Goal: Contribute content: Contribute content

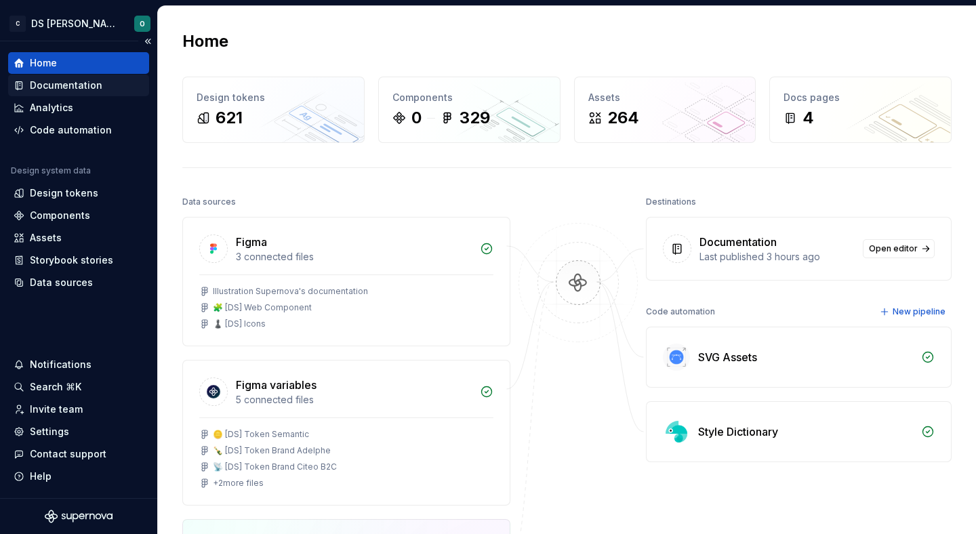
click at [91, 77] on div "Documentation" at bounding box center [78, 86] width 141 height 22
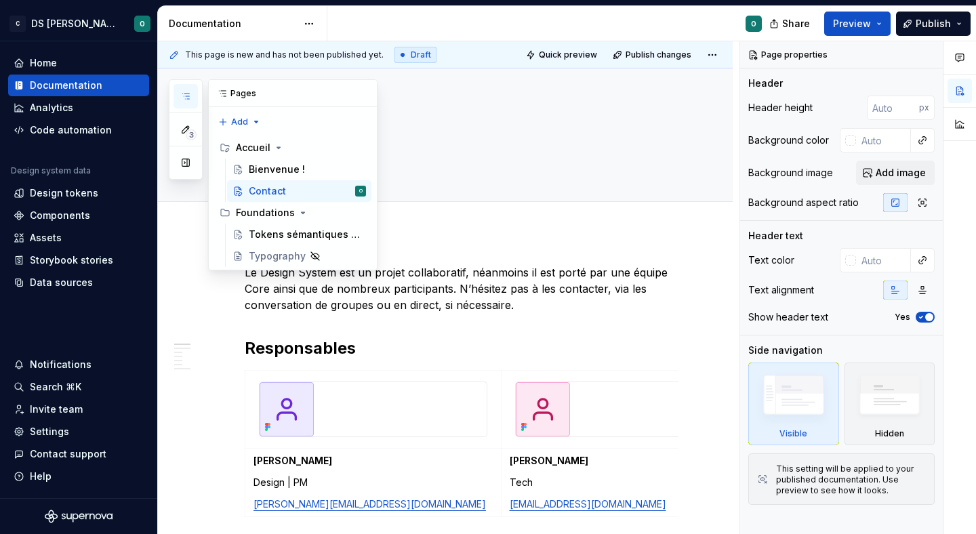
click at [184, 94] on icon "button" at bounding box center [185, 96] width 11 height 11
click at [285, 170] on div "Bienvenue !" at bounding box center [277, 170] width 56 height 14
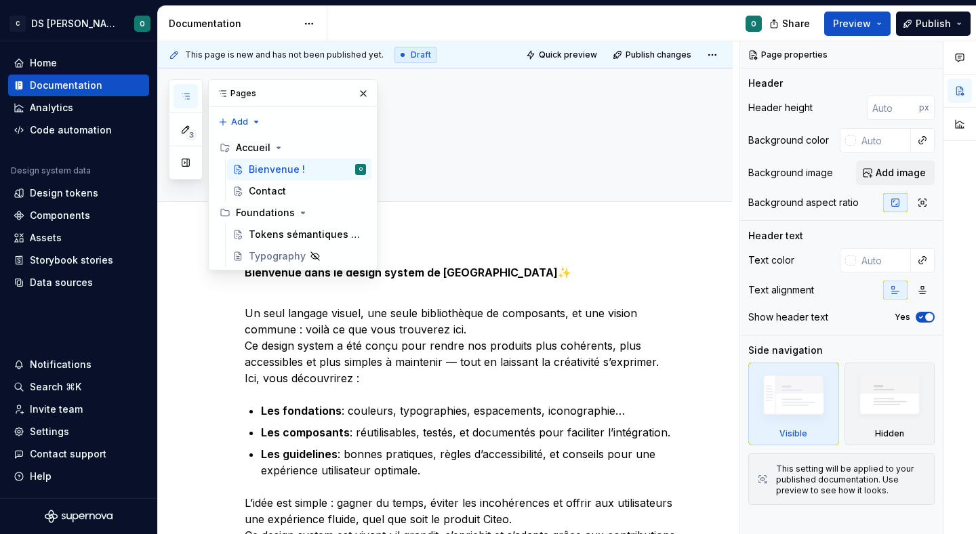
scroll to position [13, 0]
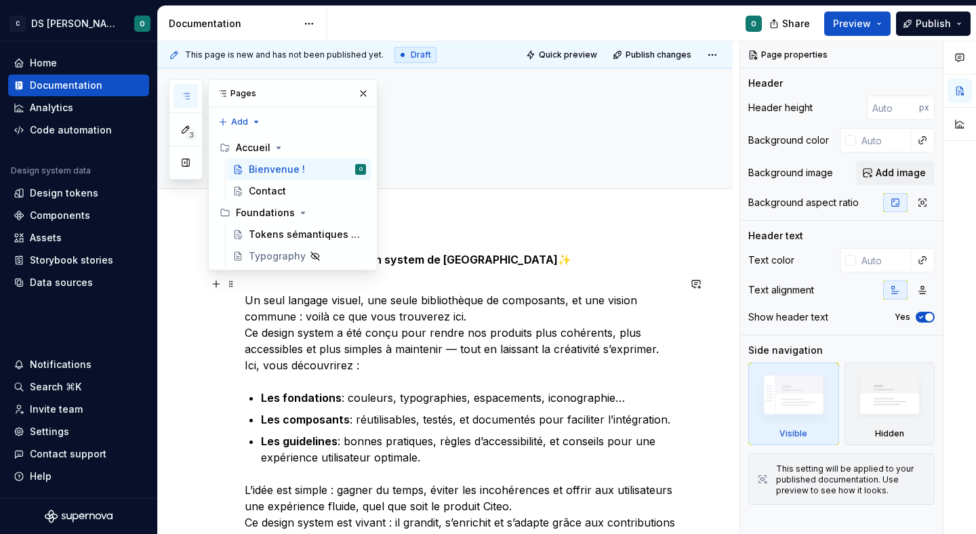
click at [510, 328] on p "Un seul langage visuel, une seule bibliothèque de composants, et une vision com…" at bounding box center [462, 325] width 434 height 98
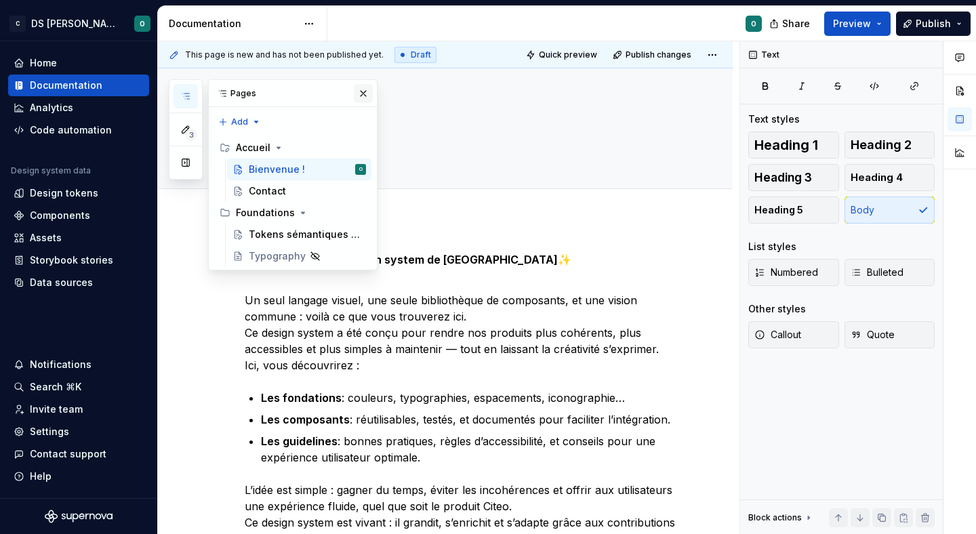
click at [361, 93] on button "button" at bounding box center [363, 93] width 19 height 19
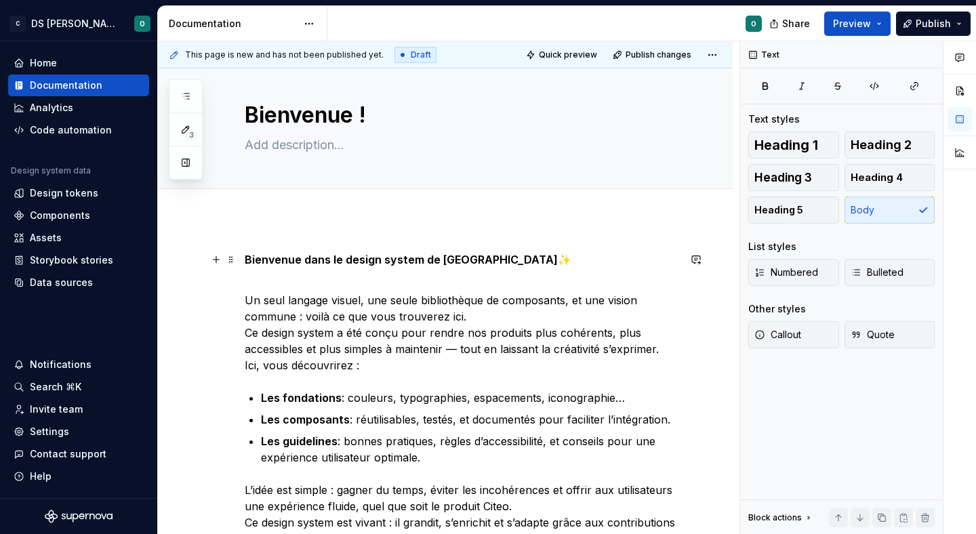
scroll to position [0, 0]
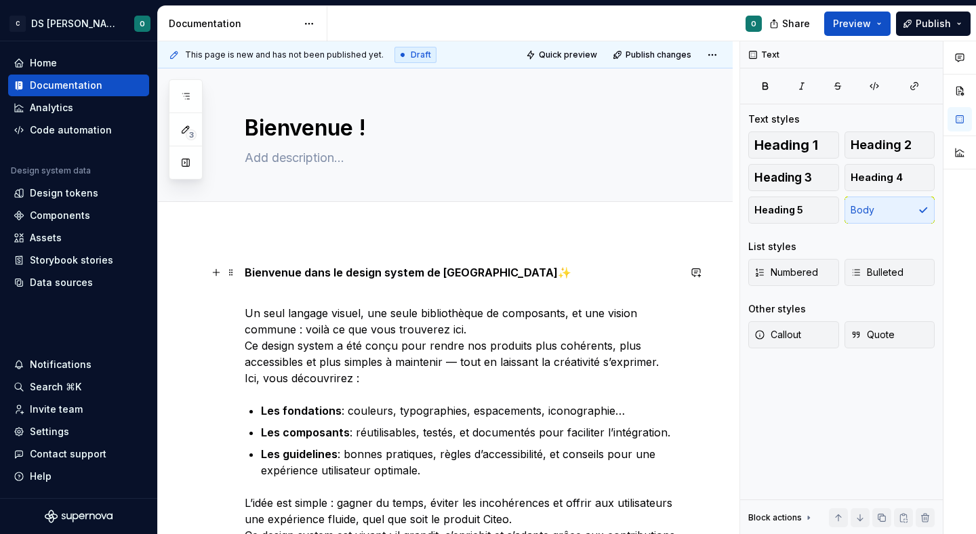
click at [393, 270] on strong "Bienvenue dans le design system de [GEOGRAPHIC_DATA]" at bounding box center [401, 273] width 313 height 14
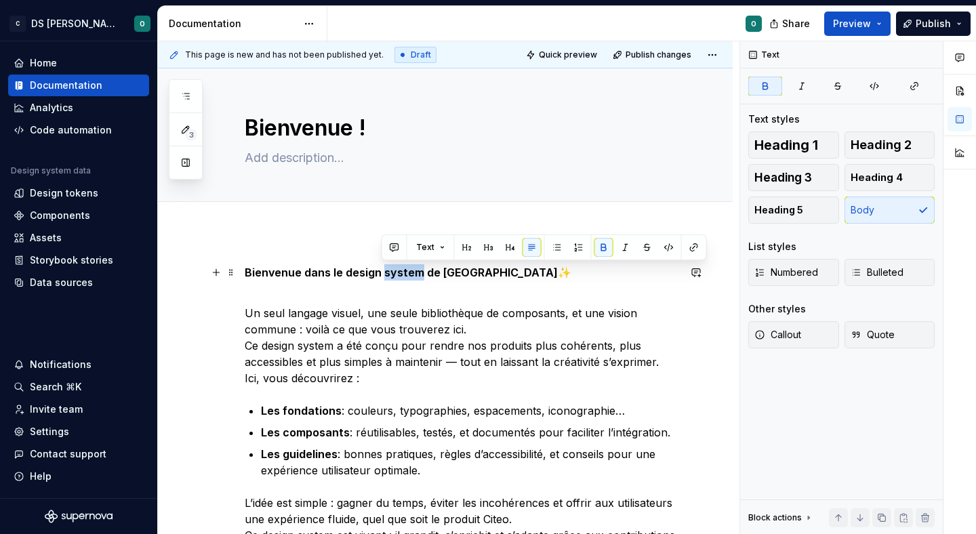
click at [393, 270] on strong "Bienvenue dans le design system de [GEOGRAPHIC_DATA]" at bounding box center [401, 273] width 313 height 14
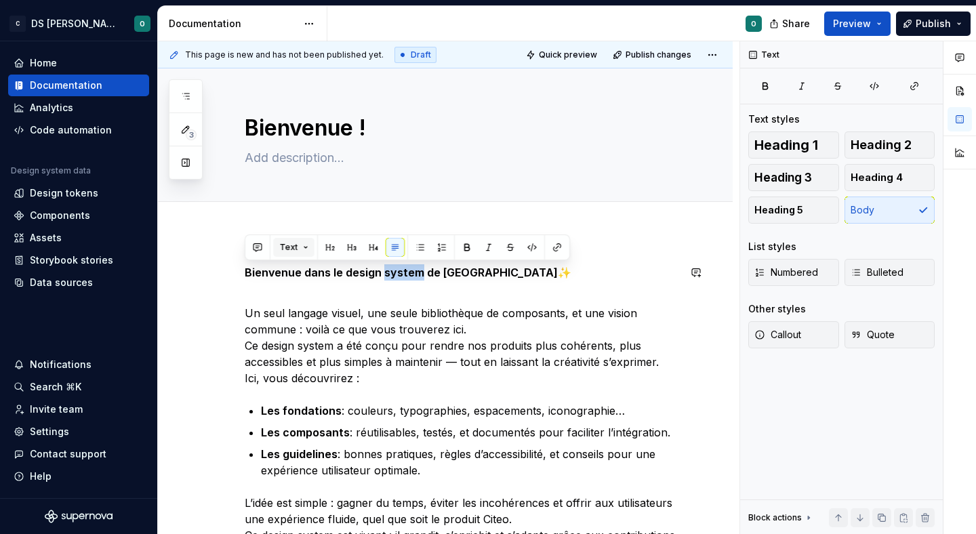
click at [291, 248] on span "Text" at bounding box center [288, 247] width 18 height 11
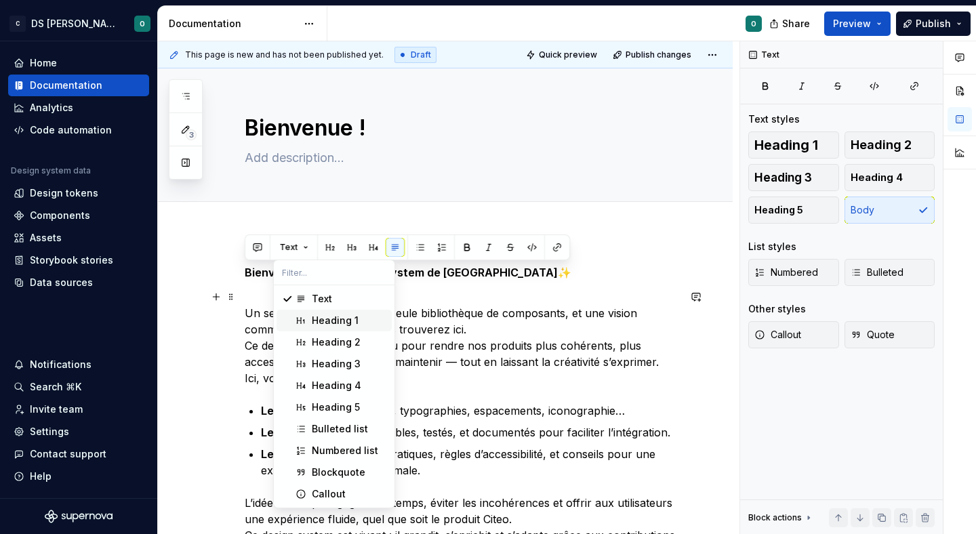
click at [367, 322] on div "Heading 1" at bounding box center [349, 321] width 75 height 14
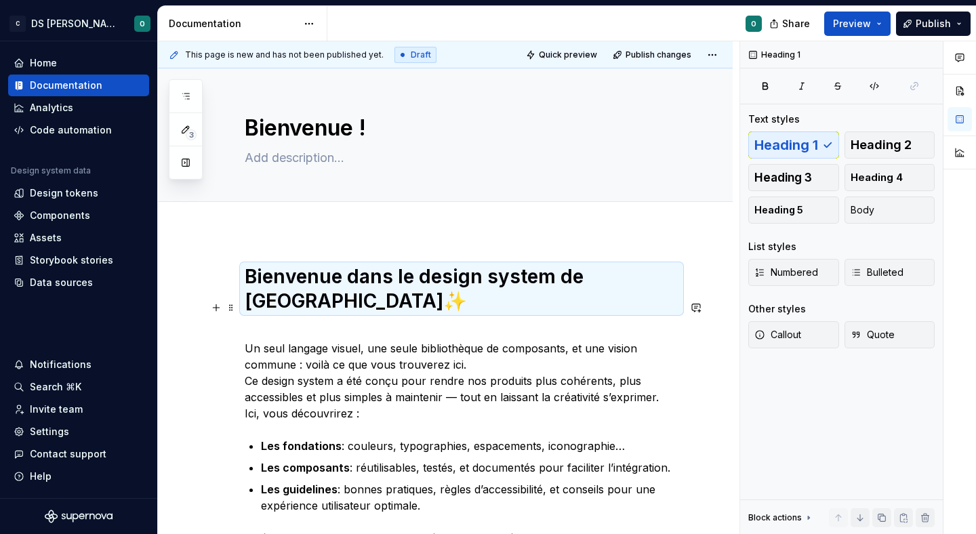
click at [400, 343] on p "Un seul langage visuel, une seule bibliothèque de composants, et une vision com…" at bounding box center [462, 373] width 434 height 98
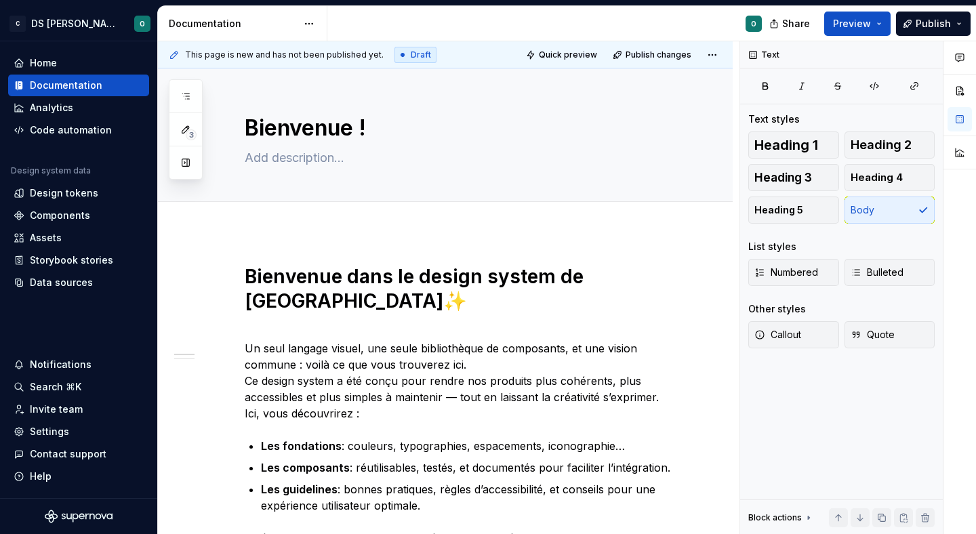
click at [415, 278] on strong "Bienvenue dans le design system de [GEOGRAPHIC_DATA]" at bounding box center [416, 288] width 343 height 47
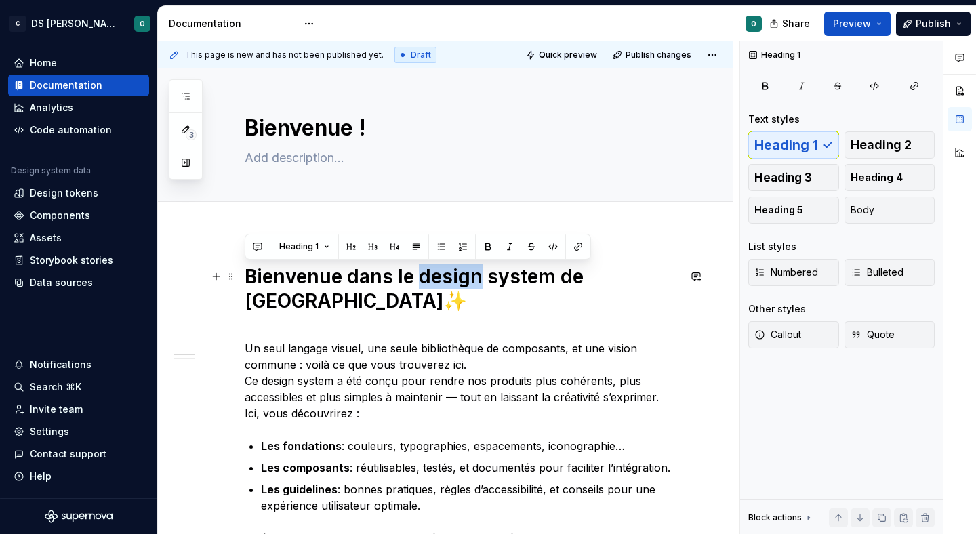
click at [415, 278] on strong "Bienvenue dans le design system de [GEOGRAPHIC_DATA]" at bounding box center [416, 288] width 343 height 47
type textarea "*"
click at [334, 241] on div "Heading 1" at bounding box center [417, 246] width 339 height 19
click at [323, 243] on button "Heading 1" at bounding box center [304, 246] width 62 height 19
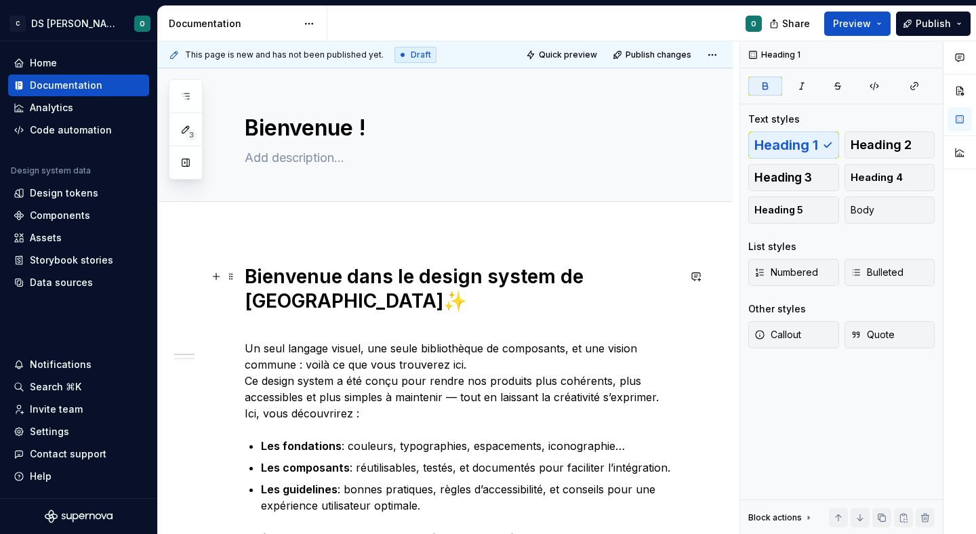
click at [478, 280] on strong "Bienvenue dans le design system de [GEOGRAPHIC_DATA]" at bounding box center [416, 288] width 343 height 47
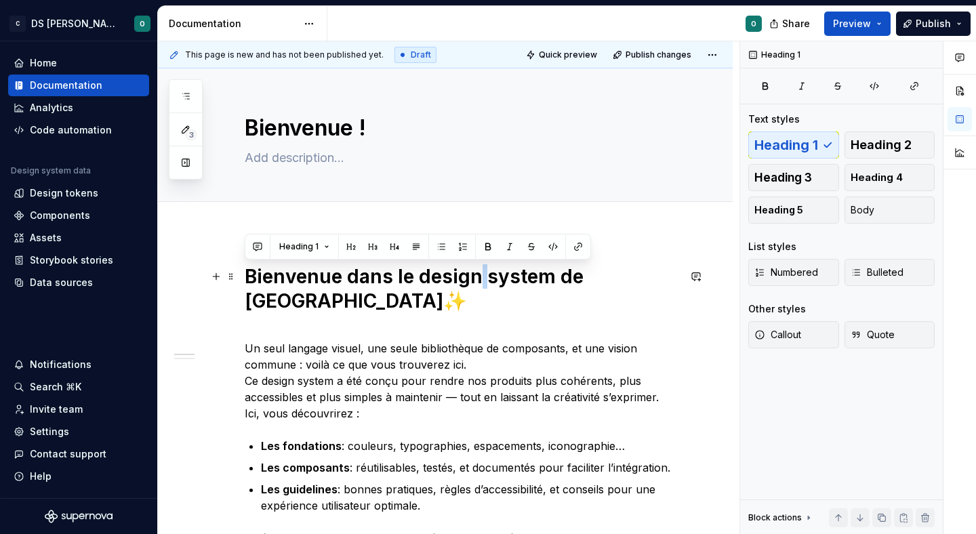
click at [478, 280] on strong "Bienvenue dans le design system de [GEOGRAPHIC_DATA]" at bounding box center [416, 288] width 343 height 47
click at [314, 242] on span "Heading 1" at bounding box center [298, 246] width 39 height 11
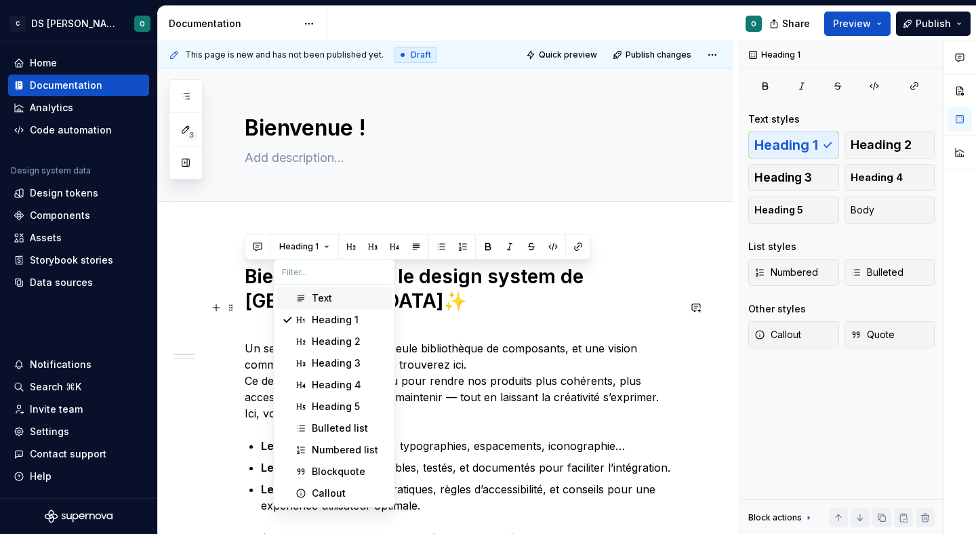
click at [362, 306] on span "Text" at bounding box center [333, 298] width 115 height 22
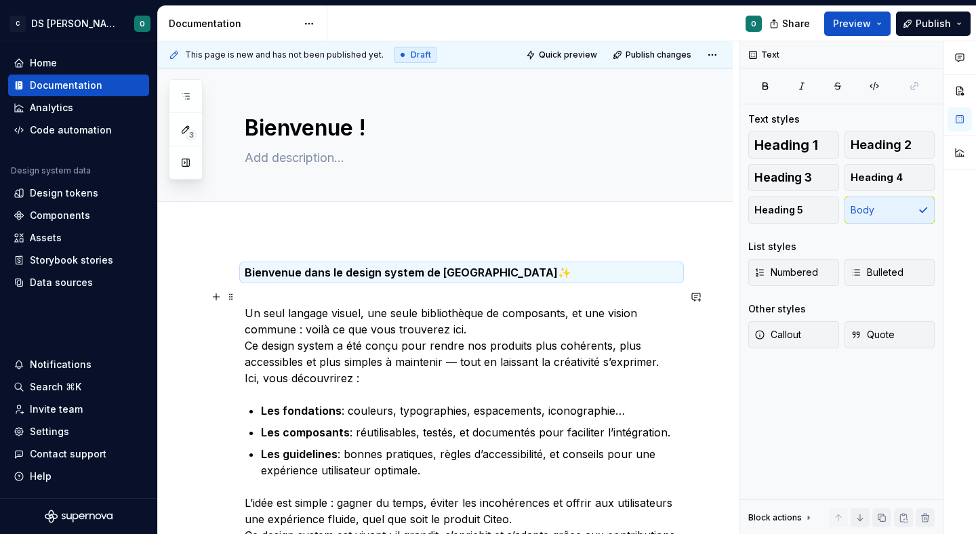
click at [414, 318] on p "Un seul langage visuel, une seule bibliothèque de composants, et une vision com…" at bounding box center [462, 338] width 434 height 98
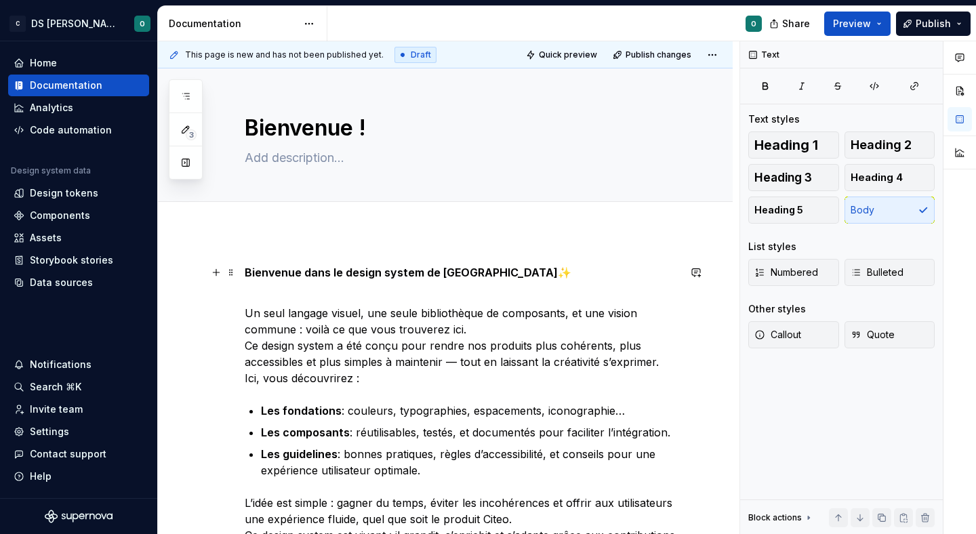
click at [415, 273] on strong "Bienvenue dans le design system de [GEOGRAPHIC_DATA]" at bounding box center [401, 273] width 313 height 14
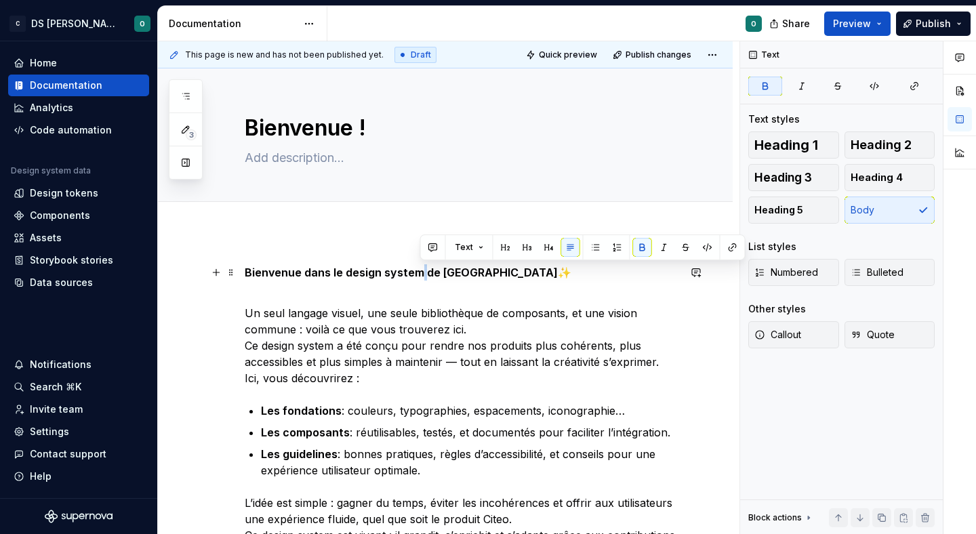
click at [415, 273] on strong "Bienvenue dans le design system de [GEOGRAPHIC_DATA]" at bounding box center [401, 273] width 313 height 14
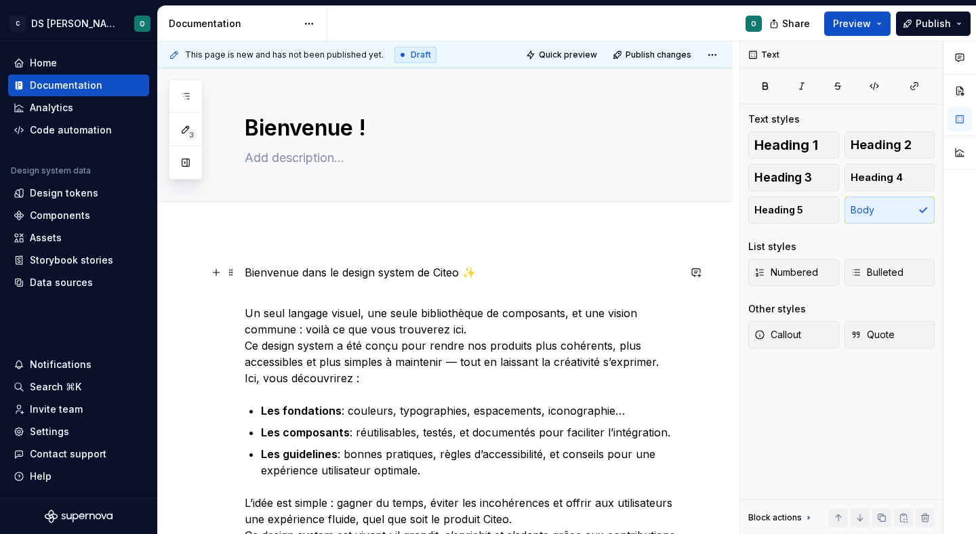
click at [503, 274] on p "Bienvenue dans le design system de Citeo ✨" at bounding box center [462, 272] width 434 height 16
click at [490, 289] on p "Un seul langage visuel, une seule bibliothèque de composants, et une vision com…" at bounding box center [462, 338] width 434 height 98
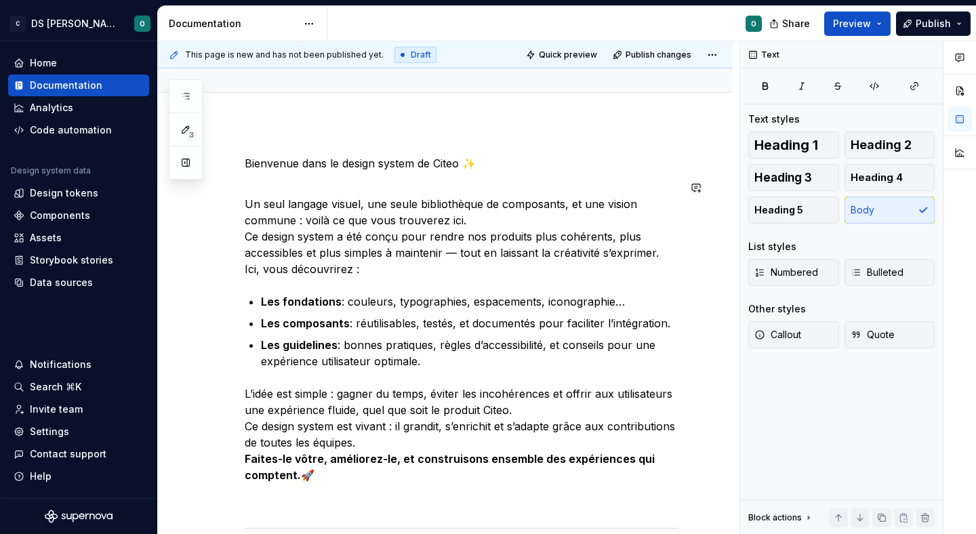
scroll to position [84, 0]
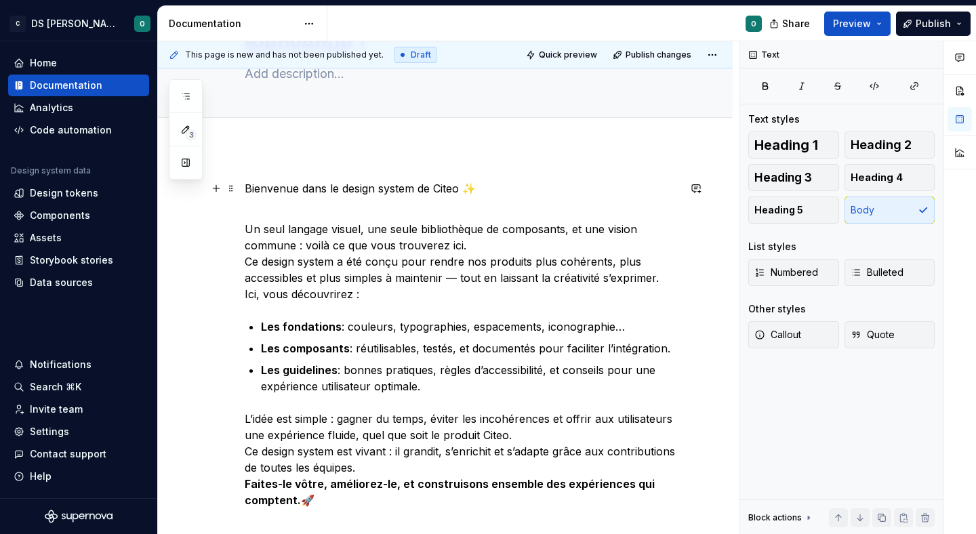
click at [311, 187] on p "Bienvenue dans le design system de Citeo ✨" at bounding box center [462, 188] width 434 height 16
click at [403, 225] on p "Un seul langage visuel, une seule bibliothèque de composants, et une vision com…" at bounding box center [462, 254] width 434 height 98
click at [457, 216] on p "Un seul langage visuel, une bibliothèque de composants, et une vision commune :…" at bounding box center [462, 254] width 434 height 98
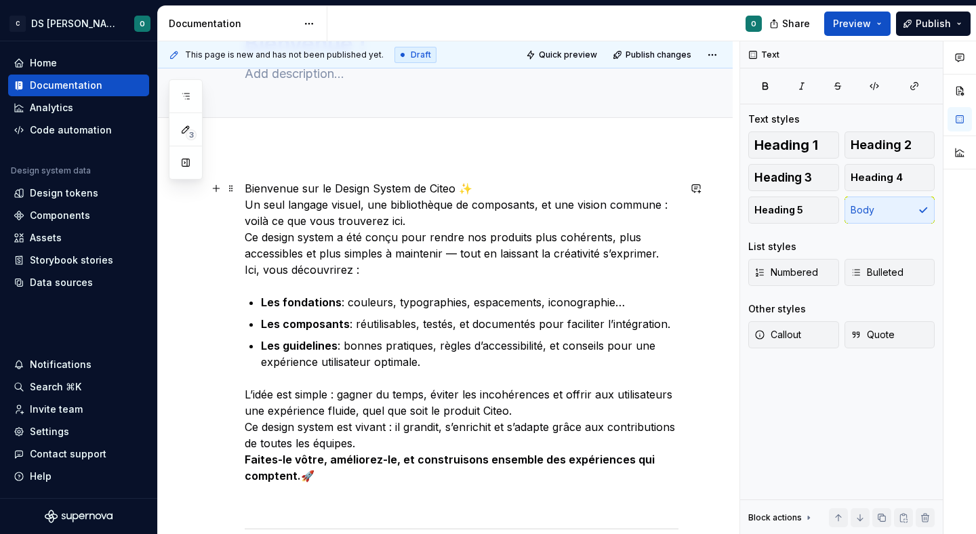
click at [467, 220] on p "Bienvenue sur le Design System de Citeo ✨ Un seul langage visuel, une bibliothè…" at bounding box center [462, 229] width 434 height 98
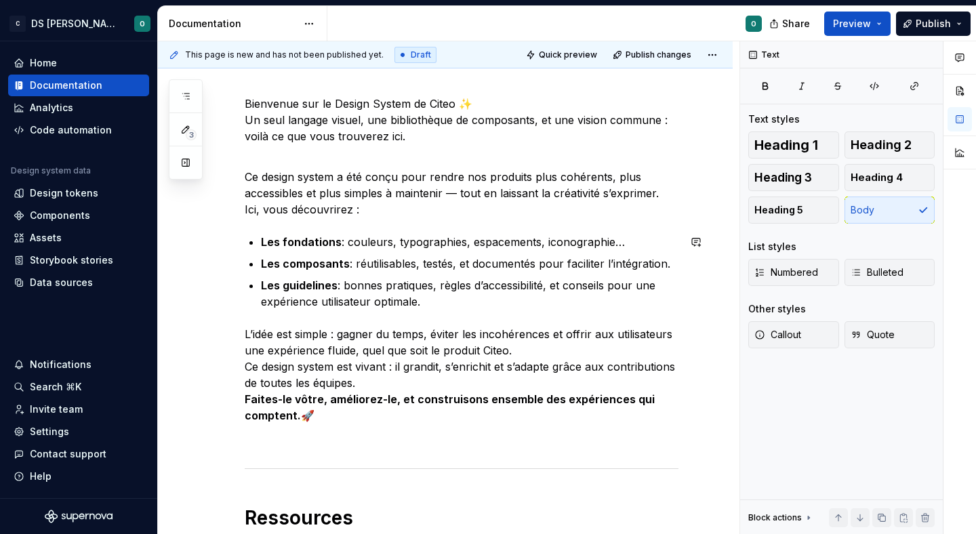
scroll to position [152, 0]
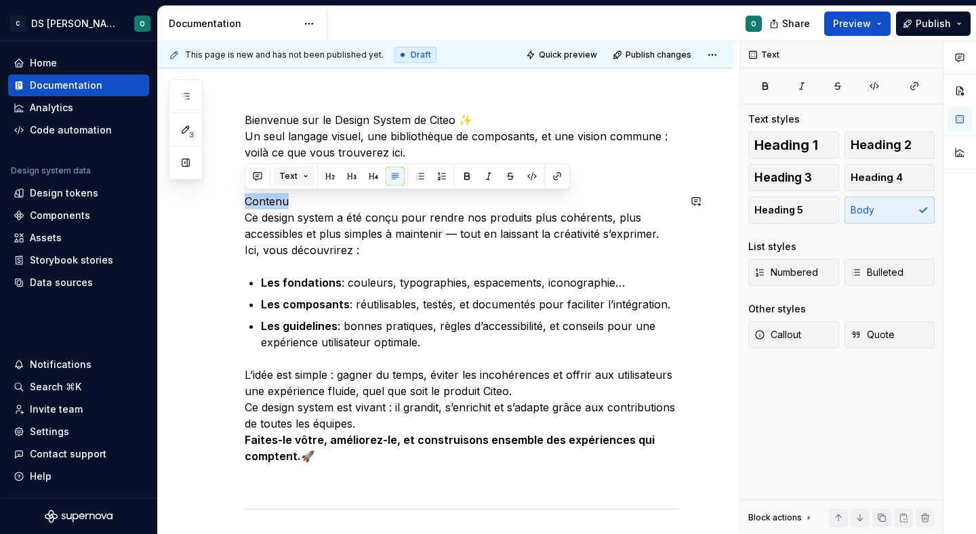
click at [299, 175] on button "Text" at bounding box center [293, 176] width 41 height 19
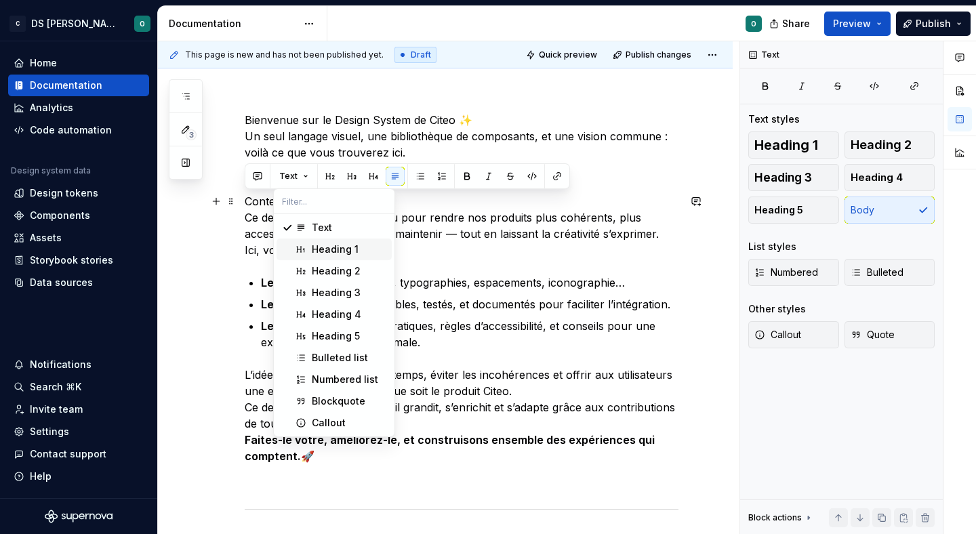
click at [341, 251] on div "Heading 1" at bounding box center [335, 250] width 47 height 14
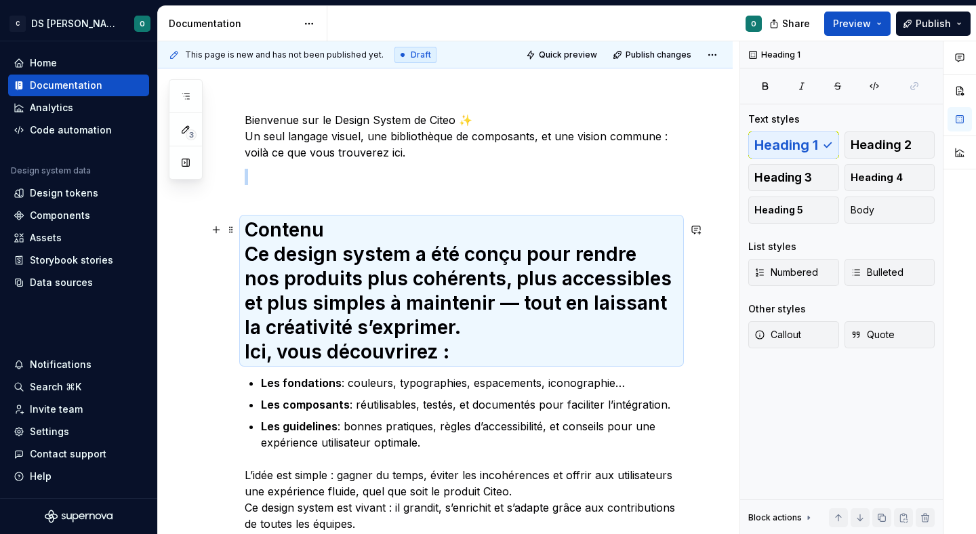
click at [418, 251] on h1 "Contenu Ce design system a été conçu pour rendre nos produits plus cohérents, p…" at bounding box center [462, 290] width 434 height 146
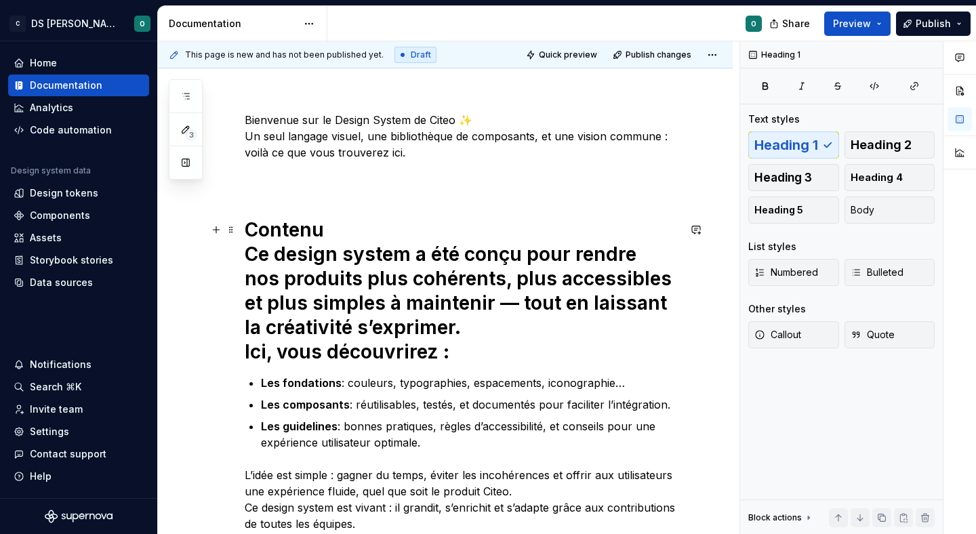
click at [364, 232] on h1 "Contenu Ce design system a été conçu pour rendre nos produits plus cohérents, p…" at bounding box center [462, 290] width 434 height 146
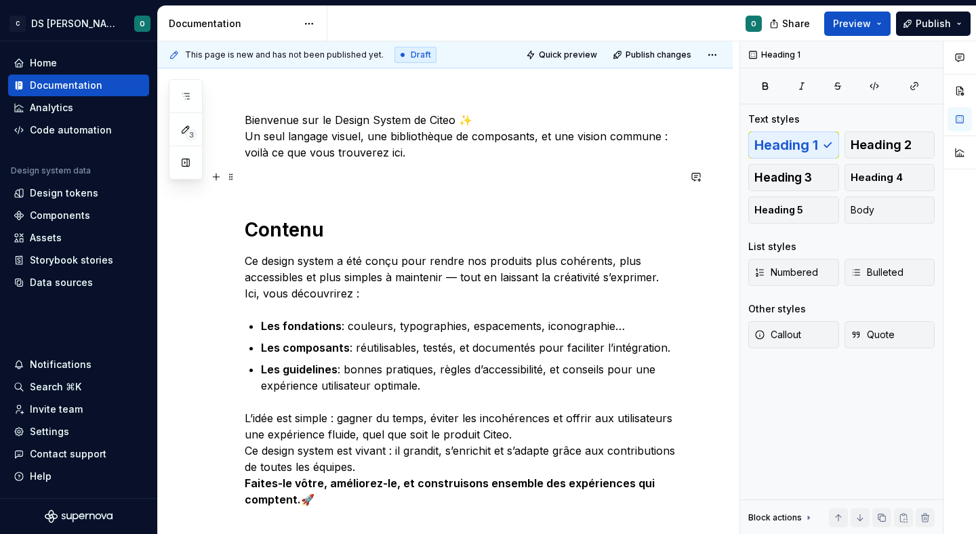
click at [318, 180] on p at bounding box center [462, 177] width 434 height 16
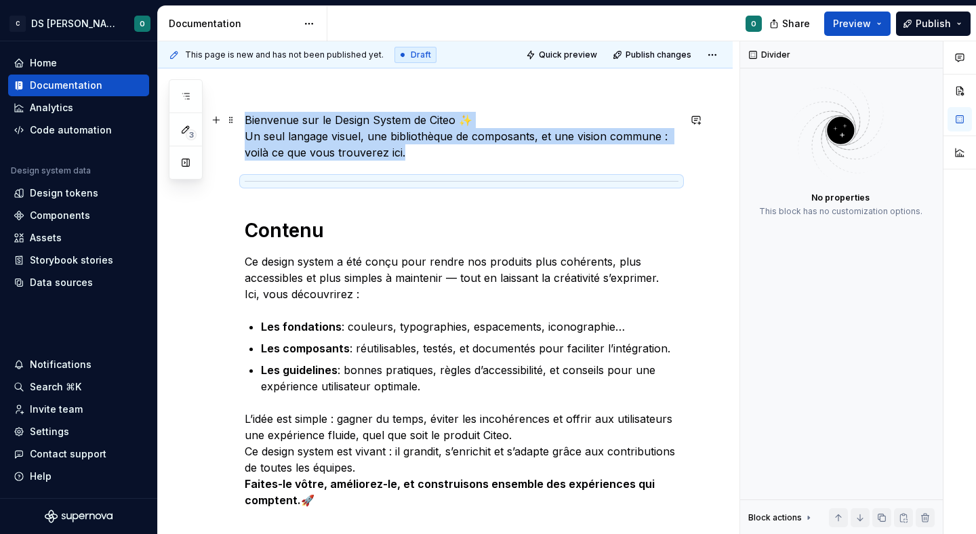
click at [448, 154] on p "Bienvenue sur le Design System de Citeo ✨ Un seul langage visuel, une bibliothè…" at bounding box center [462, 136] width 434 height 49
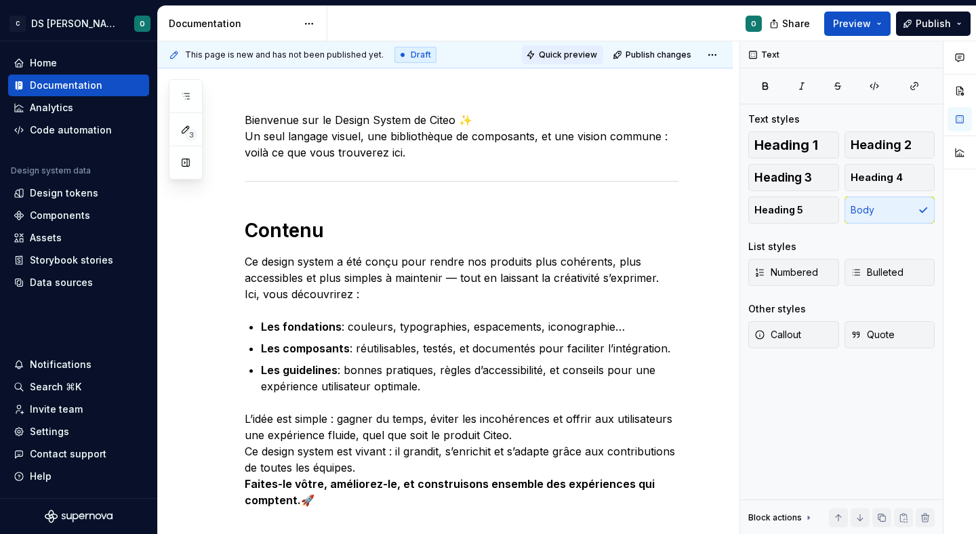
click at [549, 53] on span "Quick preview" at bounding box center [568, 54] width 58 height 11
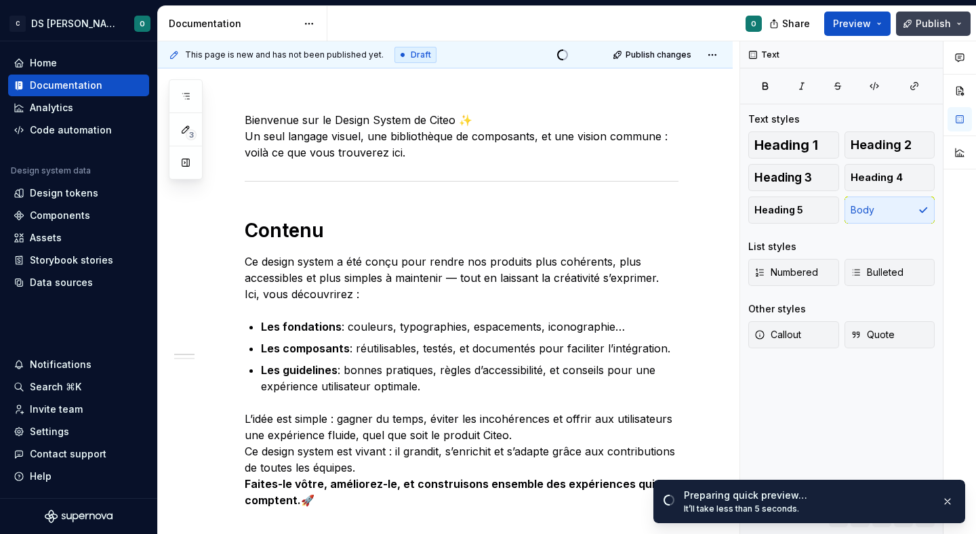
click at [959, 22] on button "Publish" at bounding box center [933, 24] width 75 height 24
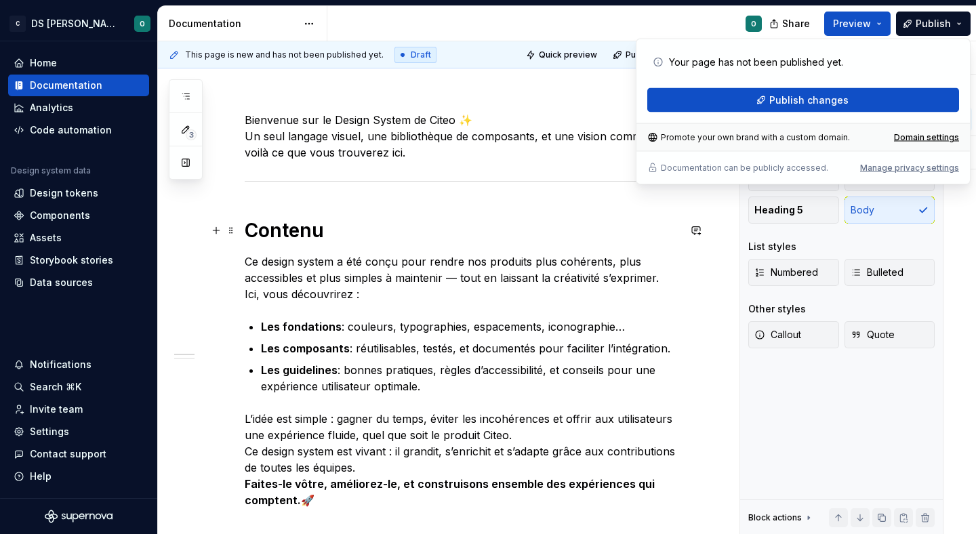
click at [620, 232] on h1 "Contenu" at bounding box center [462, 230] width 434 height 24
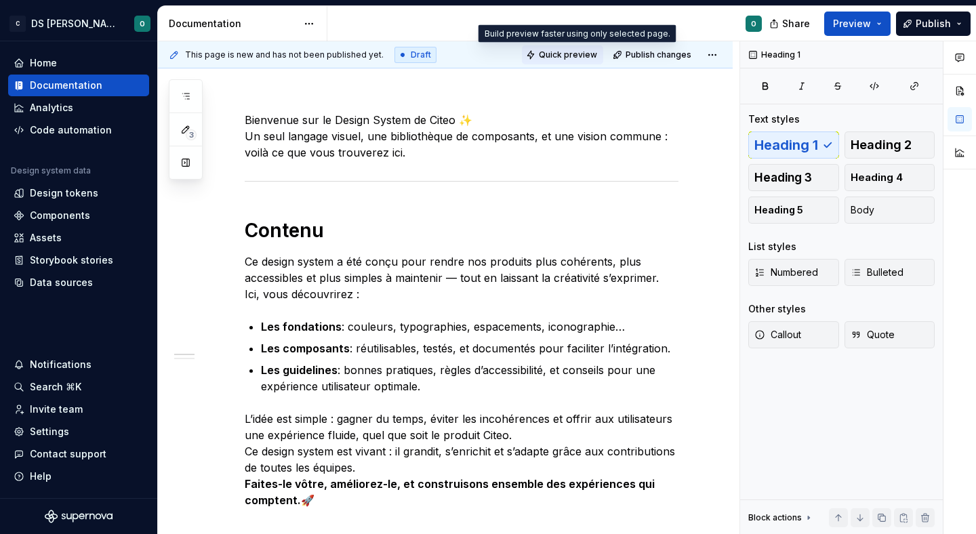
click at [574, 58] on span "Quick preview" at bounding box center [568, 54] width 58 height 11
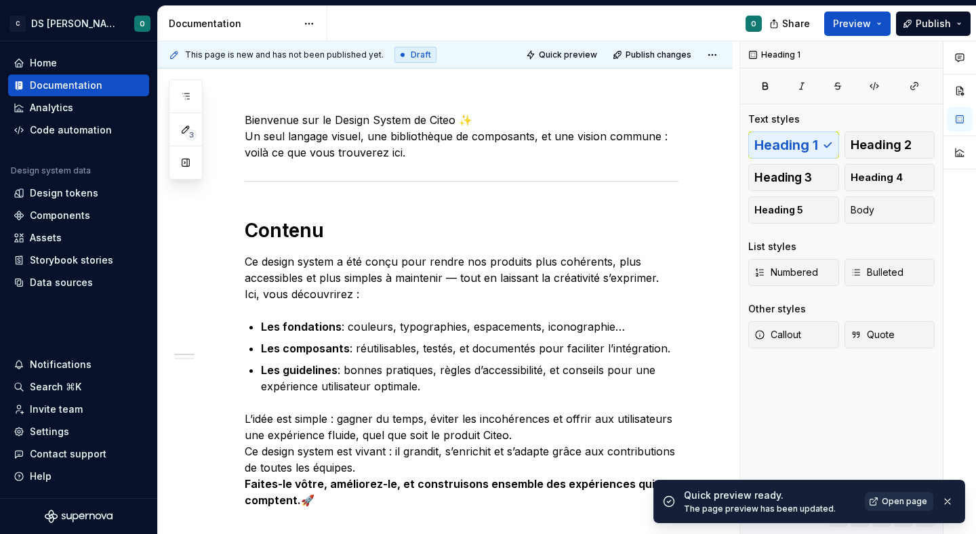
click at [896, 501] on span "Open page" at bounding box center [903, 501] width 45 height 11
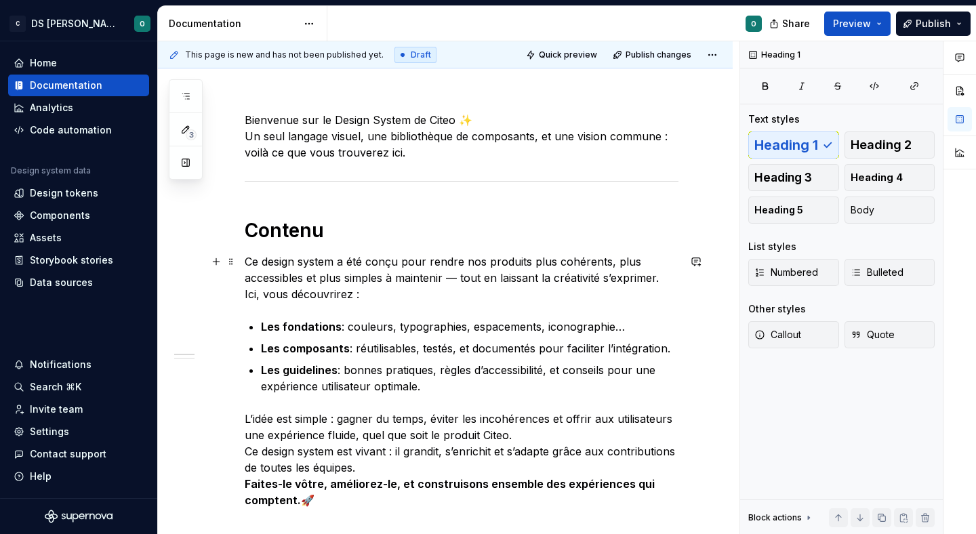
click at [339, 271] on p "Ce design system a été conçu pour rendre nos produits plus cohérents, plus acce…" at bounding box center [462, 277] width 434 height 49
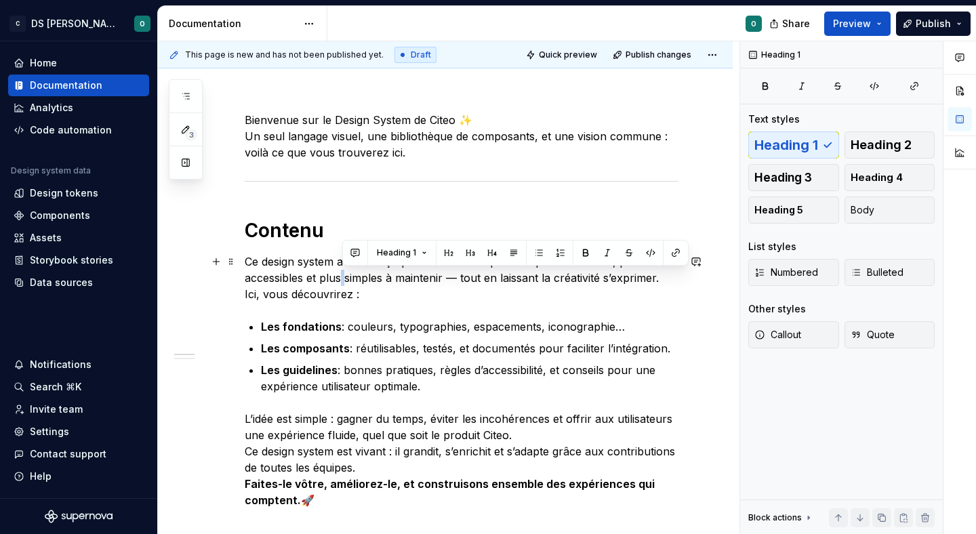
click at [339, 271] on p "Ce design system a été conçu pour rendre nos produits plus cohérents, plus acce…" at bounding box center [462, 277] width 434 height 49
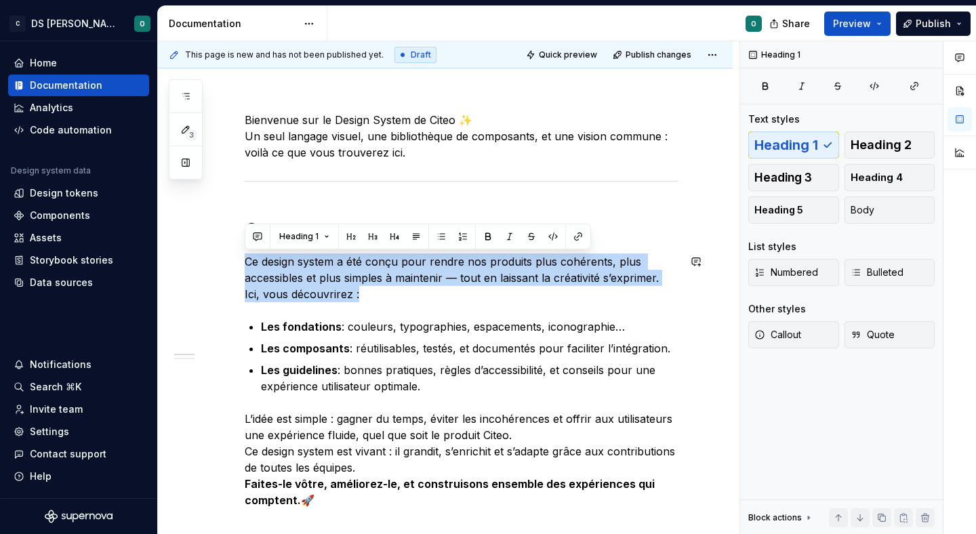
click at [412, 315] on div "Bienvenue sur le Design System de Citeo ✨ Un seul langage visuel, une bibliothè…" at bounding box center [462, 468] width 434 height 712
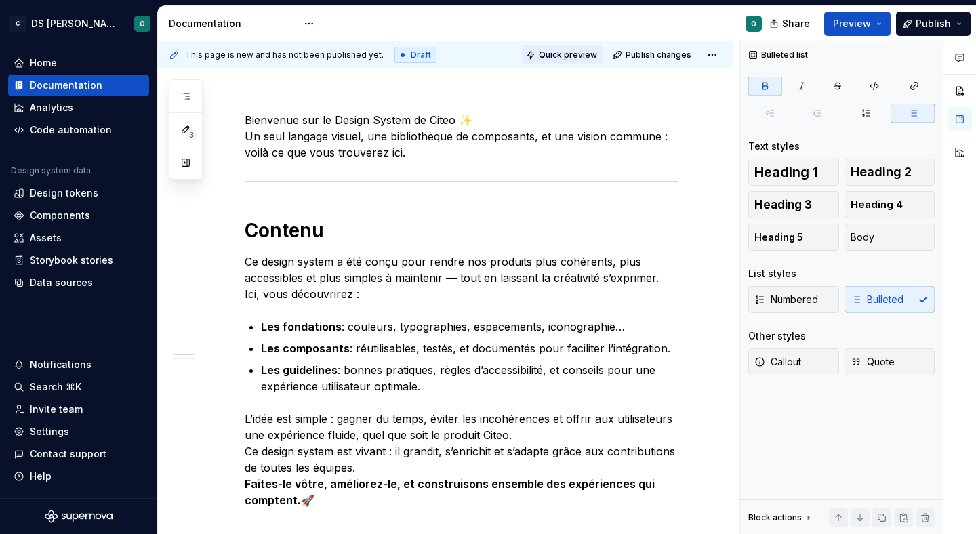
click at [577, 56] on span "Quick preview" at bounding box center [568, 54] width 58 height 11
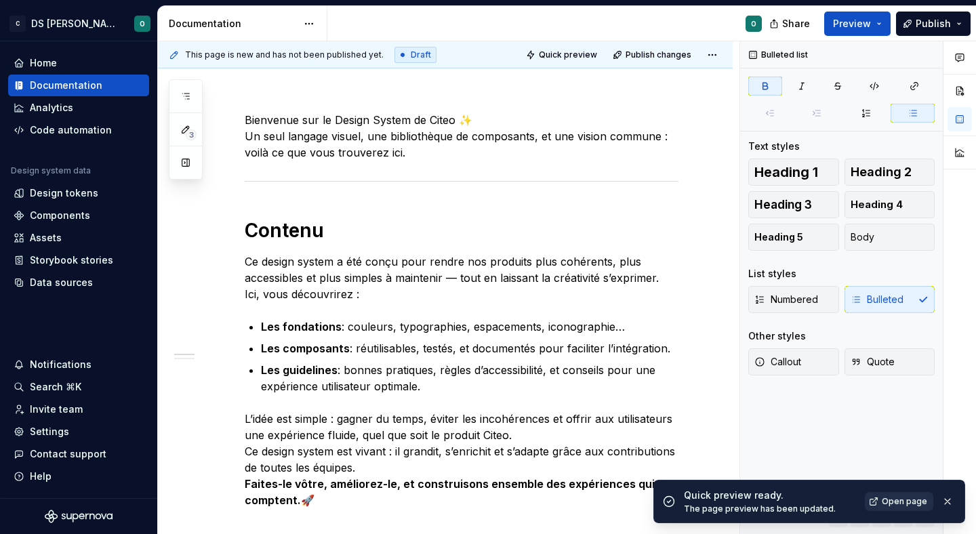
click at [911, 504] on span "Open page" at bounding box center [903, 501] width 45 height 11
click at [505, 299] on p "Ce design system a été conçu pour rendre nos produits plus cohérents, plus acce…" at bounding box center [462, 277] width 434 height 49
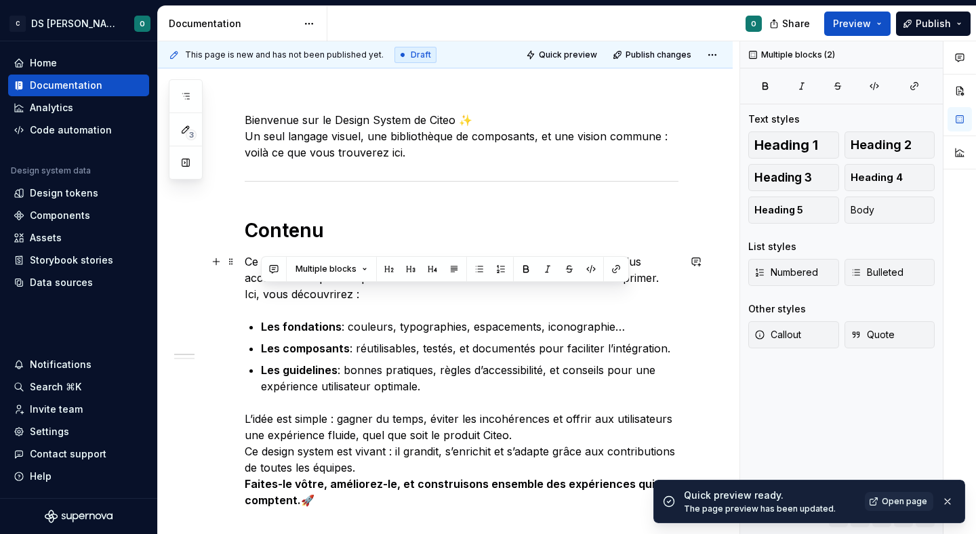
click at [505, 299] on p "Ce design system a été conçu pour rendre nos produits plus cohérents, plus acce…" at bounding box center [462, 277] width 434 height 49
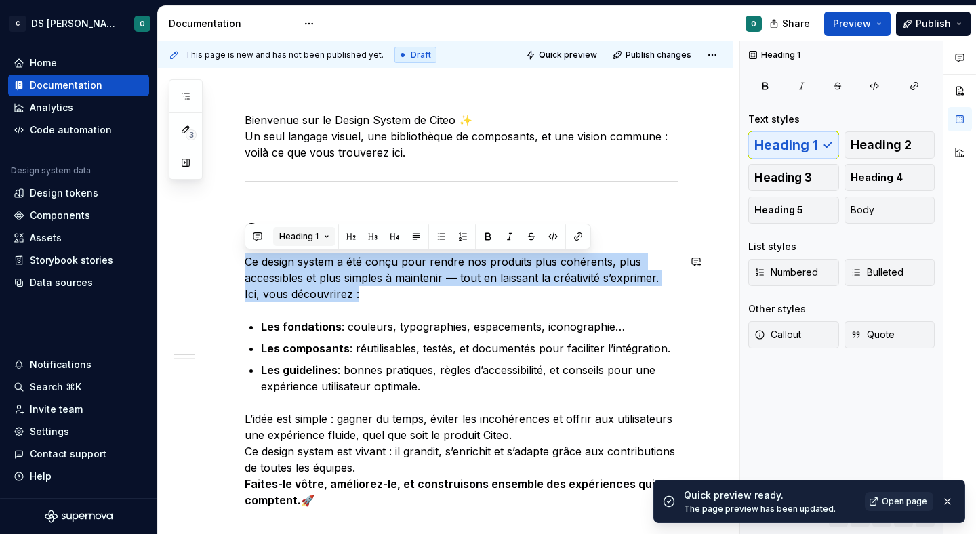
click at [293, 230] on button "Heading 1" at bounding box center [304, 236] width 62 height 19
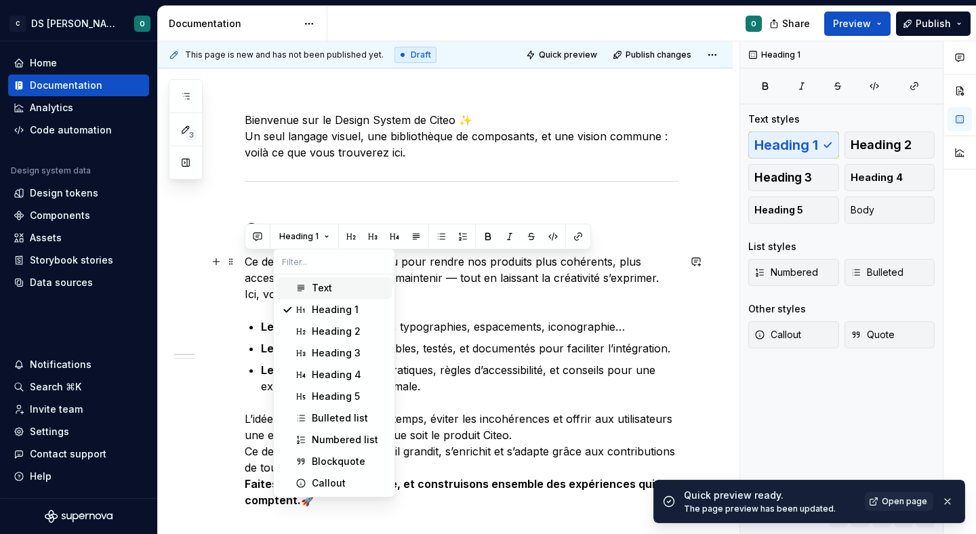
click at [345, 293] on div "Text" at bounding box center [349, 288] width 75 height 14
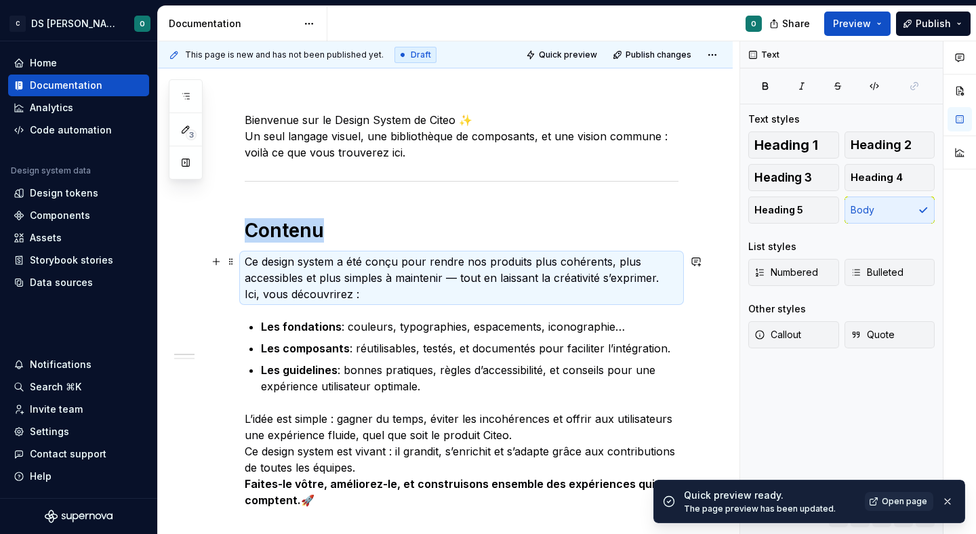
click at [320, 271] on p "Ce design system a été conçu pour rendre nos produits plus cohérents, plus acce…" at bounding box center [462, 277] width 434 height 49
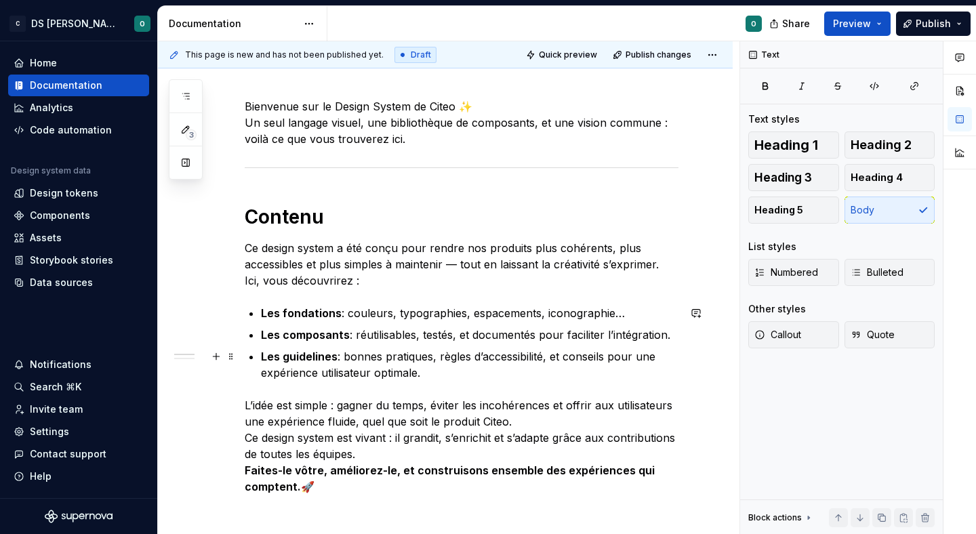
scroll to position [181, 0]
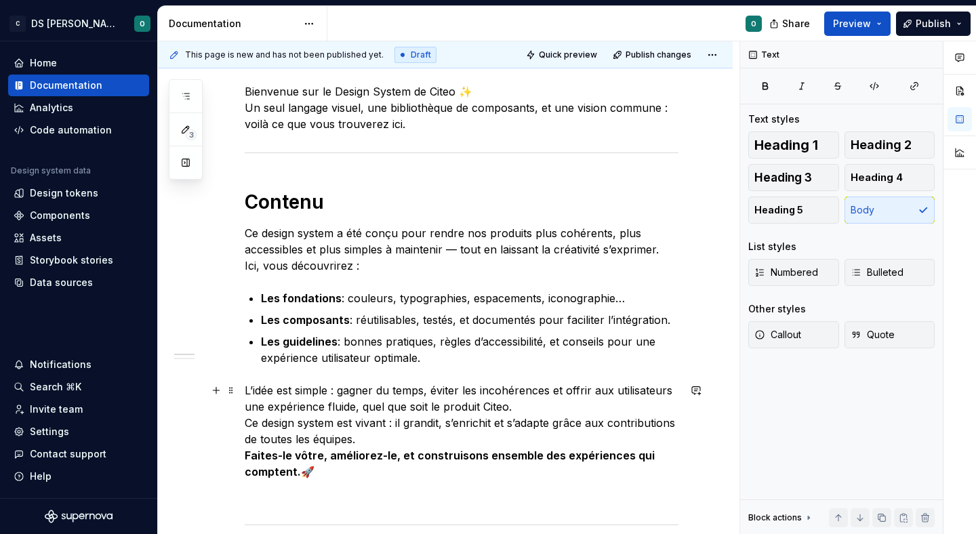
click at [364, 433] on p "L’idée est simple : gagner du temps, éviter les incohérences et offrir aux util…" at bounding box center [462, 431] width 434 height 98
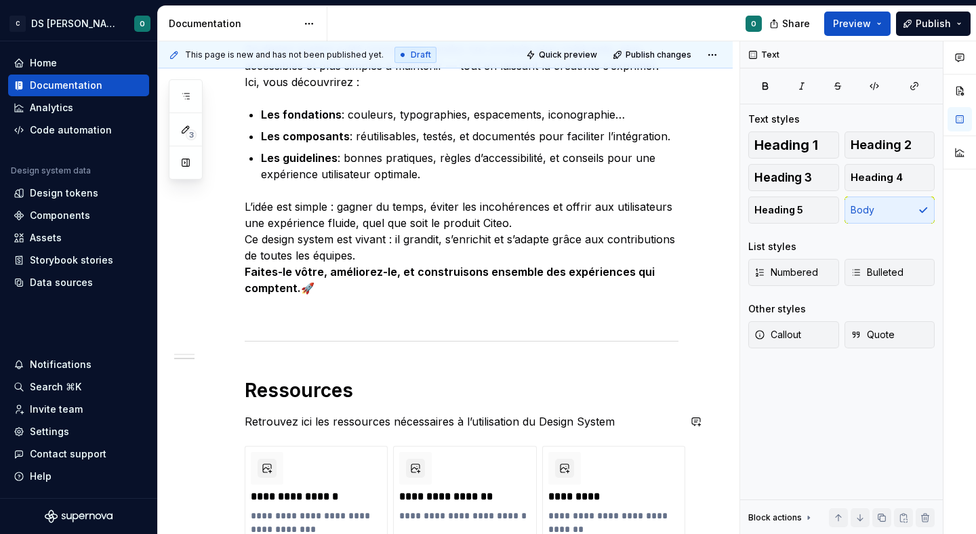
scroll to position [371, 0]
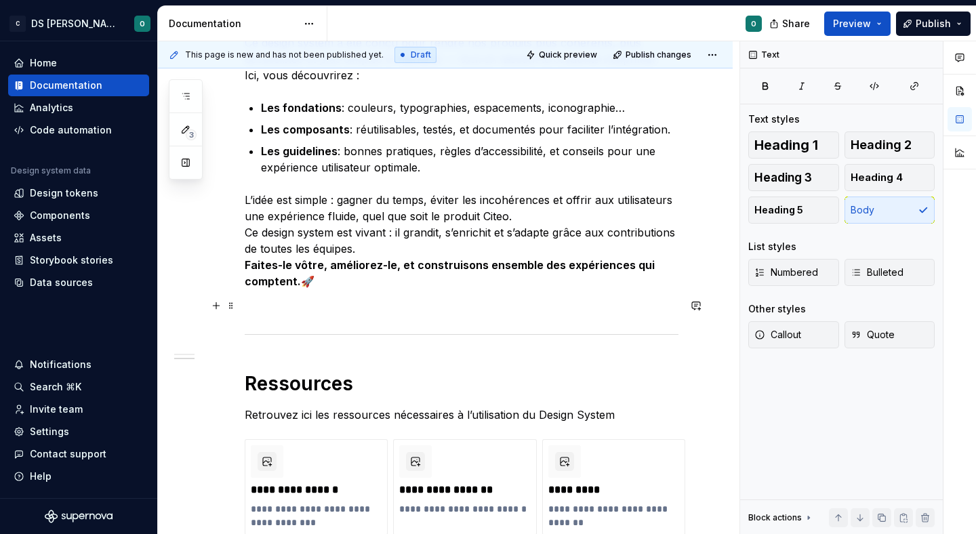
click at [339, 299] on p at bounding box center [462, 305] width 434 height 16
click at [322, 350] on div "Bienvenue sur le Design System de Citeo ✨ Un seul langage visuel, une bibliothè…" at bounding box center [462, 249] width 434 height 712
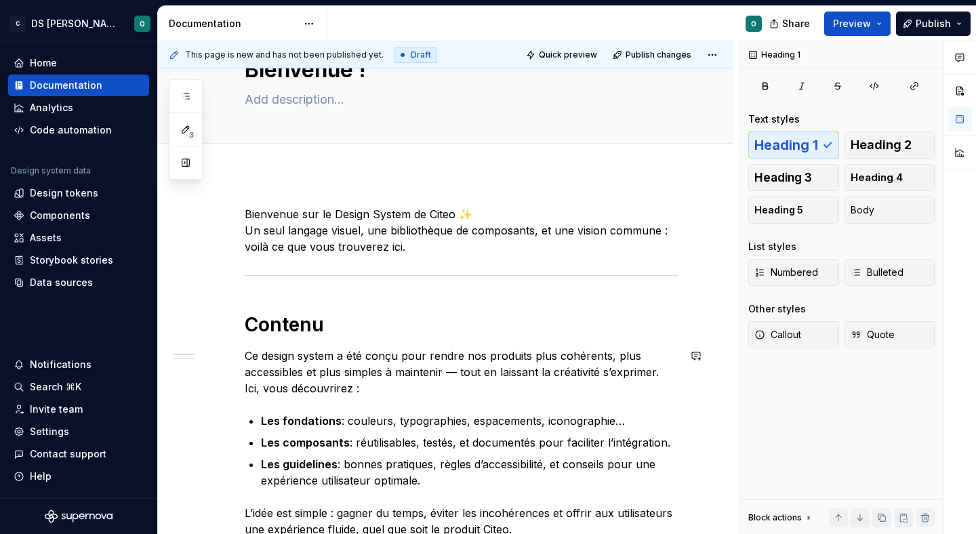
scroll to position [51, 0]
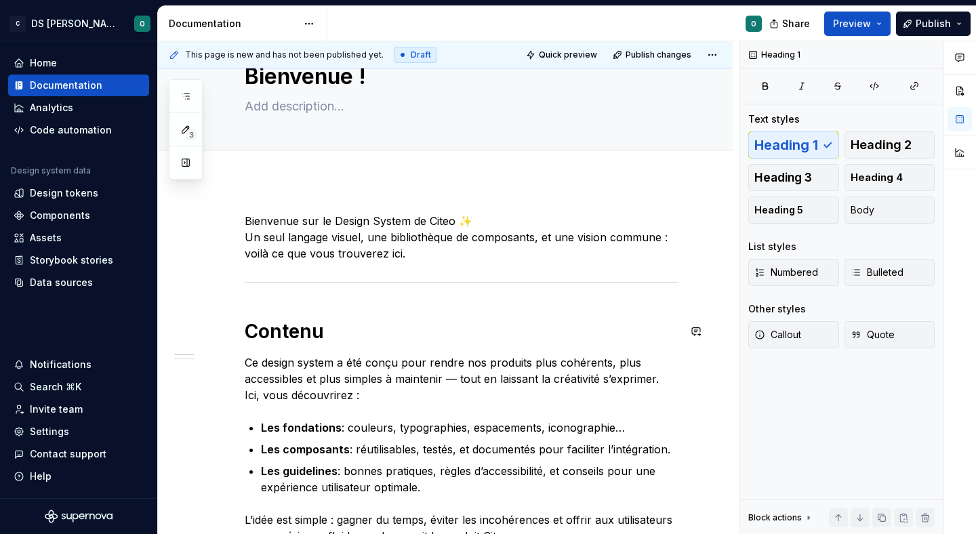
click at [407, 251] on p "Bienvenue sur le Design System de Citeo ✨ Un seul langage visuel, une bibliothè…" at bounding box center [462, 237] width 434 height 49
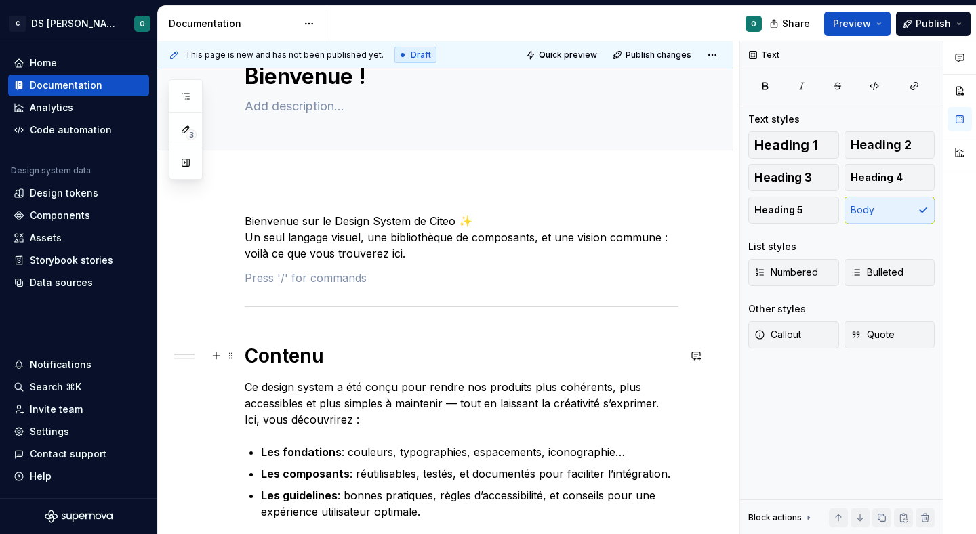
click at [560, 51] on span "Quick preview" at bounding box center [568, 54] width 58 height 11
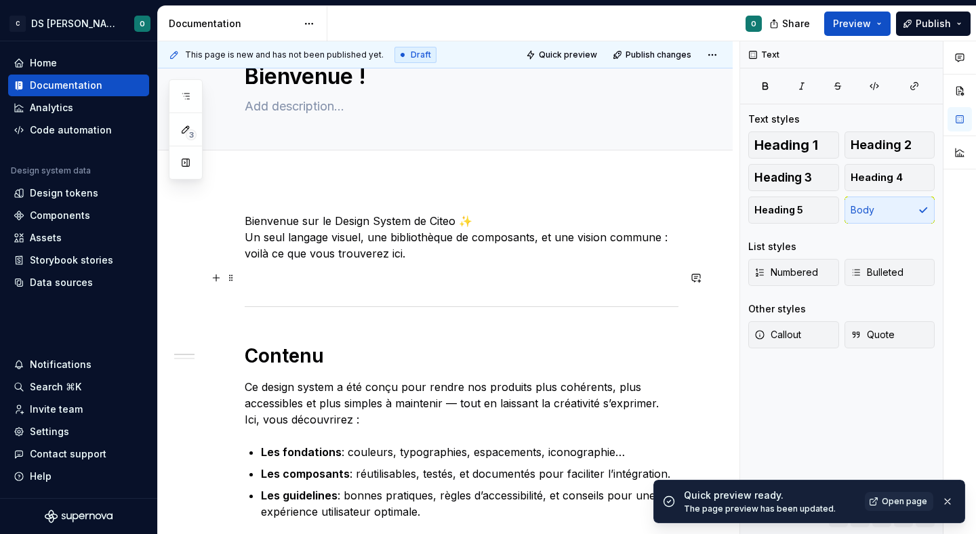
click at [400, 283] on p at bounding box center [462, 278] width 434 height 16
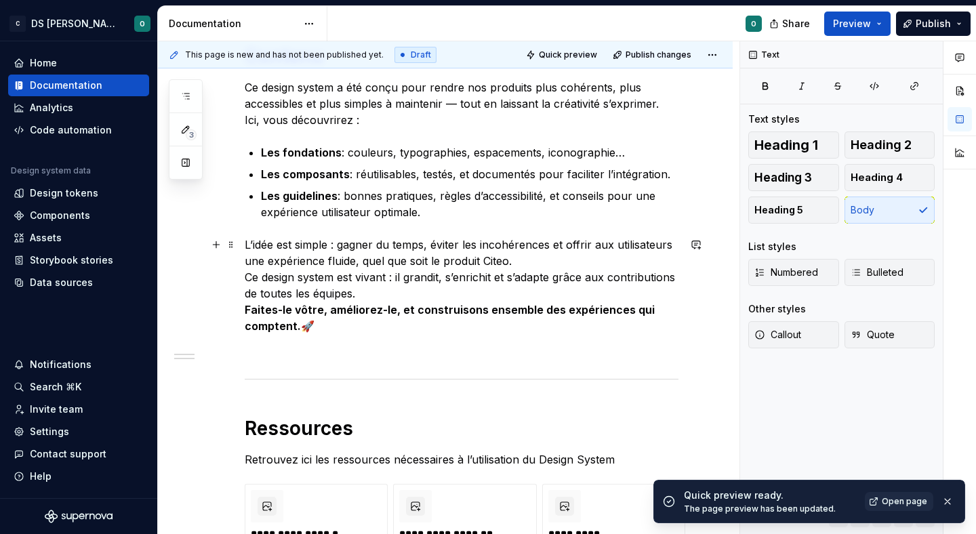
scroll to position [348, 0]
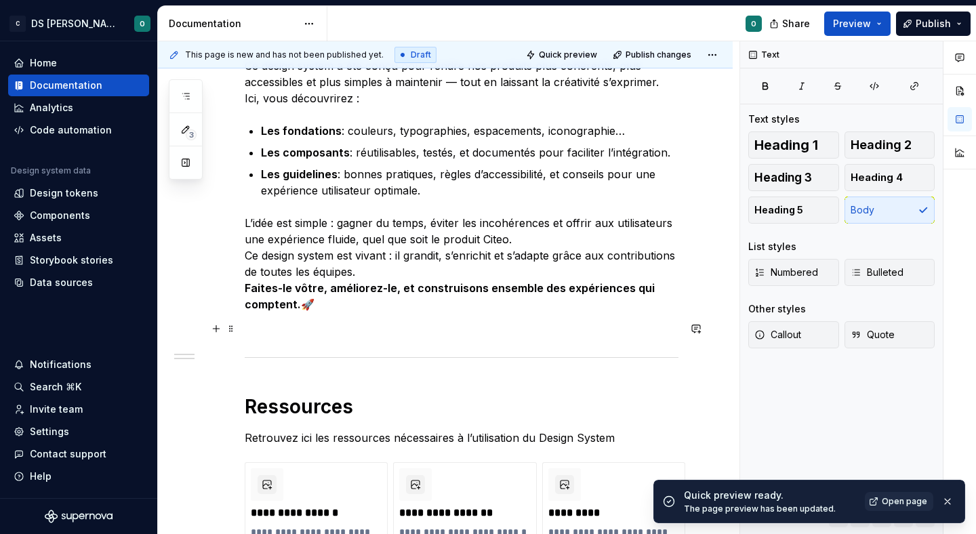
click at [346, 331] on p at bounding box center [462, 328] width 434 height 16
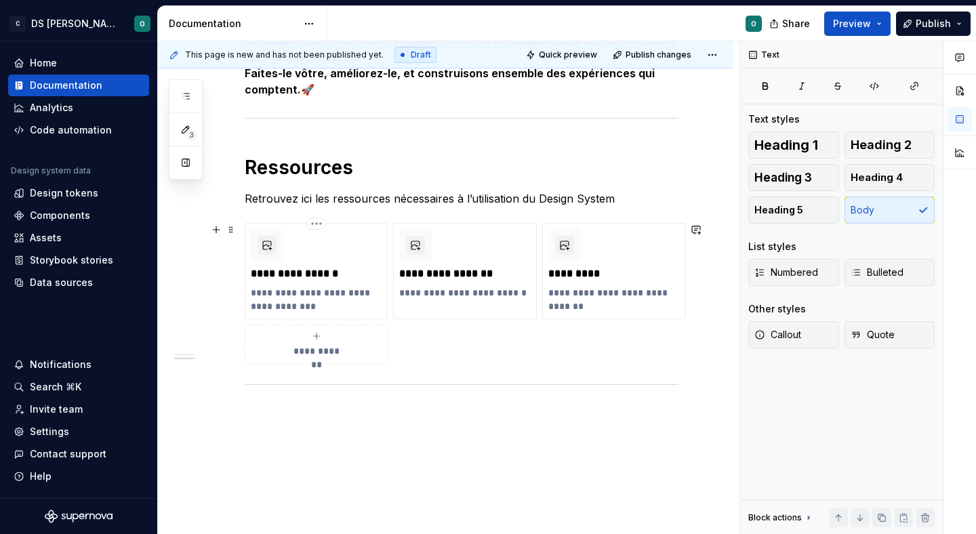
scroll to position [593, 0]
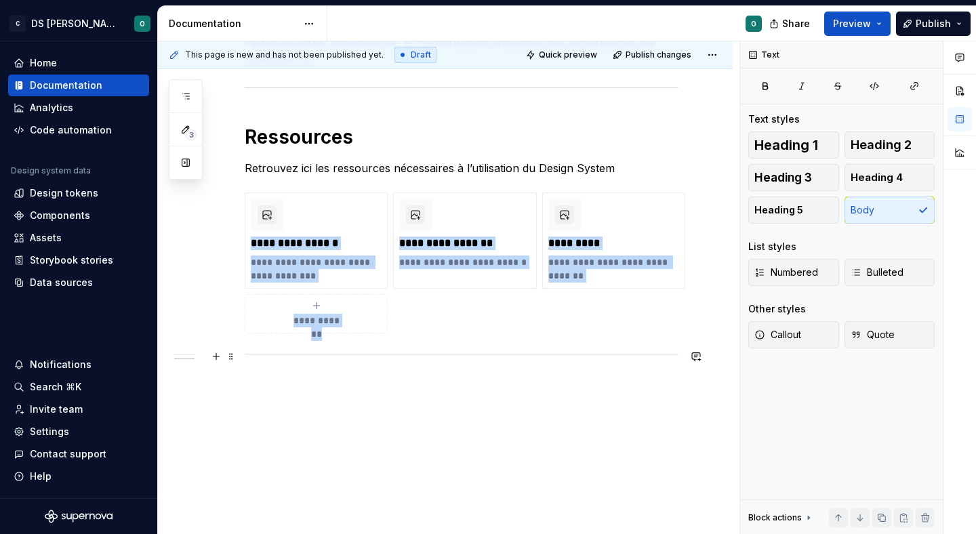
click at [394, 350] on div at bounding box center [462, 354] width 434 height 9
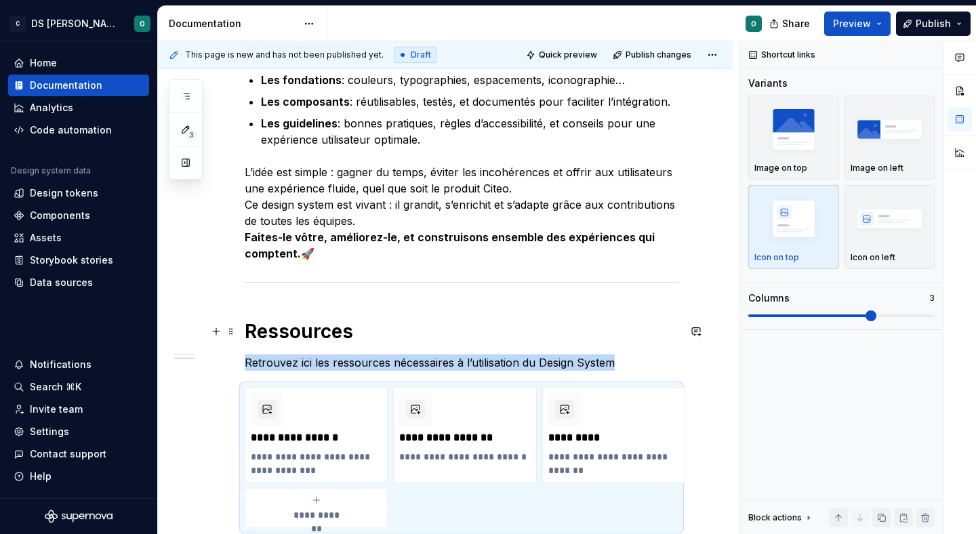
scroll to position [390, 0]
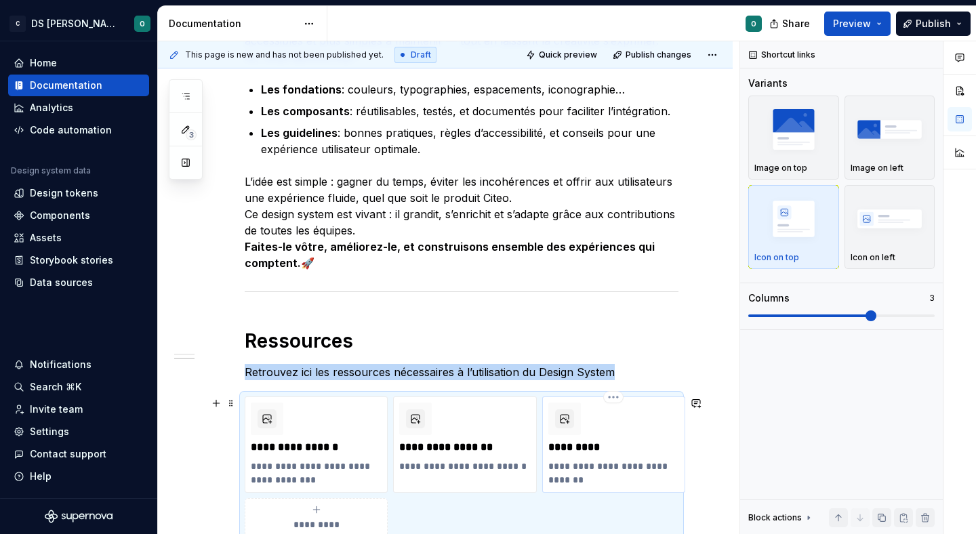
click at [576, 465] on p "**********" at bounding box center [613, 472] width 131 height 27
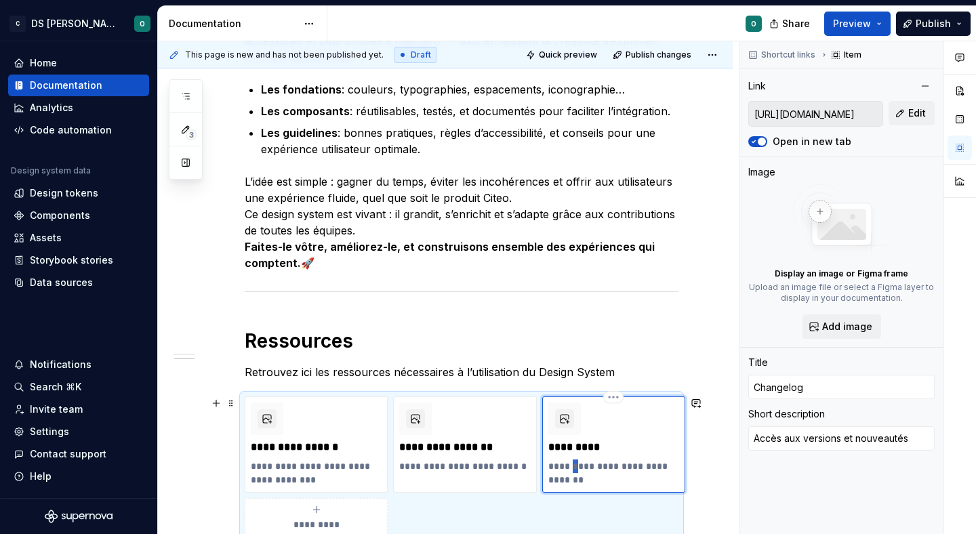
click at [576, 465] on p "**********" at bounding box center [613, 472] width 131 height 27
click at [568, 465] on p "**********" at bounding box center [613, 472] width 131 height 27
type textarea "*"
type textarea "L aux versions et nouveautés"
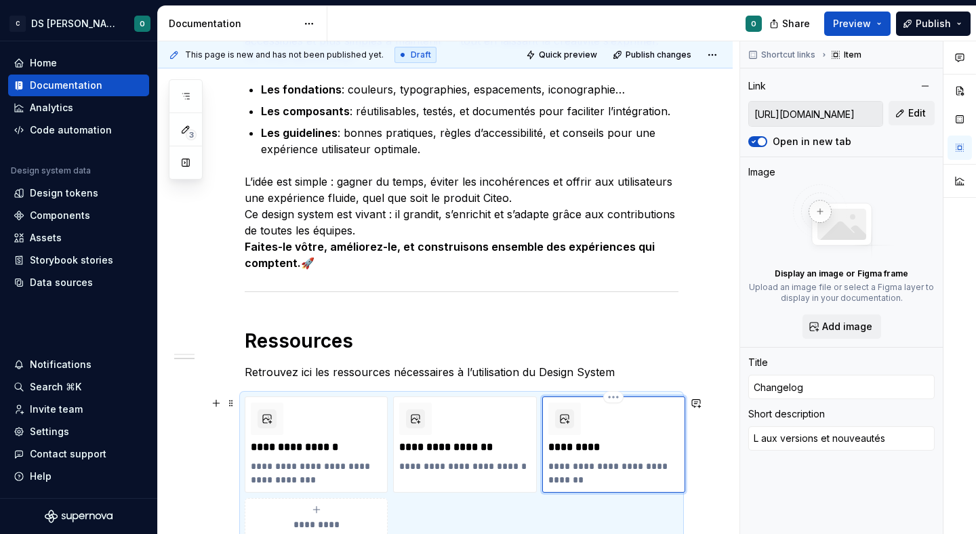
scroll to position [394, 0]
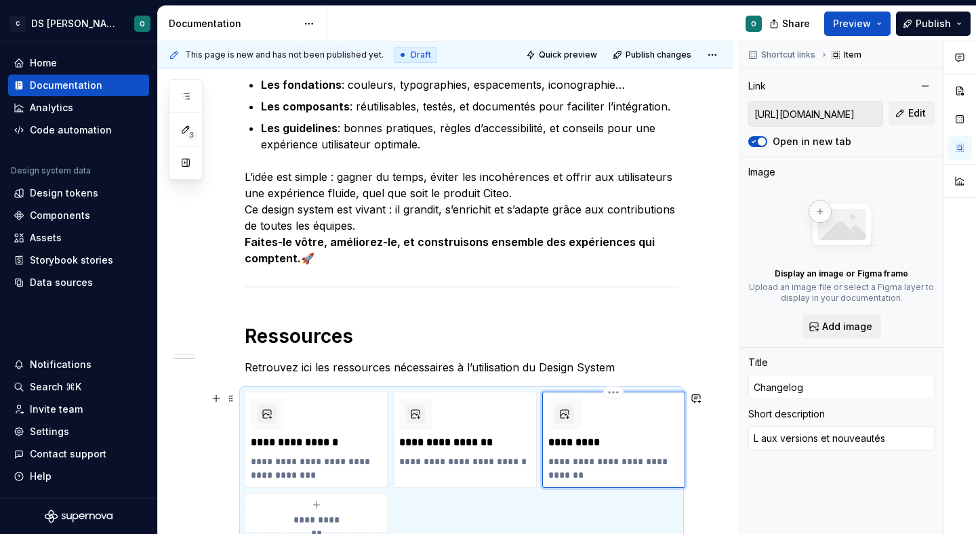
type textarea "*"
type textarea "Li aux versions et nouveautés"
type textarea "*"
type textarea "Lis aux versions et nouveautés"
type textarea "*"
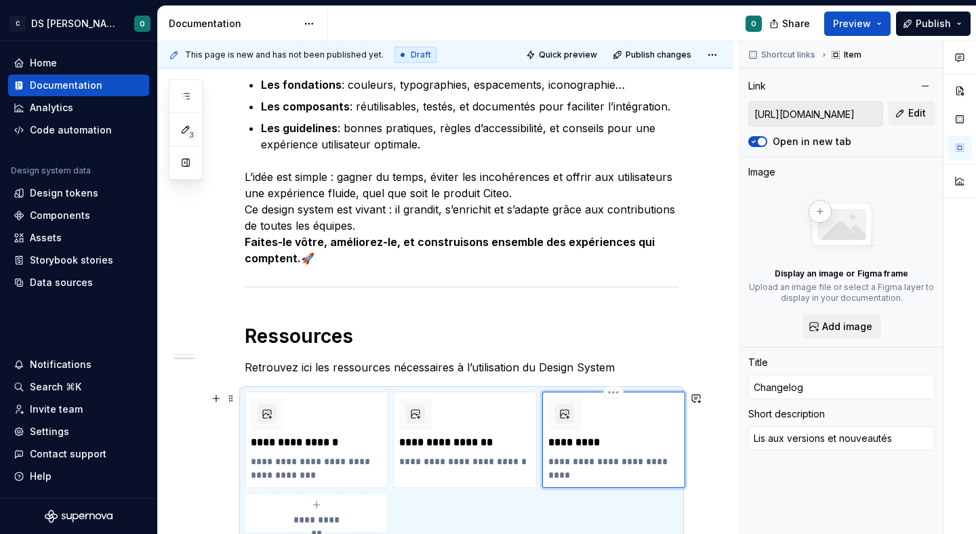
type textarea "List aux versions et nouveautés"
type textarea "*"
type textarea "Liste aux versions et nouveautés"
type textarea "*"
type textarea "Liste aux versions et nouveautés"
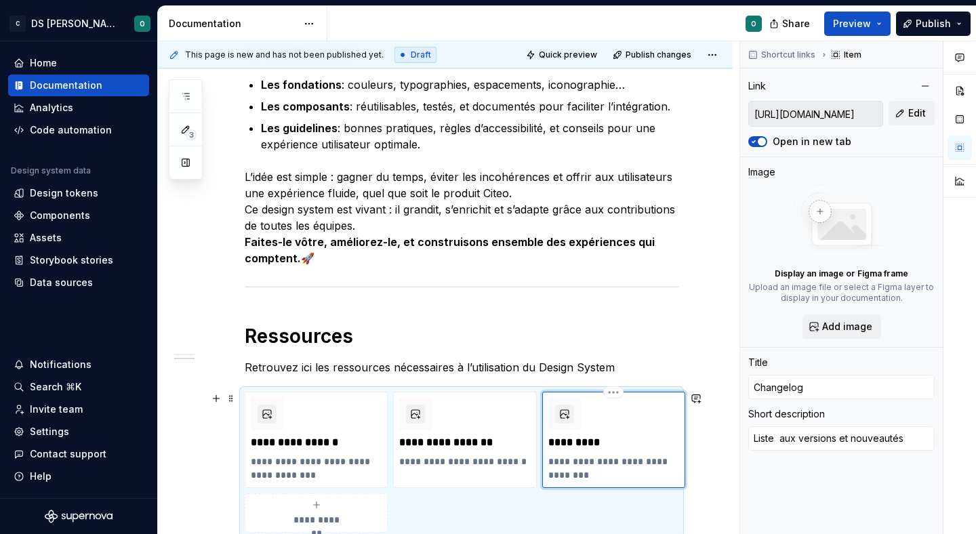
type textarea "*"
type textarea "Liste d aux versions et nouveautés"
type textarea "*"
type textarea "Liste de aux versions et nouveautés"
type textarea "*"
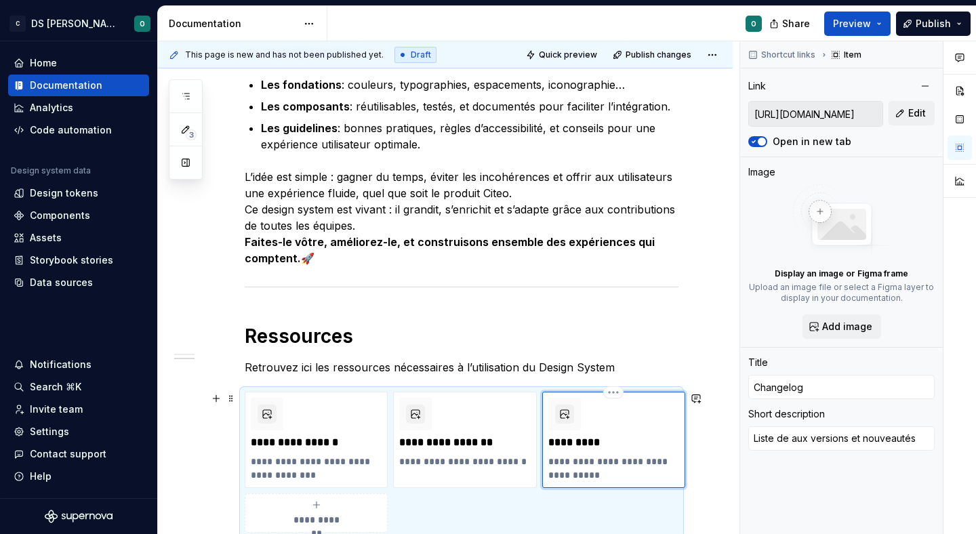
type textarea "Liste des aux versions et nouveautés"
type textarea "*"
type textarea "Liste des aux versions et nouveautés"
type textarea "*"
type textarea "Liste des v aux versions et nouveautés"
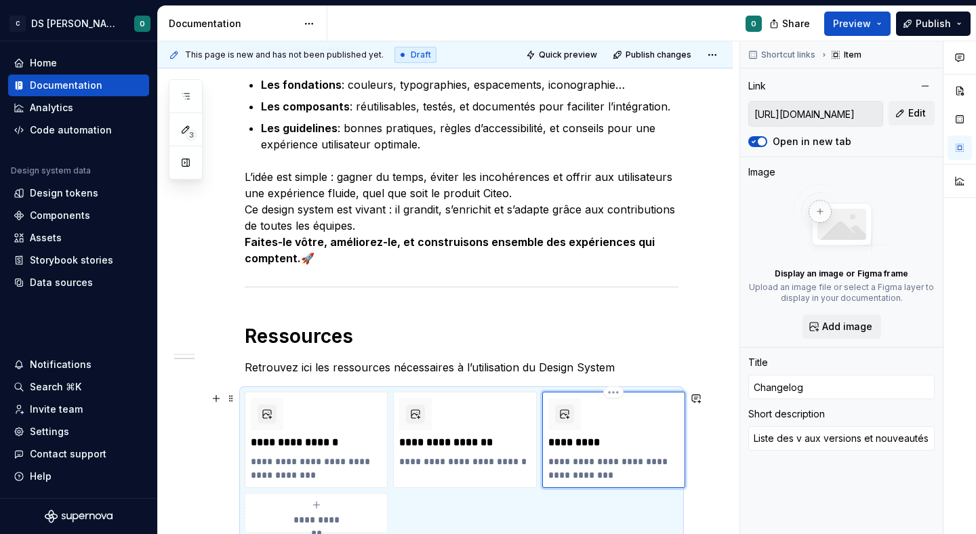
type textarea "*"
type textarea "Liste des ve aux versions et nouveautés"
type textarea "*"
type textarea "Liste des ver aux versions et nouveautés"
type textarea "*"
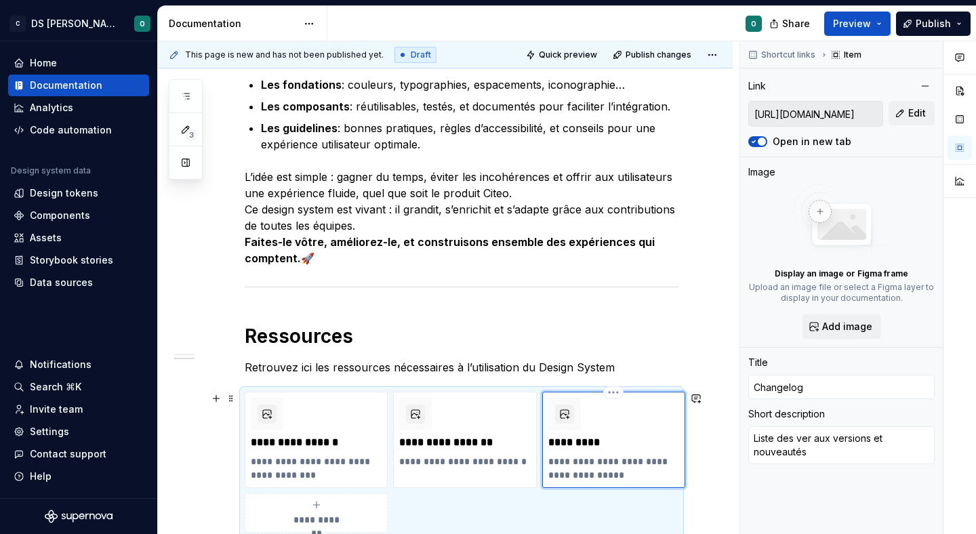
type textarea "Liste des vers aux versions et nouveautés"
type textarea "*"
type textarea "Liste des versi aux versions et nouveautés"
type textarea "*"
type textarea "Liste des versio aux versions et nouveautés"
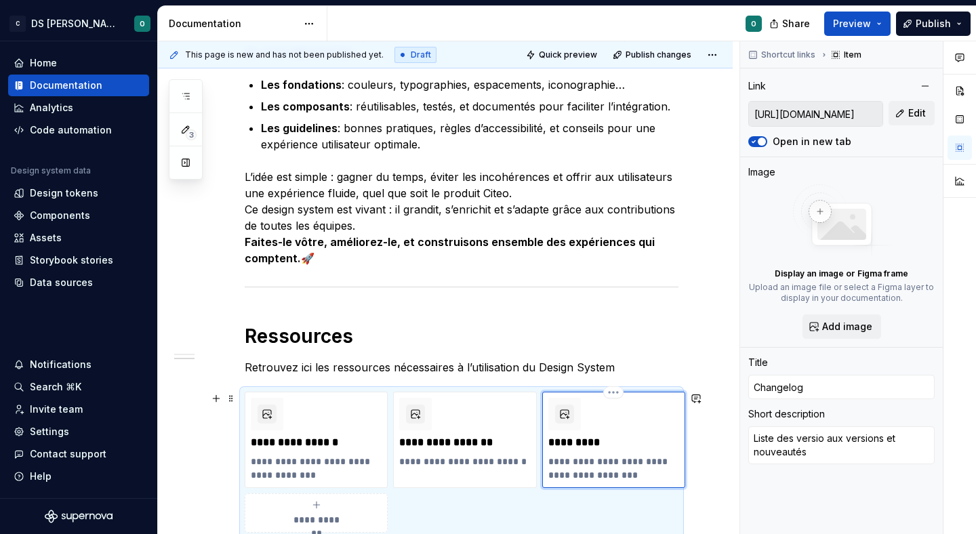
type textarea "*"
type textarea "Liste des version aux versions et nouveautés"
type textarea "*"
type textarea "Liste des versions aux versions et nouveautés"
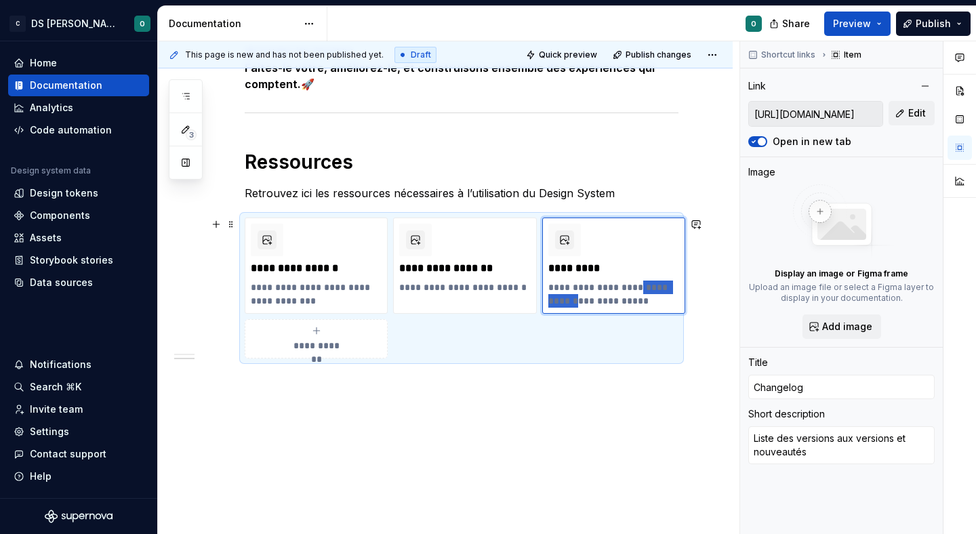
type textarea "*"
type textarea "Liste des versions et nouveautés"
type textarea "*"
type textarea "Liste des versions et nouveautés"
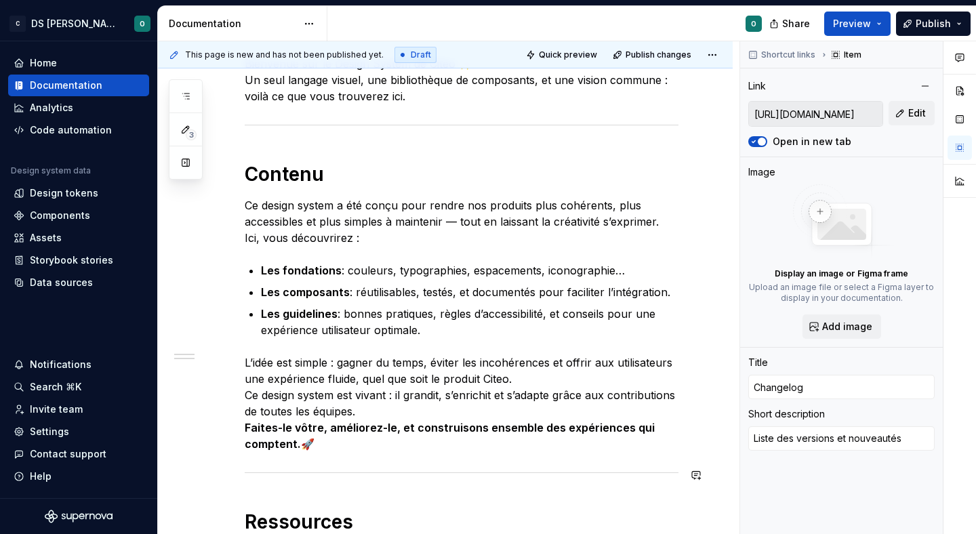
scroll to position [203, 0]
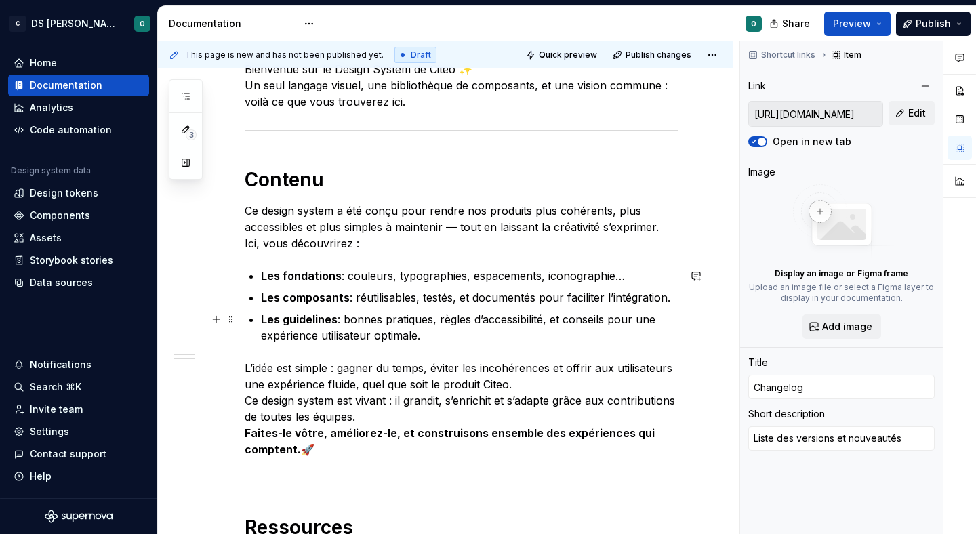
click at [595, 337] on p "Les guidelines : bonnes pratiques, règles d’accessibilité, et conseils pour une…" at bounding box center [469, 327] width 417 height 33
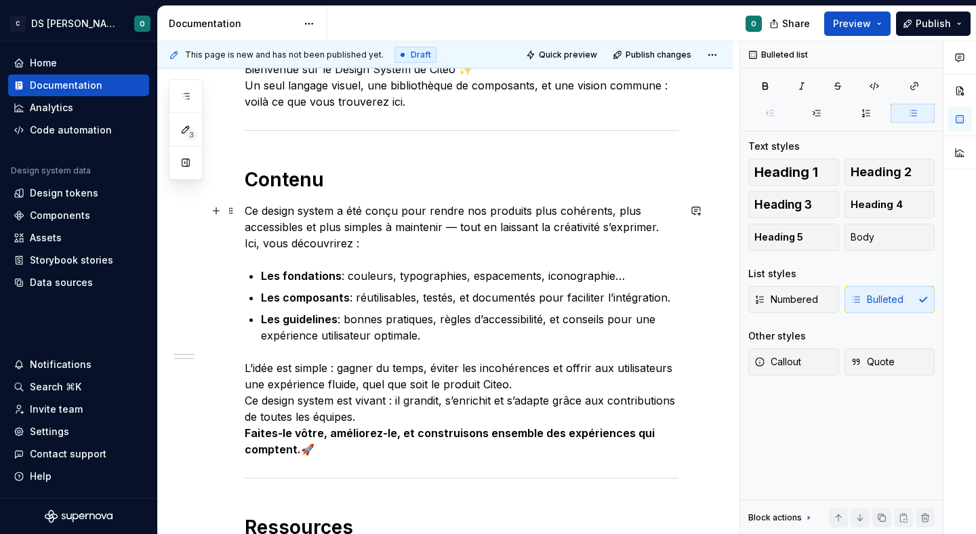
click at [268, 209] on p "Ce design system a été conçu pour rendre nos produits plus cohérents, plus acce…" at bounding box center [462, 227] width 434 height 49
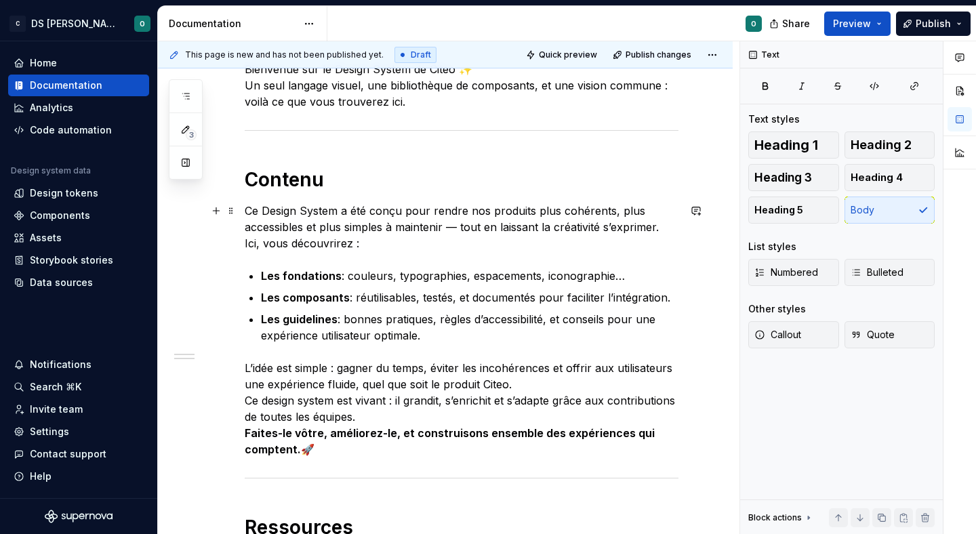
click at [356, 230] on p "Ce Design System a été conçu pour rendre nos produits plus cohérents, plus acce…" at bounding box center [462, 227] width 434 height 49
click at [391, 236] on p "Ce Design System a été conçu pour rendre nos produits plus cohérents, plus acce…" at bounding box center [462, 227] width 434 height 49
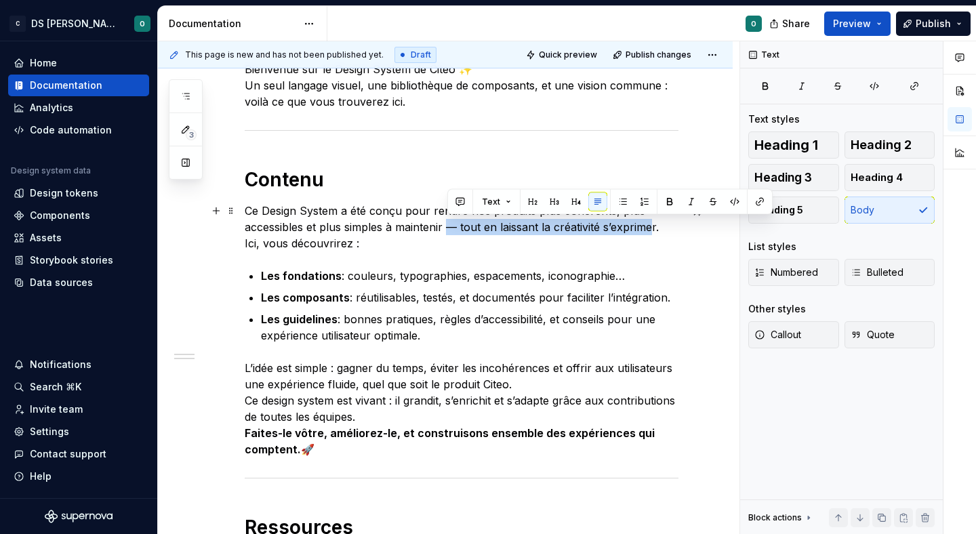
drag, startPoint x: 446, startPoint y: 225, endPoint x: 652, endPoint y: 229, distance: 206.0
click at [652, 229] on p "Ce Design System a été conçu pour rendre nos produits plus cohérents, plus acce…" at bounding box center [462, 227] width 434 height 49
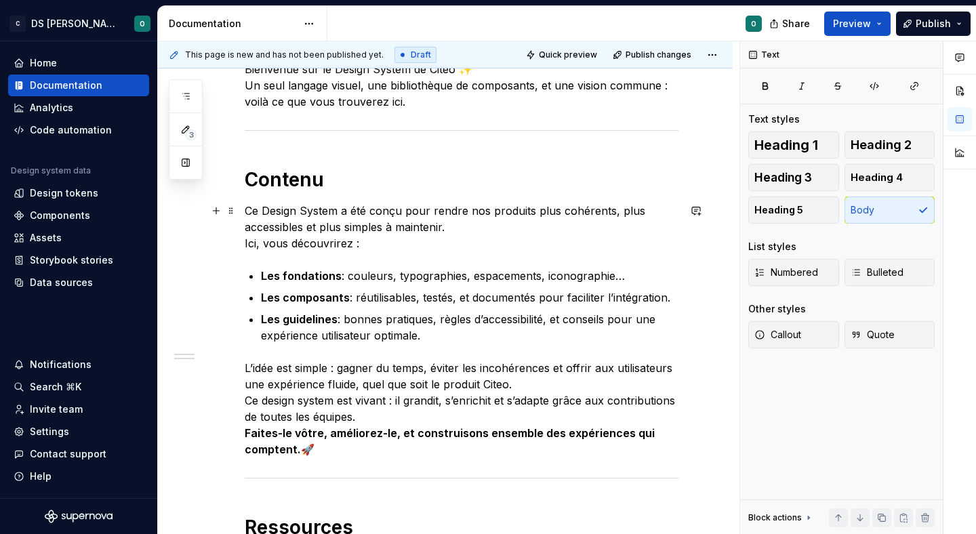
click at [354, 247] on p "Ce Design System a été conçu pour rendre nos produits plus cohérents, plus acce…" at bounding box center [462, 227] width 434 height 49
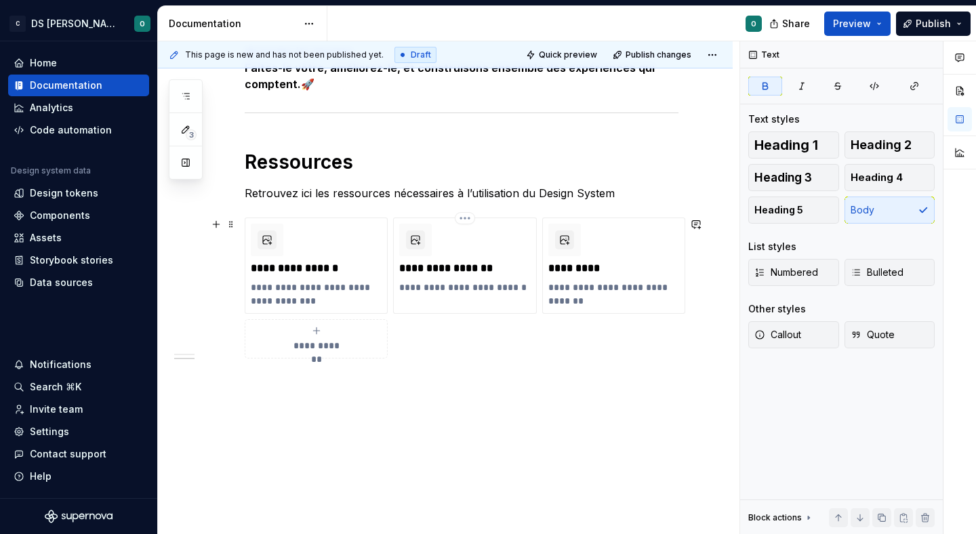
scroll to position [0, 0]
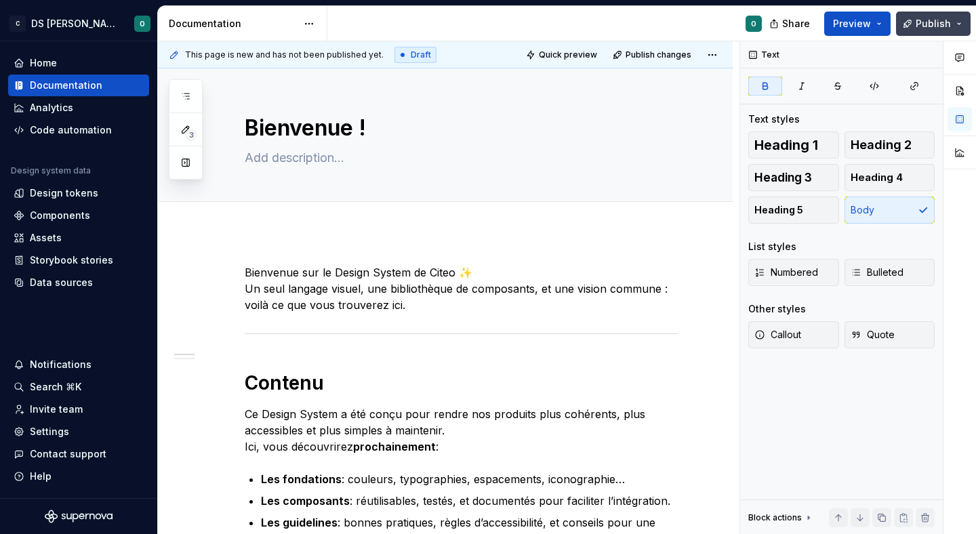
click at [957, 26] on button "Publish" at bounding box center [933, 24] width 75 height 24
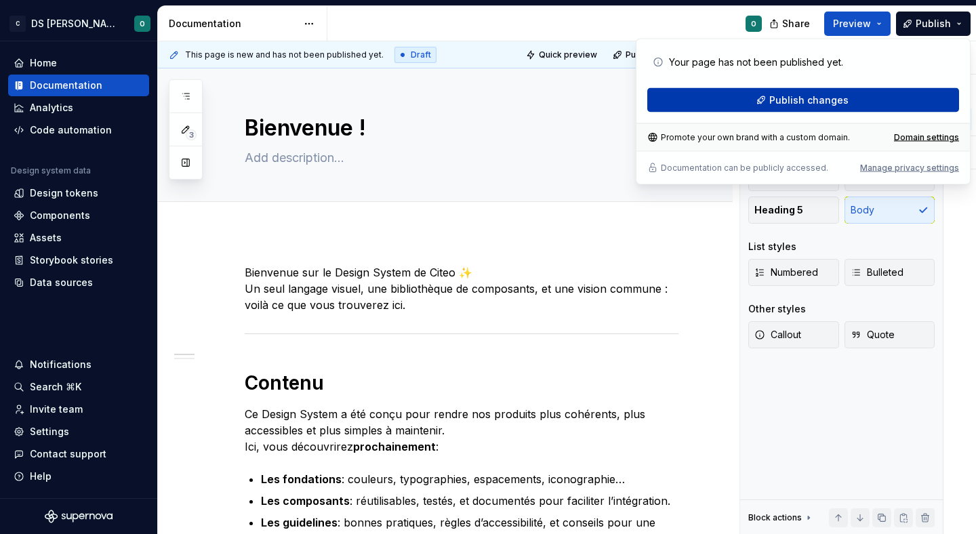
click at [827, 100] on span "Publish changes" at bounding box center [808, 100] width 79 height 14
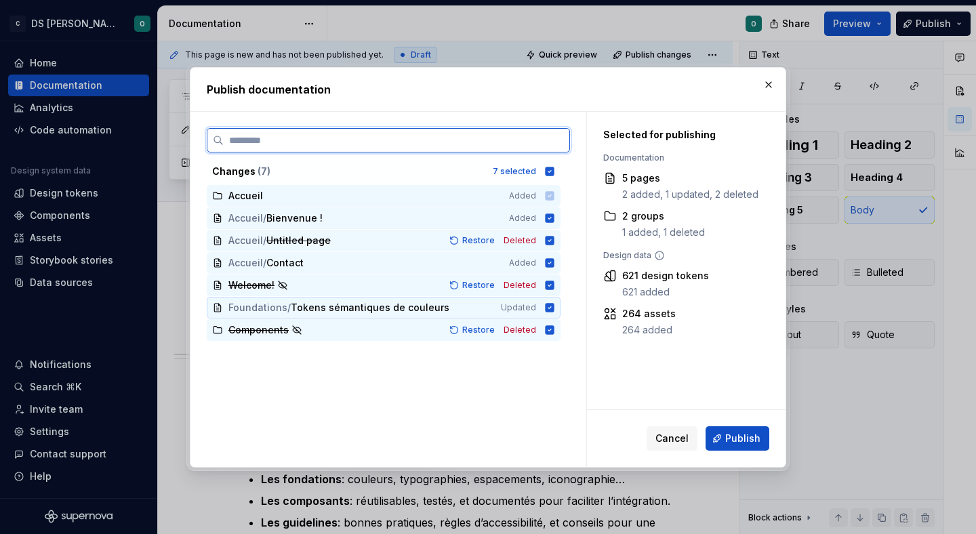
click at [554, 306] on icon at bounding box center [549, 307] width 9 height 9
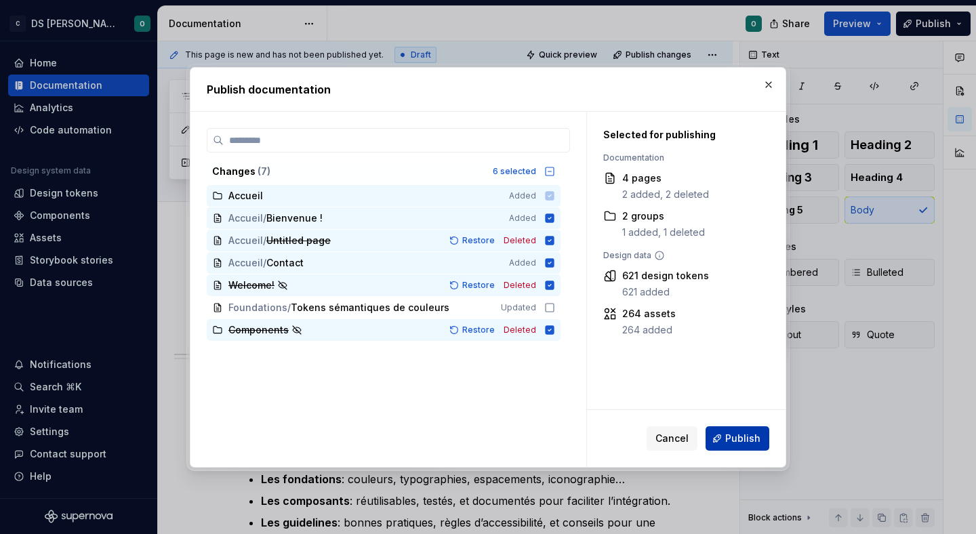
click at [744, 443] on span "Publish" at bounding box center [742, 439] width 35 height 14
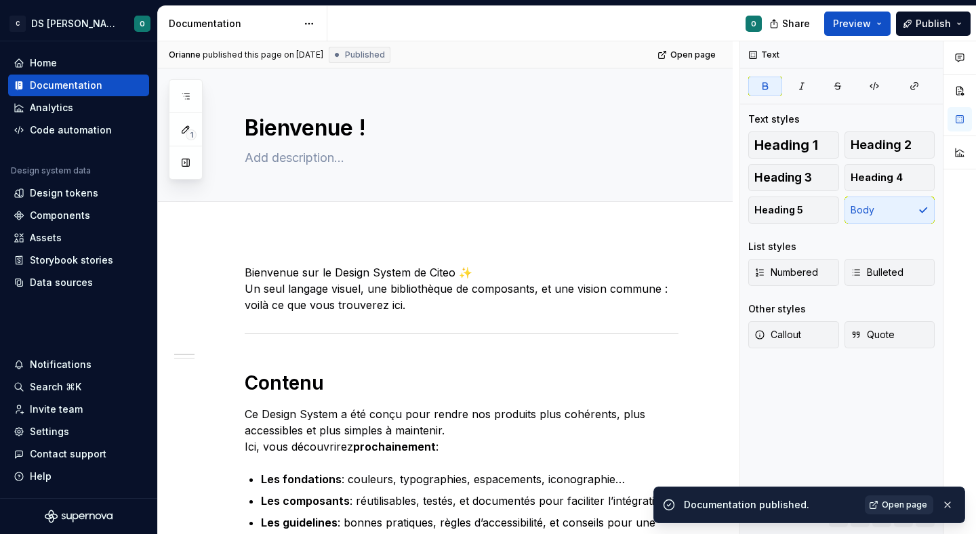
click at [901, 505] on span "Open page" at bounding box center [903, 504] width 45 height 11
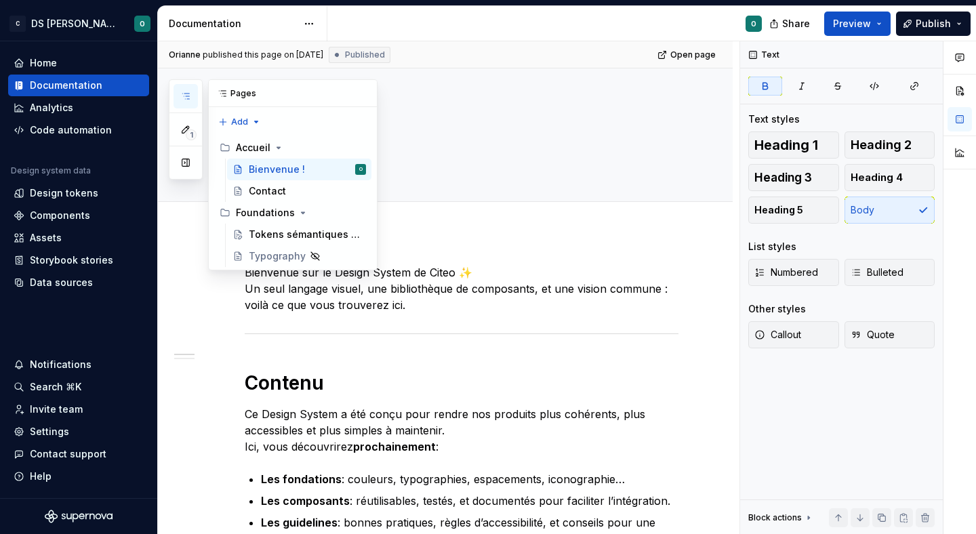
click at [174, 95] on button "button" at bounding box center [185, 96] width 24 height 24
click at [186, 125] on icon "button" at bounding box center [185, 129] width 11 height 11
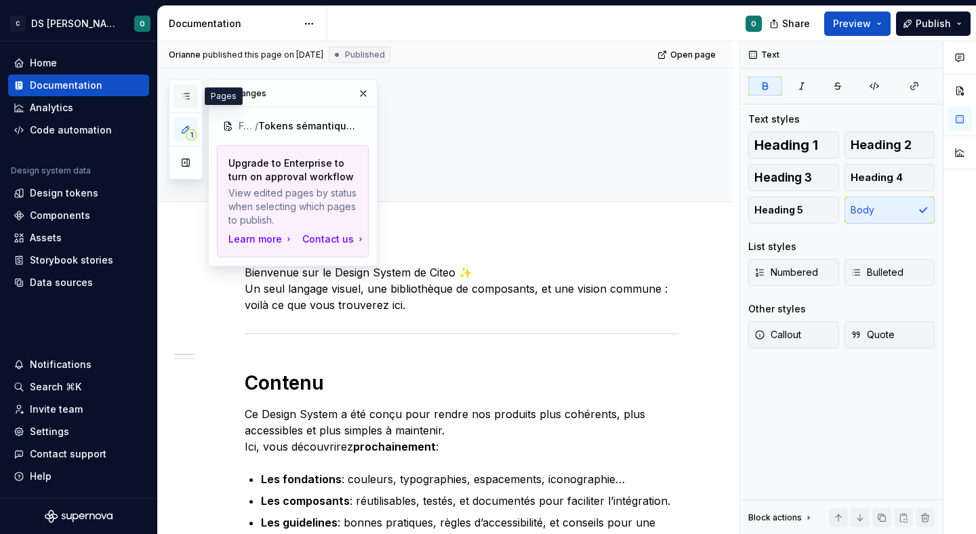
click at [192, 100] on button "button" at bounding box center [185, 96] width 24 height 24
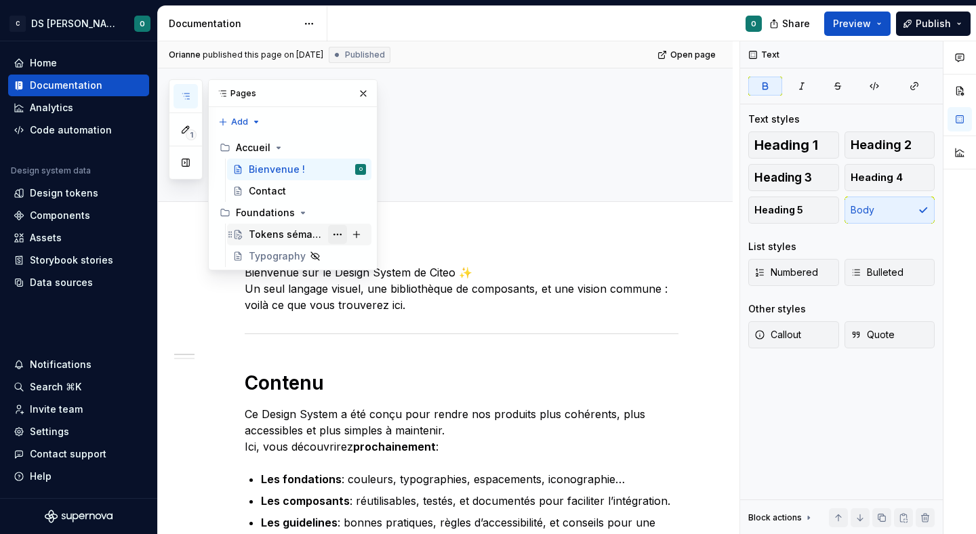
click at [331, 238] on button "Page tree" at bounding box center [337, 234] width 19 height 19
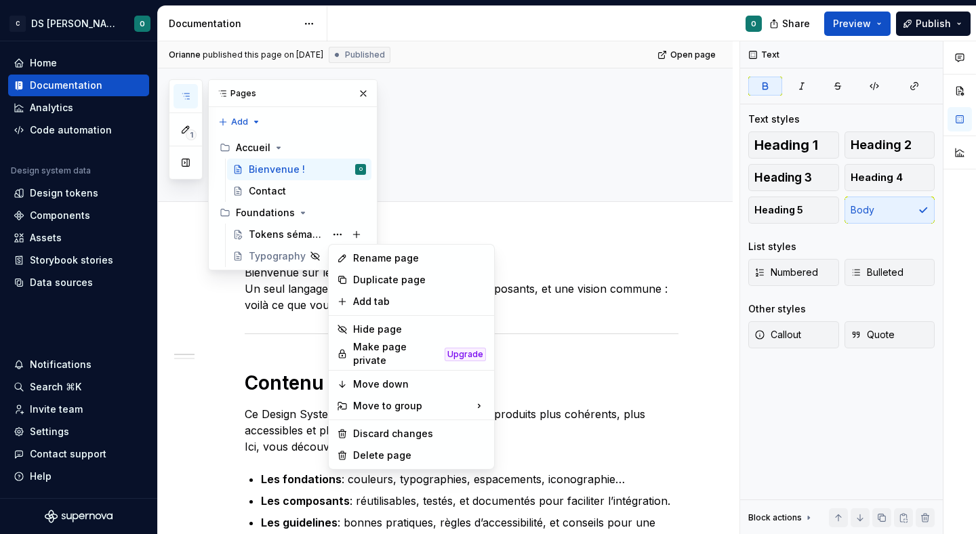
click at [294, 237] on div "1 Pages Add Accessibility guide for tree Page tree. Navigate the tree with the …" at bounding box center [273, 174] width 209 height 191
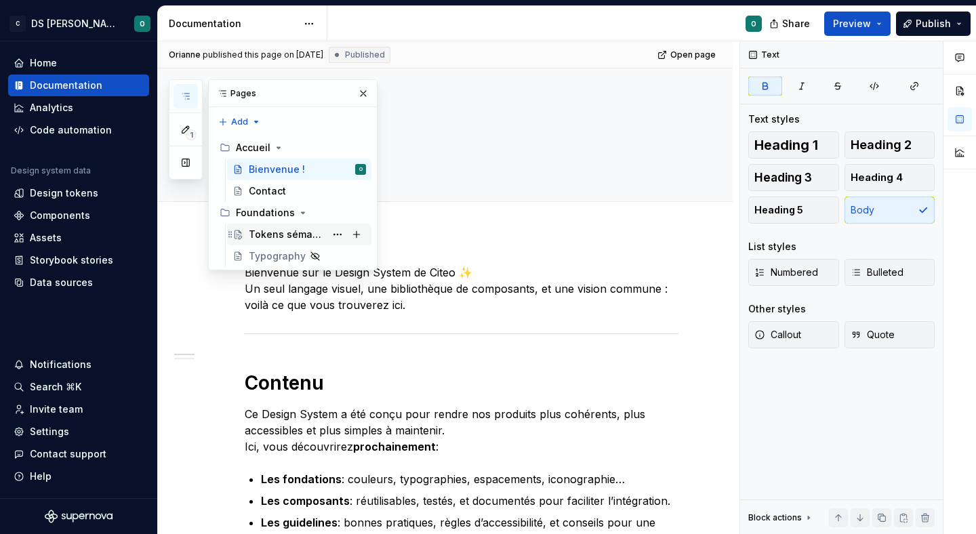
click at [275, 232] on div "Tokens sémantiques de couleurs" at bounding box center [287, 235] width 77 height 14
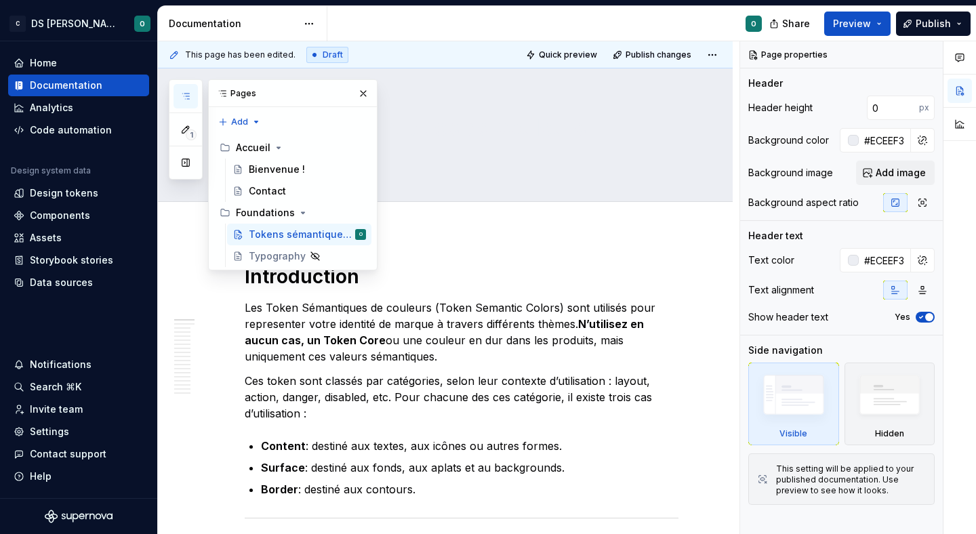
click at [542, 357] on p "Les Token Sémantiques de couleurs (Token Semantic Colors) sont utilisés pour re…" at bounding box center [462, 331] width 434 height 65
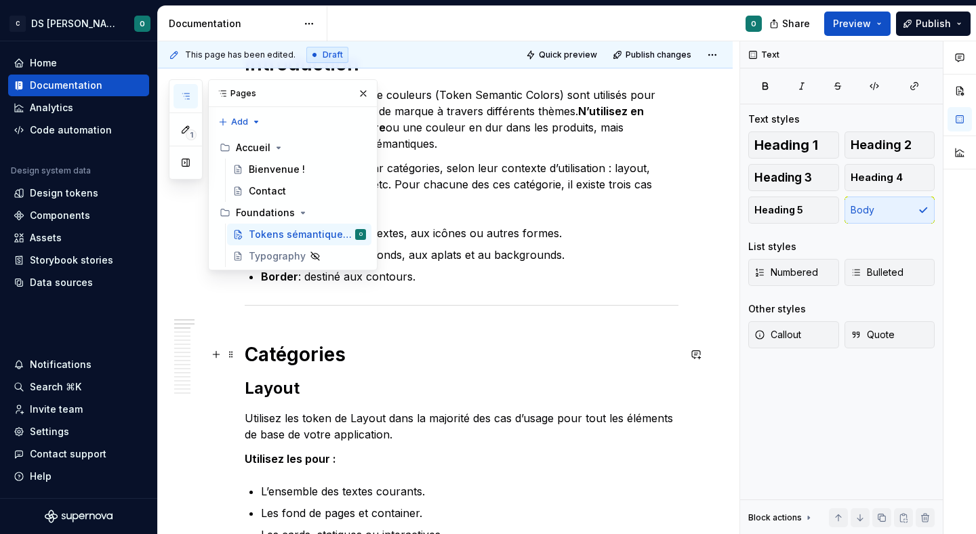
click at [542, 357] on h1 "Catégories" at bounding box center [462, 354] width 434 height 24
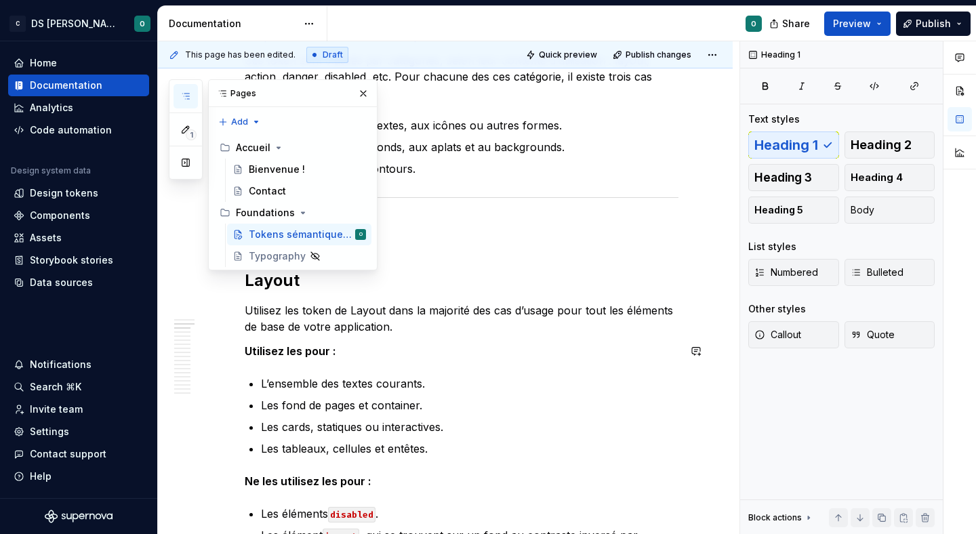
scroll to position [327, 0]
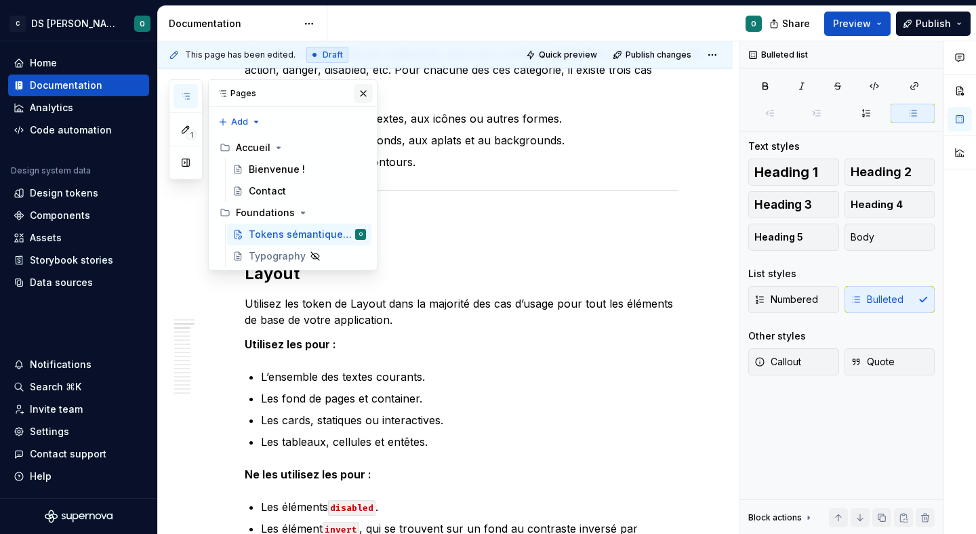
click at [358, 87] on button "button" at bounding box center [363, 93] width 19 height 19
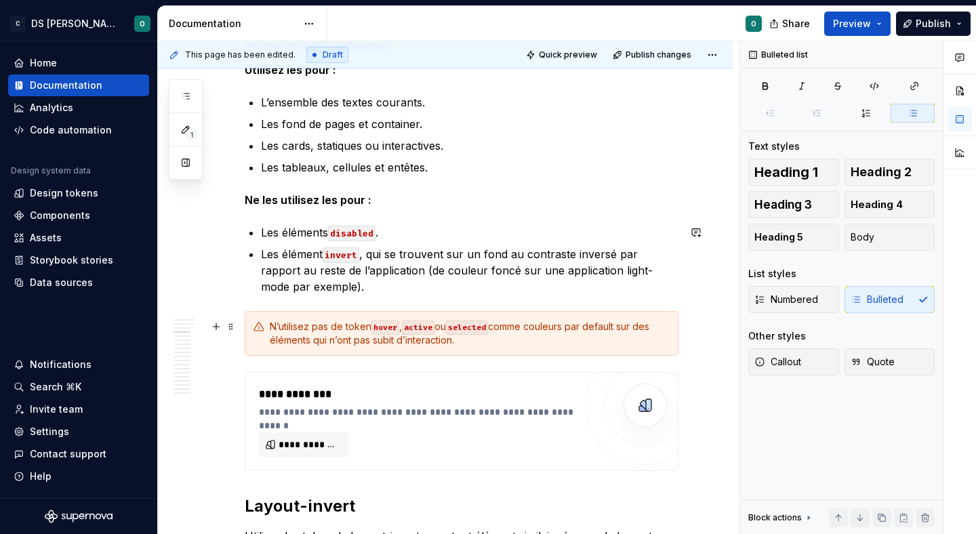
scroll to position [650, 0]
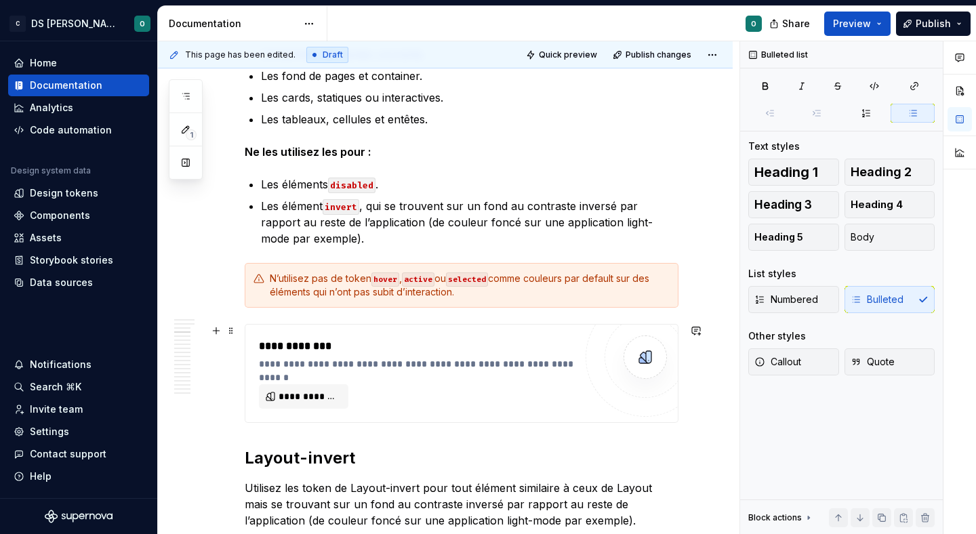
click at [459, 350] on div "**********" at bounding box center [420, 346] width 322 height 16
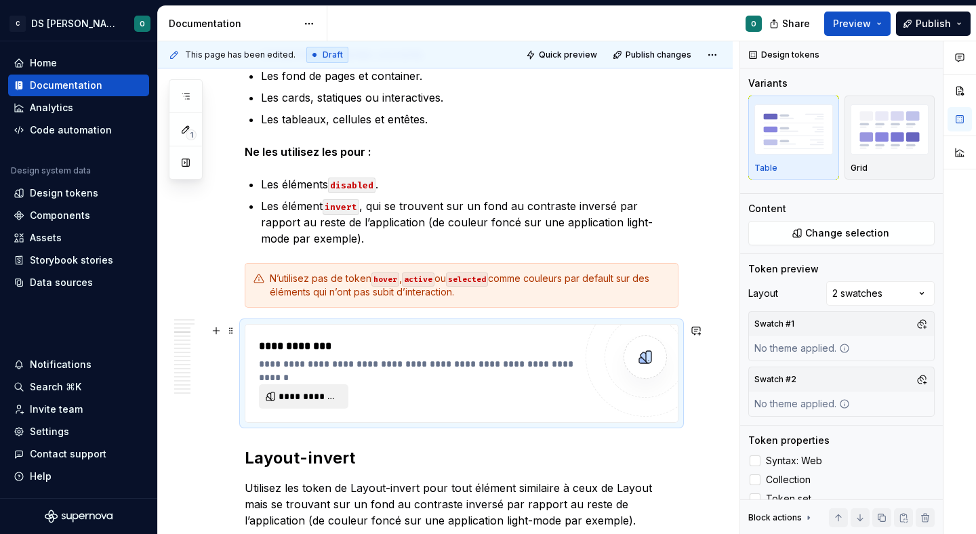
click at [312, 400] on span "**********" at bounding box center [308, 397] width 61 height 14
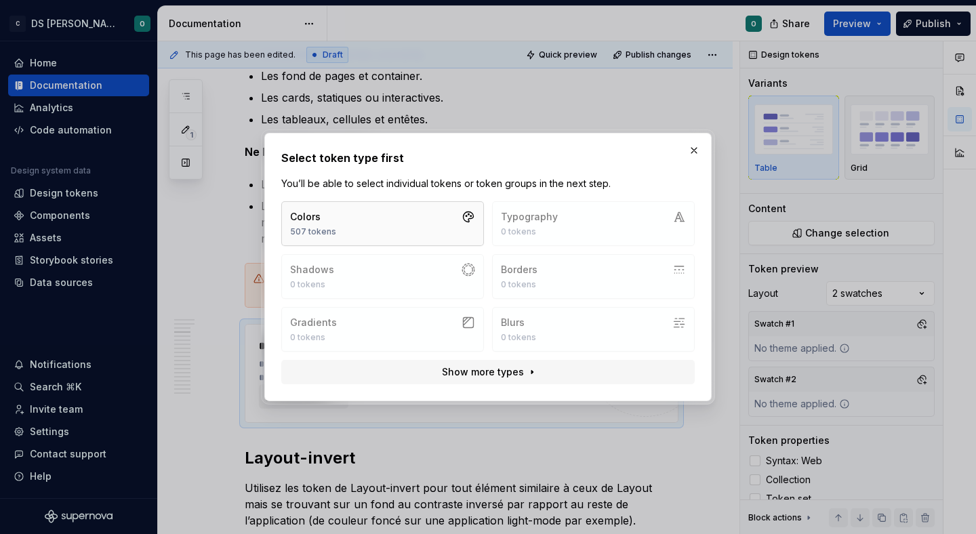
click at [404, 223] on button "Colors 507 tokens" at bounding box center [382, 223] width 203 height 45
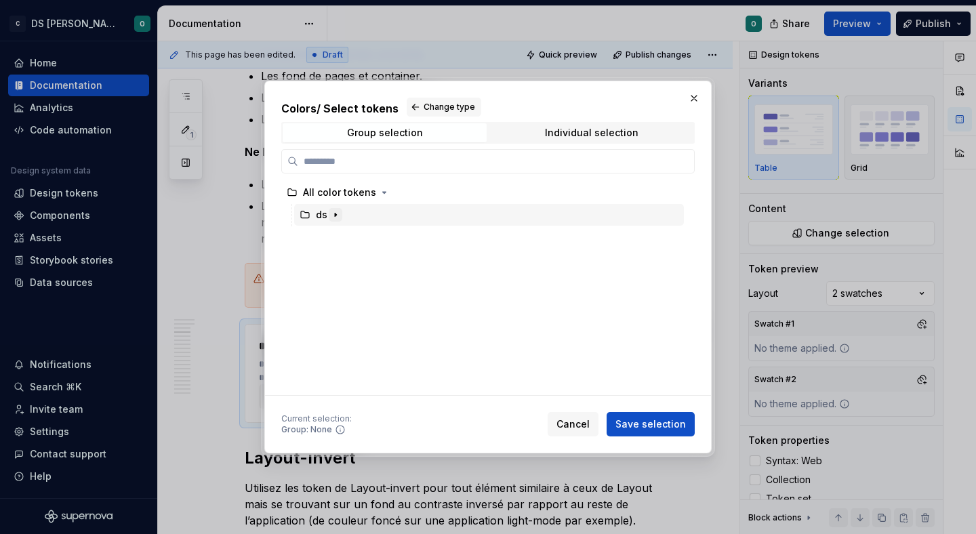
click at [335, 217] on icon "button" at bounding box center [335, 214] width 11 height 11
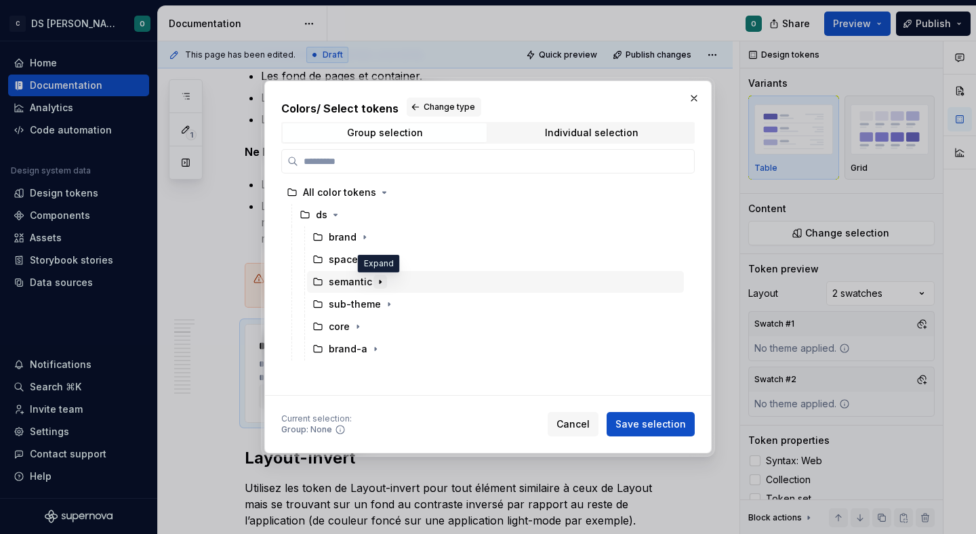
click at [376, 283] on icon "button" at bounding box center [380, 281] width 11 height 11
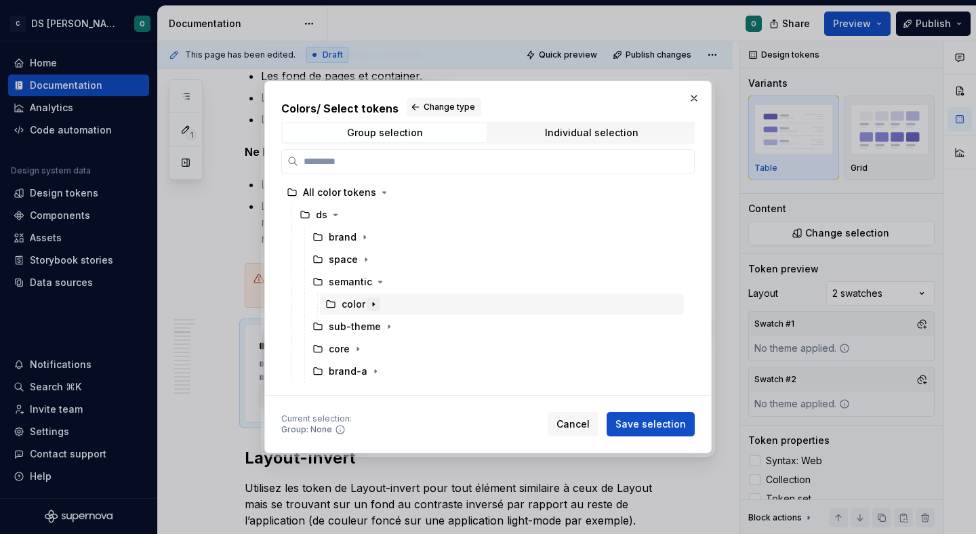
click at [375, 297] on button "button" at bounding box center [374, 304] width 14 height 14
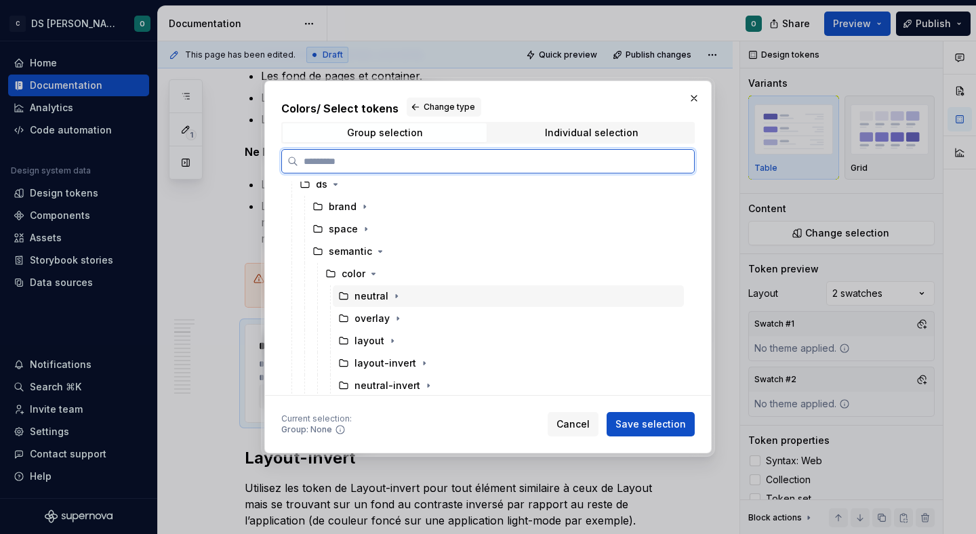
scroll to position [60, 0]
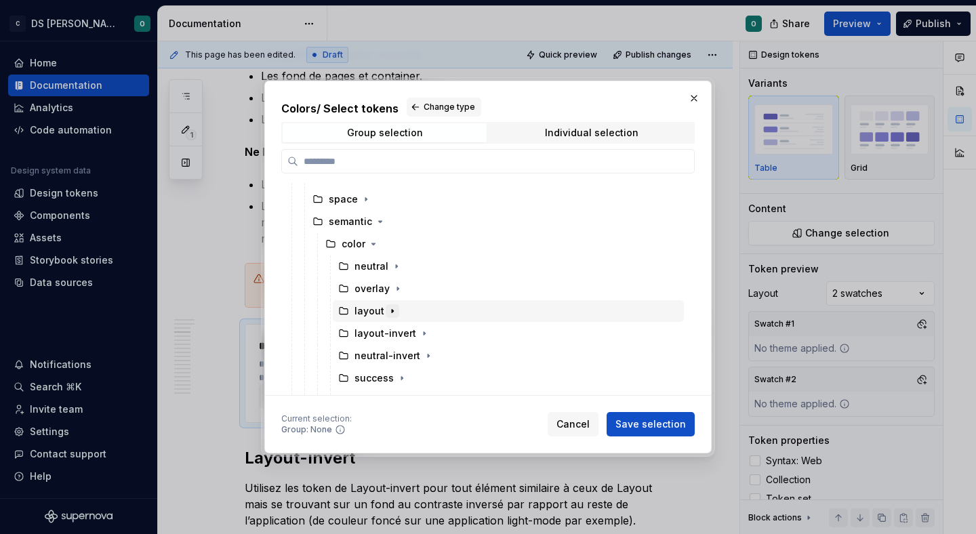
click at [392, 312] on icon "button" at bounding box center [392, 311] width 11 height 11
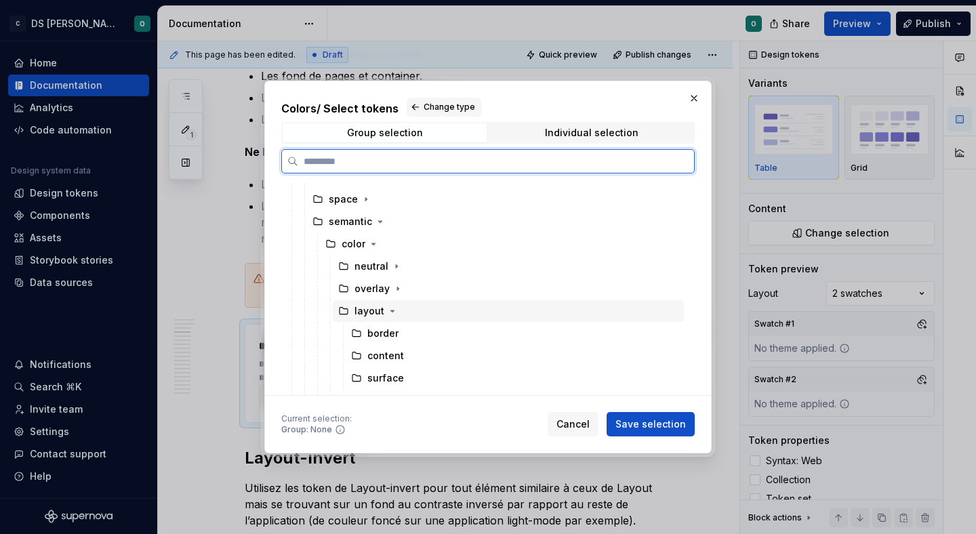
click at [419, 312] on div "layout" at bounding box center [508, 311] width 351 height 22
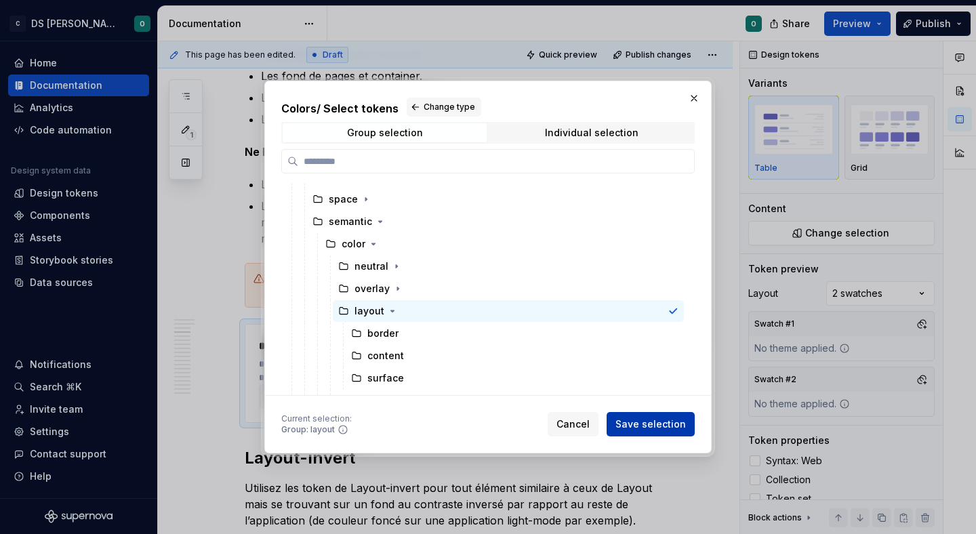
click at [656, 423] on span "Save selection" at bounding box center [650, 424] width 70 height 14
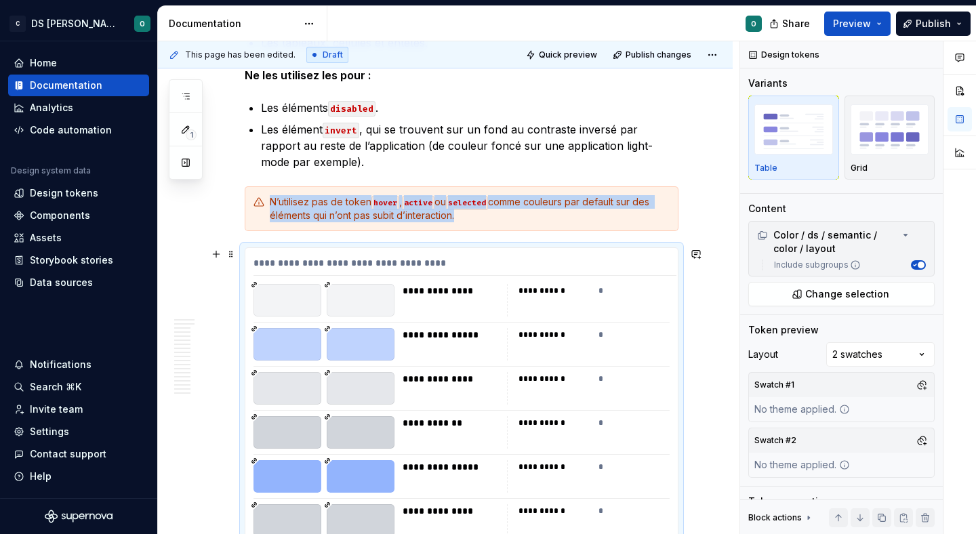
scroll to position [724, 0]
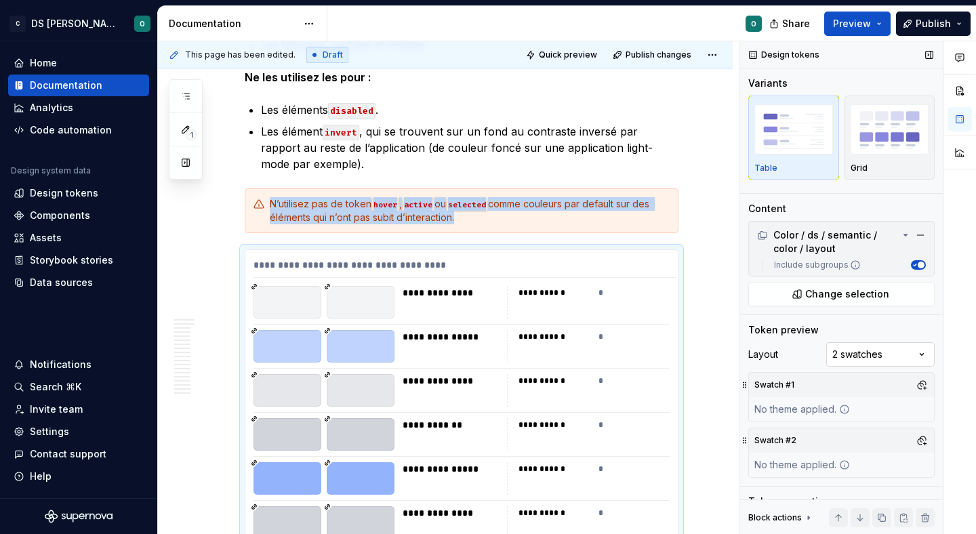
click at [910, 349] on div "Comments Open comments No comments yet Select ‘Comment’ from the block context …" at bounding box center [858, 287] width 236 height 493
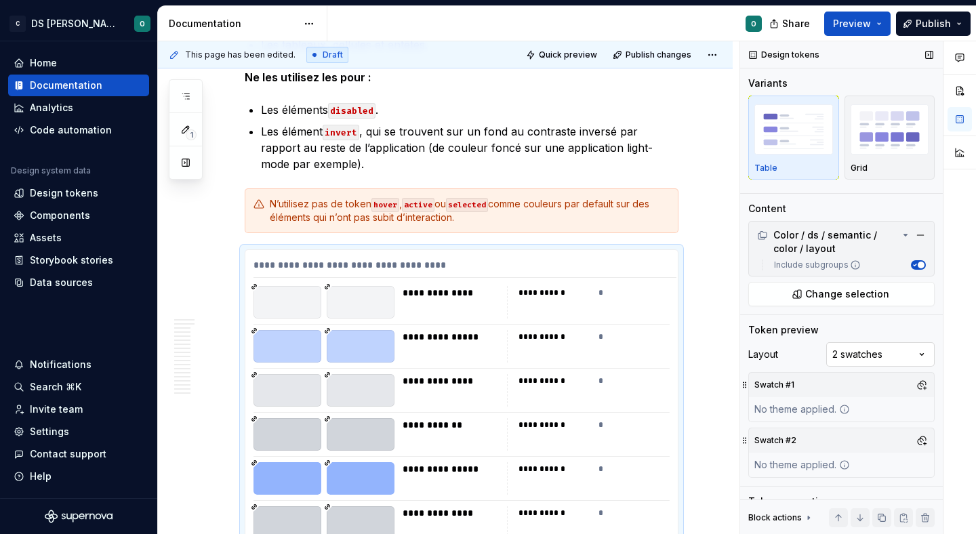
scroll to position [54, 0]
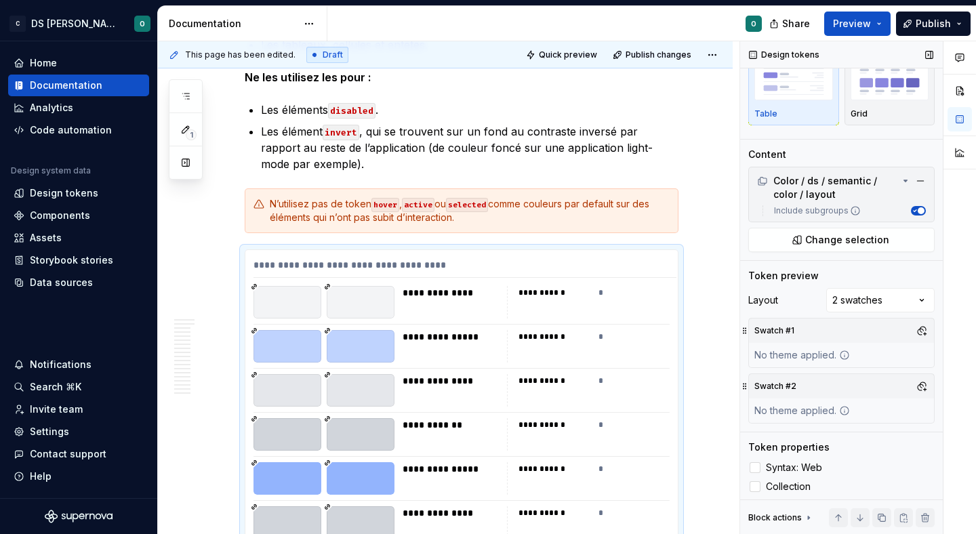
click at [860, 347] on div "Swatch #1 No theme applied." at bounding box center [841, 343] width 186 height 50
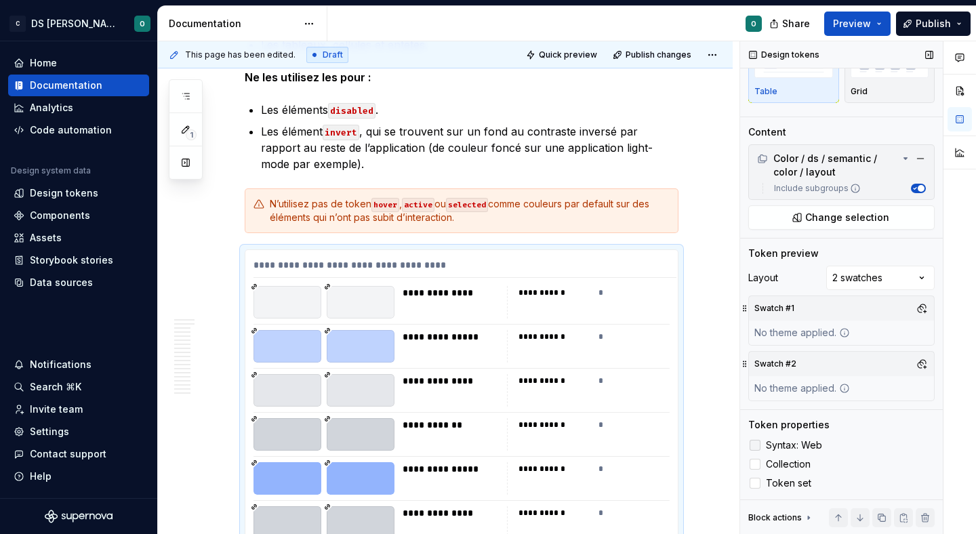
click at [808, 445] on span "Syntax: Web" at bounding box center [794, 445] width 56 height 11
click at [804, 463] on span "Collection" at bounding box center [788, 464] width 45 height 11
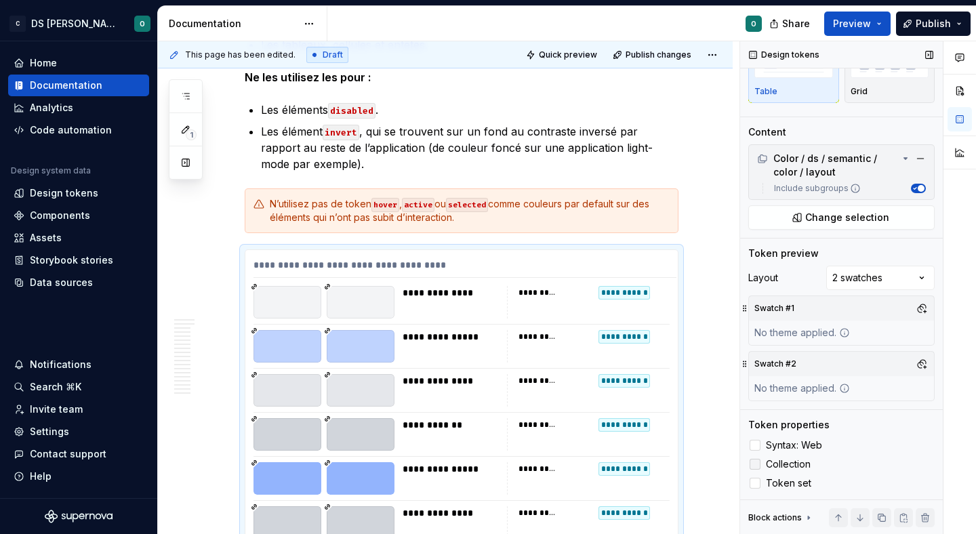
click at [804, 463] on span "Collection" at bounding box center [788, 464] width 45 height 11
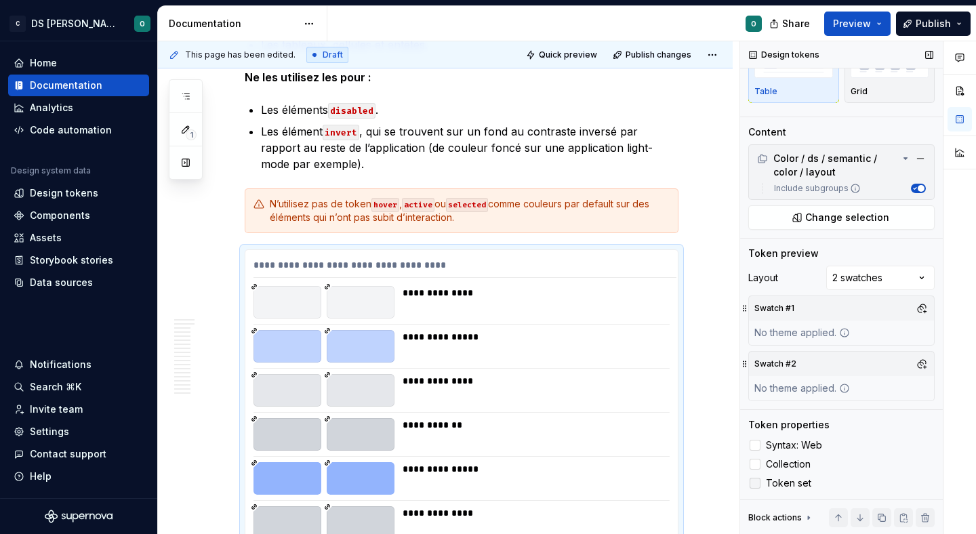
click at [793, 483] on span "Token set" at bounding box center [788, 483] width 45 height 11
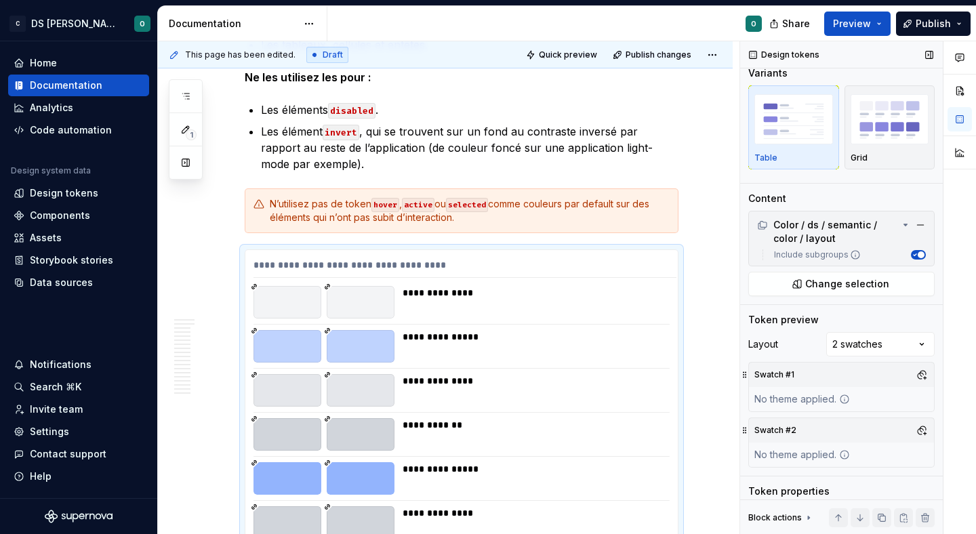
scroll to position [0, 0]
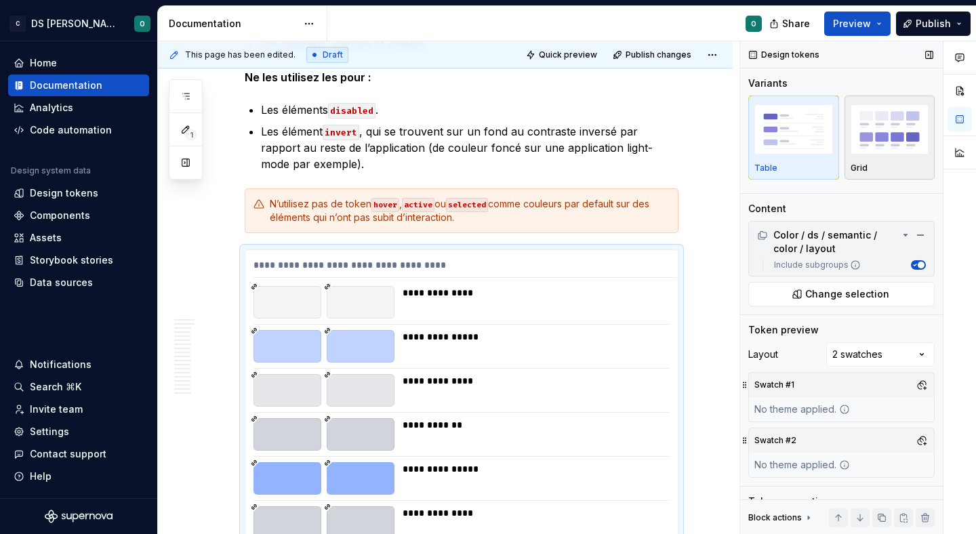
click at [896, 175] on button "Grid" at bounding box center [889, 138] width 91 height 84
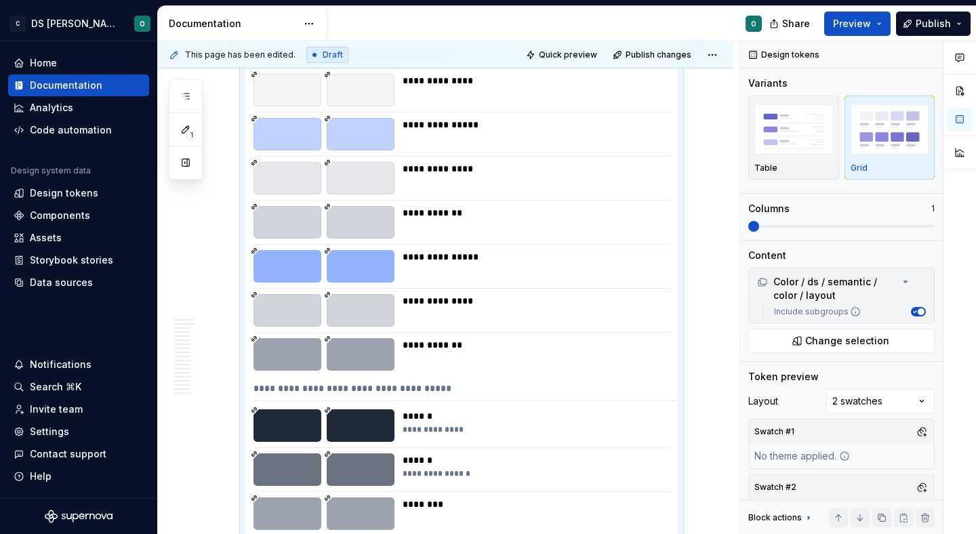
scroll to position [934, 0]
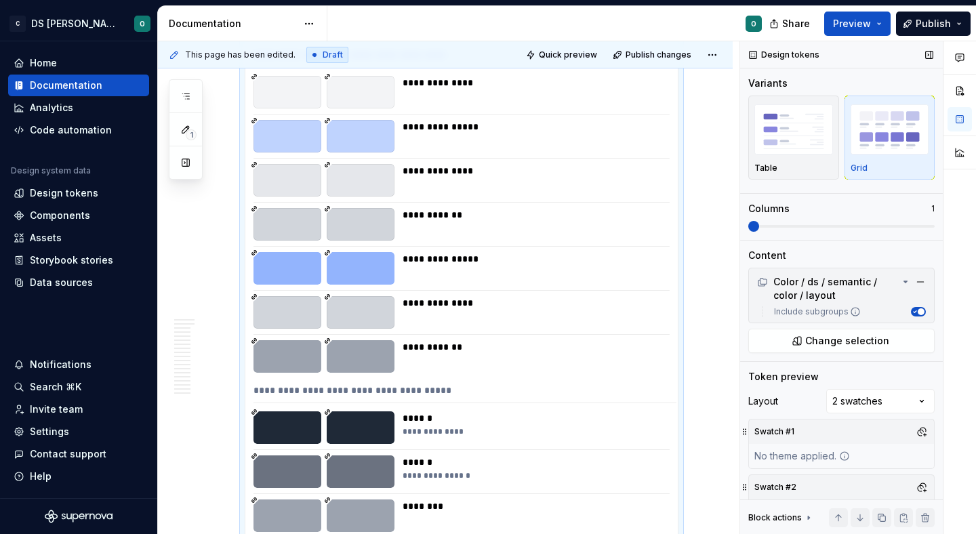
click at [917, 312] on span "button" at bounding box center [920, 311] width 7 height 7
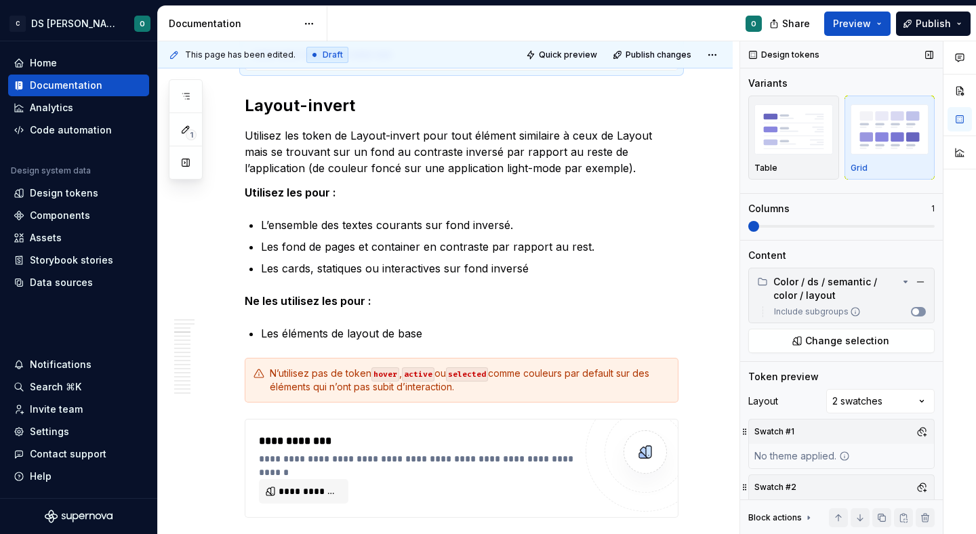
click at [917, 312] on span "button" at bounding box center [915, 311] width 7 height 7
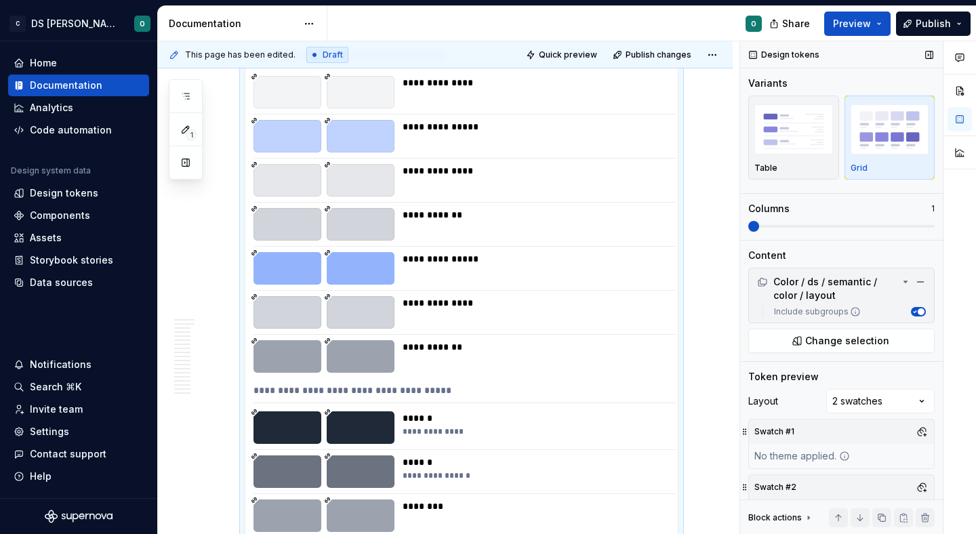
scroll to position [932, 0]
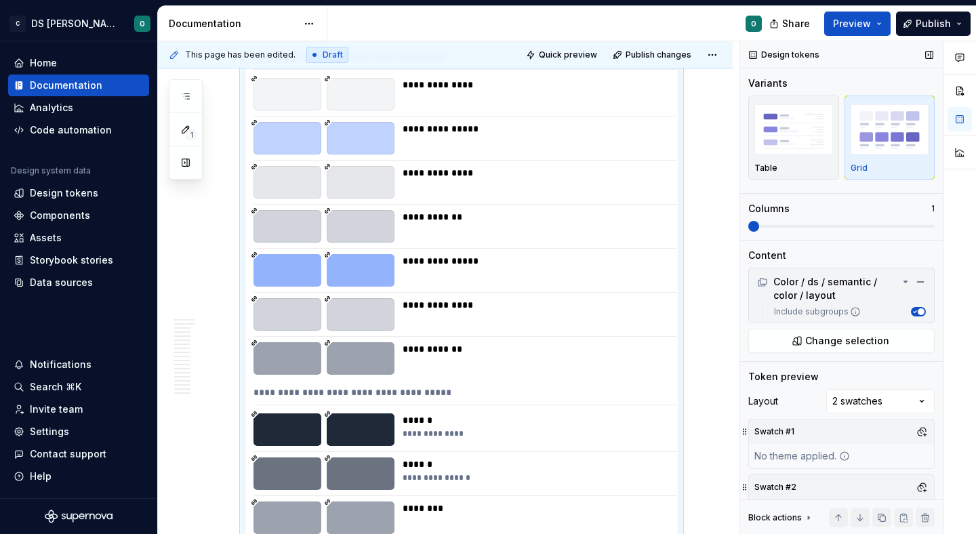
click at [757, 223] on span at bounding box center [753, 226] width 11 height 11
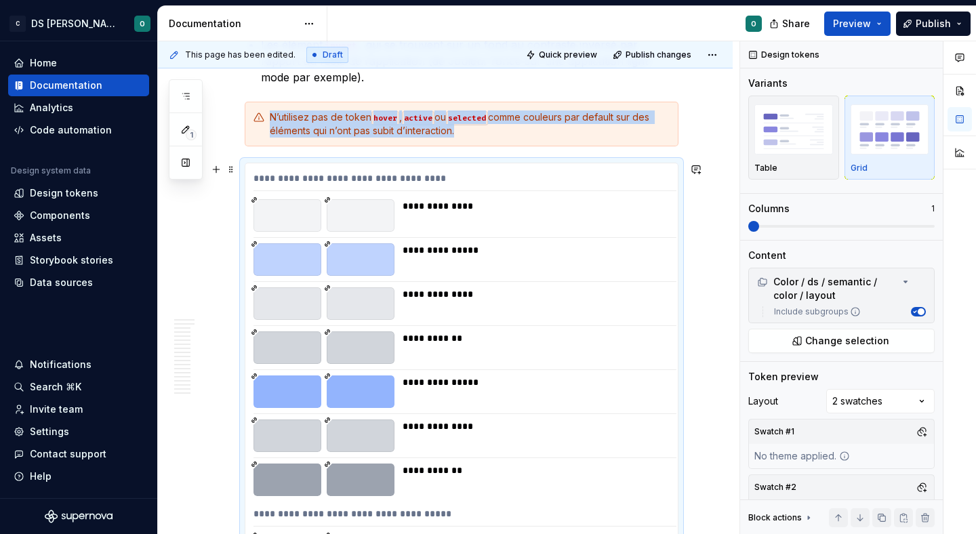
scroll to position [810, 0]
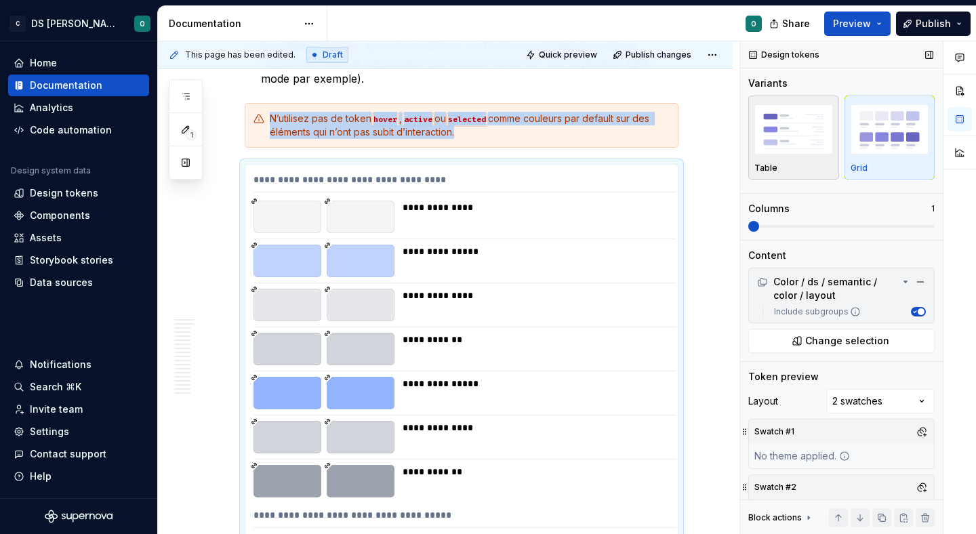
click at [798, 128] on img "button" at bounding box center [793, 128] width 79 height 49
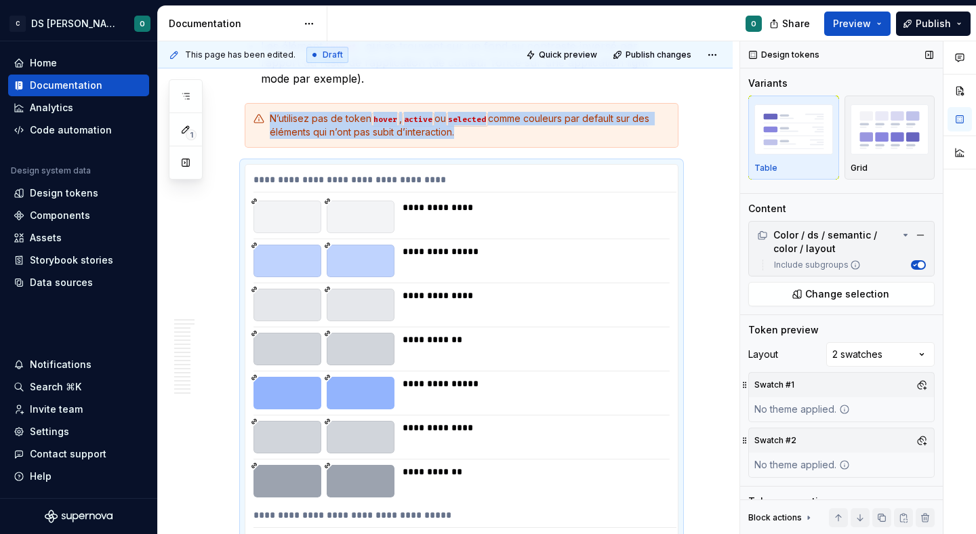
scroll to position [932, 0]
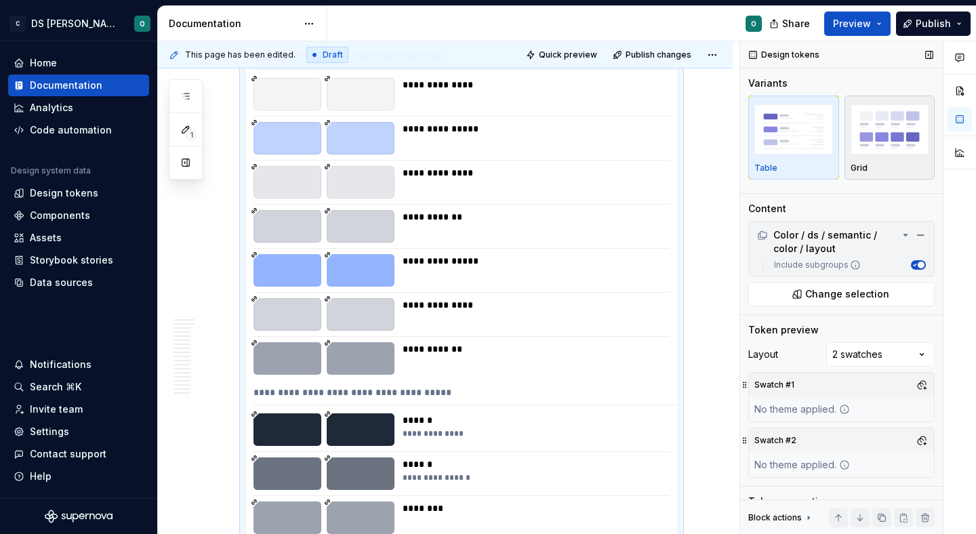
click at [866, 166] on div "Grid" at bounding box center [889, 168] width 79 height 11
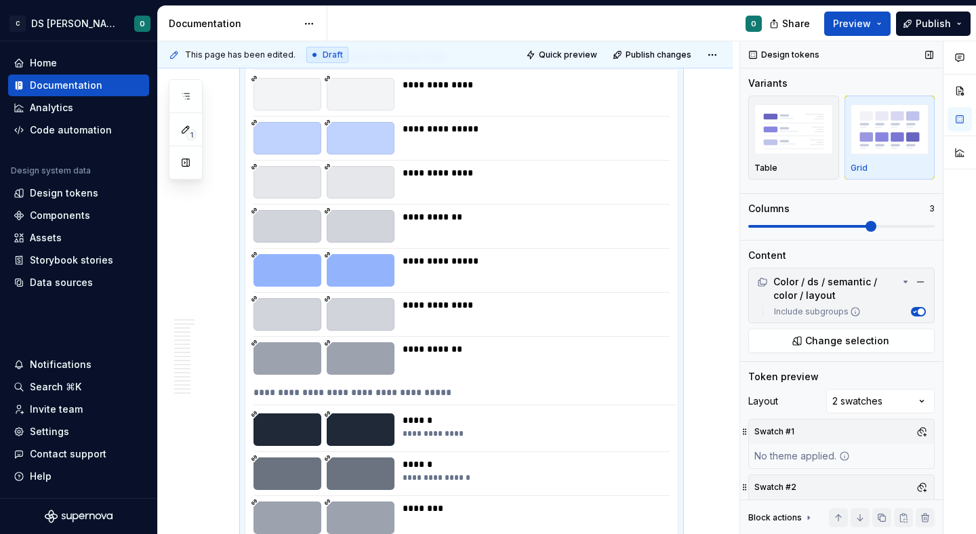
click at [873, 230] on span at bounding box center [870, 226] width 11 height 11
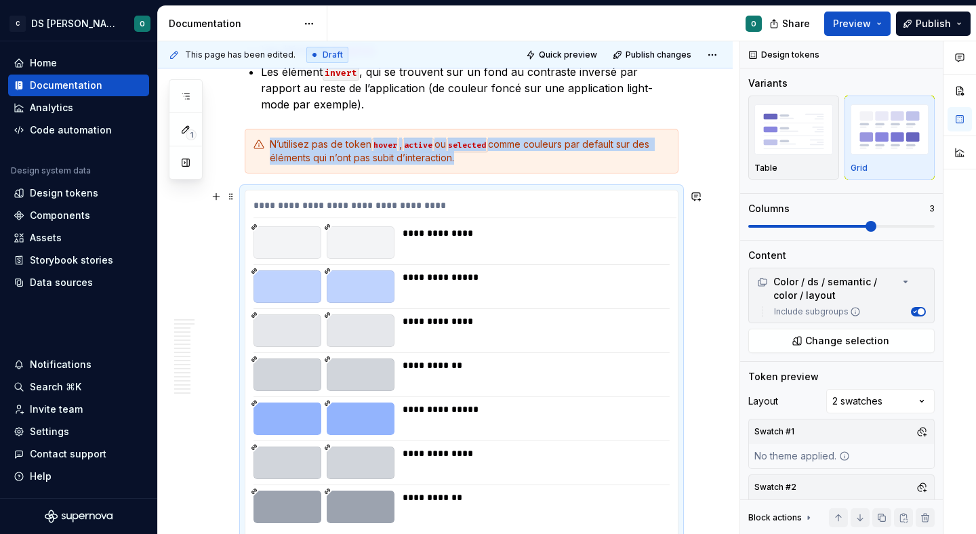
scroll to position [755, 0]
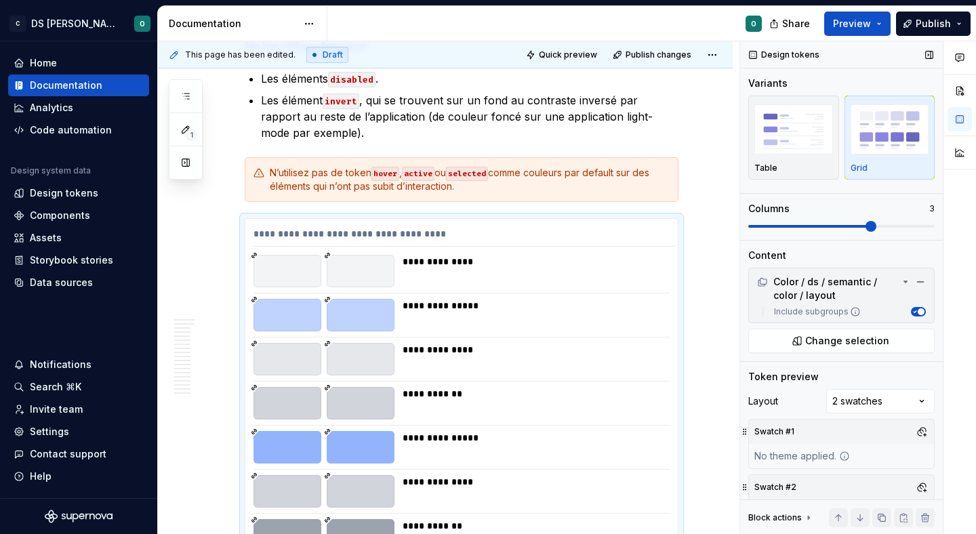
click at [789, 232] on div "Variants Table Grid Columns 3" at bounding box center [841, 158] width 186 height 163
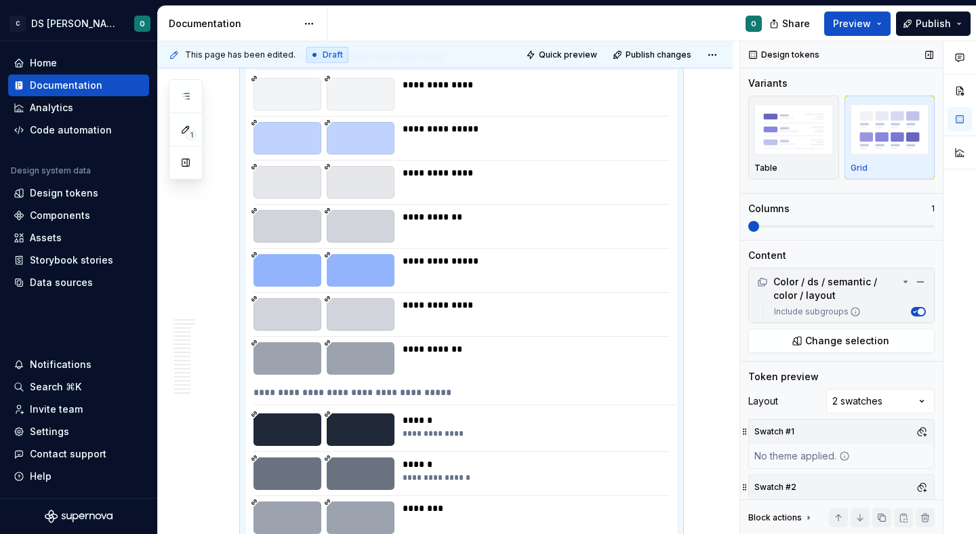
click at [748, 226] on span at bounding box center [841, 226] width 186 height 11
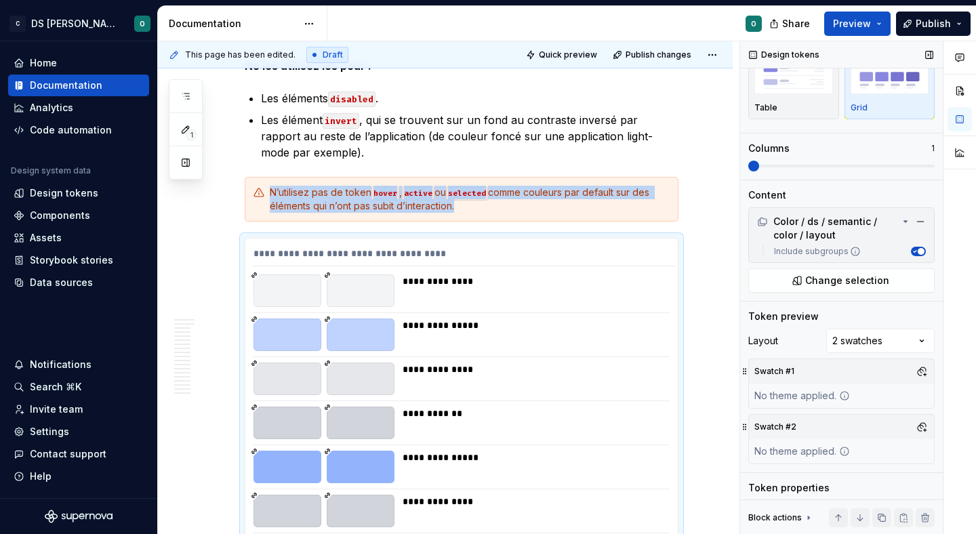
scroll to position [69, 0]
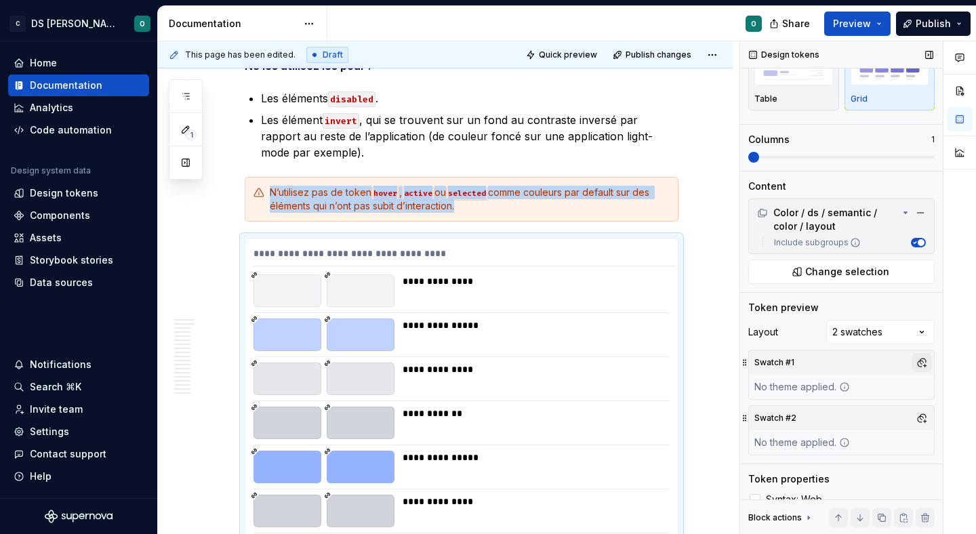
click at [919, 362] on button "button" at bounding box center [921, 362] width 19 height 19
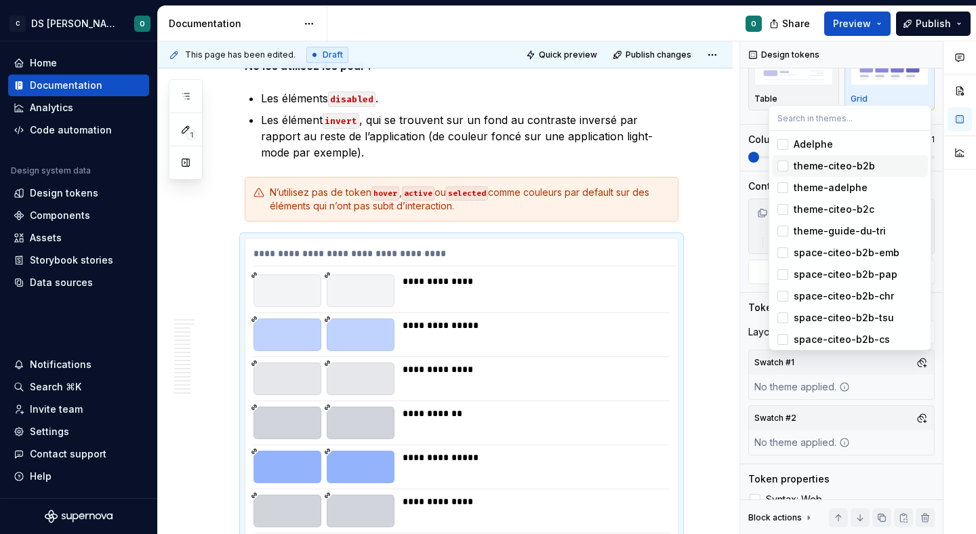
click at [900, 164] on div "theme-citeo-b2b" at bounding box center [857, 166] width 129 height 14
click at [896, 181] on div "theme-adelphe" at bounding box center [857, 188] width 129 height 14
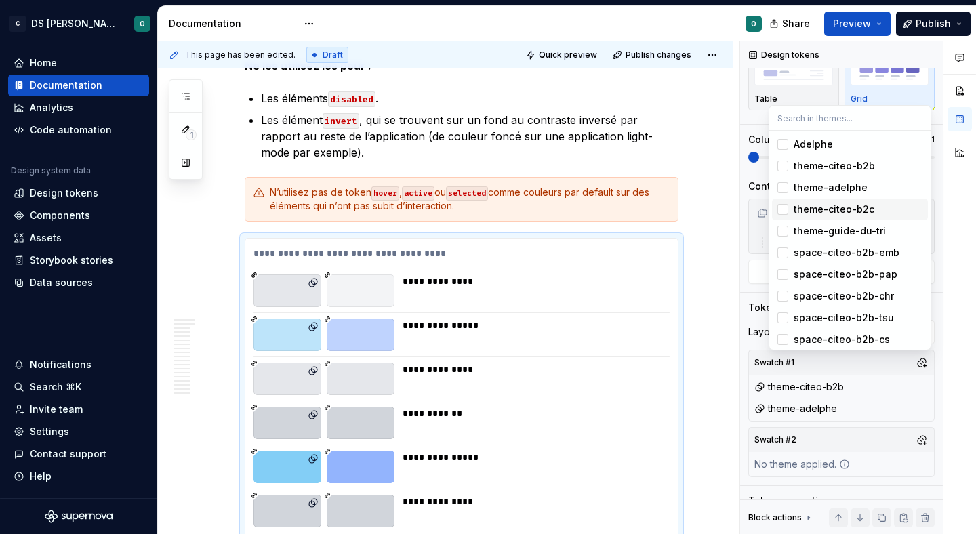
click at [891, 203] on div "theme-citeo-b2c" at bounding box center [857, 210] width 129 height 14
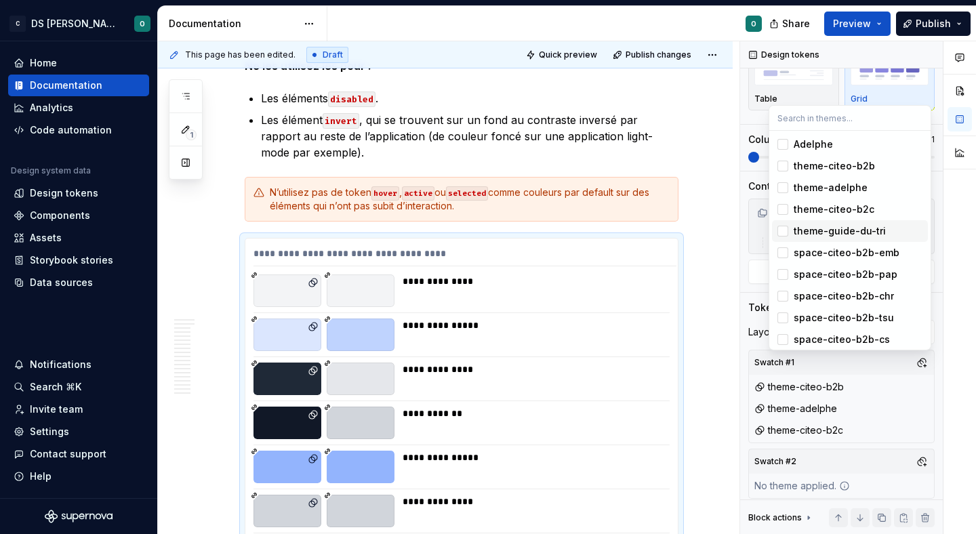
click at [886, 228] on div "theme-guide-du-tri" at bounding box center [857, 231] width 129 height 14
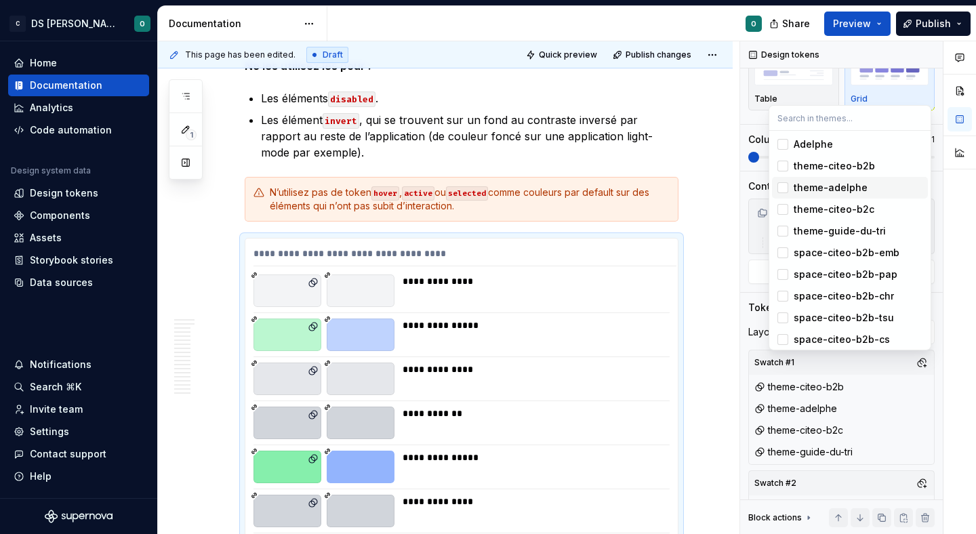
click at [827, 190] on div "theme-adelphe" at bounding box center [830, 188] width 74 height 14
click at [818, 207] on div "theme-citeo-b2c" at bounding box center [833, 210] width 81 height 14
click at [810, 228] on div "theme-guide-du-tri" at bounding box center [839, 231] width 92 height 14
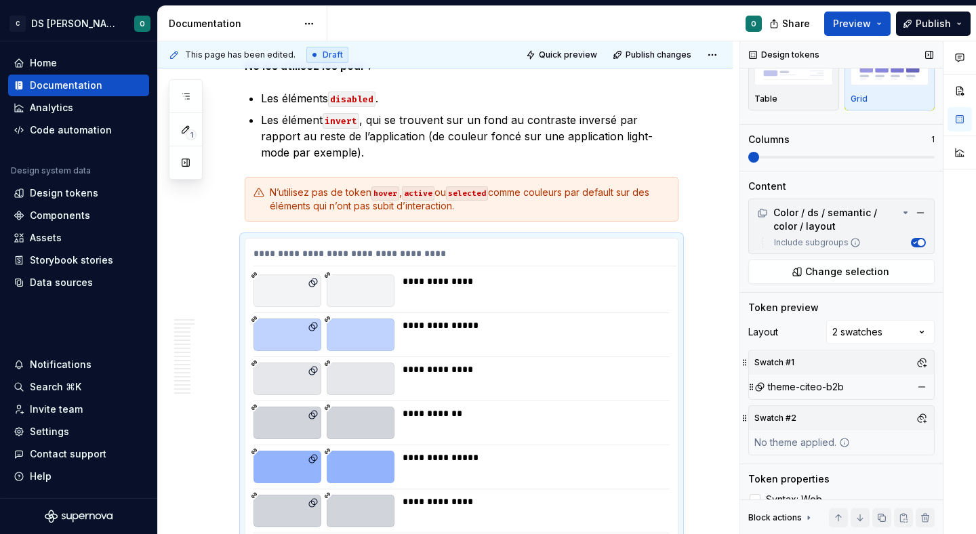
click at [839, 440] on div "Comments Open comments No comments yet Select ‘Comment’ from the block context …" at bounding box center [858, 287] width 236 height 493
click at [816, 442] on div "No theme applied." at bounding box center [802, 442] width 106 height 24
click at [919, 419] on button "button" at bounding box center [921, 418] width 19 height 19
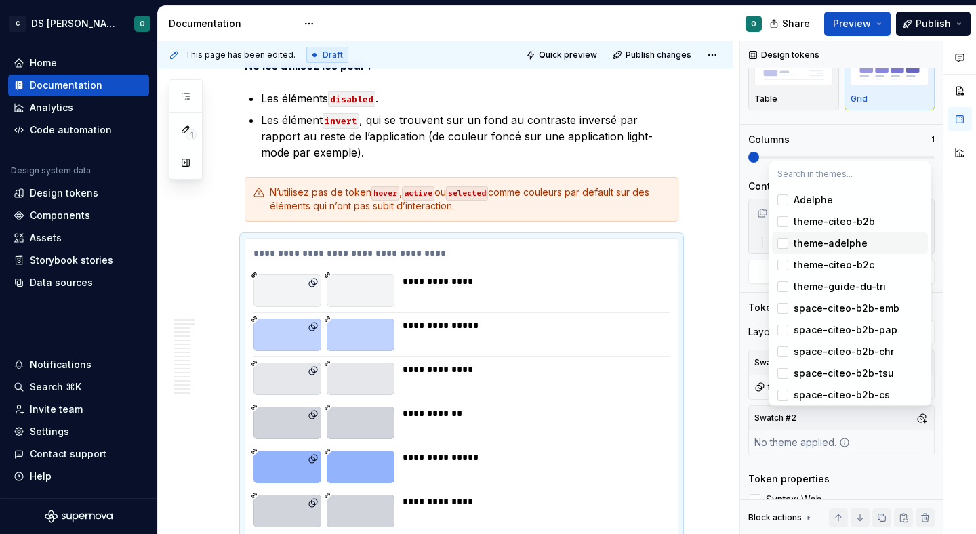
click at [871, 245] on div "theme-adelphe" at bounding box center [857, 243] width 129 height 14
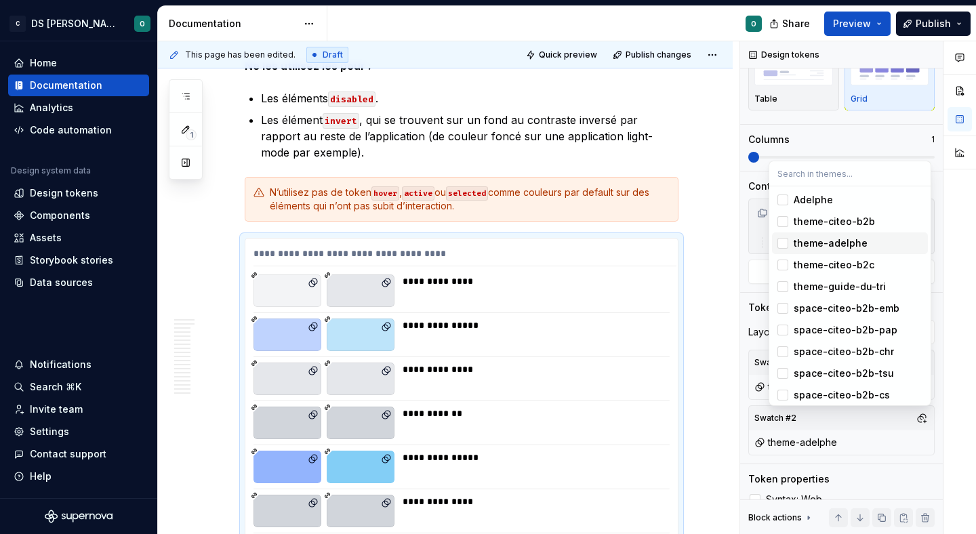
click at [957, 279] on div at bounding box center [959, 287] width 33 height 493
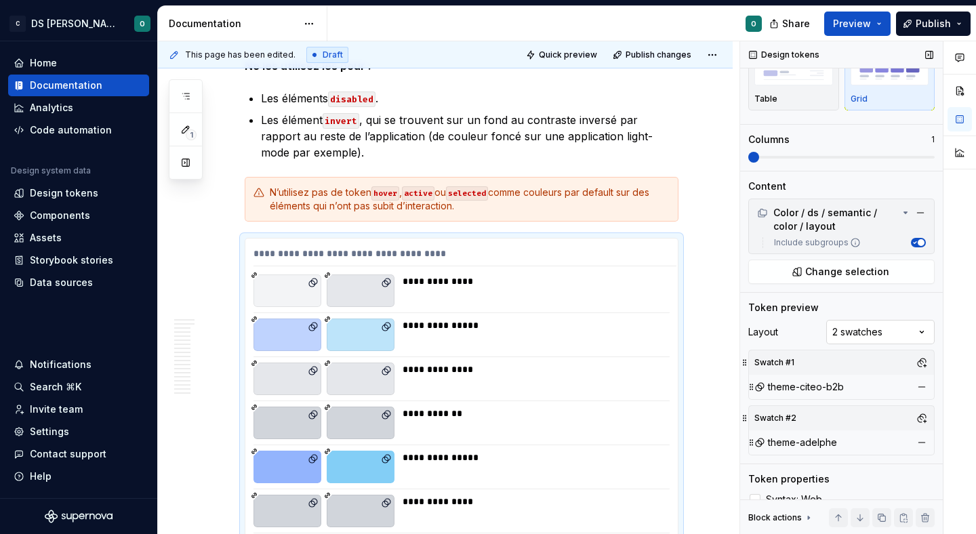
click at [882, 333] on div "Comments Open comments No comments yet Select ‘Comment’ from the block context …" at bounding box center [858, 287] width 236 height 493
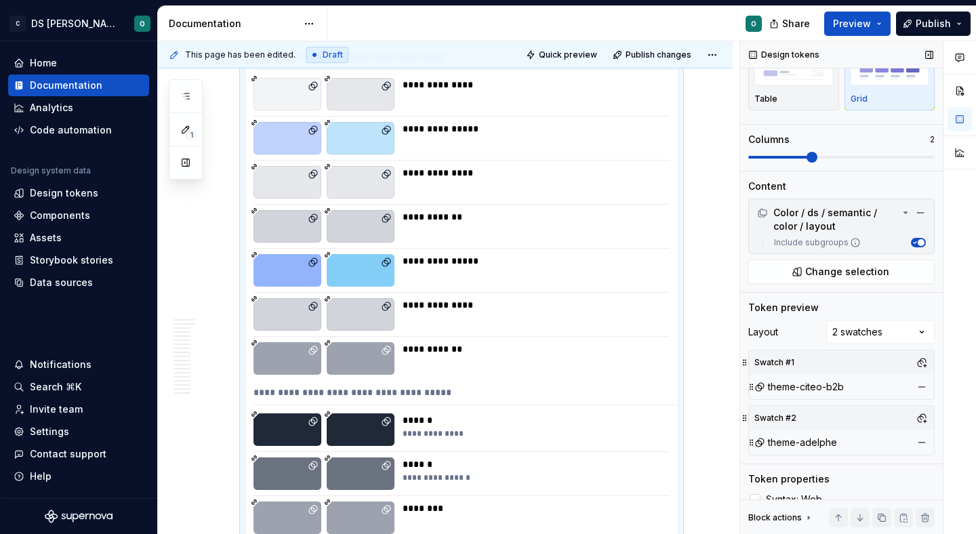
click at [830, 154] on span at bounding box center [841, 157] width 186 height 11
click at [885, 333] on div "Comments Open comments No comments yet Select ‘Comment’ from the block context …" at bounding box center [858, 287] width 236 height 493
drag, startPoint x: 810, startPoint y: 149, endPoint x: 886, endPoint y: 150, distance: 76.6
click at [891, 150] on div "Columns 2" at bounding box center [841, 148] width 186 height 30
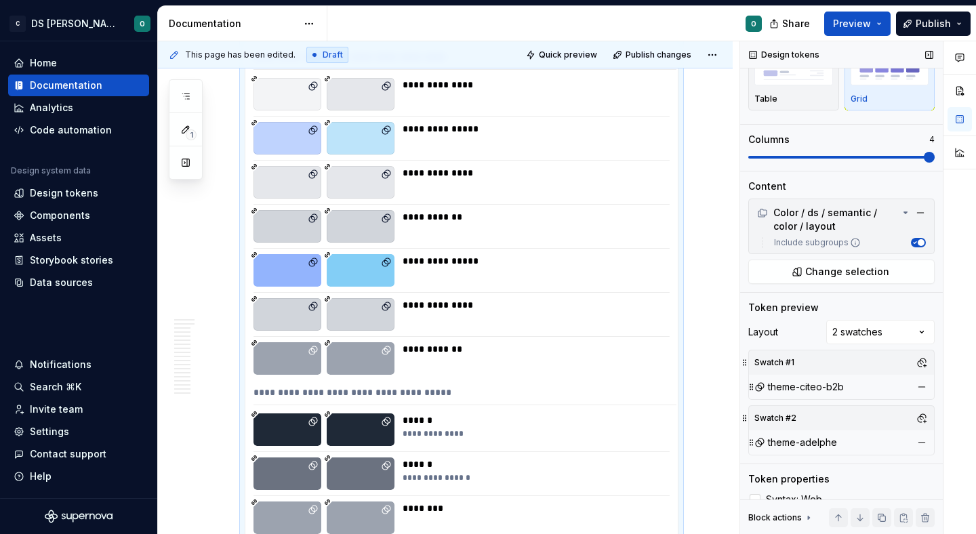
click at [921, 157] on span at bounding box center [841, 157] width 186 height 11
click at [875, 329] on div "Comments Open comments No comments yet Select ‘Comment’ from the block context …" at bounding box center [858, 287] width 236 height 493
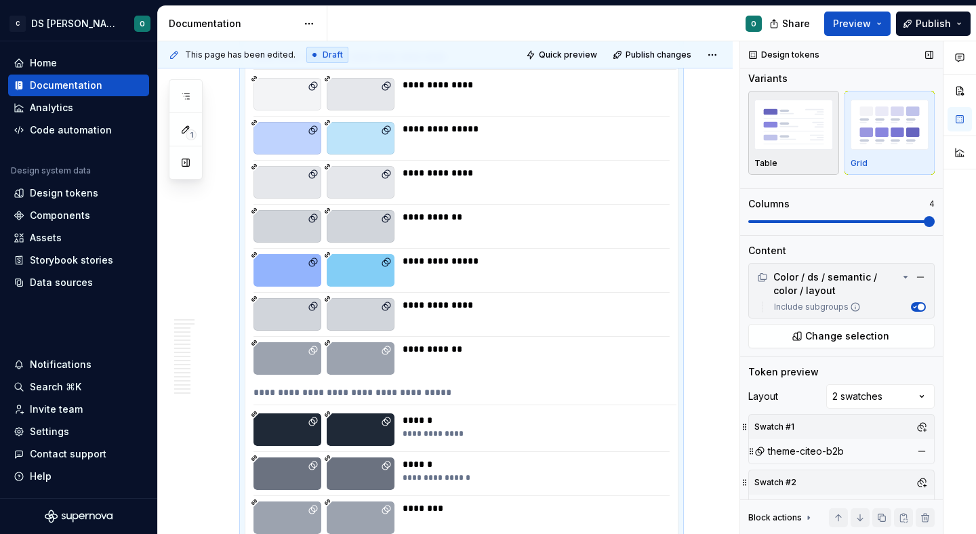
scroll to position [0, 0]
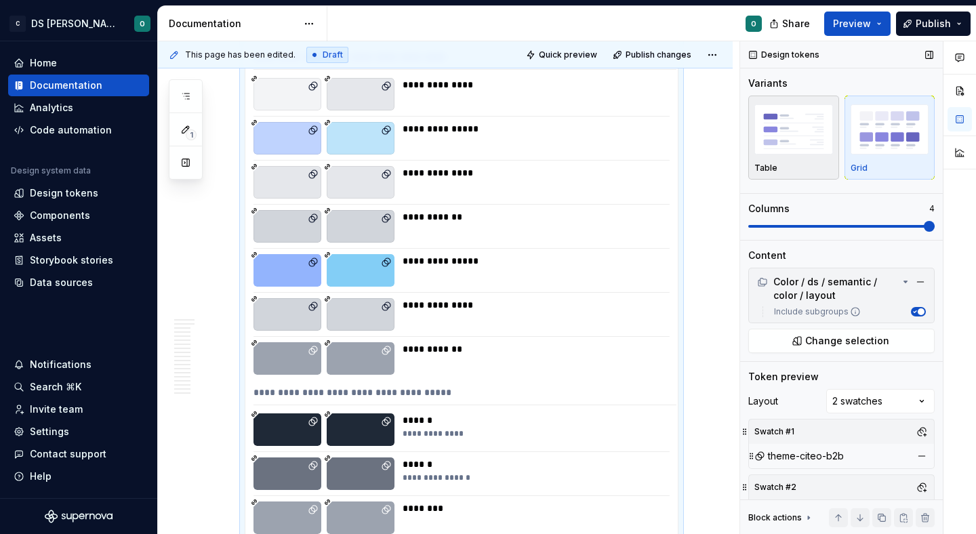
click at [810, 166] on div "Table" at bounding box center [793, 168] width 79 height 11
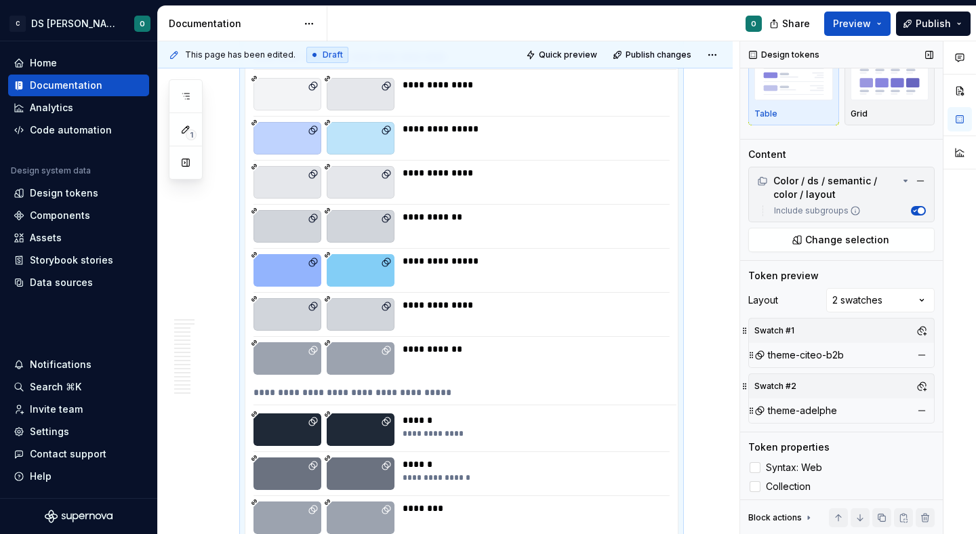
type textarea "*"
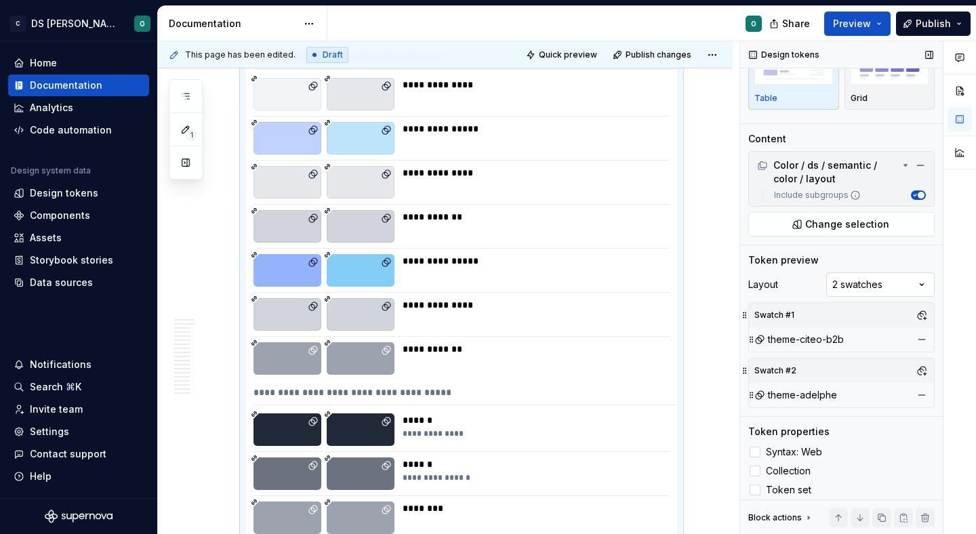
click at [879, 289] on div "Comments Open comments No comments yet Select ‘Comment’ from the block context …" at bounding box center [858, 287] width 236 height 493
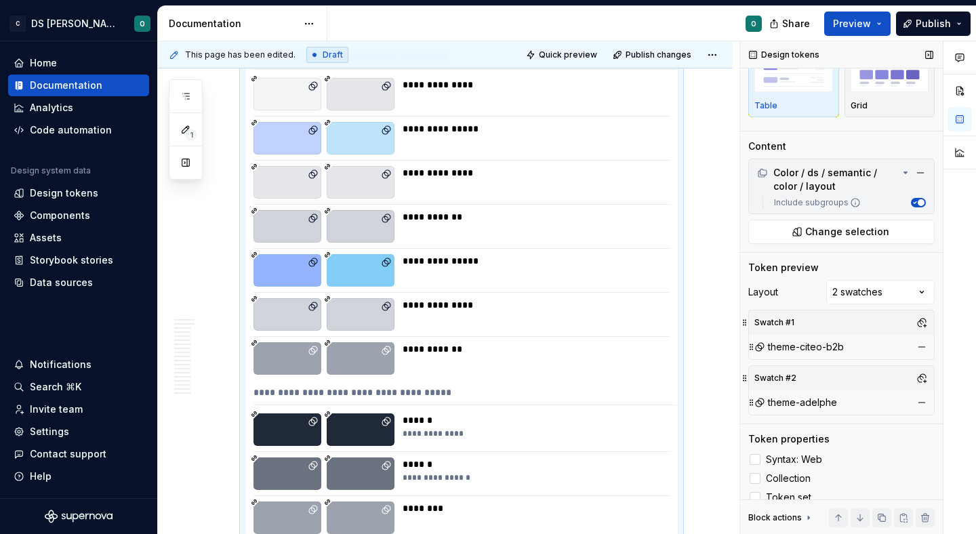
scroll to position [61, 0]
click at [923, 326] on button "button" at bounding box center [921, 323] width 19 height 19
click at [923, 326] on div "Comments Open comments No comments yet Select ‘Comment’ from the block context …" at bounding box center [858, 287] width 236 height 493
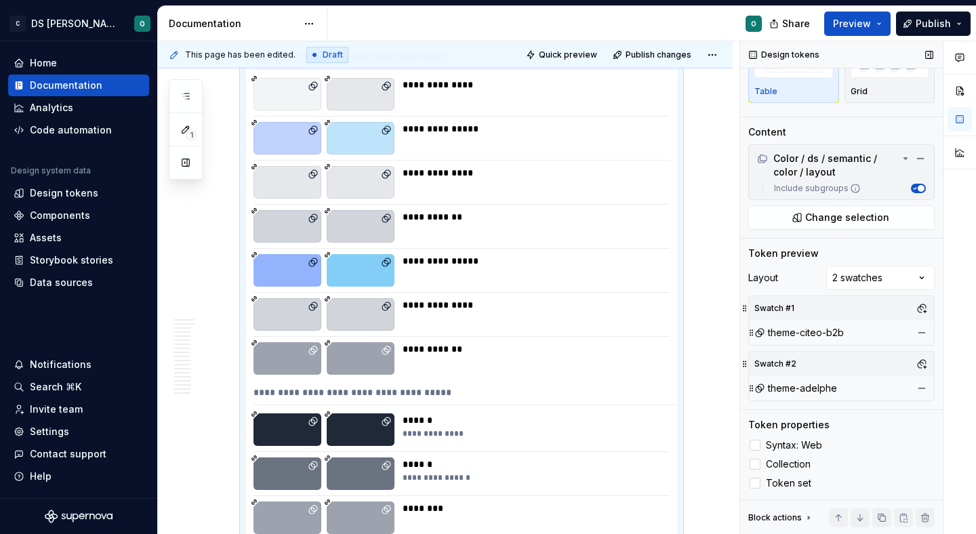
scroll to position [0, 0]
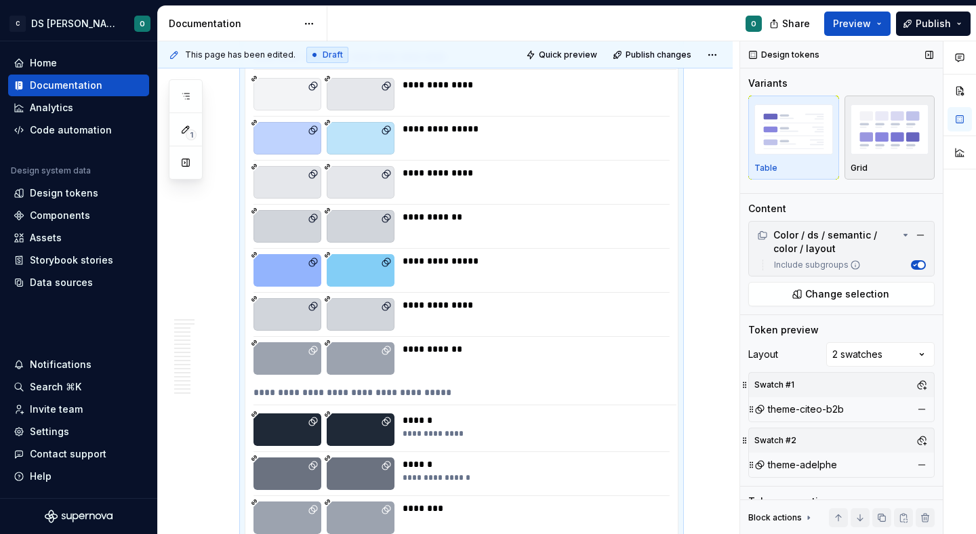
click at [864, 144] on img "button" at bounding box center [889, 128] width 79 height 49
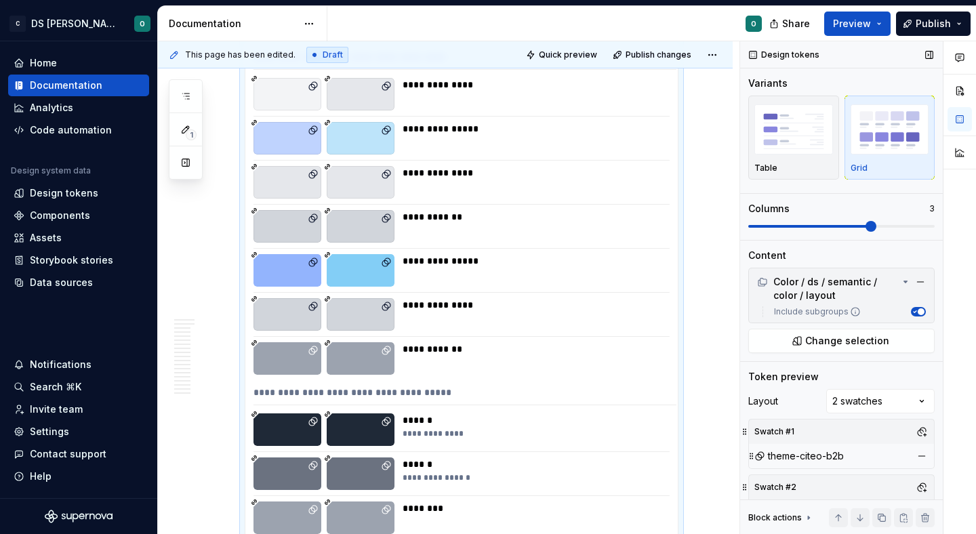
click at [934, 232] on span at bounding box center [841, 226] width 186 height 11
click at [894, 394] on div "Comments Open comments No comments yet Select ‘Comment’ from the block context …" at bounding box center [858, 287] width 236 height 493
click at [814, 400] on div "Comments Open comments No comments yet Select ‘Comment’ from the block context …" at bounding box center [858, 287] width 236 height 493
click at [850, 381] on div "Comments Open comments No comments yet Select ‘Comment’ from the block context …" at bounding box center [858, 287] width 236 height 493
type textarea "*"
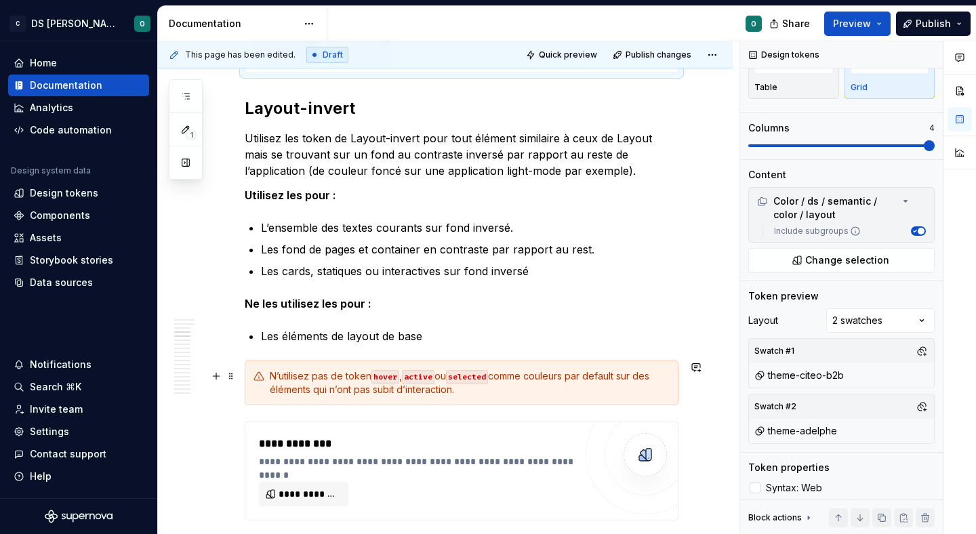
scroll to position [1770, 0]
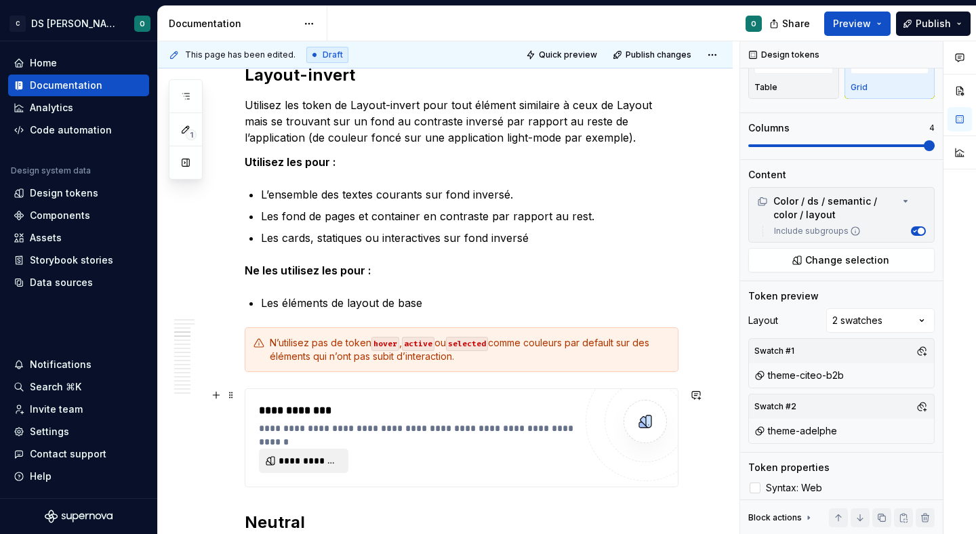
click at [335, 457] on span "**********" at bounding box center [308, 461] width 61 height 14
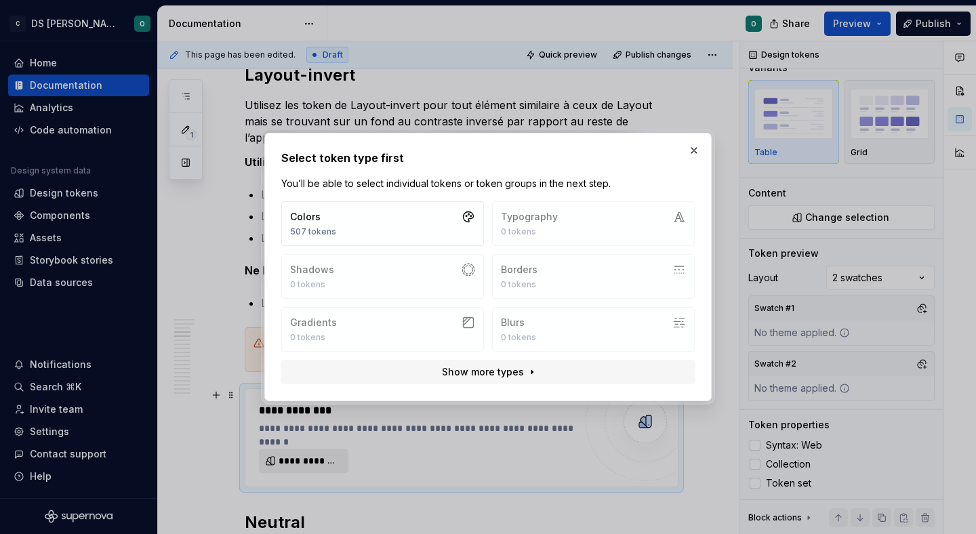
scroll to position [16, 0]
click at [422, 230] on button "Colors 507 tokens" at bounding box center [382, 223] width 203 height 45
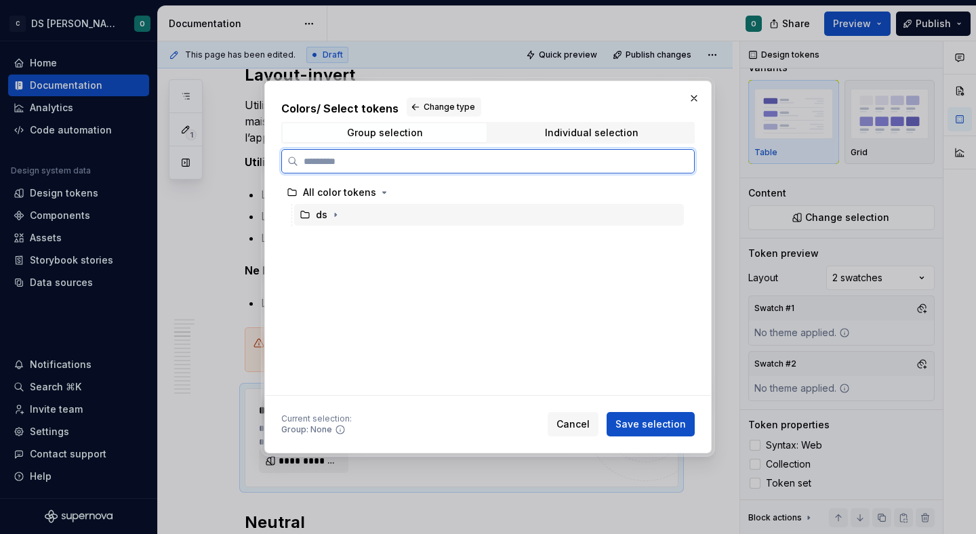
click at [434, 218] on div "ds" at bounding box center [489, 215] width 390 height 22
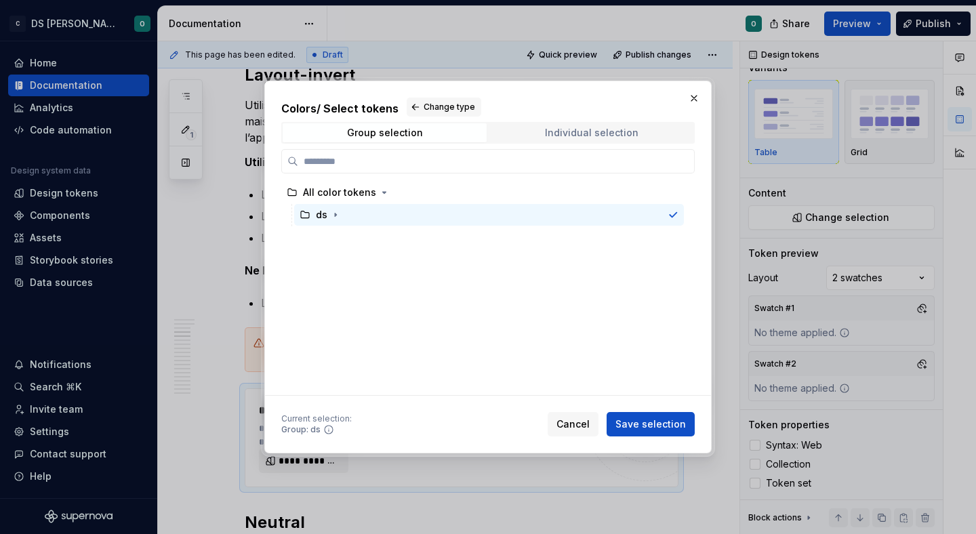
click at [550, 128] on div "Individual selection" at bounding box center [591, 132] width 93 height 11
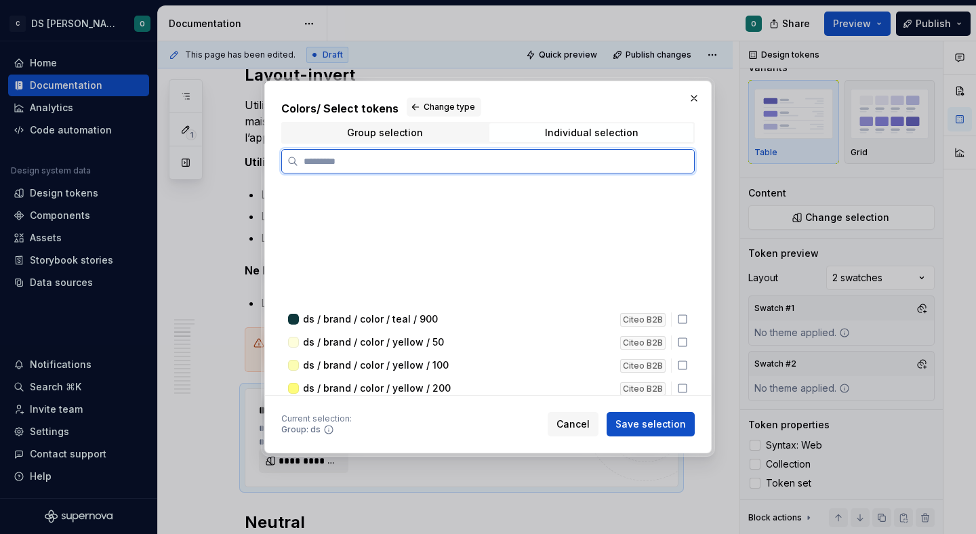
scroll to position [3209, 0]
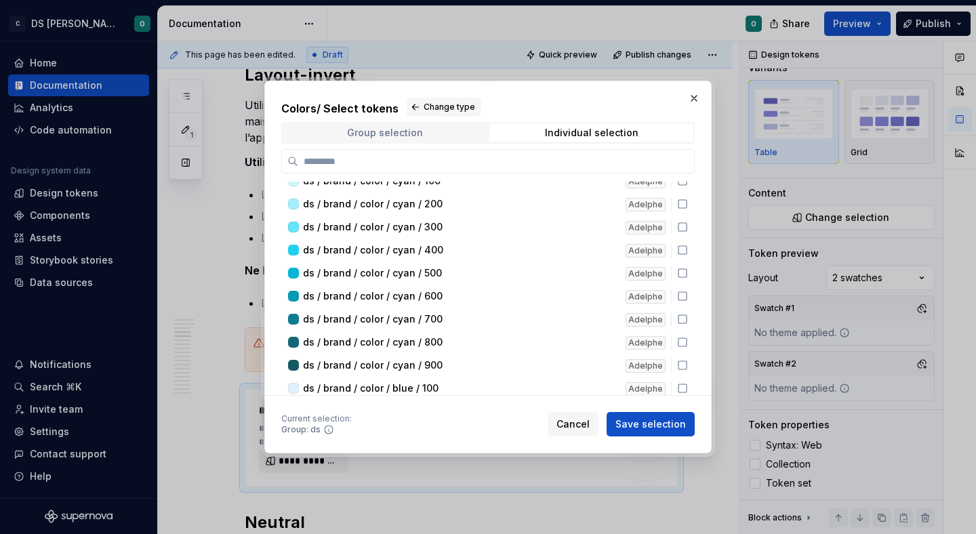
click at [396, 131] on div "Group selection" at bounding box center [385, 132] width 76 height 11
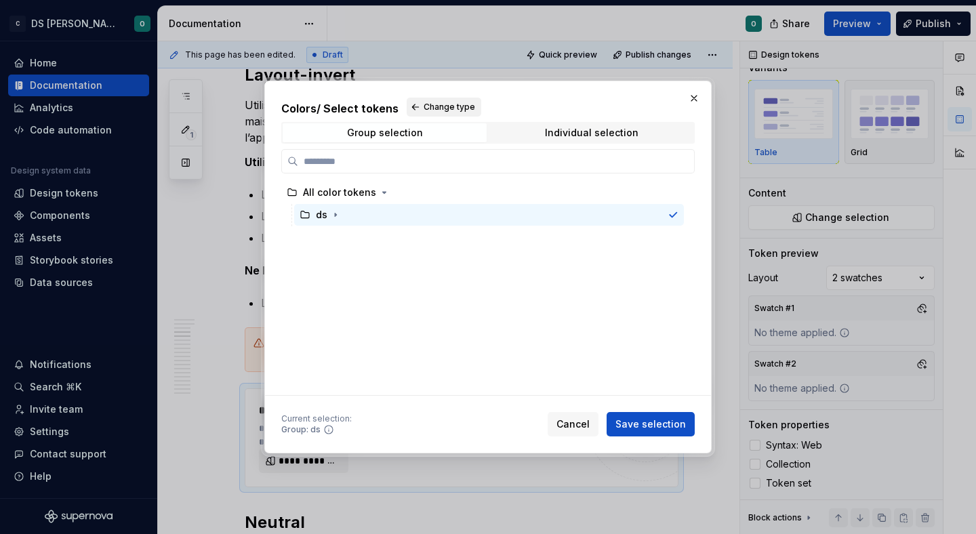
click at [433, 108] on span "Change type" at bounding box center [448, 107] width 51 height 11
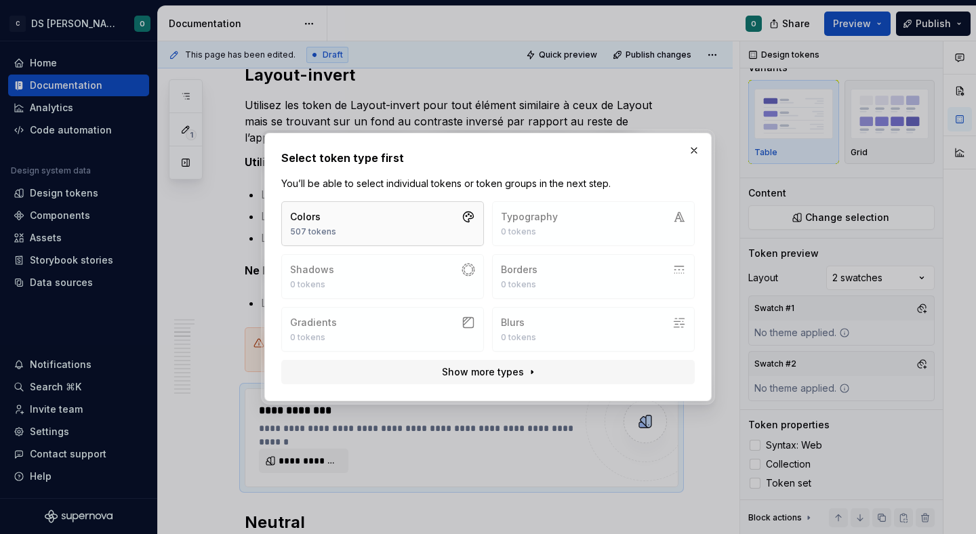
click at [382, 228] on button "Colors 507 tokens" at bounding box center [382, 223] width 203 height 45
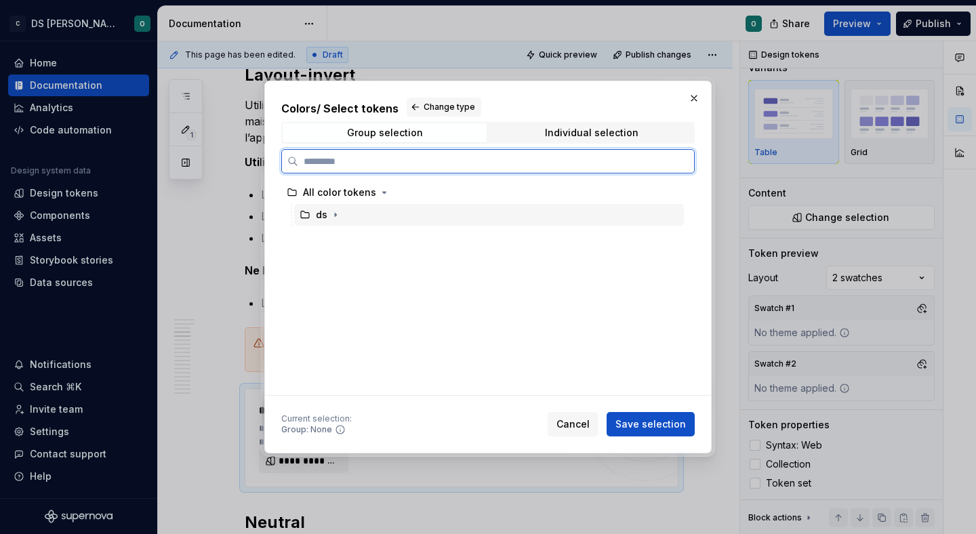
click at [349, 207] on div "ds" at bounding box center [489, 215] width 390 height 22
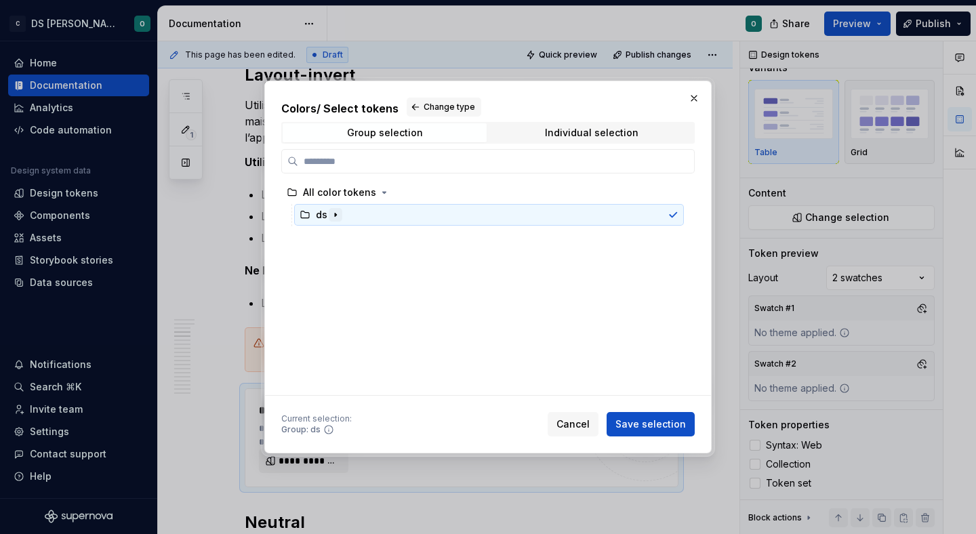
click at [335, 213] on icon "button" at bounding box center [335, 214] width 11 height 11
click at [375, 278] on icon "button" at bounding box center [380, 281] width 11 height 11
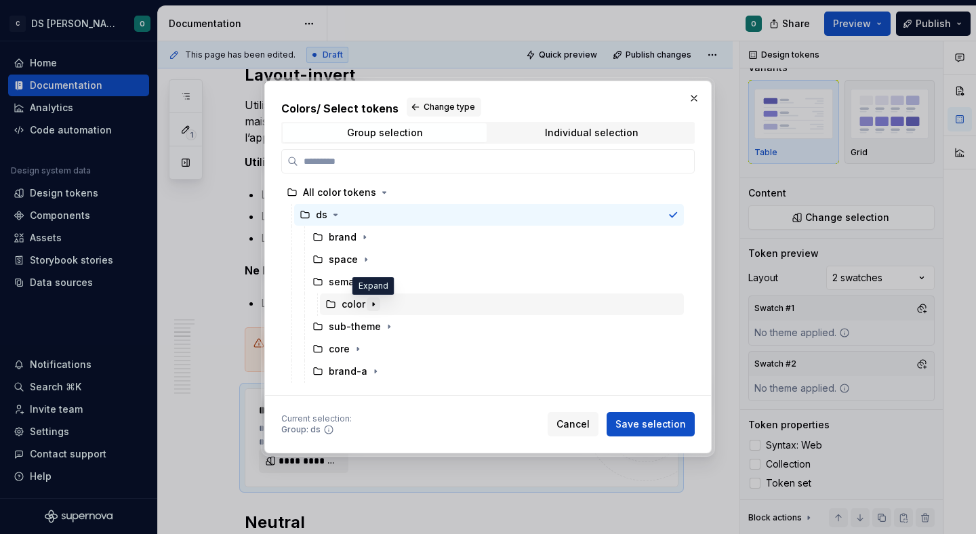
click at [375, 306] on icon "button" at bounding box center [373, 304] width 11 height 11
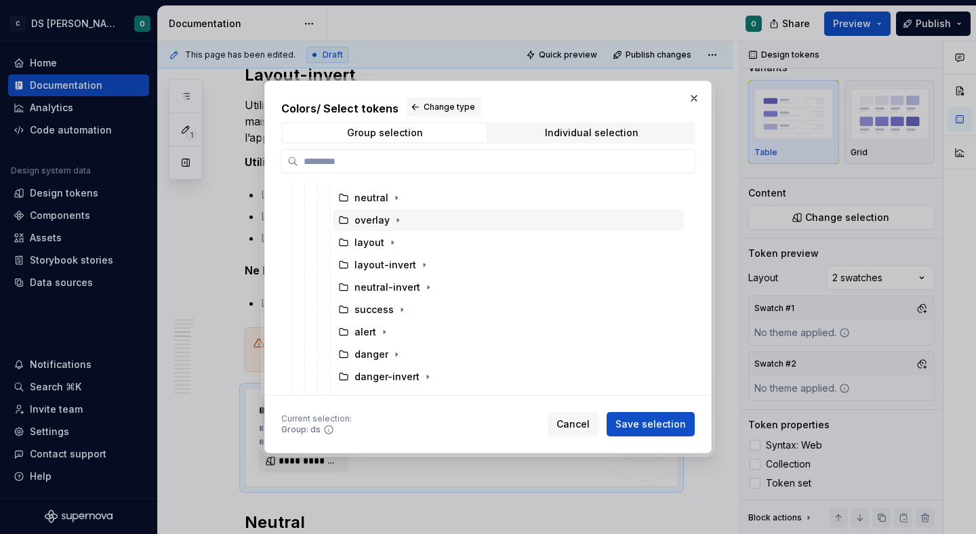
scroll to position [138, 0]
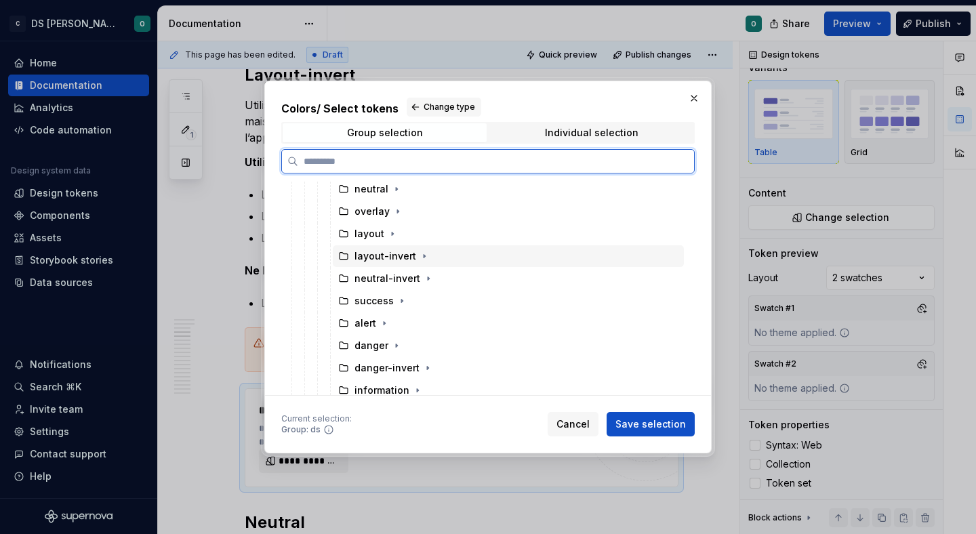
click at [388, 260] on div "layout-invert" at bounding box center [385, 256] width 62 height 14
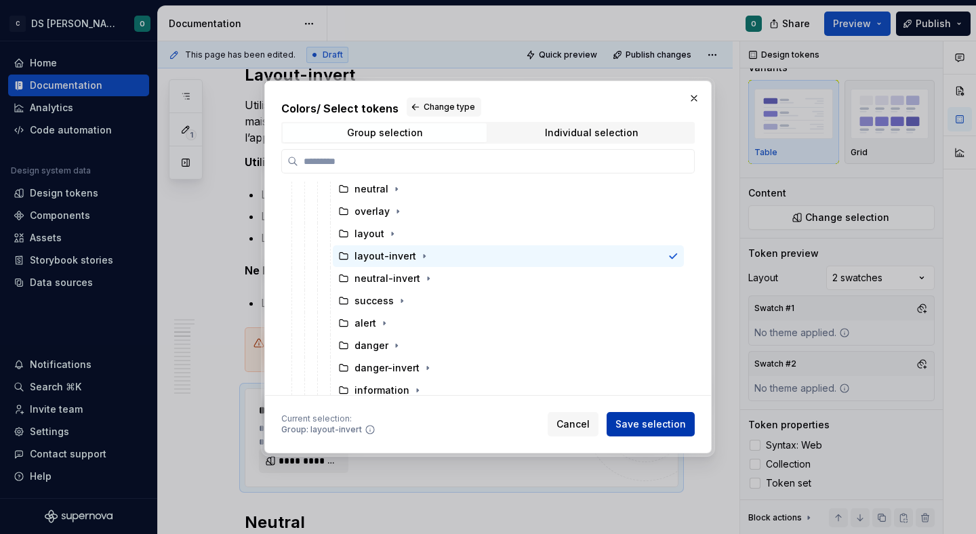
click at [665, 419] on span "Save selection" at bounding box center [650, 424] width 70 height 14
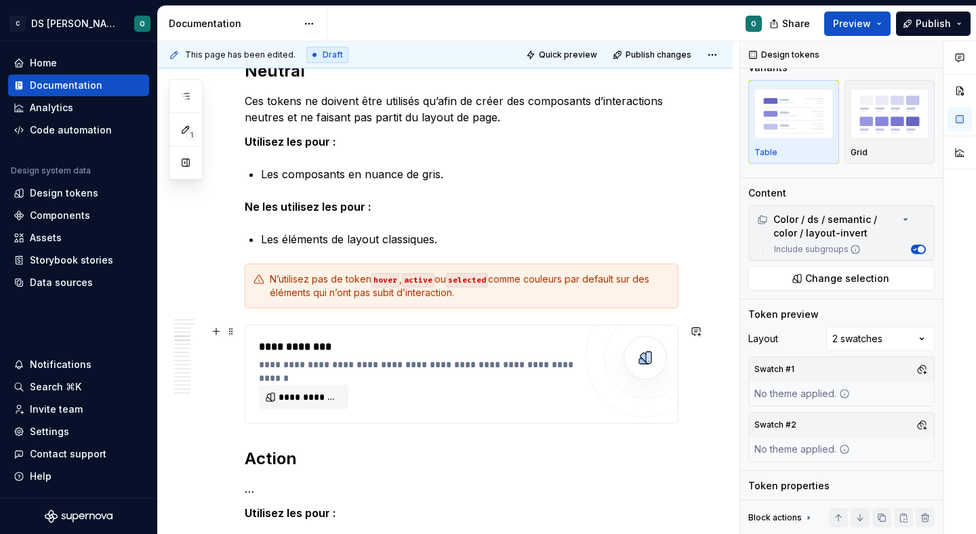
scroll to position [2612, 0]
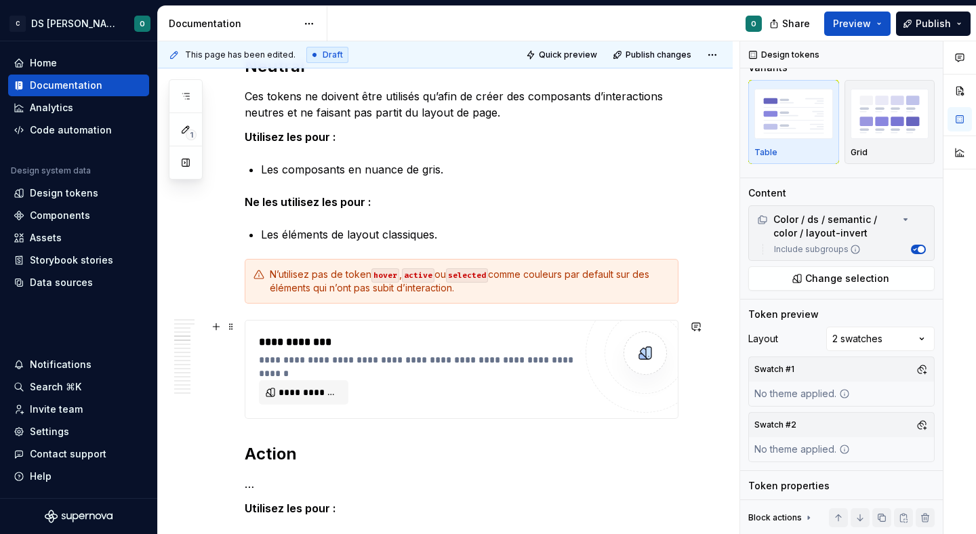
click at [440, 361] on div "**********" at bounding box center [420, 360] width 322 height 14
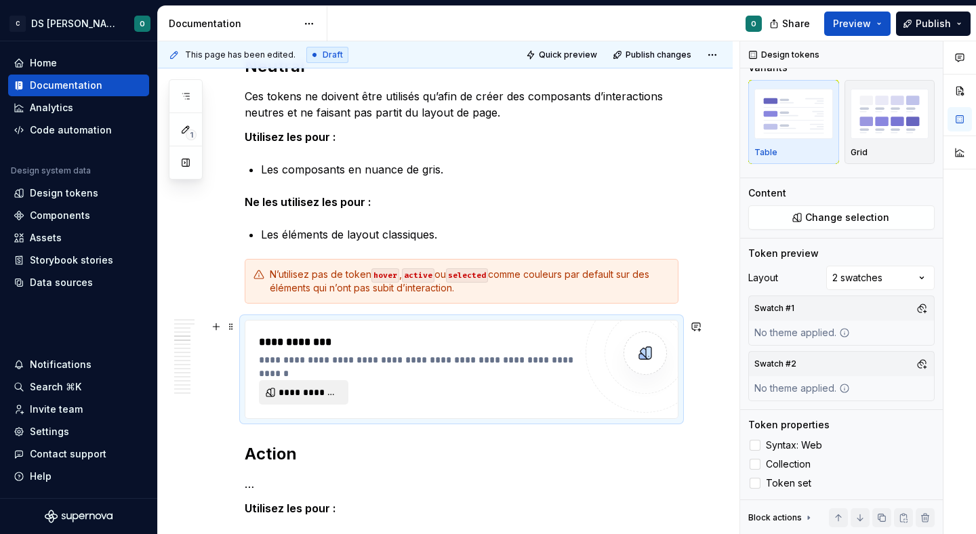
click at [324, 388] on span "**********" at bounding box center [308, 392] width 61 height 14
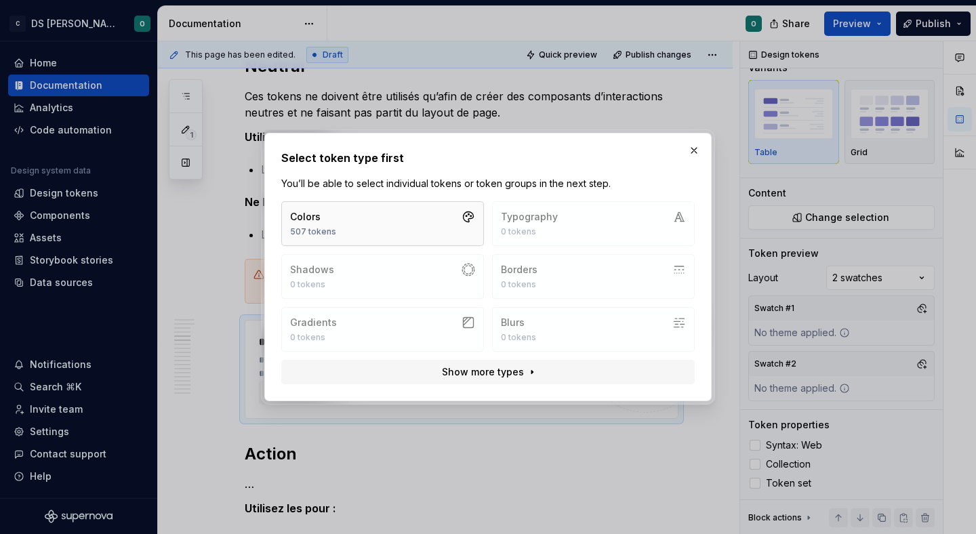
click at [430, 233] on button "Colors 507 tokens" at bounding box center [382, 223] width 203 height 45
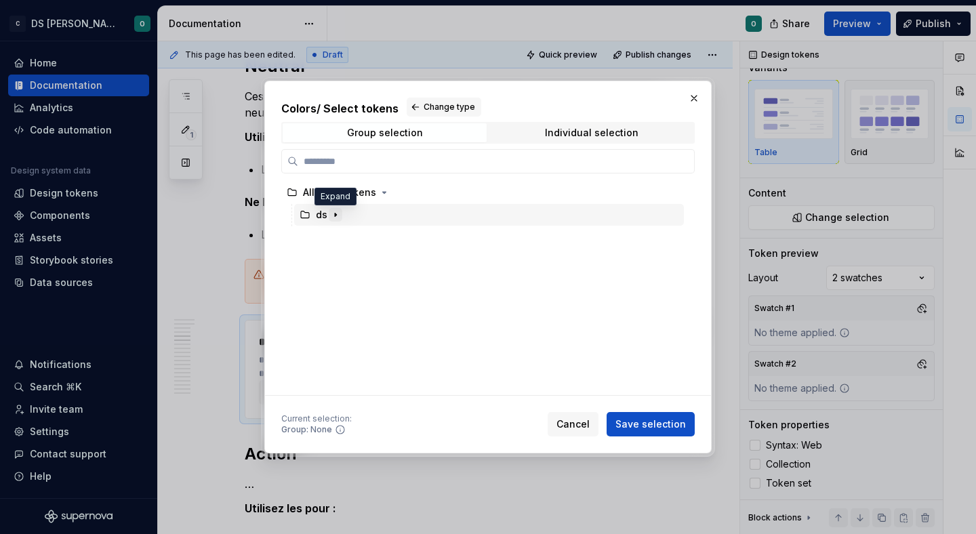
click at [335, 210] on icon "button" at bounding box center [335, 214] width 11 height 11
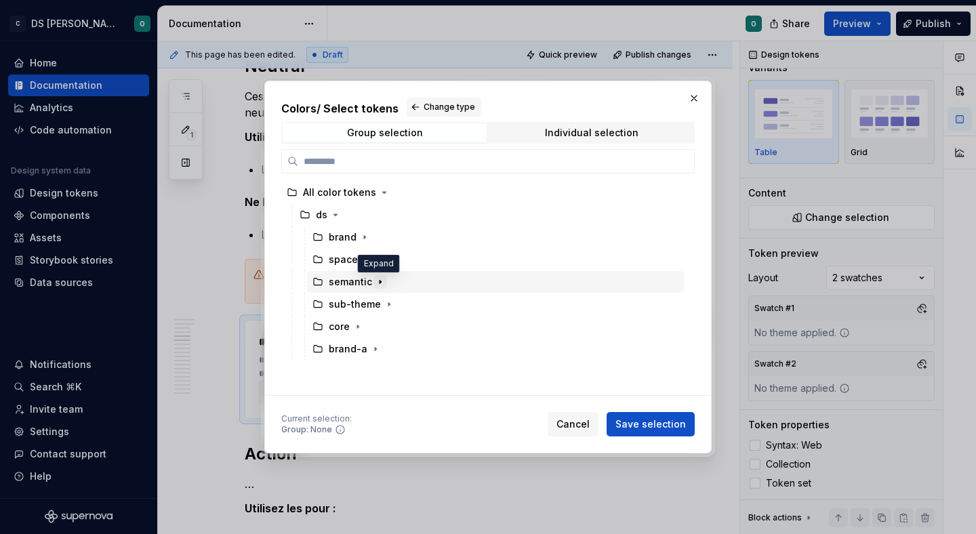
click at [379, 276] on icon "button" at bounding box center [380, 281] width 11 height 11
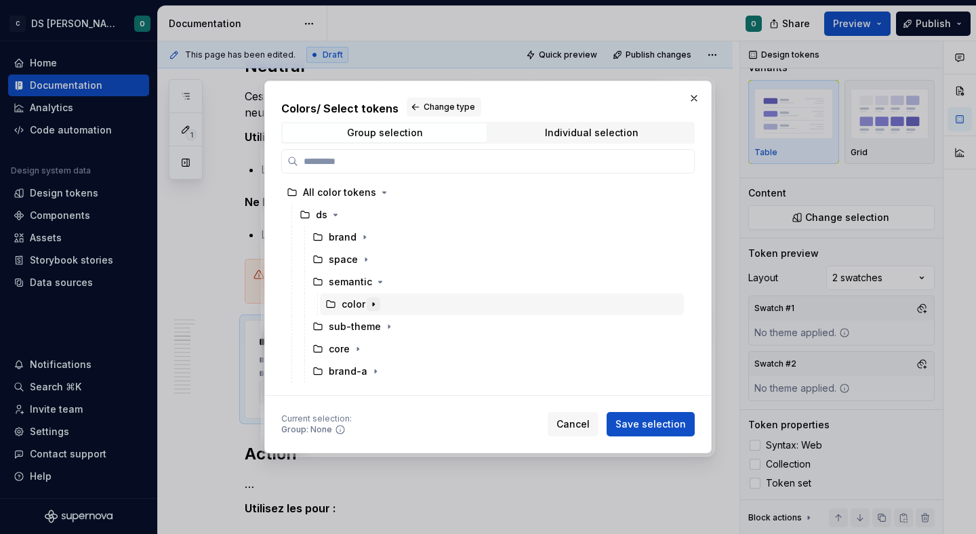
click at [370, 306] on icon "button" at bounding box center [373, 304] width 11 height 11
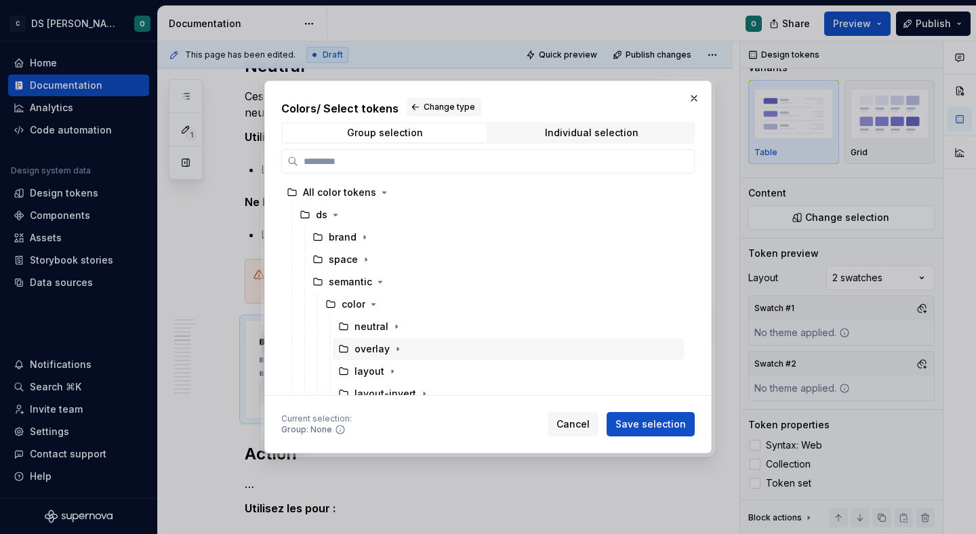
scroll to position [8, 0]
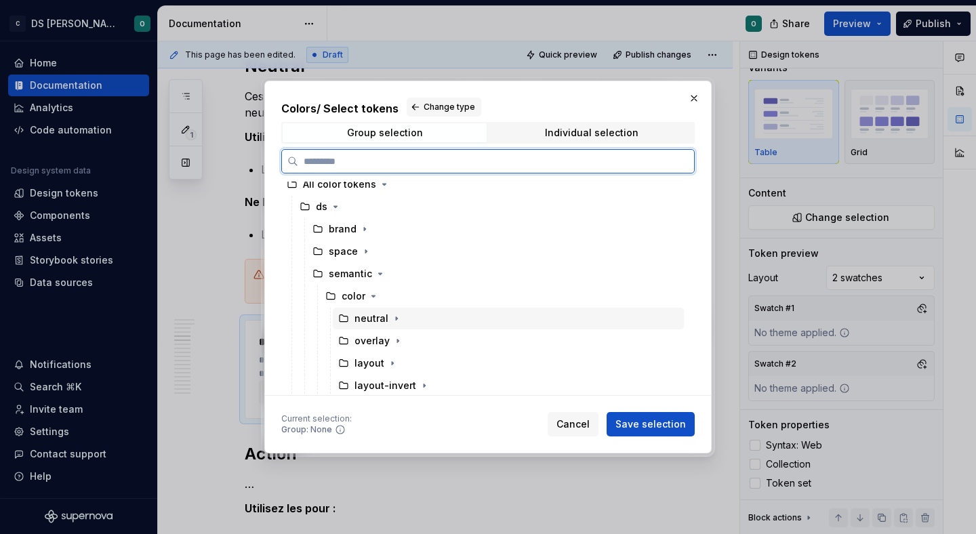
click at [375, 319] on div "neutral" at bounding box center [371, 319] width 34 height 14
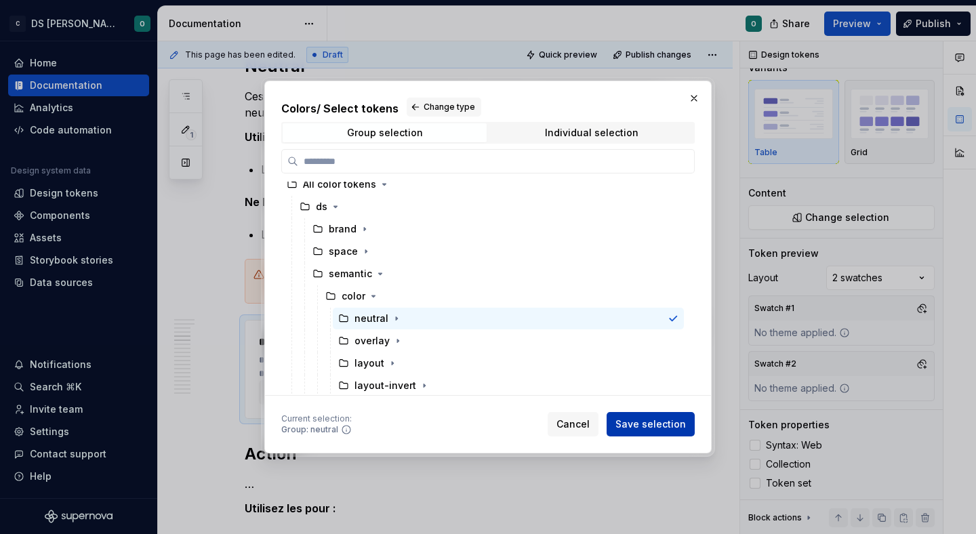
click at [667, 427] on span "Save selection" at bounding box center [650, 424] width 70 height 14
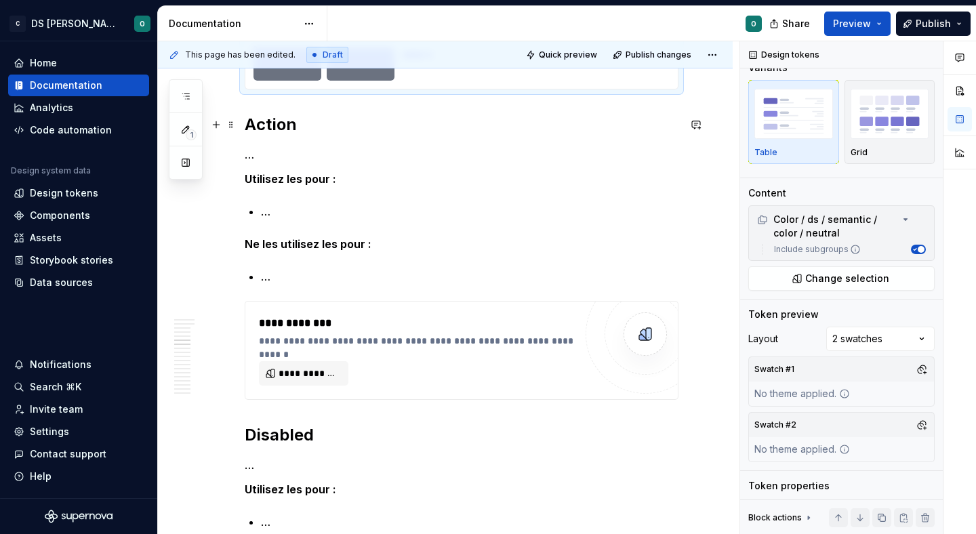
scroll to position [3300, 0]
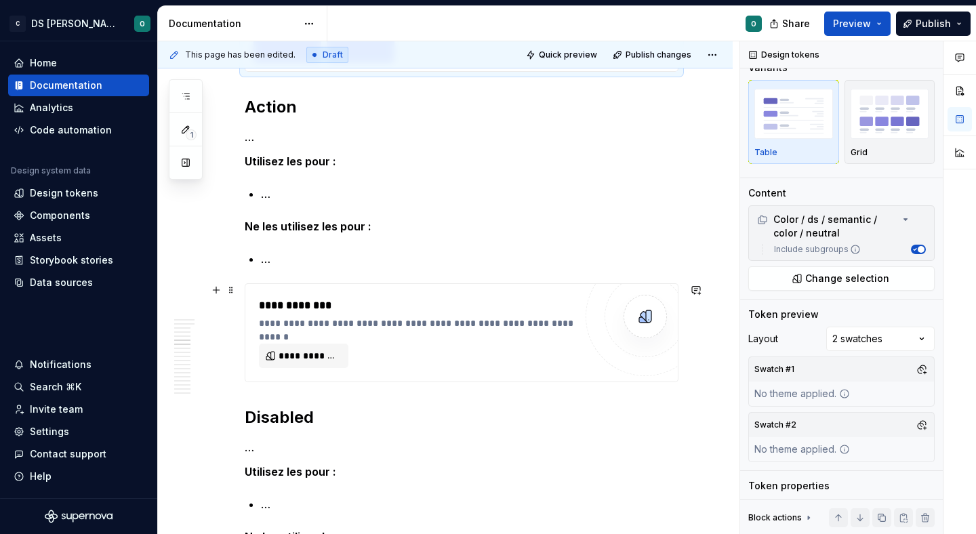
click at [376, 283] on div "**********" at bounding box center [462, 332] width 434 height 99
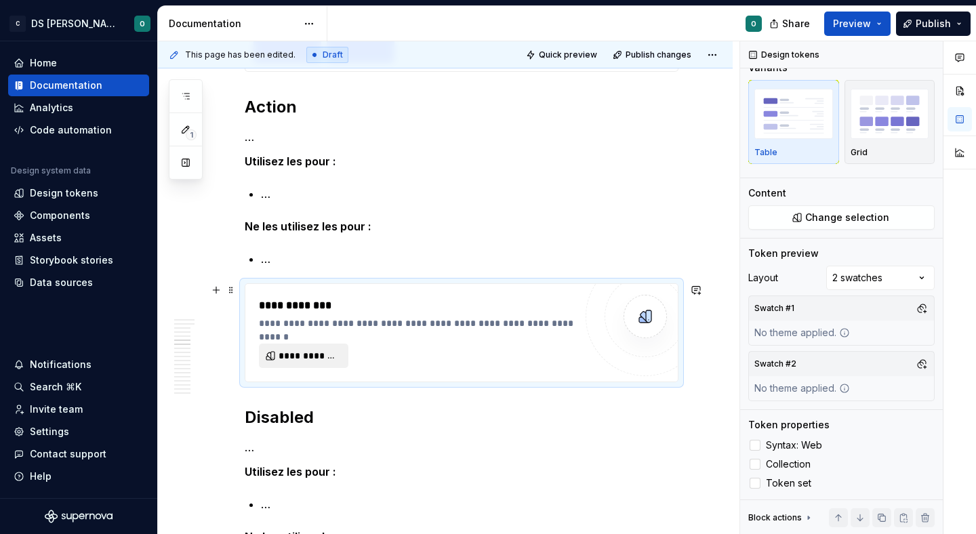
click at [321, 348] on button "**********" at bounding box center [303, 355] width 89 height 24
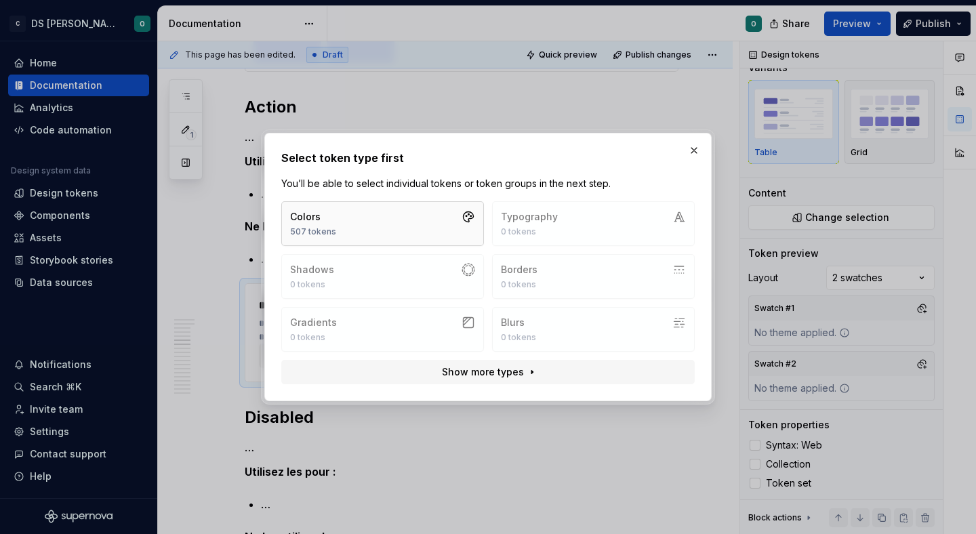
click at [348, 227] on button "Colors 507 tokens" at bounding box center [382, 223] width 203 height 45
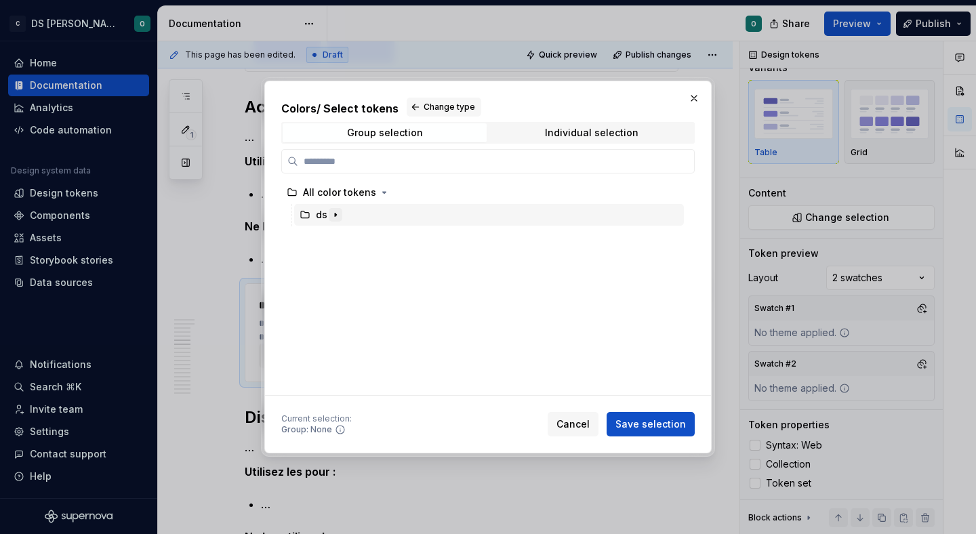
click at [336, 214] on icon "button" at bounding box center [335, 214] width 11 height 11
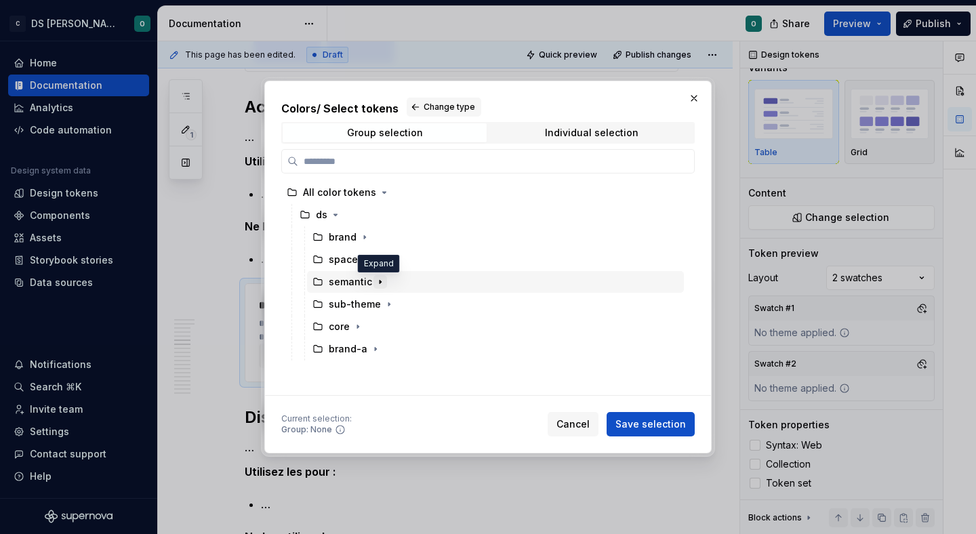
click at [375, 279] on icon "button" at bounding box center [380, 281] width 11 height 11
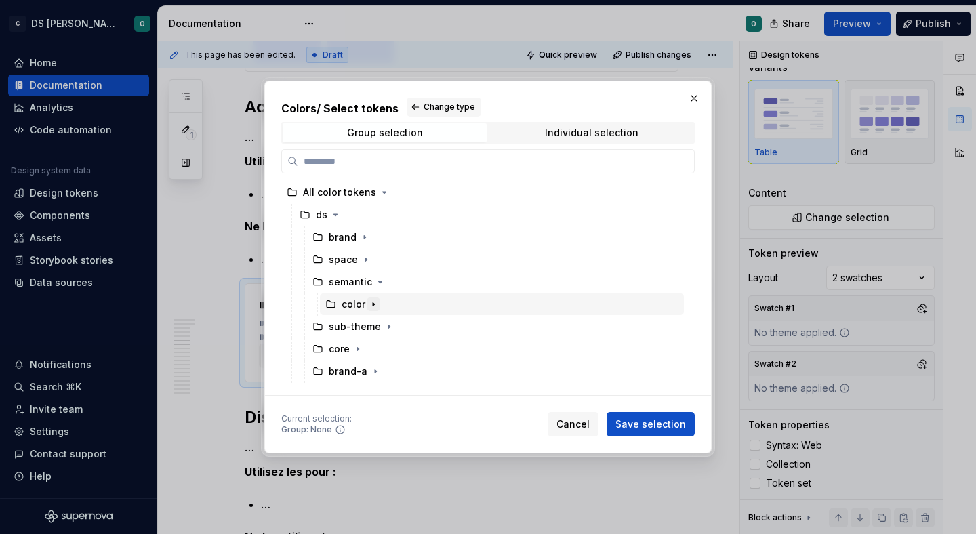
click at [368, 304] on icon "button" at bounding box center [373, 304] width 11 height 11
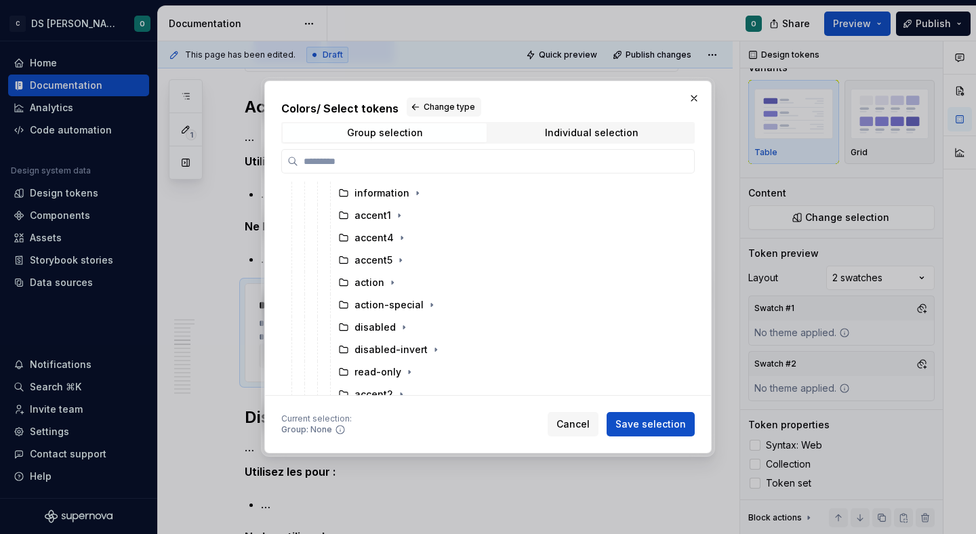
scroll to position [338, 0]
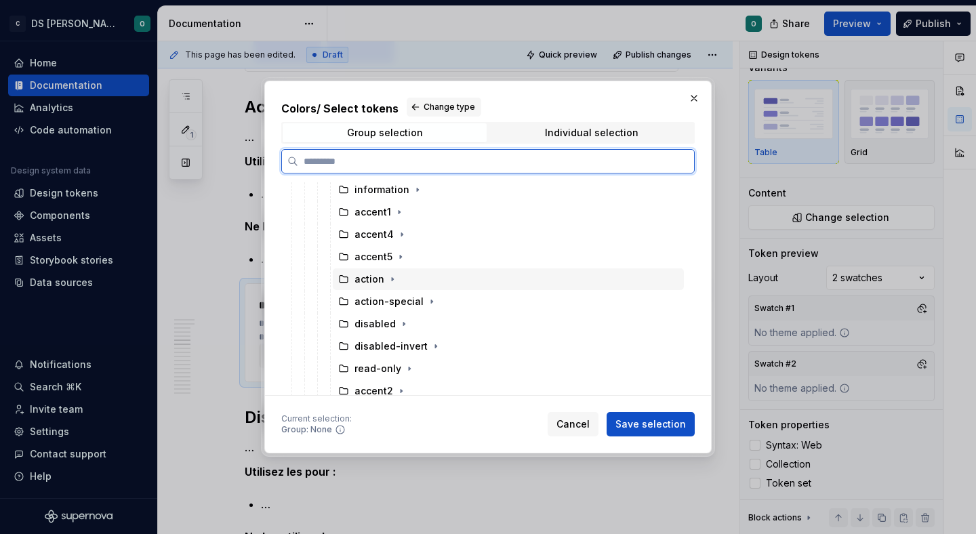
click at [425, 289] on div "action" at bounding box center [508, 279] width 351 height 22
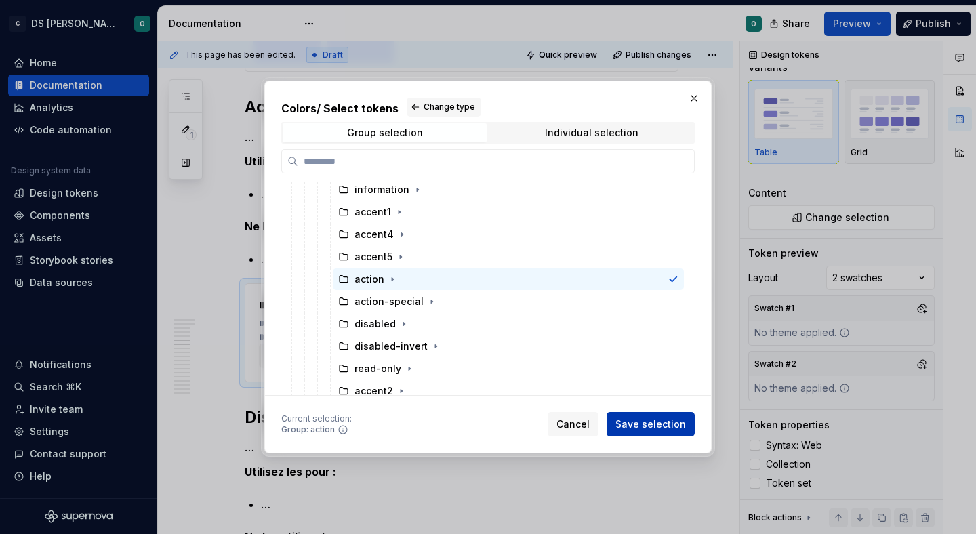
click at [669, 430] on span "Save selection" at bounding box center [650, 424] width 70 height 14
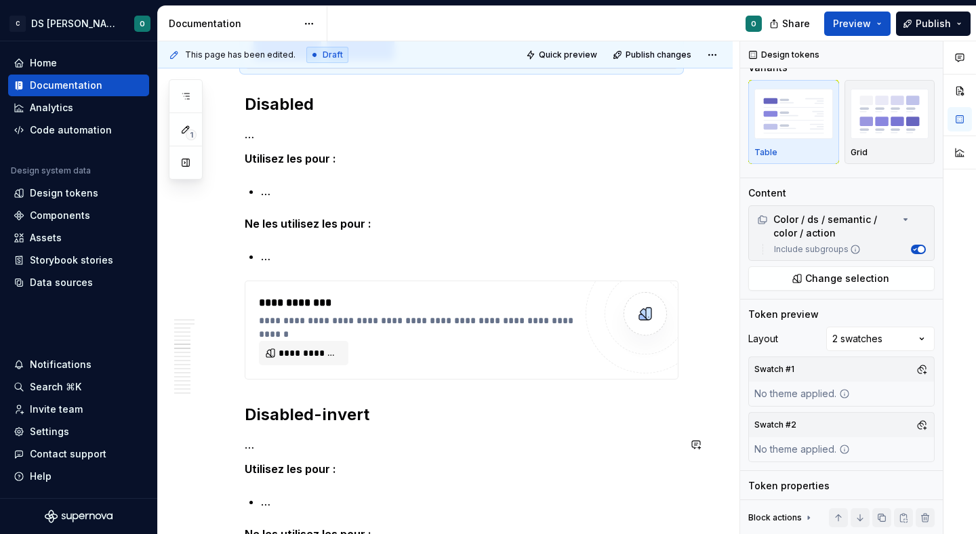
scroll to position [4085, 0]
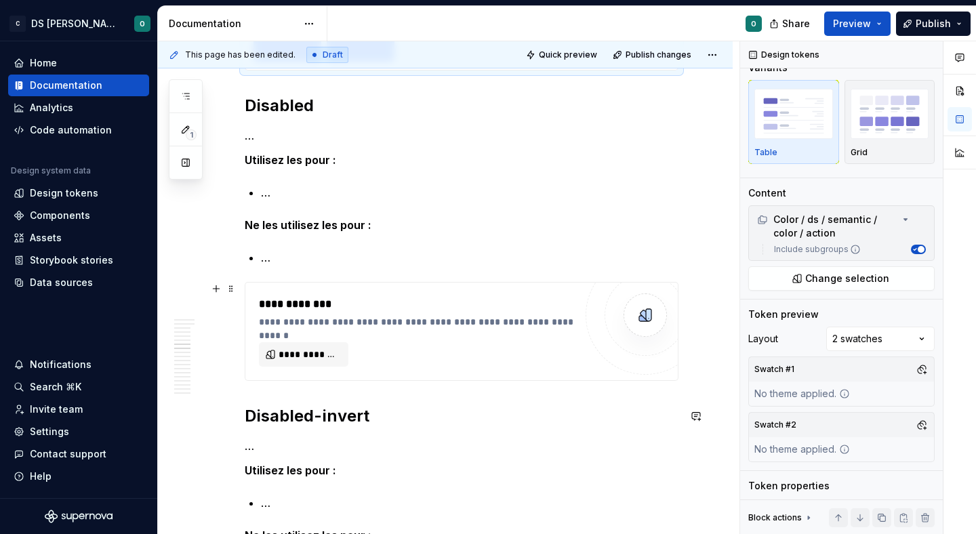
click at [481, 335] on div "**********" at bounding box center [417, 331] width 316 height 70
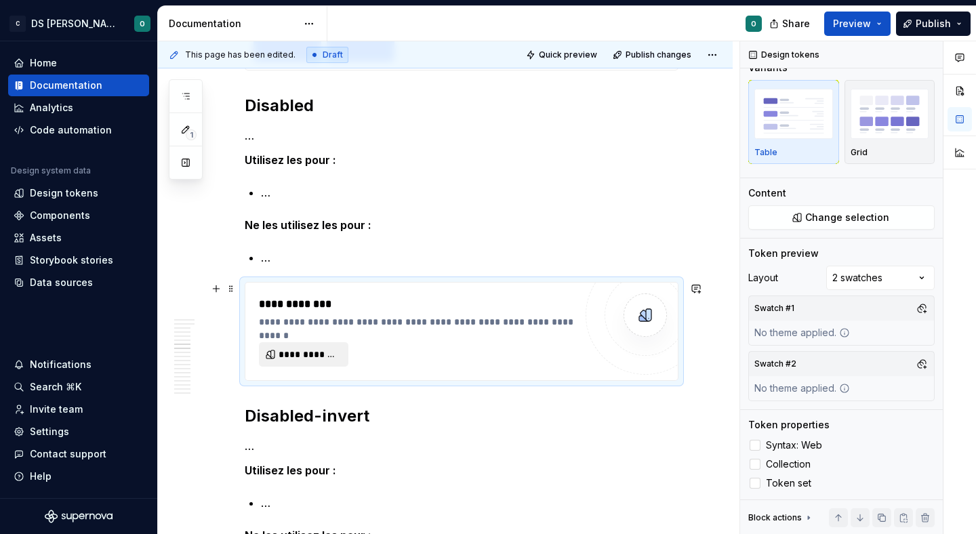
click at [307, 343] on button "**********" at bounding box center [303, 354] width 89 height 24
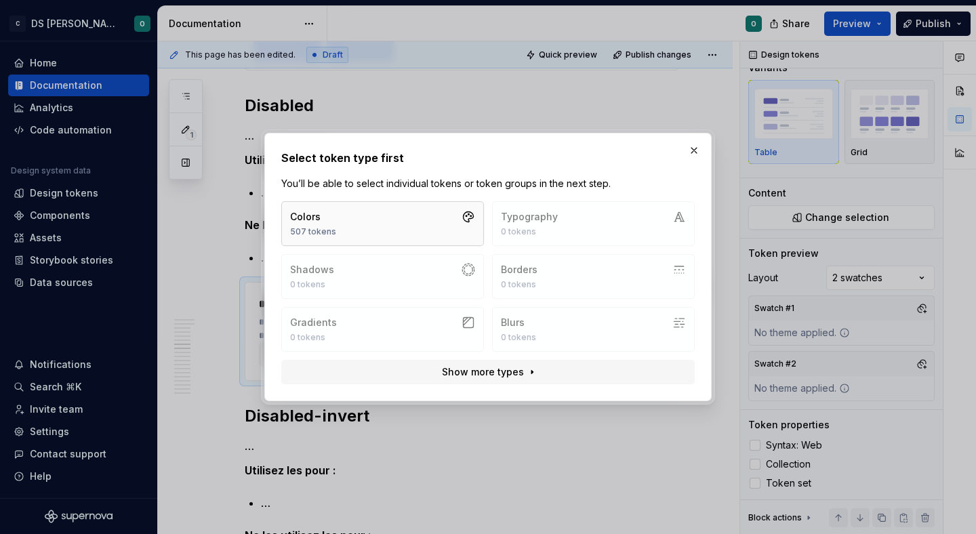
click at [380, 238] on button "Colors 507 tokens" at bounding box center [382, 223] width 203 height 45
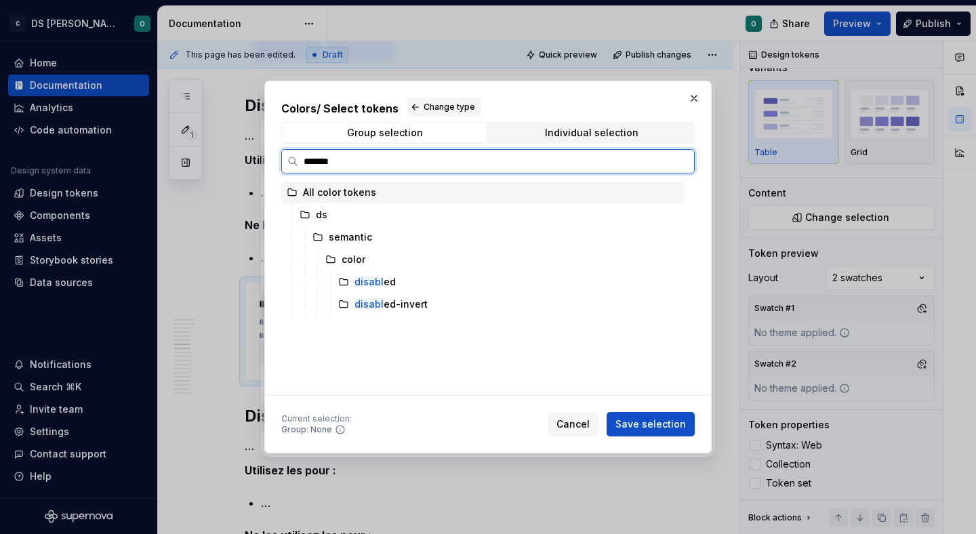
type input "********"
click at [450, 289] on div "disabled" at bounding box center [508, 282] width 351 height 22
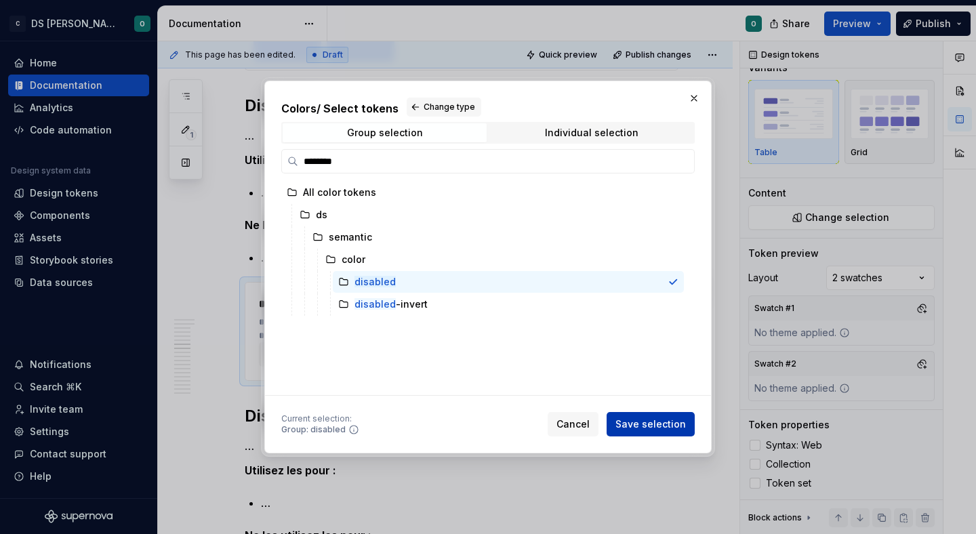
click at [661, 426] on span "Save selection" at bounding box center [650, 424] width 70 height 14
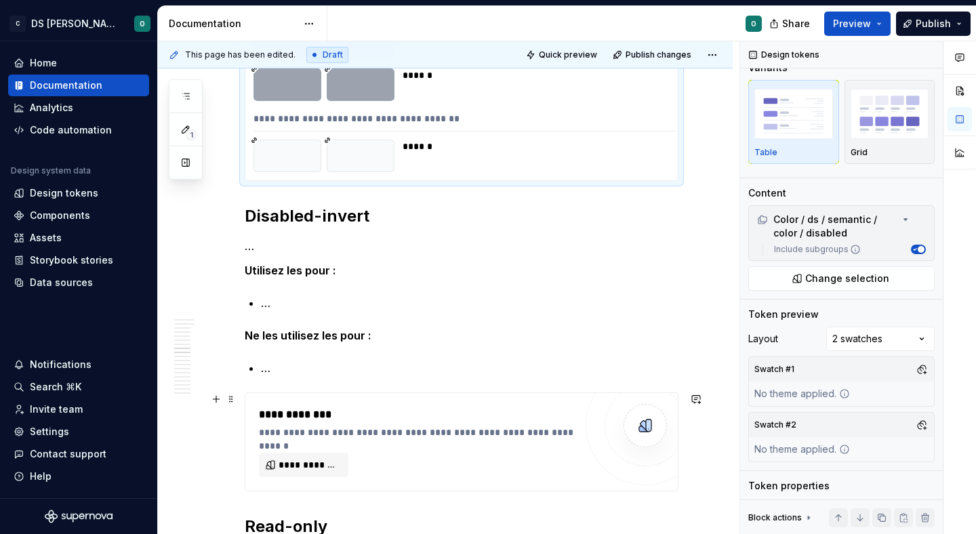
scroll to position [4469, 0]
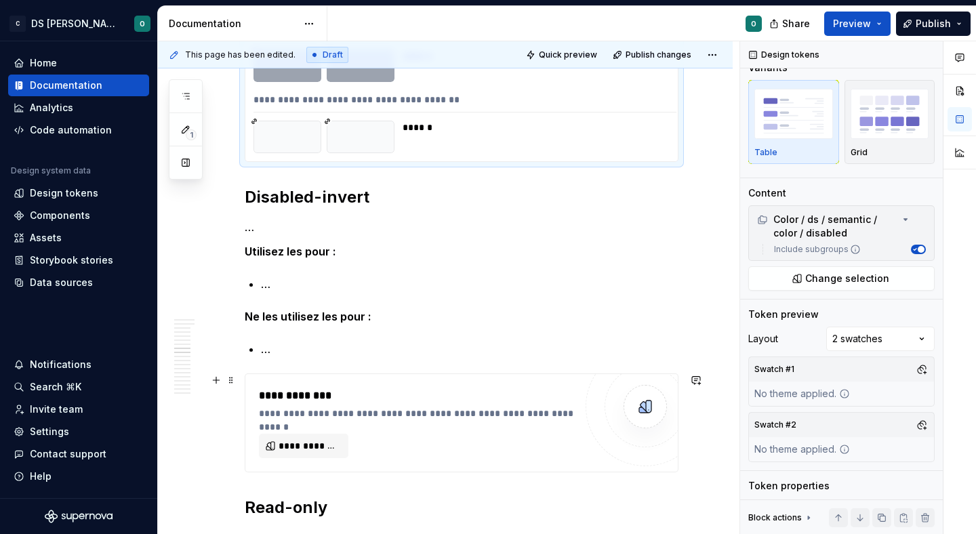
click at [478, 436] on div "**********" at bounding box center [417, 423] width 316 height 70
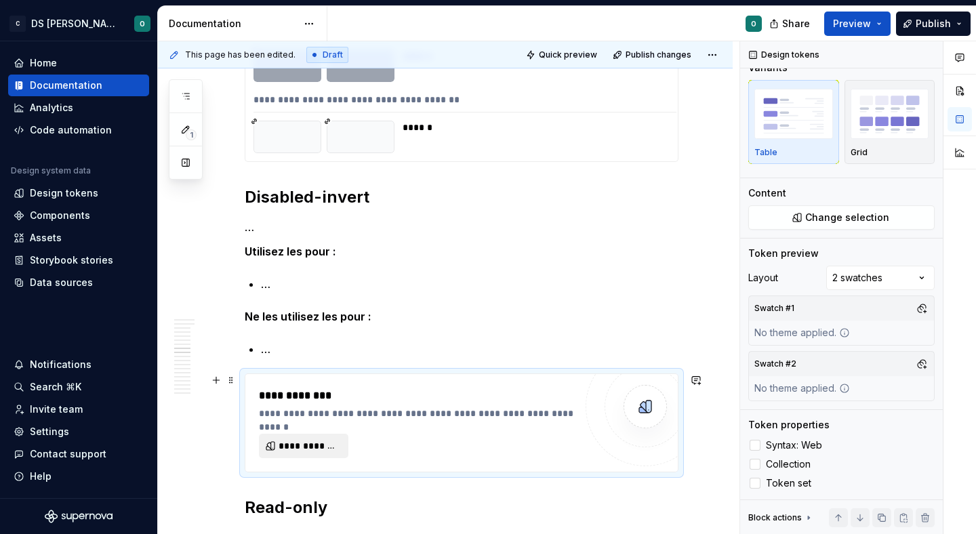
click at [343, 442] on button "**********" at bounding box center [303, 446] width 89 height 24
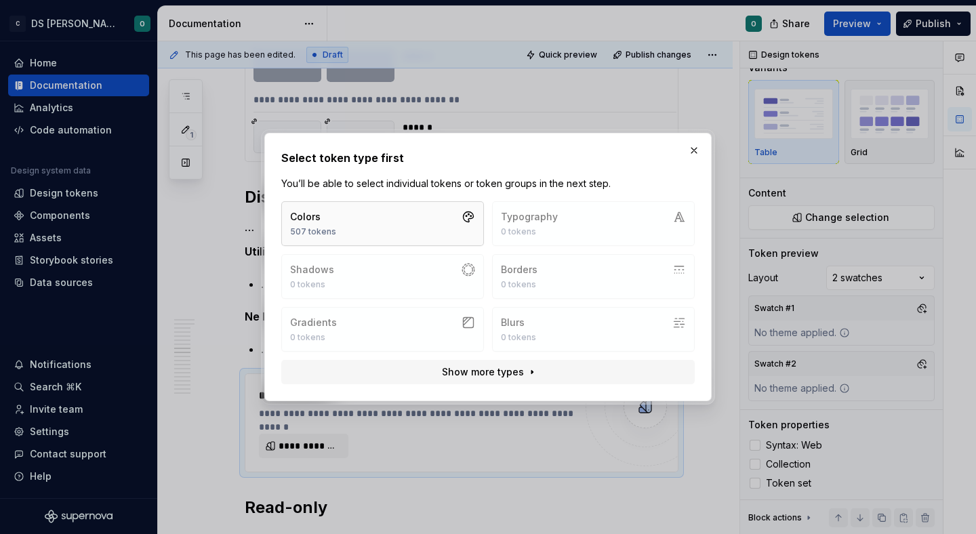
click at [369, 232] on button "Colors 507 tokens" at bounding box center [382, 223] width 203 height 45
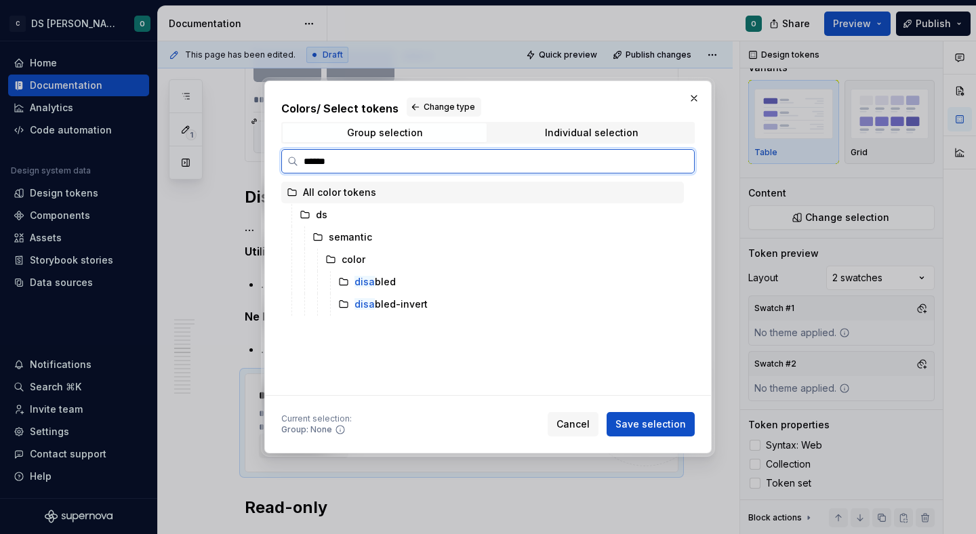
type input "*******"
click at [429, 297] on div "disable d-invert" at bounding box center [508, 304] width 351 height 22
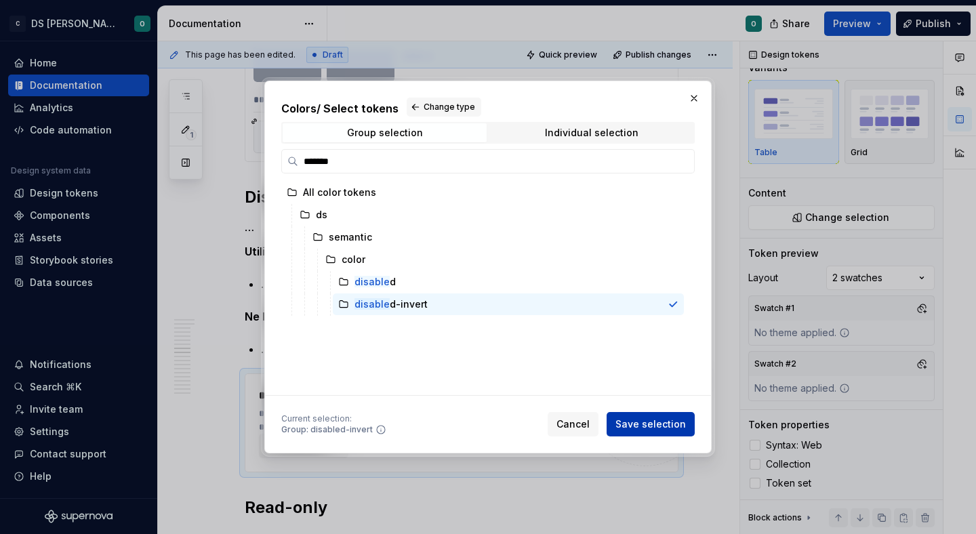
click at [646, 419] on span "Save selection" at bounding box center [650, 424] width 70 height 14
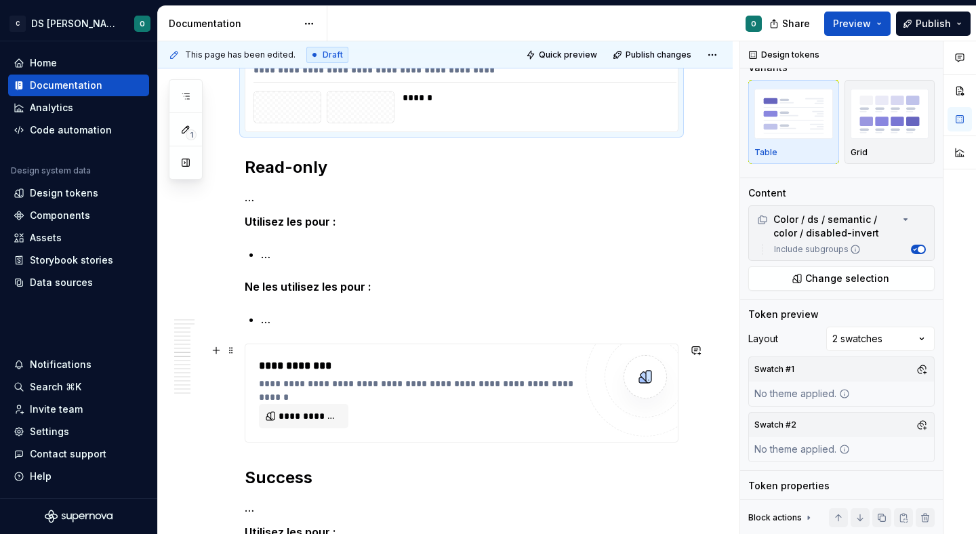
scroll to position [4817, 0]
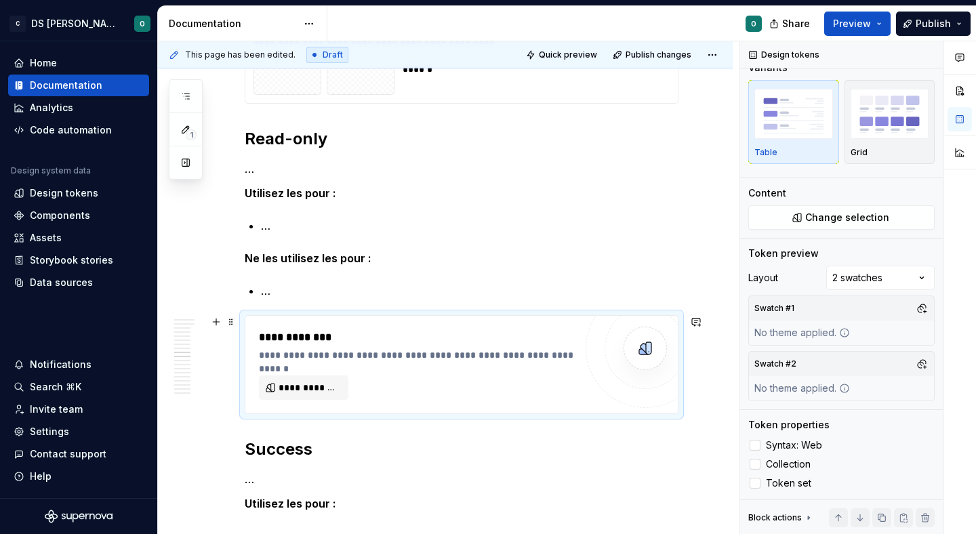
click at [451, 371] on div "**********" at bounding box center [417, 364] width 316 height 70
click at [331, 383] on span "**********" at bounding box center [308, 388] width 61 height 14
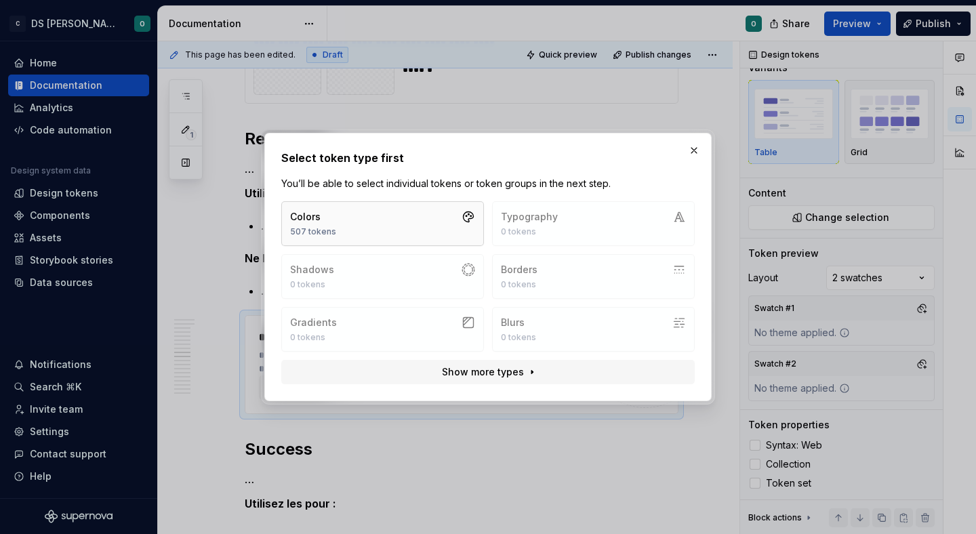
click at [399, 226] on button "Colors 507 tokens" at bounding box center [382, 223] width 203 height 45
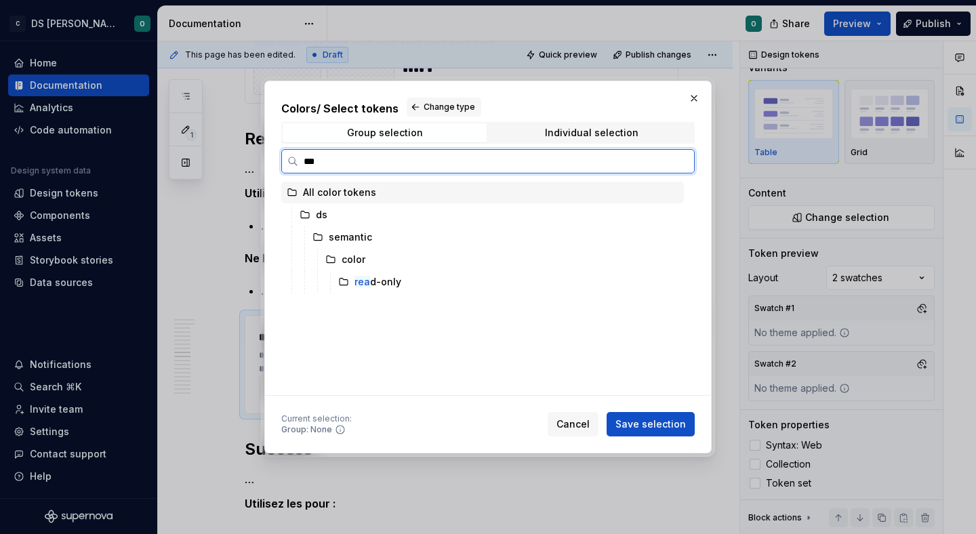
type input "****"
click at [461, 286] on div "read -only" at bounding box center [508, 282] width 351 height 22
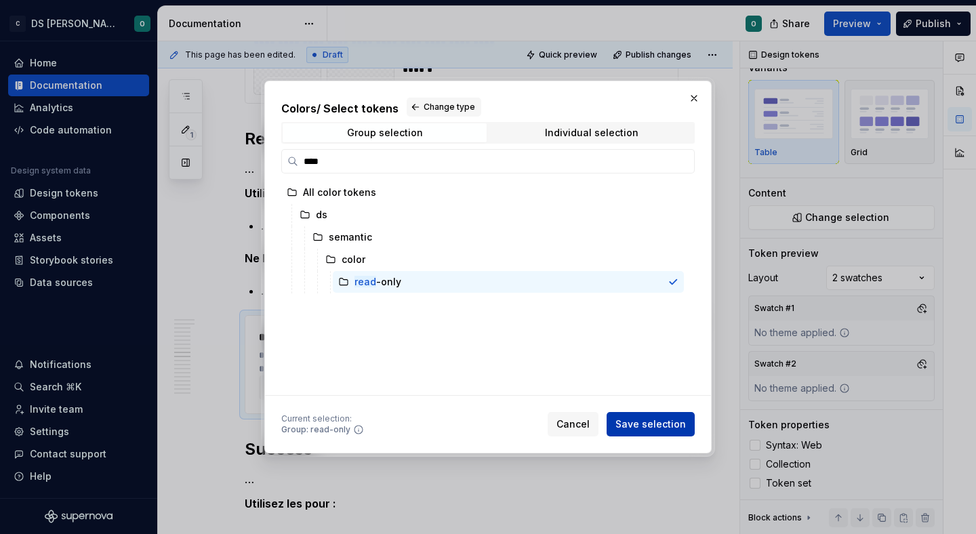
click at [668, 421] on span "Save selection" at bounding box center [650, 424] width 70 height 14
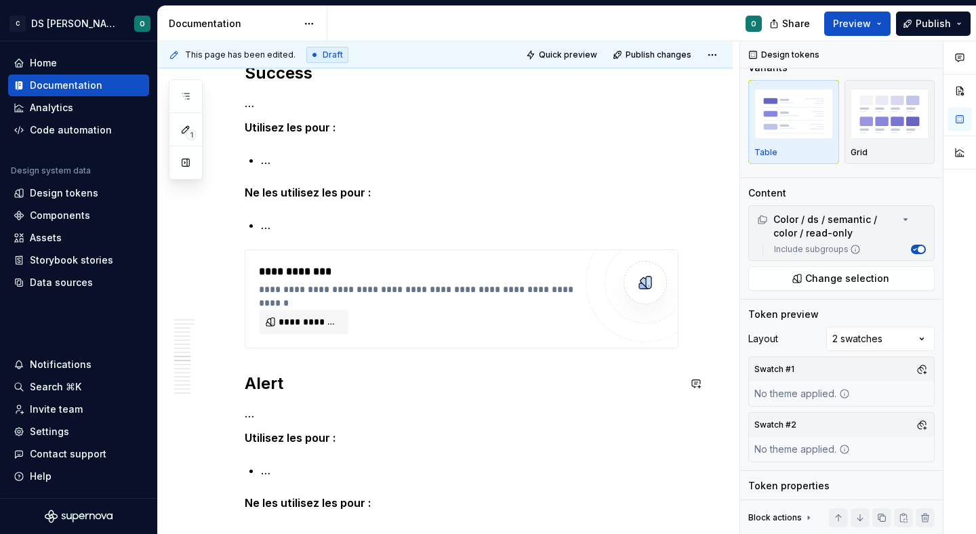
scroll to position [5357, 0]
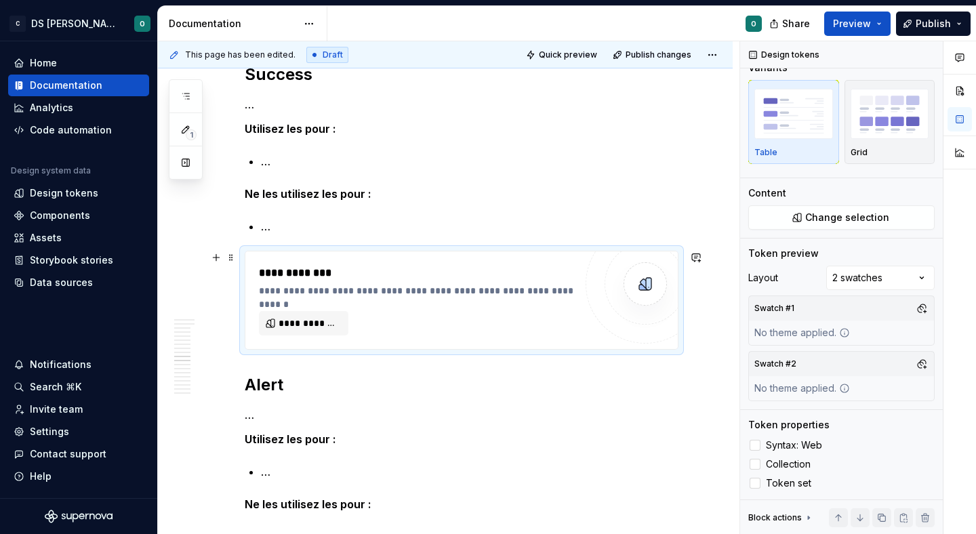
click at [377, 299] on div "**********" at bounding box center [417, 300] width 316 height 70
click at [295, 320] on span "**********" at bounding box center [308, 323] width 61 height 14
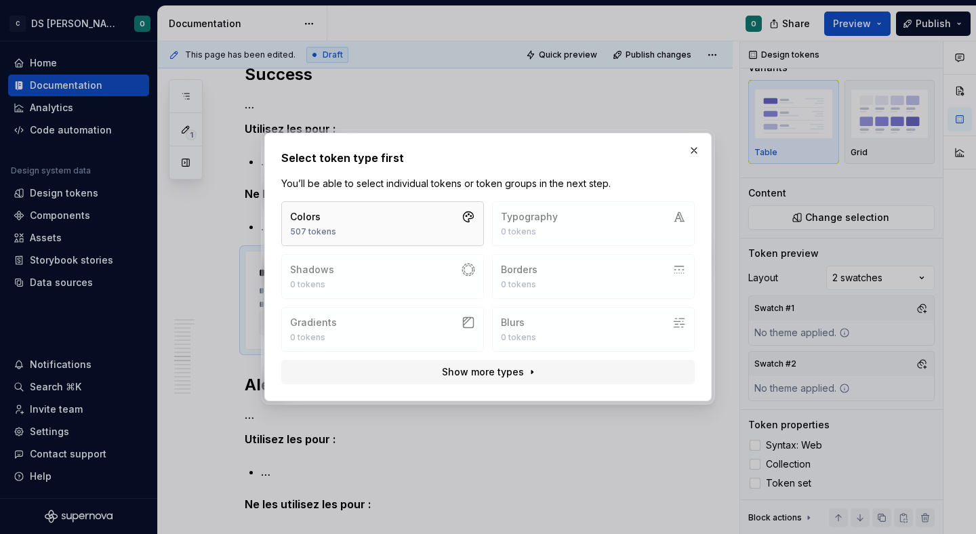
click at [394, 206] on button "Colors 507 tokens" at bounding box center [382, 223] width 203 height 45
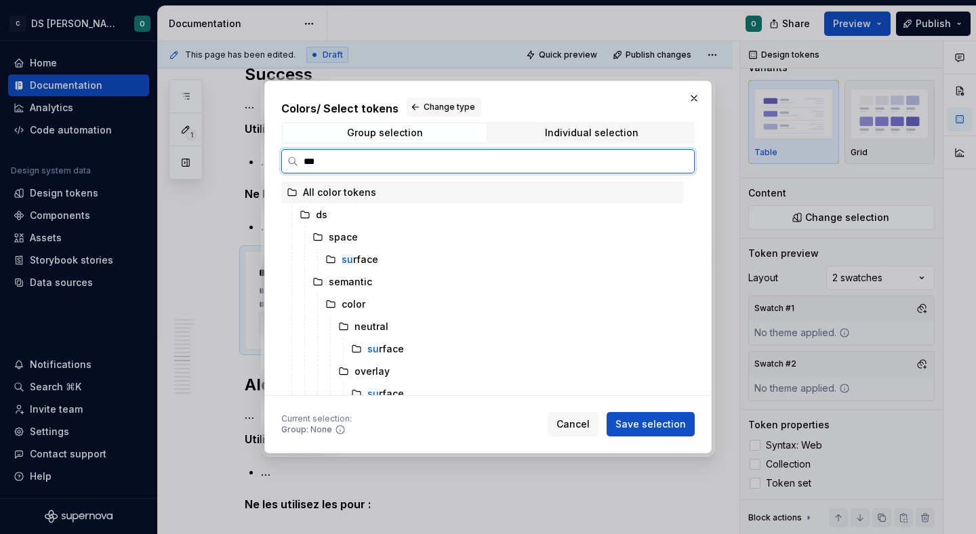
type input "****"
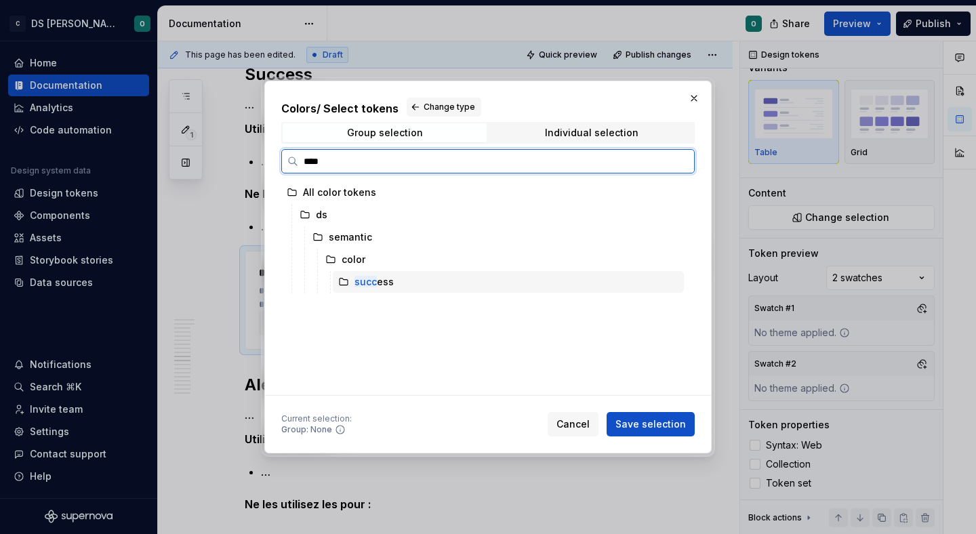
click at [440, 282] on div "succ ess" at bounding box center [508, 282] width 351 height 22
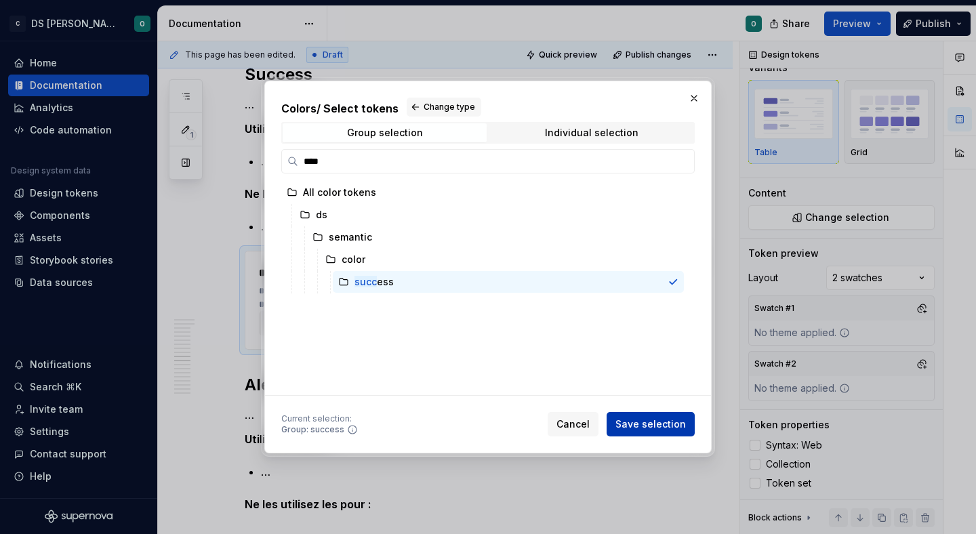
click at [652, 432] on button "Save selection" at bounding box center [650, 424] width 88 height 24
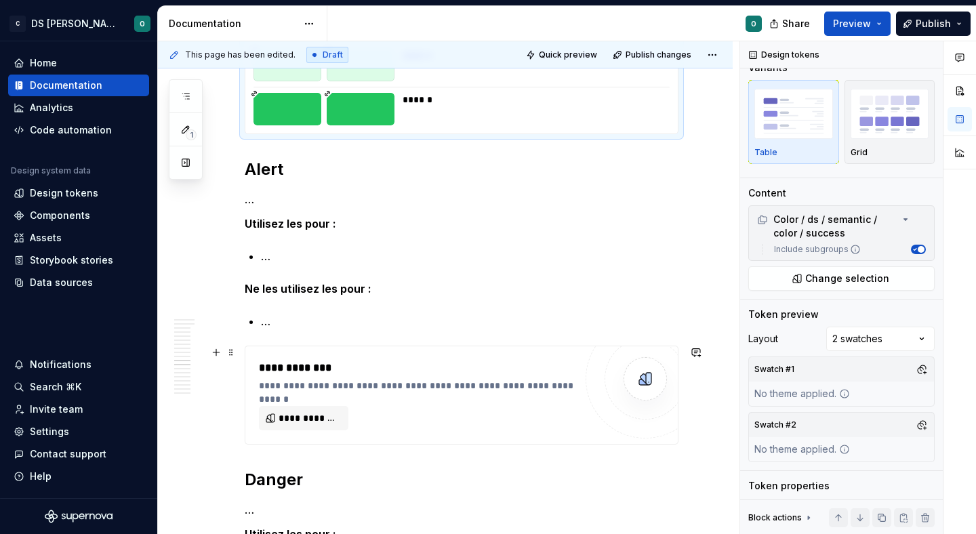
scroll to position [5937, 0]
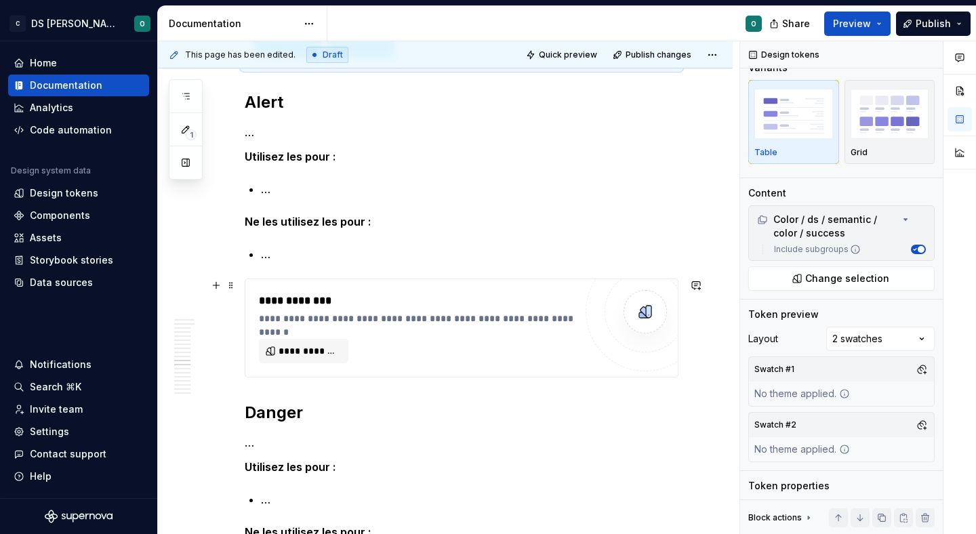
click at [472, 313] on div "**********" at bounding box center [420, 319] width 322 height 14
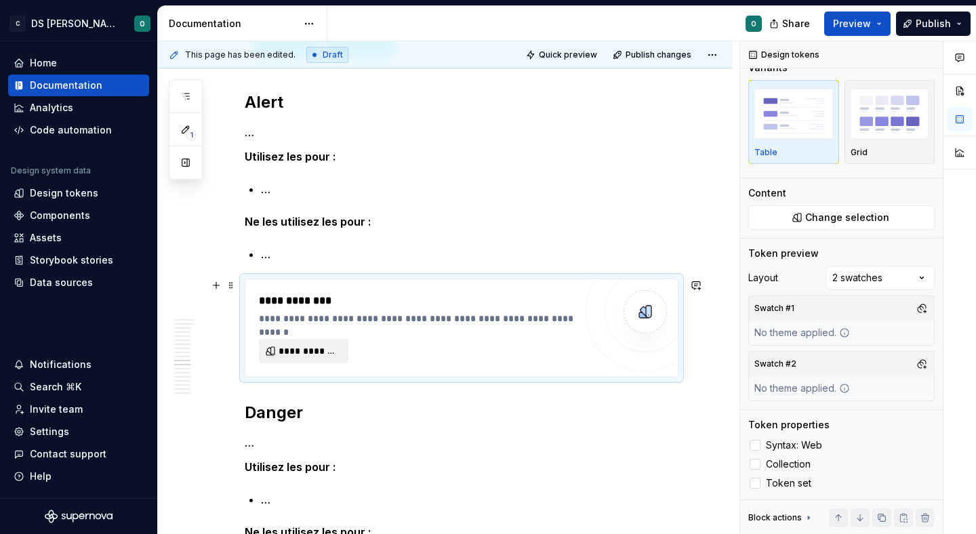
click at [324, 346] on span "**********" at bounding box center [308, 351] width 61 height 14
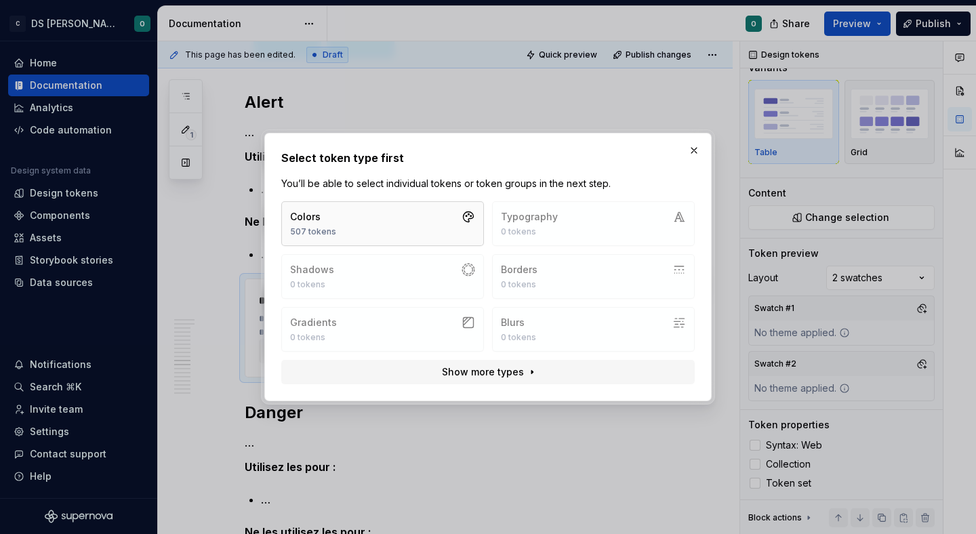
click at [383, 228] on button "Colors 507 tokens" at bounding box center [382, 223] width 203 height 45
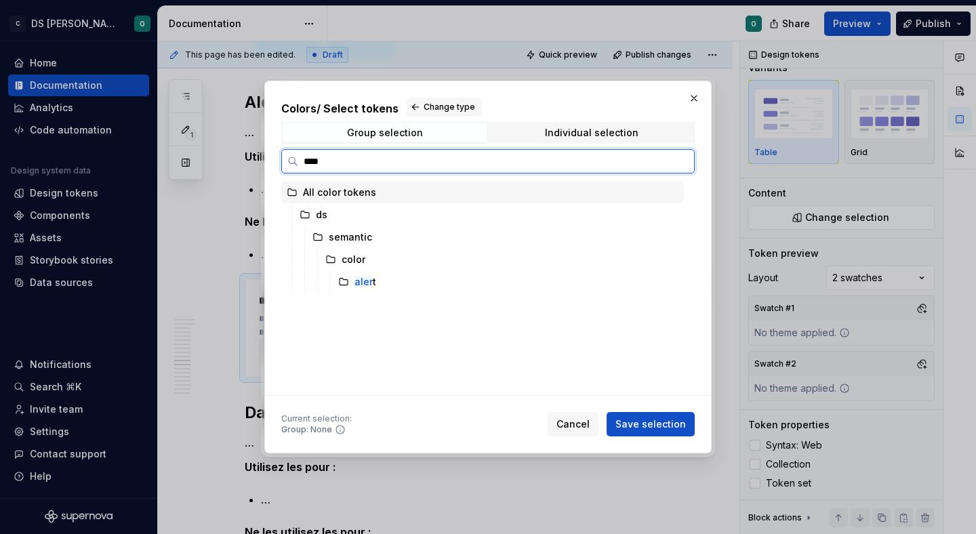
type input "*****"
click at [423, 283] on div "alert" at bounding box center [508, 282] width 351 height 22
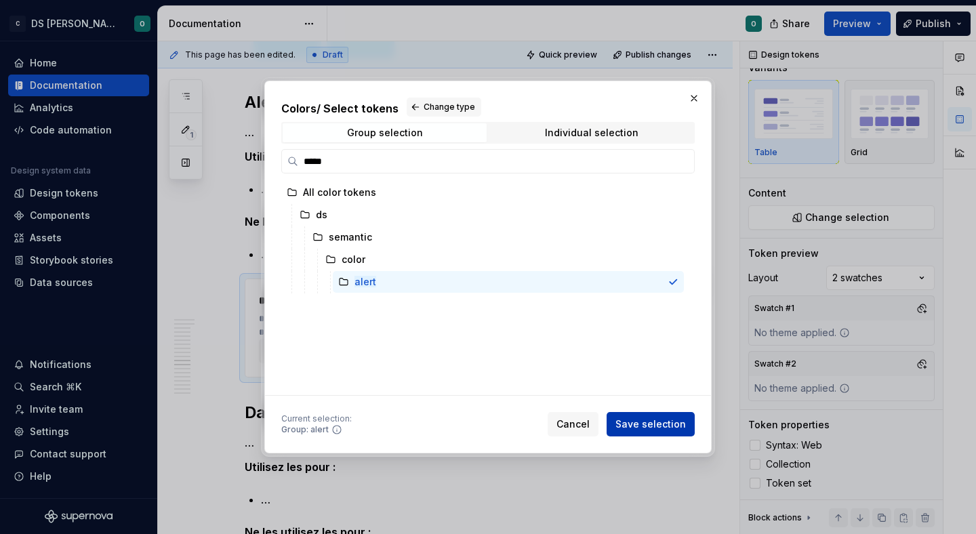
click at [661, 425] on span "Save selection" at bounding box center [650, 424] width 70 height 14
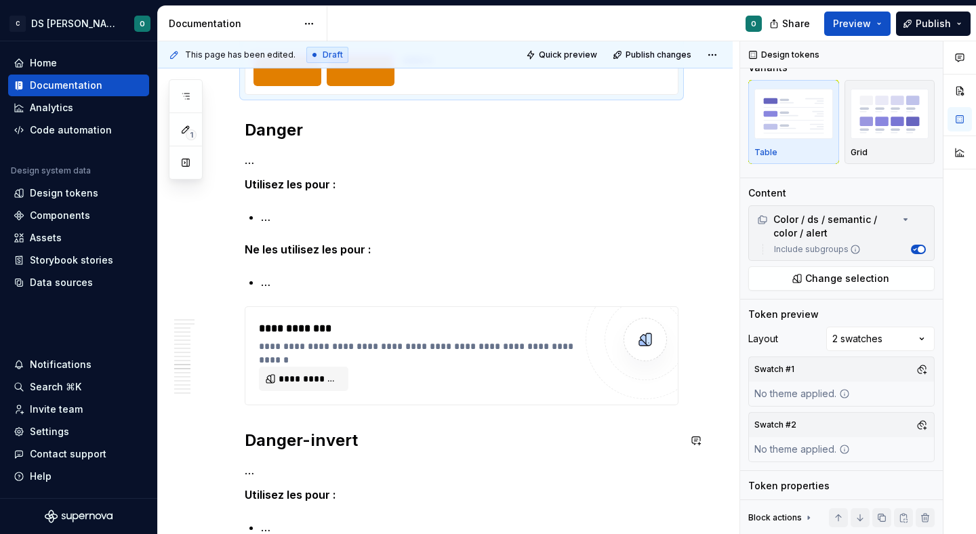
scroll to position [6525, 0]
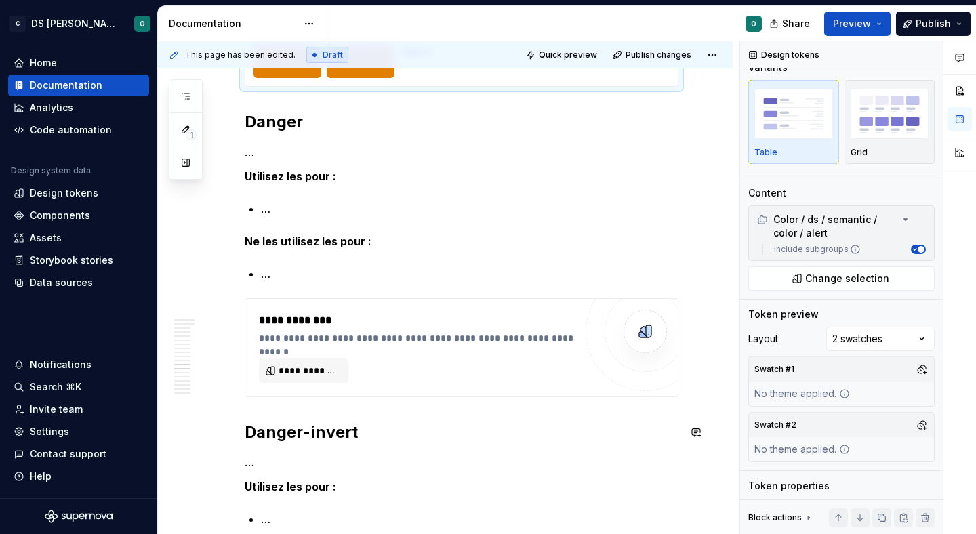
click at [417, 375] on div "**********" at bounding box center [417, 347] width 316 height 70
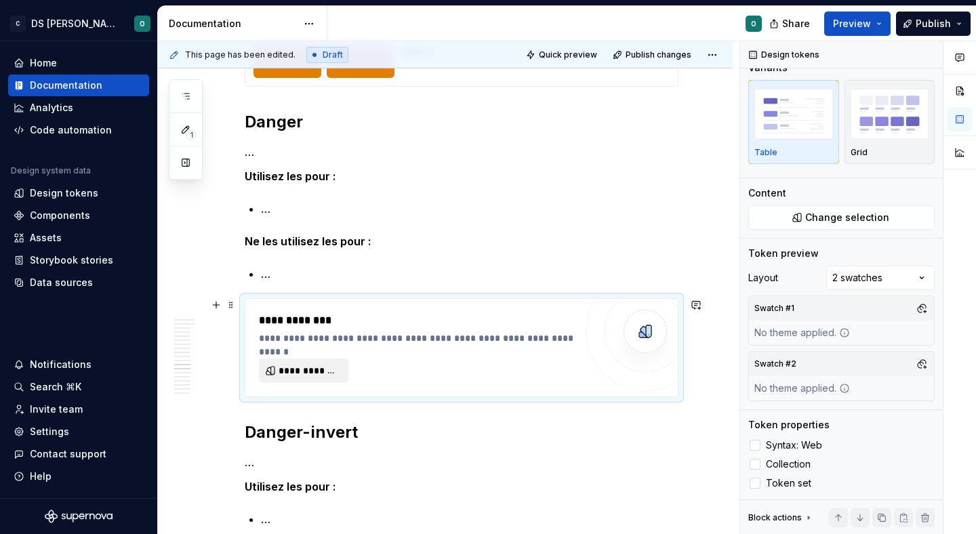
click at [323, 368] on span "**********" at bounding box center [308, 371] width 61 height 14
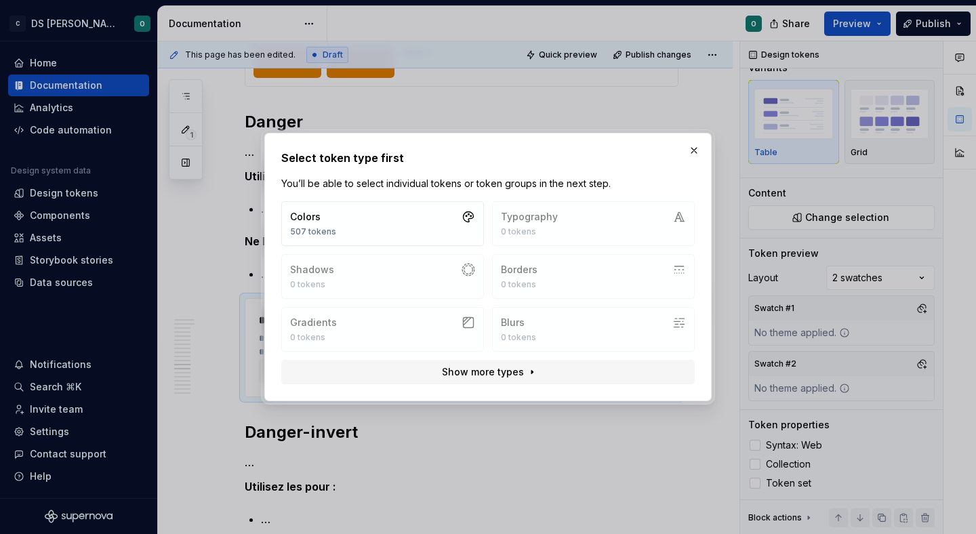
click at [388, 200] on div "Colors 507 tokens Typography 0 tokens Shadows 0 tokens Borders 0 tokens Gradien…" at bounding box center [488, 293] width 424 height 194
click at [375, 214] on button "Colors 507 tokens" at bounding box center [382, 223] width 203 height 45
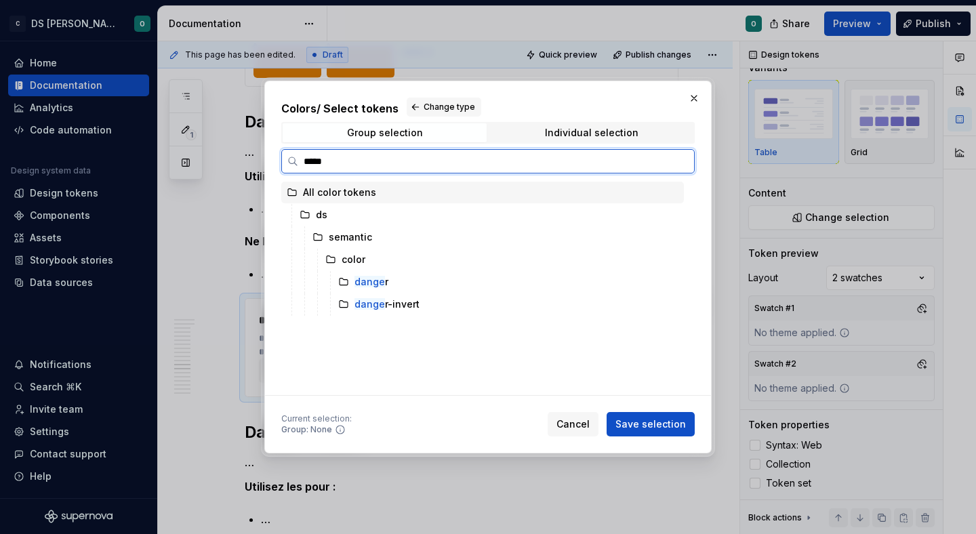
type input "******"
click at [438, 288] on div "danger" at bounding box center [508, 282] width 351 height 22
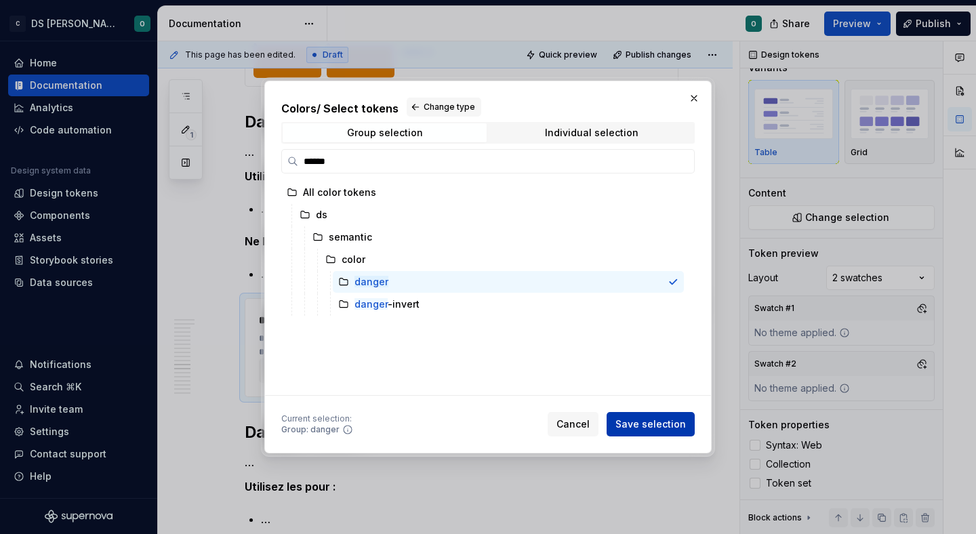
click at [642, 421] on span "Save selection" at bounding box center [650, 424] width 70 height 14
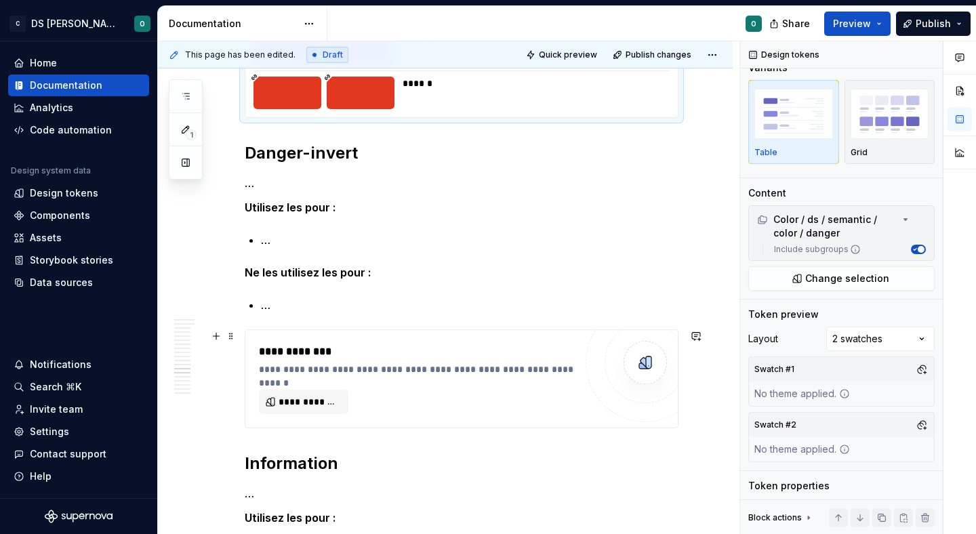
scroll to position [7250, 0]
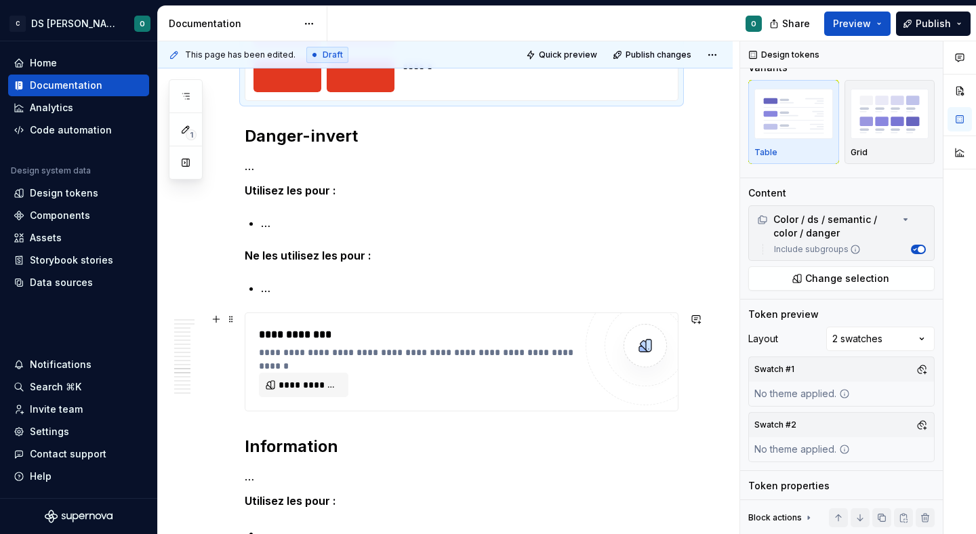
click at [381, 373] on div "**********" at bounding box center [417, 362] width 316 height 70
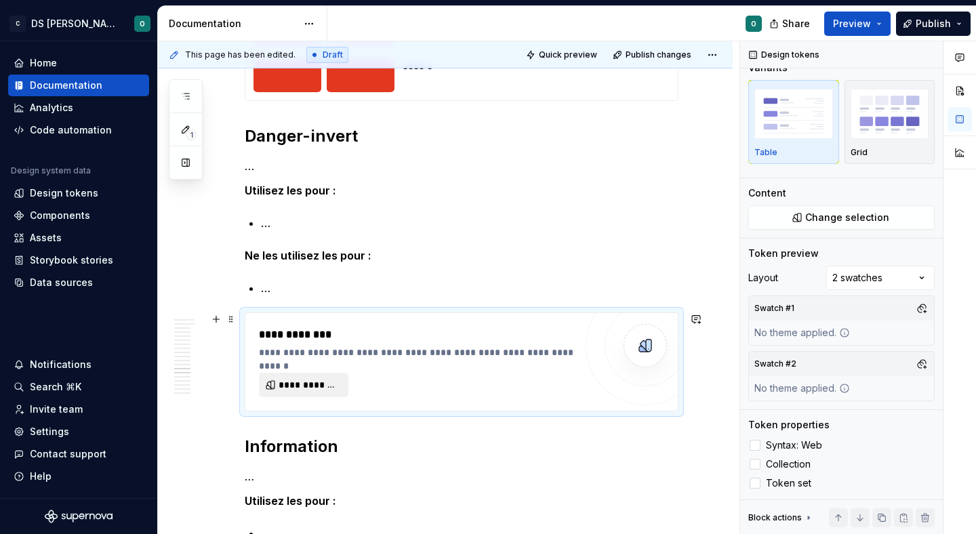
click at [329, 380] on span "**********" at bounding box center [308, 385] width 61 height 14
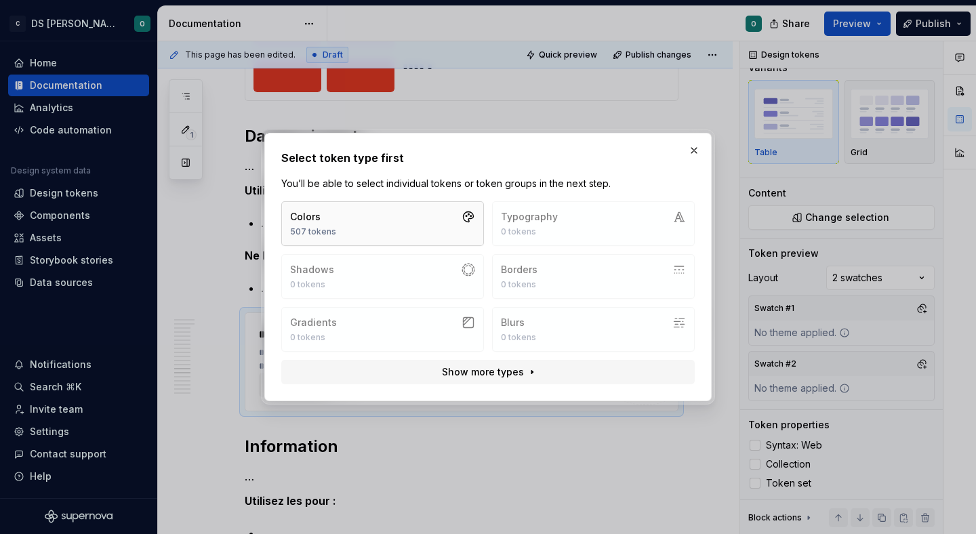
click at [372, 222] on button "Colors 507 tokens" at bounding box center [382, 223] width 203 height 45
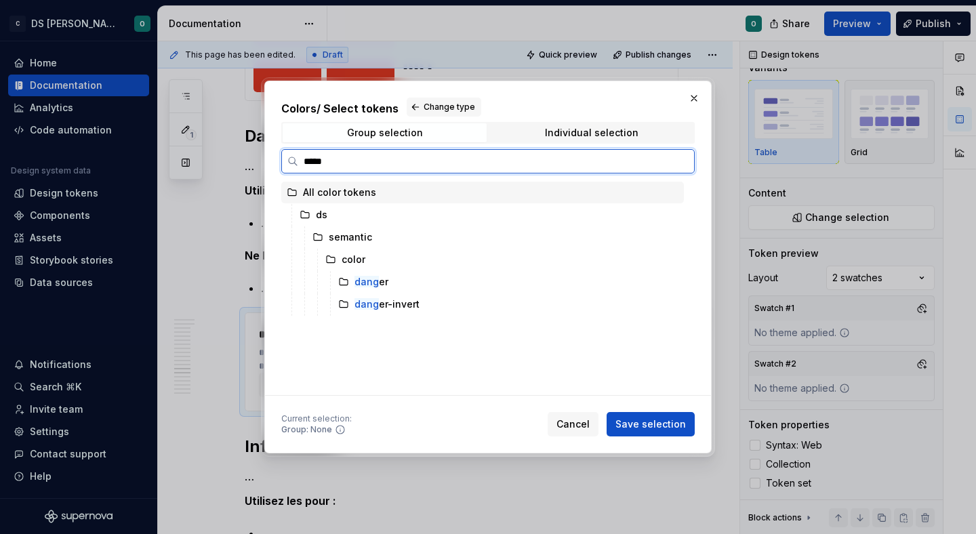
type input "******"
click at [461, 306] on div "danger -invert" at bounding box center [508, 304] width 351 height 22
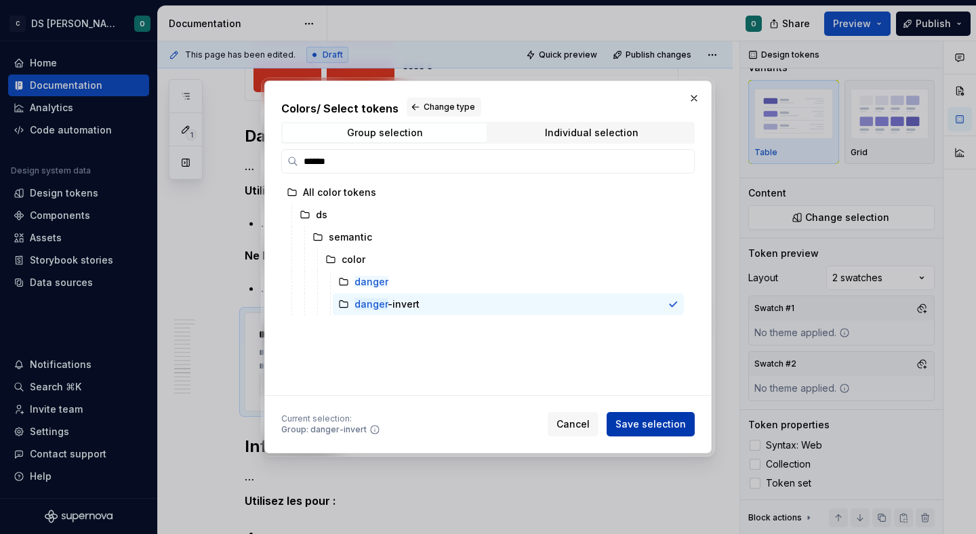
click at [644, 419] on span "Save selection" at bounding box center [650, 424] width 70 height 14
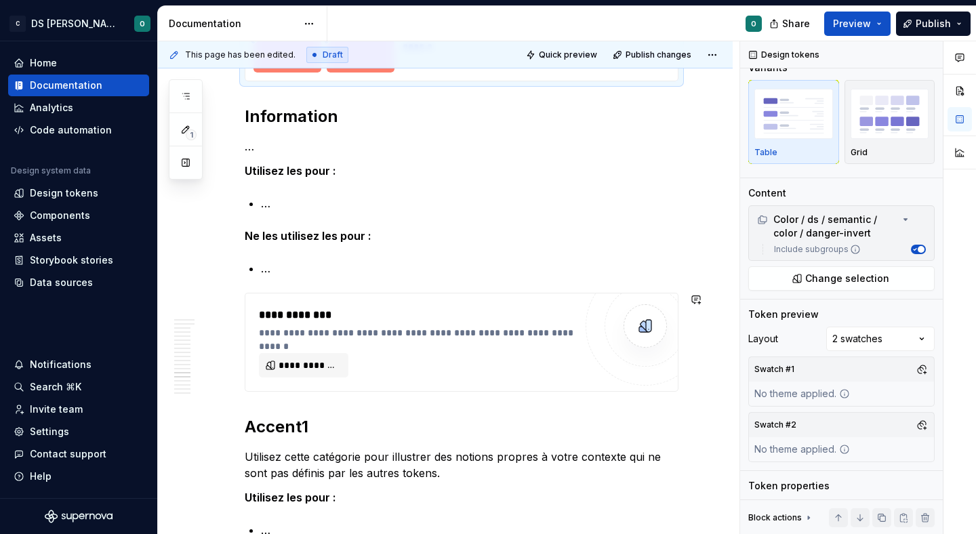
scroll to position [7615, 0]
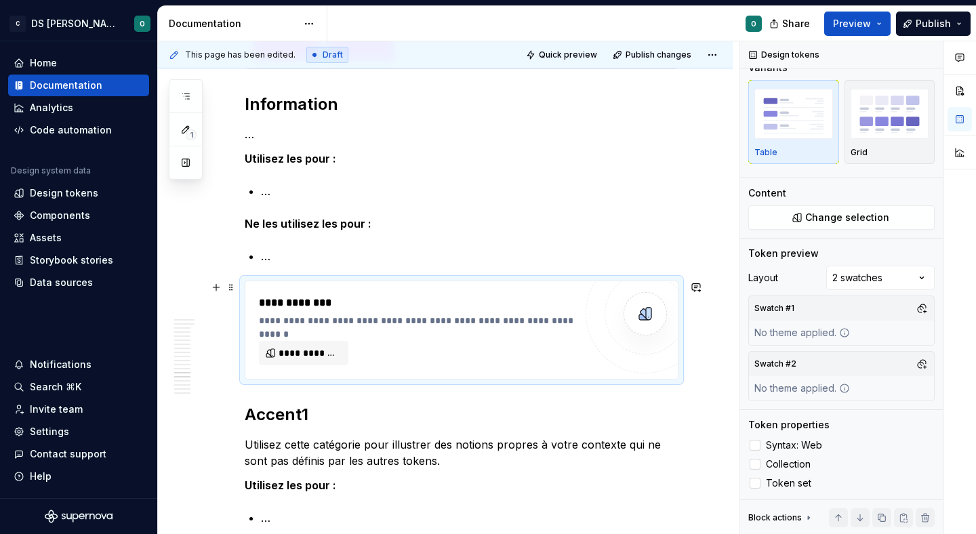
click at [465, 360] on div "**********" at bounding box center [417, 330] width 316 height 70
click at [306, 346] on span "**********" at bounding box center [308, 353] width 61 height 14
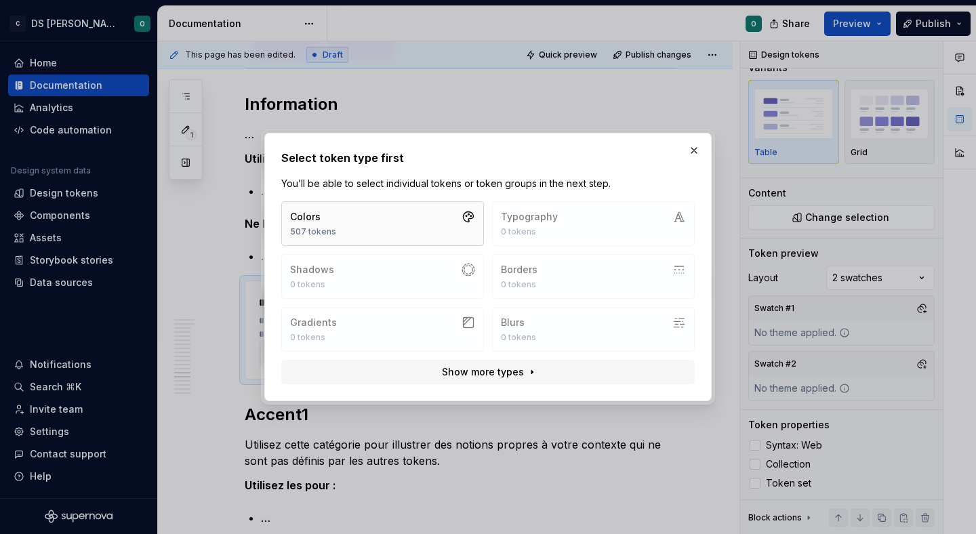
click at [371, 204] on button "Colors 507 tokens" at bounding box center [382, 223] width 203 height 45
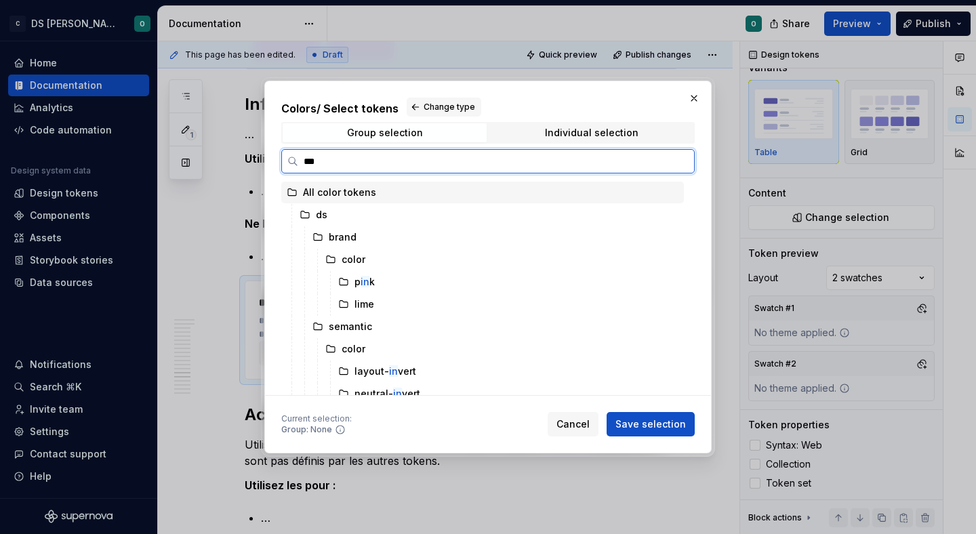
type input "****"
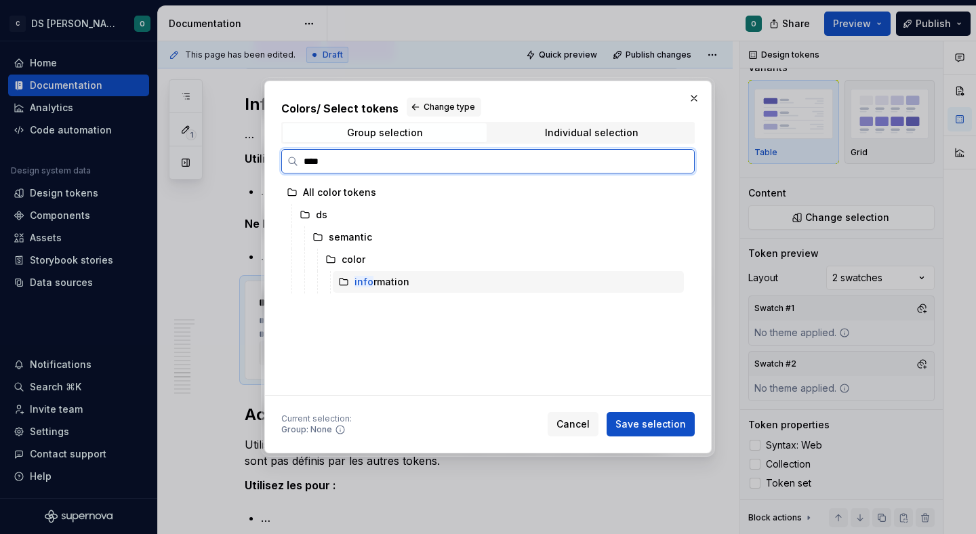
click at [444, 289] on div "info rmation" at bounding box center [508, 282] width 351 height 22
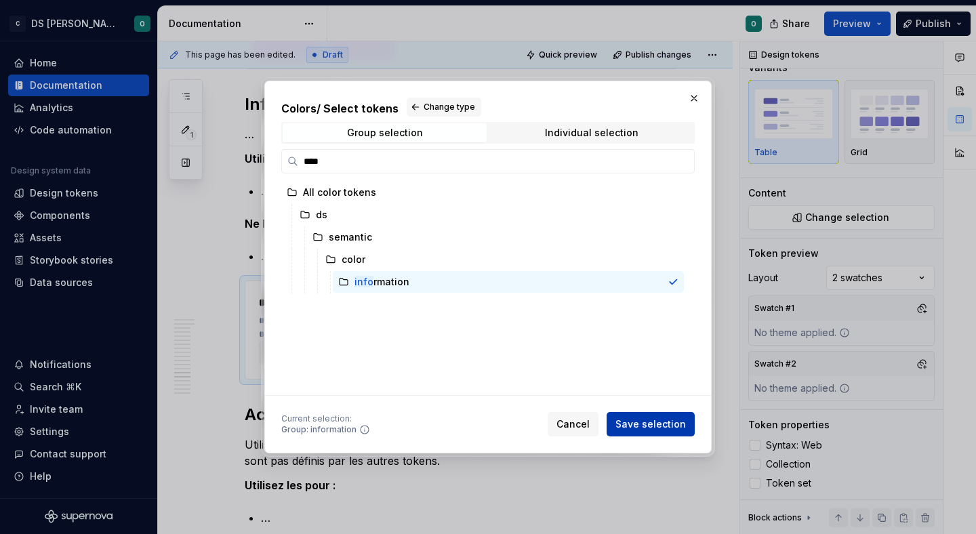
click at [632, 419] on span "Save selection" at bounding box center [650, 424] width 70 height 14
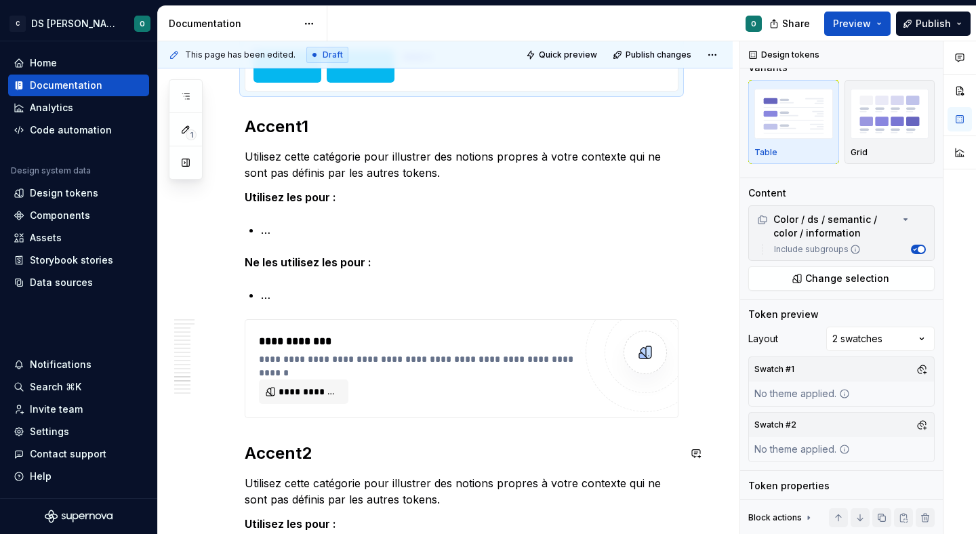
scroll to position [8268, 0]
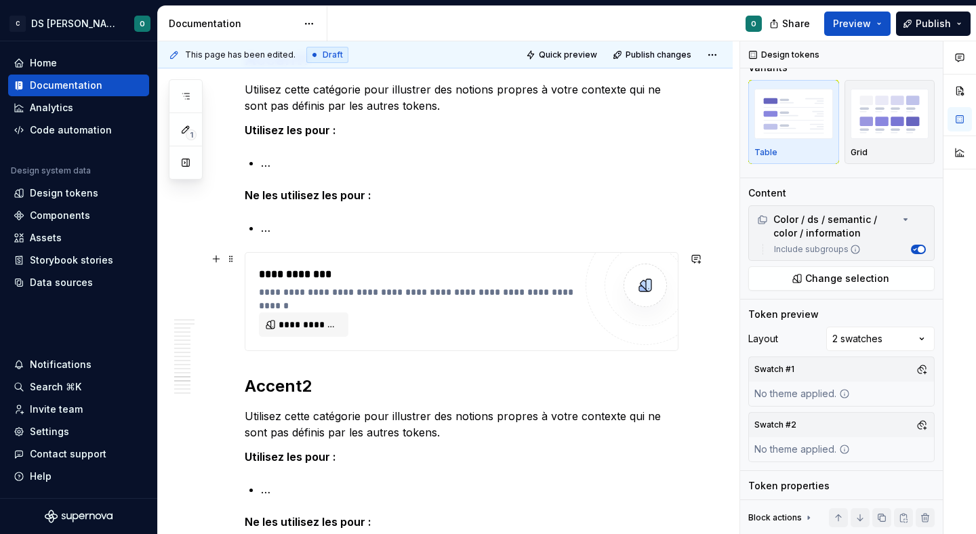
click at [417, 283] on div "**********" at bounding box center [417, 282] width 316 height 33
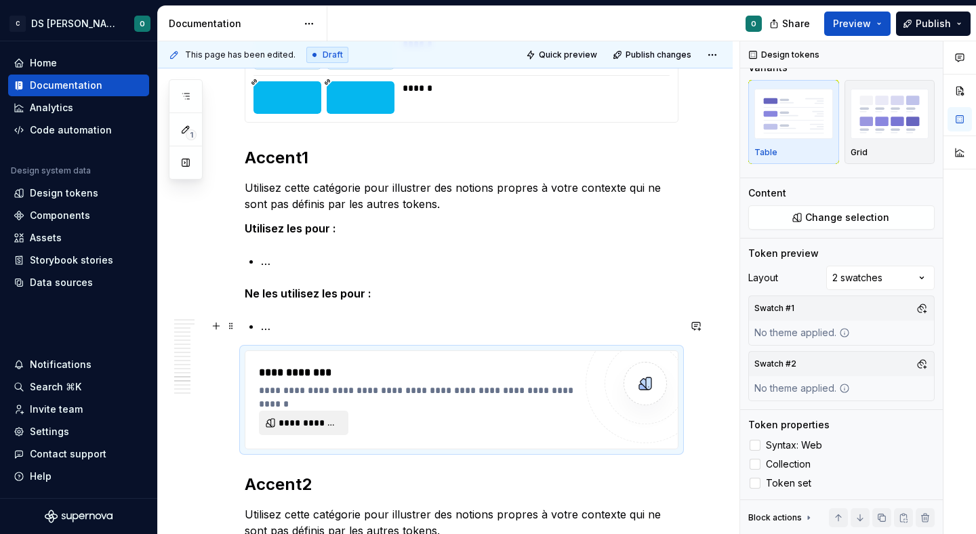
scroll to position [8176, 0]
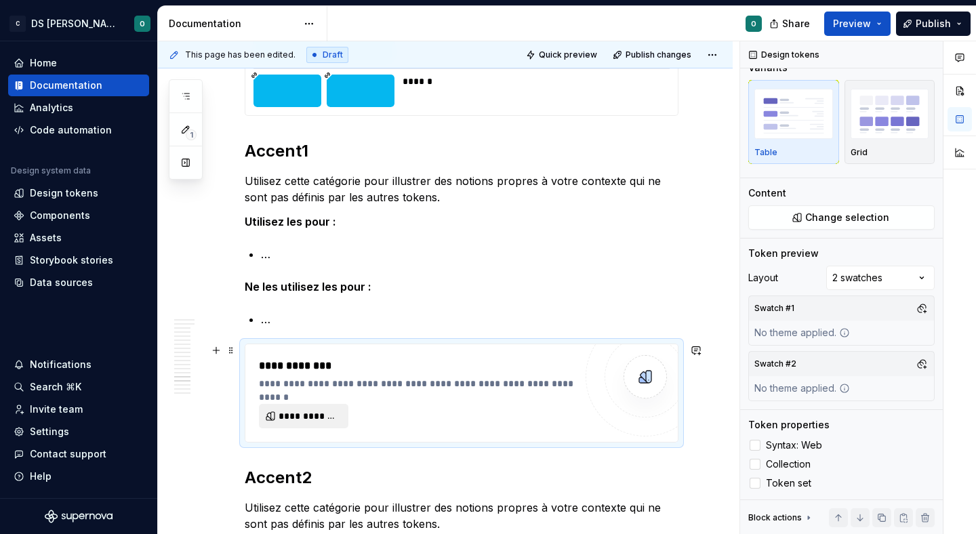
click at [318, 415] on span "**********" at bounding box center [308, 416] width 61 height 14
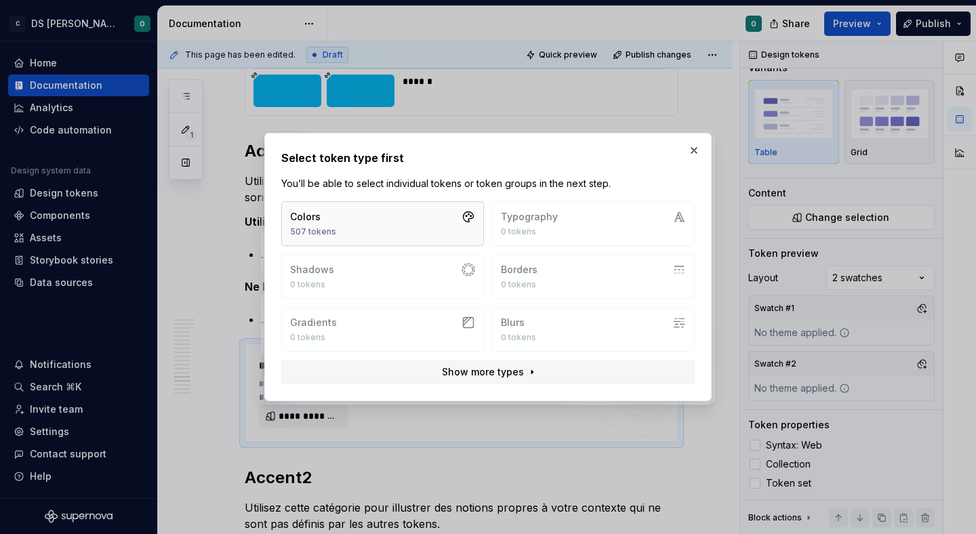
click at [377, 213] on button "Colors 507 tokens" at bounding box center [382, 223] width 203 height 45
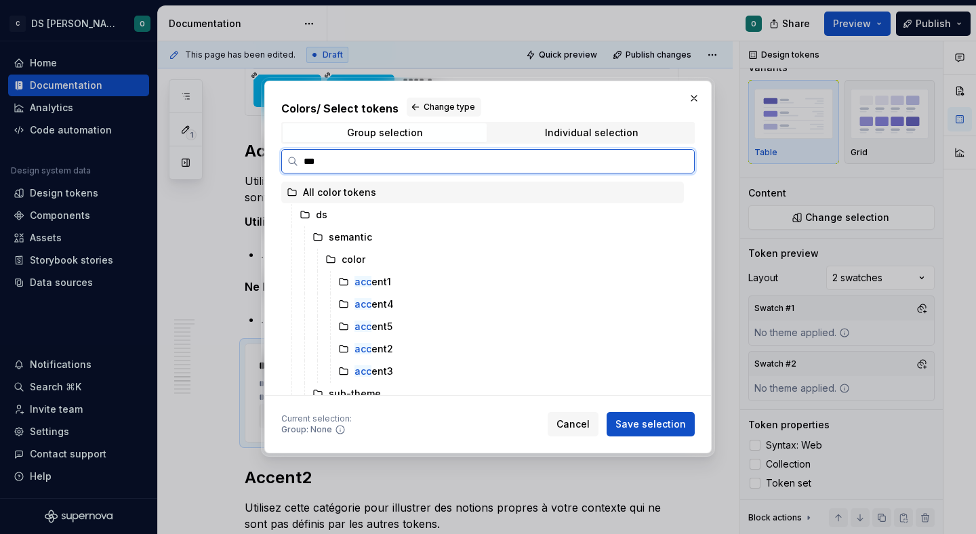
type input "****"
click at [417, 278] on div "acce nt1" at bounding box center [508, 282] width 351 height 22
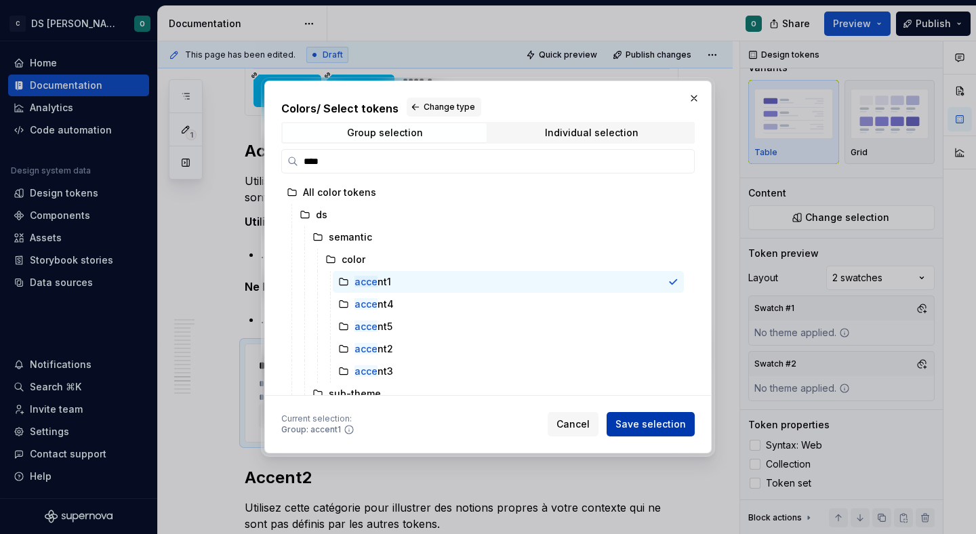
click at [663, 432] on button "Save selection" at bounding box center [650, 424] width 88 height 24
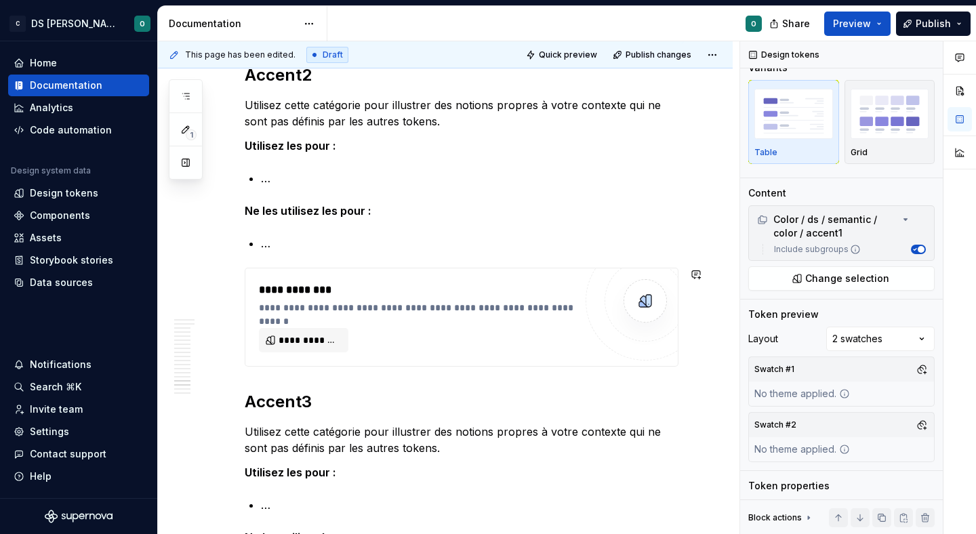
scroll to position [8833, 0]
click at [391, 326] on div "**********" at bounding box center [417, 316] width 316 height 70
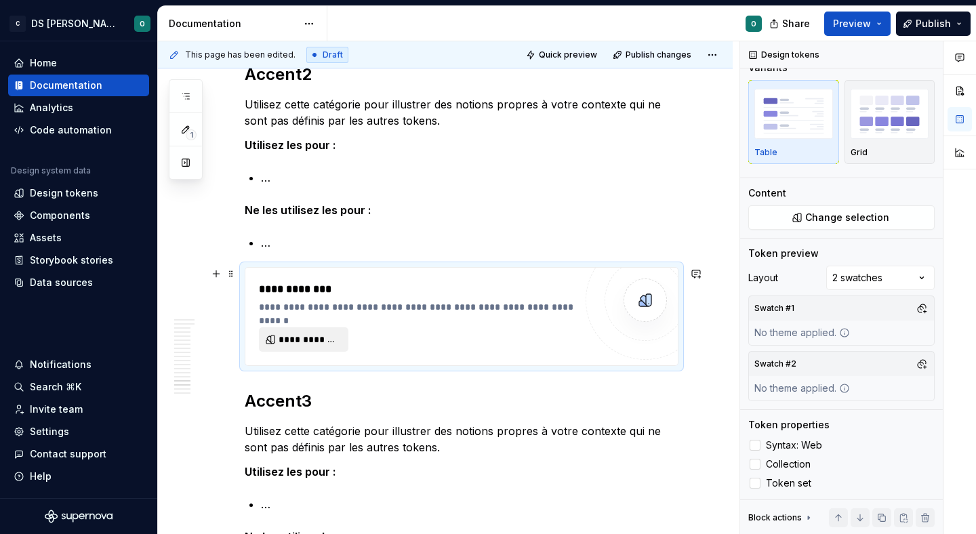
click at [317, 335] on span "**********" at bounding box center [308, 340] width 61 height 14
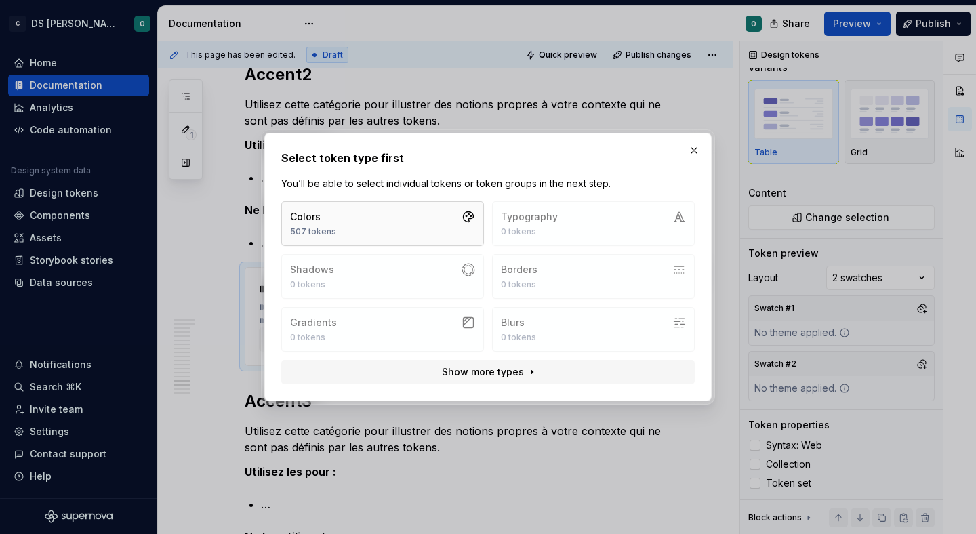
click at [387, 228] on button "Colors 507 tokens" at bounding box center [382, 223] width 203 height 45
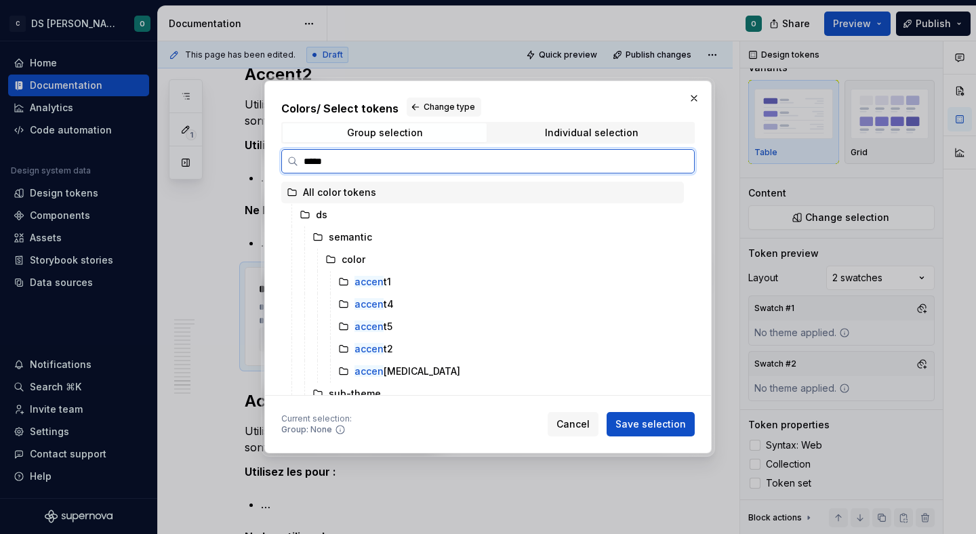
type input "******"
click at [438, 350] on div "accent 2" at bounding box center [508, 349] width 351 height 22
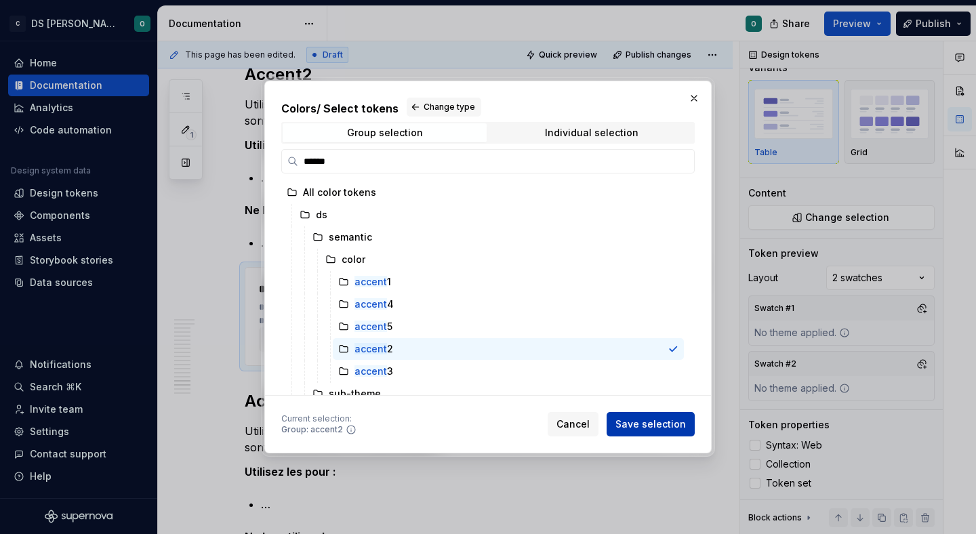
click at [656, 428] on span "Save selection" at bounding box center [650, 424] width 70 height 14
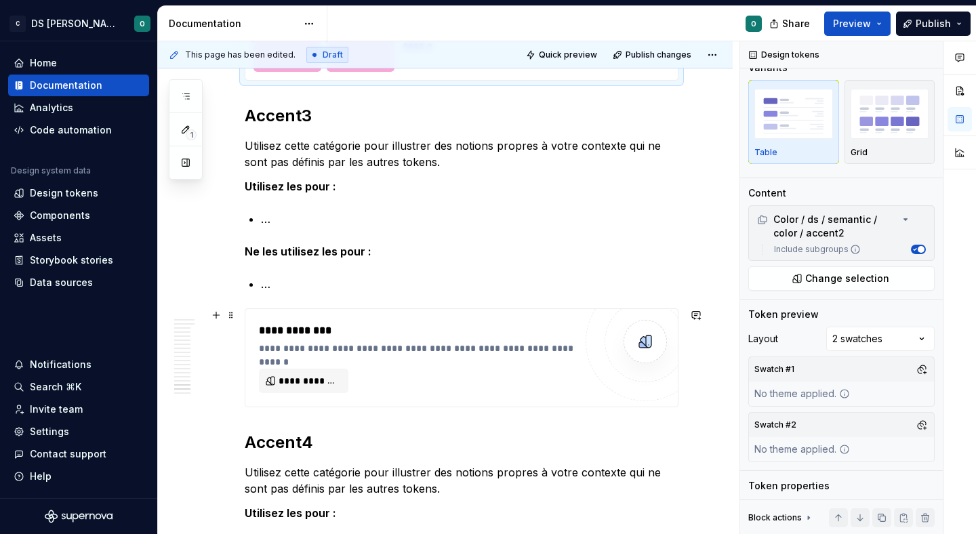
scroll to position [9328, 0]
click at [333, 379] on span "**********" at bounding box center [308, 380] width 61 height 14
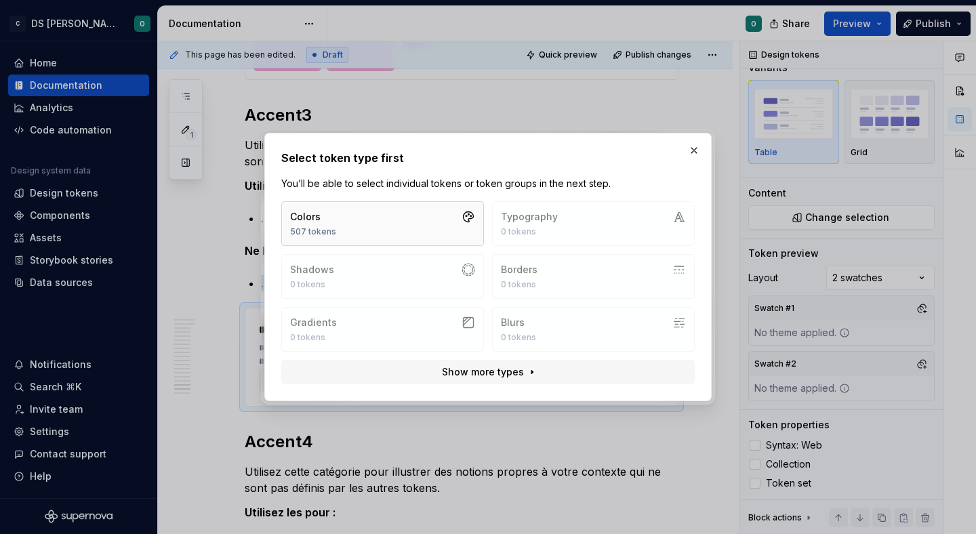
click at [374, 213] on button "Colors 507 tokens" at bounding box center [382, 223] width 203 height 45
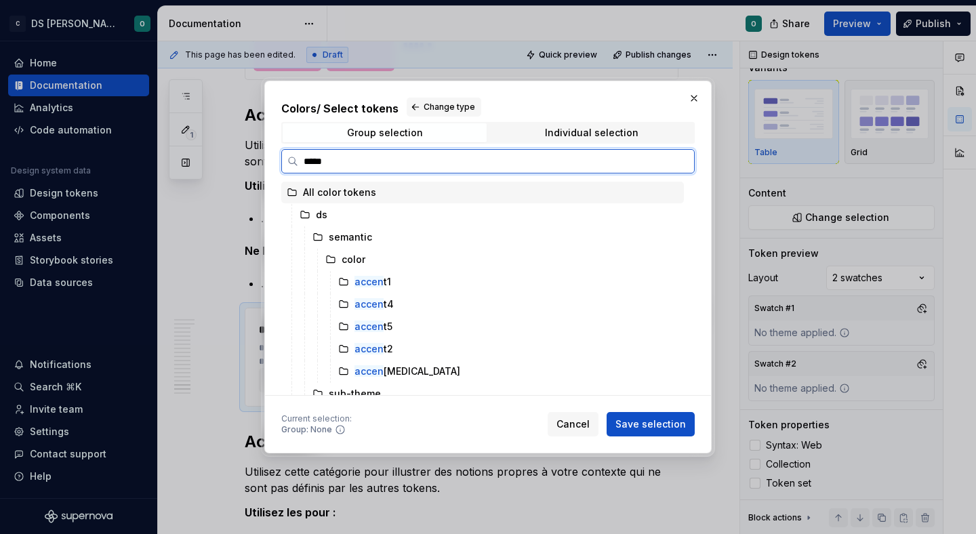
type input "******"
click at [421, 362] on div "accent 3" at bounding box center [508, 371] width 351 height 22
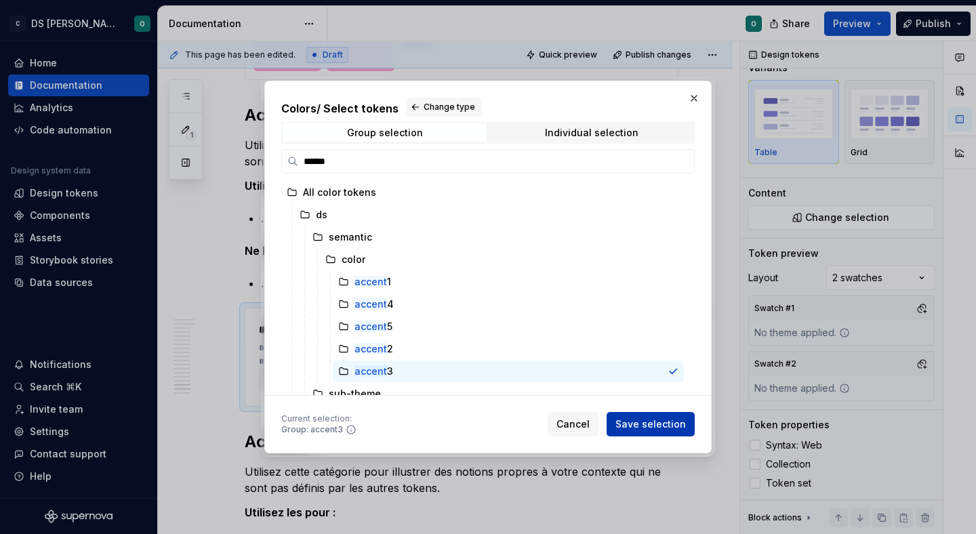
click at [628, 427] on span "Save selection" at bounding box center [650, 424] width 70 height 14
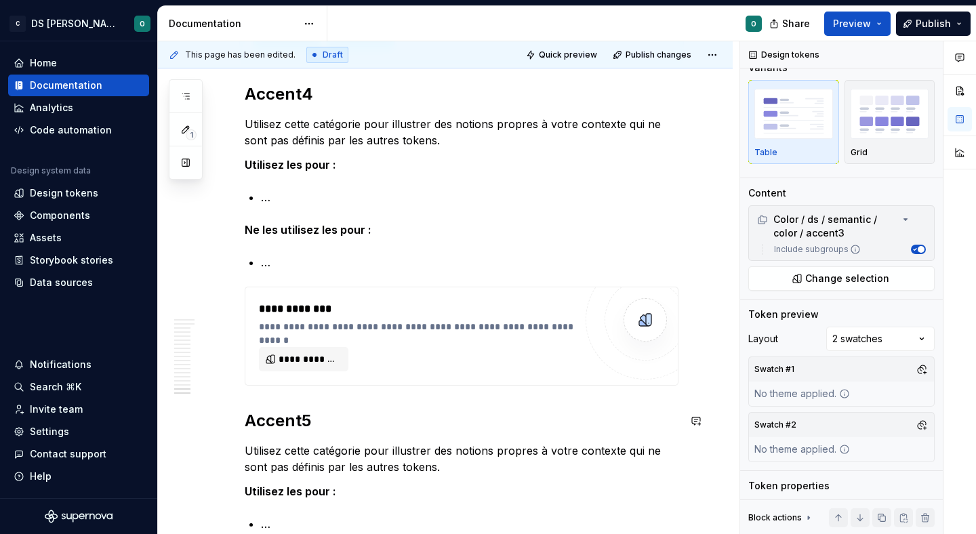
scroll to position [9888, 0]
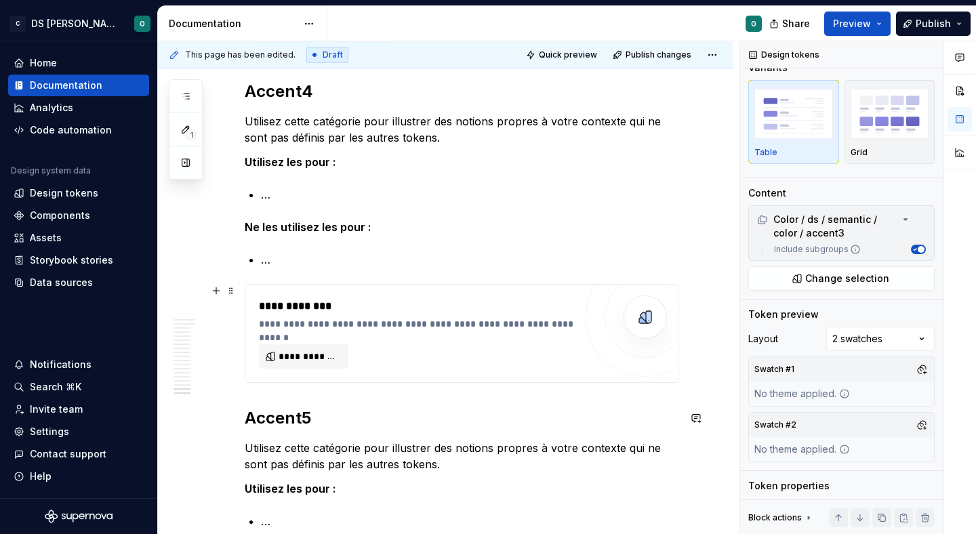
click at [383, 364] on div "**********" at bounding box center [417, 333] width 316 height 70
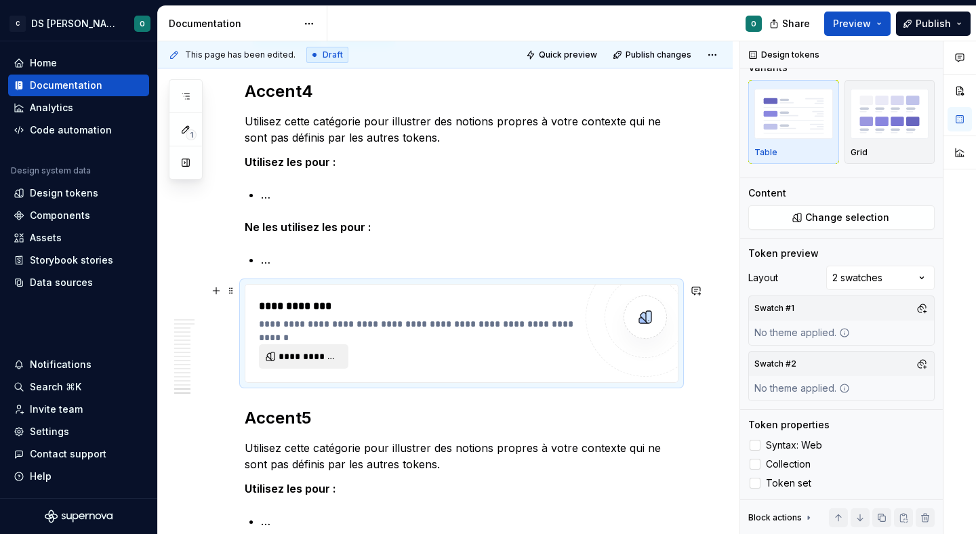
click at [316, 350] on span "**********" at bounding box center [308, 357] width 61 height 14
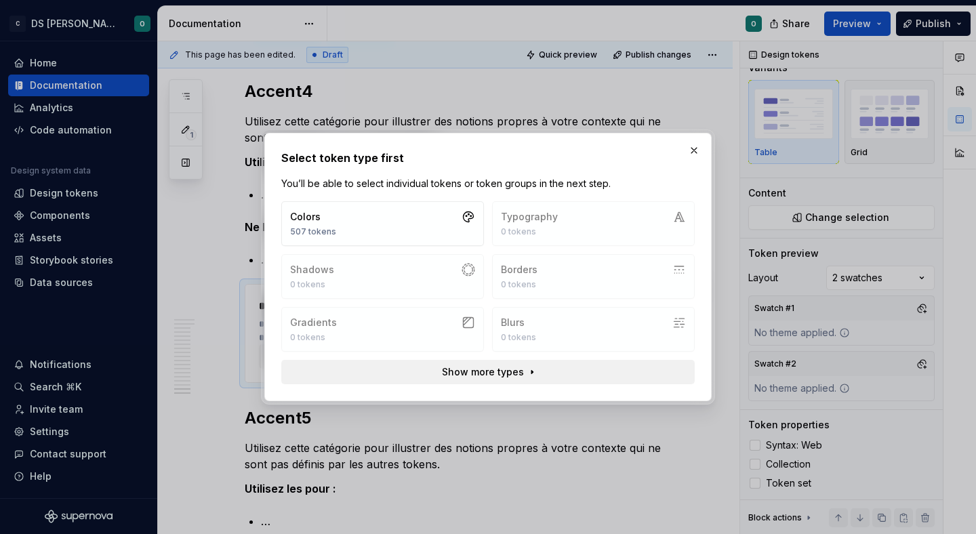
click at [431, 364] on button "Show more types" at bounding box center [487, 372] width 413 height 24
type textarea "*"
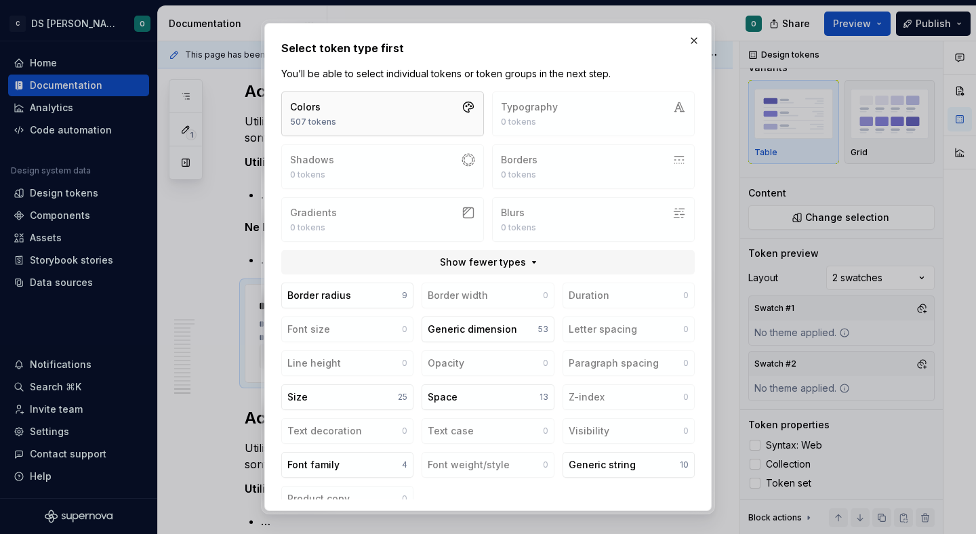
click at [383, 105] on button "Colors 507 tokens" at bounding box center [382, 113] width 203 height 45
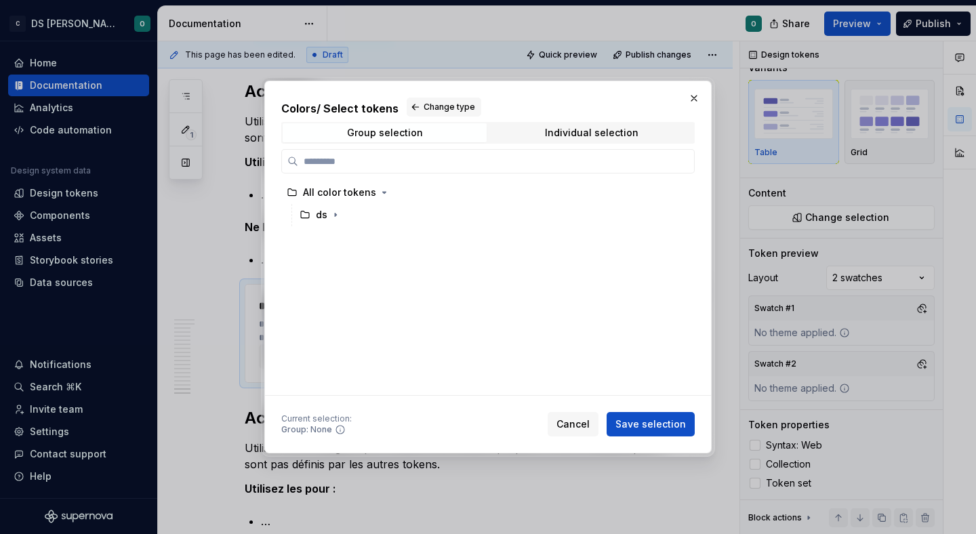
paste input "******"
type input "******"
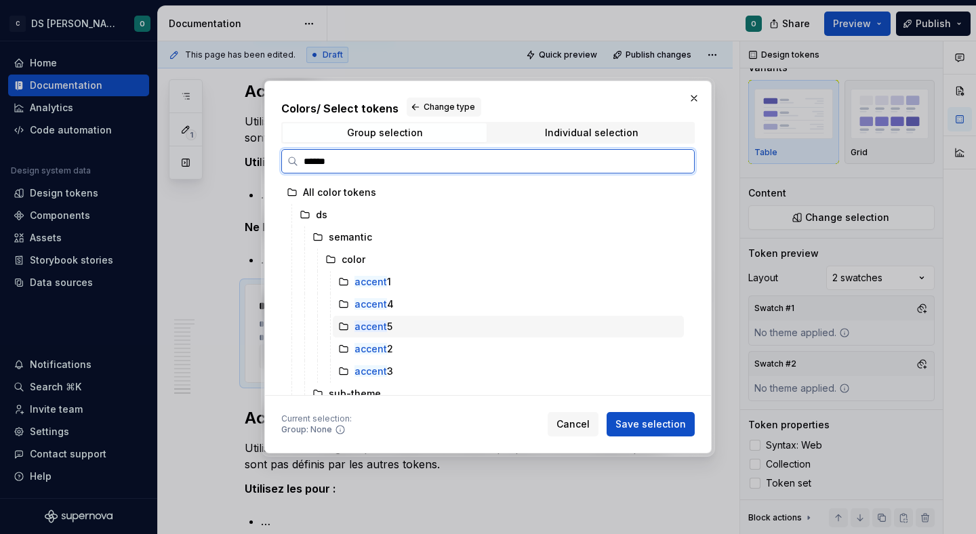
click at [481, 333] on div "accent 5" at bounding box center [508, 327] width 351 height 22
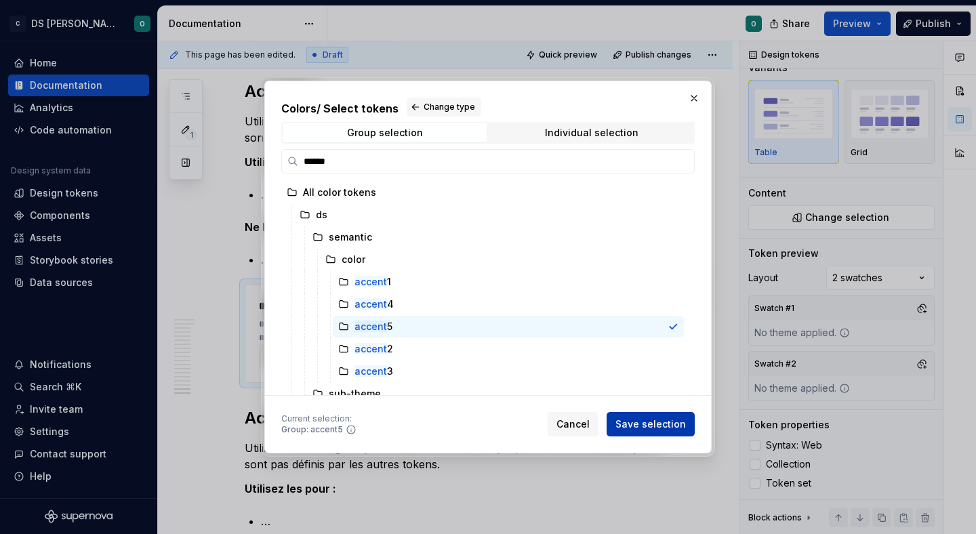
click at [638, 422] on span "Save selection" at bounding box center [650, 424] width 70 height 14
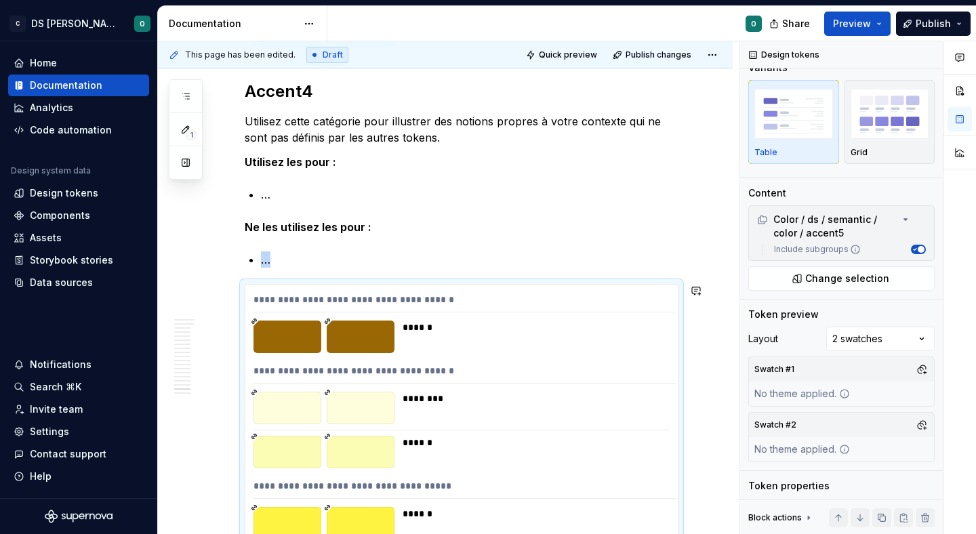
scroll to position [9901, 0]
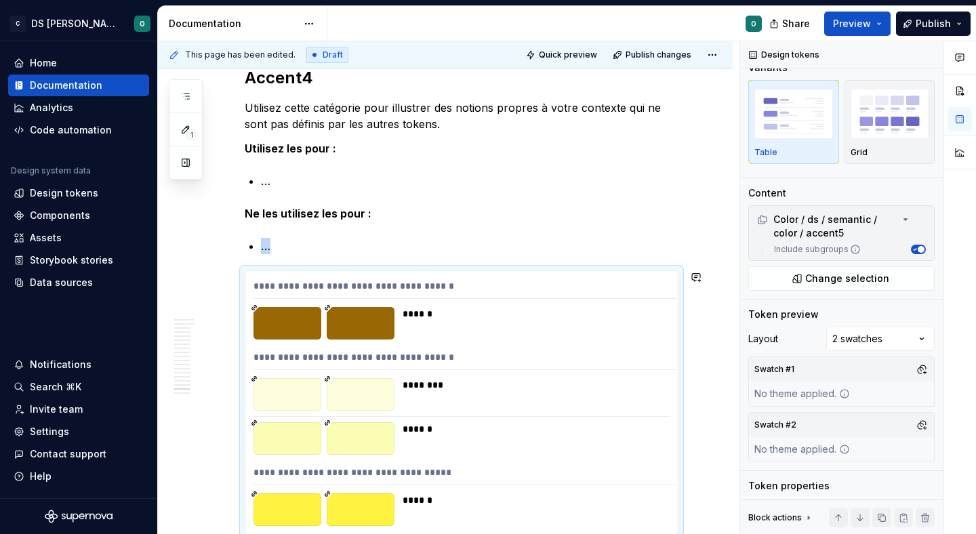
click at [638, 422] on div "******" at bounding box center [535, 429] width 266 height 14
click at [540, 308] on div "******" at bounding box center [535, 314] width 266 height 14
click at [638, 289] on div "**********" at bounding box center [464, 289] width 423 height 20
click at [841, 274] on span "Change selection" at bounding box center [847, 279] width 84 height 14
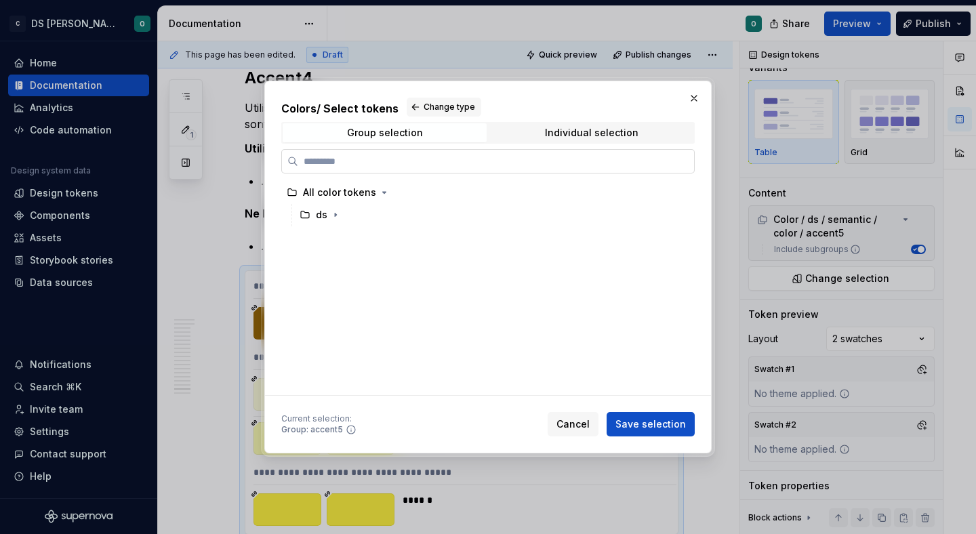
paste input "******"
type input "******"
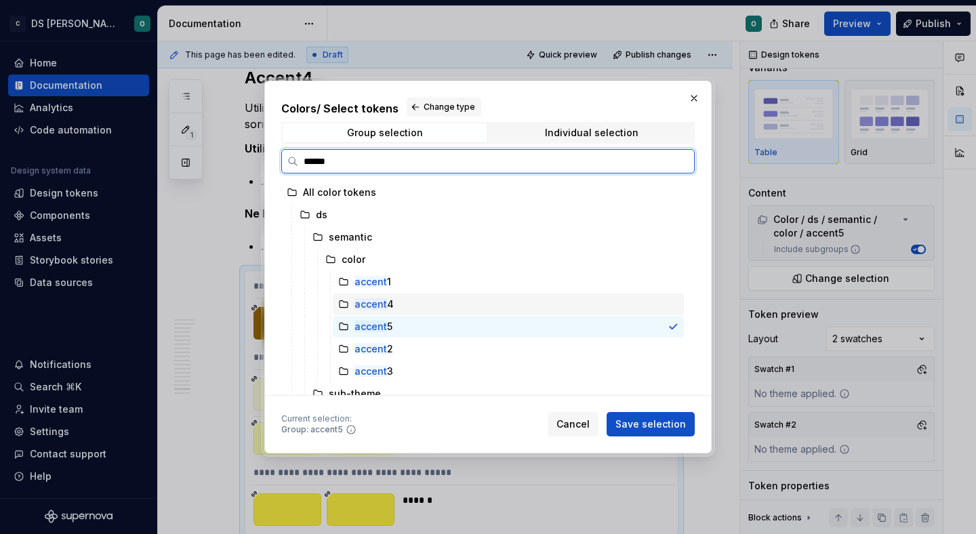
click at [423, 304] on div "accent 4" at bounding box center [508, 304] width 351 height 22
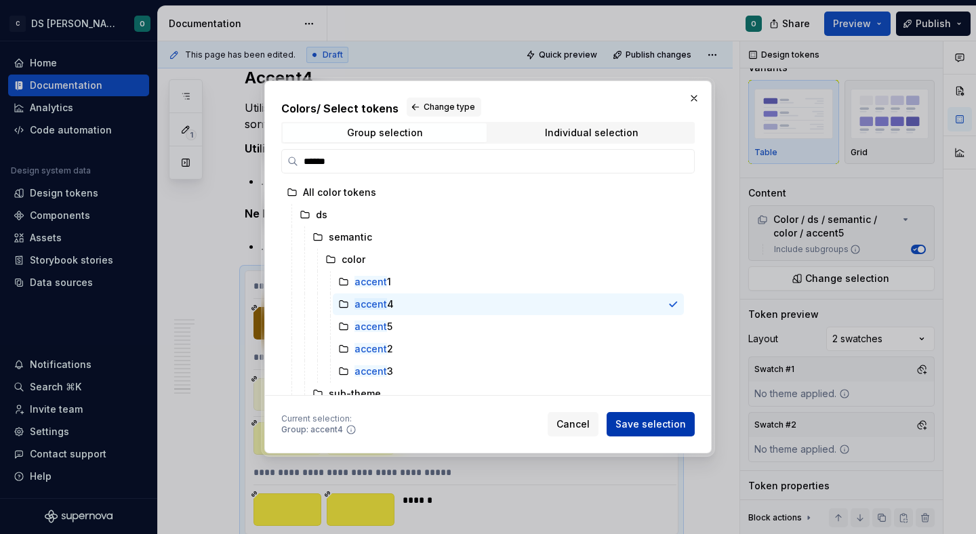
click at [643, 422] on span "Save selection" at bounding box center [650, 424] width 70 height 14
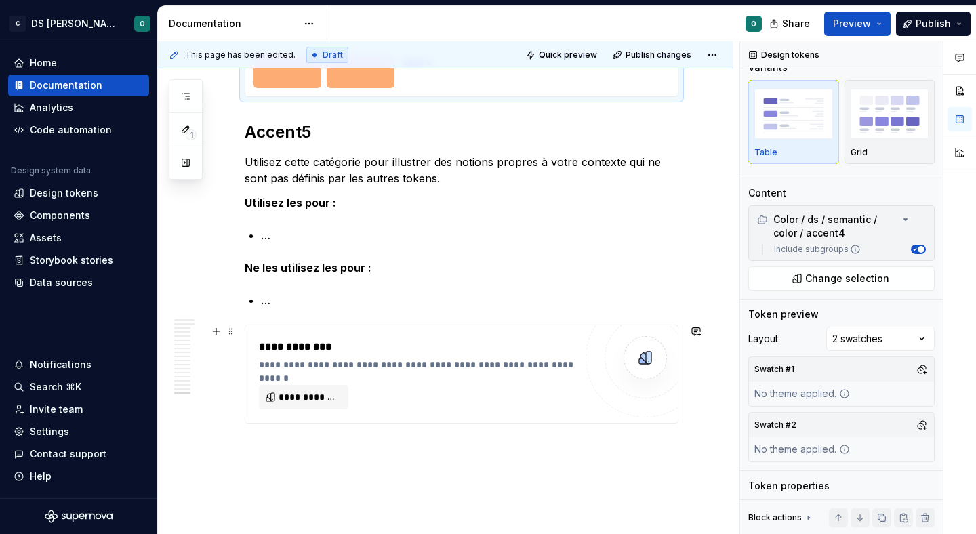
scroll to position [10370, 0]
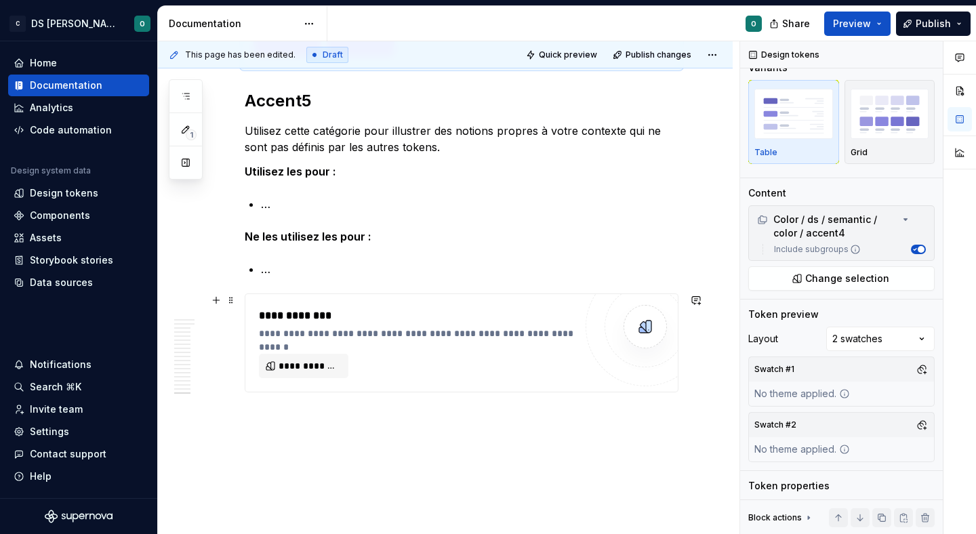
click at [452, 341] on div "**********" at bounding box center [417, 343] width 316 height 70
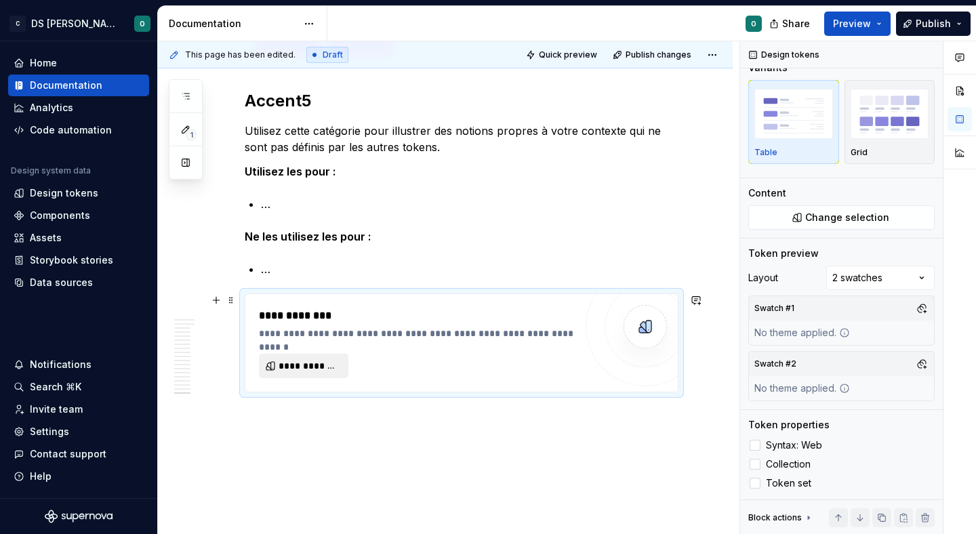
click at [316, 375] on button "**********" at bounding box center [303, 366] width 89 height 24
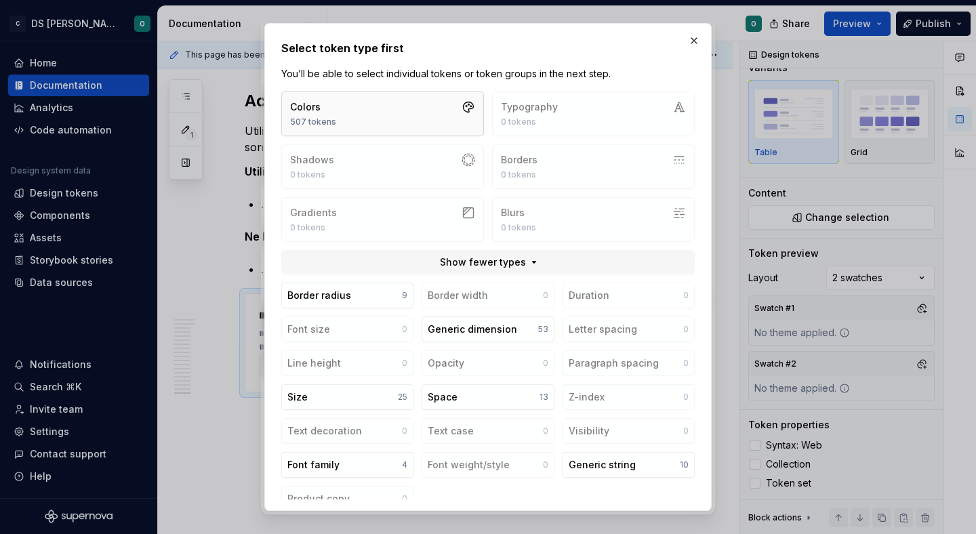
click at [373, 111] on button "Colors 507 tokens" at bounding box center [382, 113] width 203 height 45
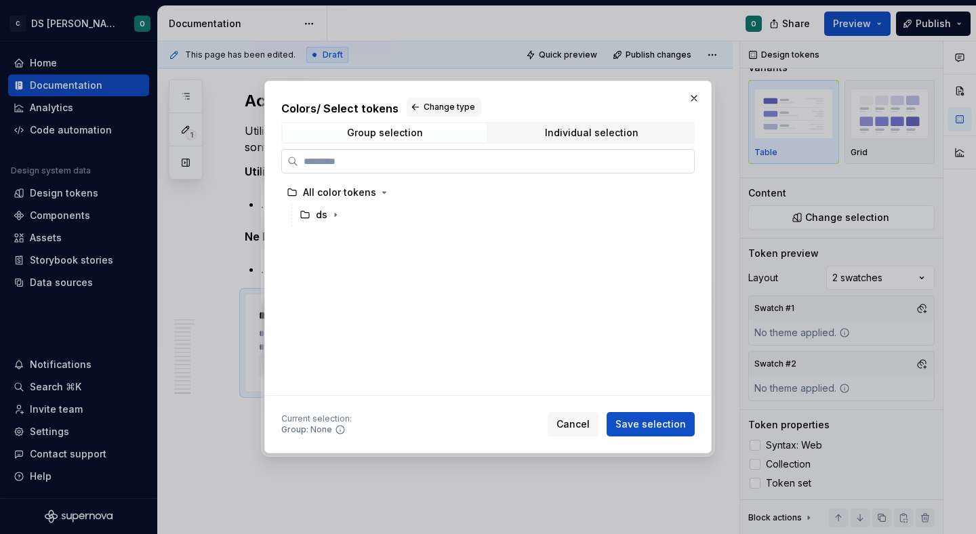
type input "******"
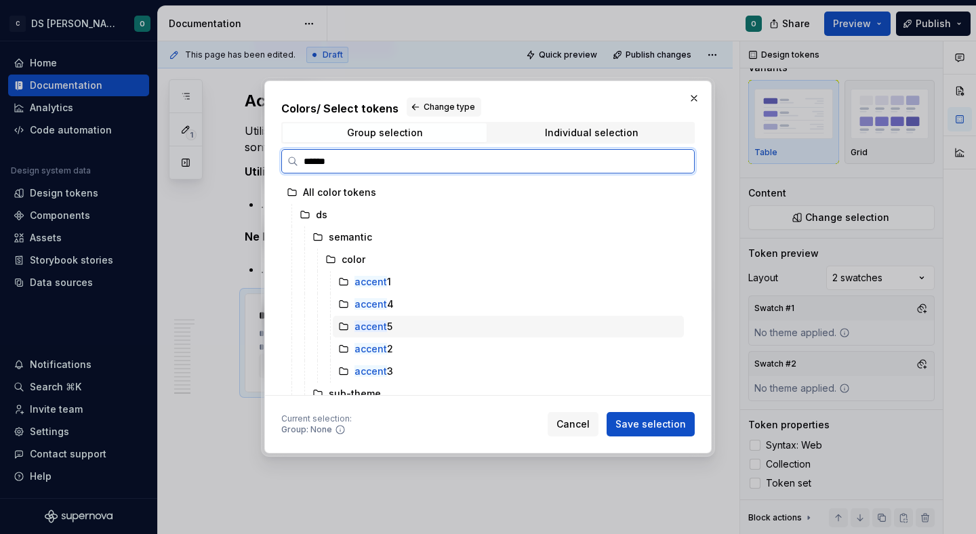
click at [421, 328] on div "accent 5" at bounding box center [508, 327] width 351 height 22
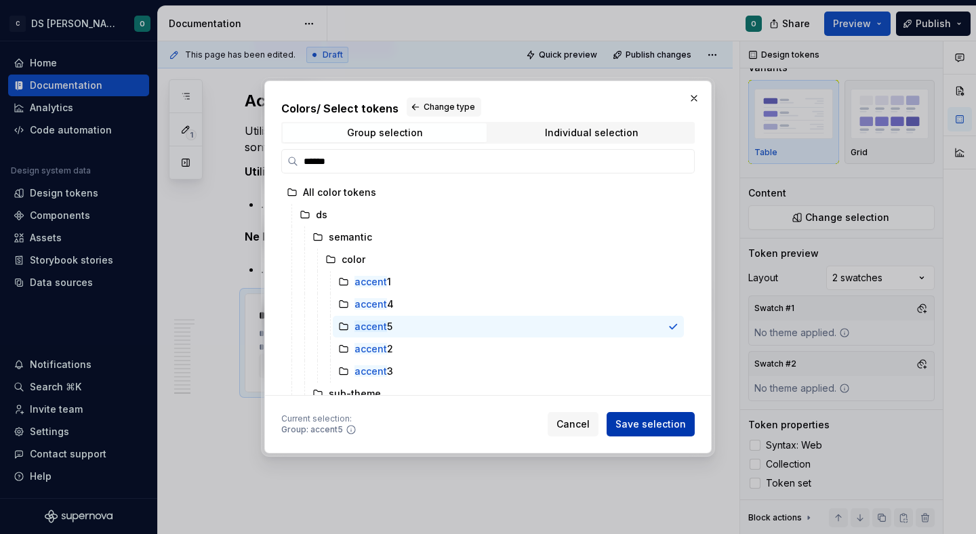
click at [650, 428] on span "Save selection" at bounding box center [650, 424] width 70 height 14
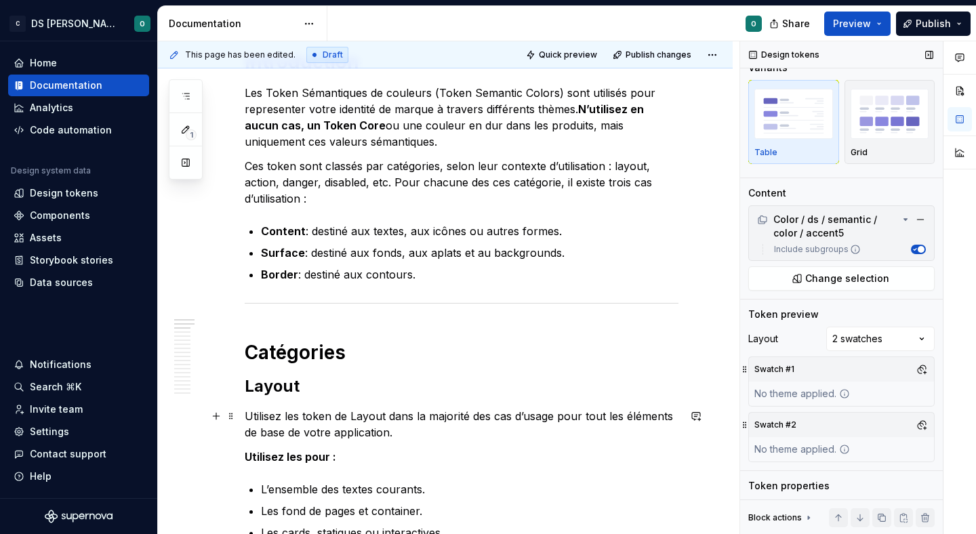
scroll to position [215, 0]
click at [922, 20] on span "Publish" at bounding box center [932, 24] width 35 height 14
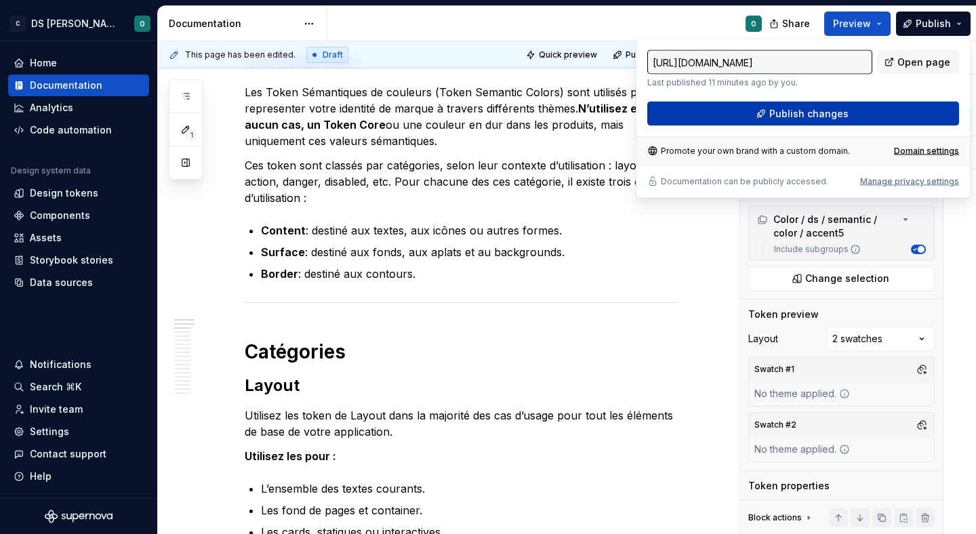
click at [825, 102] on button "Publish changes" at bounding box center [803, 114] width 312 height 24
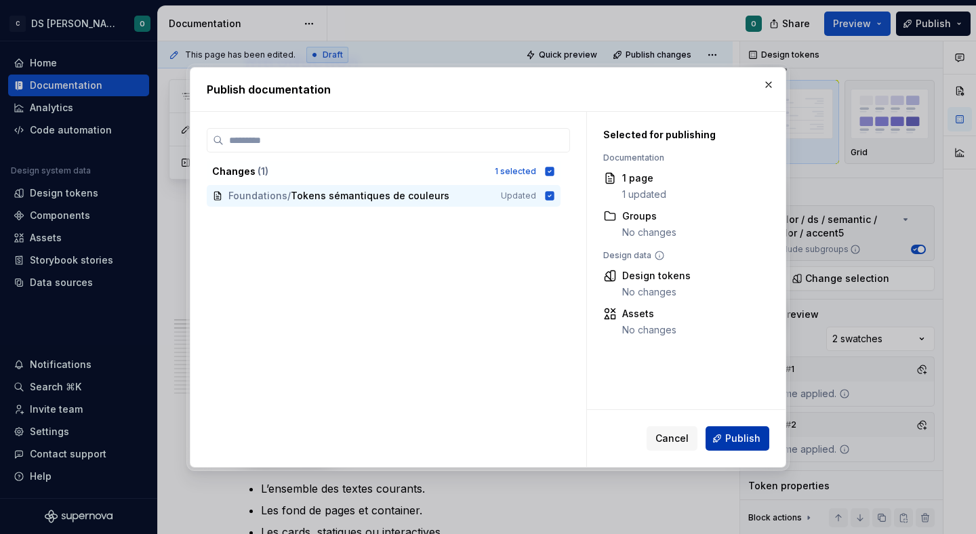
click at [730, 437] on span "Publish" at bounding box center [742, 439] width 35 height 14
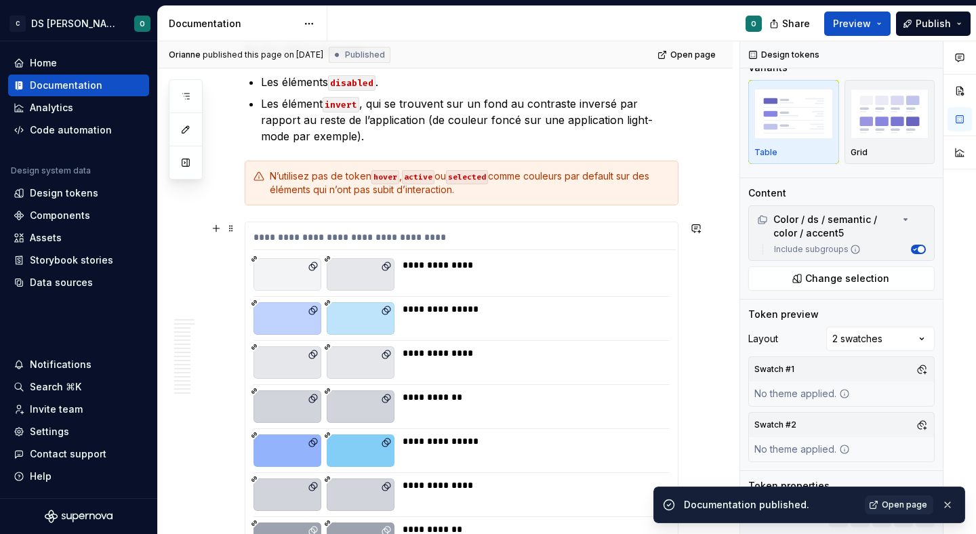
scroll to position [753, 0]
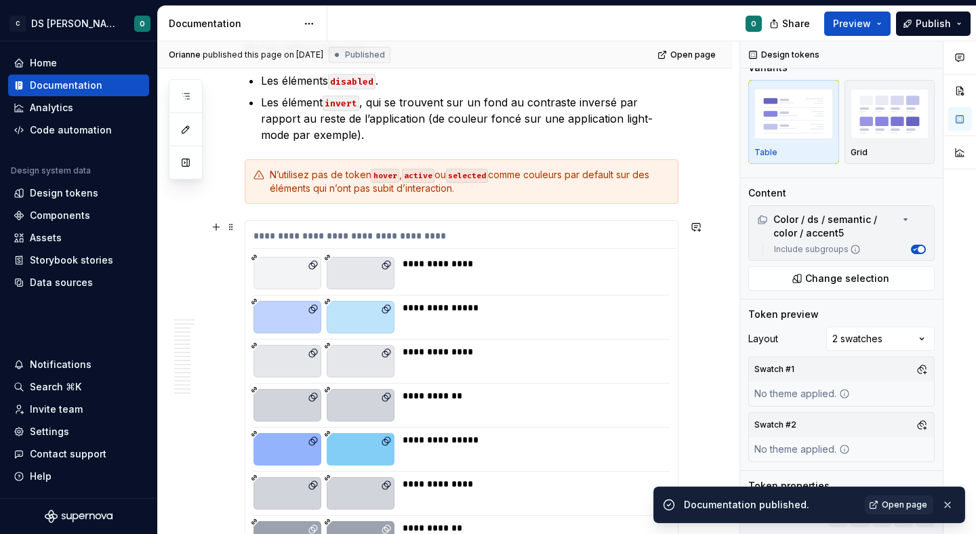
click at [307, 262] on div at bounding box center [287, 273] width 68 height 33
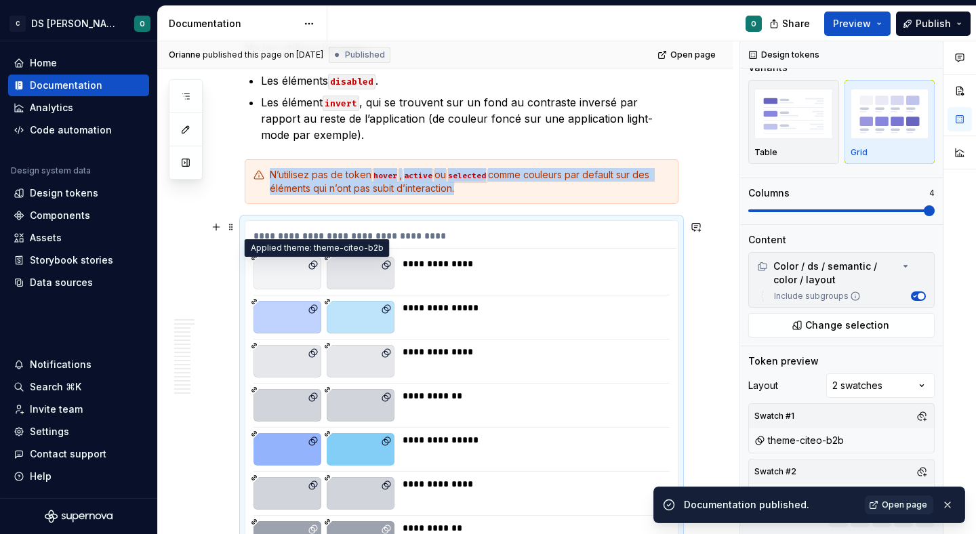
click at [311, 264] on icon at bounding box center [314, 264] width 6 height 6
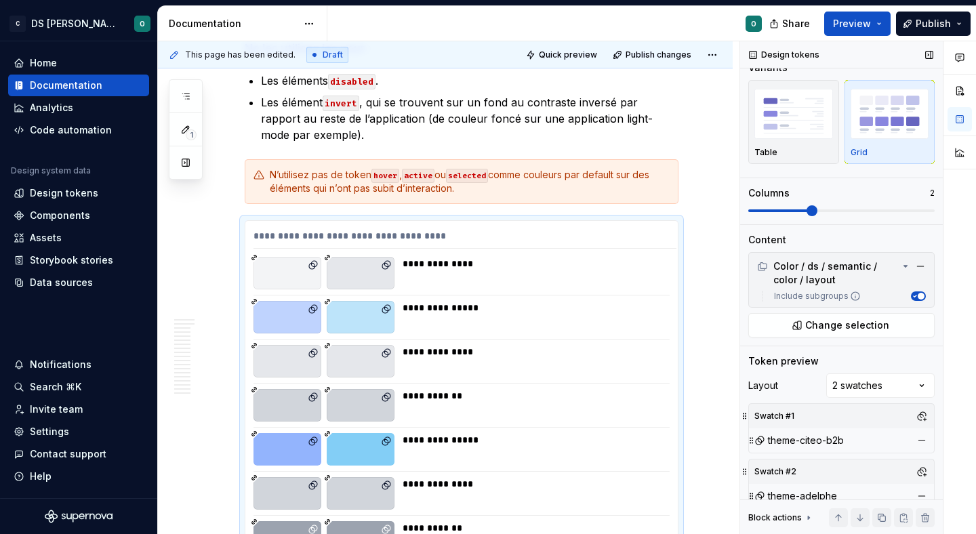
scroll to position [932, 0]
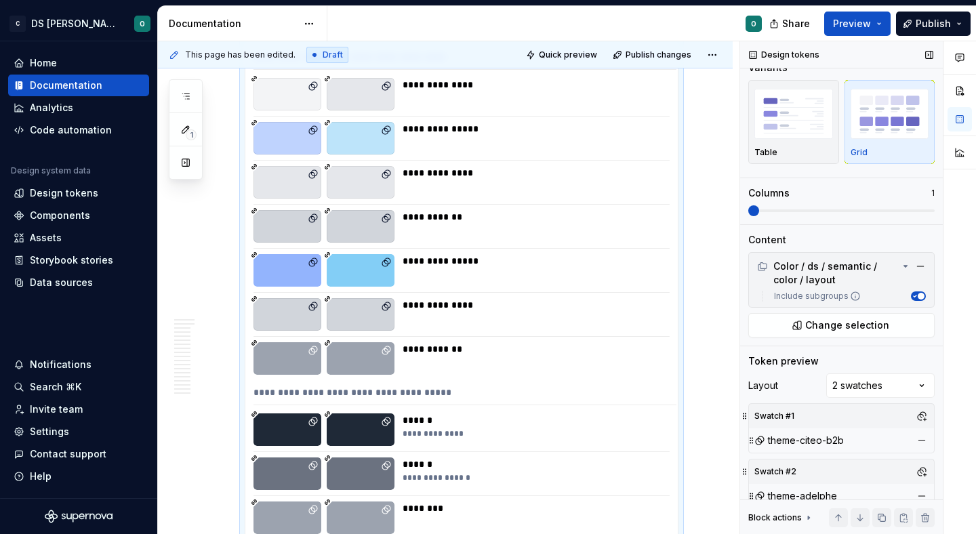
click at [748, 216] on span at bounding box center [841, 210] width 186 height 11
click at [552, 56] on span "Quick preview" at bounding box center [568, 54] width 58 height 11
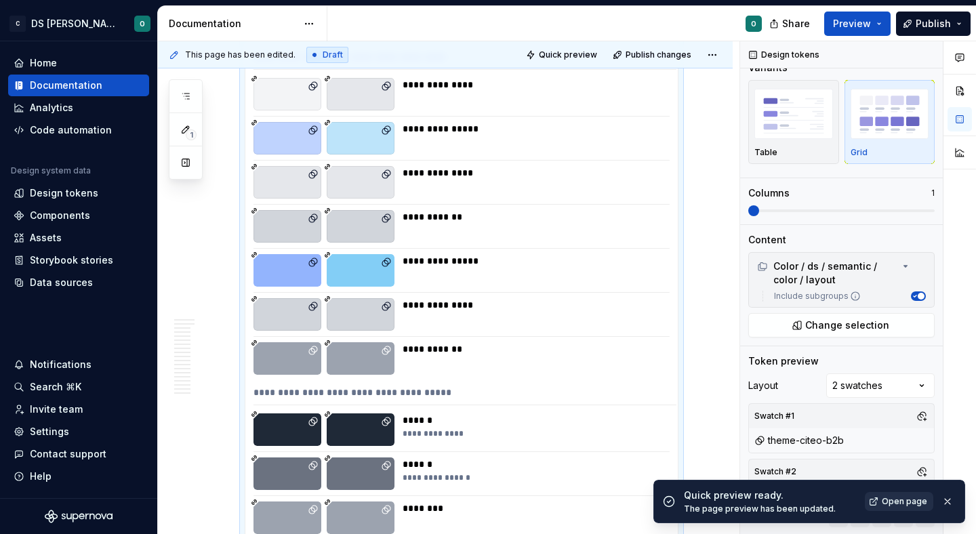
click at [917, 504] on span "Open page" at bounding box center [903, 501] width 45 height 11
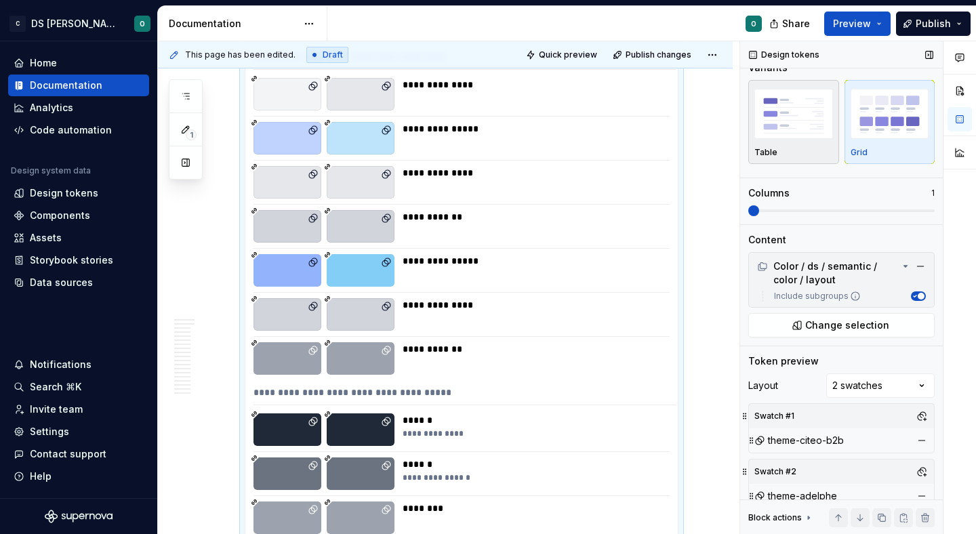
click at [785, 131] on img "button" at bounding box center [793, 113] width 79 height 49
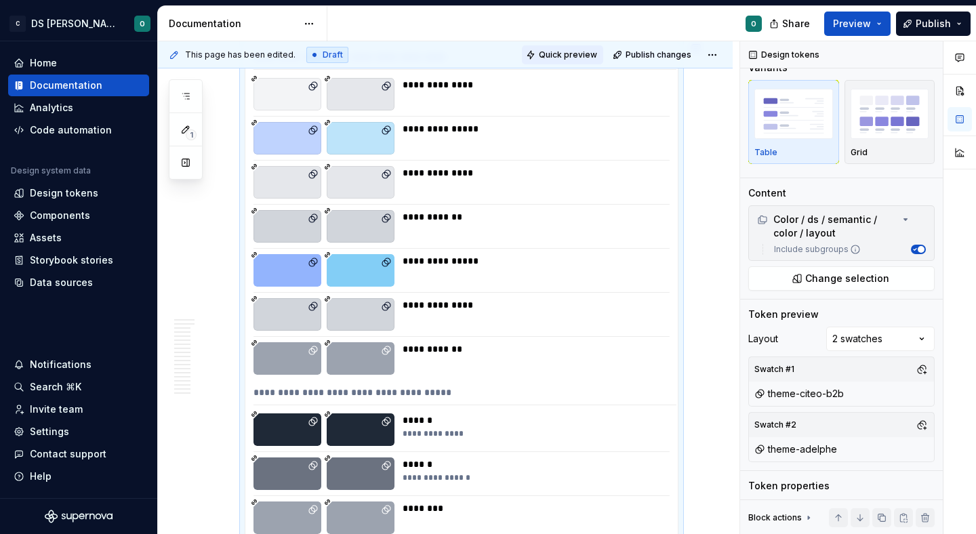
click at [568, 50] on span "Quick preview" at bounding box center [568, 54] width 58 height 11
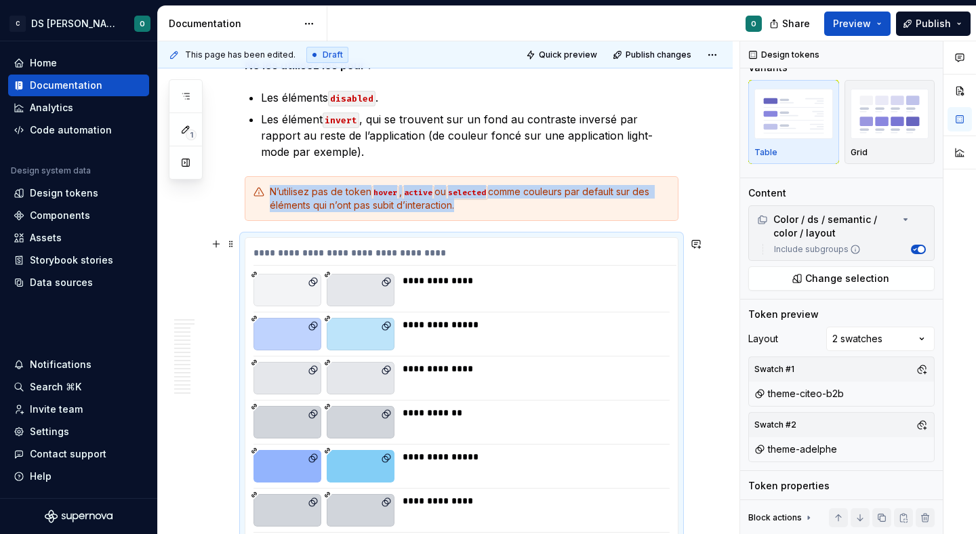
scroll to position [734, 0]
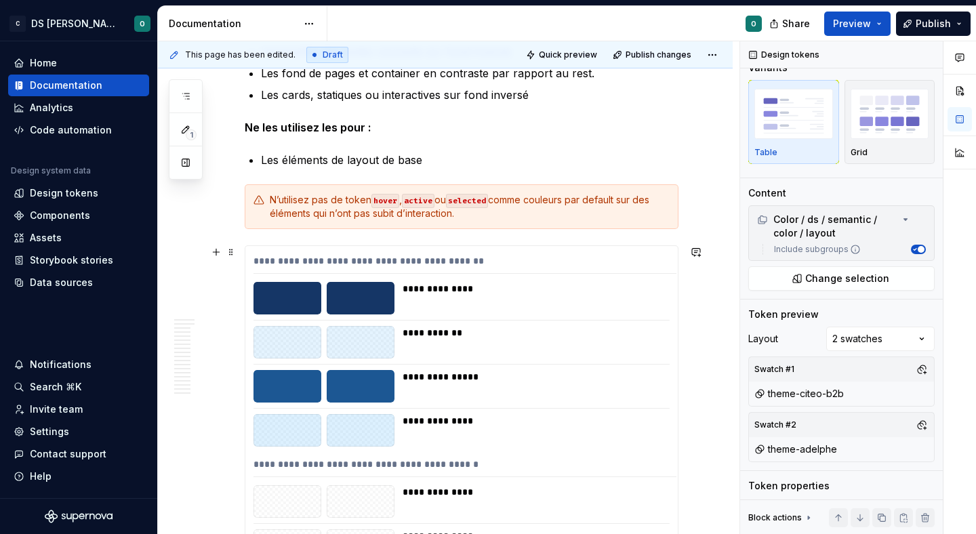
click at [516, 360] on div "**********" at bounding box center [461, 487] width 432 height 483
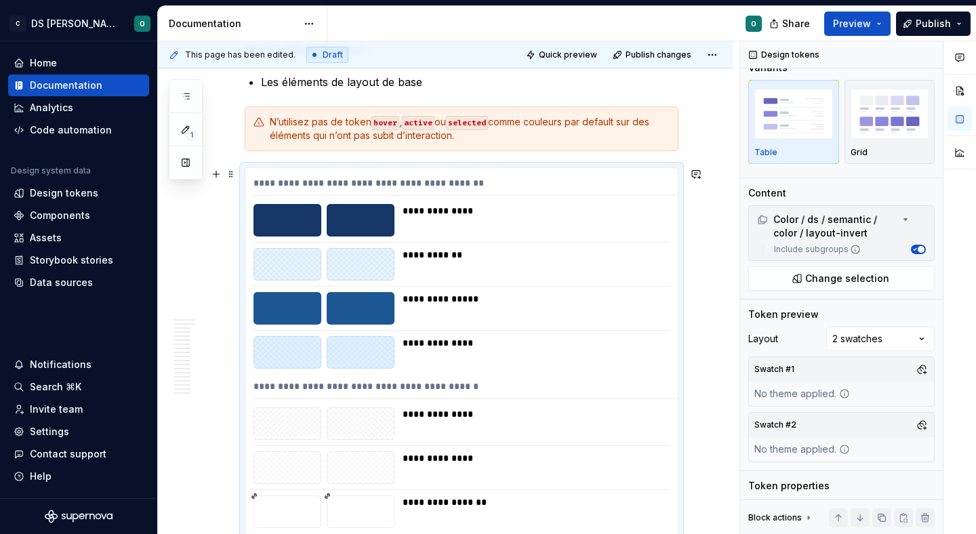
scroll to position [2007, 0]
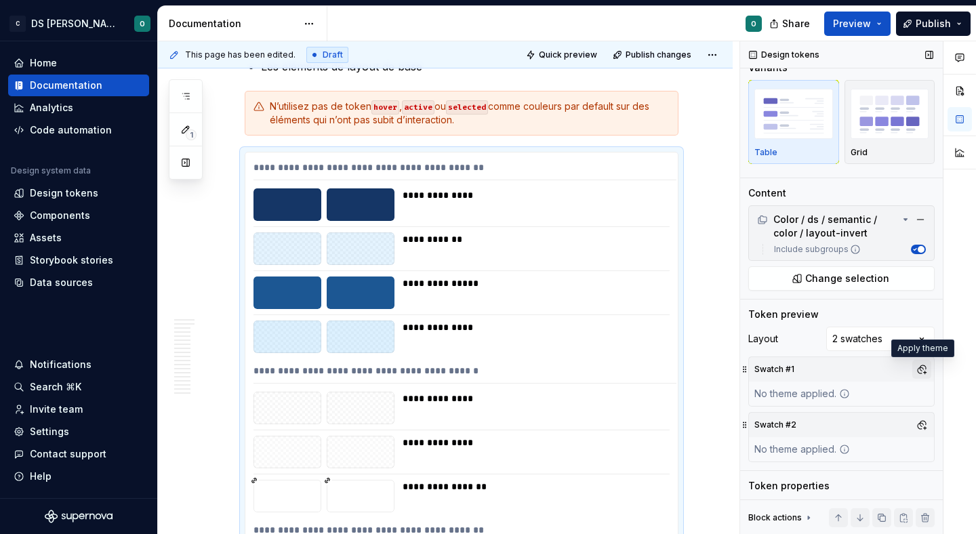
click at [913, 365] on button "button" at bounding box center [921, 369] width 19 height 19
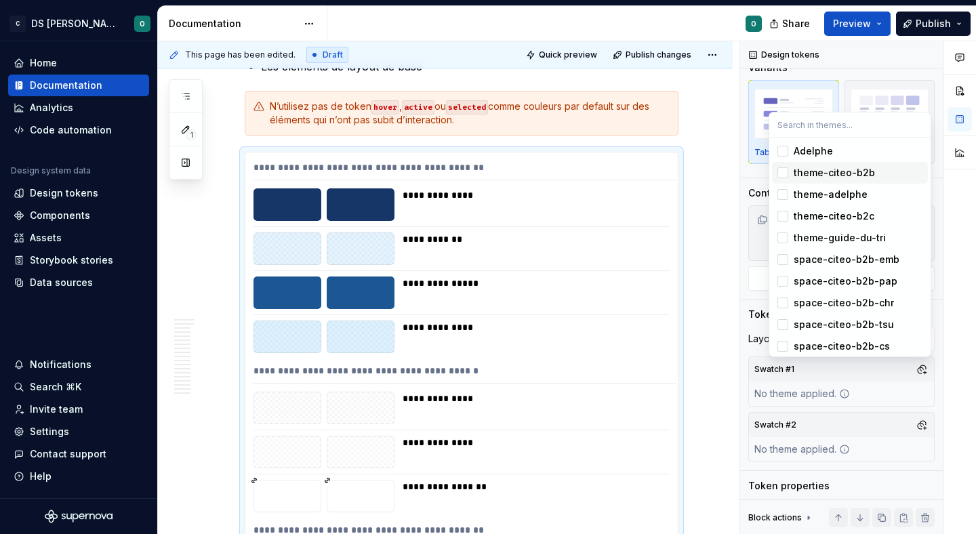
click at [878, 177] on div "theme-citeo-b2b" at bounding box center [857, 173] width 129 height 14
click at [847, 445] on div "Comments Open comments No comments yet Select ‘Comment’ from the block context …" at bounding box center [858, 287] width 236 height 493
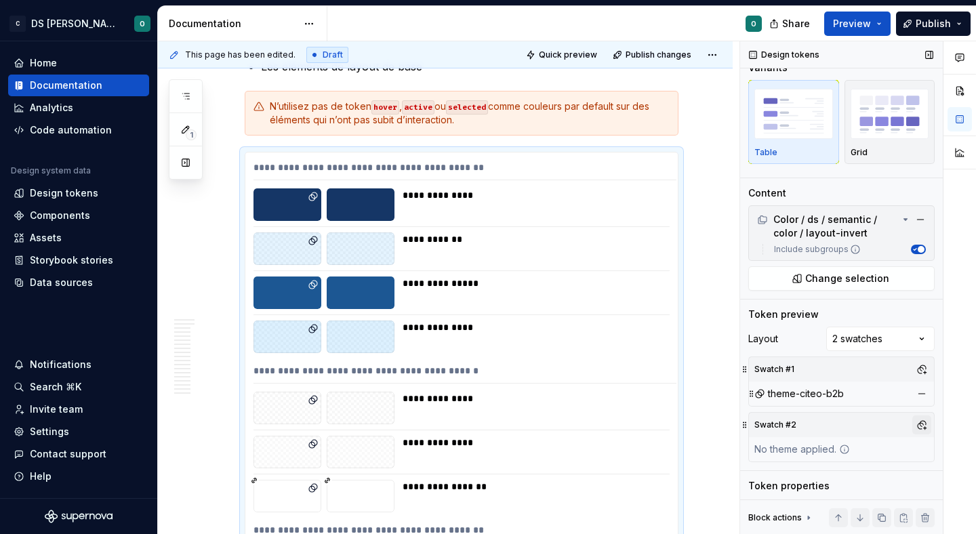
click at [925, 425] on button "button" at bounding box center [921, 424] width 19 height 19
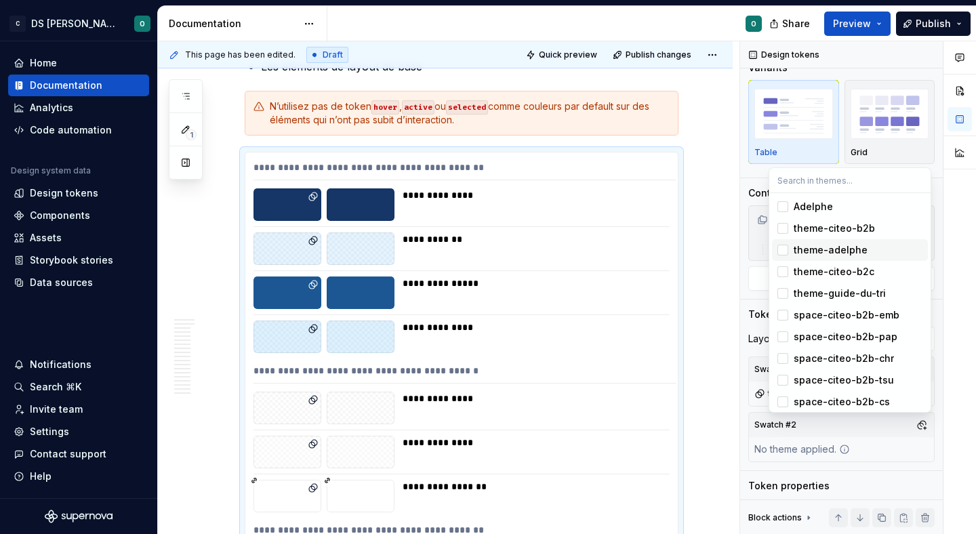
click at [881, 253] on div "theme-adelphe" at bounding box center [857, 250] width 129 height 14
click at [726, 343] on html "C DS Citeo O Home Documentation Analytics Code automation Design system data De…" at bounding box center [488, 267] width 976 height 534
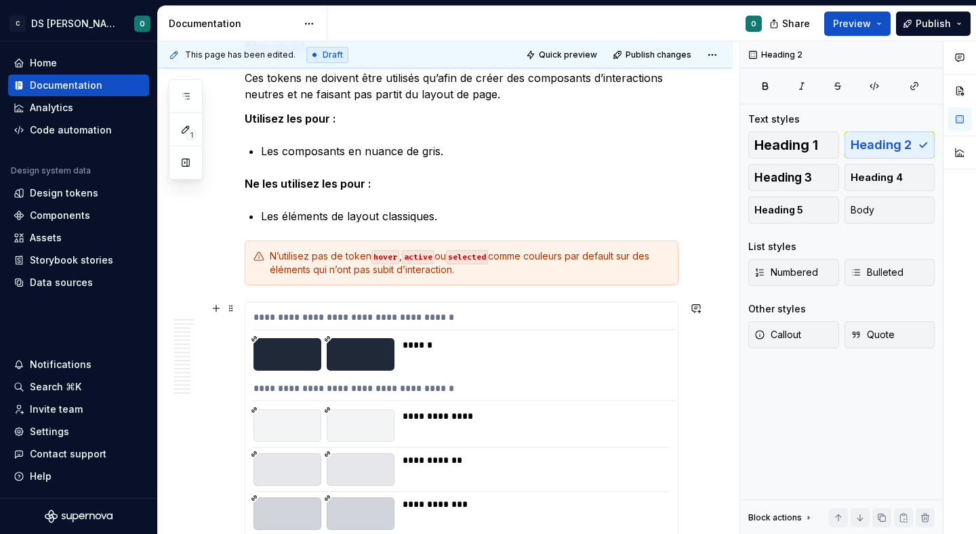
scroll to position [2699, 0]
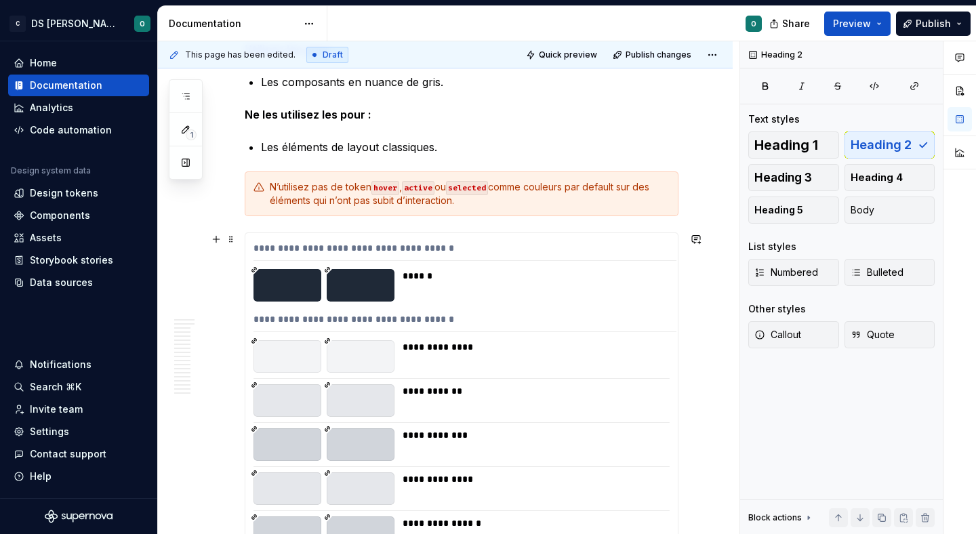
click at [507, 285] on div "******" at bounding box center [531, 285] width 259 height 33
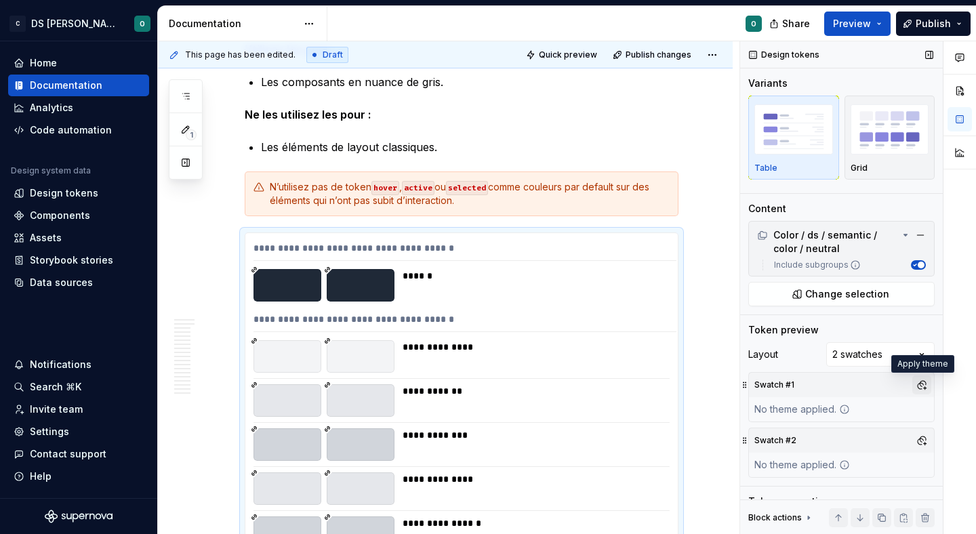
click at [921, 383] on button "button" at bounding box center [921, 384] width 19 height 19
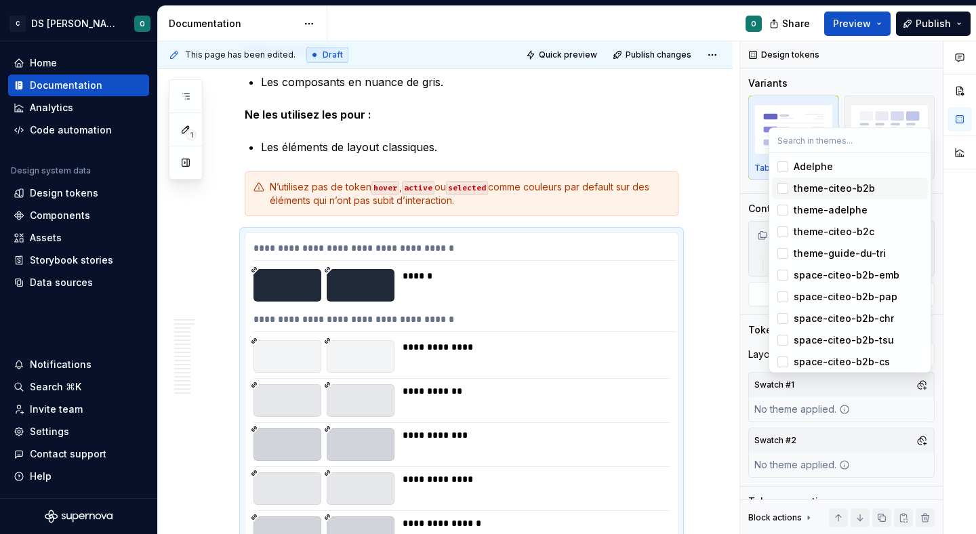
click at [873, 190] on div "theme-citeo-b2b" at bounding box center [857, 189] width 129 height 14
click at [923, 445] on div "Comments Open comments No comments yet Select ‘Comment’ from the block context …" at bounding box center [858, 287] width 236 height 493
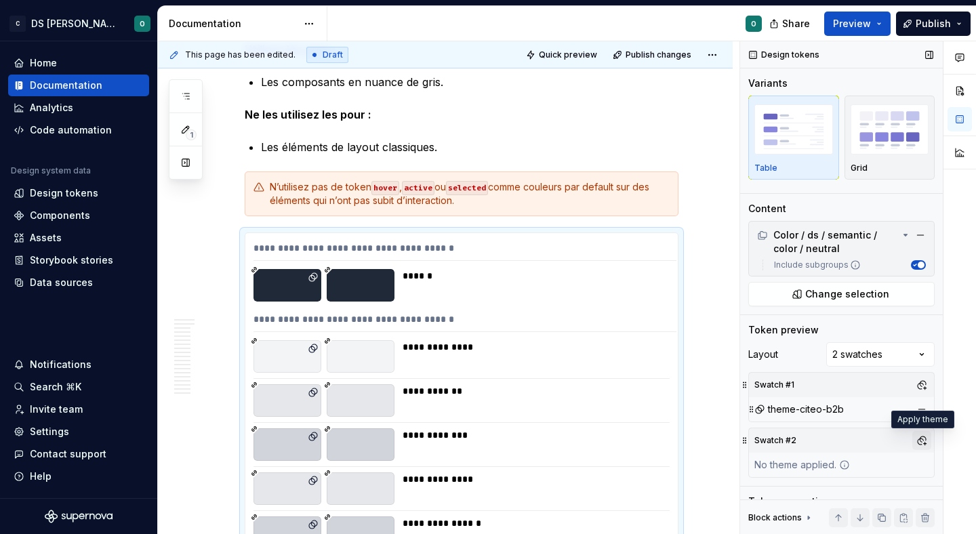
click at [923, 442] on button "button" at bounding box center [921, 440] width 19 height 19
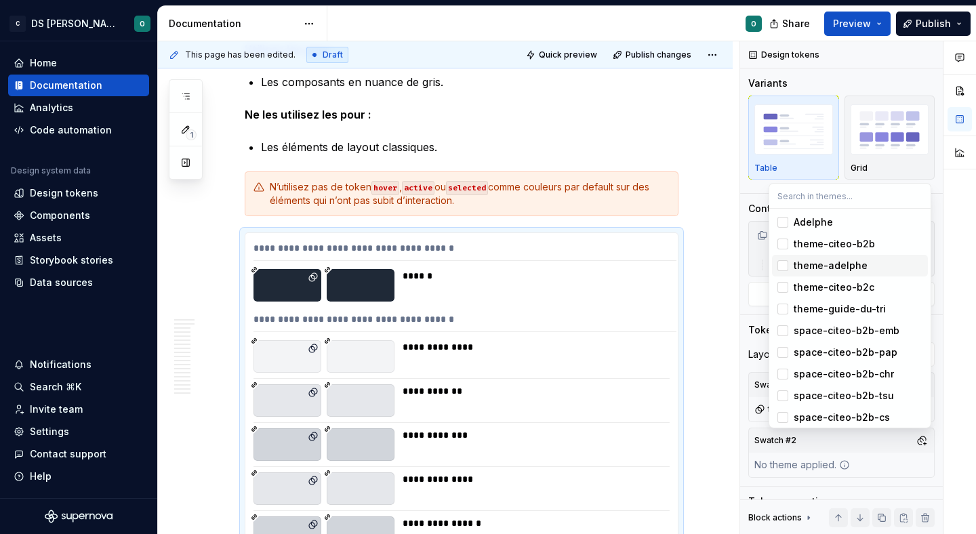
click at [892, 263] on div "theme-adelphe" at bounding box center [857, 266] width 129 height 14
click at [705, 348] on html "C DS Citeo O Home Documentation Analytics Code automation Design system data De…" at bounding box center [488, 267] width 976 height 534
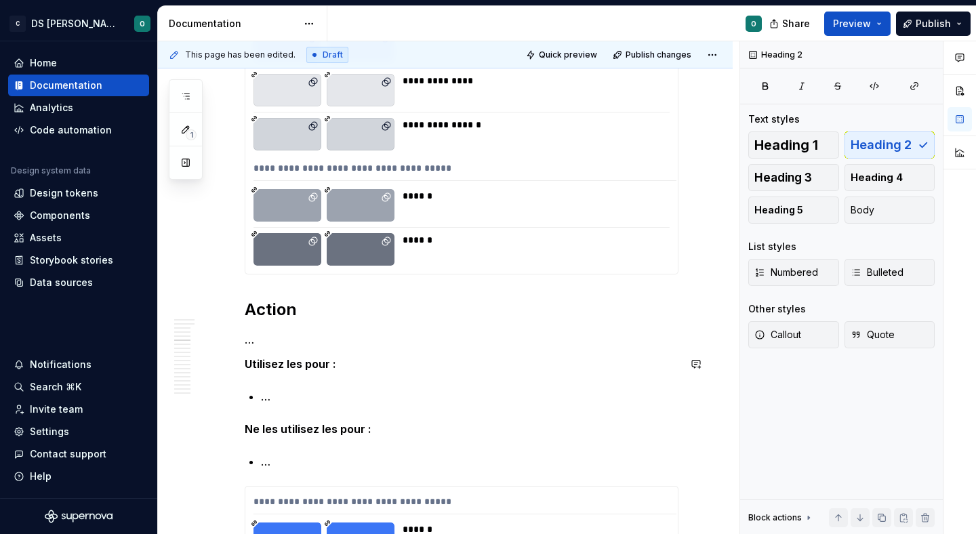
scroll to position [3261, 0]
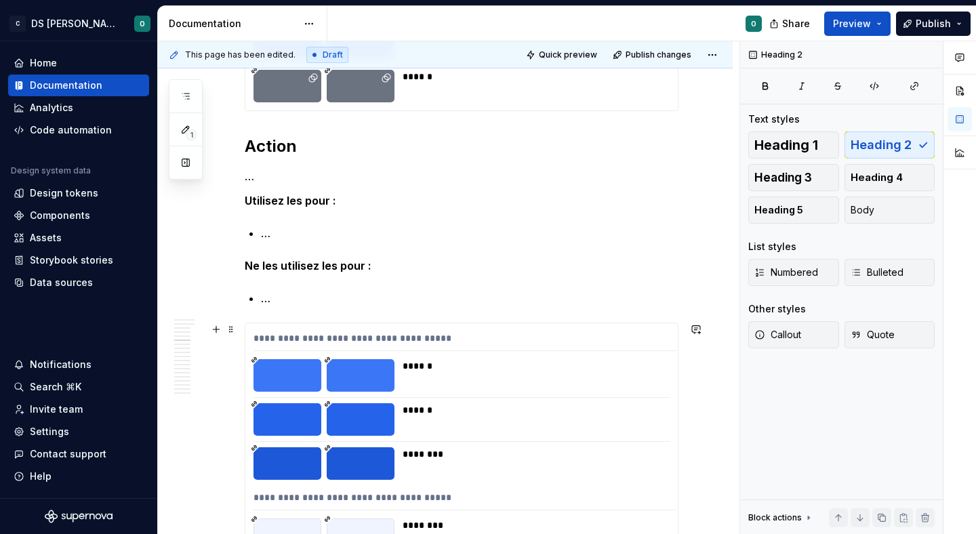
click at [628, 365] on div "******" at bounding box center [535, 366] width 266 height 14
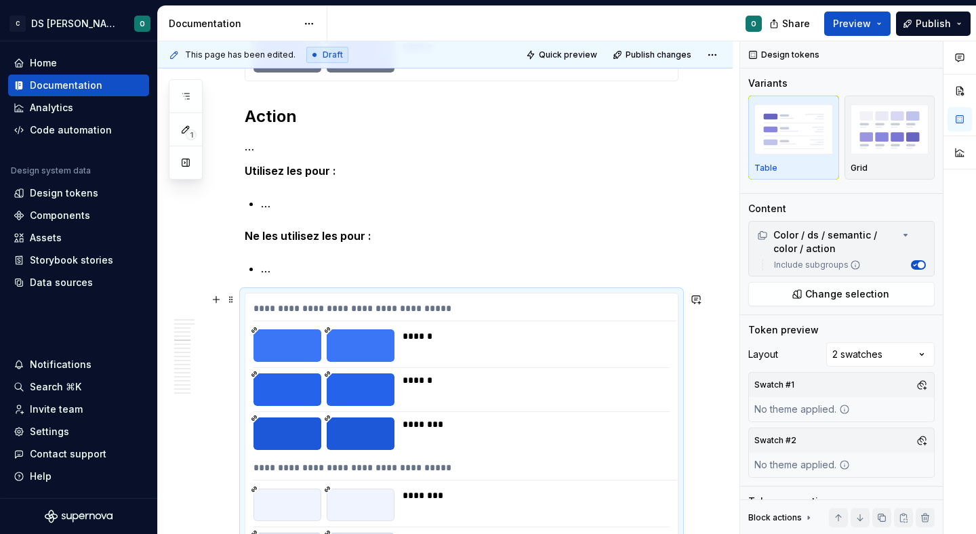
scroll to position [3324, 0]
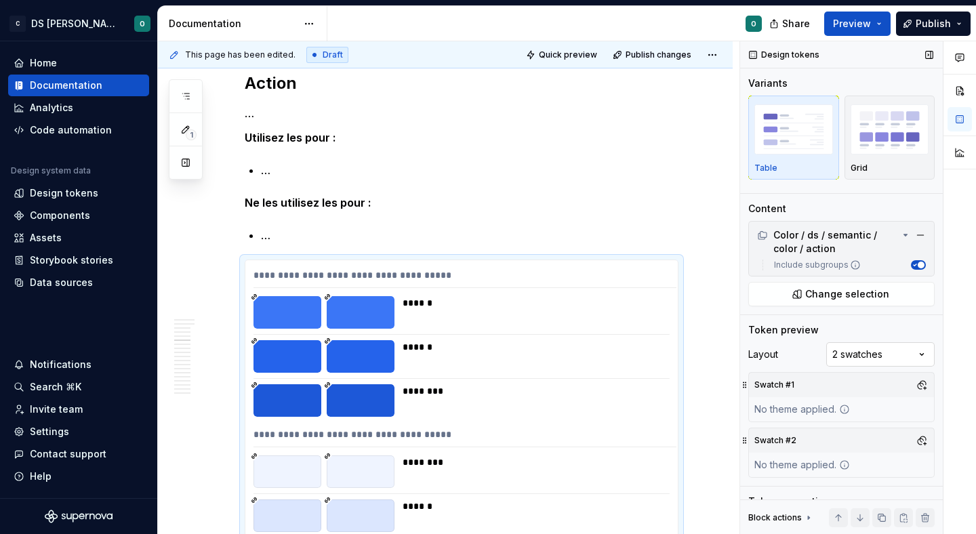
click at [858, 348] on div "Comments Open comments No comments yet Select ‘Comment’ from the block context …" at bounding box center [858, 287] width 236 height 493
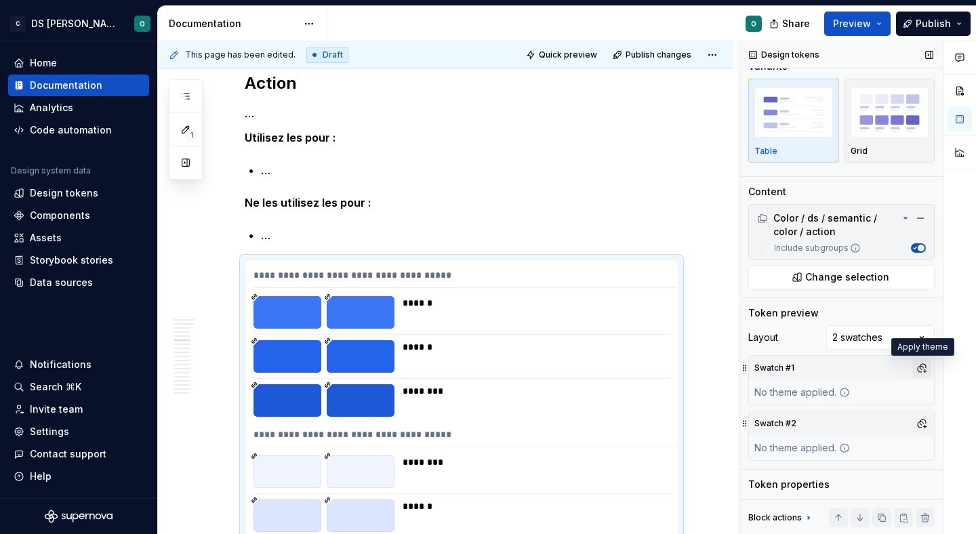
click at [917, 365] on button "button" at bounding box center [921, 367] width 19 height 19
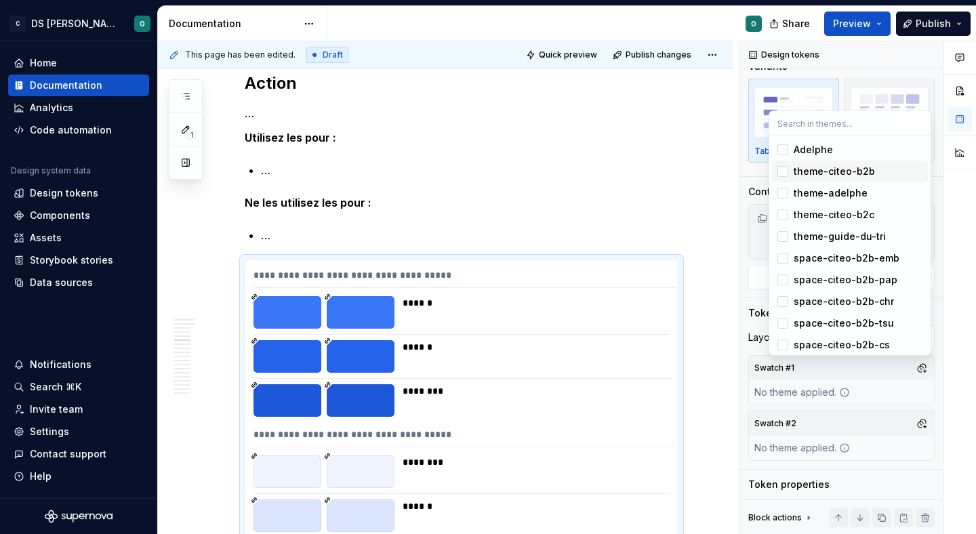
click at [904, 167] on div "theme-citeo-b2b" at bounding box center [857, 172] width 129 height 14
click at [914, 417] on div "Comments Open comments No comments yet Select ‘Comment’ from the block context …" at bounding box center [858, 287] width 236 height 493
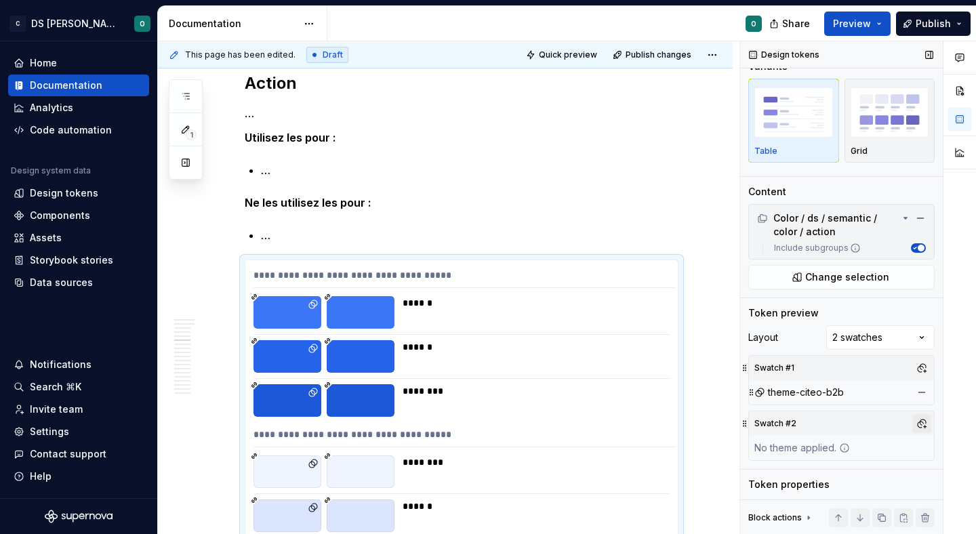
click at [919, 421] on button "button" at bounding box center [921, 423] width 19 height 19
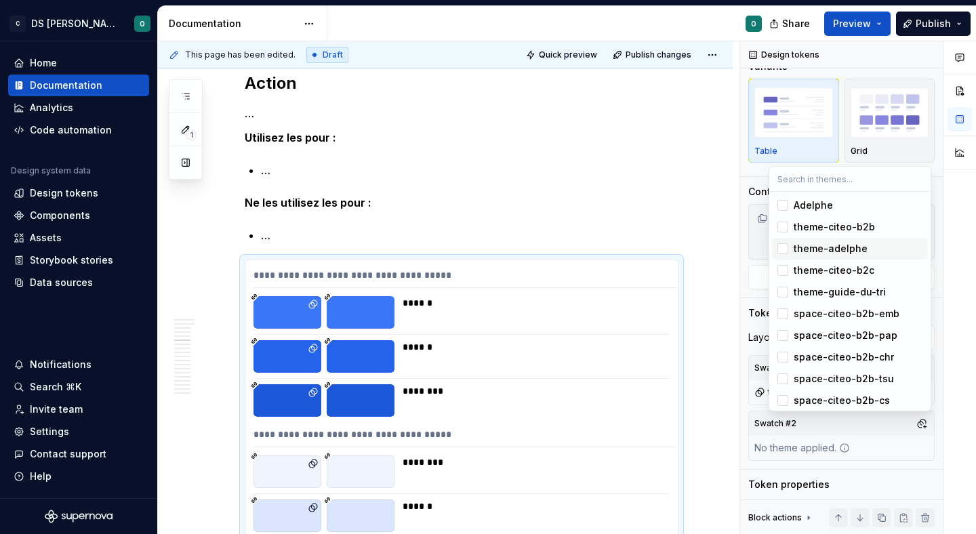
click at [884, 241] on span "theme-adelphe" at bounding box center [850, 249] width 156 height 22
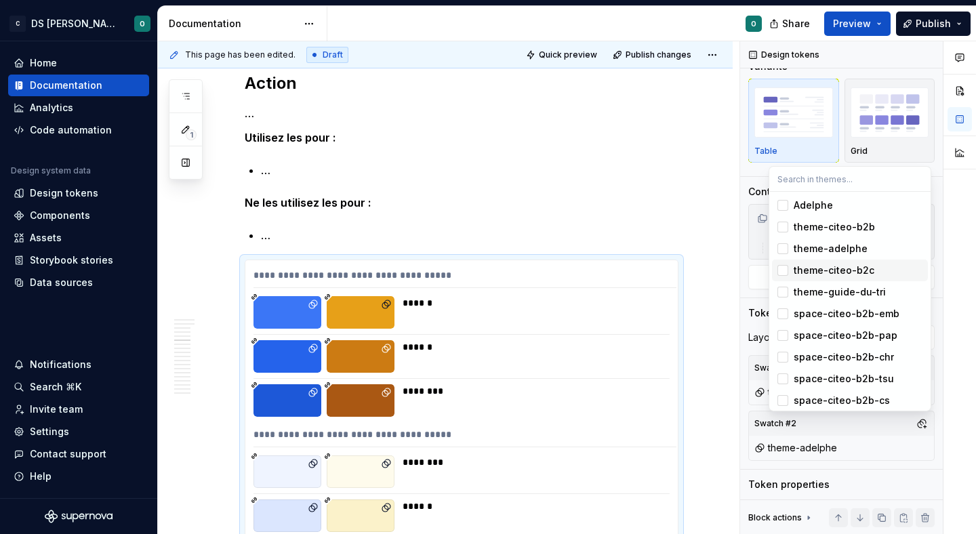
click at [711, 201] on html "C DS Citeo O Home Documentation Analytics Code automation Design system data De…" at bounding box center [488, 267] width 976 height 534
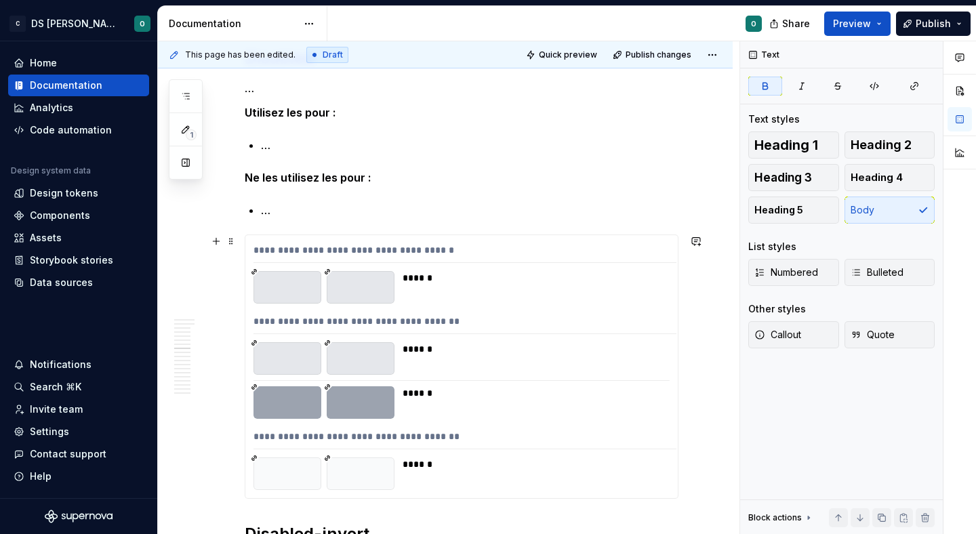
scroll to position [4196, 0]
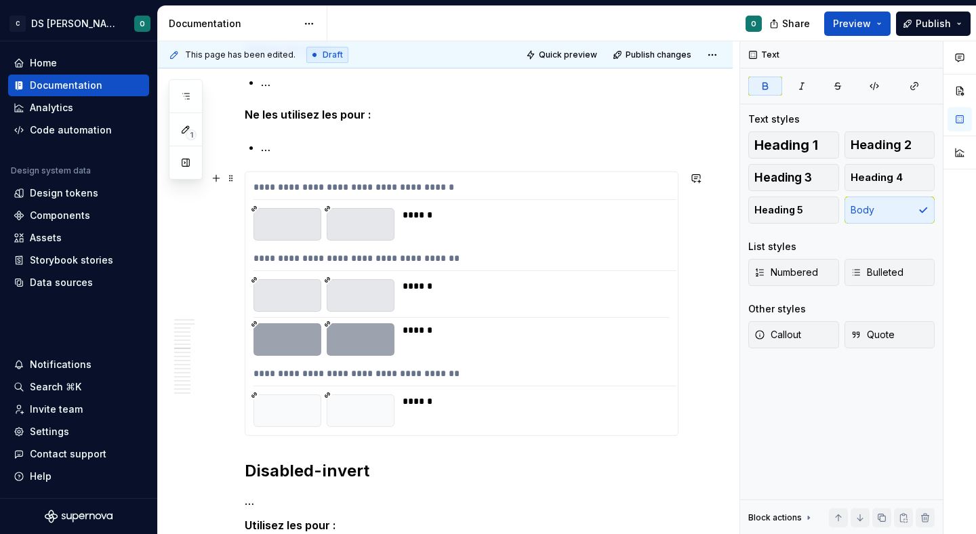
click at [650, 254] on div "**********" at bounding box center [464, 261] width 423 height 20
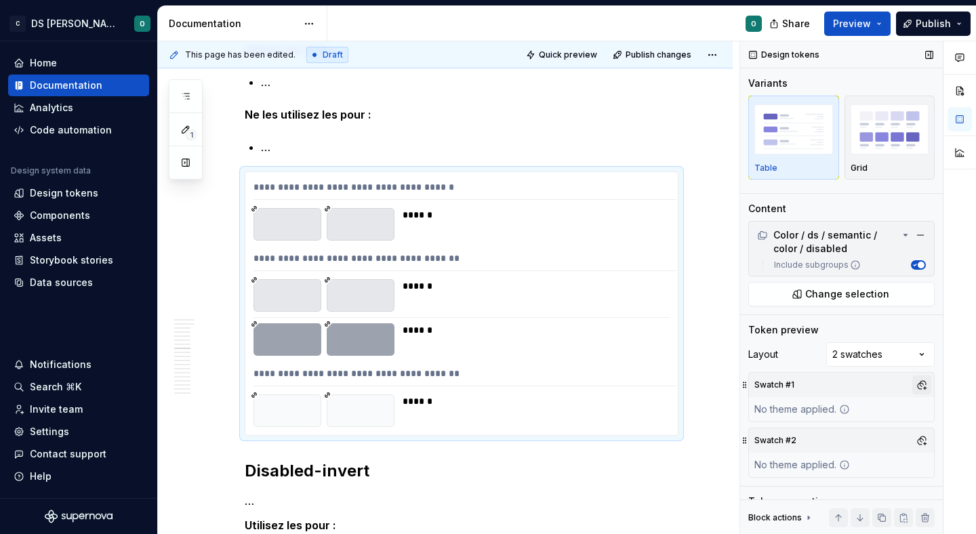
click at [919, 382] on button "button" at bounding box center [921, 384] width 19 height 19
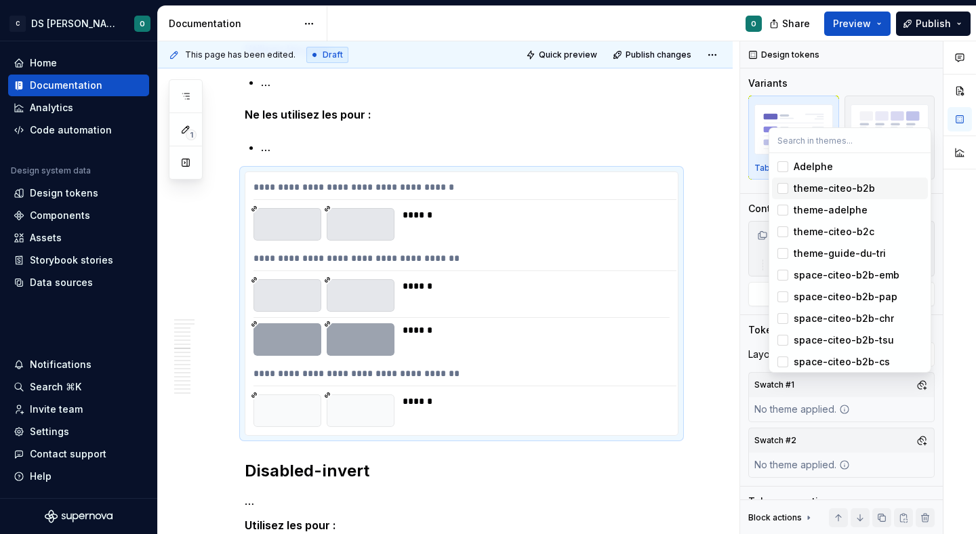
click at [881, 187] on div "theme-citeo-b2b" at bounding box center [857, 189] width 129 height 14
click at [923, 435] on div "Comments Open comments No comments yet Select ‘Comment’ from the block context …" at bounding box center [858, 287] width 236 height 493
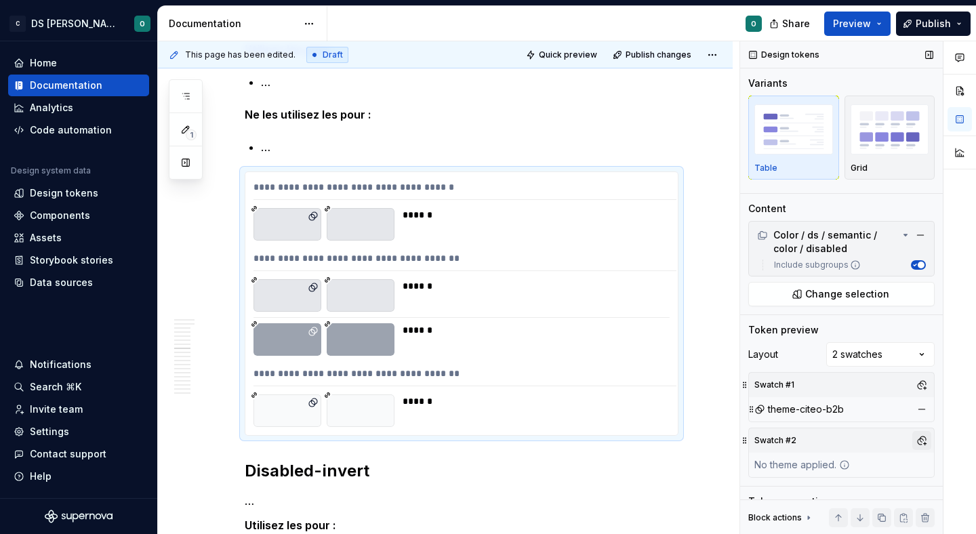
click at [922, 437] on button "button" at bounding box center [921, 440] width 19 height 19
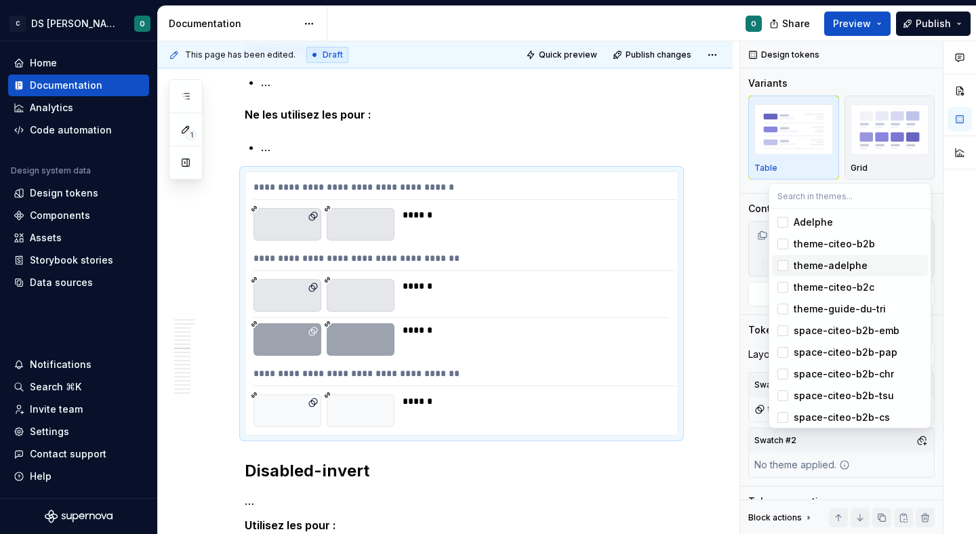
click at [871, 262] on div "theme-adelphe" at bounding box center [857, 266] width 129 height 14
click at [843, 465] on div "Comments Open comments No comments yet Select ‘Comment’ from the block context …" at bounding box center [858, 287] width 236 height 493
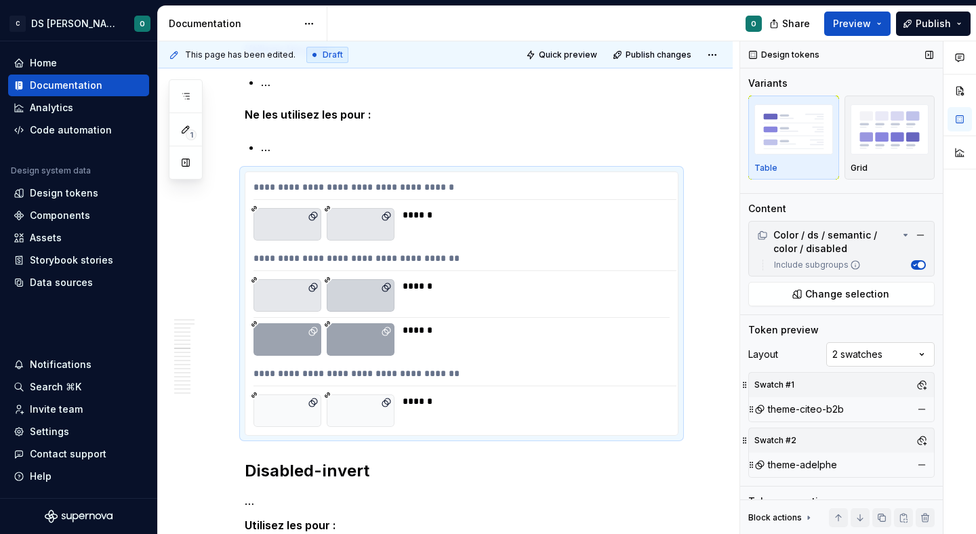
click at [872, 358] on div "Comments Open comments No comments yet Select ‘Comment’ from the block context …" at bounding box center [858, 287] width 236 height 493
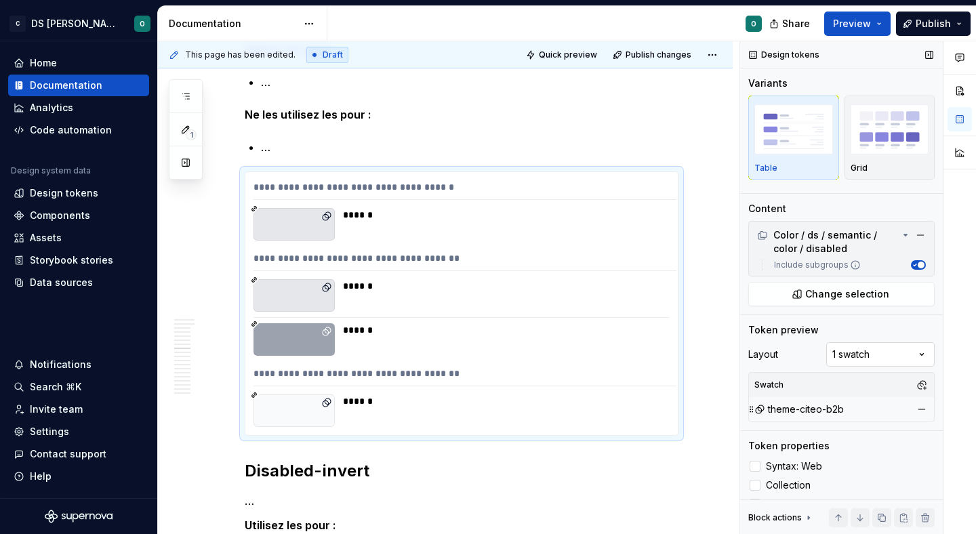
click at [869, 358] on div "Comments Open comments No comments yet Select ‘Comment’ from the block context …" at bounding box center [858, 287] width 236 height 493
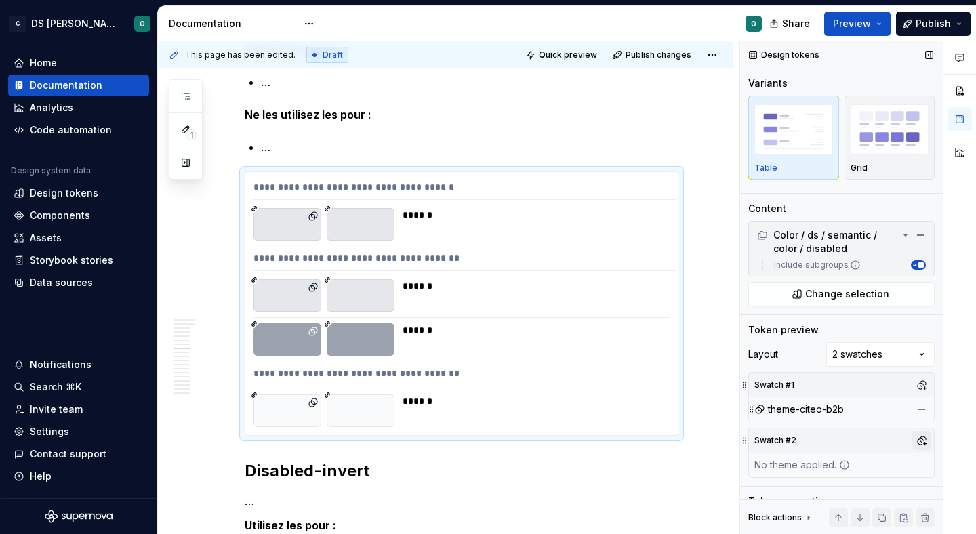
click at [921, 440] on button "button" at bounding box center [921, 440] width 19 height 19
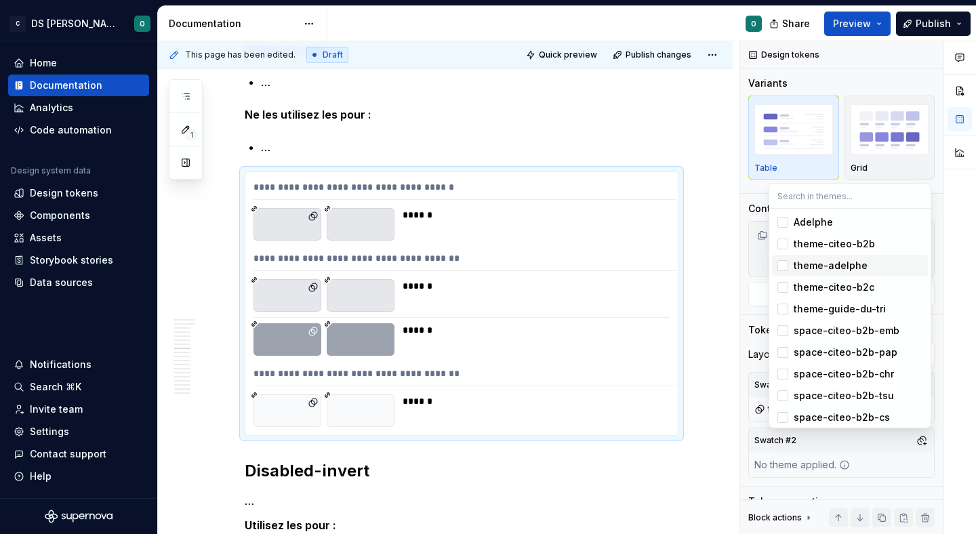
click at [882, 266] on div "theme-adelphe" at bounding box center [857, 266] width 129 height 14
click at [720, 367] on html "C DS Citeo O Home Documentation Analytics Code automation Design system data De…" at bounding box center [488, 267] width 976 height 534
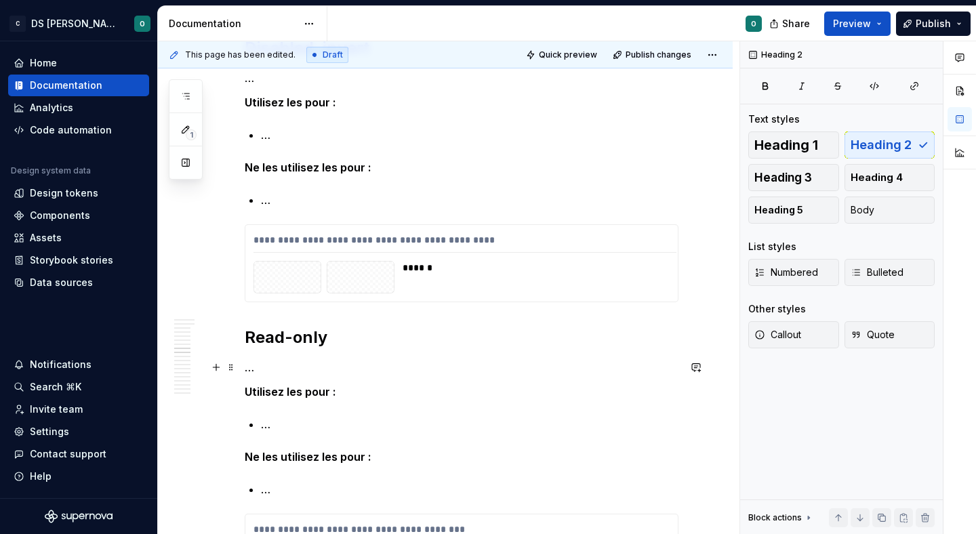
scroll to position [4615, 0]
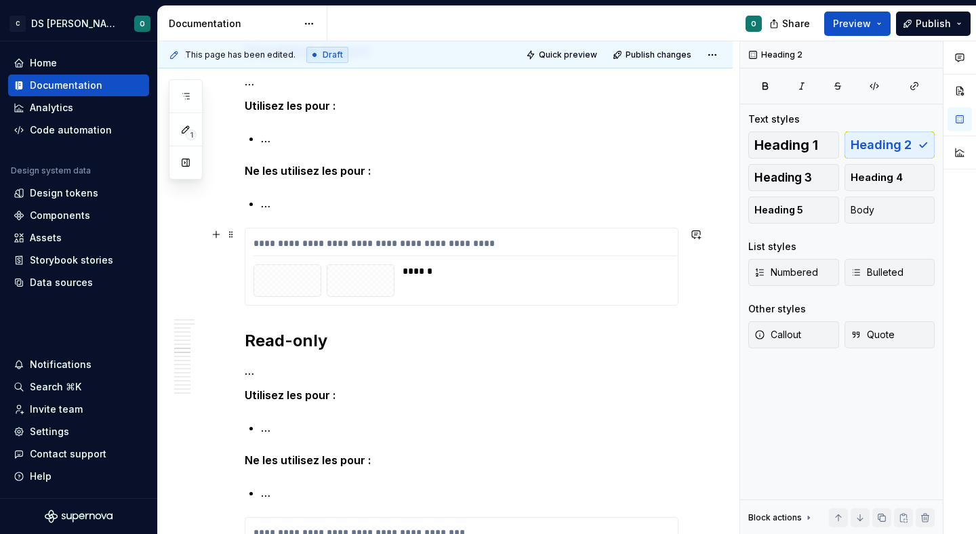
click at [577, 306] on div "**********" at bounding box center [462, 267] width 434 height 78
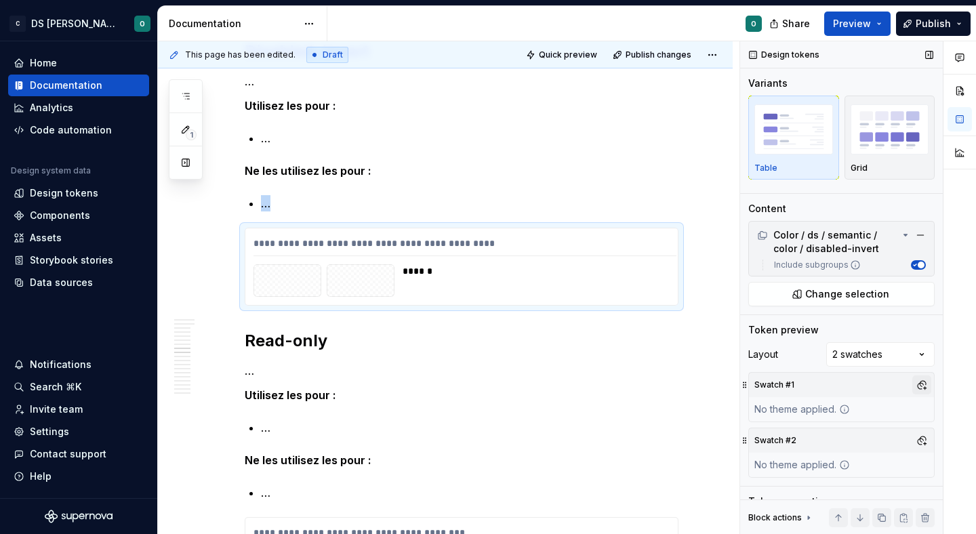
click at [918, 383] on button "button" at bounding box center [921, 384] width 19 height 19
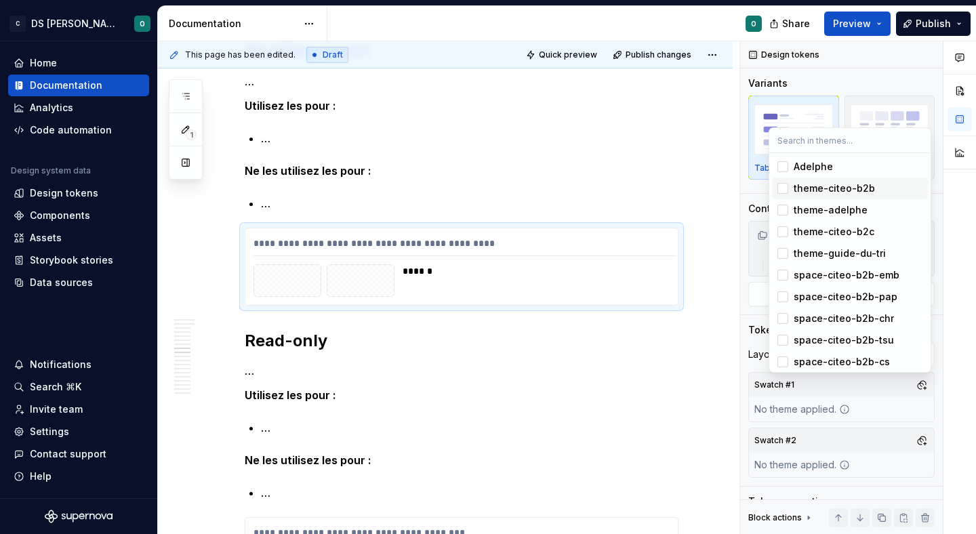
click at [883, 182] on div "theme-citeo-b2b" at bounding box center [857, 189] width 129 height 14
click at [918, 442] on div "Comments Open comments No comments yet Select ‘Comment’ from the block context …" at bounding box center [858, 287] width 236 height 493
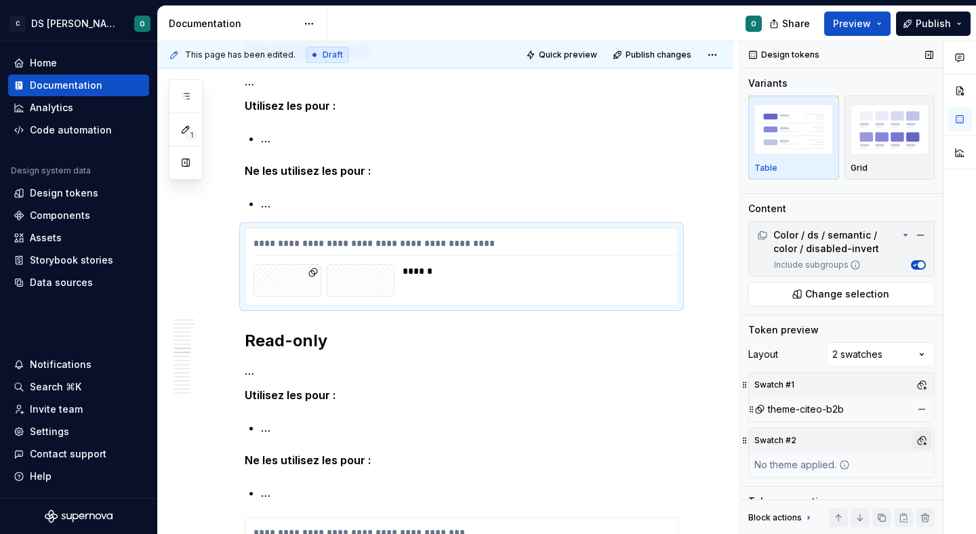
click at [921, 441] on button "button" at bounding box center [921, 440] width 19 height 19
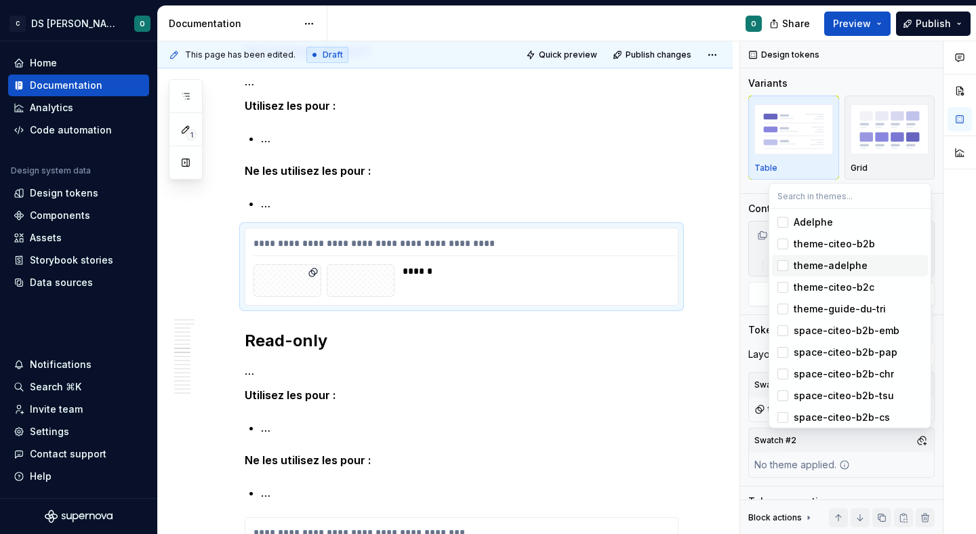
click at [867, 262] on div "theme-adelphe" at bounding box center [857, 266] width 129 height 14
click at [713, 335] on html "C DS Citeo O Home Documentation Analytics Code automation Design system data De…" at bounding box center [488, 267] width 976 height 534
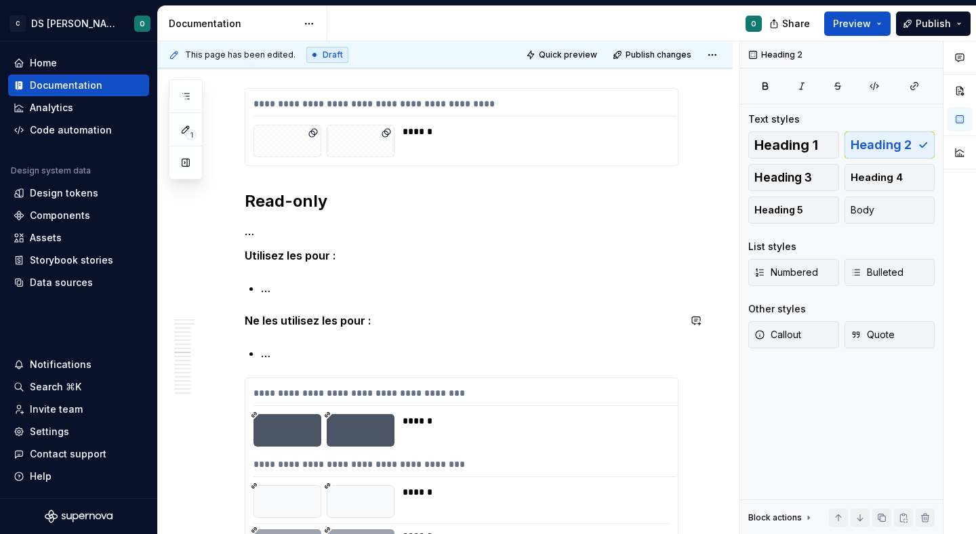
scroll to position [4758, 0]
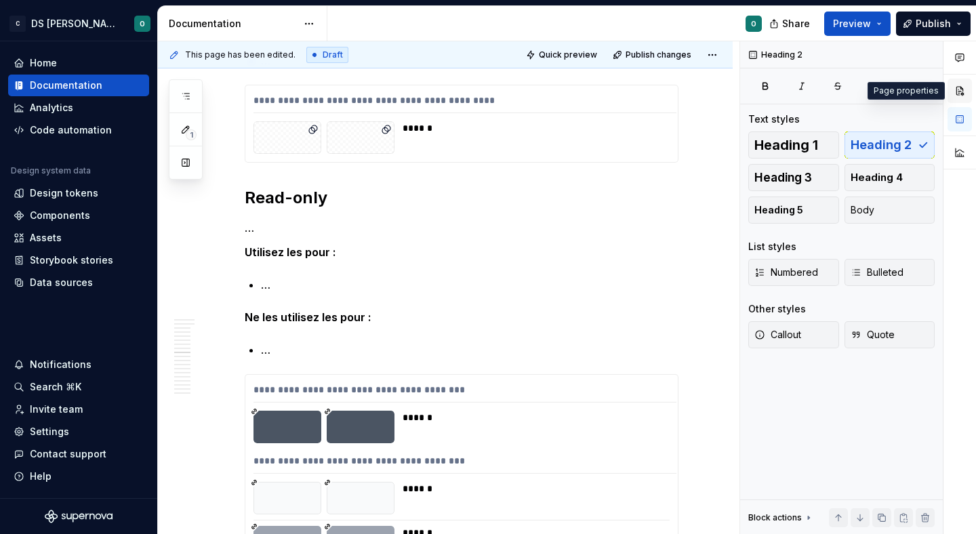
click at [951, 90] on button "button" at bounding box center [959, 91] width 24 height 24
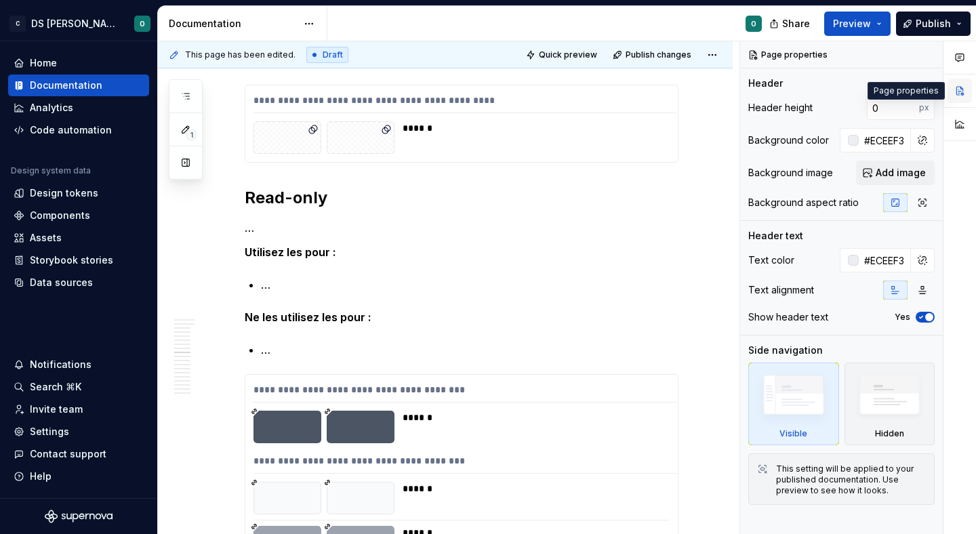
click at [961, 94] on button "button" at bounding box center [959, 91] width 24 height 24
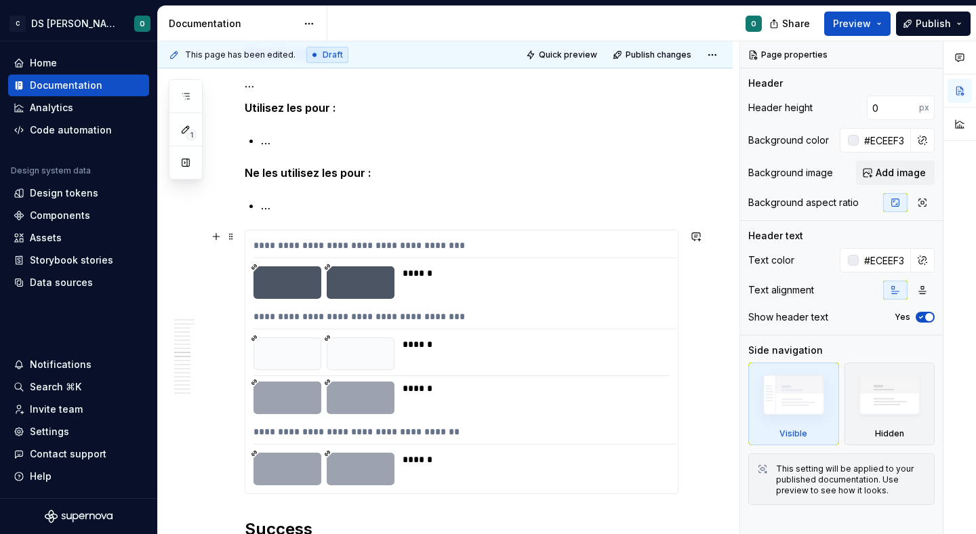
click at [581, 295] on div "******" at bounding box center [531, 282] width 259 height 33
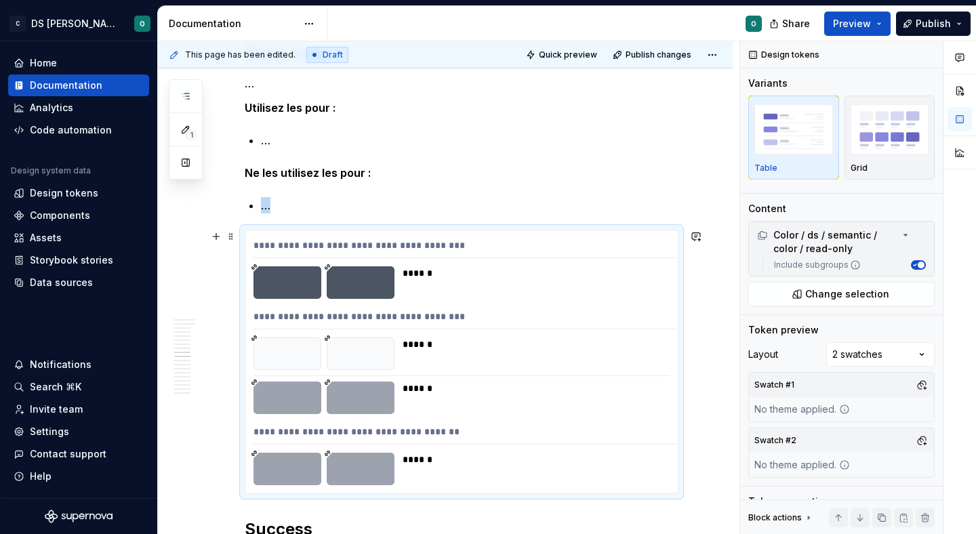
scroll to position [4990, 0]
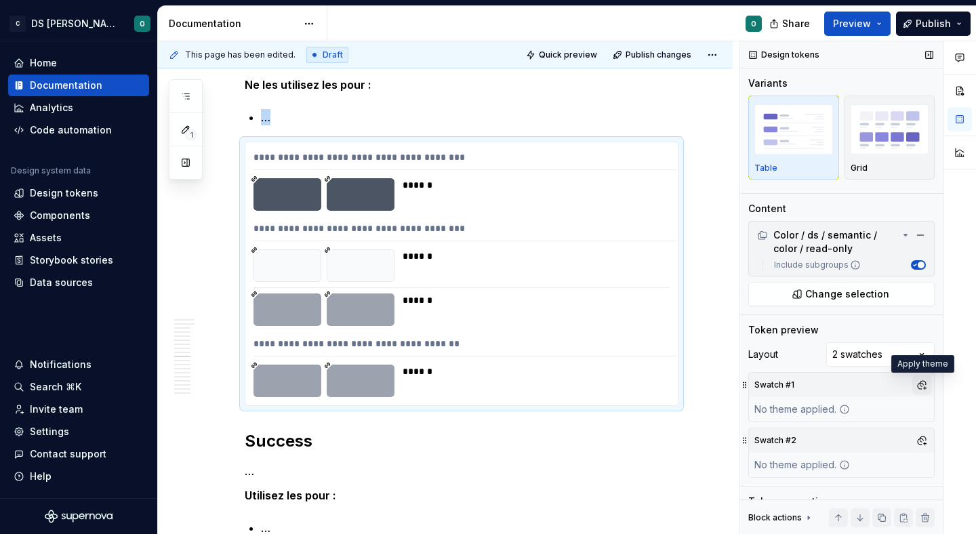
click at [917, 382] on button "button" at bounding box center [921, 384] width 19 height 19
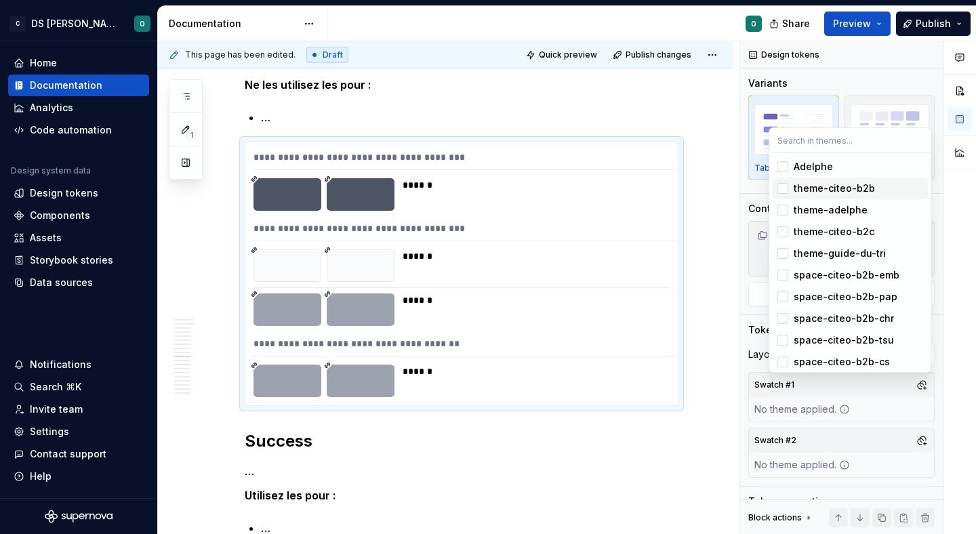
click at [894, 194] on div "theme-citeo-b2b" at bounding box center [857, 189] width 129 height 14
click at [919, 440] on div "Comments Open comments No comments yet Select ‘Comment’ from the block context …" at bounding box center [858, 287] width 236 height 493
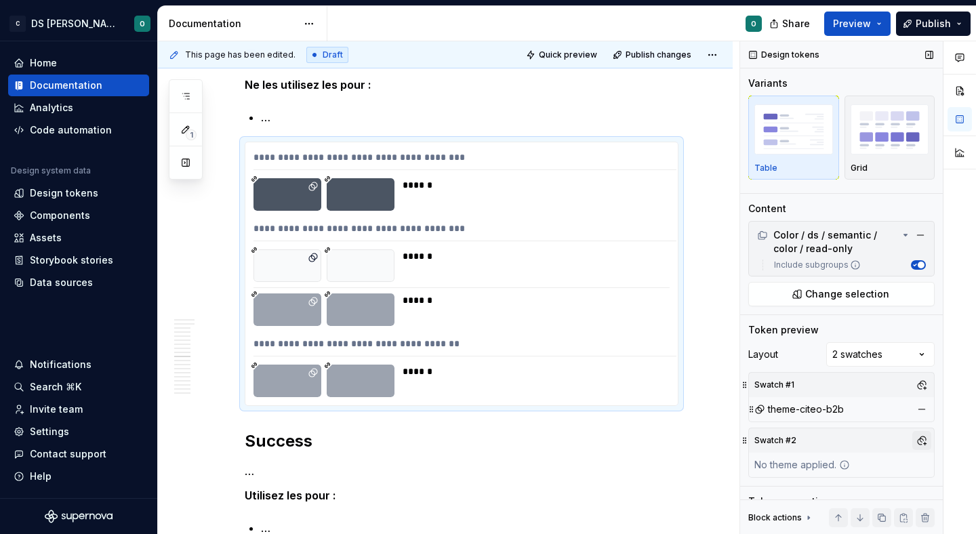
click at [923, 440] on button "button" at bounding box center [921, 440] width 19 height 19
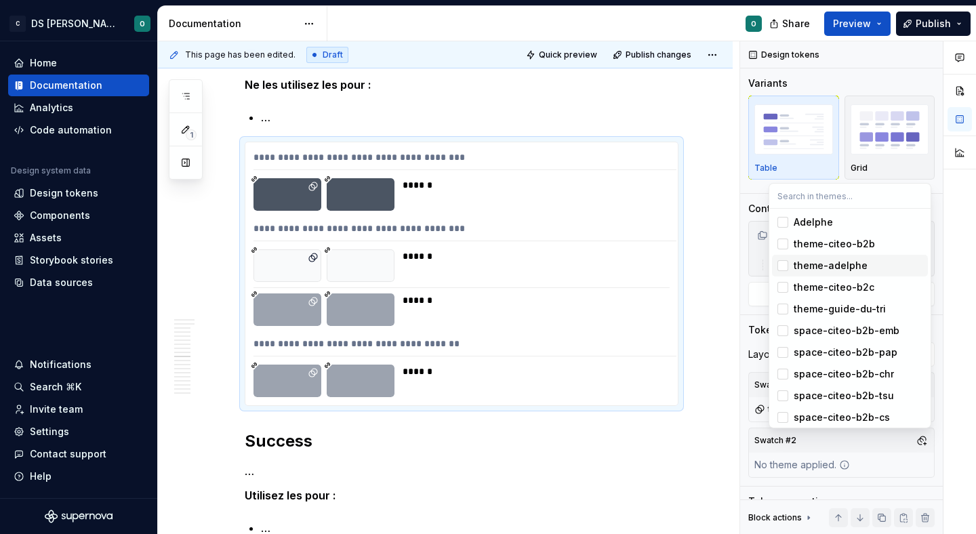
click at [887, 266] on div "theme-adelphe" at bounding box center [857, 266] width 129 height 14
click at [717, 390] on html "C DS Citeo O Home Documentation Analytics Code automation Design system data De…" at bounding box center [488, 267] width 976 height 534
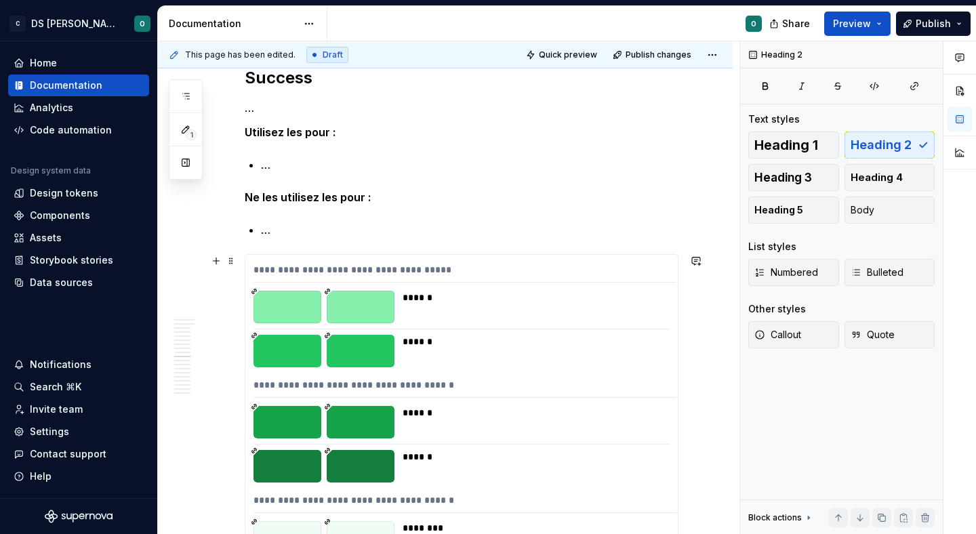
scroll to position [5357, 0]
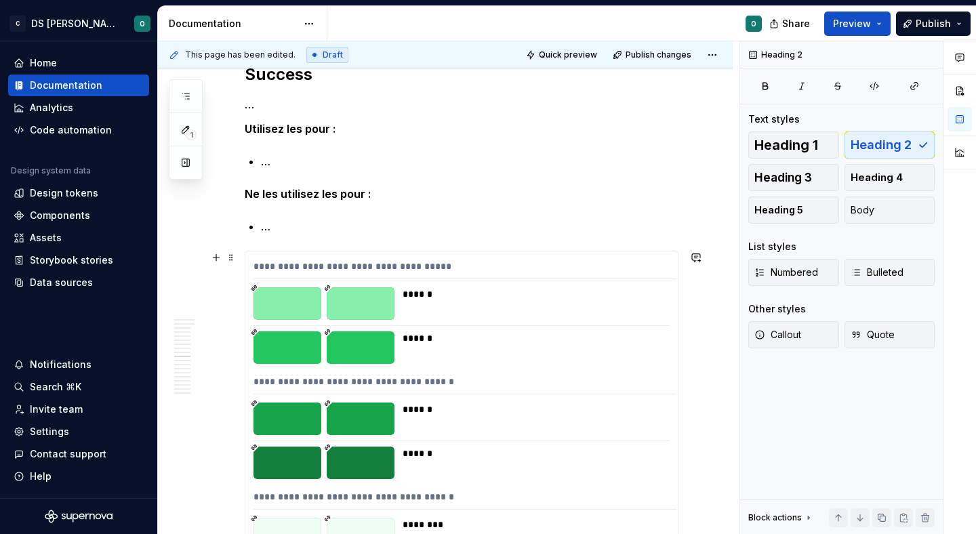
click at [649, 389] on div "**********" at bounding box center [464, 385] width 423 height 20
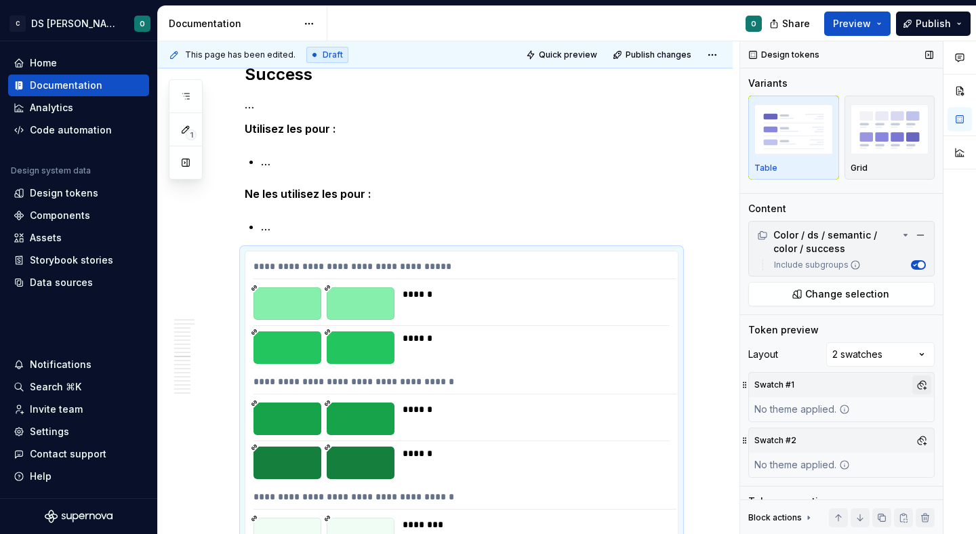
click at [915, 390] on button "button" at bounding box center [921, 384] width 19 height 19
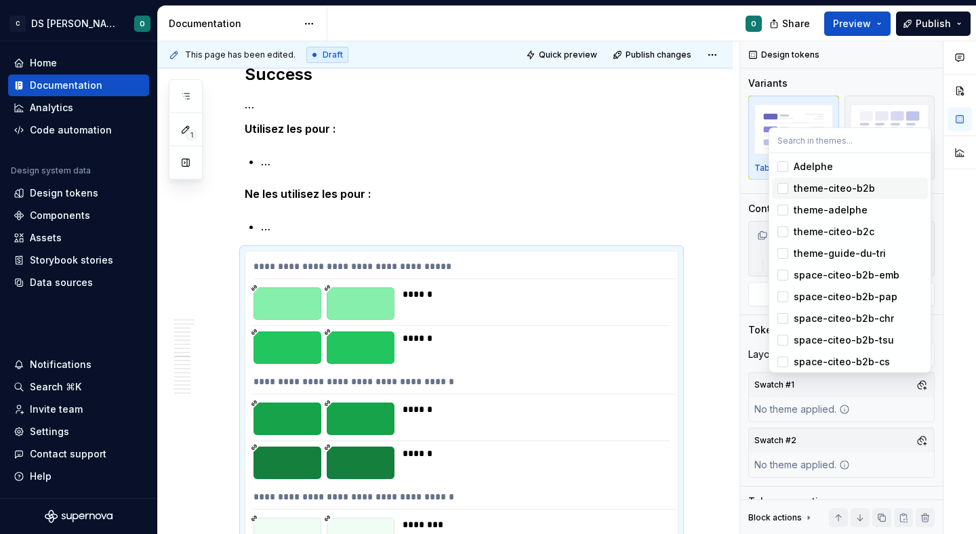
click at [858, 194] on div "theme-citeo-b2b" at bounding box center [833, 189] width 81 height 14
click at [922, 440] on div "Comments Open comments No comments yet Select ‘Comment’ from the block context …" at bounding box center [858, 287] width 236 height 493
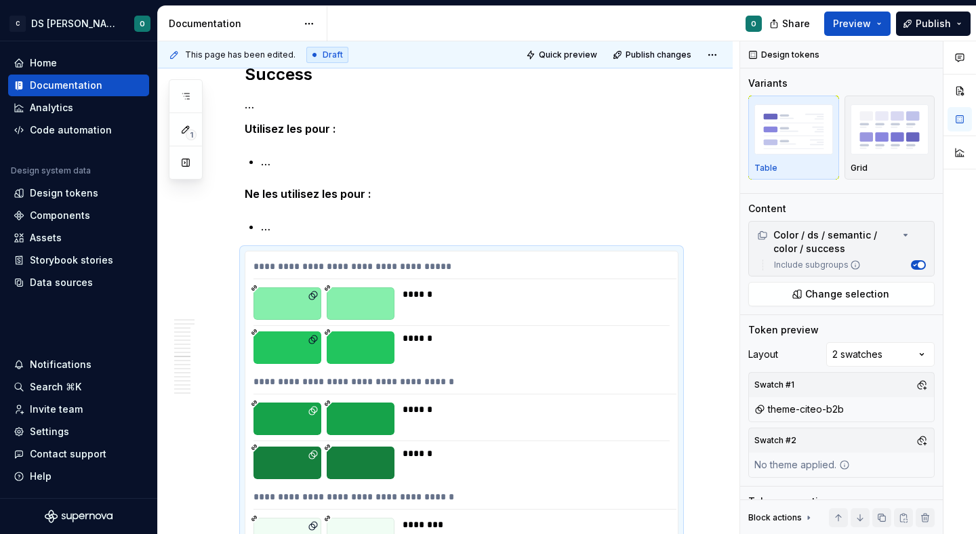
click at [922, 440] on button "button" at bounding box center [921, 440] width 19 height 19
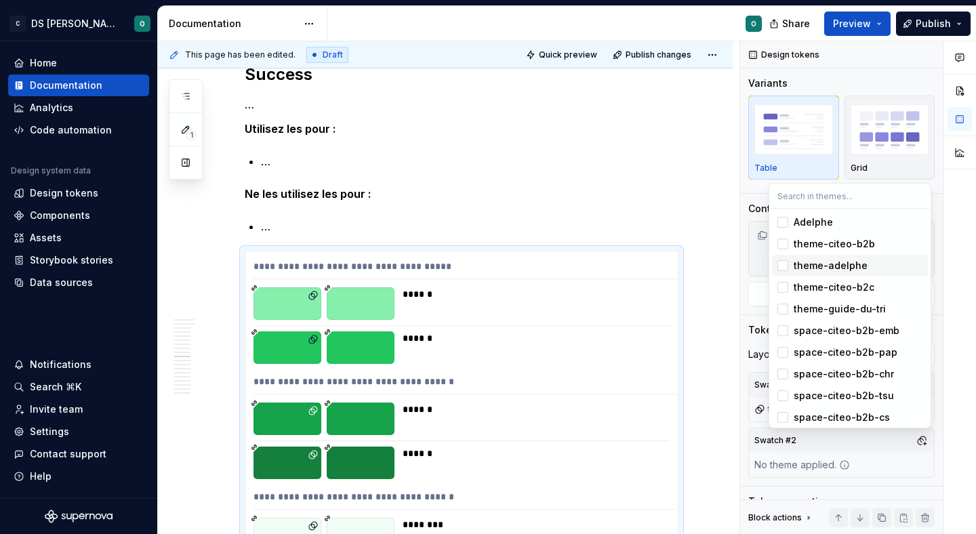
click at [896, 262] on div "theme-adelphe" at bounding box center [857, 266] width 129 height 14
click at [705, 328] on html "C DS Citeo O Home Documentation Analytics Code automation Design system data De…" at bounding box center [488, 267] width 976 height 534
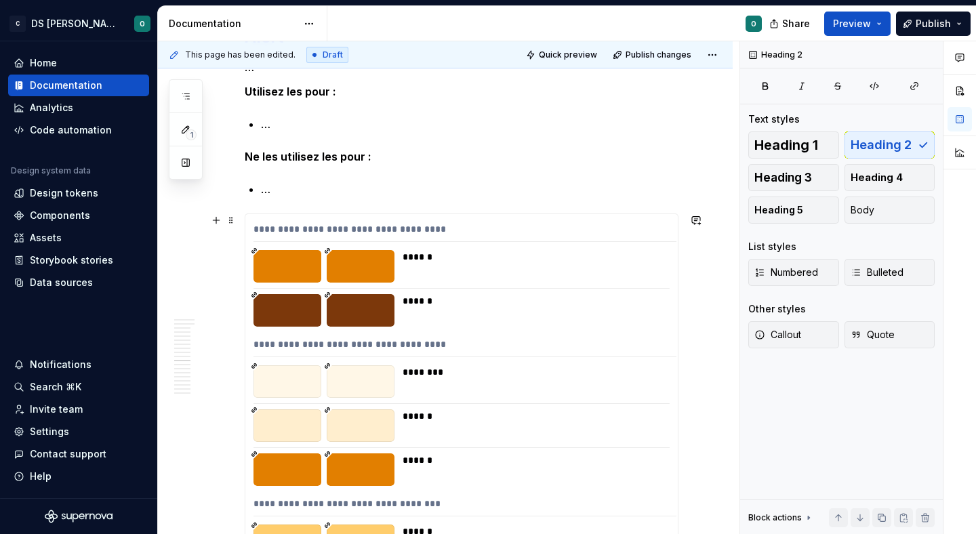
scroll to position [6011, 0]
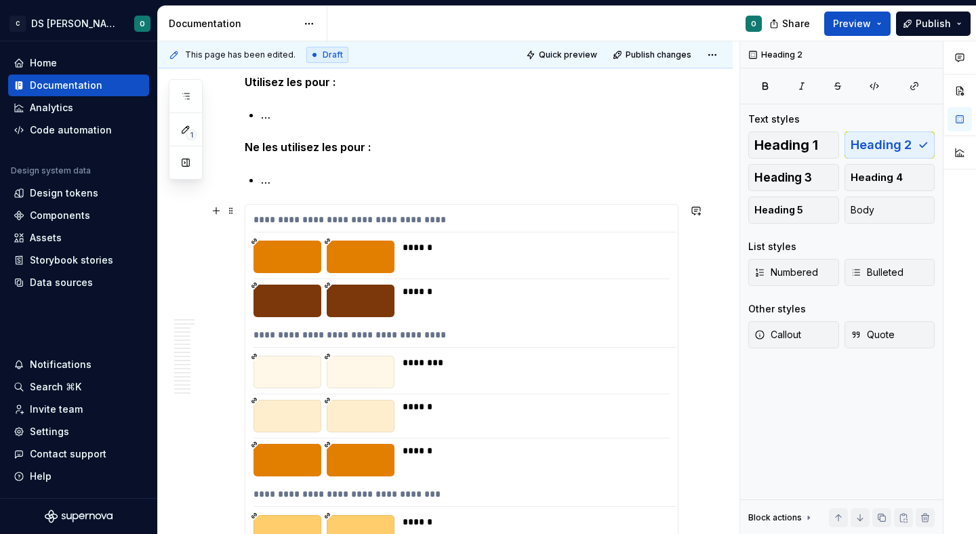
click at [659, 299] on div "******" at bounding box center [531, 301] width 259 height 33
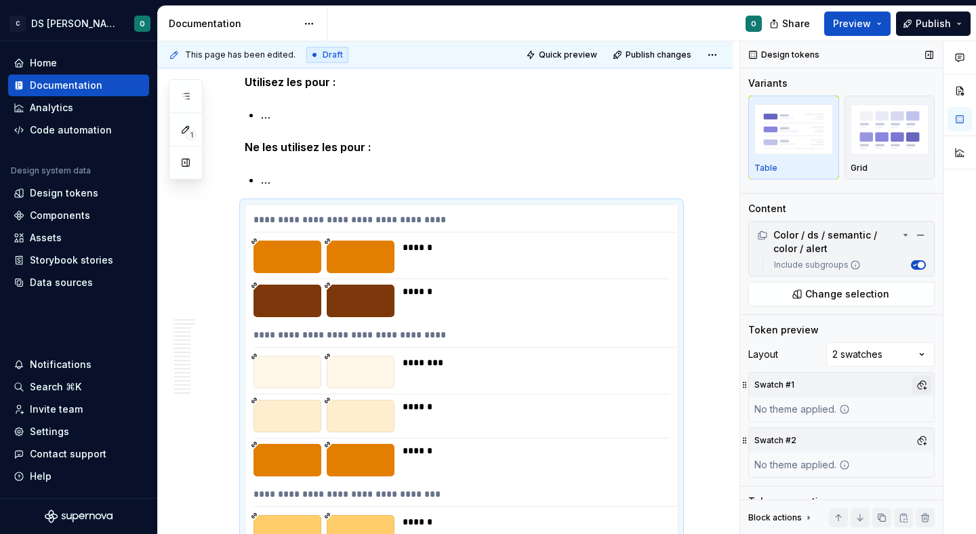
click at [919, 381] on button "button" at bounding box center [921, 384] width 19 height 19
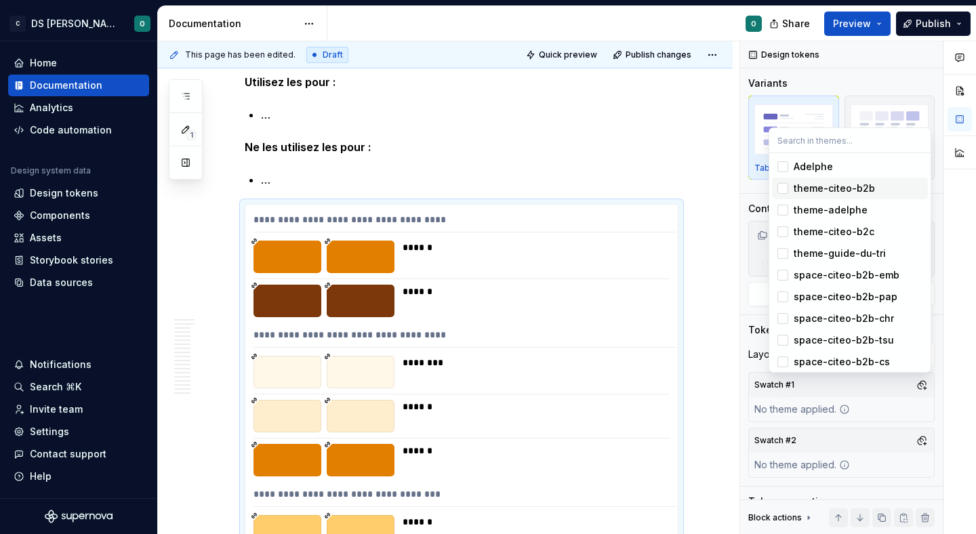
click at [875, 192] on div "theme-citeo-b2b" at bounding box center [857, 189] width 129 height 14
click at [920, 437] on div "Comments Open comments No comments yet Select ‘Comment’ from the block context …" at bounding box center [858, 287] width 236 height 493
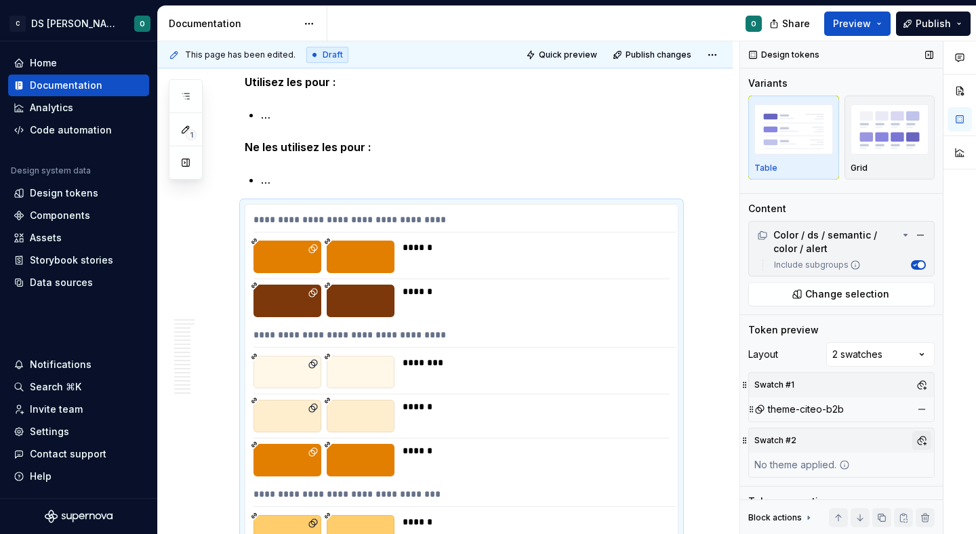
click at [926, 444] on button "button" at bounding box center [921, 440] width 19 height 19
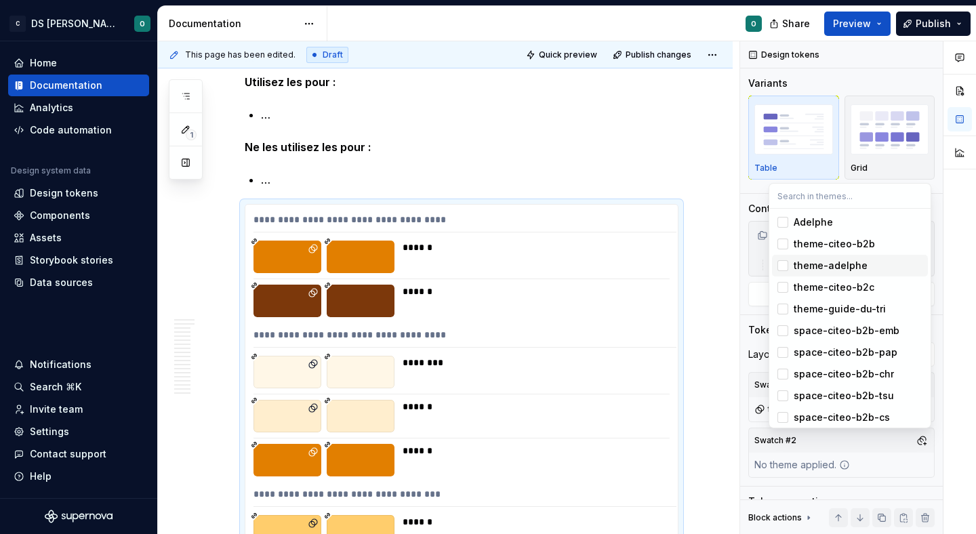
click at [895, 262] on div "theme-adelphe" at bounding box center [857, 266] width 129 height 14
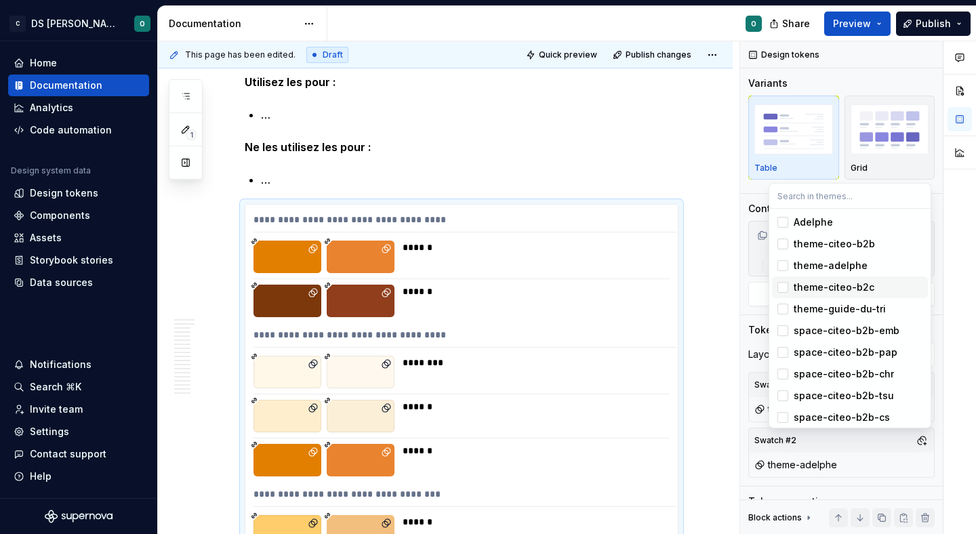
click at [719, 317] on html "C DS Citeo O Home Documentation Analytics Code automation Design system data De…" at bounding box center [488, 267] width 976 height 534
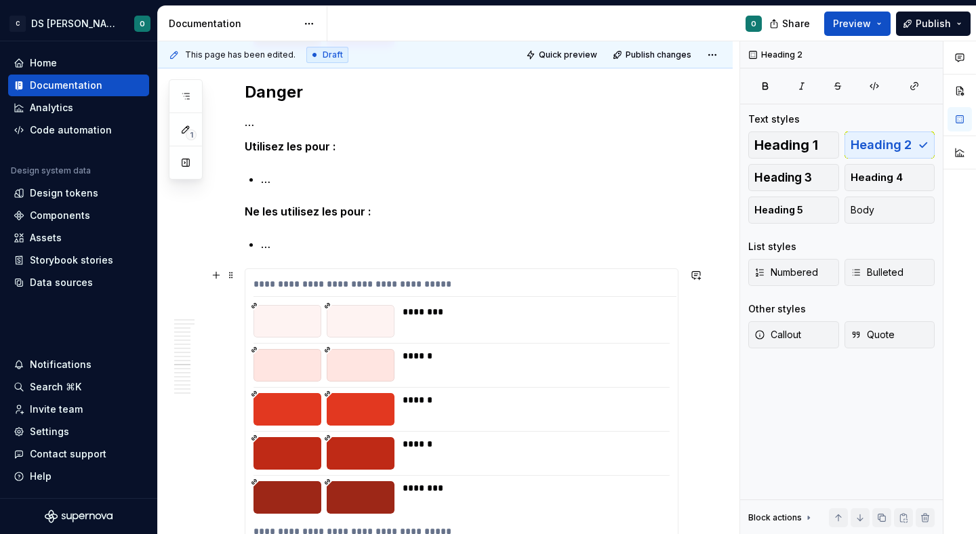
click at [642, 357] on div "******" at bounding box center [535, 356] width 266 height 14
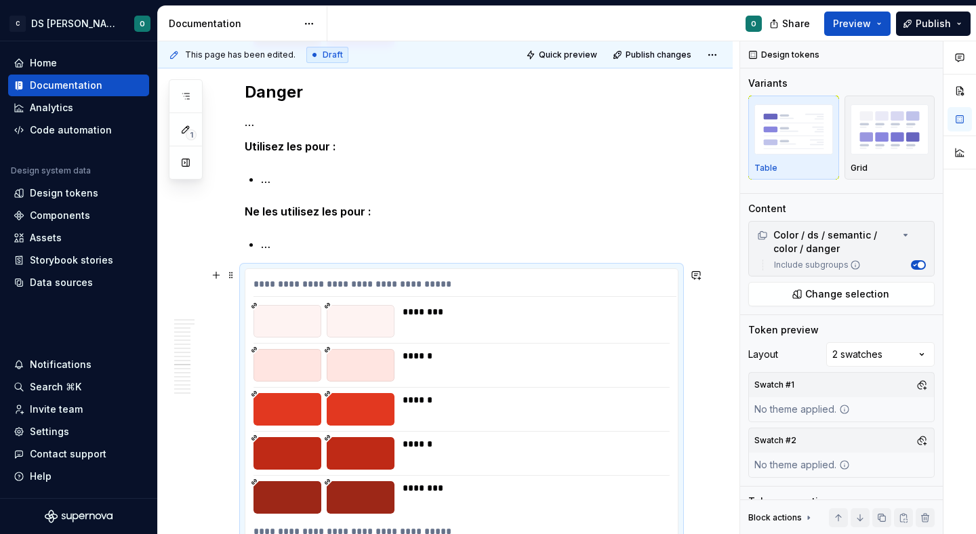
scroll to position [6580, 0]
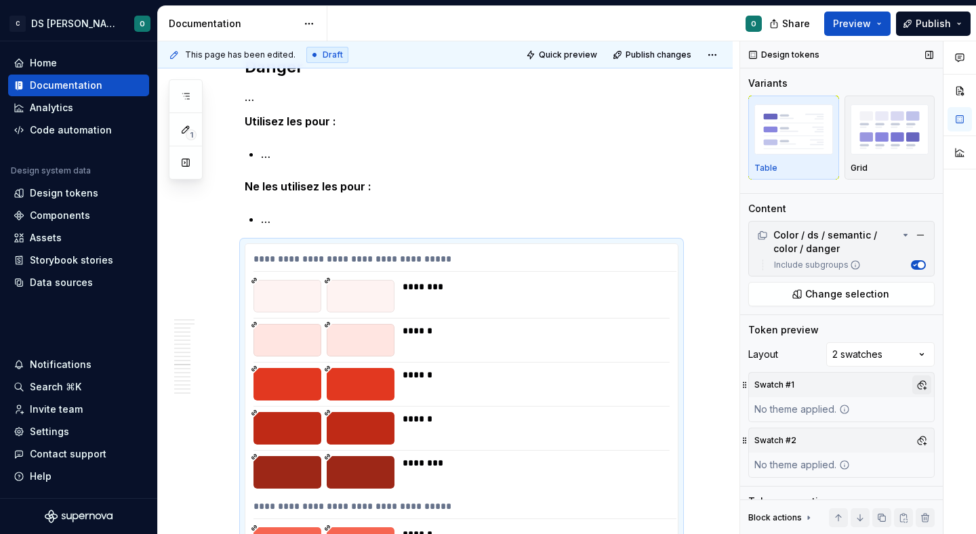
click at [926, 389] on button "button" at bounding box center [921, 384] width 19 height 19
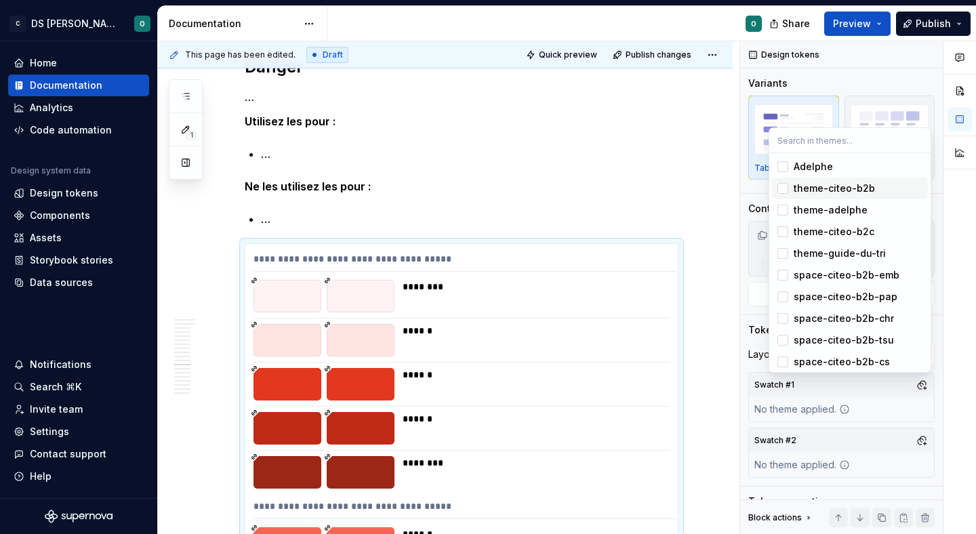
click at [892, 180] on span "theme-citeo-b2b" at bounding box center [850, 188] width 156 height 22
click at [923, 435] on div "Comments Open comments No comments yet Select ‘Comment’ from the block context …" at bounding box center [858, 287] width 236 height 493
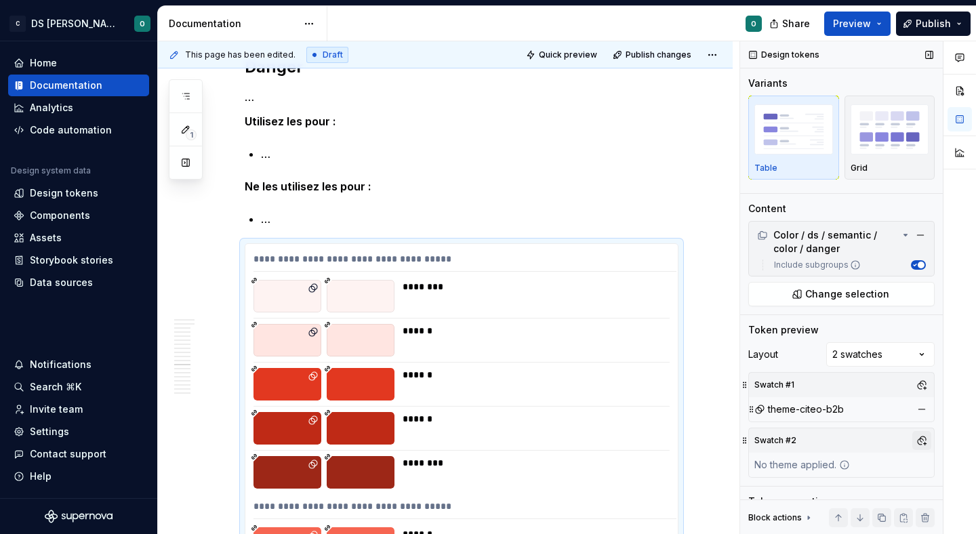
click at [921, 440] on button "button" at bounding box center [921, 440] width 19 height 19
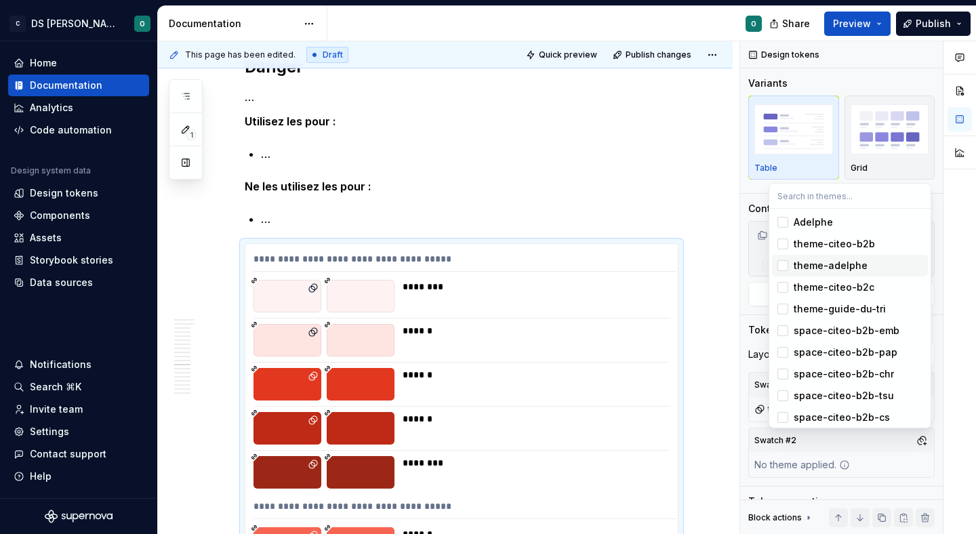
click at [869, 264] on div "theme-adelphe" at bounding box center [857, 266] width 129 height 14
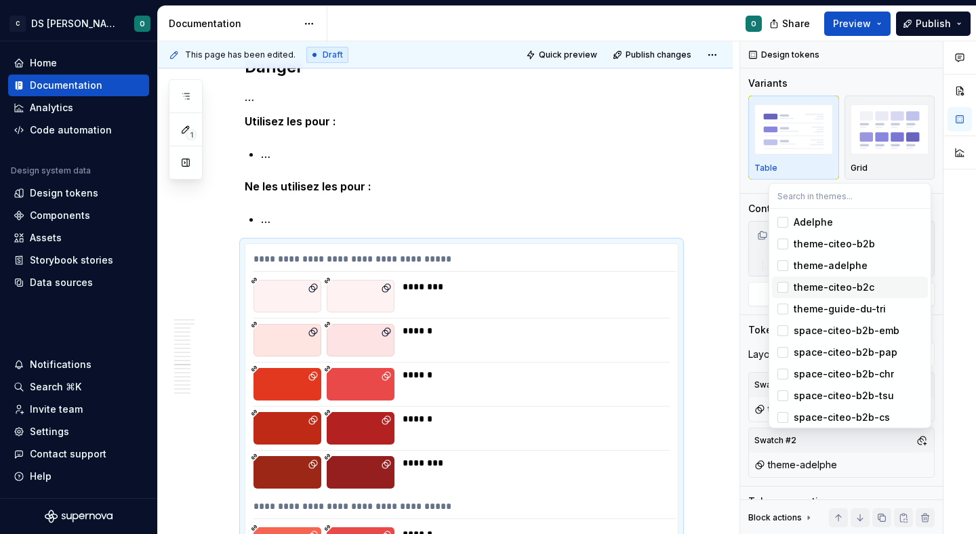
click at [700, 322] on html "C DS Citeo O Home Documentation Analytics Code automation Design system data De…" at bounding box center [488, 267] width 976 height 534
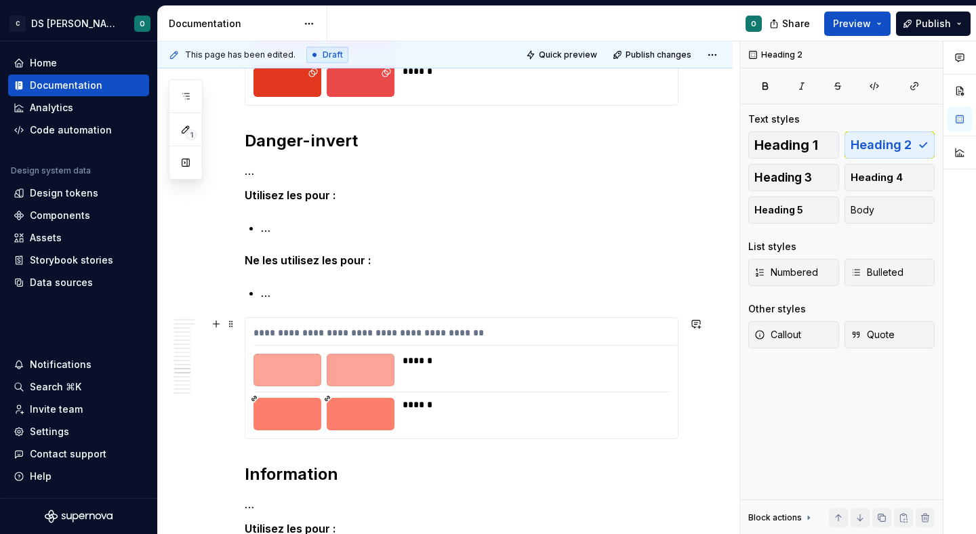
scroll to position [7284, 0]
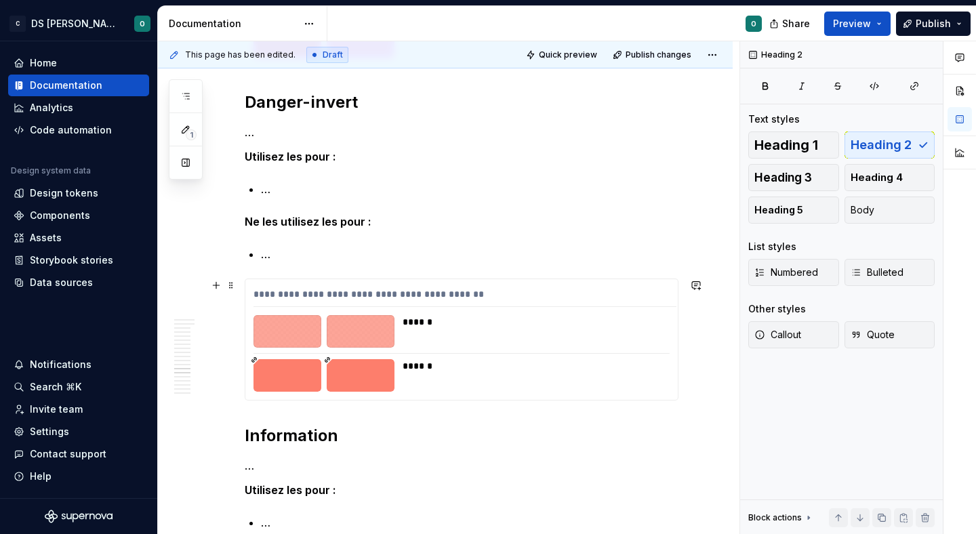
click at [652, 312] on div "**********" at bounding box center [461, 339] width 432 height 121
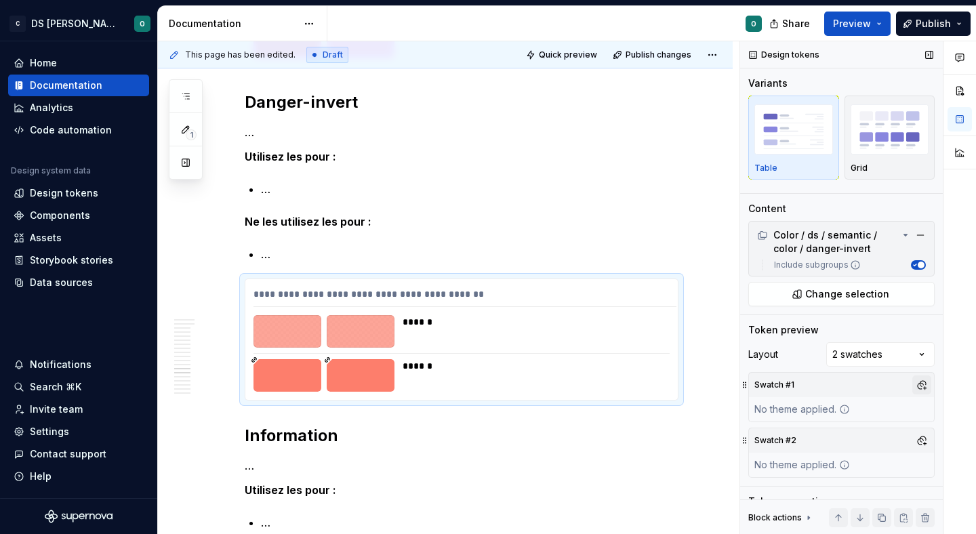
click at [923, 383] on button "button" at bounding box center [921, 384] width 19 height 19
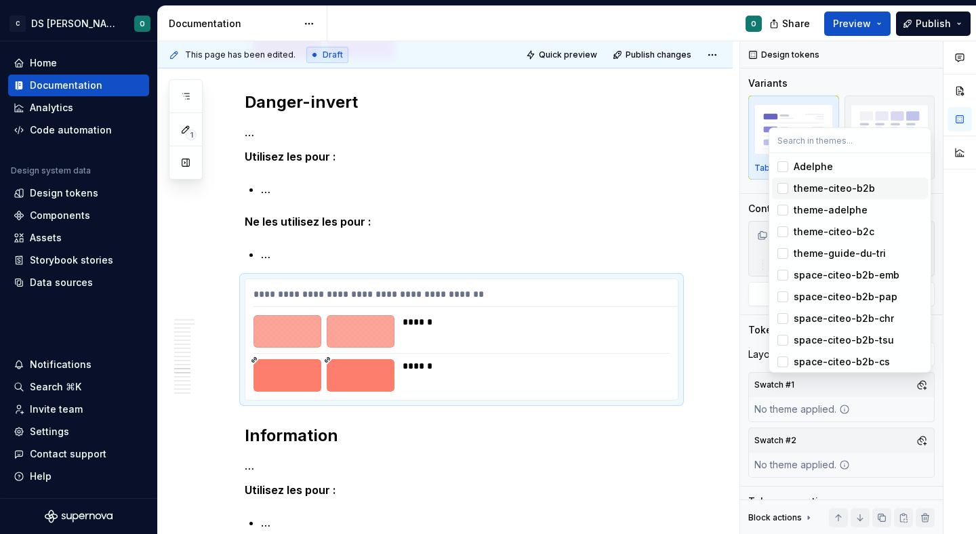
click at [880, 189] on div "theme-citeo-b2b" at bounding box center [857, 189] width 129 height 14
click at [920, 438] on div "Comments Open comments No comments yet Select ‘Comment’ from the block context …" at bounding box center [858, 287] width 236 height 493
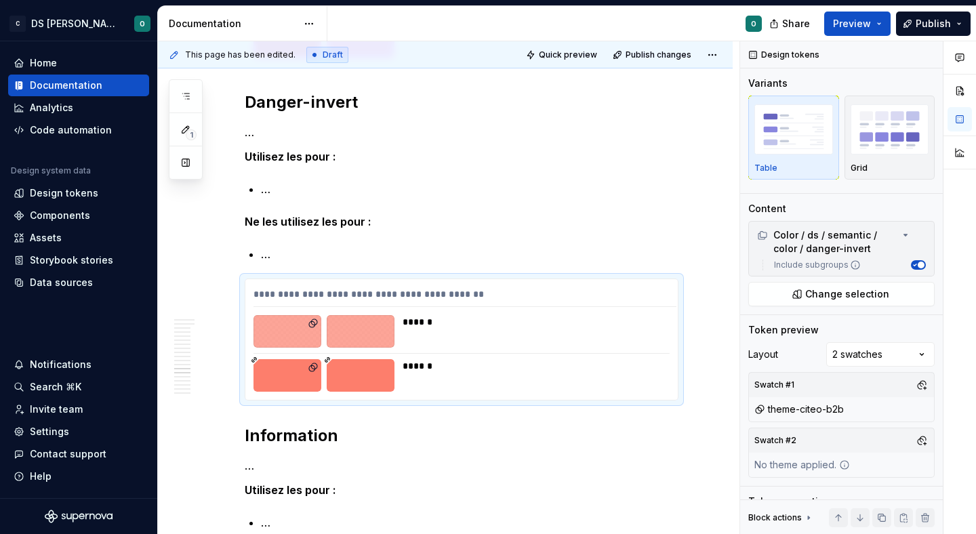
click at [920, 438] on button "button" at bounding box center [921, 440] width 19 height 19
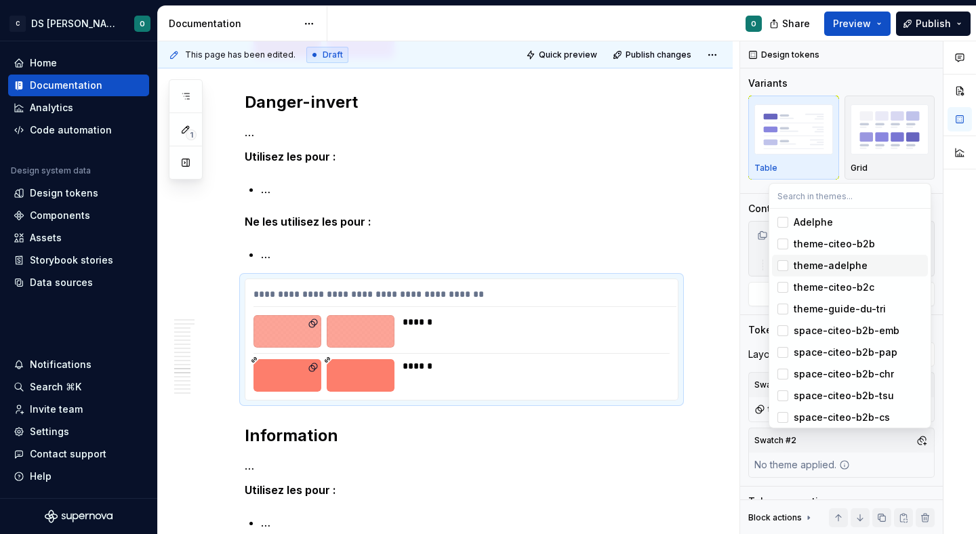
click at [866, 269] on div "theme-adelphe" at bounding box center [857, 266] width 129 height 14
click at [716, 295] on html "C DS Citeo O Home Documentation Analytics Code automation Design system data De…" at bounding box center [488, 267] width 976 height 534
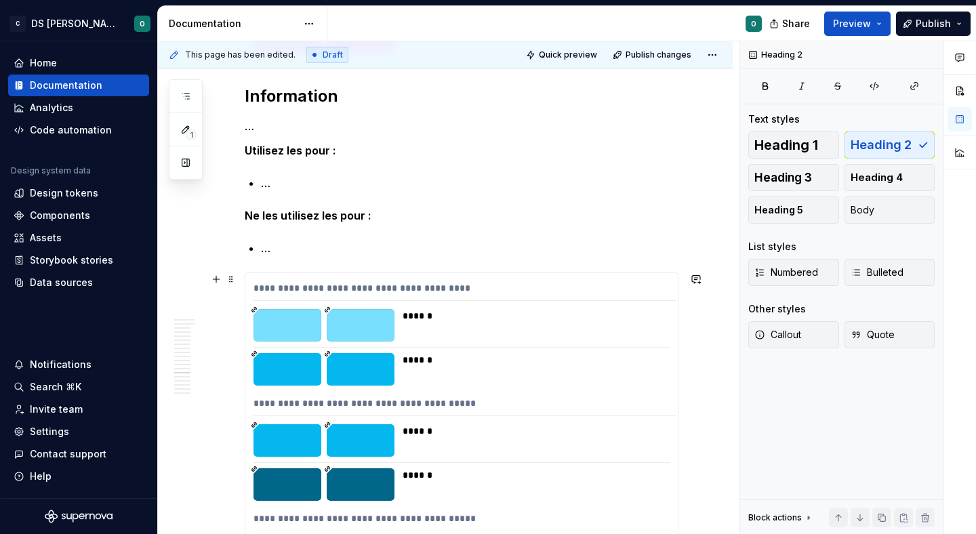
click at [665, 344] on div "**********" at bounding box center [461, 470] width 432 height 395
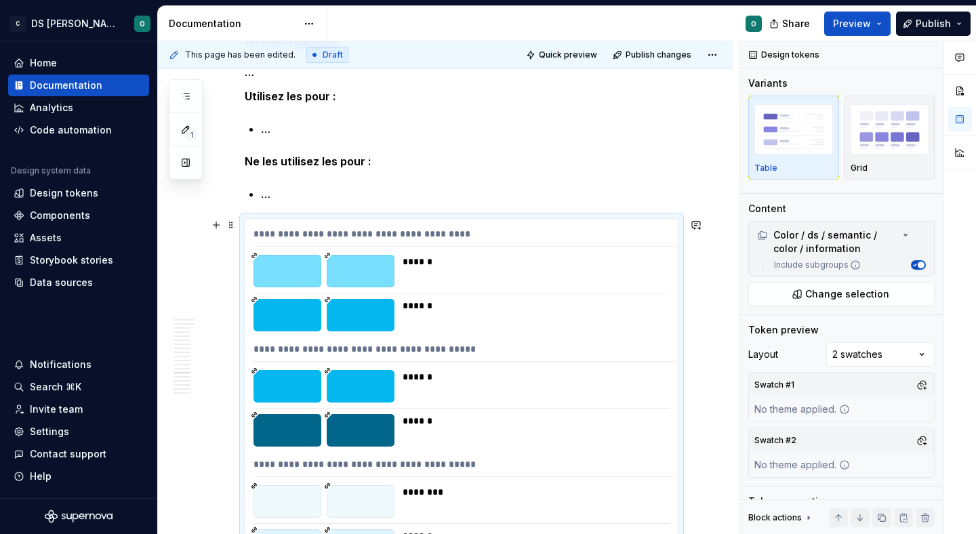
scroll to position [7718, 0]
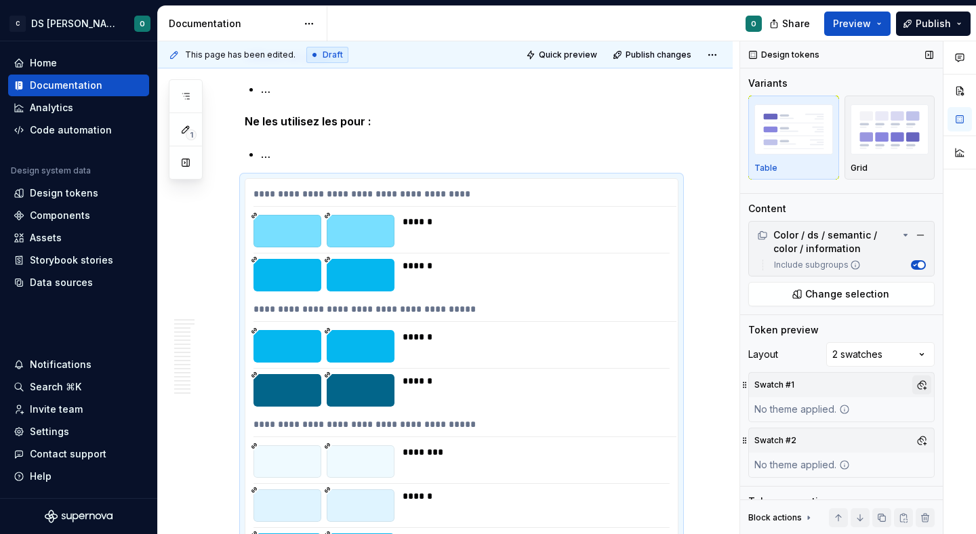
click at [920, 385] on button "button" at bounding box center [921, 384] width 19 height 19
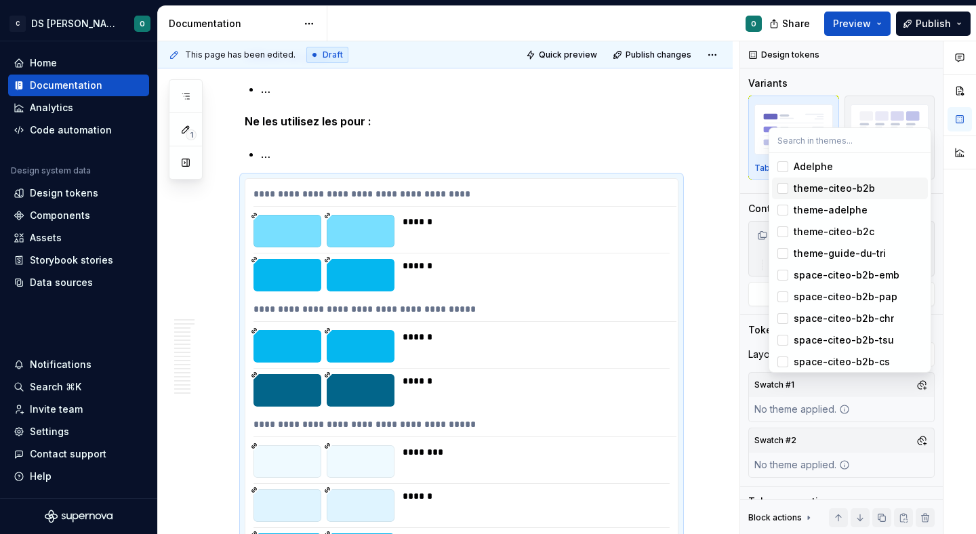
click at [883, 192] on div "theme-citeo-b2b" at bounding box center [857, 189] width 129 height 14
click at [923, 443] on div "Comments Open comments No comments yet Select ‘Comment’ from the block context …" at bounding box center [858, 287] width 236 height 493
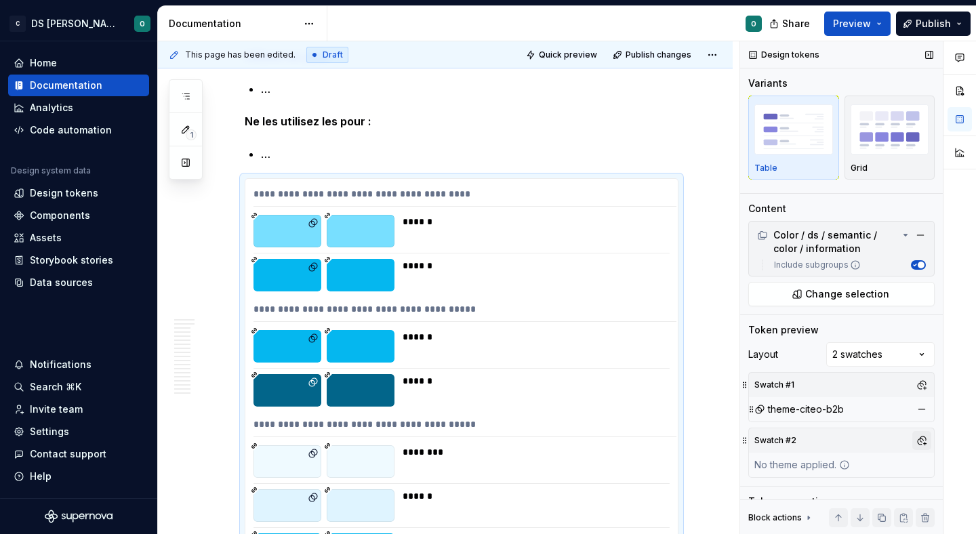
click at [921, 443] on button "button" at bounding box center [921, 440] width 19 height 19
click at [921, 443] on div "Comments Open comments No comments yet Select ‘Comment’ from the block context …" at bounding box center [858, 287] width 236 height 493
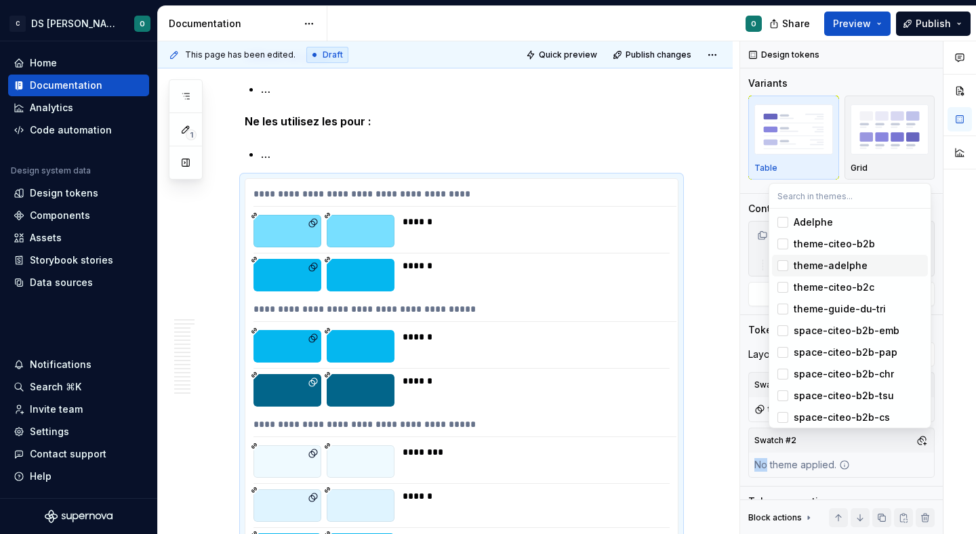
click at [880, 270] on div "theme-adelphe" at bounding box center [857, 266] width 129 height 14
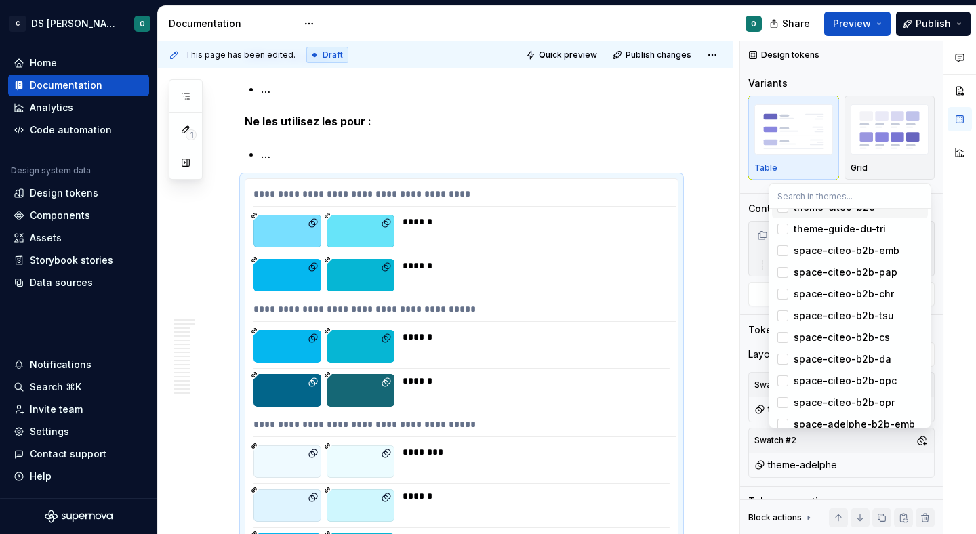
scroll to position [124, 0]
click at [709, 320] on html "C DS Citeo O Home Documentation Analytics Code automation Design system data De…" at bounding box center [488, 267] width 976 height 534
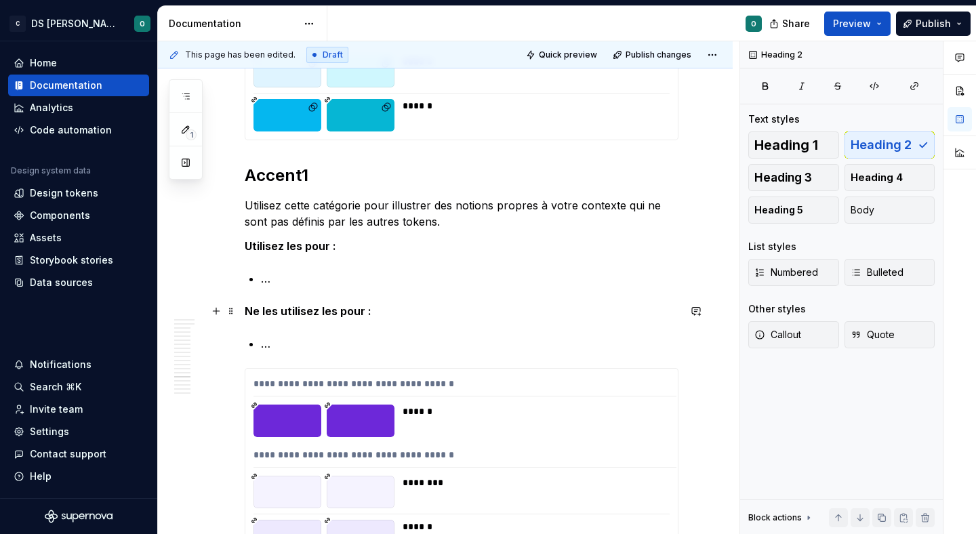
scroll to position [8216, 0]
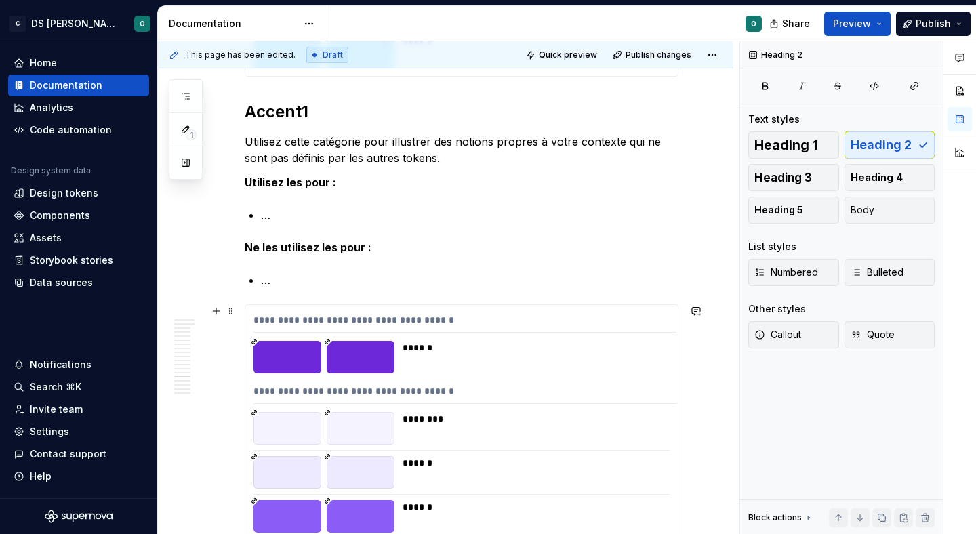
click at [602, 316] on div "**********" at bounding box center [464, 323] width 423 height 20
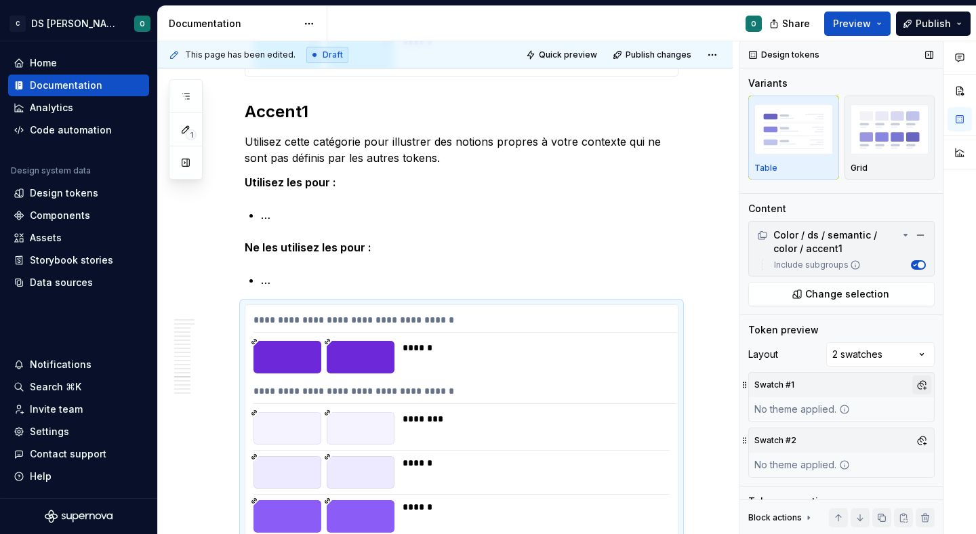
click at [922, 381] on button "button" at bounding box center [921, 384] width 19 height 19
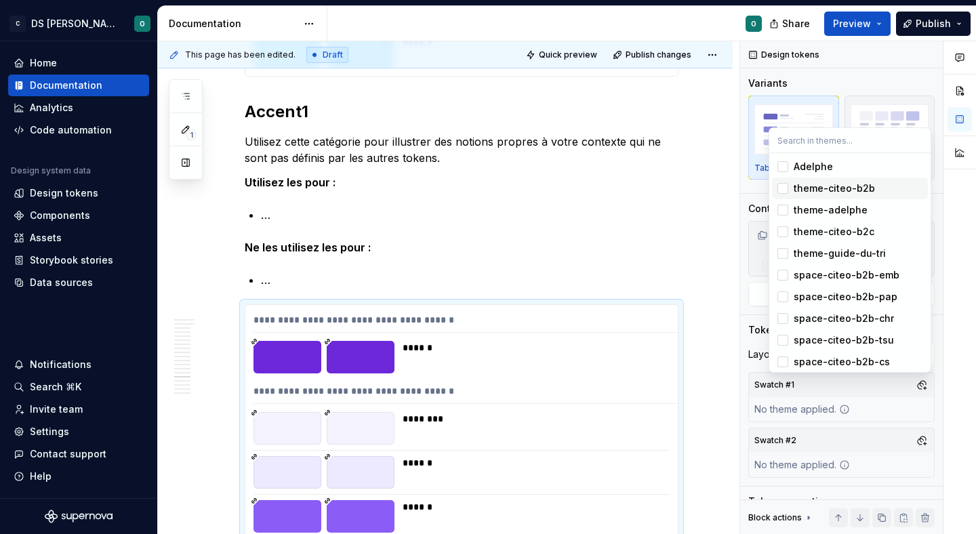
click at [892, 186] on div "theme-citeo-b2b" at bounding box center [857, 189] width 129 height 14
click at [921, 442] on div "Comments Open comments No comments yet Select ‘Comment’ from the block context …" at bounding box center [858, 287] width 236 height 493
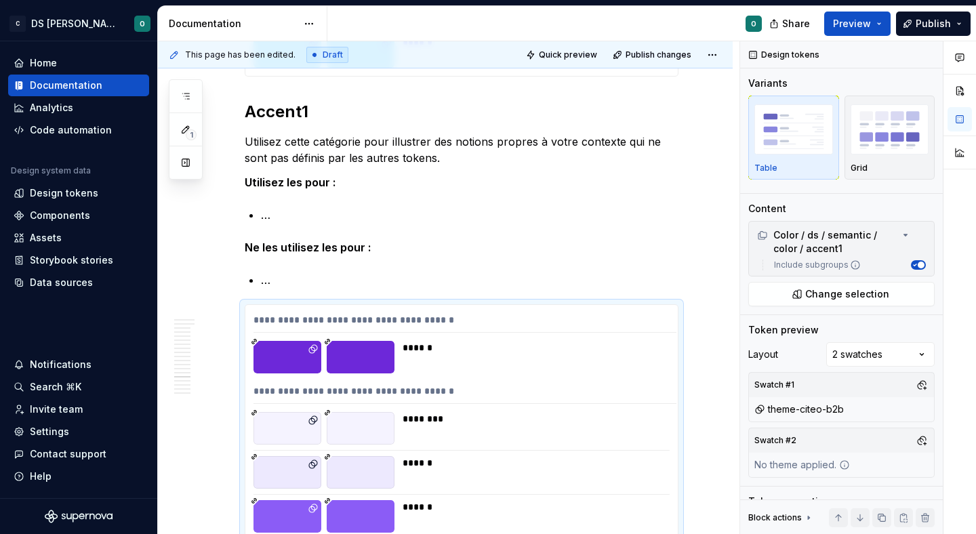
click at [921, 442] on button "button" at bounding box center [921, 440] width 19 height 19
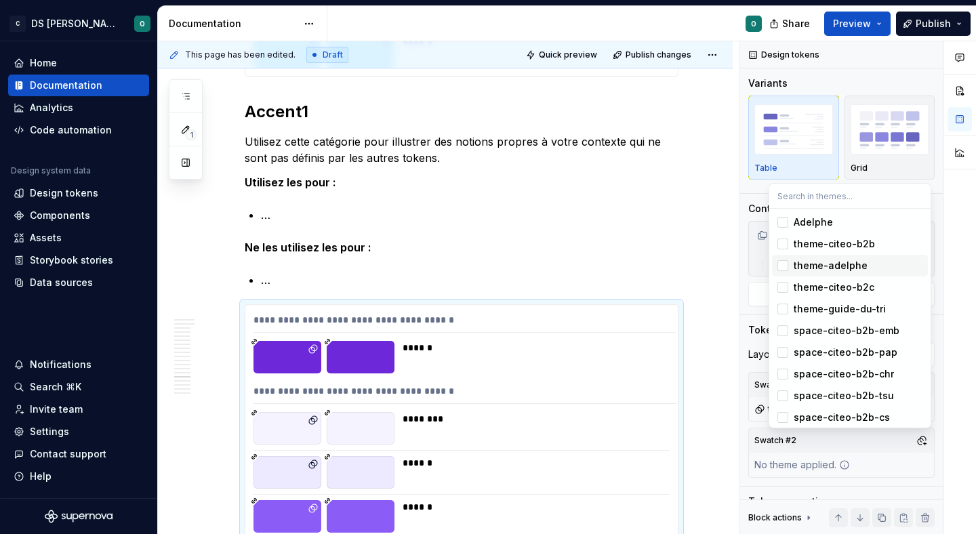
click at [883, 262] on div "theme-adelphe" at bounding box center [857, 266] width 129 height 14
click at [727, 272] on html "C DS Citeo O Home Documentation Analytics Code automation Design system data De…" at bounding box center [488, 267] width 976 height 534
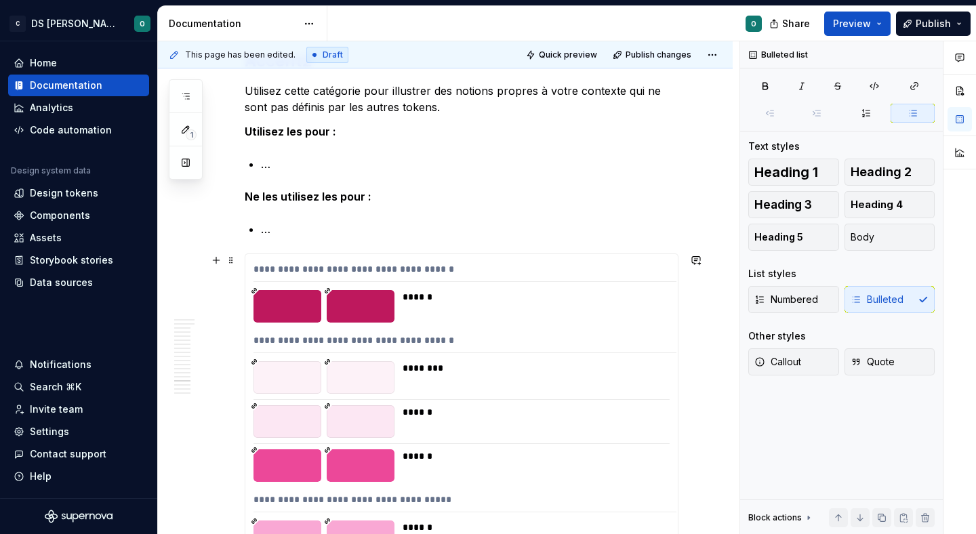
scroll to position [8874, 0]
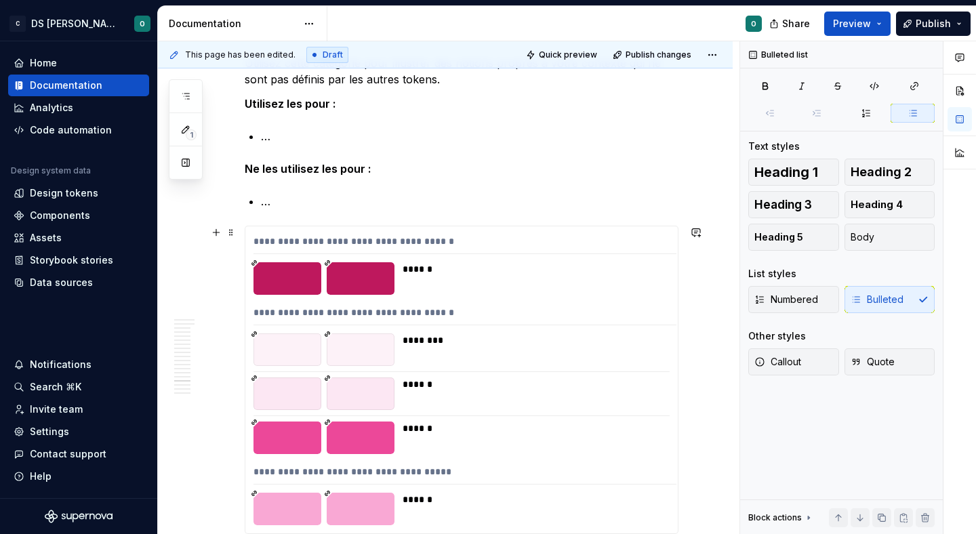
click at [668, 257] on div "**********" at bounding box center [461, 379] width 432 height 307
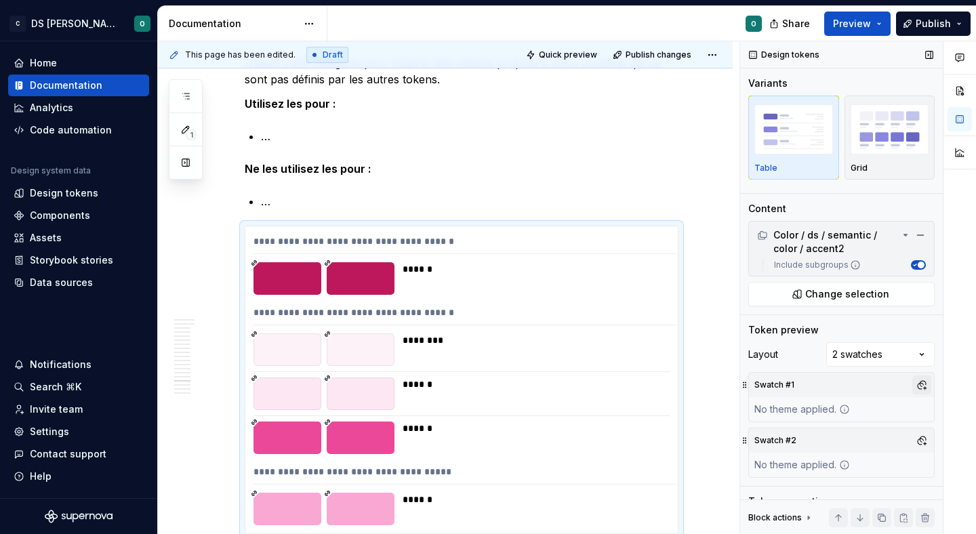
click at [921, 379] on button "button" at bounding box center [921, 384] width 19 height 19
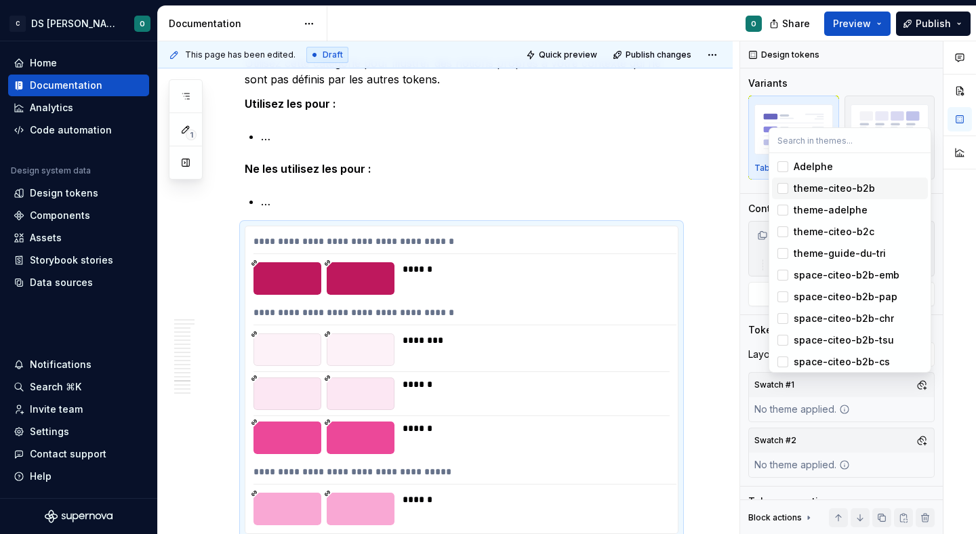
click at [889, 186] on div "theme-citeo-b2b" at bounding box center [857, 189] width 129 height 14
click at [922, 441] on div "Comments Open comments No comments yet Select ‘Comment’ from the block context …" at bounding box center [858, 287] width 236 height 493
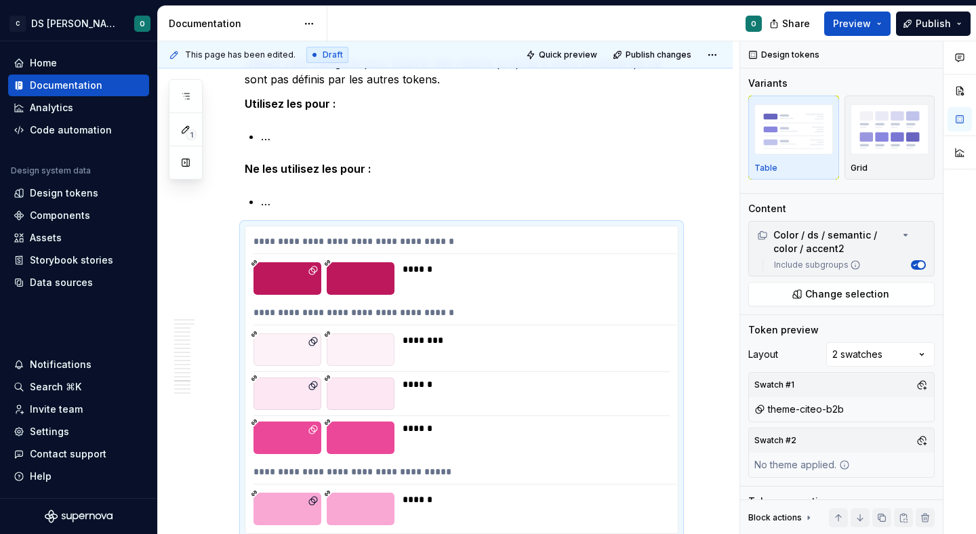
click at [922, 441] on button "button" at bounding box center [921, 440] width 19 height 19
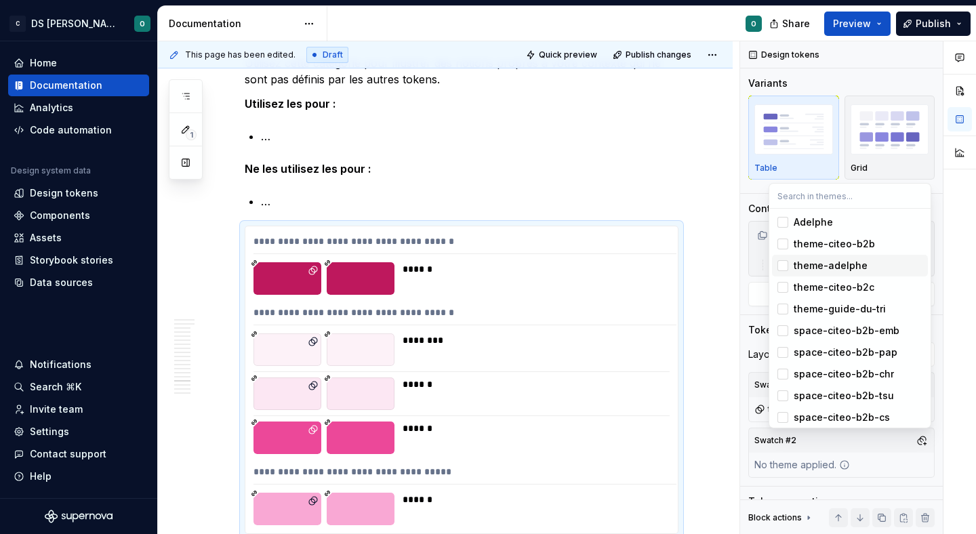
click at [889, 263] on div "theme-adelphe" at bounding box center [857, 266] width 129 height 14
click at [650, 184] on html "C DS Citeo O Home Documentation Analytics Code automation Design system data De…" at bounding box center [488, 267] width 976 height 534
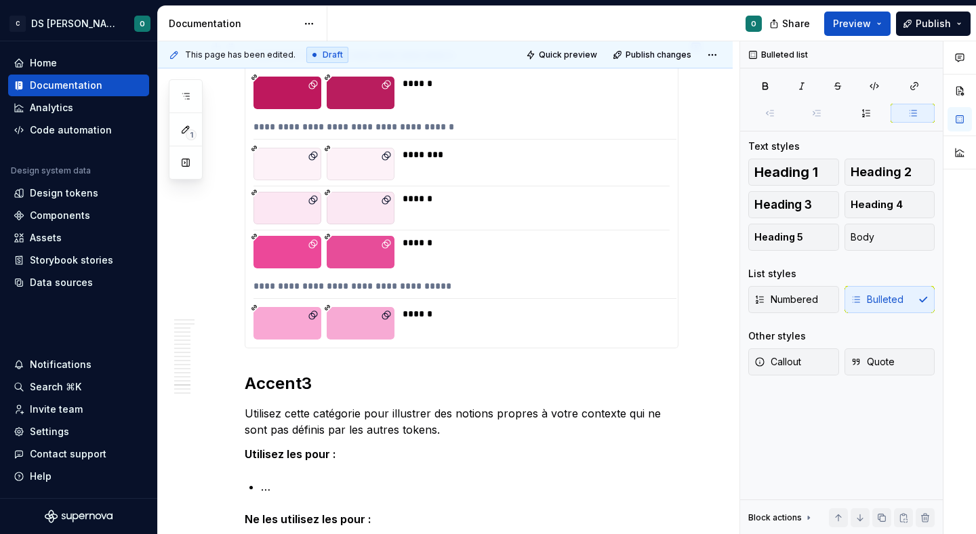
click at [661, 207] on div "******" at bounding box center [531, 208] width 259 height 33
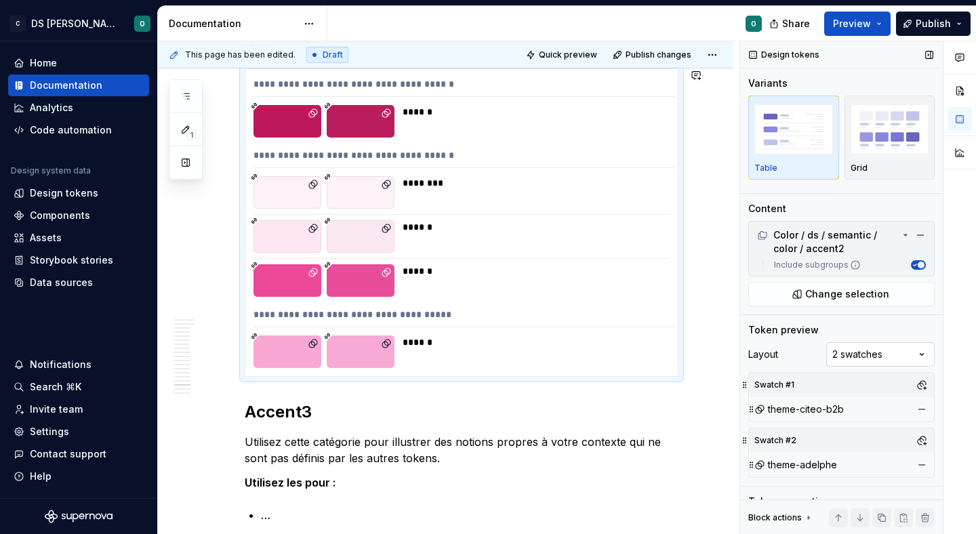
scroll to position [9030, 0]
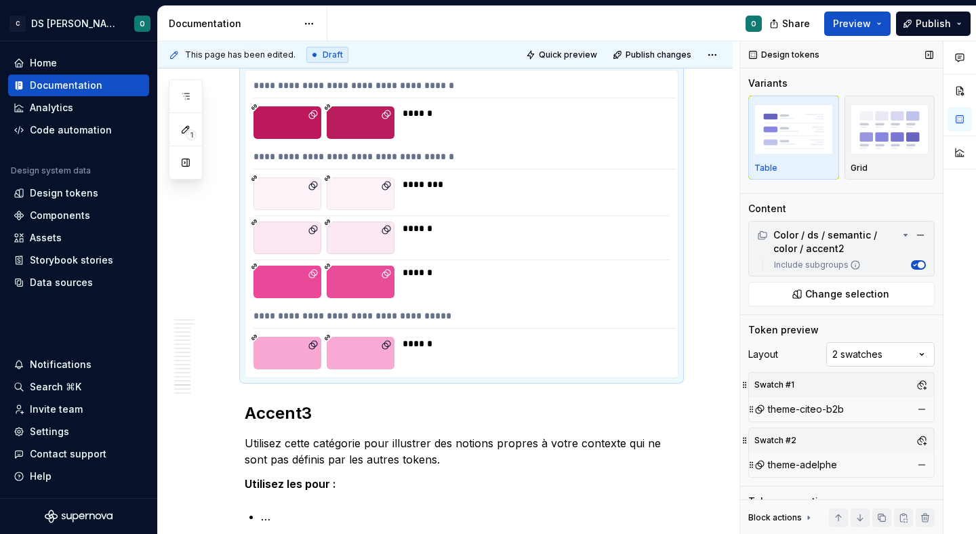
click at [900, 356] on div "Comments Open comments No comments yet Select ‘Comment’ from the block context …" at bounding box center [858, 287] width 236 height 493
click at [900, 353] on div "Comments Open comments No comments yet Select ‘Comment’ from the block context …" at bounding box center [858, 287] width 236 height 493
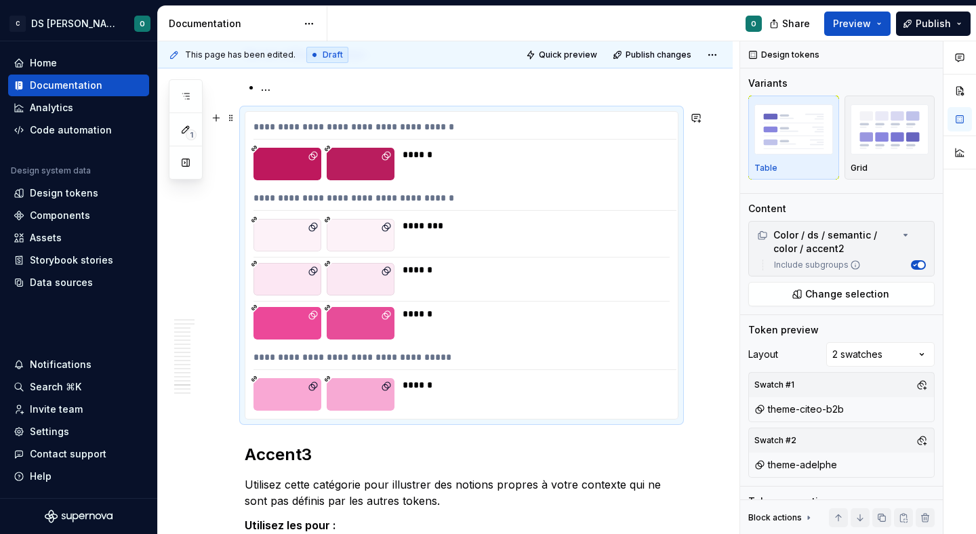
scroll to position [8977, 0]
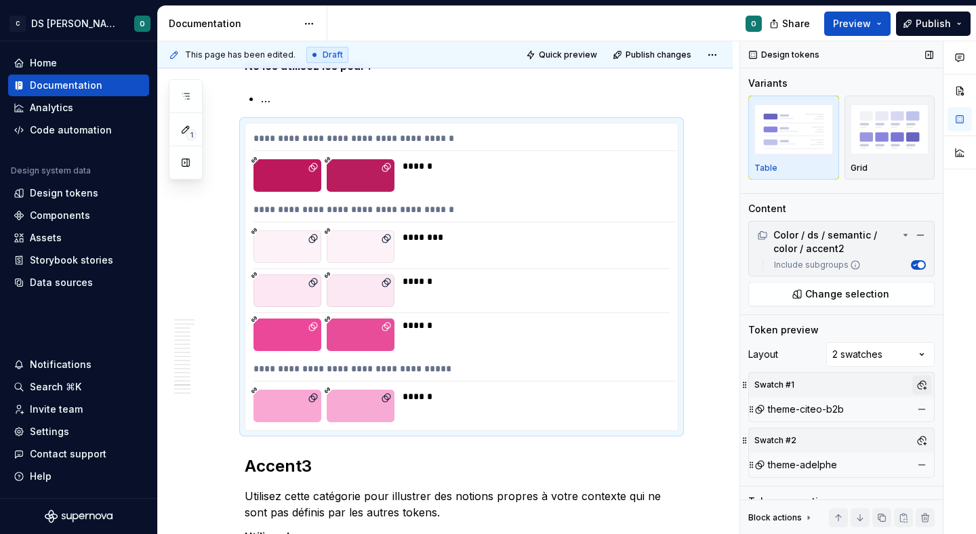
click at [916, 386] on button "button" at bounding box center [921, 384] width 19 height 19
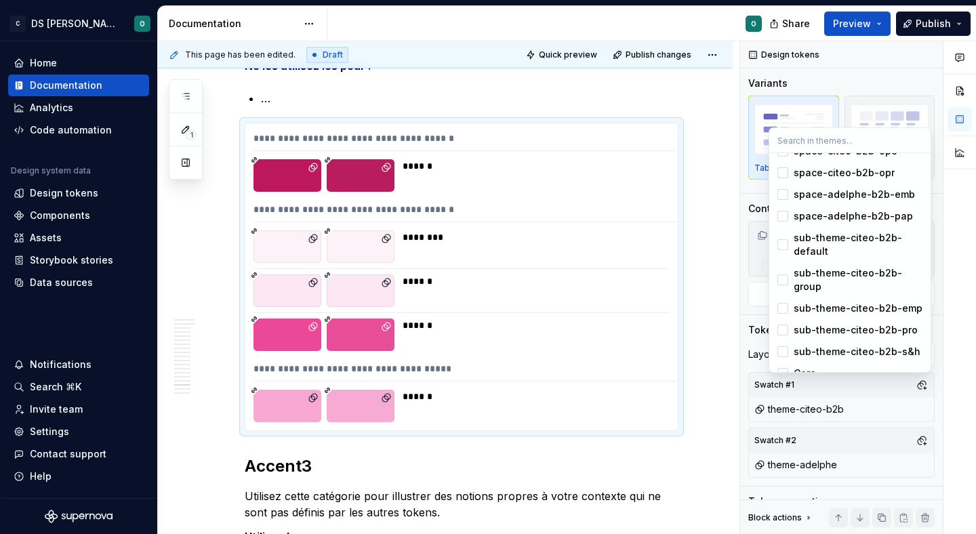
scroll to position [255, 0]
click at [889, 274] on div "sub-theme-citeo-b2b-group" at bounding box center [857, 279] width 129 height 27
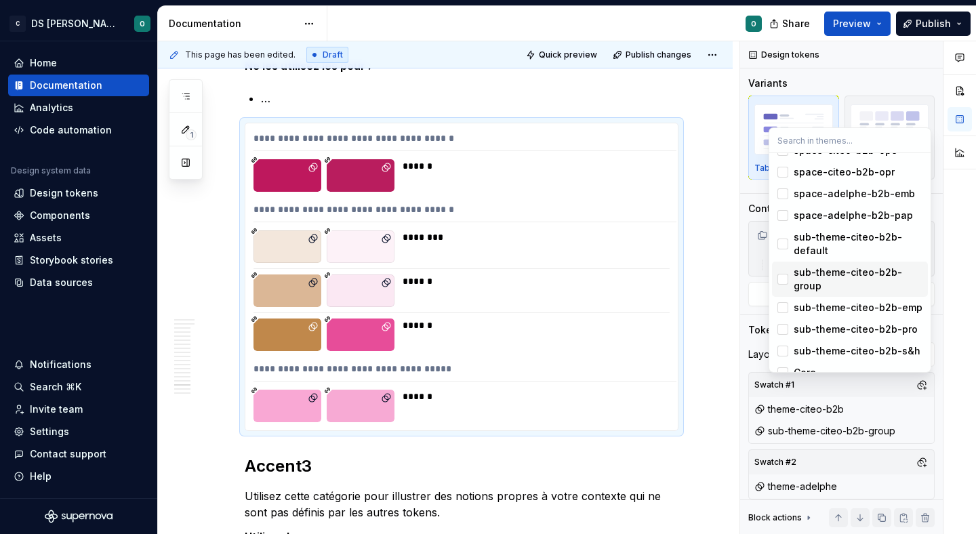
click at [889, 274] on div "sub-theme-citeo-b2b-group" at bounding box center [857, 279] width 129 height 27
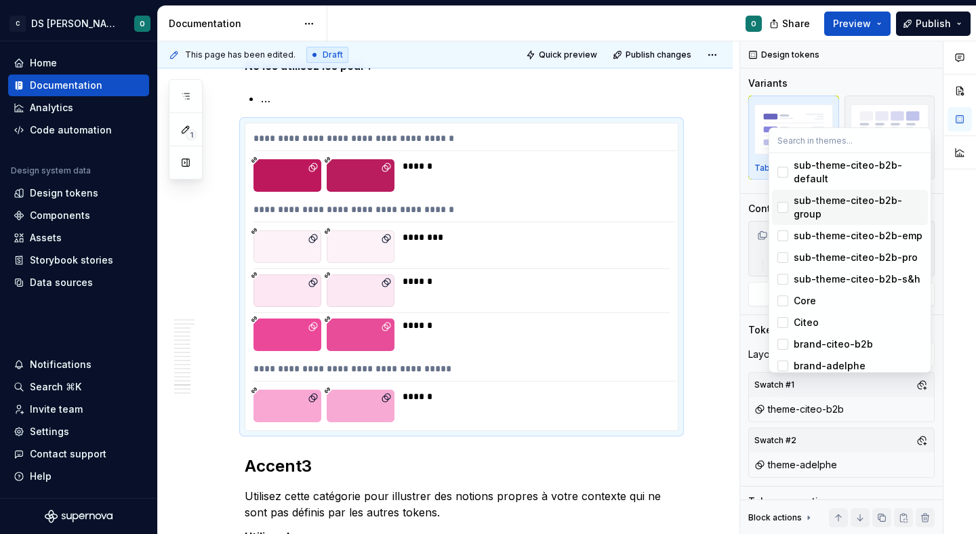
scroll to position [356, 0]
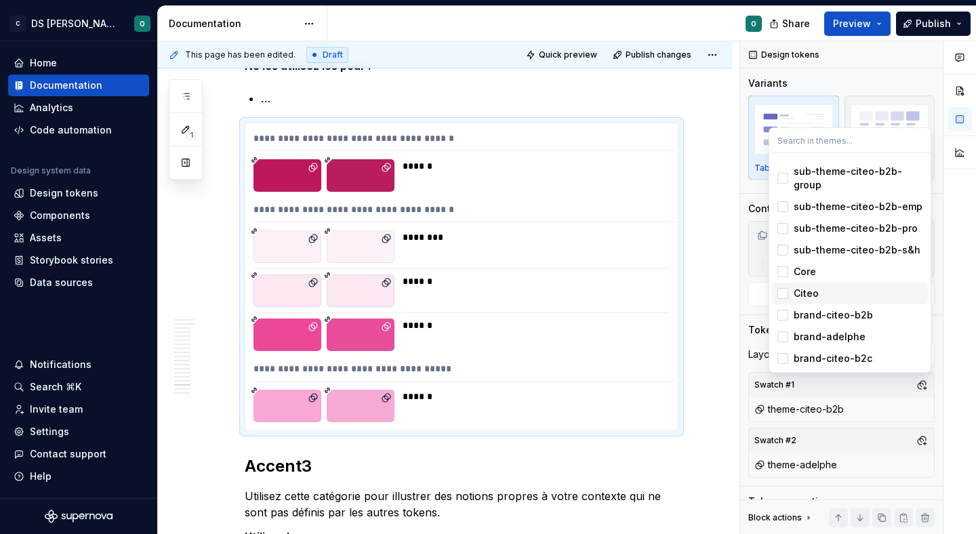
click at [862, 297] on div "Citeo" at bounding box center [857, 294] width 129 height 14
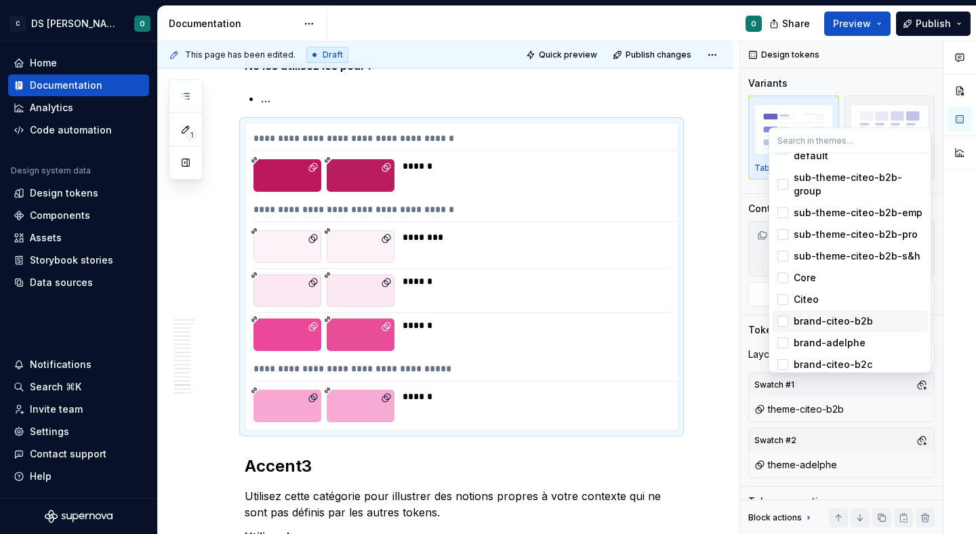
click at [883, 326] on div "brand-citeo-b2b" at bounding box center [857, 321] width 129 height 14
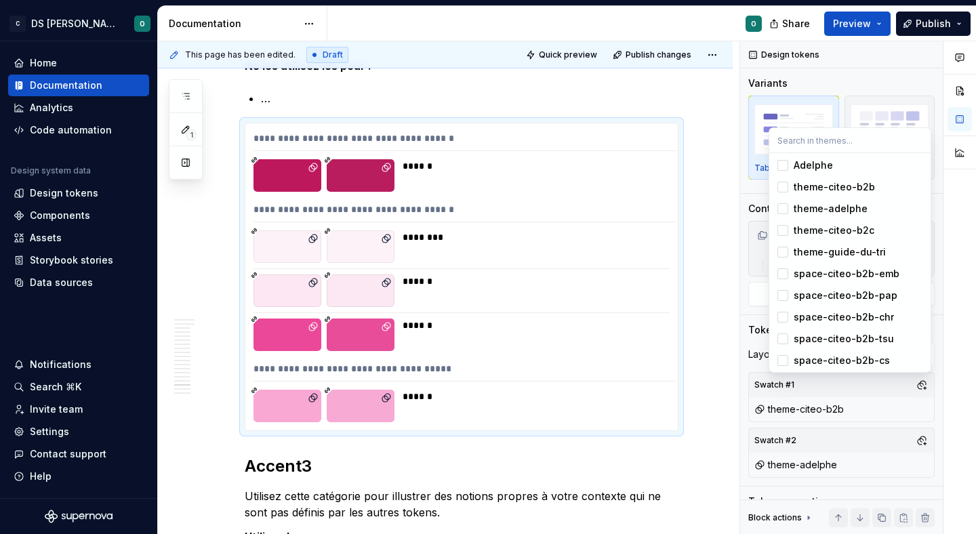
scroll to position [0, 0]
click at [873, 257] on div "theme-guide-du-tri" at bounding box center [839, 254] width 92 height 14
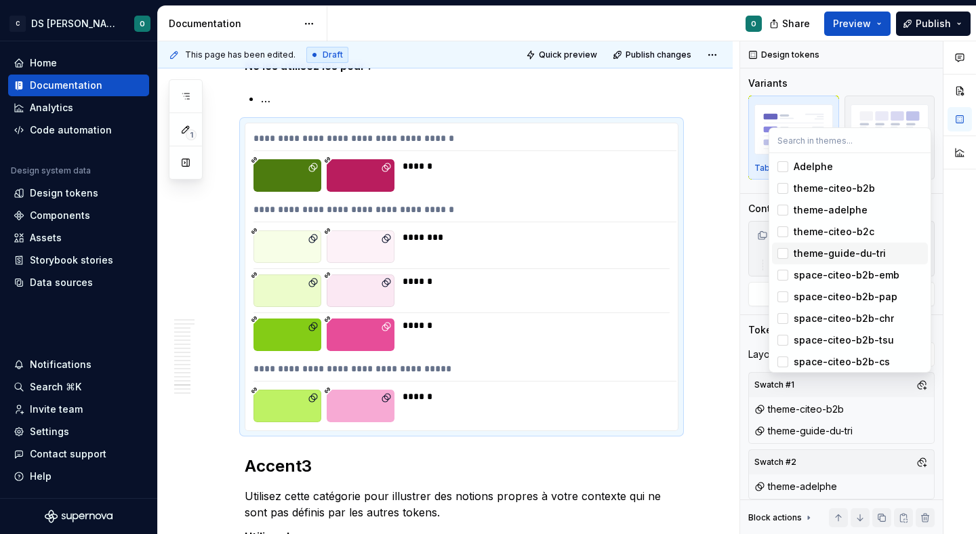
click at [873, 257] on div "theme-guide-du-tri" at bounding box center [839, 254] width 92 height 14
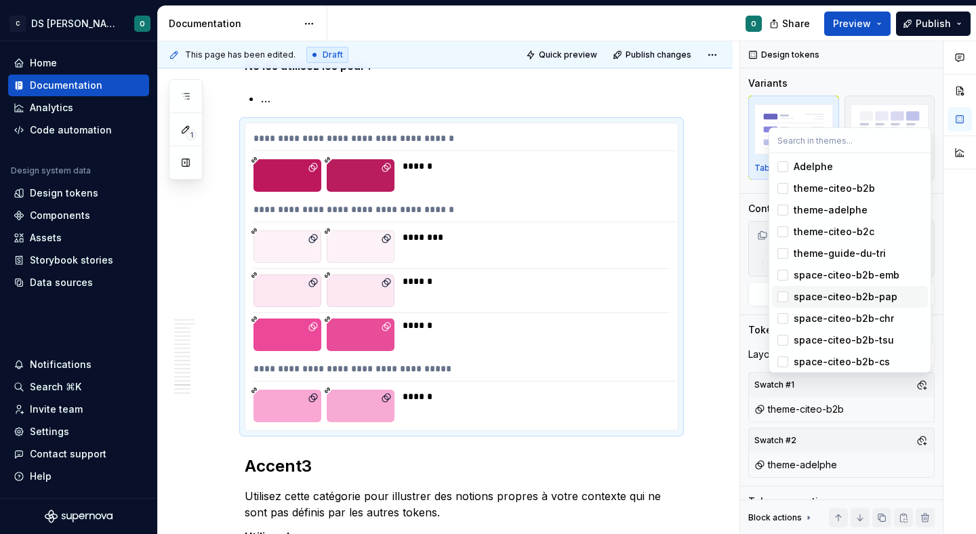
click at [957, 356] on div at bounding box center [959, 287] width 33 height 493
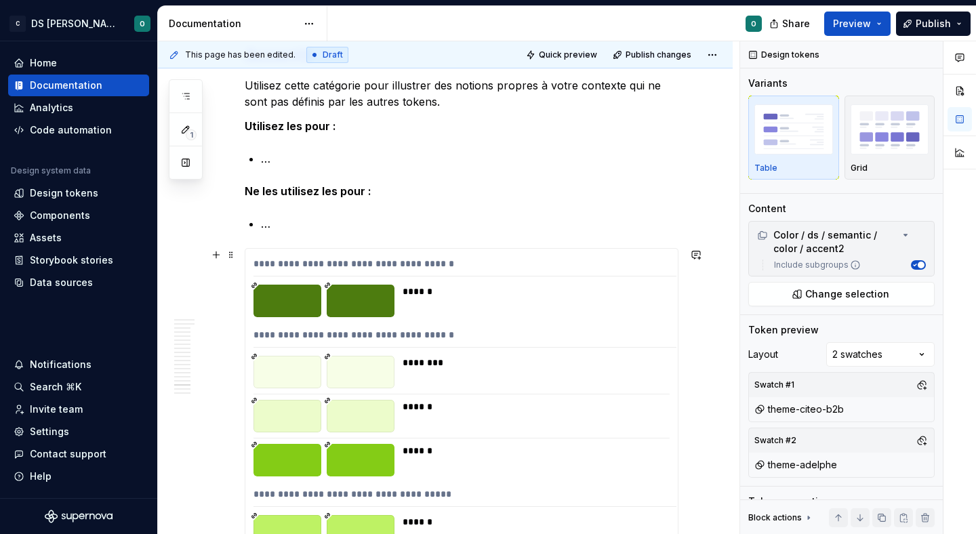
scroll to position [9388, 0]
click at [543, 338] on div "**********" at bounding box center [464, 337] width 423 height 20
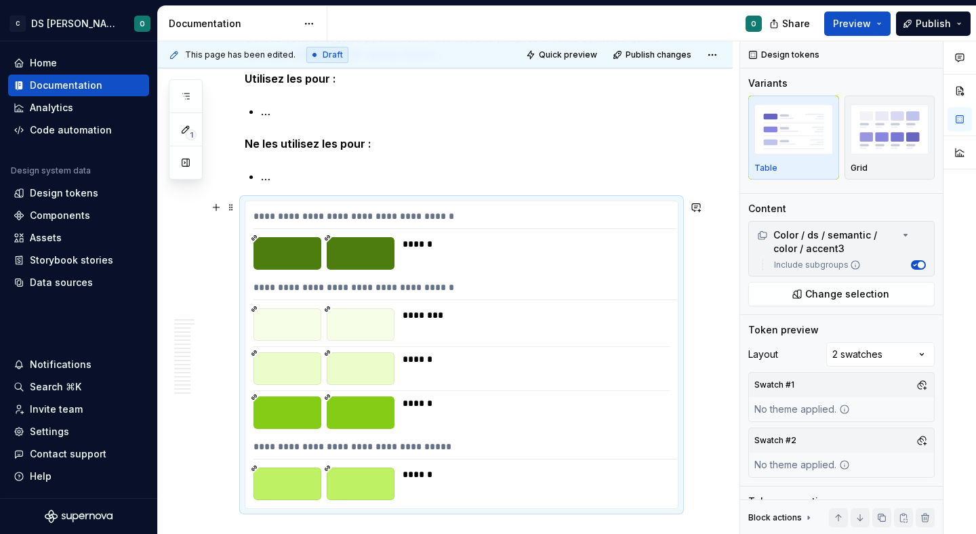
scroll to position [9441, 0]
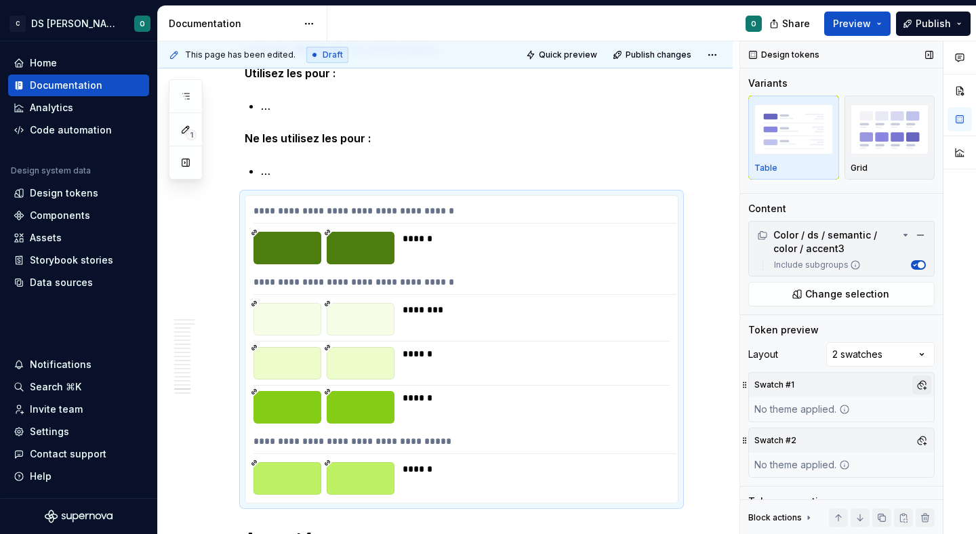
click at [925, 382] on button "button" at bounding box center [921, 384] width 19 height 19
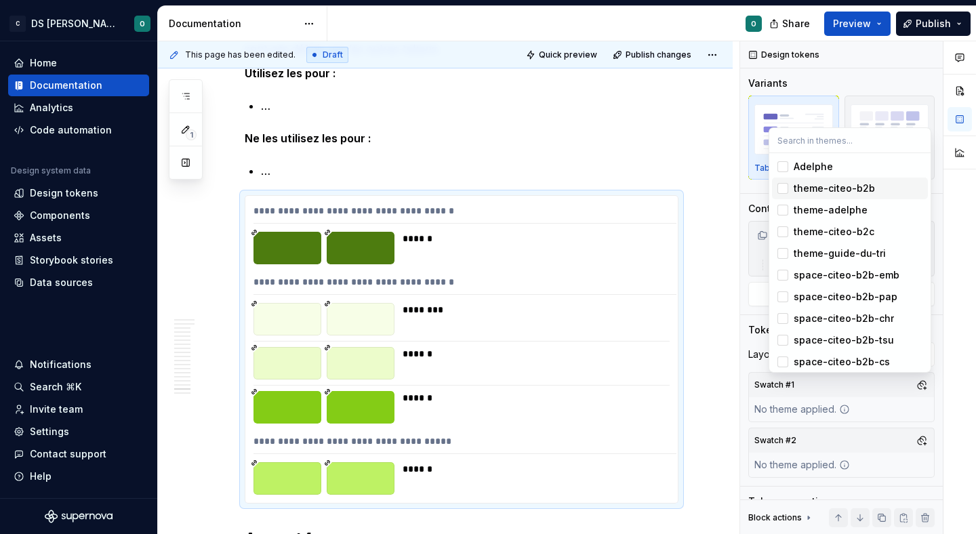
click at [879, 189] on div "theme-citeo-b2b" at bounding box center [857, 189] width 129 height 14
click at [923, 445] on div "Comments Open comments No comments yet Select ‘Comment’ from the block context …" at bounding box center [858, 287] width 236 height 493
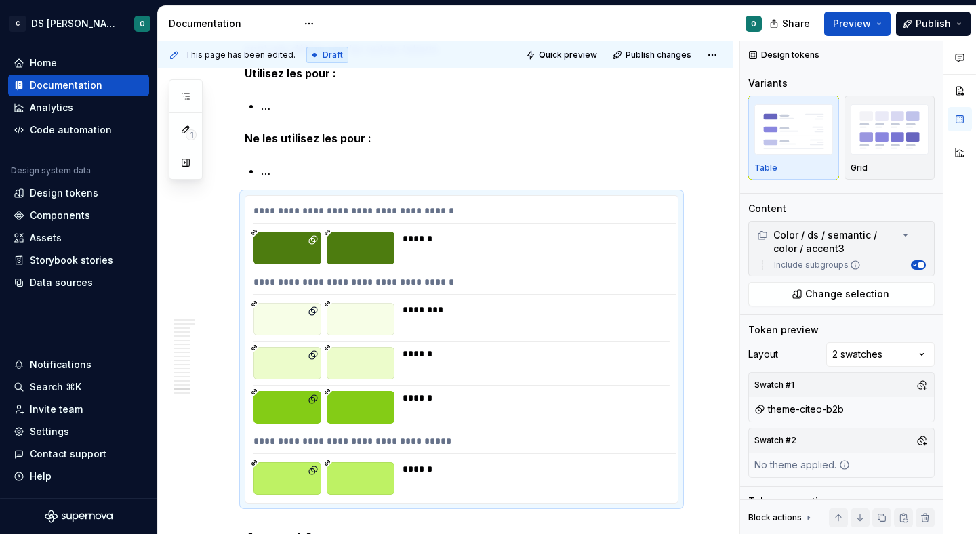
click at [923, 445] on button "button" at bounding box center [921, 440] width 19 height 19
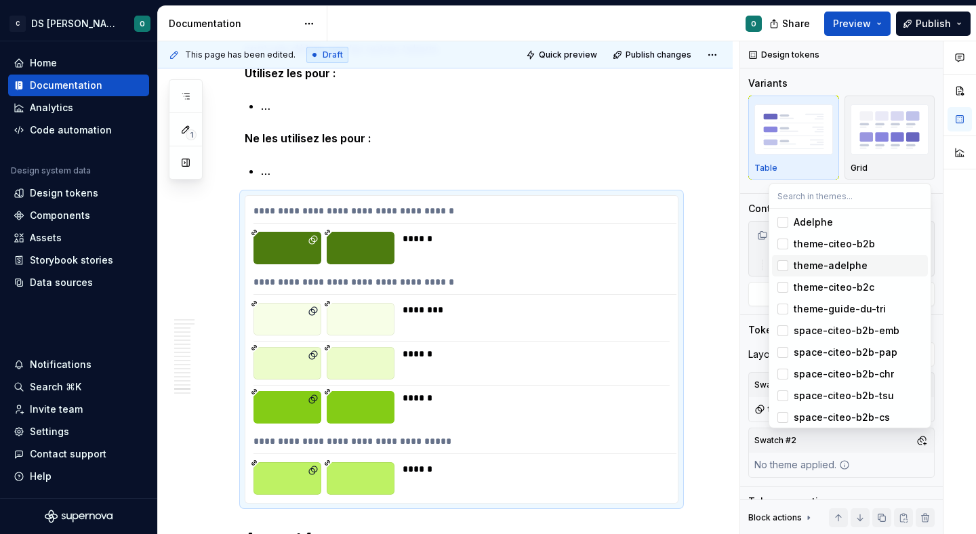
click at [873, 270] on div "theme-adelphe" at bounding box center [857, 266] width 129 height 14
click at [708, 336] on html "C DS Citeo O Home Documentation Analytics Code automation Design system data De…" at bounding box center [488, 267] width 976 height 534
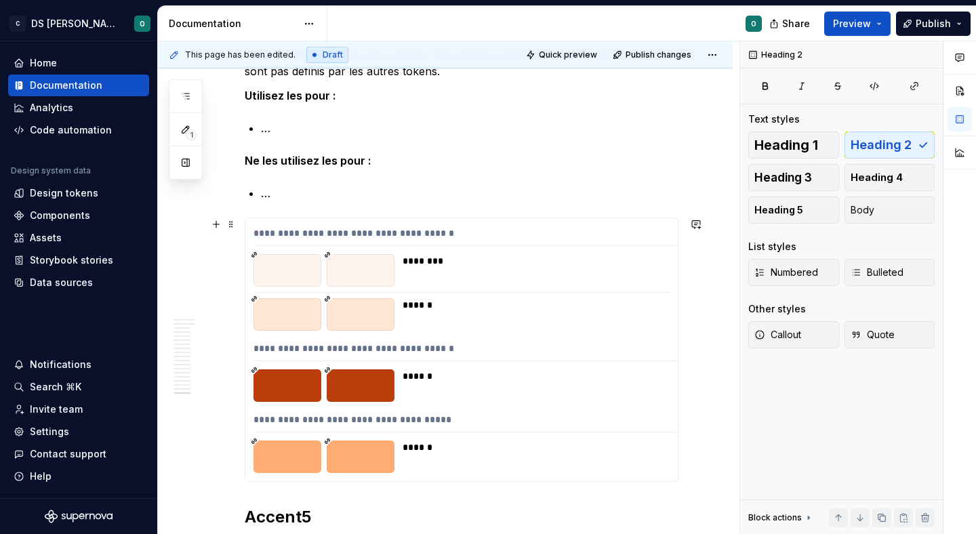
scroll to position [9964, 0]
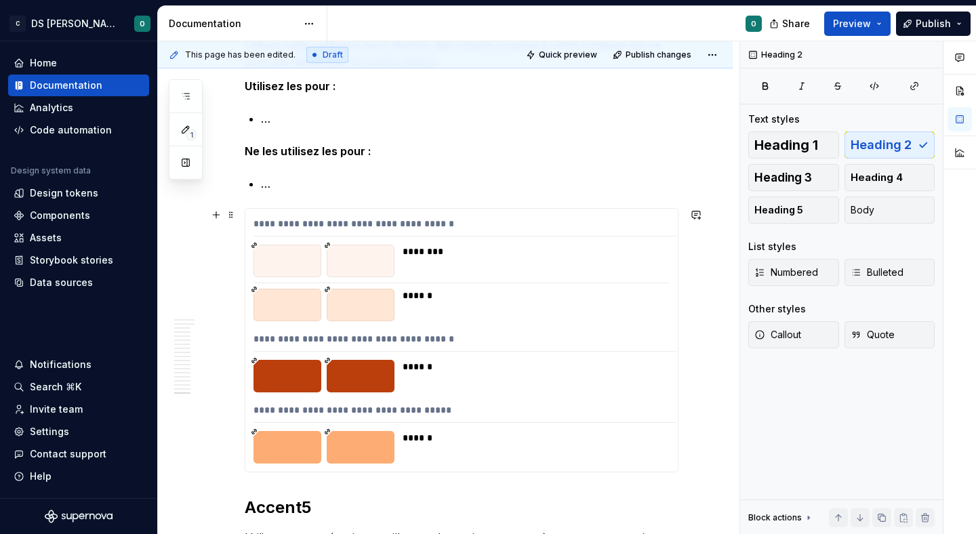
click at [670, 327] on div "**********" at bounding box center [461, 340] width 432 height 263
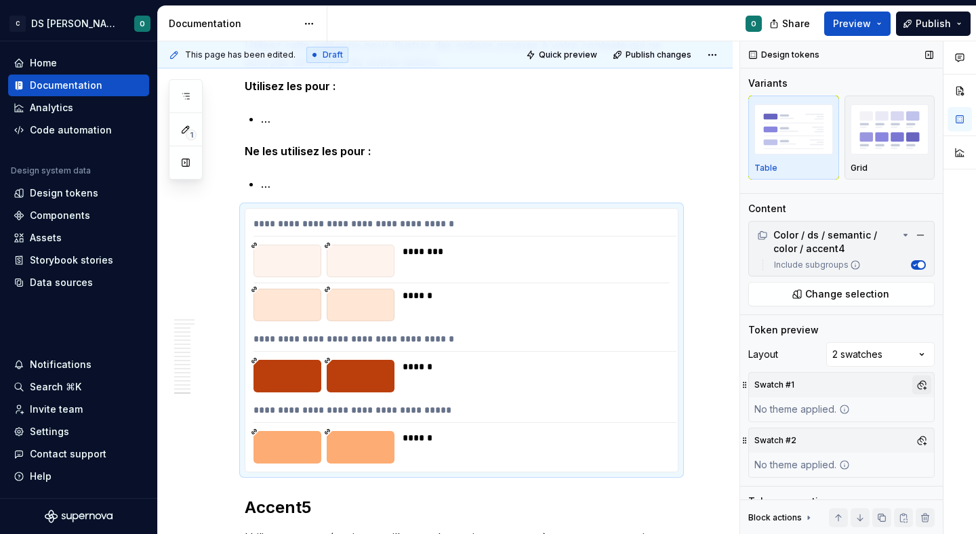
click at [920, 386] on button "button" at bounding box center [921, 384] width 19 height 19
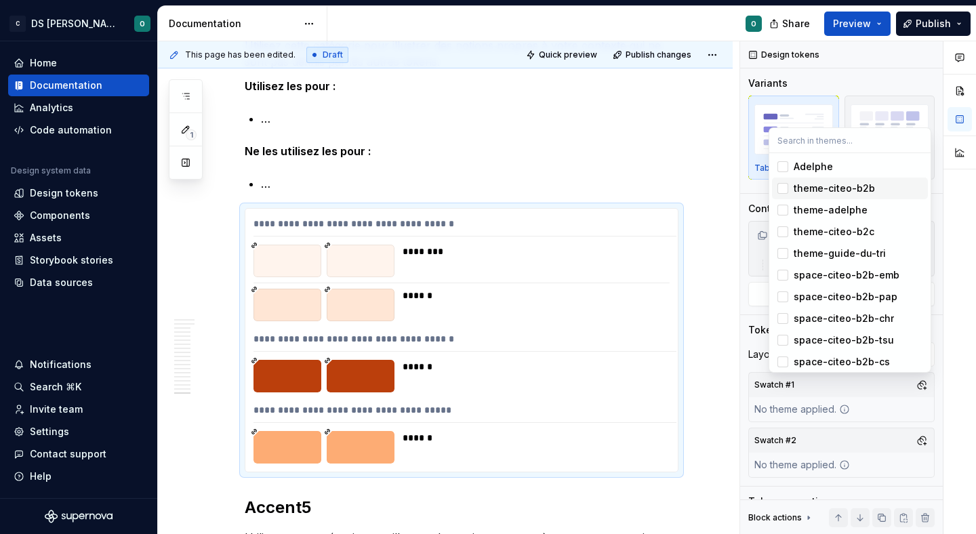
click at [883, 194] on div "theme-citeo-b2b" at bounding box center [857, 189] width 129 height 14
click at [915, 440] on div "Comments Open comments No comments yet Select ‘Comment’ from the block context …" at bounding box center [858, 287] width 236 height 493
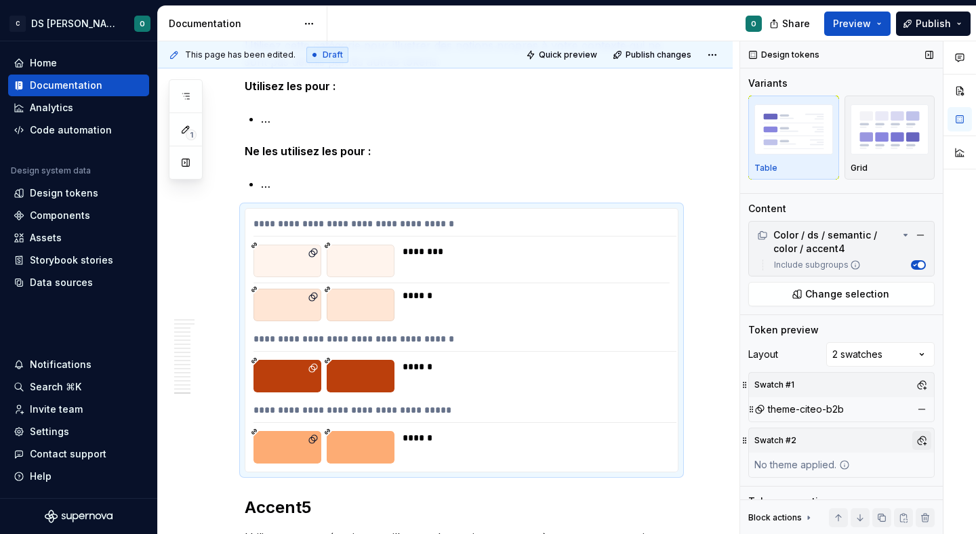
click at [923, 440] on button "button" at bounding box center [921, 440] width 19 height 19
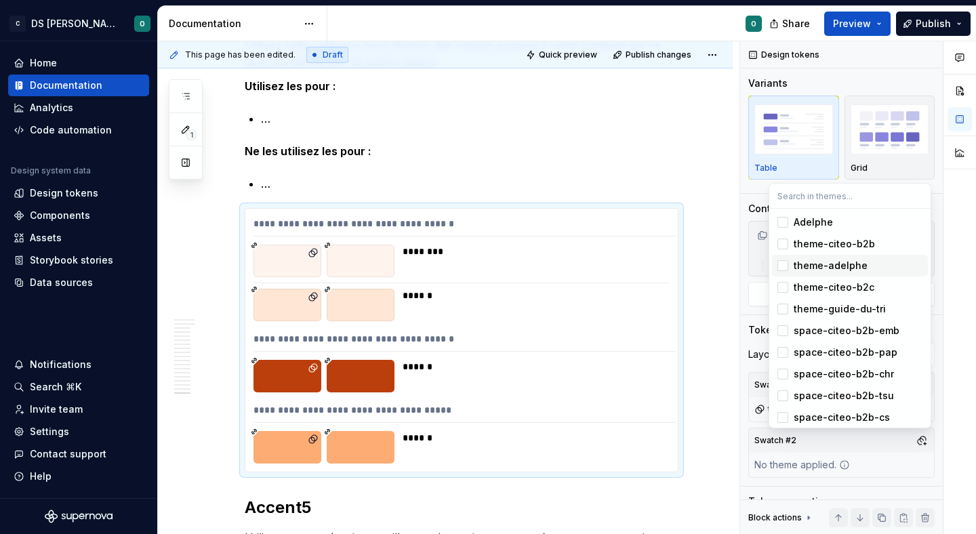
click at [875, 264] on div "theme-adelphe" at bounding box center [857, 266] width 129 height 14
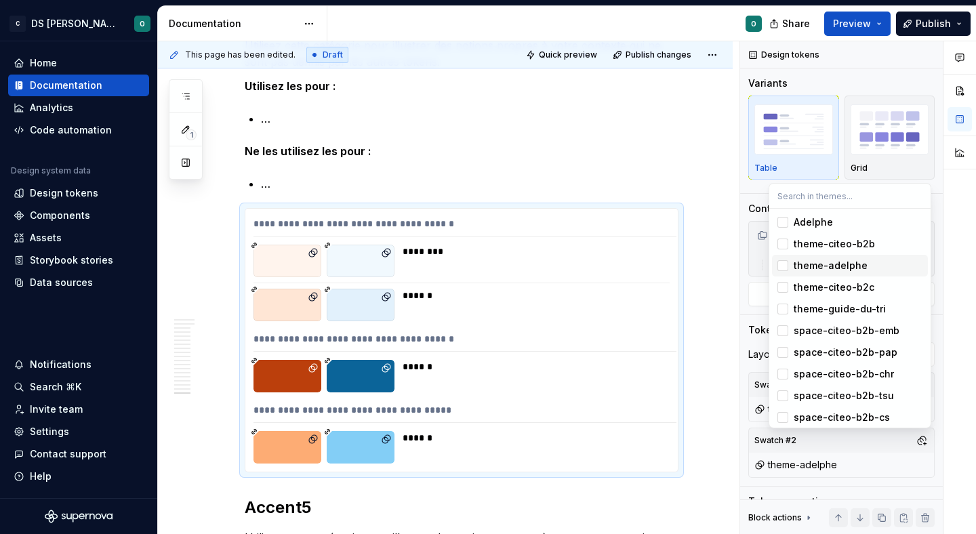
click at [717, 268] on html "C DS Citeo O Home Documentation Analytics Code automation Design system data De…" at bounding box center [488, 267] width 976 height 534
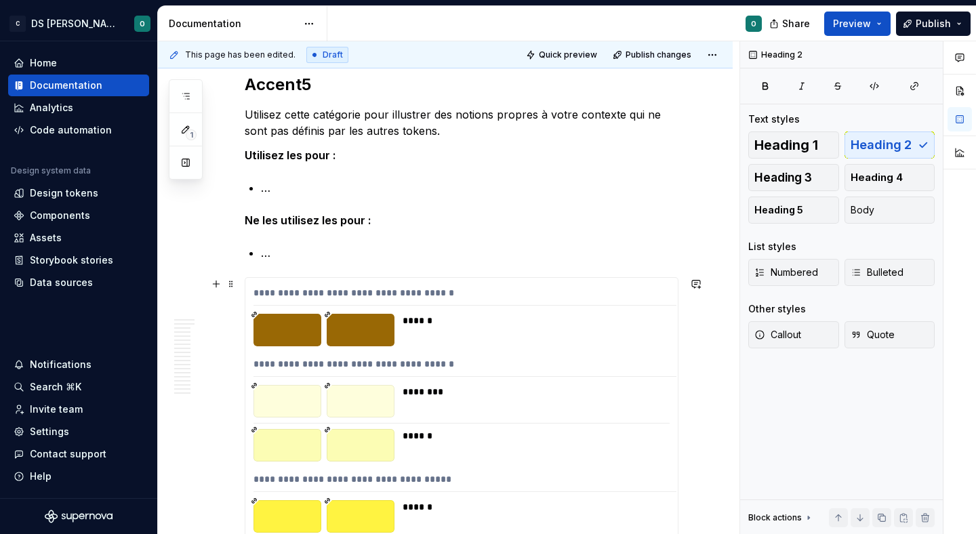
scroll to position [10457, 0]
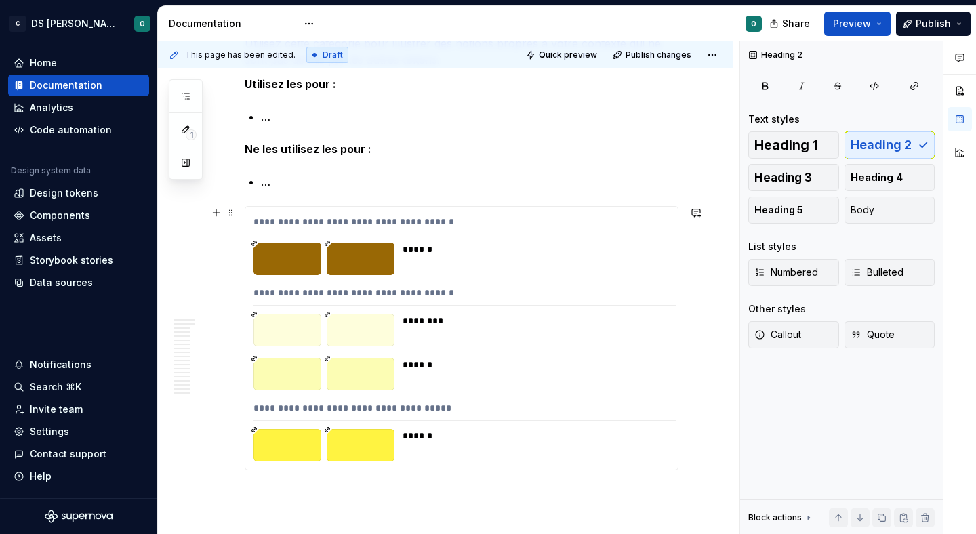
click at [648, 286] on div "**********" at bounding box center [464, 296] width 423 height 20
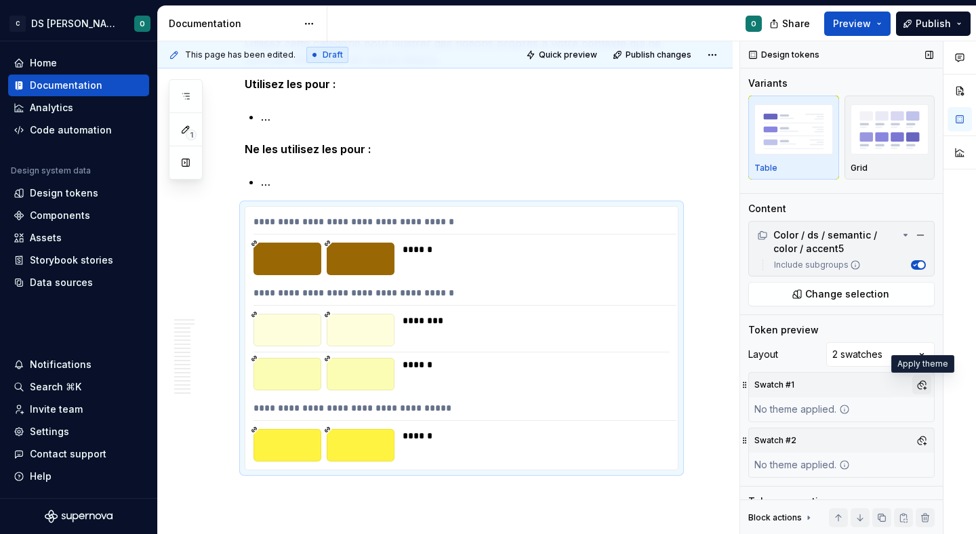
click at [922, 380] on button "button" at bounding box center [921, 384] width 19 height 19
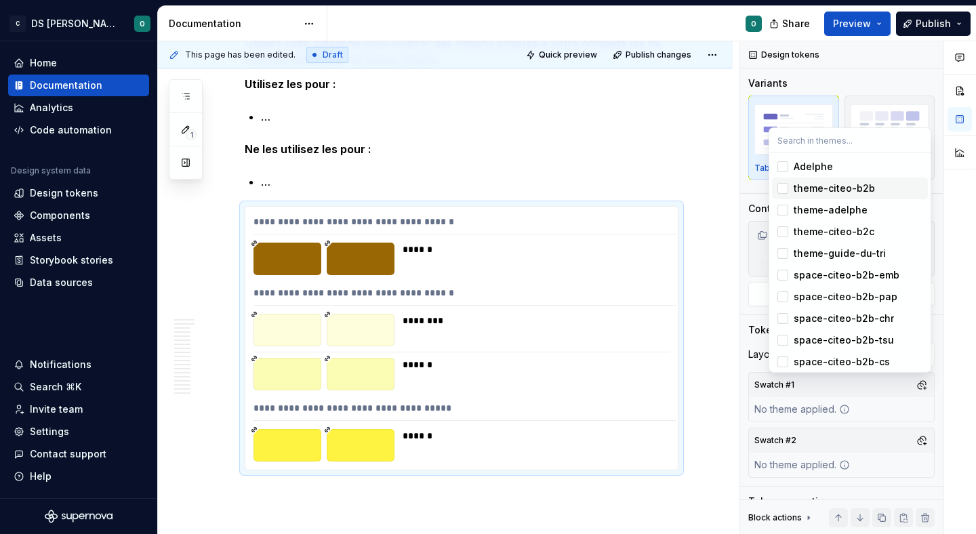
click at [881, 192] on div "theme-citeo-b2b" at bounding box center [857, 189] width 129 height 14
click at [926, 436] on div "Comments Open comments No comments yet Select ‘Comment’ from the block context …" at bounding box center [858, 287] width 236 height 493
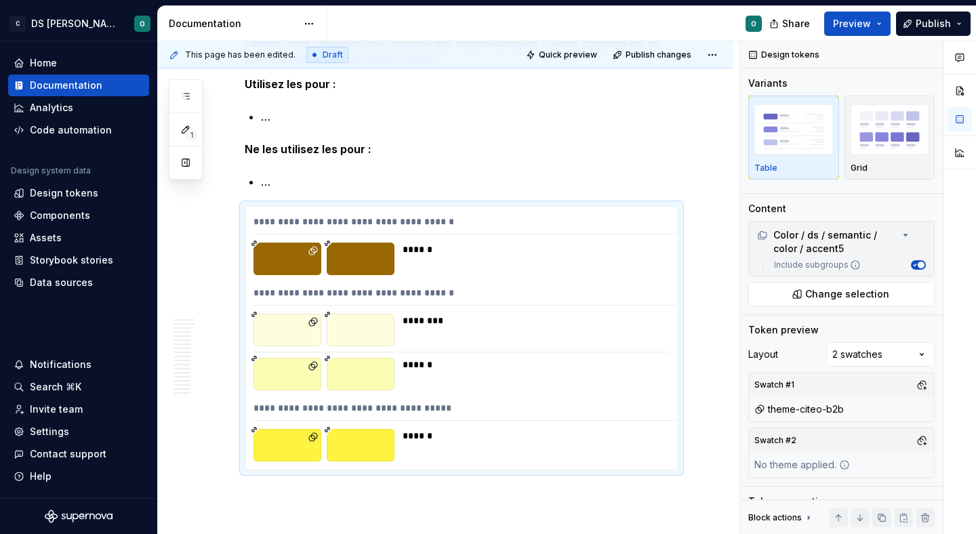
click at [926, 436] on button "button" at bounding box center [921, 440] width 19 height 19
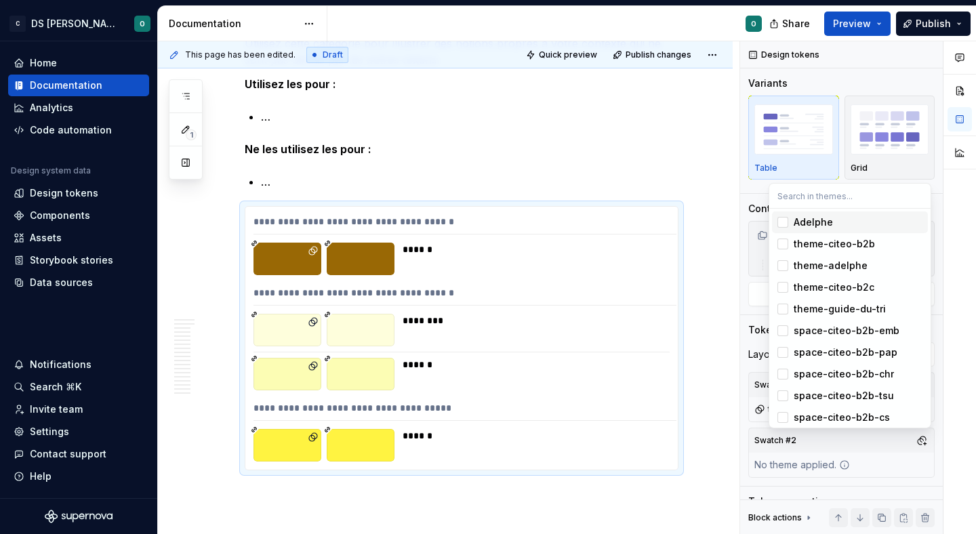
click at [926, 436] on div "Comments Open comments No comments yet Select ‘Comment’ from the block context …" at bounding box center [858, 287] width 236 height 493
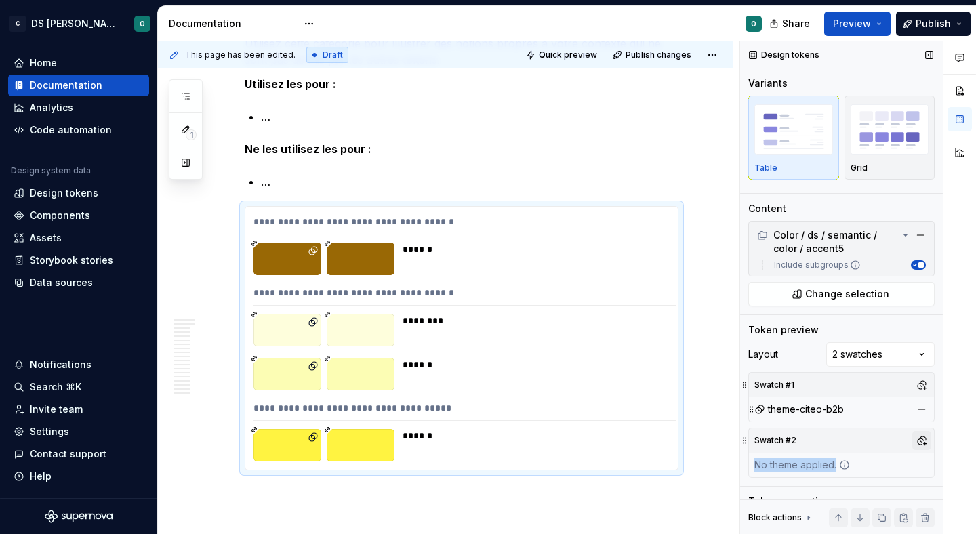
click at [925, 433] on button "button" at bounding box center [921, 440] width 19 height 19
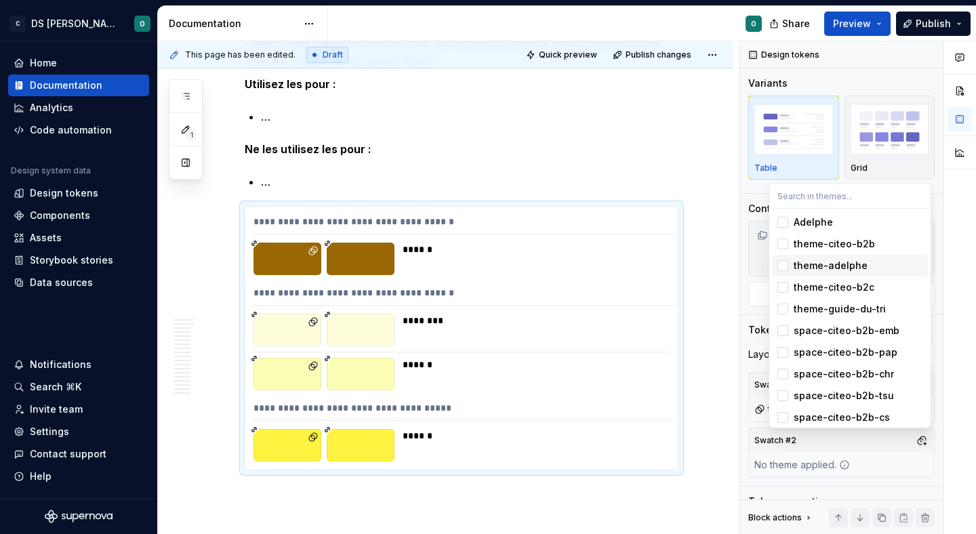
click at [904, 267] on div "theme-adelphe" at bounding box center [857, 266] width 129 height 14
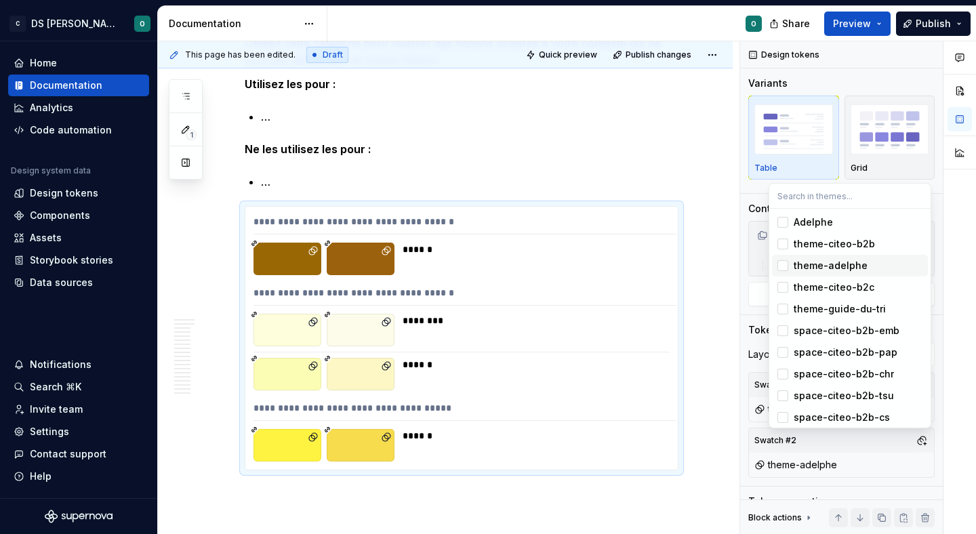
click at [711, 291] on html "C DS Citeo O Home Documentation Analytics Code automation Design system data De…" at bounding box center [488, 267] width 976 height 534
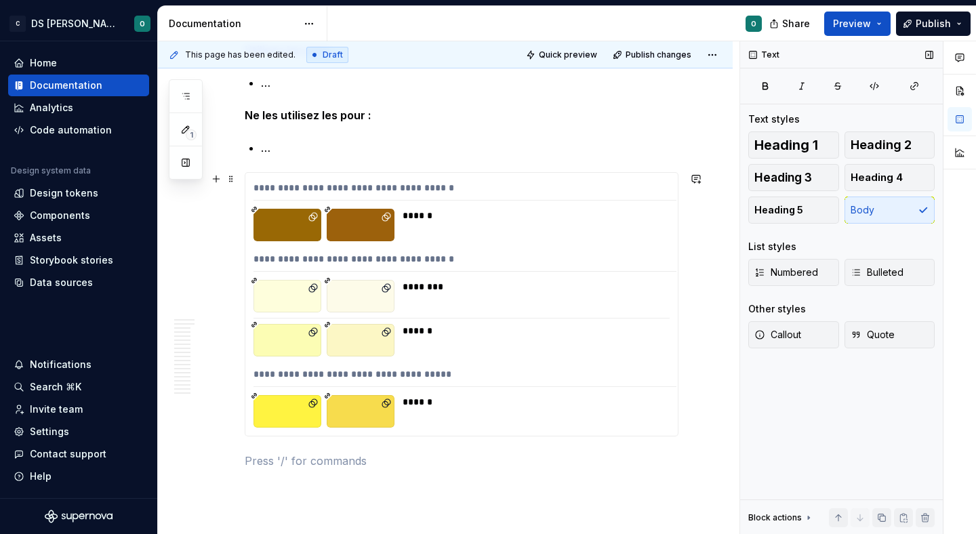
scroll to position [10489, 0]
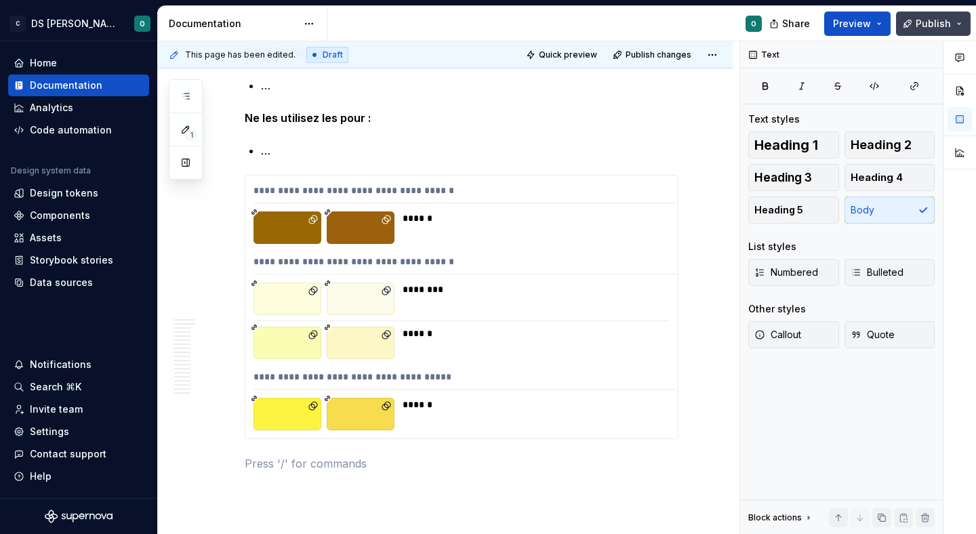
click at [930, 28] on span "Publish" at bounding box center [932, 24] width 35 height 14
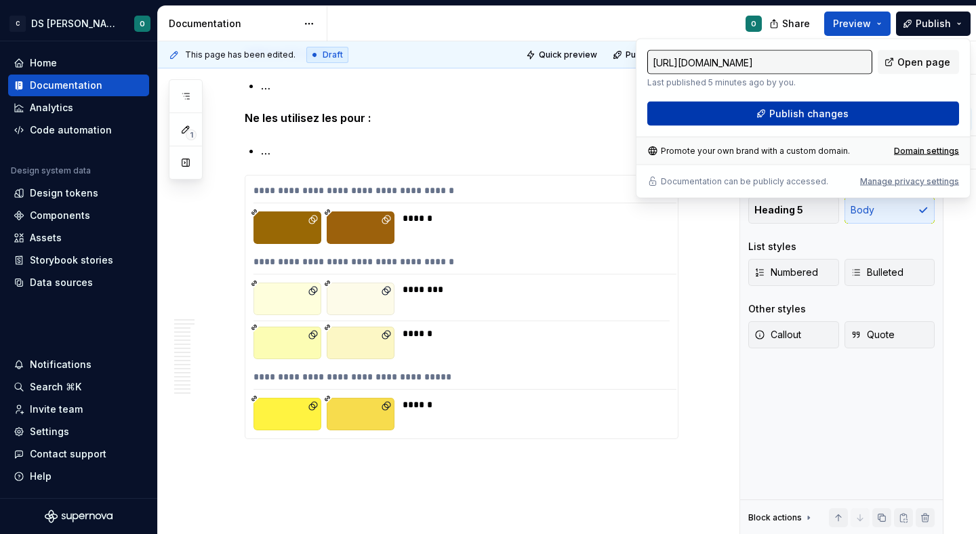
click at [831, 112] on span "Publish changes" at bounding box center [808, 114] width 79 height 14
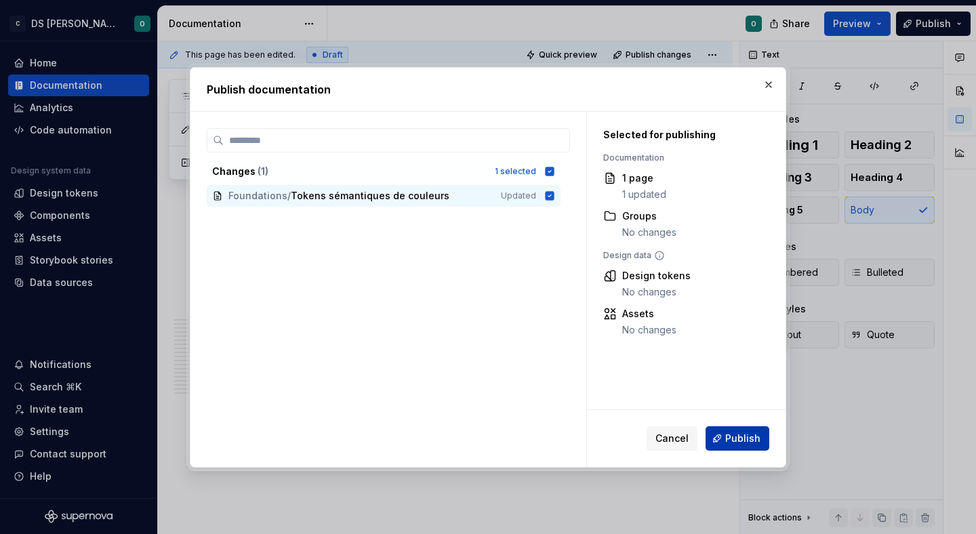
click at [753, 440] on span "Publish" at bounding box center [742, 439] width 35 height 14
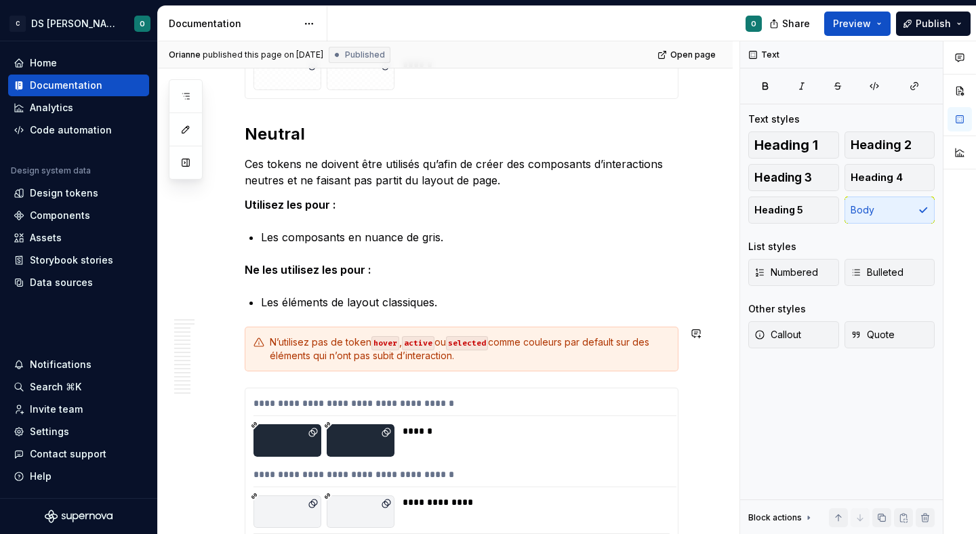
scroll to position [2505, 0]
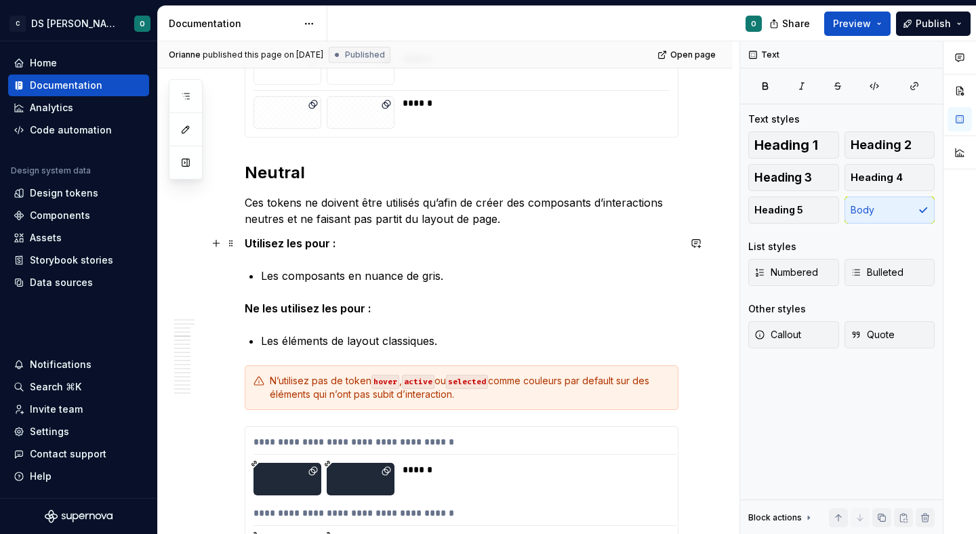
click at [396, 250] on p "Utilisez les pour :" at bounding box center [462, 243] width 434 height 16
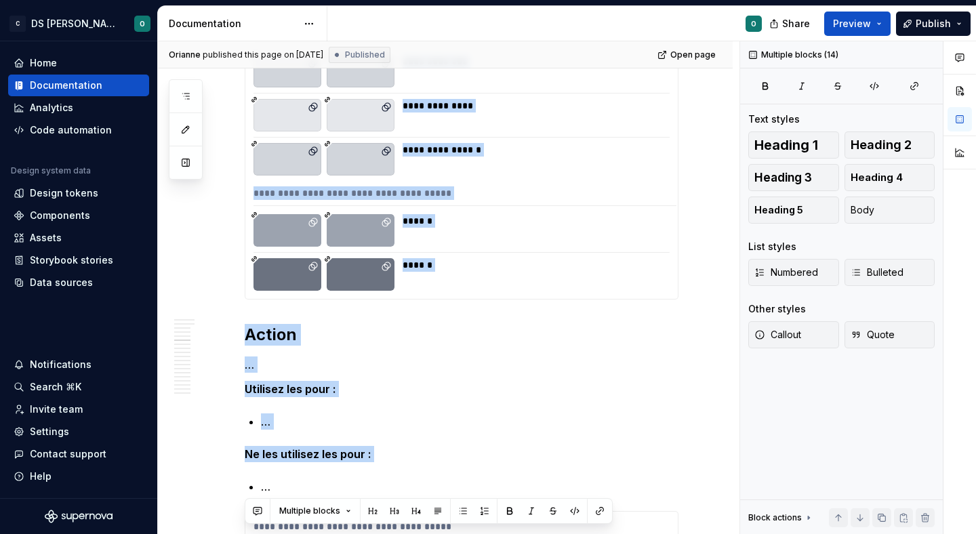
scroll to position [3201, 0]
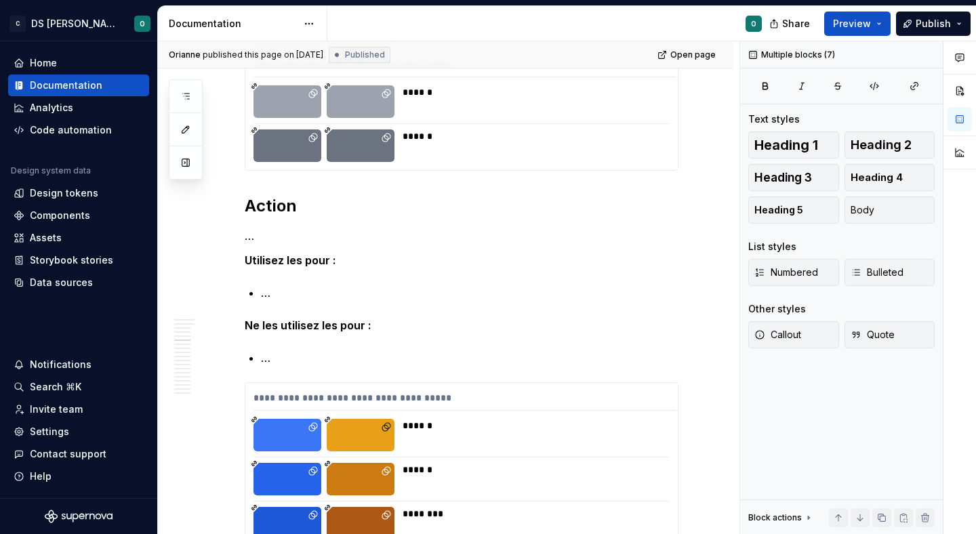
drag, startPoint x: 246, startPoint y: 166, endPoint x: 625, endPoint y: 139, distance: 379.7
click at [625, 139] on div "******" at bounding box center [535, 136] width 266 height 14
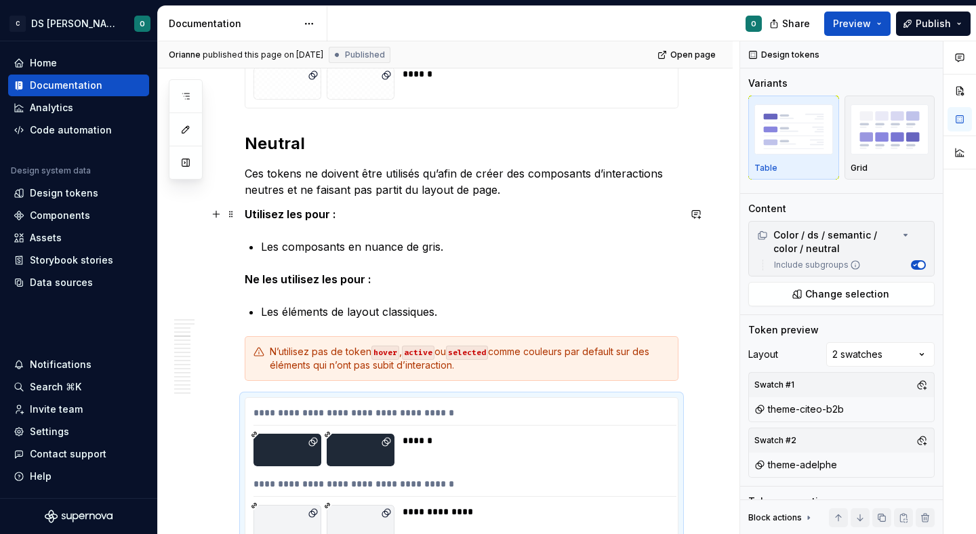
scroll to position [2523, 0]
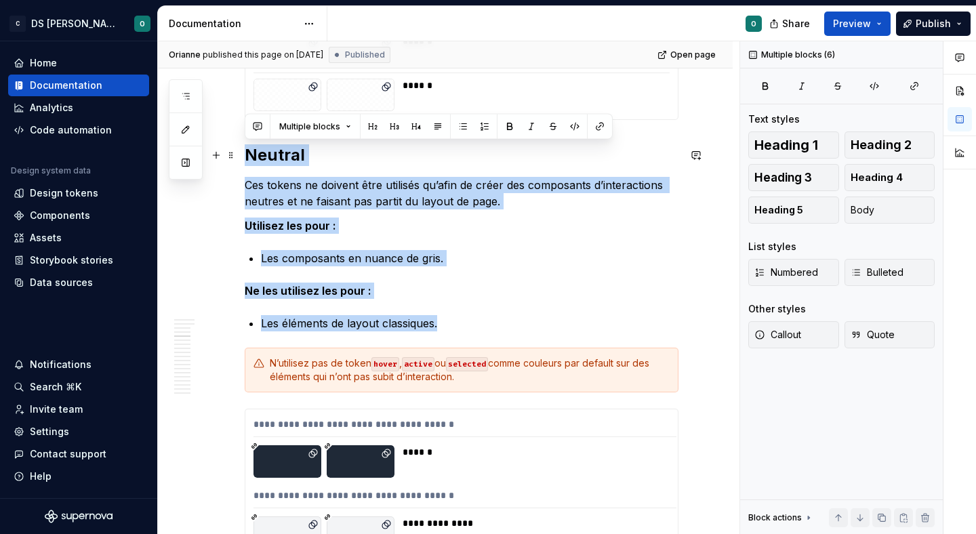
drag, startPoint x: 493, startPoint y: 320, endPoint x: 248, endPoint y: 156, distance: 294.4
copy div "Neutral Ces tokens ne doivent être utilisés qu’afin de créer des composants d’i…"
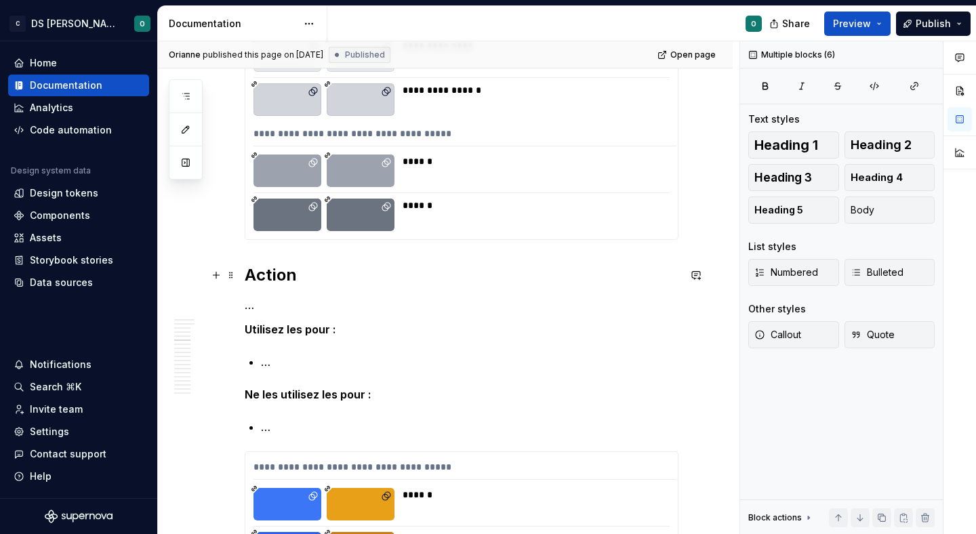
scroll to position [3144, 0]
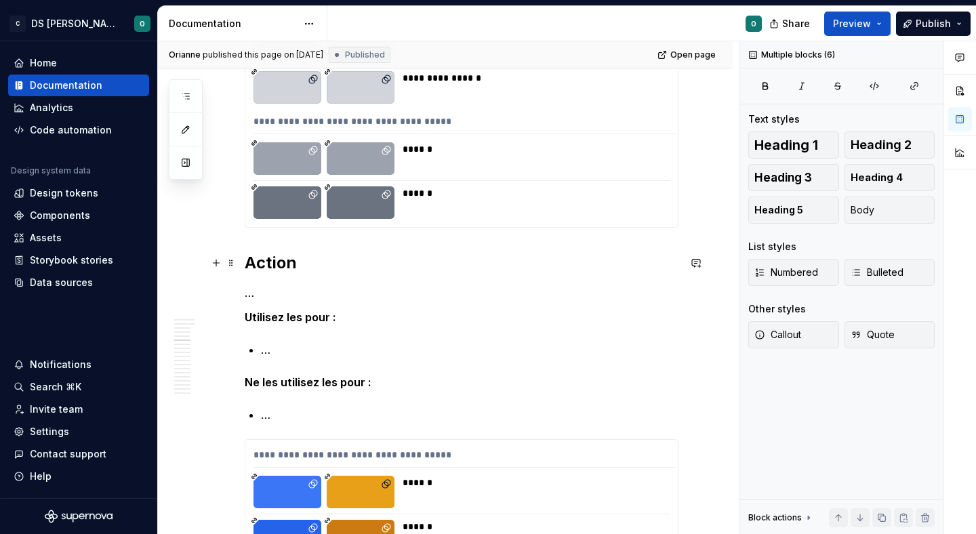
click at [249, 260] on h2 "Action" at bounding box center [462, 263] width 434 height 22
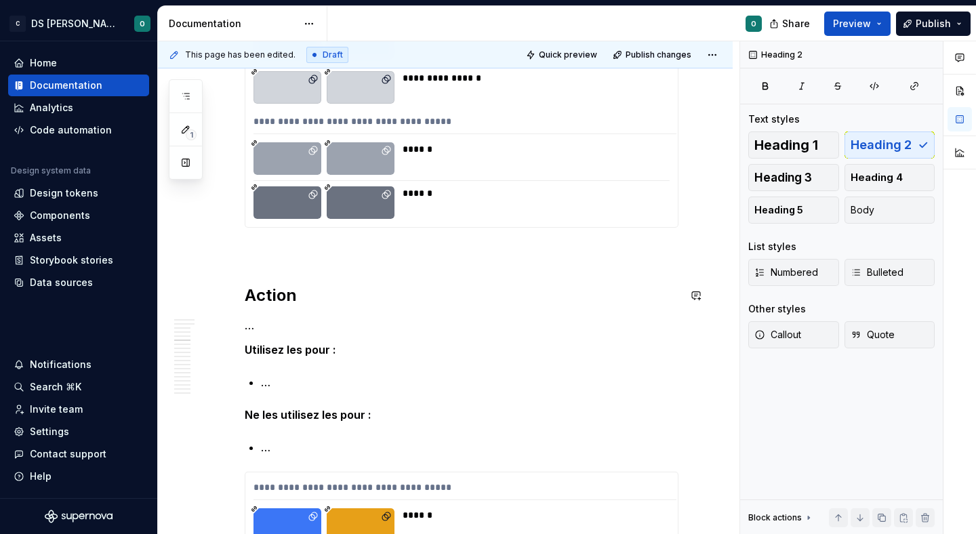
type textarea "*"
paste div
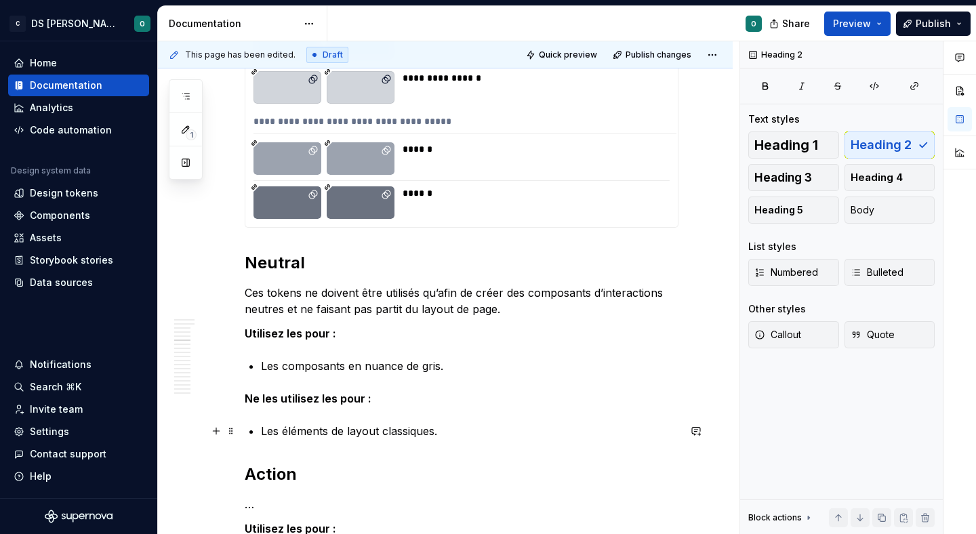
click at [467, 428] on p "Les éléments de layout classiques." at bounding box center [469, 431] width 417 height 16
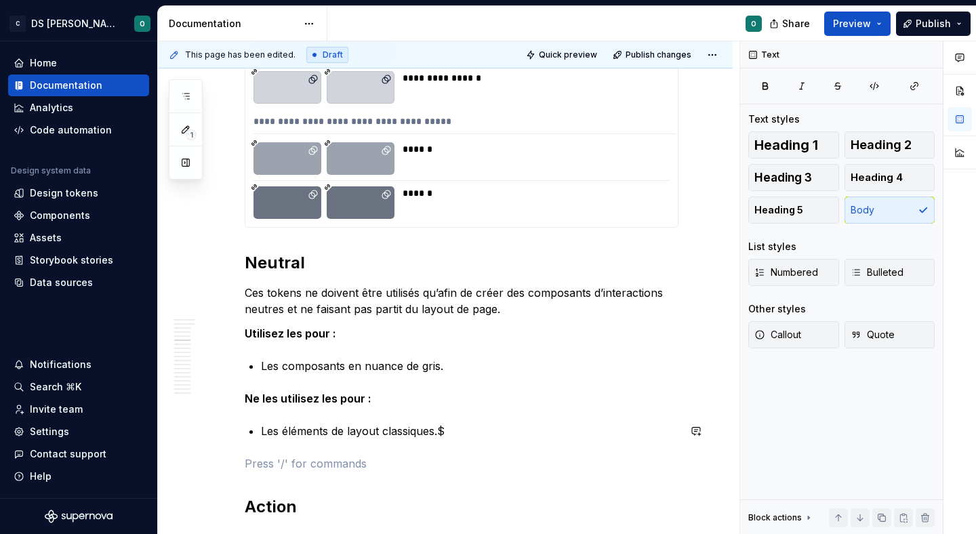
click at [467, 428] on p "Les éléments de layout classiques.$" at bounding box center [469, 431] width 417 height 16
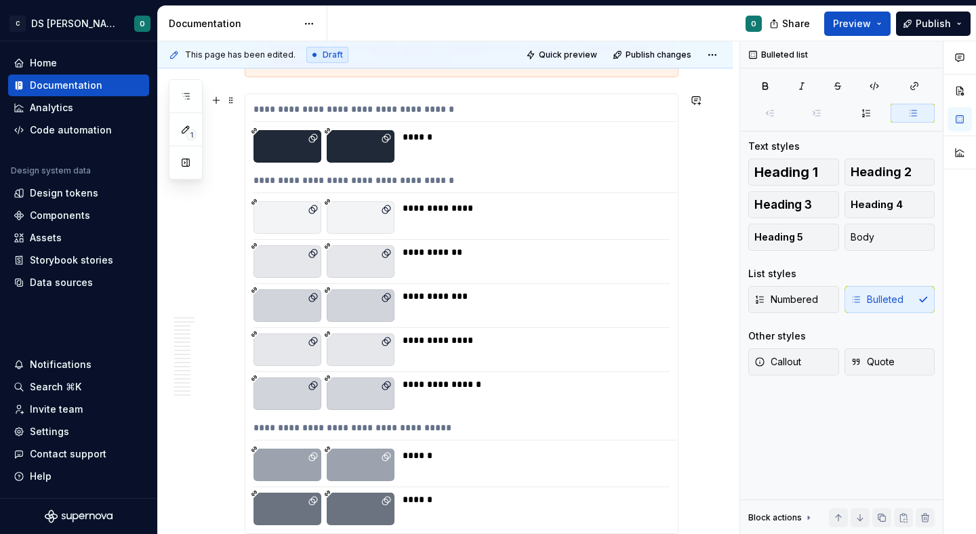
scroll to position [2809, 0]
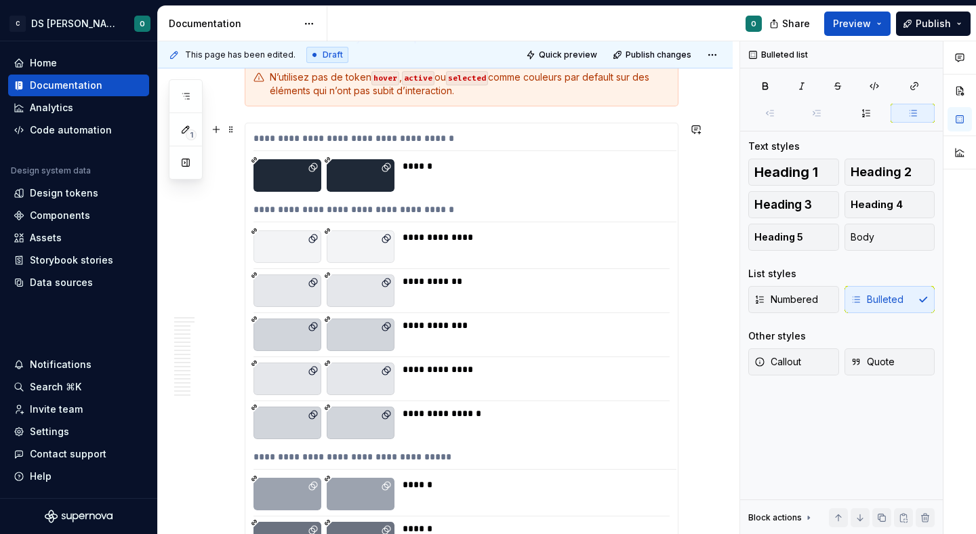
click at [508, 224] on div "**********" at bounding box center [461, 342] width 432 height 439
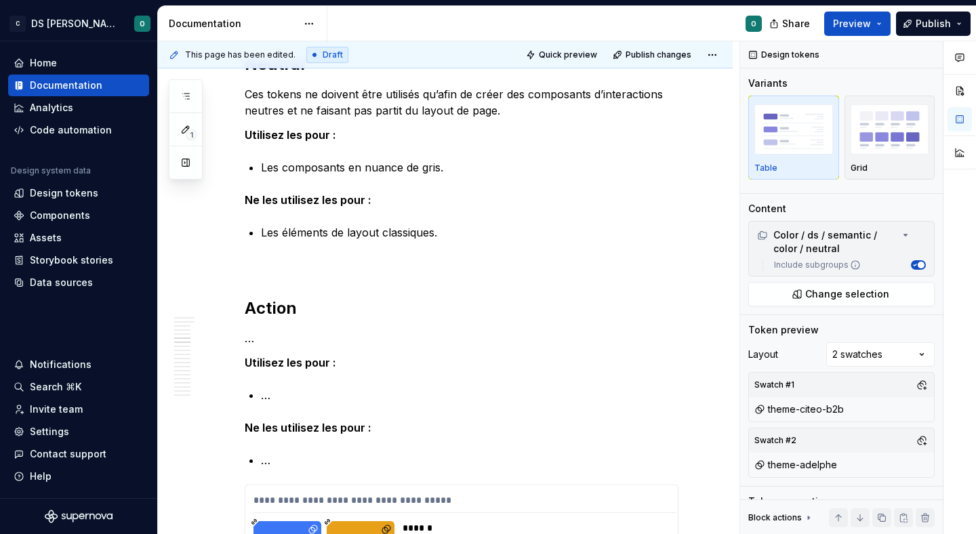
scroll to position [3351, 0]
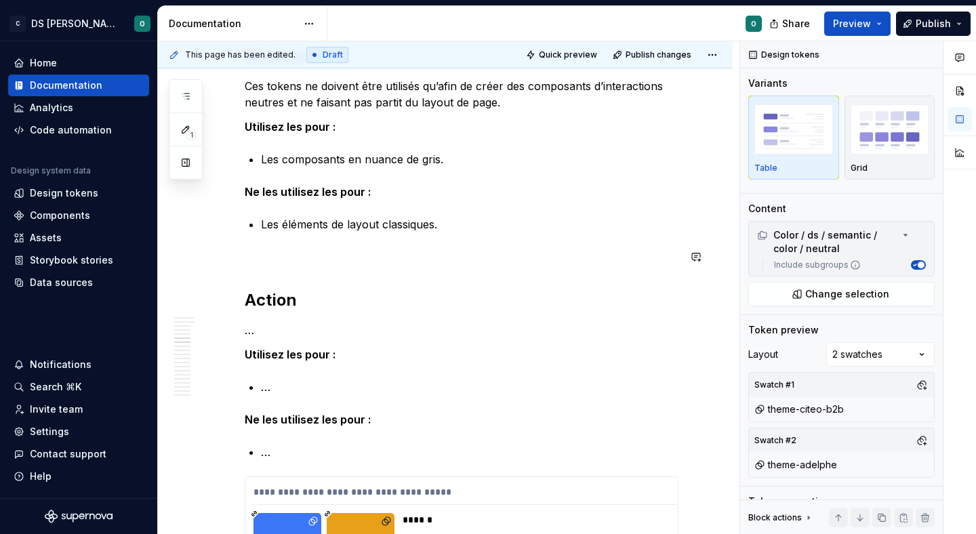
click at [374, 250] on p at bounding box center [462, 257] width 434 height 16
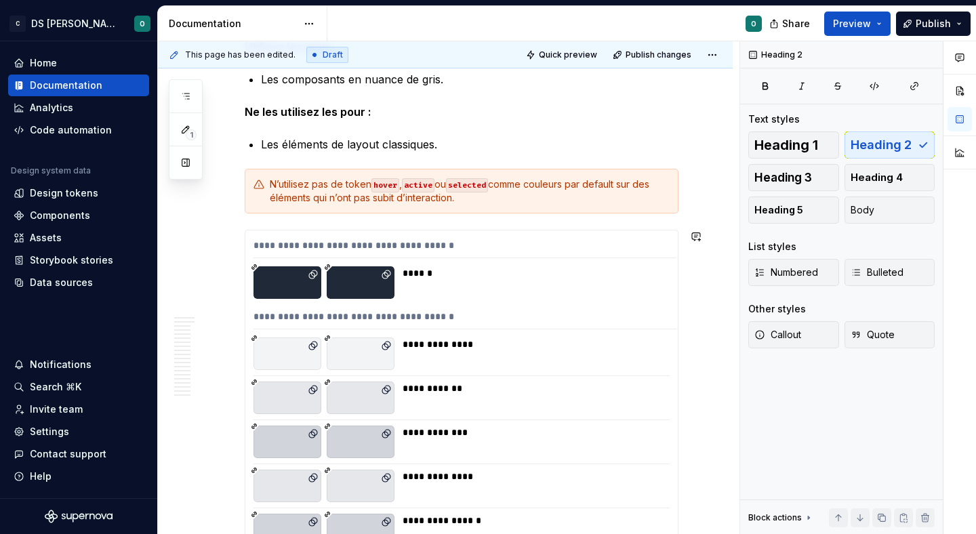
scroll to position [2633, 0]
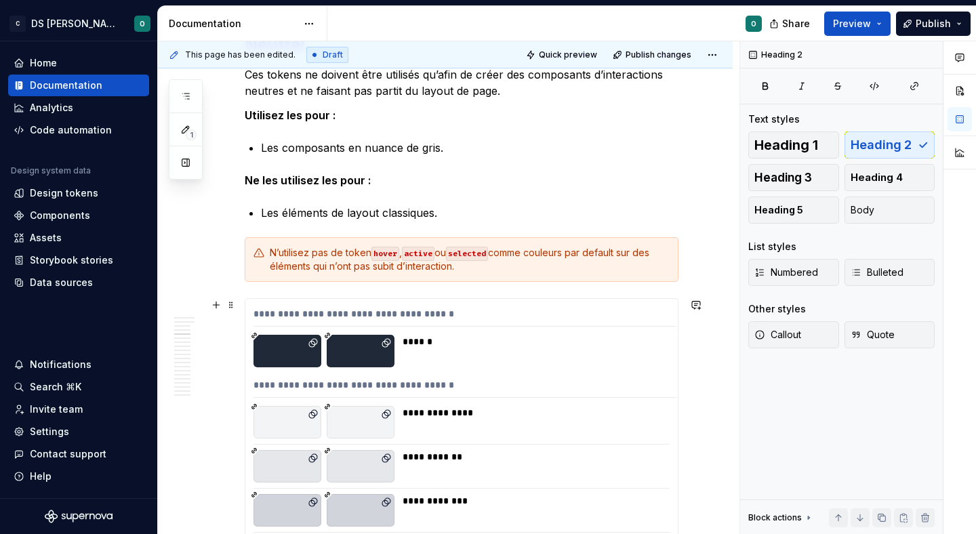
click at [249, 298] on div "**********" at bounding box center [462, 518] width 434 height 440
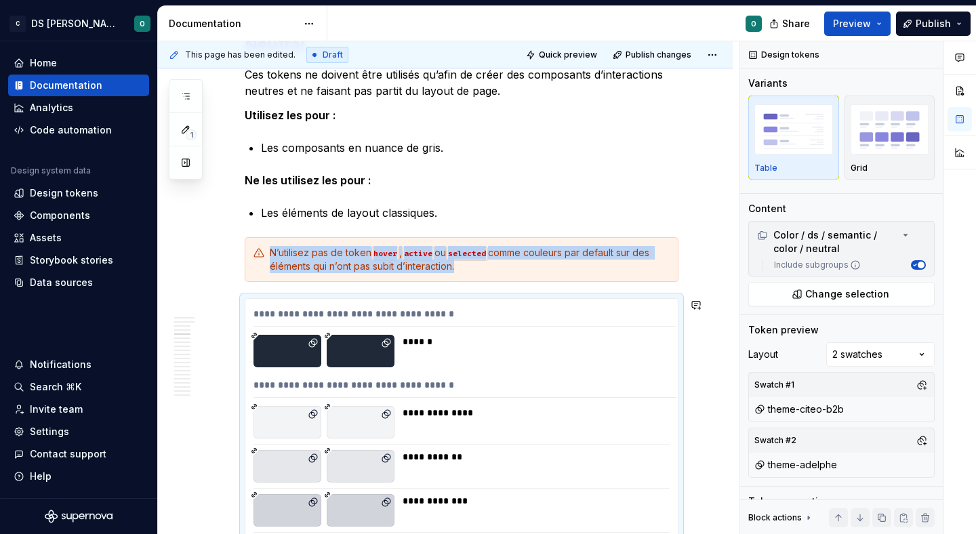
copy div "N’utilisez pas de token hover , active ou selected comme couleurs par default s…"
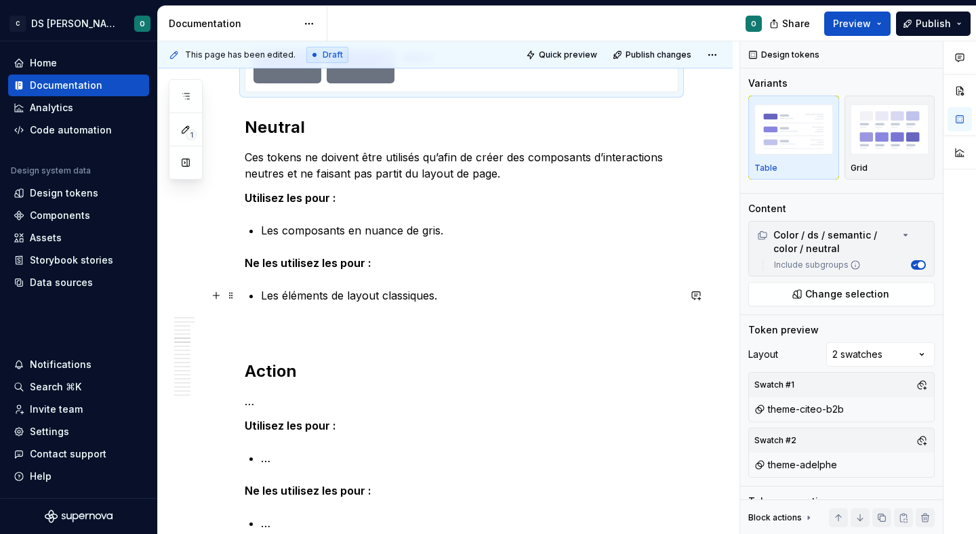
scroll to position [3282, 0]
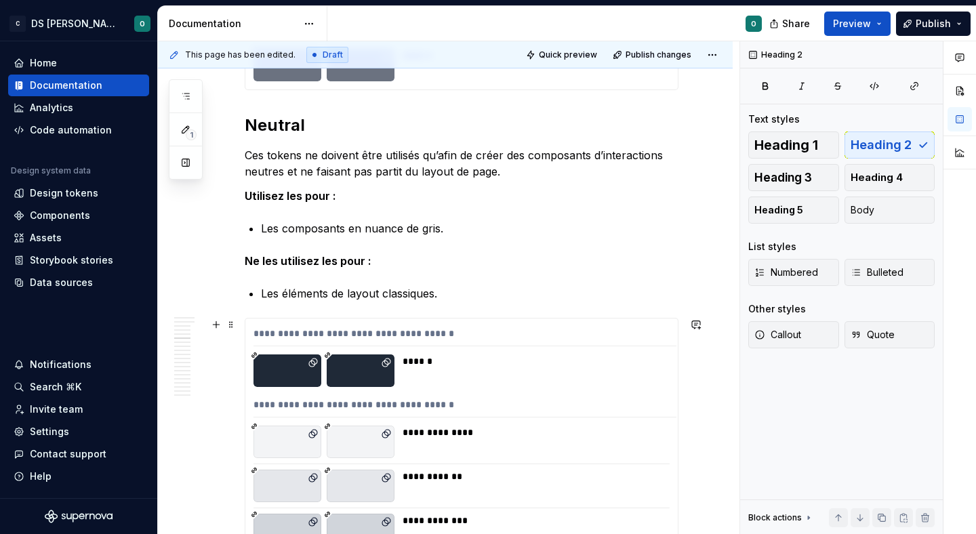
click at [344, 349] on div "**********" at bounding box center [461, 537] width 432 height 439
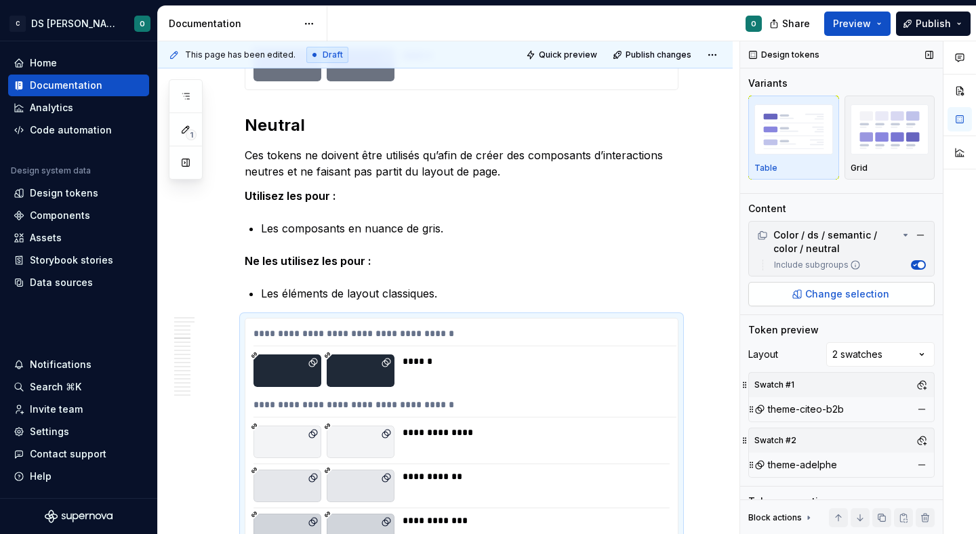
click at [810, 293] on span "Change selection" at bounding box center [847, 294] width 84 height 14
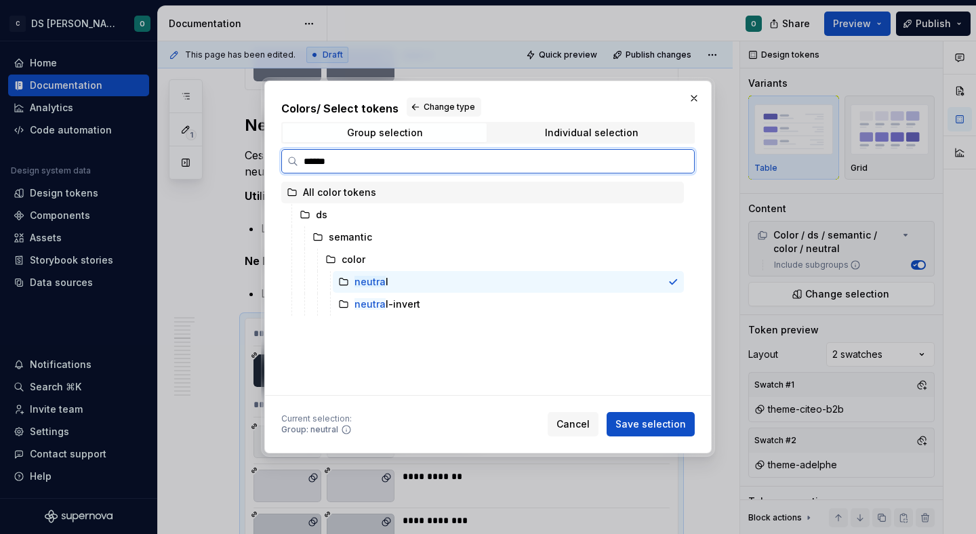
type input "*******"
click at [426, 301] on div "neutral -invert" at bounding box center [508, 304] width 351 height 22
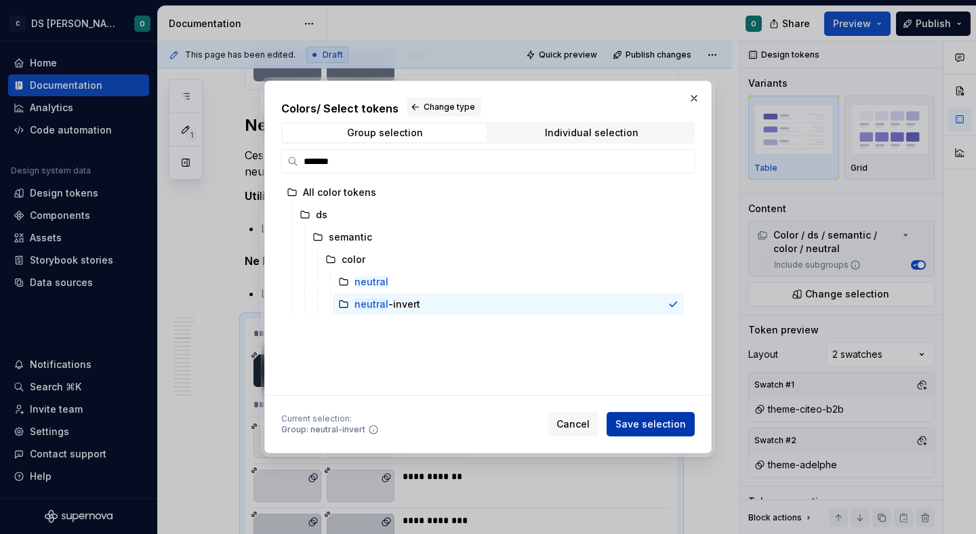
click at [653, 430] on span "Save selection" at bounding box center [650, 424] width 70 height 14
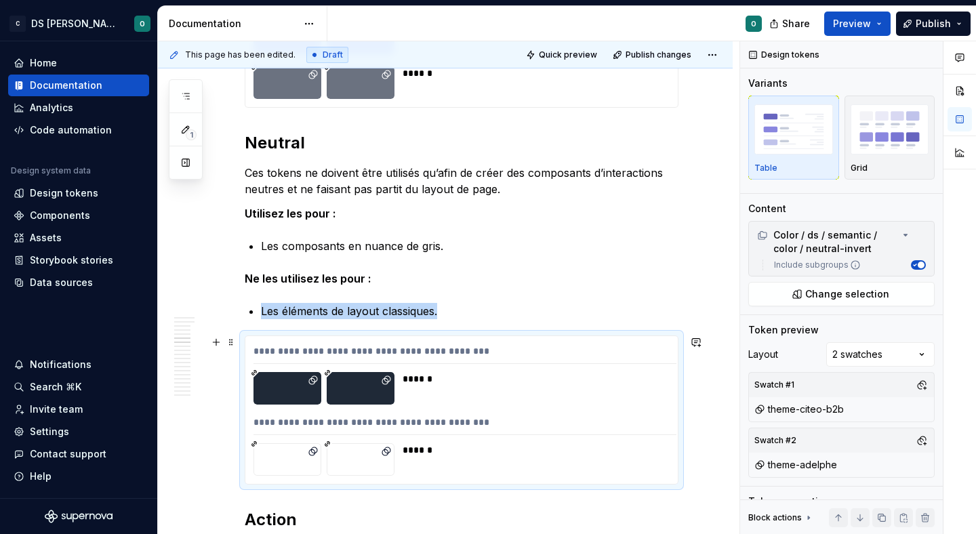
scroll to position [3273, 0]
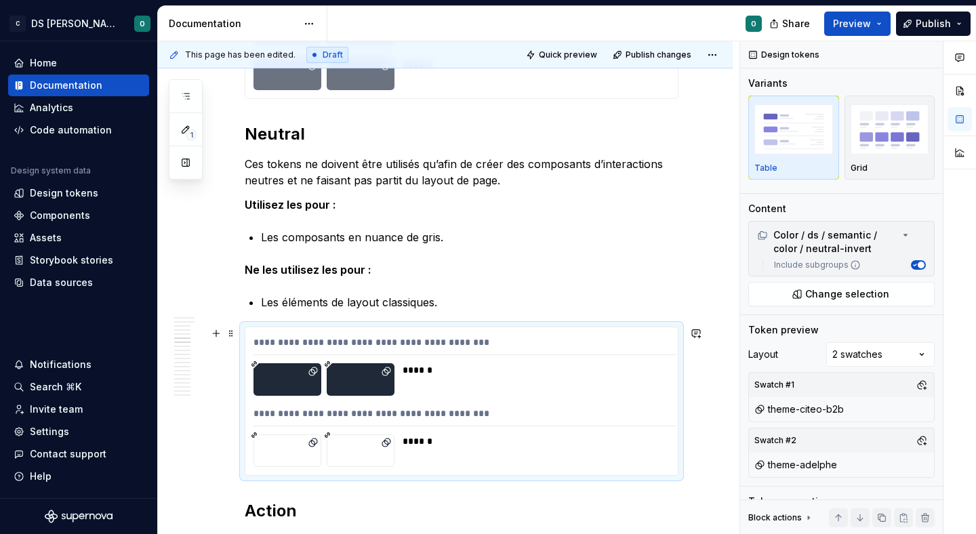
type textarea "*"
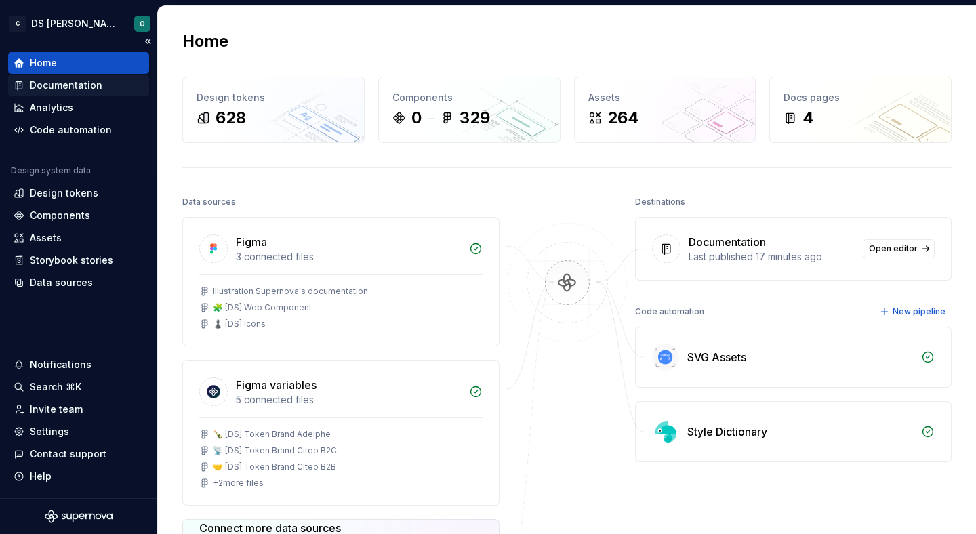
click at [93, 84] on div "Documentation" at bounding box center [66, 86] width 72 height 14
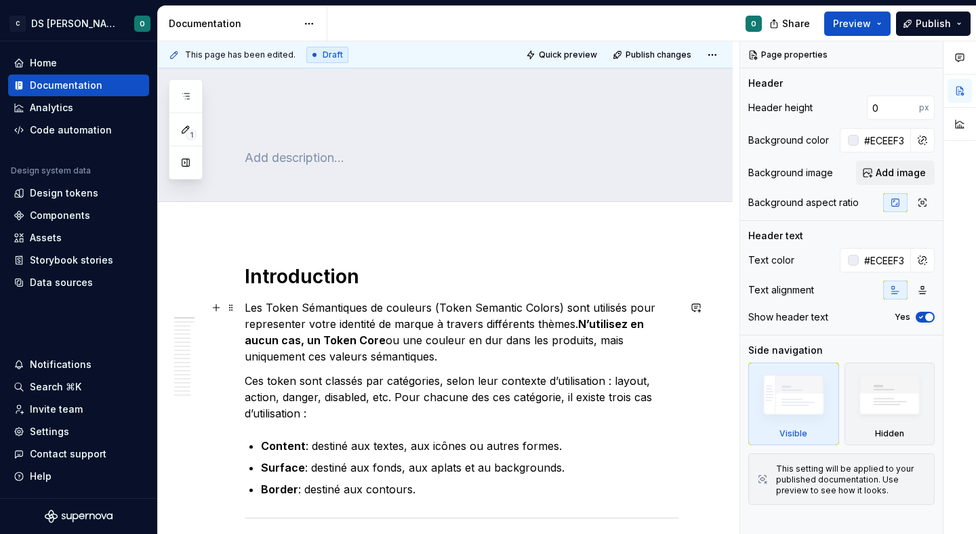
scroll to position [10, 0]
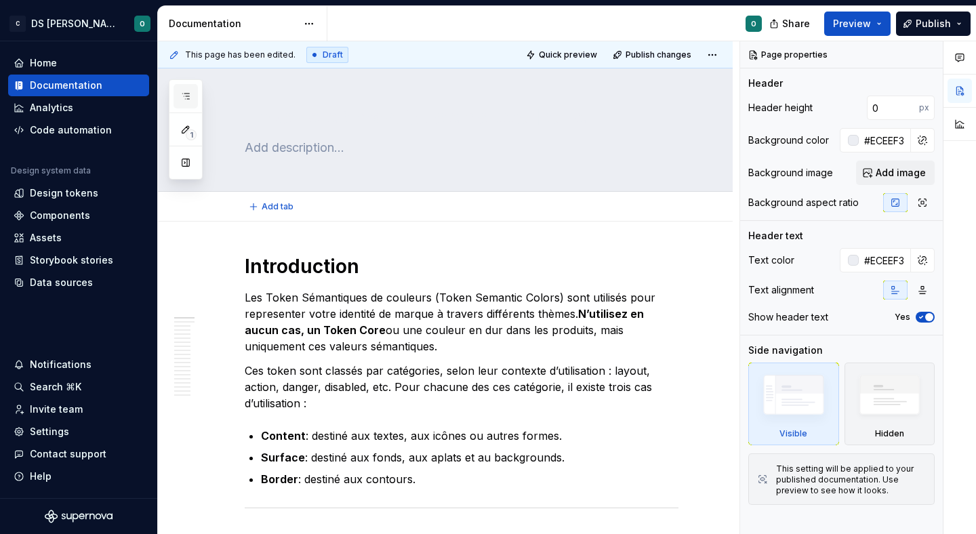
type textarea "*"
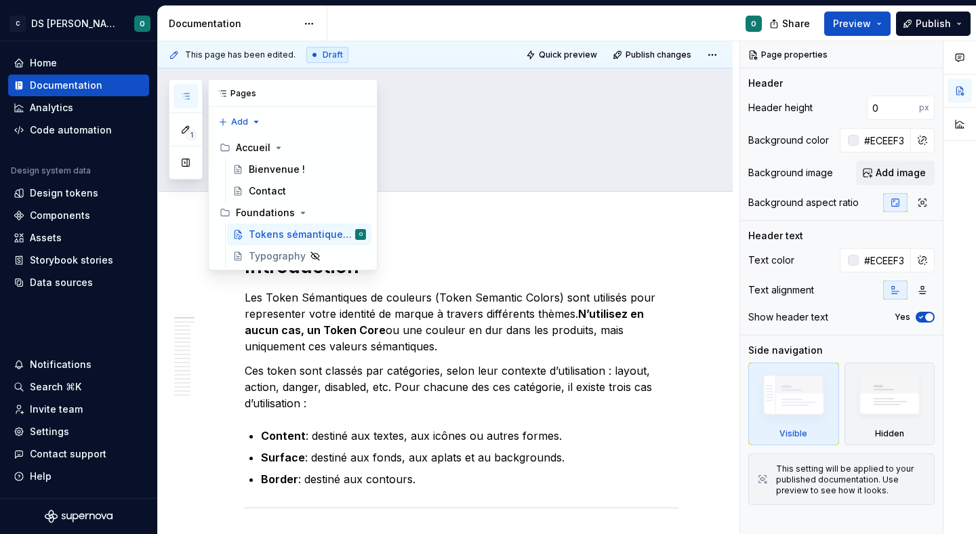
click at [190, 93] on icon "button" at bounding box center [185, 96] width 11 height 11
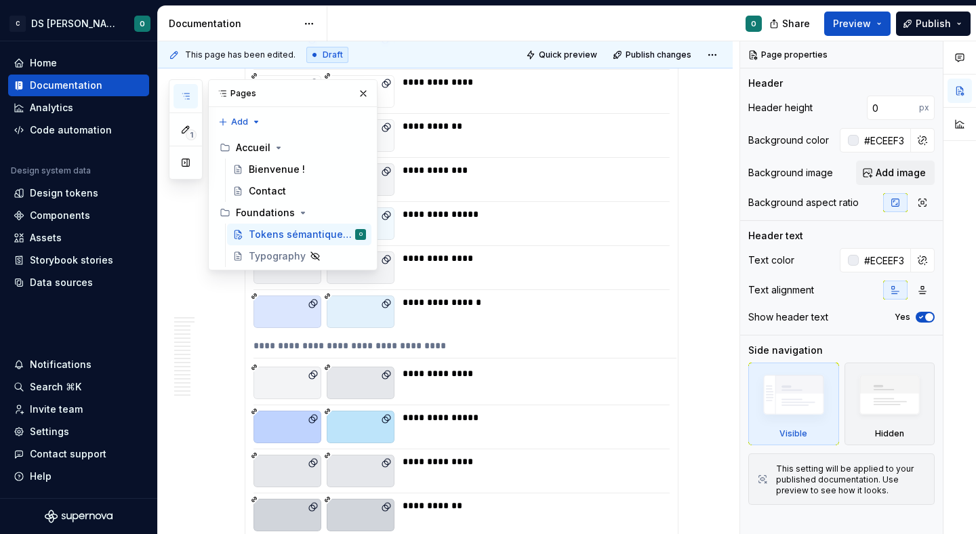
scroll to position [1442, 0]
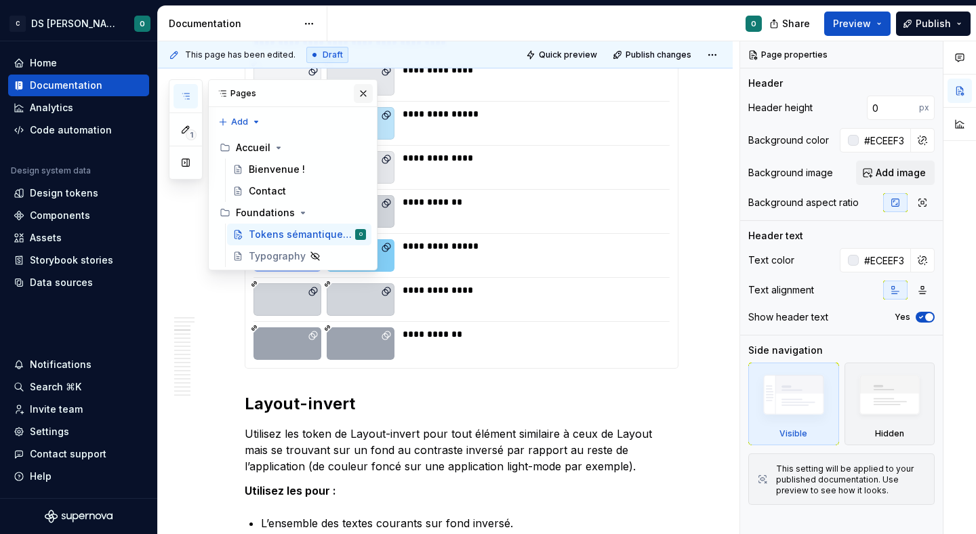
click at [366, 100] on button "button" at bounding box center [363, 93] width 19 height 19
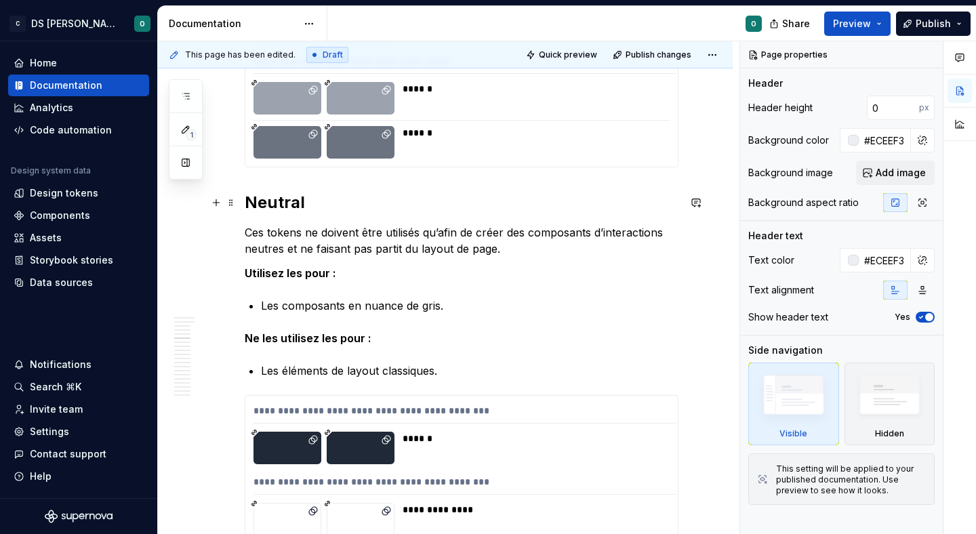
scroll to position [3209, 0]
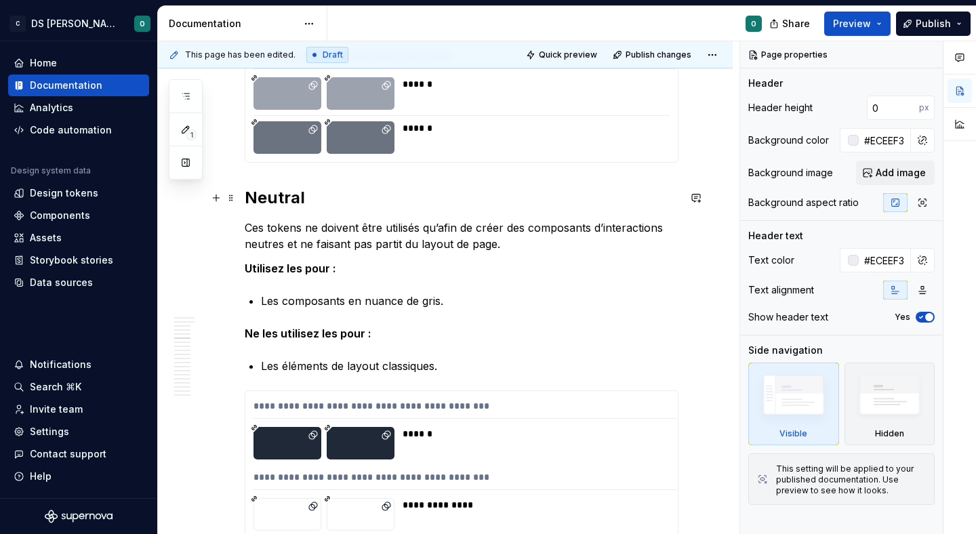
click at [367, 196] on h2 "Neutral" at bounding box center [462, 198] width 434 height 22
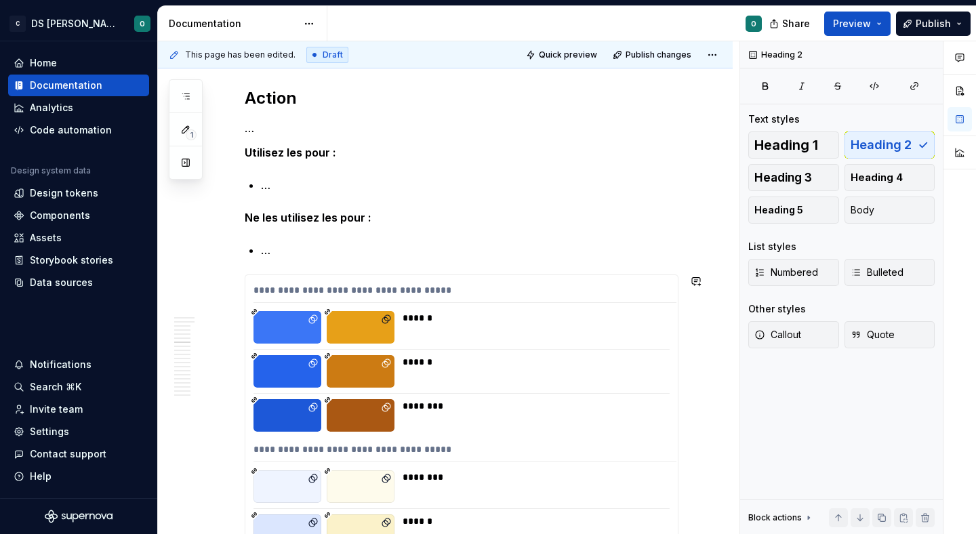
scroll to position [3673, 0]
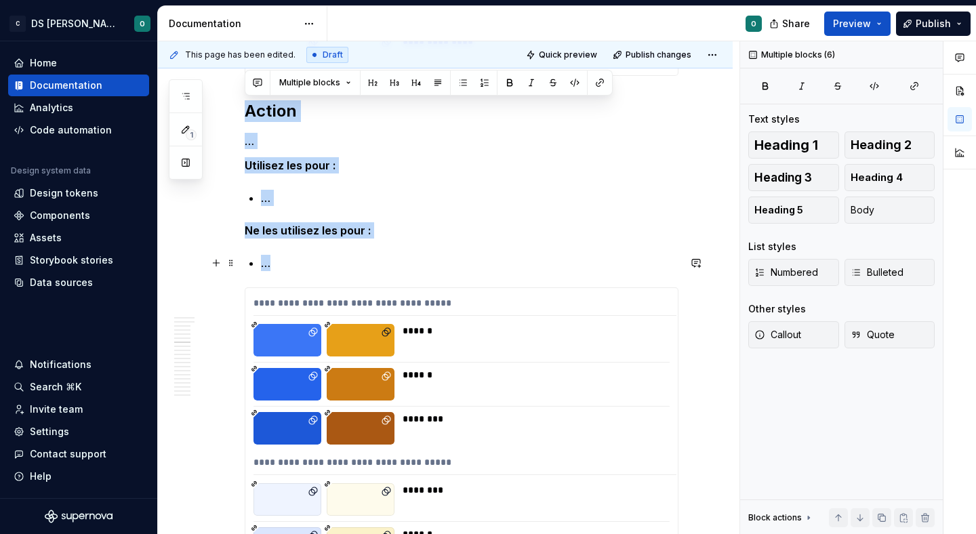
drag, startPoint x: 245, startPoint y: 112, endPoint x: 453, endPoint y: 264, distance: 257.5
copy div "Action … Utilisez les pour : … Ne les utilisez les pour : …"
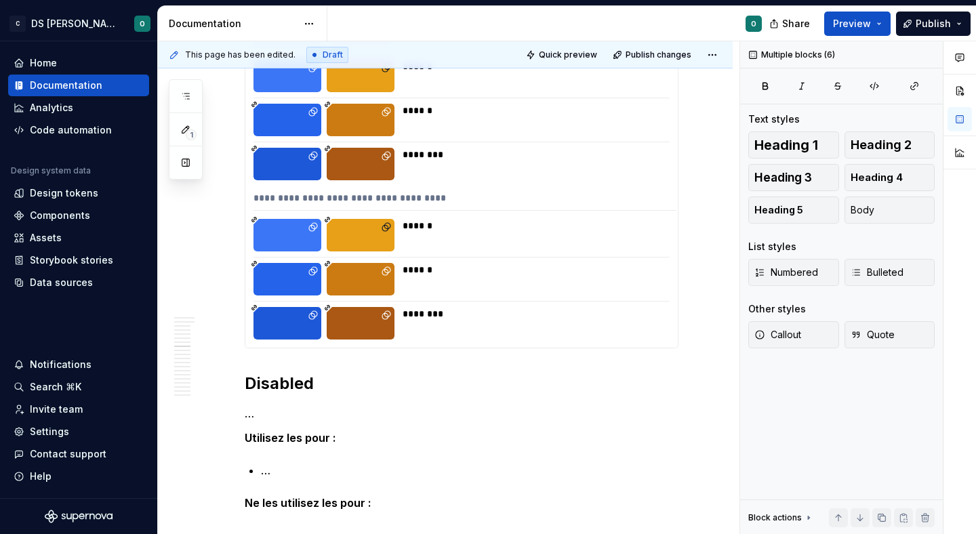
scroll to position [4198, 0]
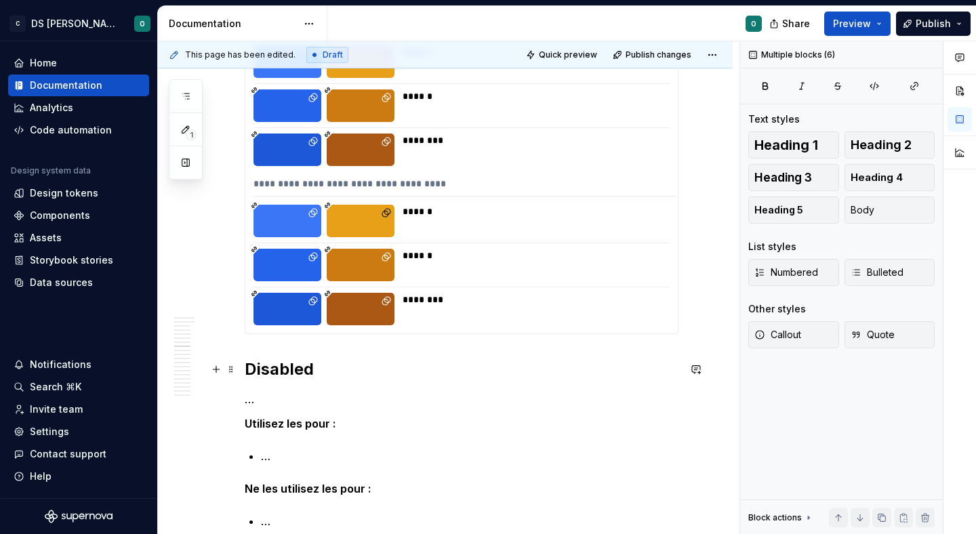
click at [247, 368] on h2 "Disabled" at bounding box center [462, 369] width 434 height 22
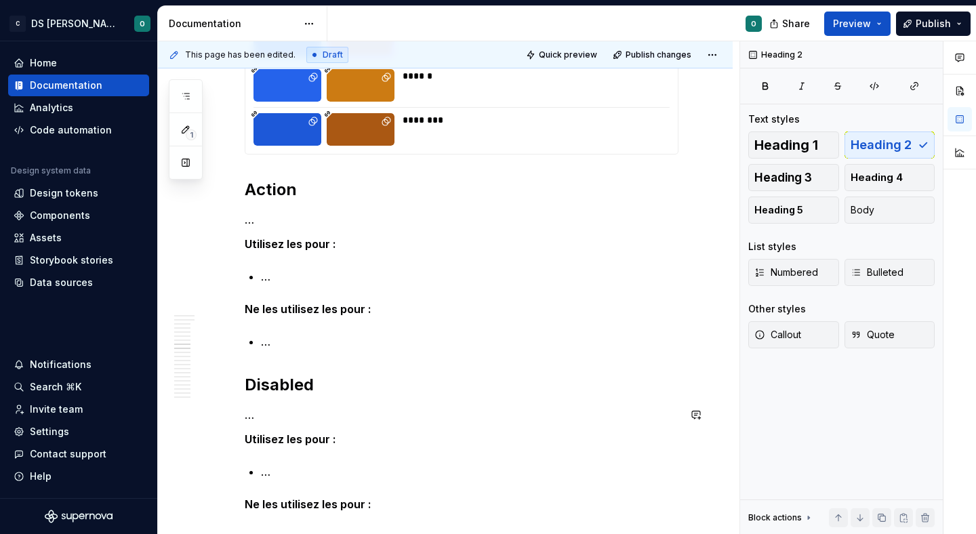
scroll to position [4393, 0]
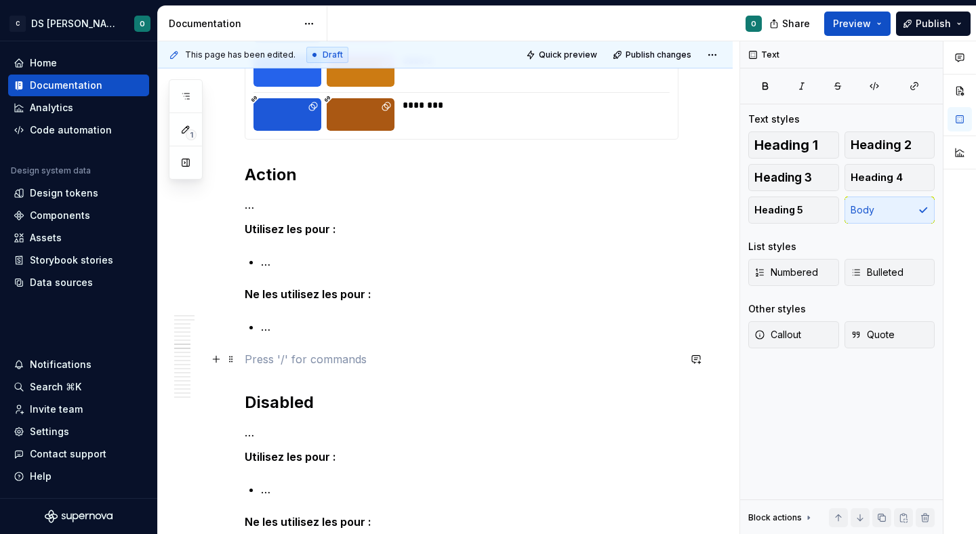
click at [314, 355] on p at bounding box center [462, 359] width 434 height 16
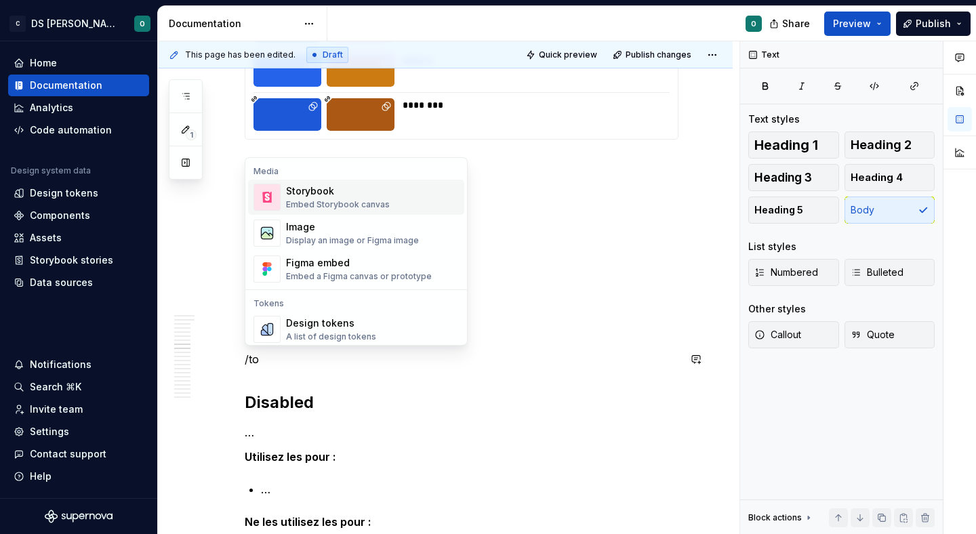
click at [342, 341] on div "A list of design tokens" at bounding box center [331, 336] width 90 height 11
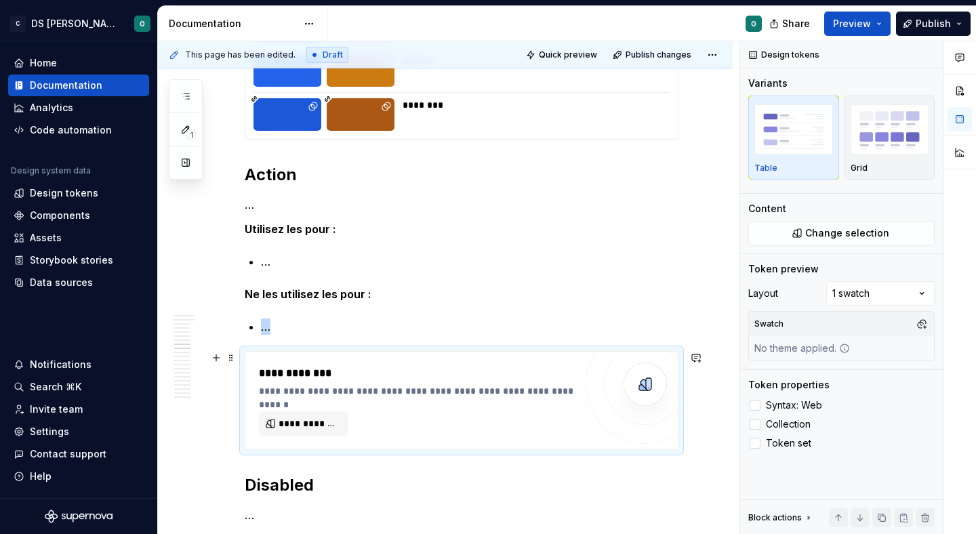
click at [317, 409] on div "**********" at bounding box center [417, 400] width 316 height 70
click at [350, 178] on h2 "Action" at bounding box center [462, 175] width 434 height 22
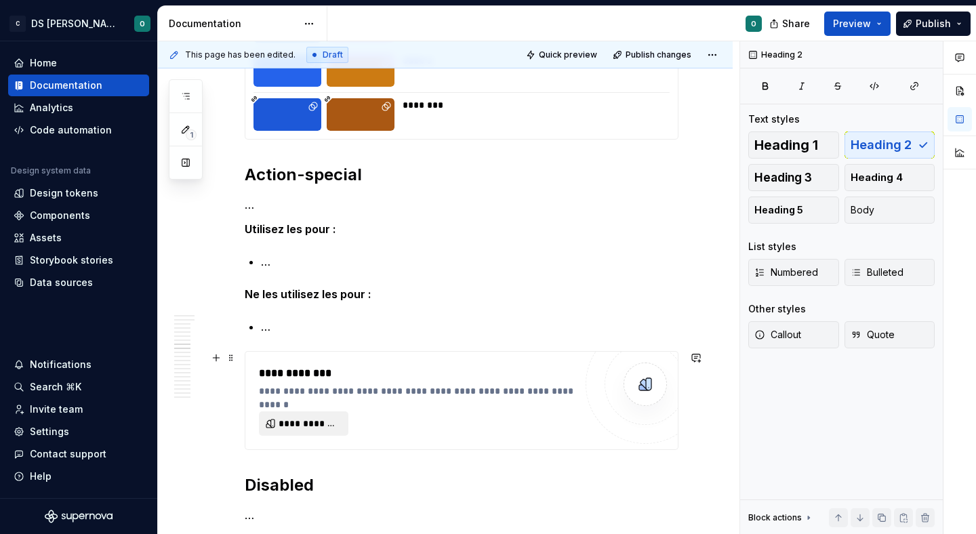
click at [316, 428] on span "**********" at bounding box center [308, 424] width 61 height 14
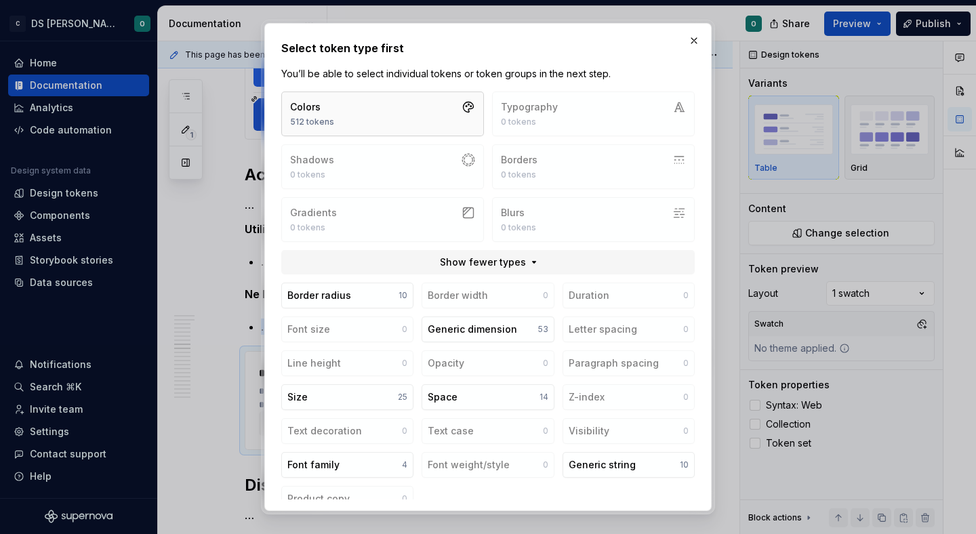
click at [426, 124] on button "Colors 512 tokens" at bounding box center [382, 113] width 203 height 45
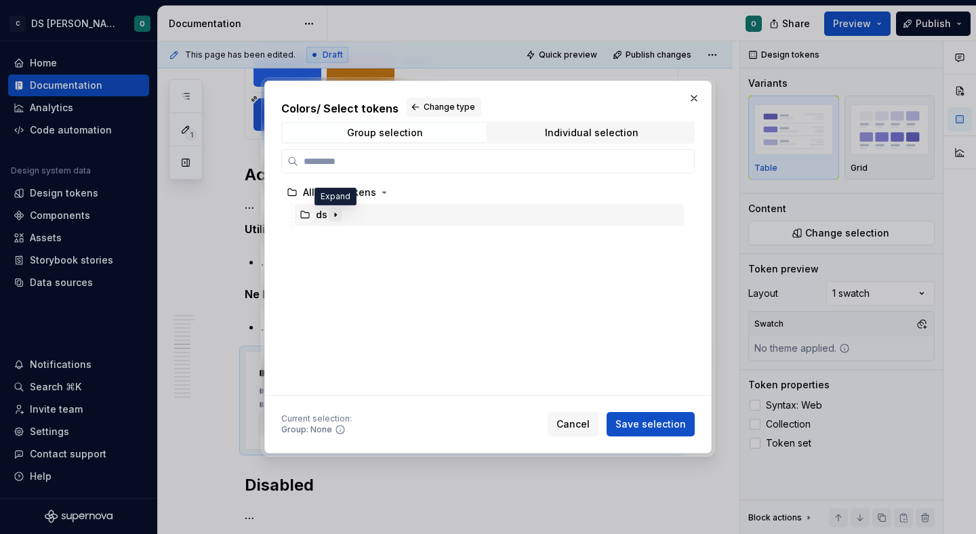
click at [337, 211] on icon "button" at bounding box center [335, 214] width 11 height 11
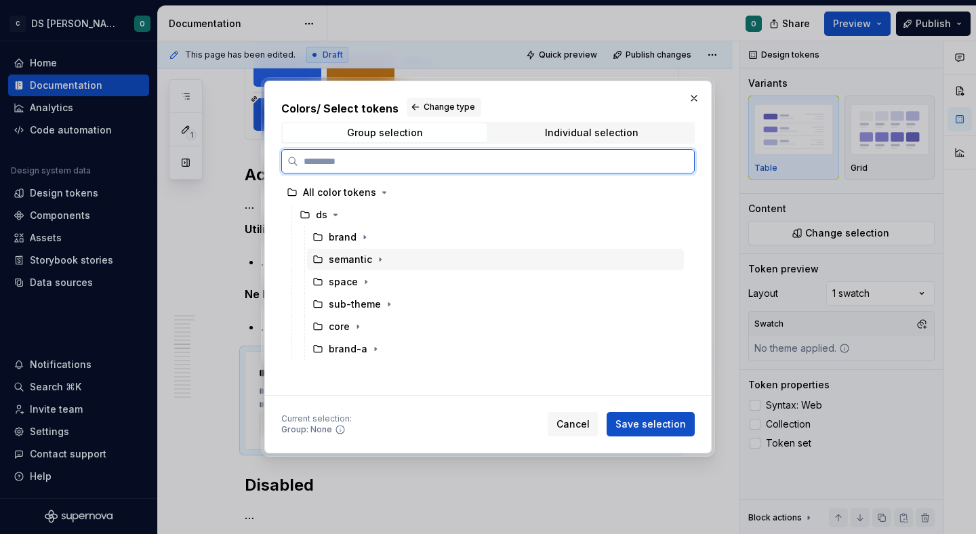
click at [390, 255] on div "semantic" at bounding box center [495, 260] width 377 height 22
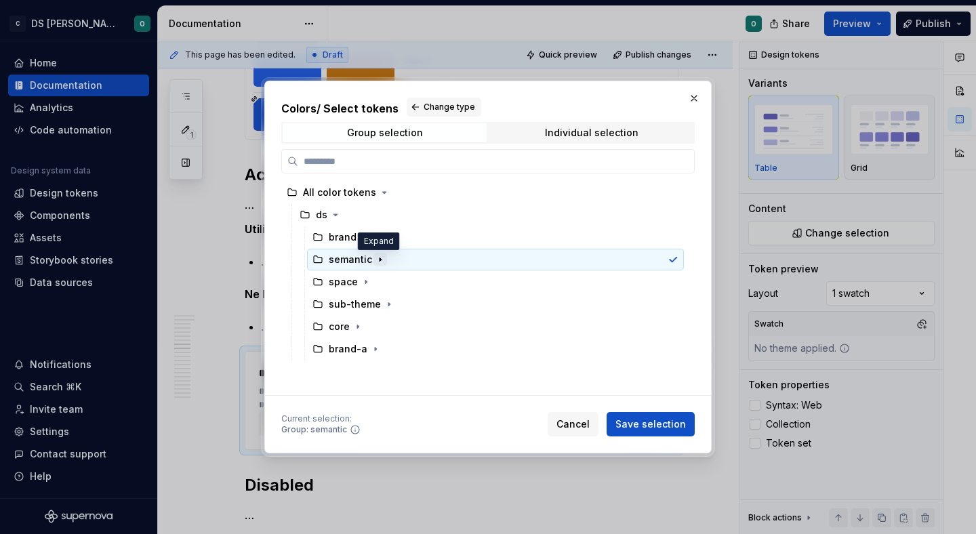
click at [379, 255] on icon "button" at bounding box center [380, 259] width 11 height 11
click at [374, 282] on icon "button" at bounding box center [373, 281] width 11 height 11
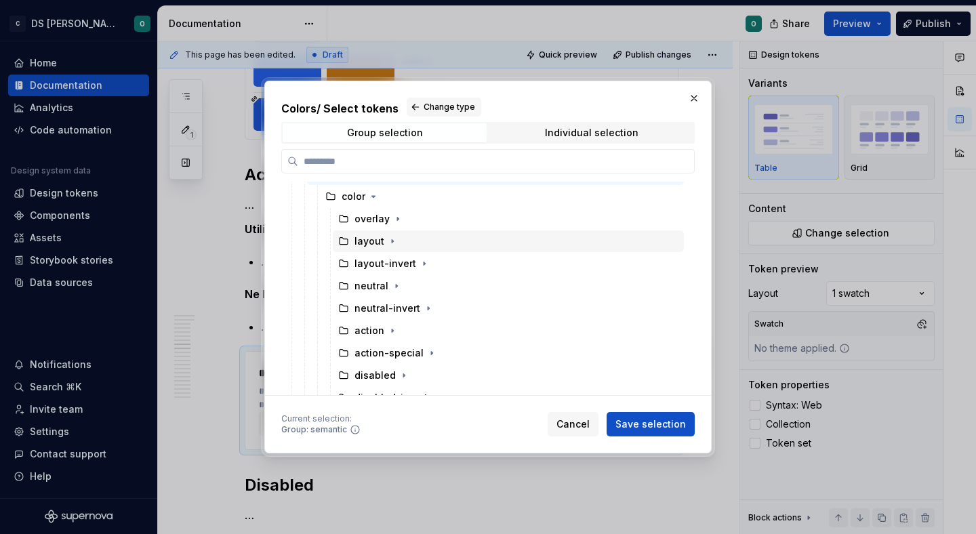
scroll to position [97, 0]
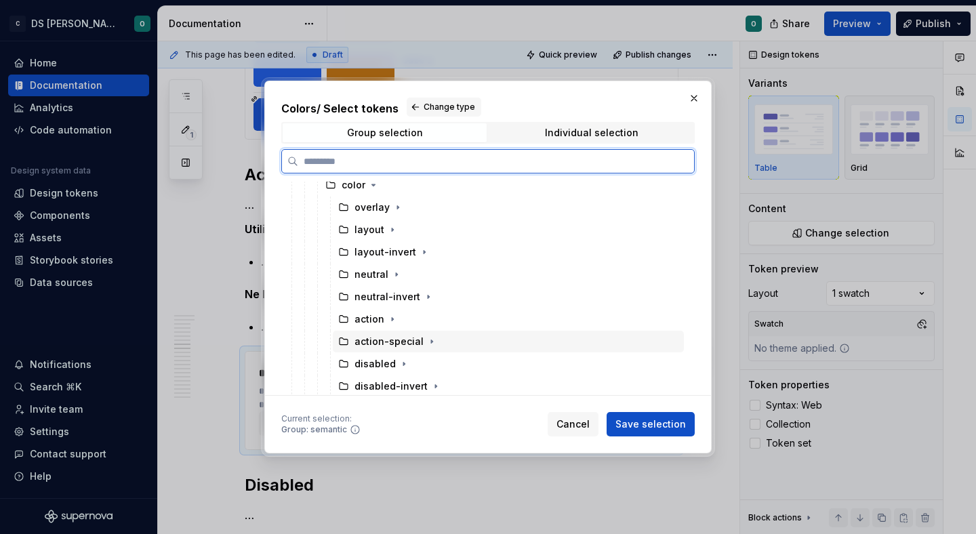
click at [410, 335] on div "action-special" at bounding box center [388, 342] width 69 height 14
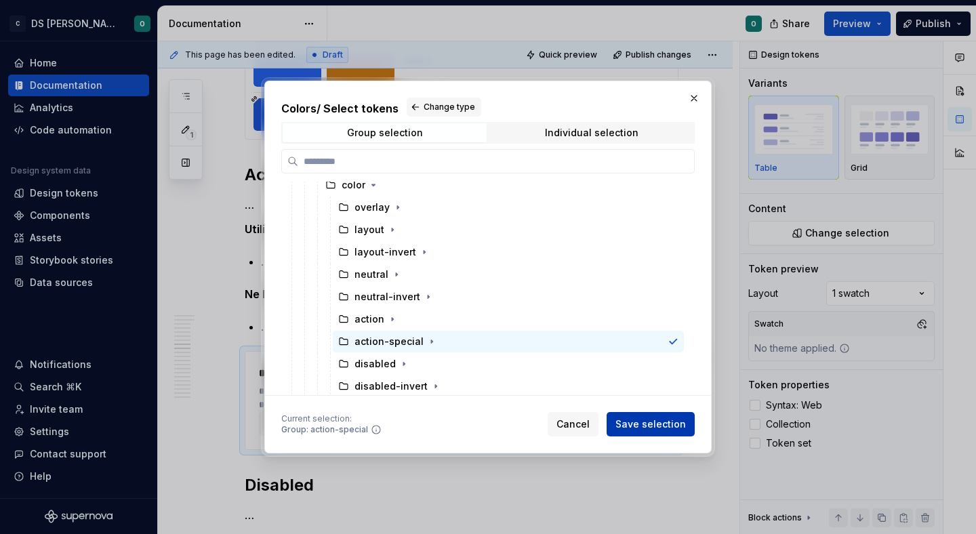
click at [643, 425] on span "Save selection" at bounding box center [650, 424] width 70 height 14
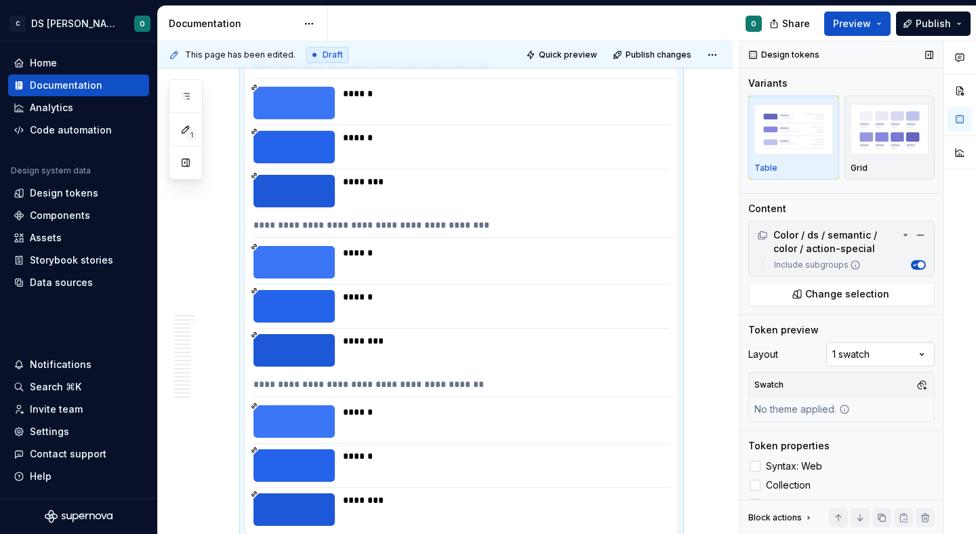
click at [867, 356] on div "Comments Open comments No comments yet Select ‘Comment’ from the block context …" at bounding box center [858, 287] width 236 height 493
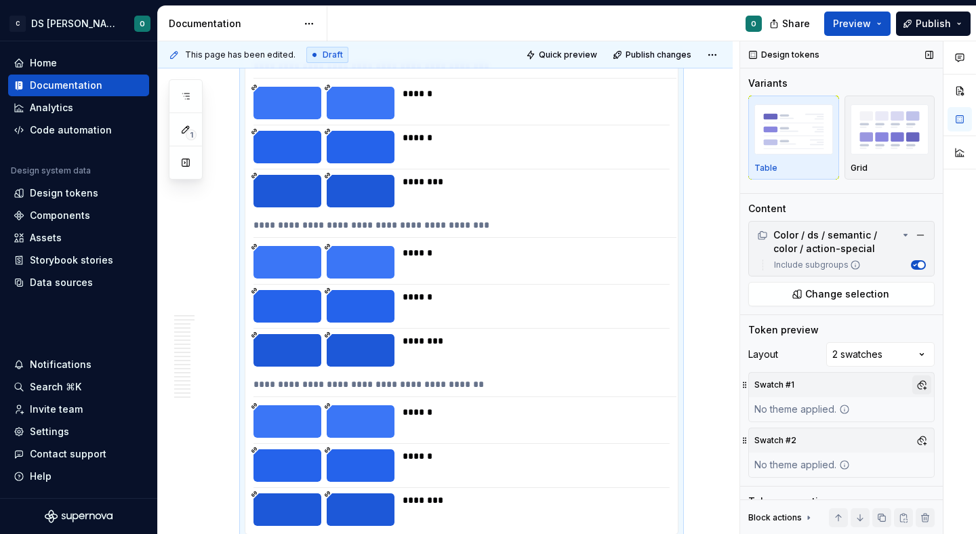
click at [920, 383] on button "button" at bounding box center [921, 384] width 19 height 19
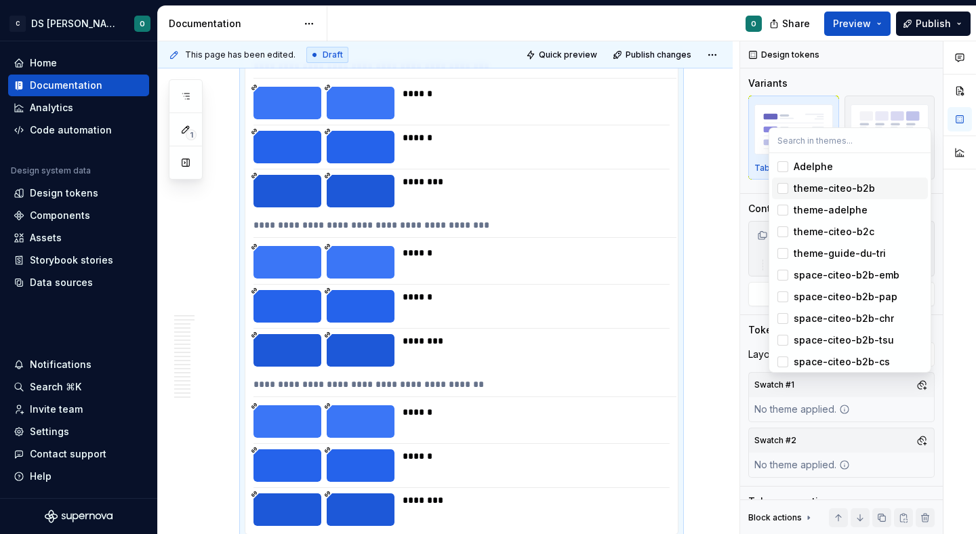
click at [883, 188] on div "theme-citeo-b2b" at bounding box center [857, 189] width 129 height 14
click at [923, 449] on div "Comments Open comments No comments yet Select ‘Comment’ from the block context …" at bounding box center [858, 287] width 236 height 493
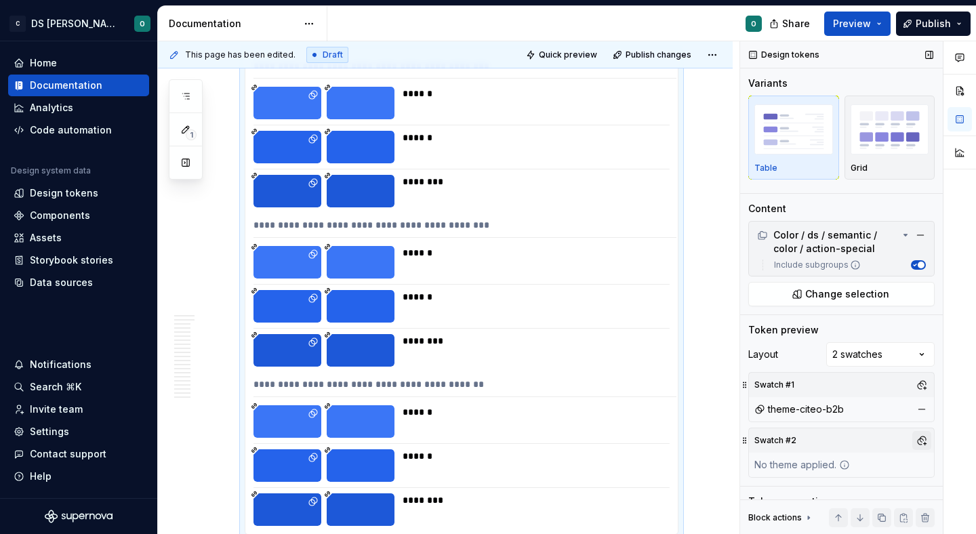
click at [922, 441] on button "button" at bounding box center [921, 440] width 19 height 19
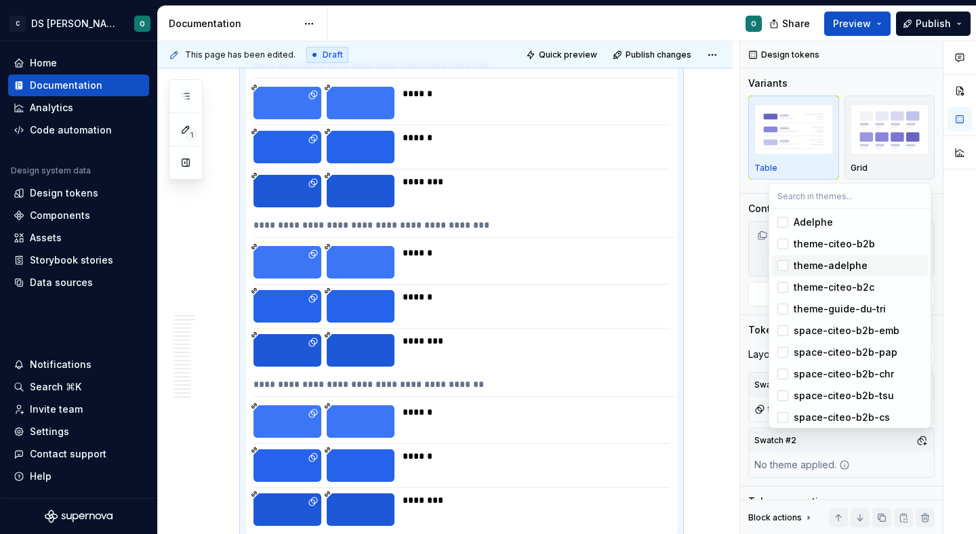
click at [890, 265] on div "theme-adelphe" at bounding box center [857, 266] width 129 height 14
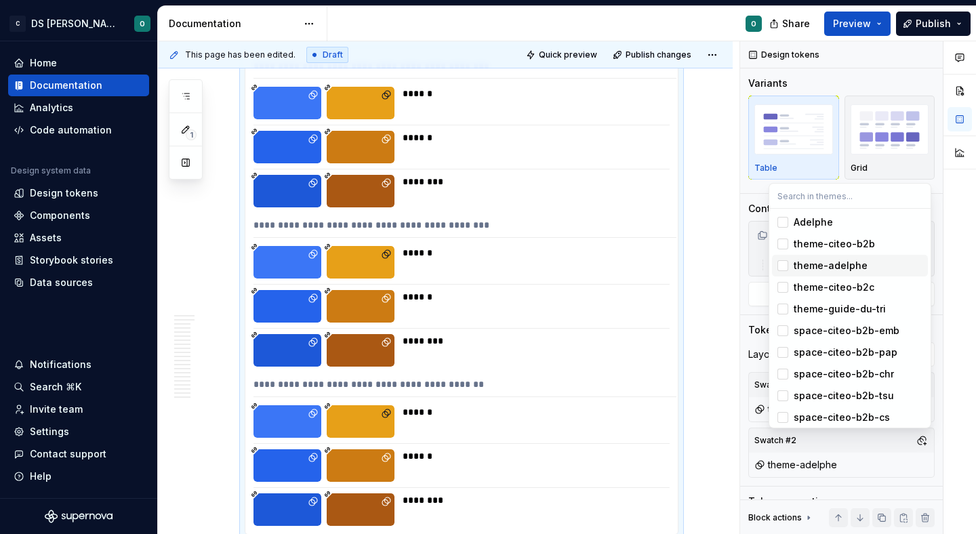
click at [718, 228] on html "C DS Citeo O Home Documentation Analytics Code automation Design system data De…" at bounding box center [488, 267] width 976 height 534
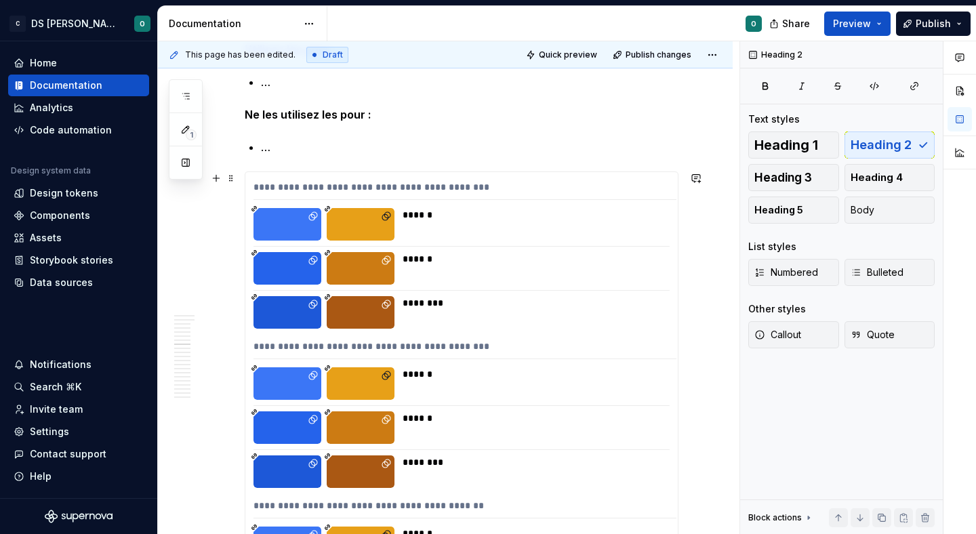
scroll to position [4617, 0]
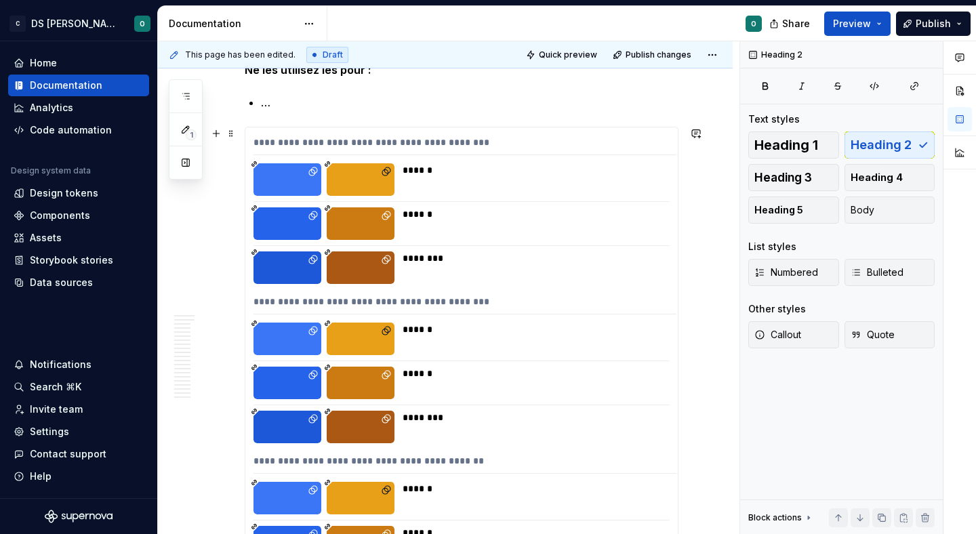
click at [567, 220] on div "******" at bounding box center [535, 214] width 266 height 14
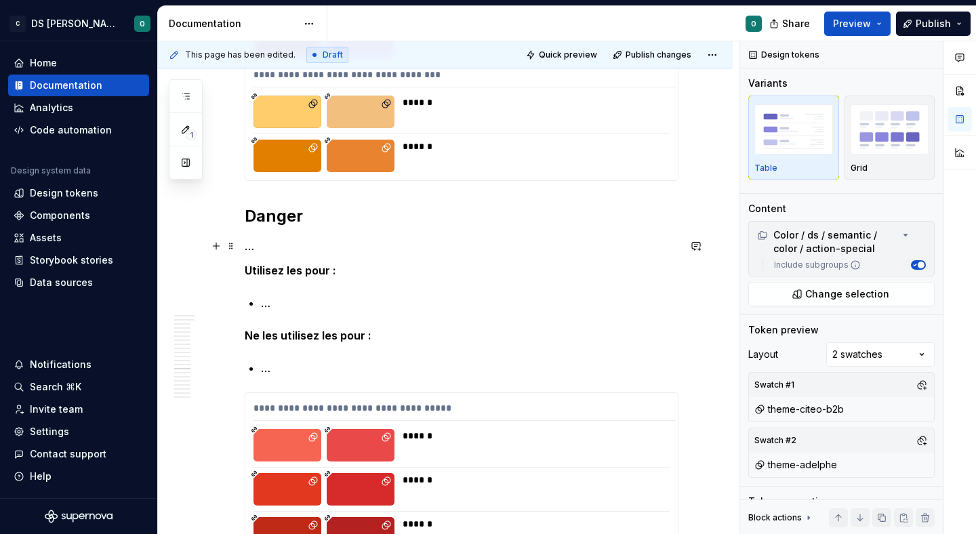
scroll to position [7499, 0]
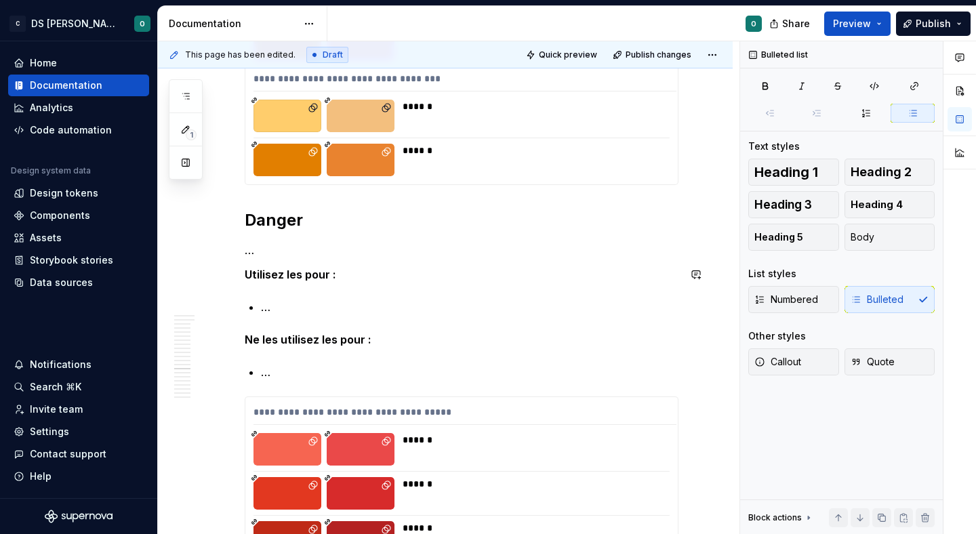
click at [312, 299] on p "…" at bounding box center [469, 307] width 417 height 16
click at [306, 369] on p "…" at bounding box center [469, 372] width 417 height 16
click at [278, 310] on p "…" at bounding box center [469, 307] width 417 height 16
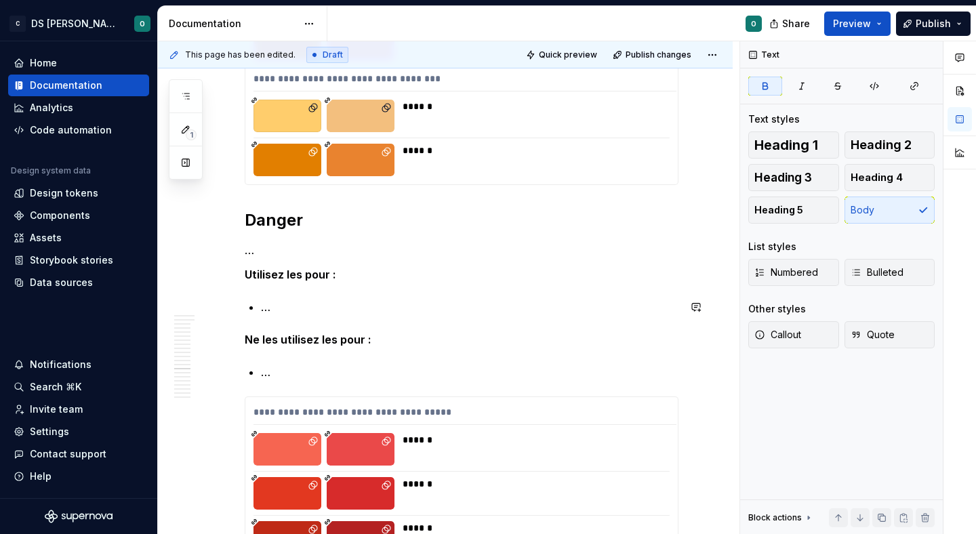
click at [278, 310] on p "…" at bounding box center [469, 307] width 417 height 16
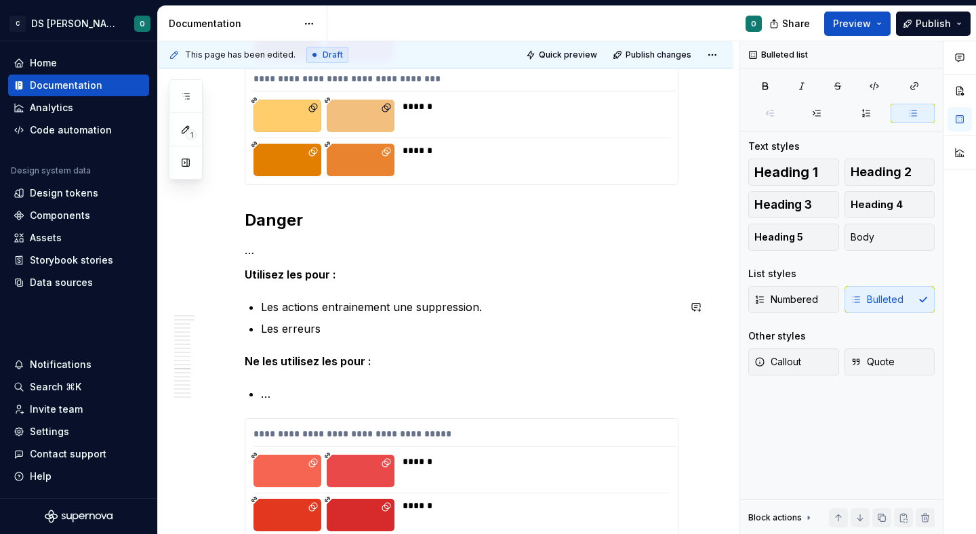
click at [485, 302] on p "Les actions entrainement une suppression." at bounding box center [469, 307] width 417 height 16
click at [409, 324] on p "Les erreurs" at bounding box center [469, 328] width 417 height 16
click at [442, 328] on p "Les retours d’erreurs" at bounding box center [469, 328] width 417 height 16
click at [354, 387] on p "…" at bounding box center [469, 393] width 417 height 16
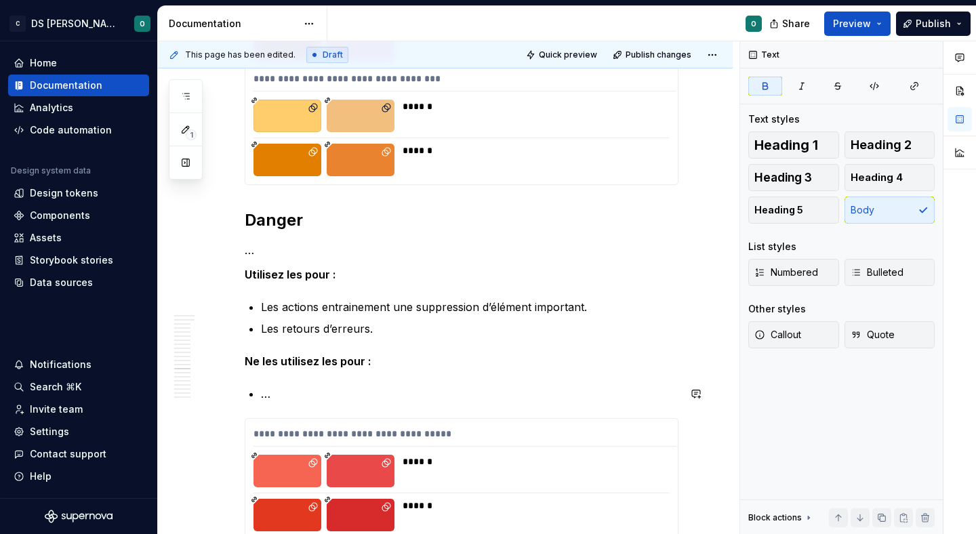
click at [354, 387] on p "…" at bounding box center [469, 393] width 417 height 16
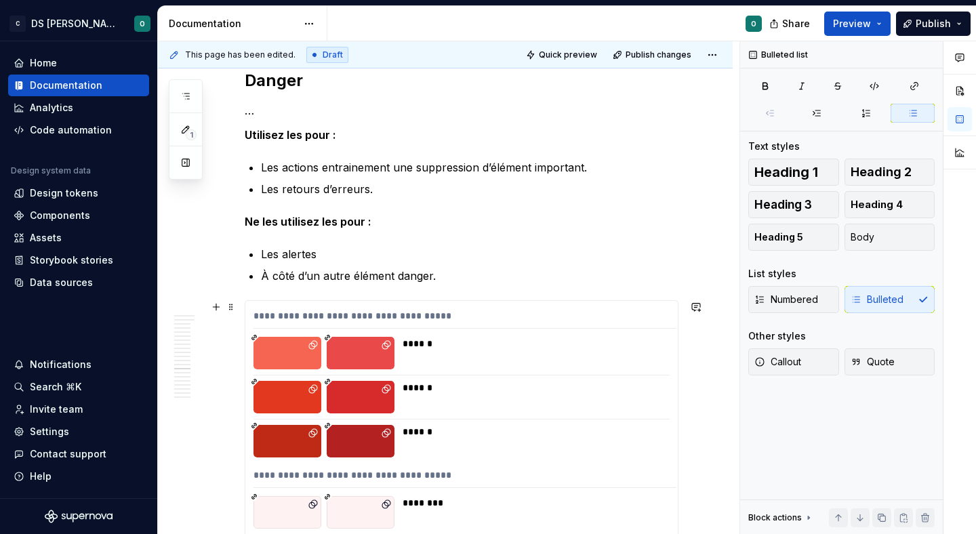
scroll to position [7634, 0]
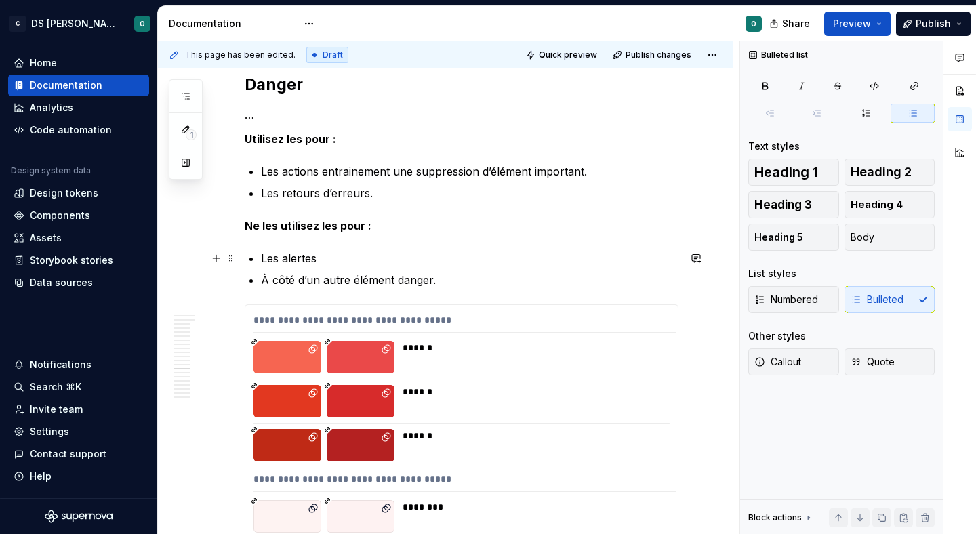
click at [341, 264] on p "Les alertes" at bounding box center [469, 258] width 417 height 16
click at [393, 256] on p "Les messages d’alertes" at bounding box center [469, 258] width 417 height 16
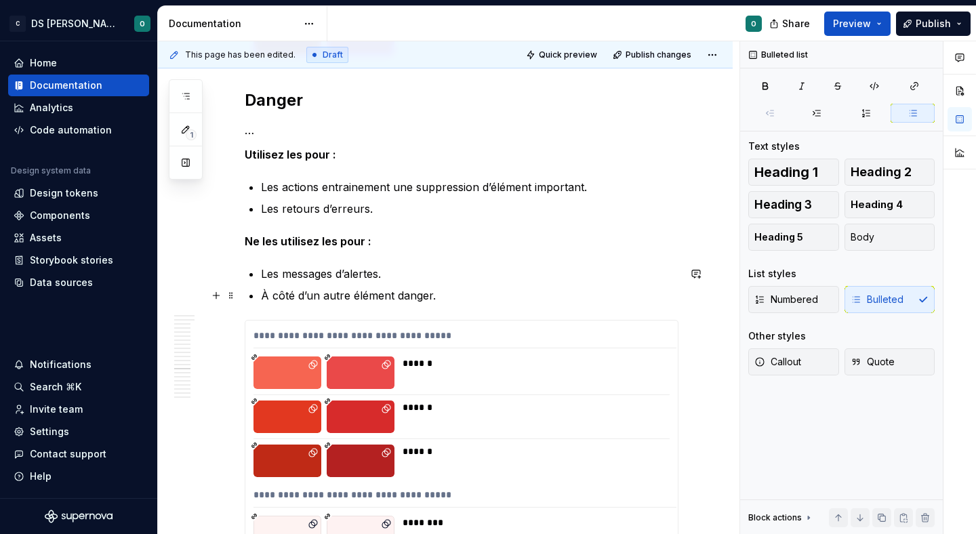
click at [510, 295] on p "À côté d’un autre élément danger." at bounding box center [469, 295] width 417 height 16
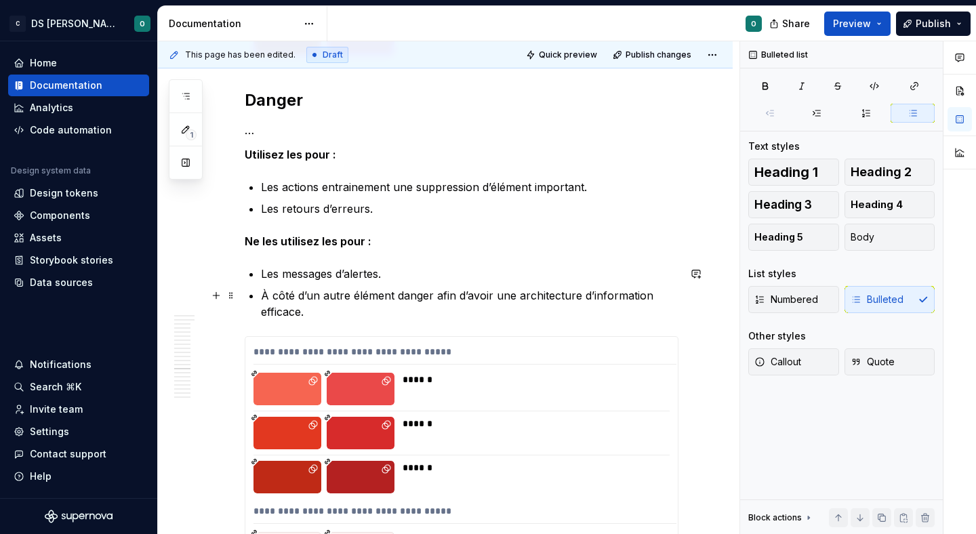
scroll to position [7595, 0]
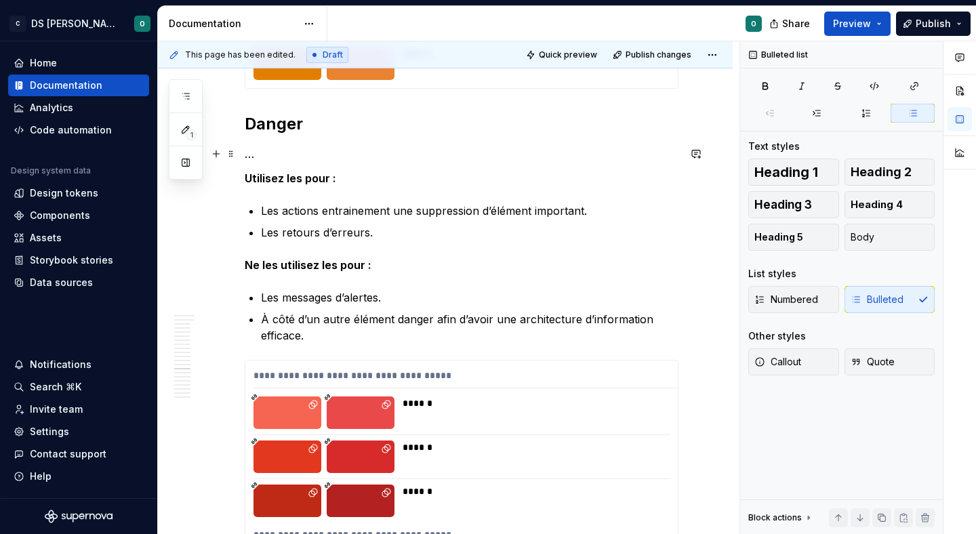
click at [339, 153] on p "…" at bounding box center [462, 154] width 434 height 16
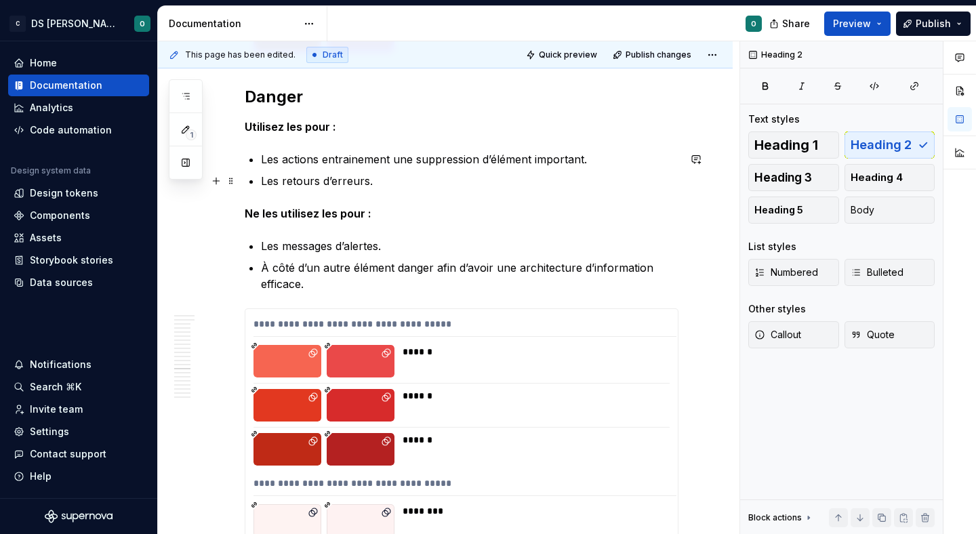
scroll to position [7589, 0]
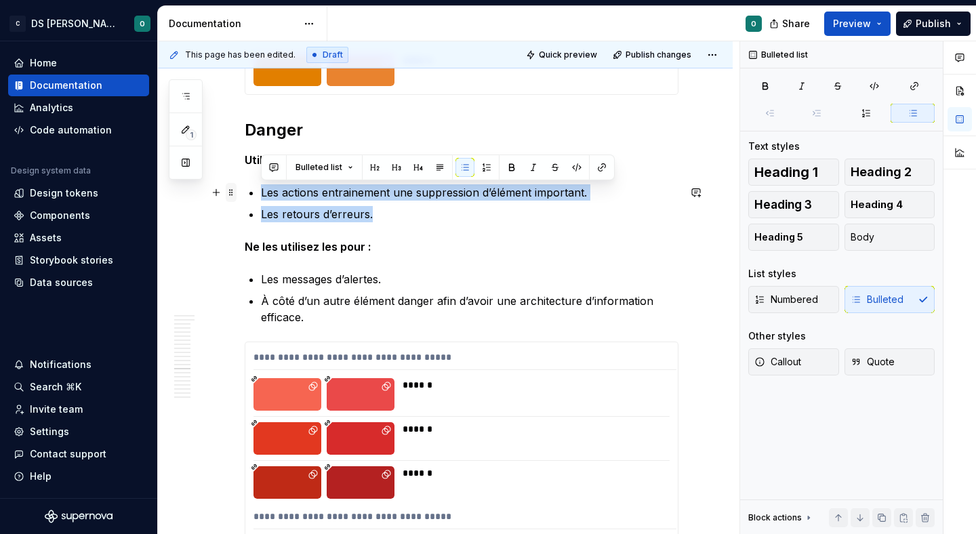
drag, startPoint x: 400, startPoint y: 213, endPoint x: 225, endPoint y: 198, distance: 176.1
copy ul "Les actions entrainement une suppression d’élément important. Les retours d’err…"
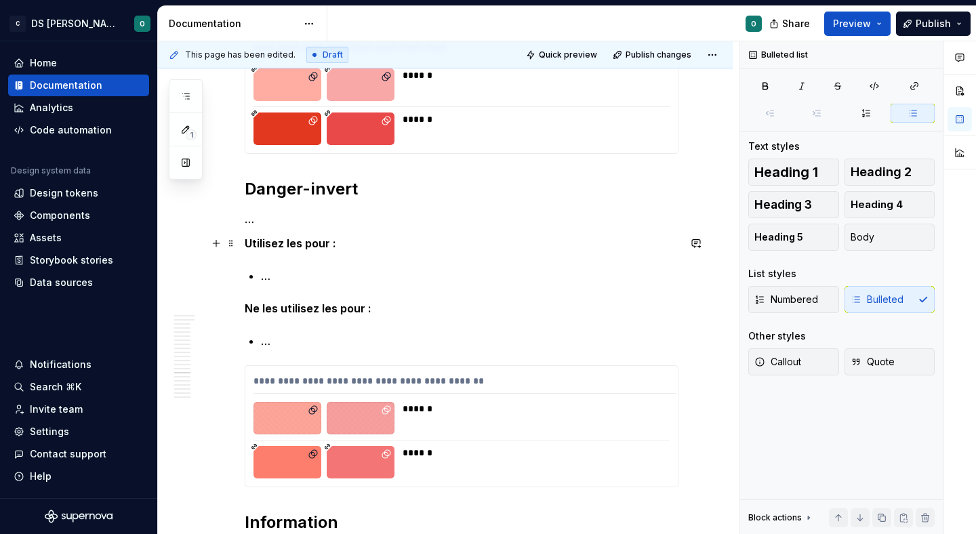
scroll to position [8311, 0]
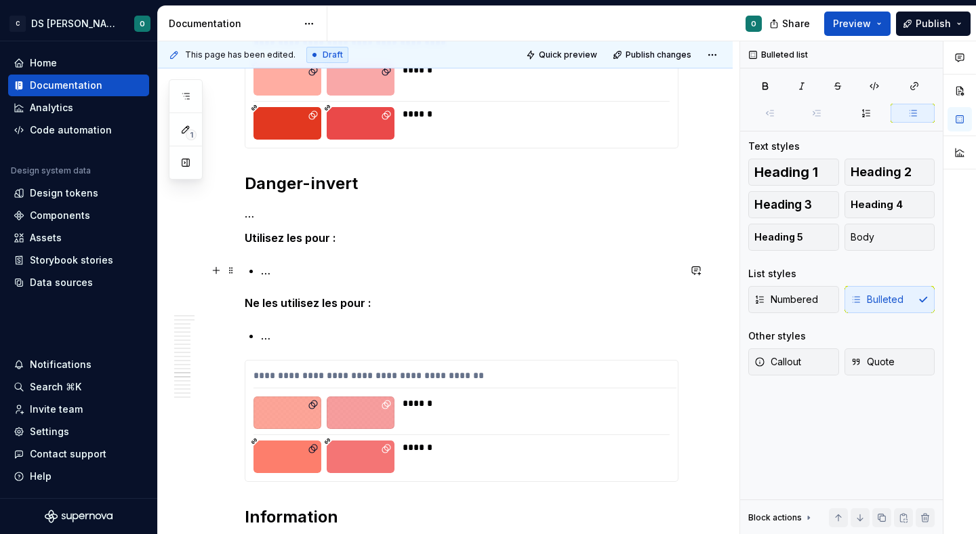
click at [304, 270] on p "…" at bounding box center [469, 270] width 417 height 16
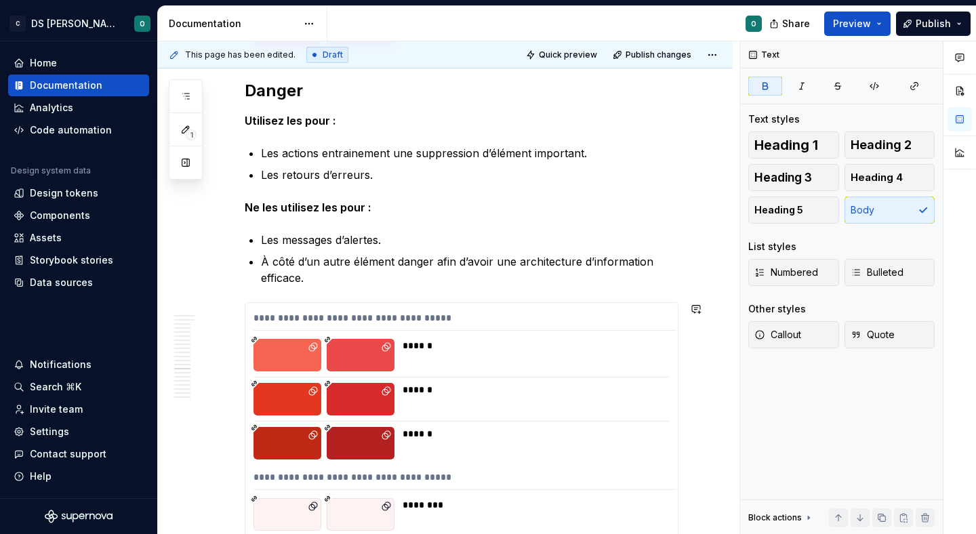
scroll to position [7626, 0]
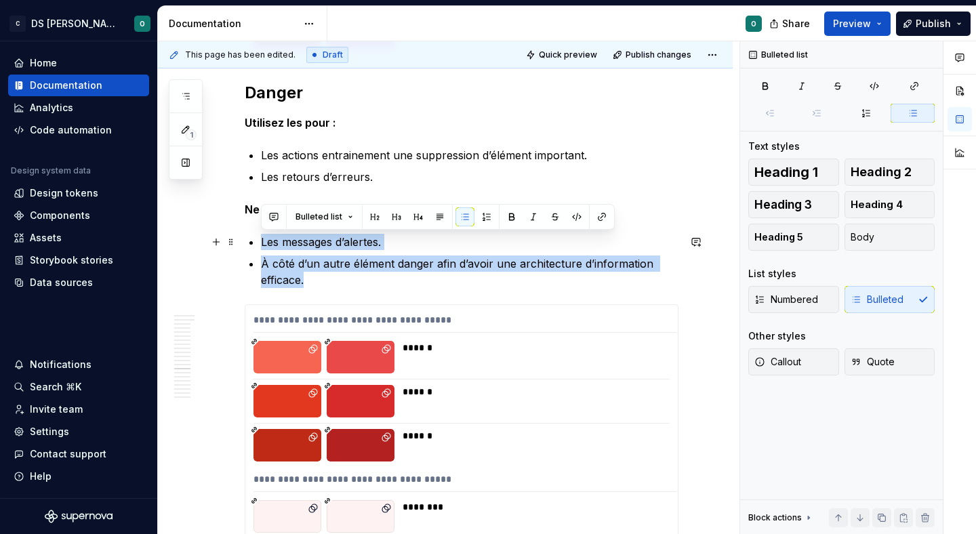
drag, startPoint x: 344, startPoint y: 273, endPoint x: 254, endPoint y: 243, distance: 94.9
click at [261, 243] on ul "Les messages d’alertes. À côté d’un autre élément danger afin d’avoir une archi…" at bounding box center [469, 261] width 417 height 54
copy ul "Les messages d’alertes. À côté d’un autre élément danger afin d’avoir une archi…"
click at [311, 279] on p "À côté d’un autre élément danger afin d’avoir une architecture d’information ef…" at bounding box center [469, 271] width 417 height 33
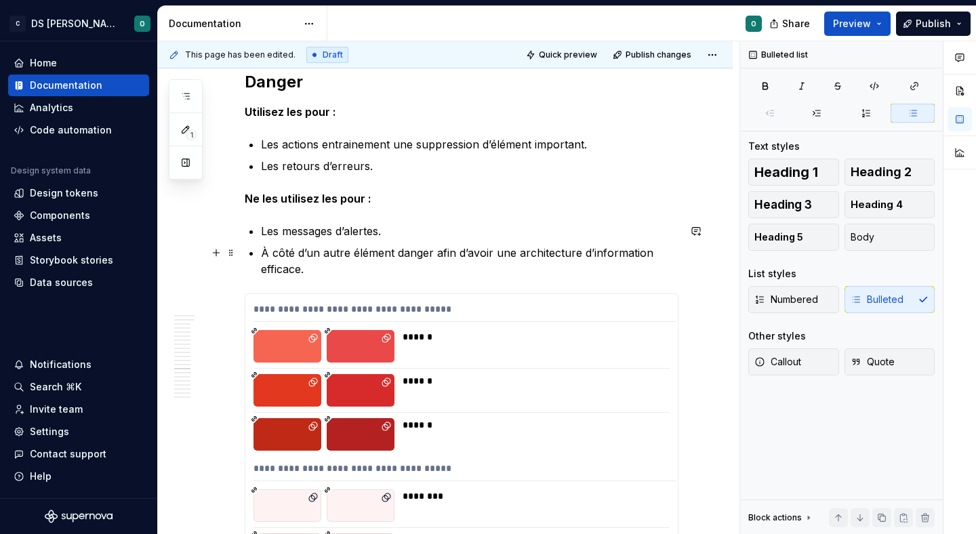
scroll to position [7639, 0]
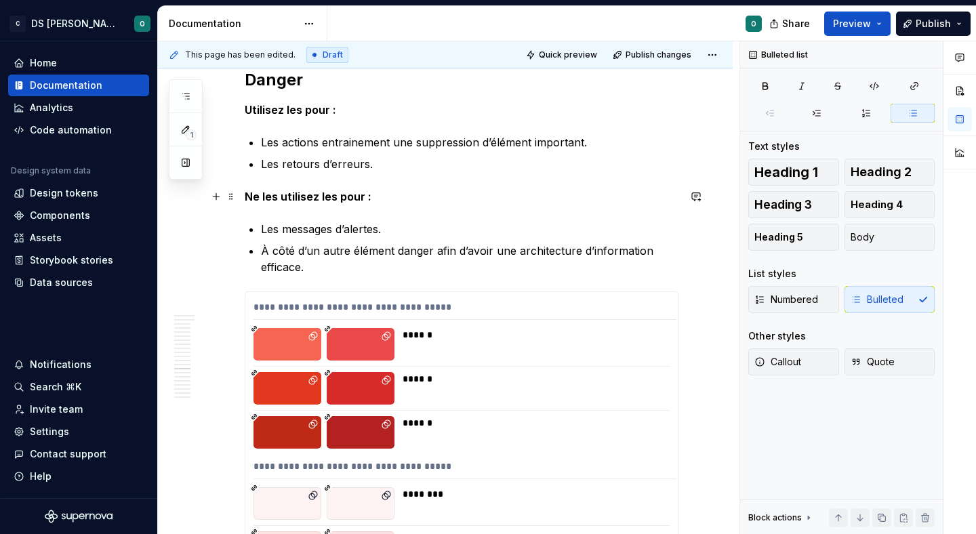
click at [329, 194] on strong "Ne les utilisez les pour :" at bounding box center [308, 197] width 127 height 14
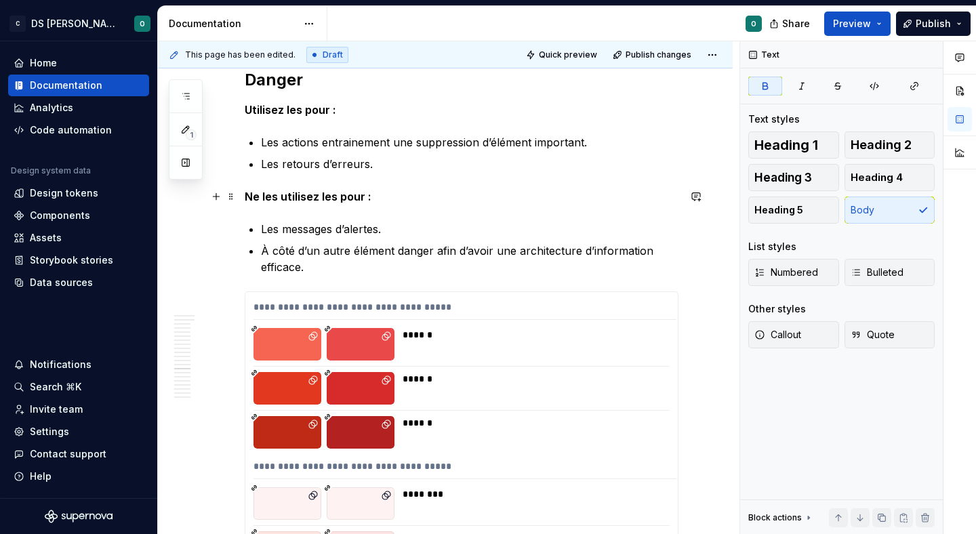
click at [329, 194] on strong "Ne les utilisez les pour :" at bounding box center [308, 197] width 127 height 14
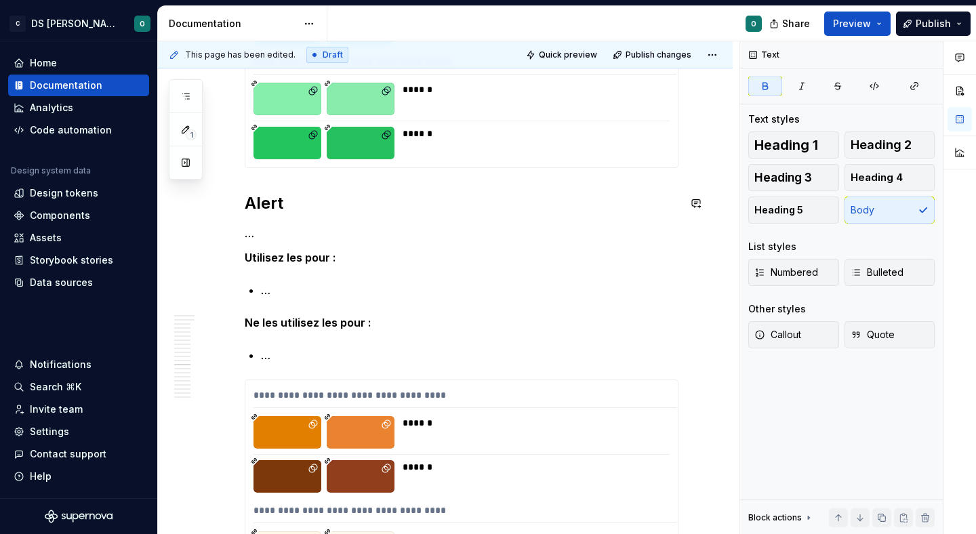
scroll to position [6906, 0]
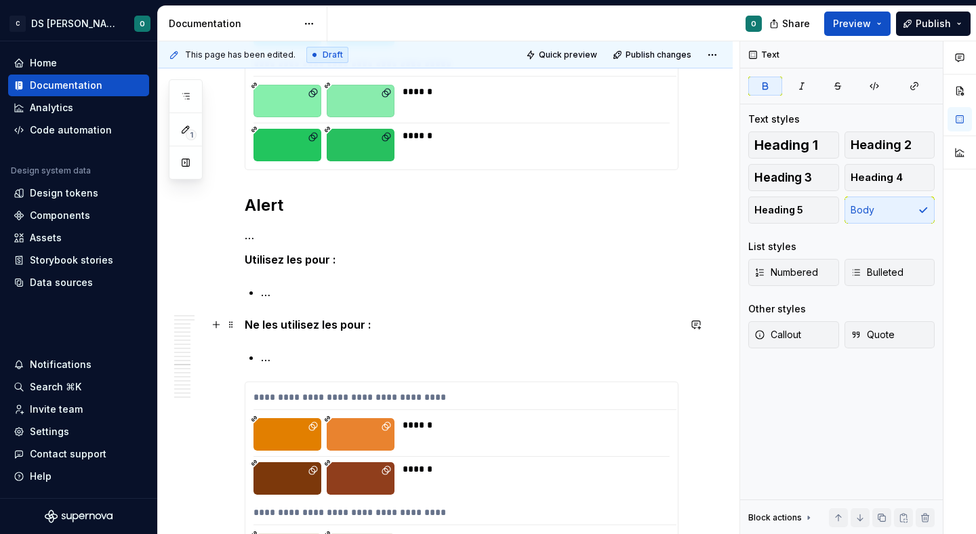
click at [326, 326] on strong "Ne les utilisez les pour :" at bounding box center [308, 325] width 127 height 14
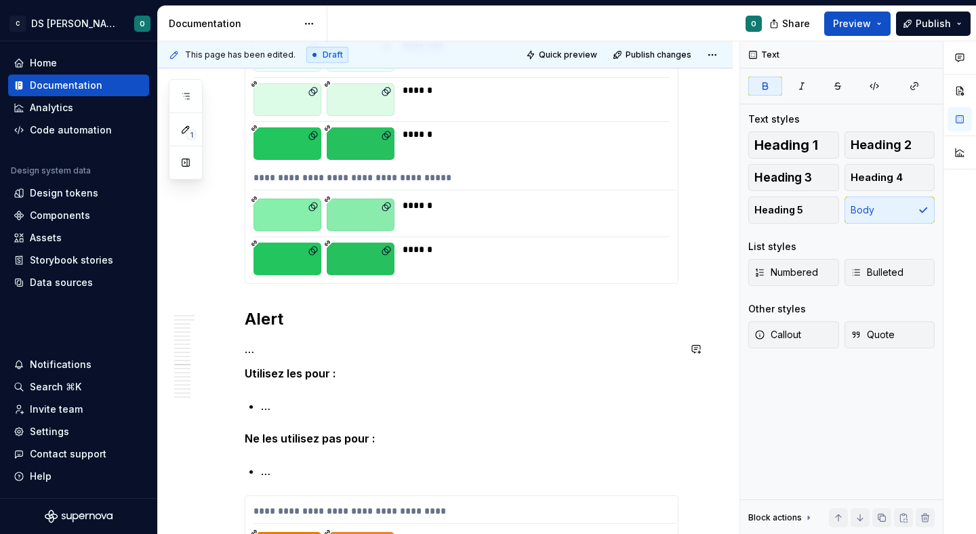
scroll to position [6816, 0]
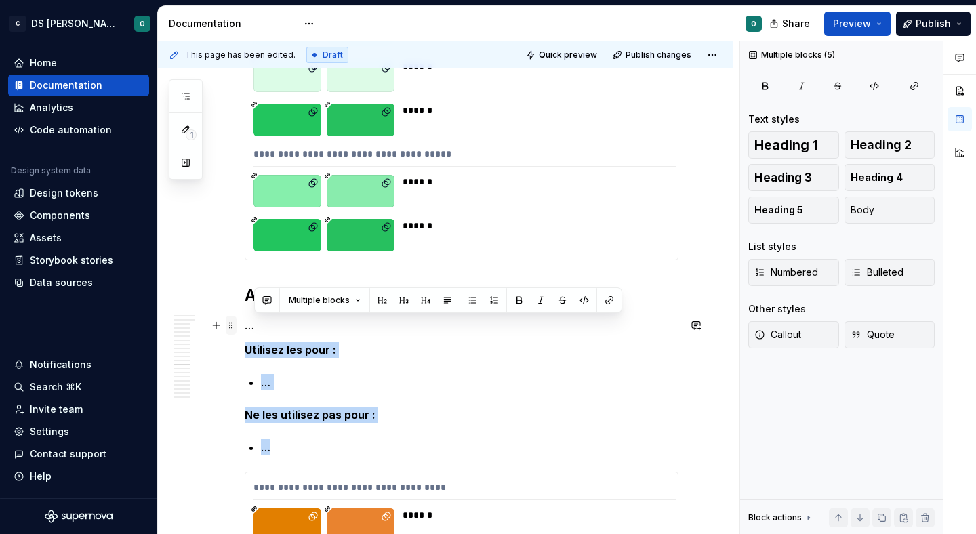
drag, startPoint x: 292, startPoint y: 449, endPoint x: 225, endPoint y: 329, distance: 137.4
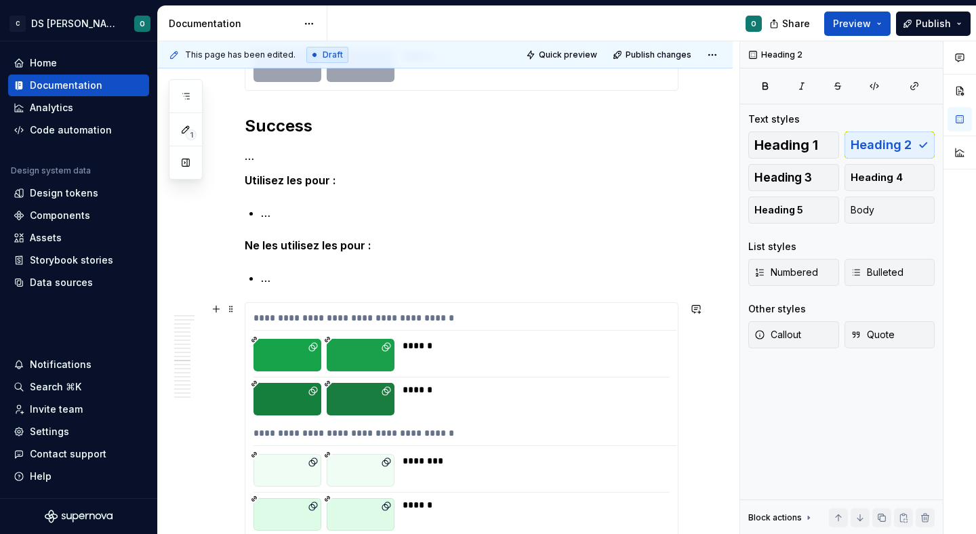
scroll to position [6361, 0]
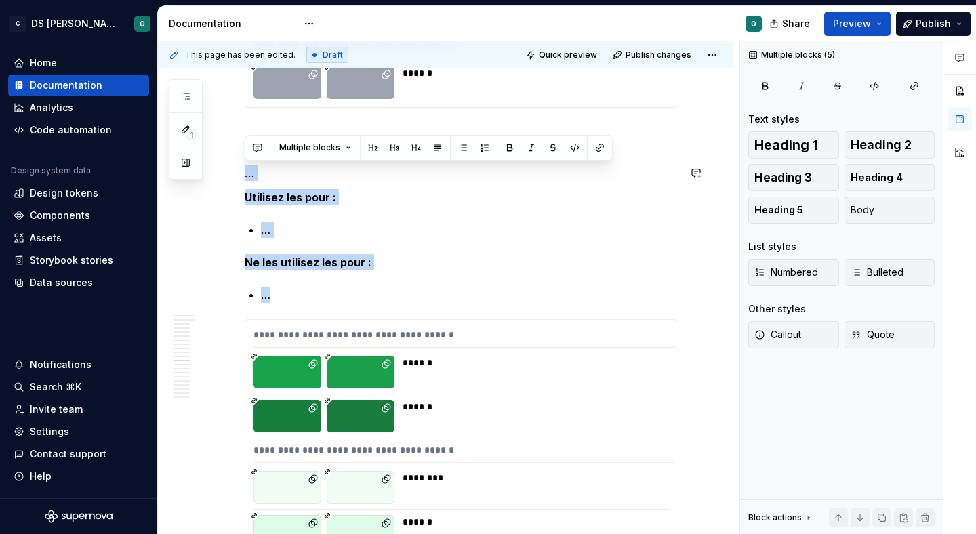
drag, startPoint x: 299, startPoint y: 291, endPoint x: 235, endPoint y: 164, distance: 142.4
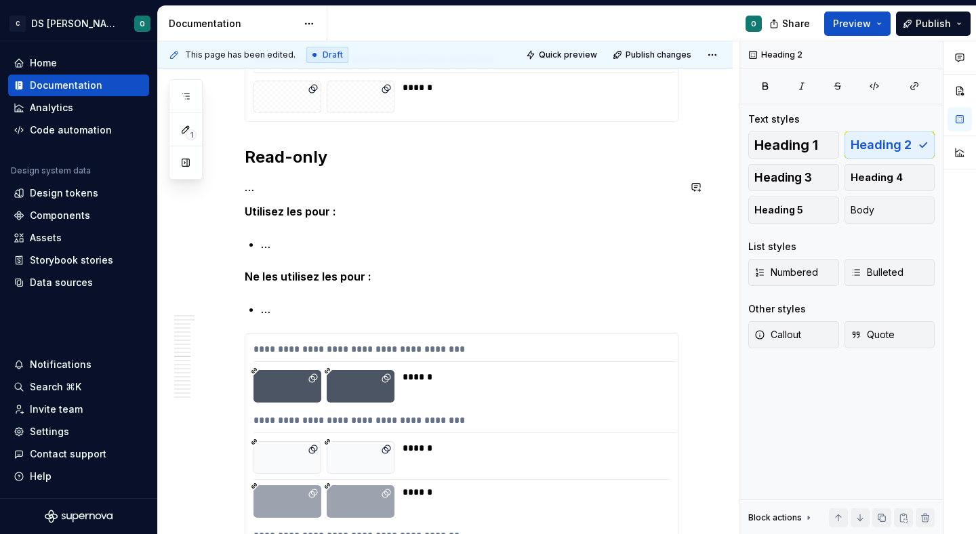
scroll to position [5867, 0]
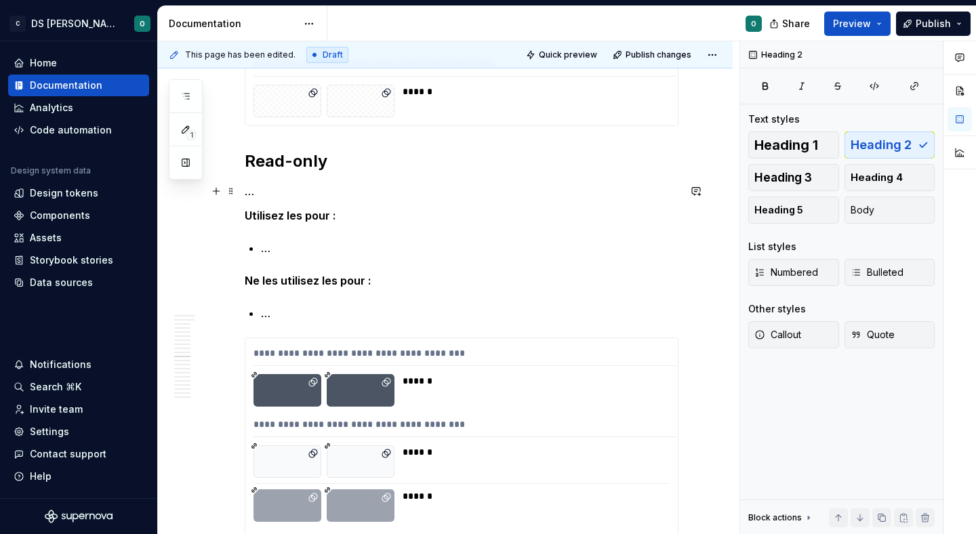
click at [310, 192] on p "…" at bounding box center [462, 191] width 434 height 16
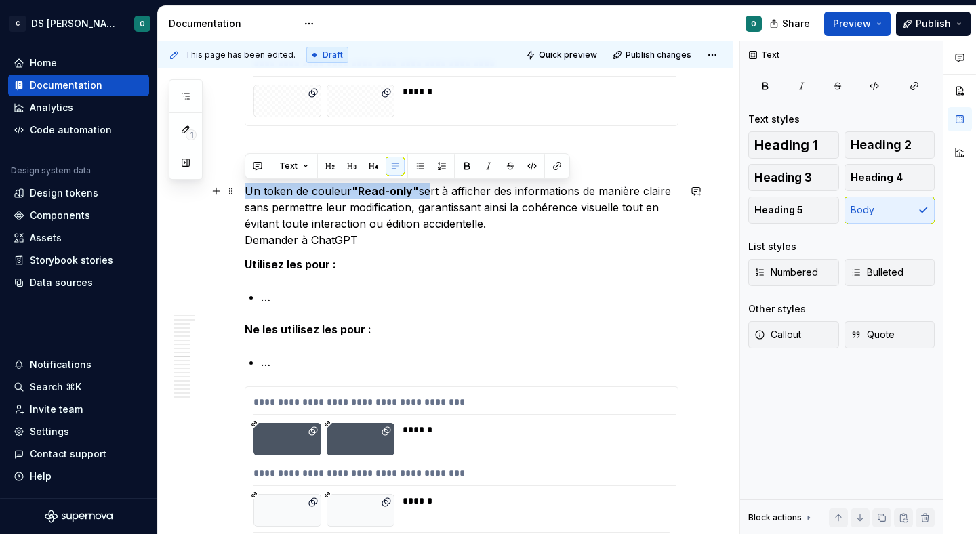
drag, startPoint x: 425, startPoint y: 190, endPoint x: 244, endPoint y: 190, distance: 180.9
click at [245, 190] on p "Un token de couleur "Read-only" sert à afficher des informations de manière cla…" at bounding box center [462, 215] width 434 height 65
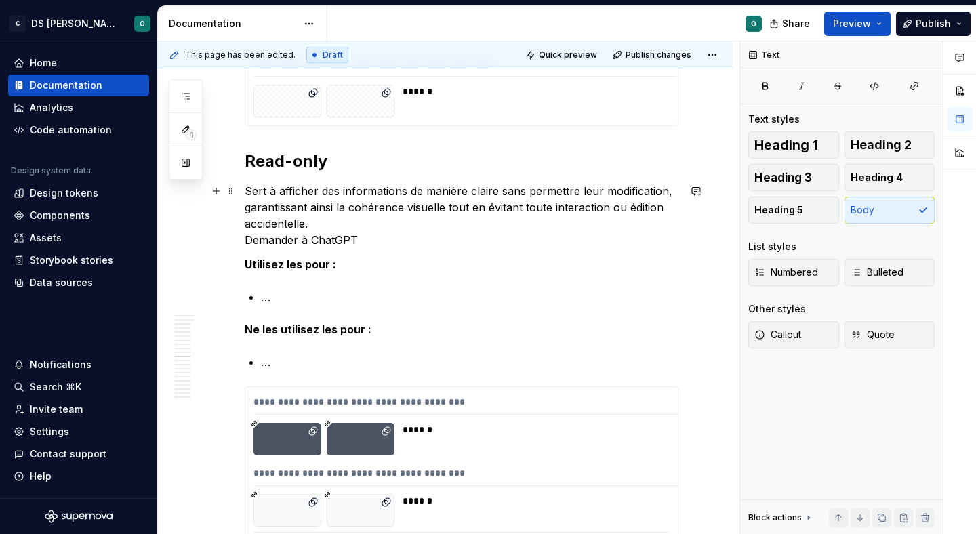
click at [381, 236] on p "Sert à afficher des informations de manière claire sans permettre leur modifica…" at bounding box center [462, 215] width 434 height 65
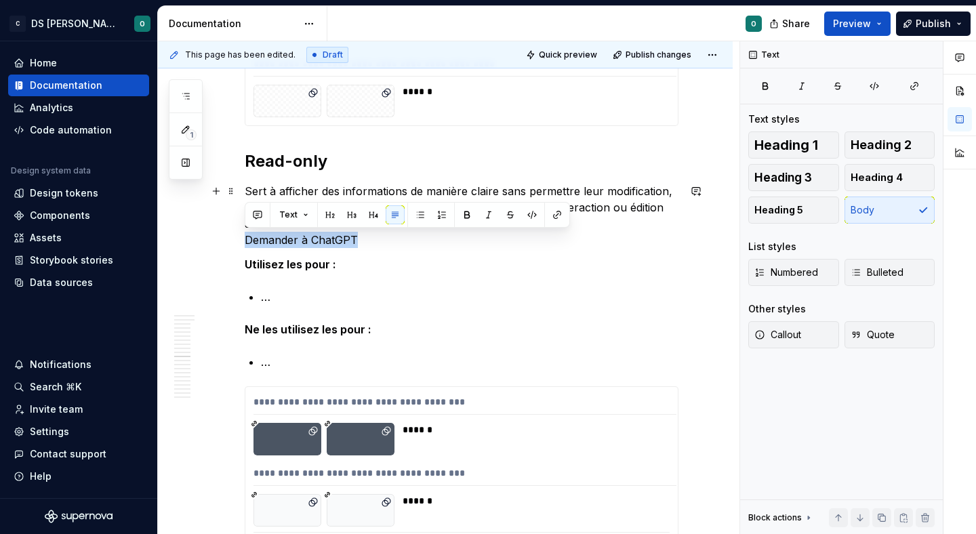
drag, startPoint x: 385, startPoint y: 238, endPoint x: 208, endPoint y: 243, distance: 176.9
click at [208, 243] on div "Introduction Les Token Sémantiques de couleurs (Token Semantic Colors) sont uti…" at bounding box center [445, 252] width 574 height 11774
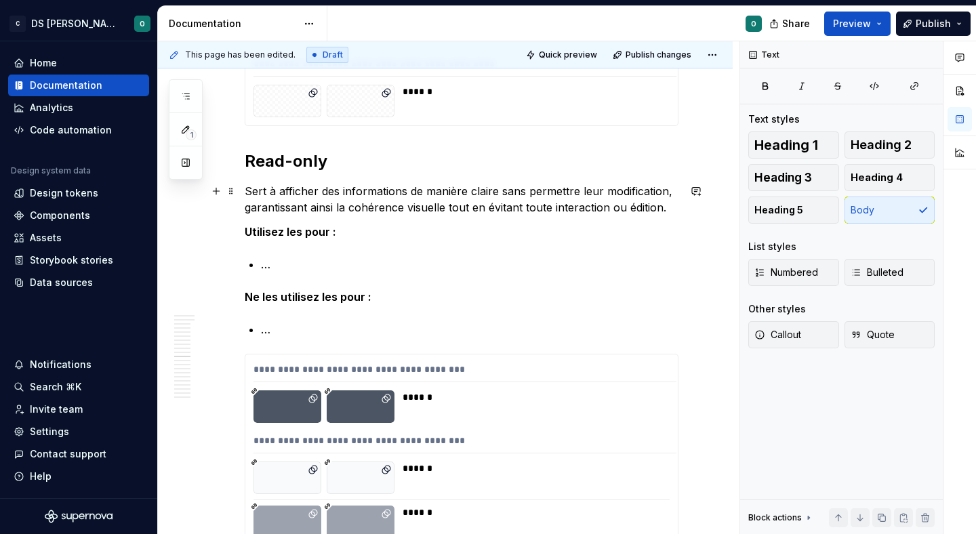
click at [497, 190] on p "Sert à afficher des informations de manière claire sans permettre leur modifica…" at bounding box center [462, 199] width 434 height 33
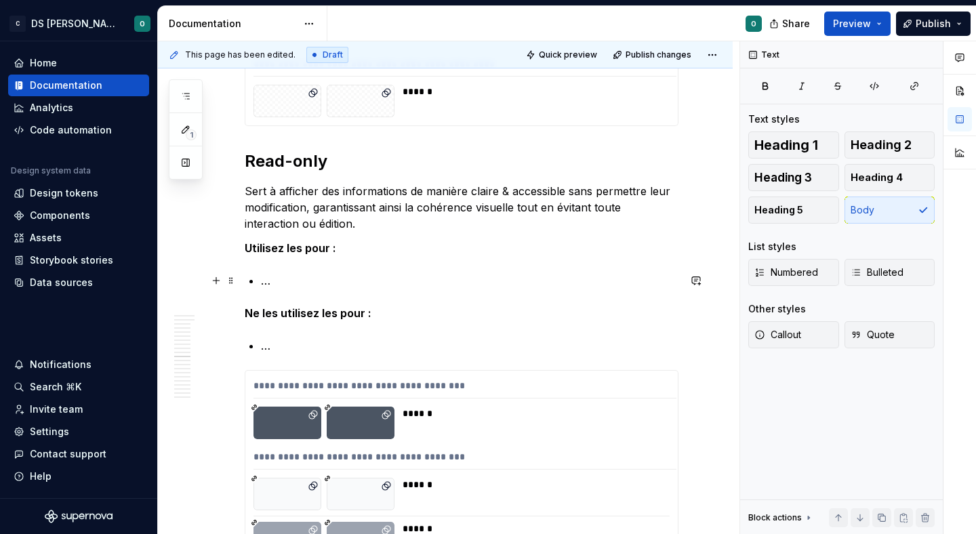
click at [397, 272] on p "…" at bounding box center [469, 280] width 417 height 16
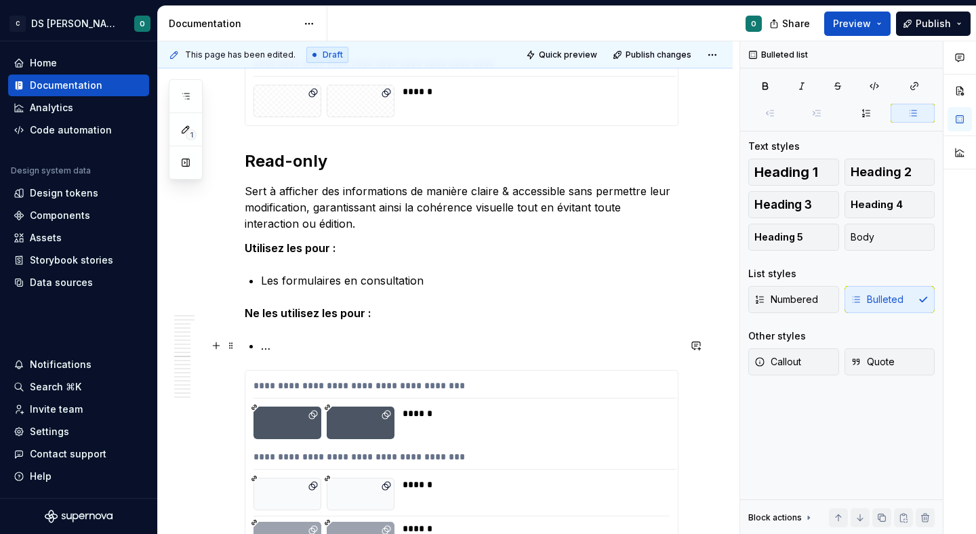
click at [358, 348] on p "…" at bounding box center [469, 345] width 417 height 16
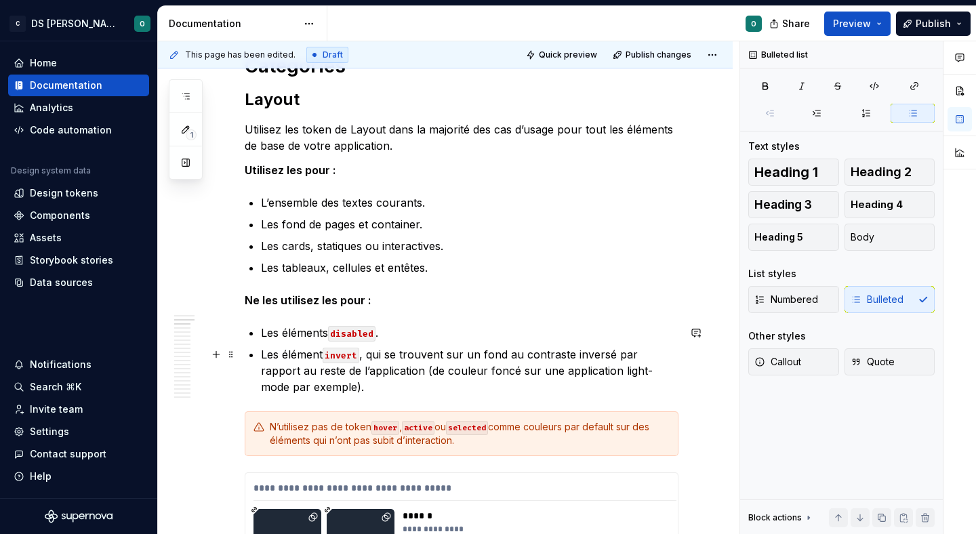
scroll to position [505, 0]
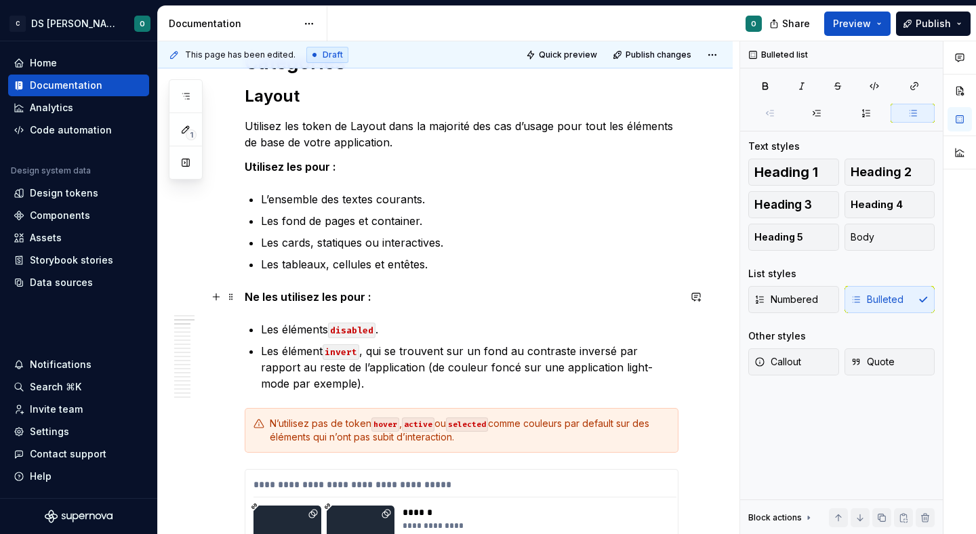
click at [325, 299] on strong "Ne les utilisez les pour :" at bounding box center [308, 297] width 127 height 14
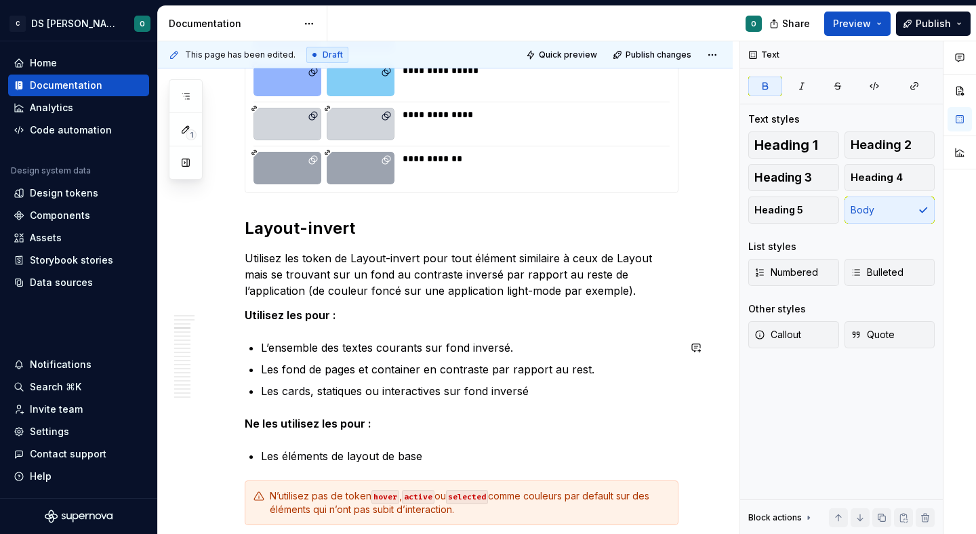
scroll to position [1623, 0]
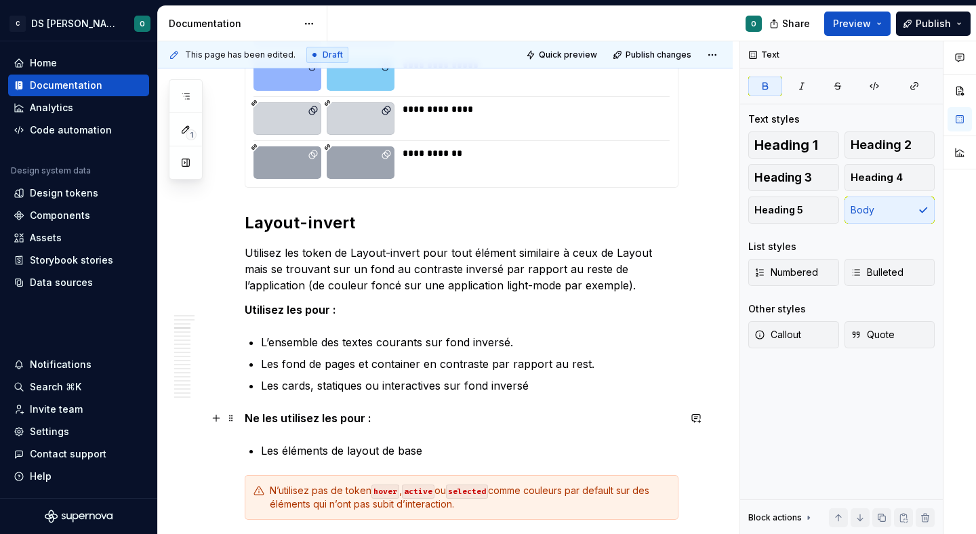
click at [327, 415] on strong "Ne les utilisez les pour :" at bounding box center [308, 418] width 127 height 14
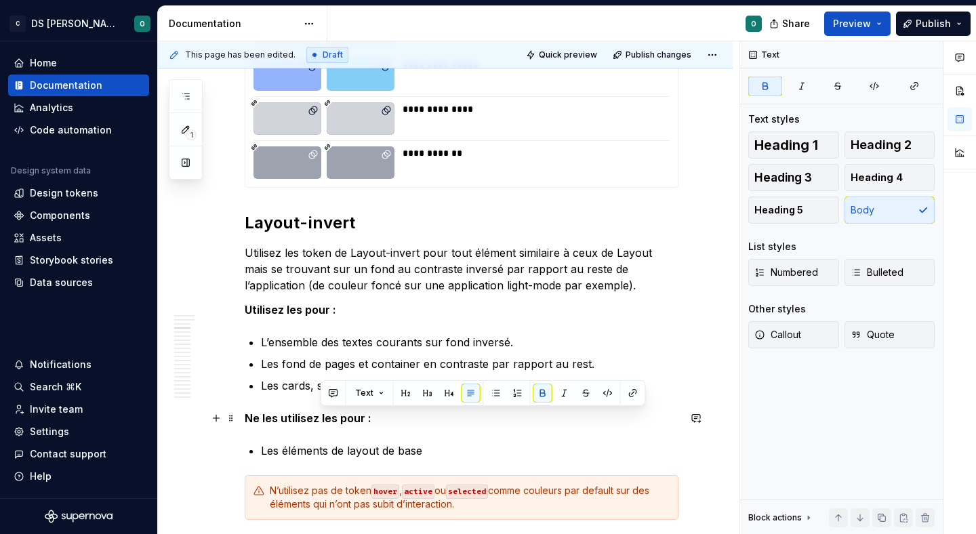
click at [327, 415] on strong "Ne les utilisez les pour :" at bounding box center [308, 418] width 127 height 14
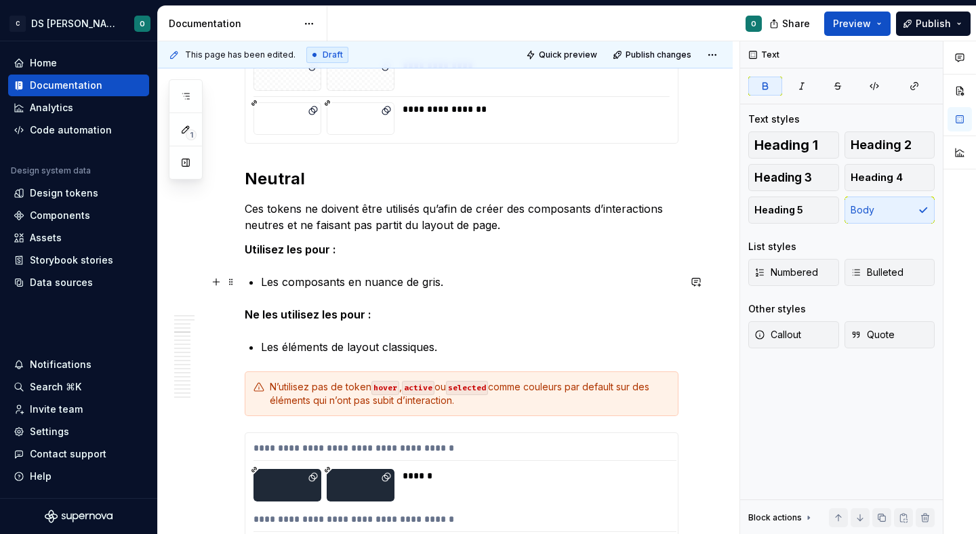
scroll to position [2501, 0]
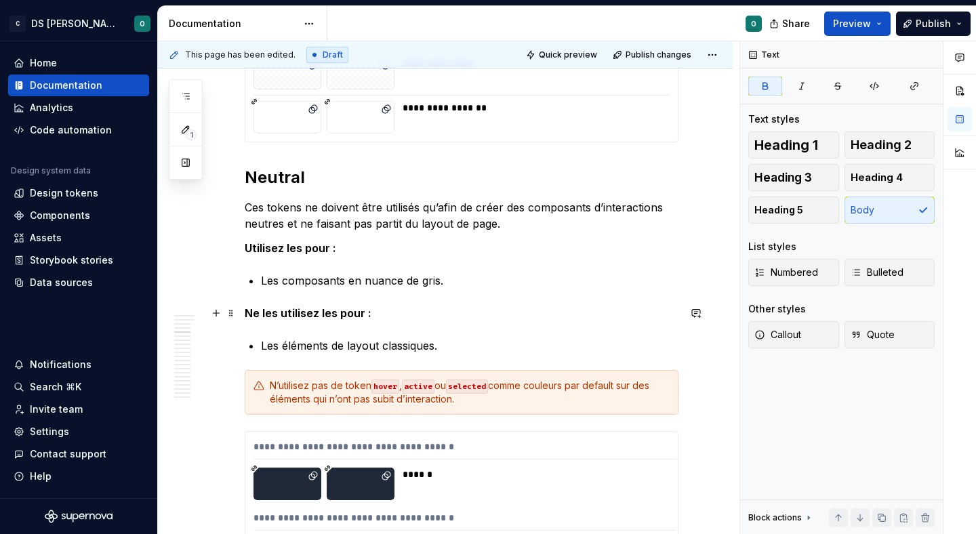
click at [327, 313] on strong "Ne les utilisez les pour :" at bounding box center [308, 313] width 127 height 14
click at [406, 218] on p "Ces tokens ne doivent être utilisés qu’afin de créer des composants d’interacti…" at bounding box center [462, 215] width 434 height 33
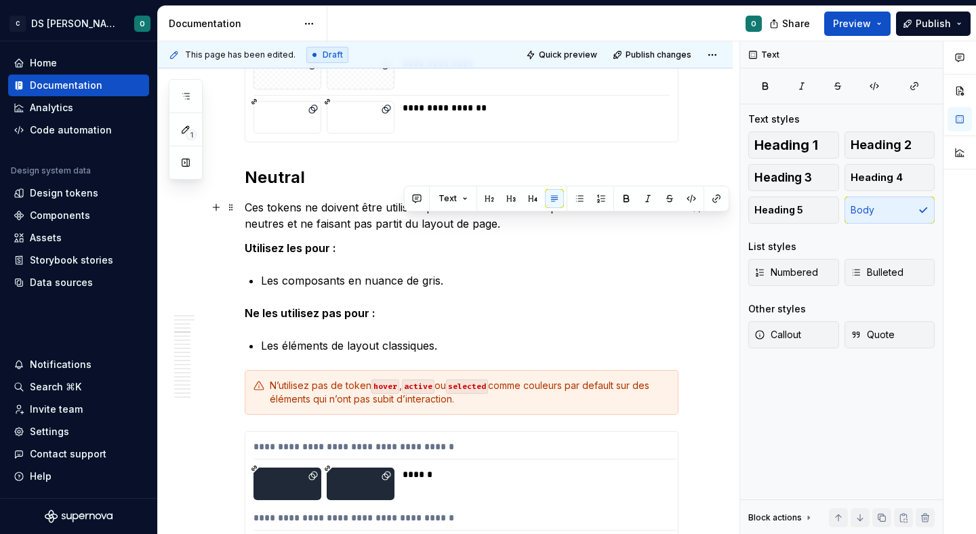
click at [406, 218] on p "Ces tokens ne doivent être utilisés qu’afin de créer des composants d’interacti…" at bounding box center [462, 215] width 434 height 33
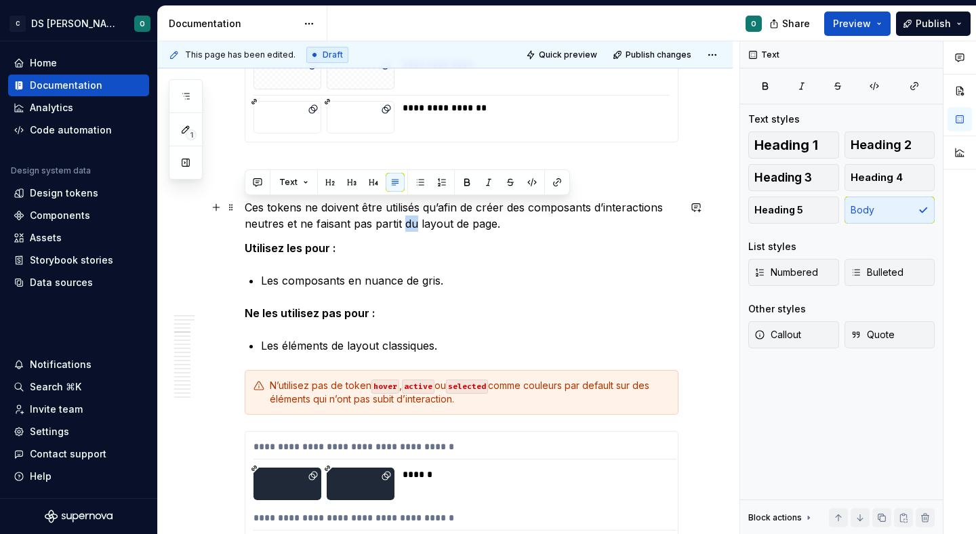
copy p "Ces tokens ne doivent être utilisés qu’afin de créer des composants d’interacti…"
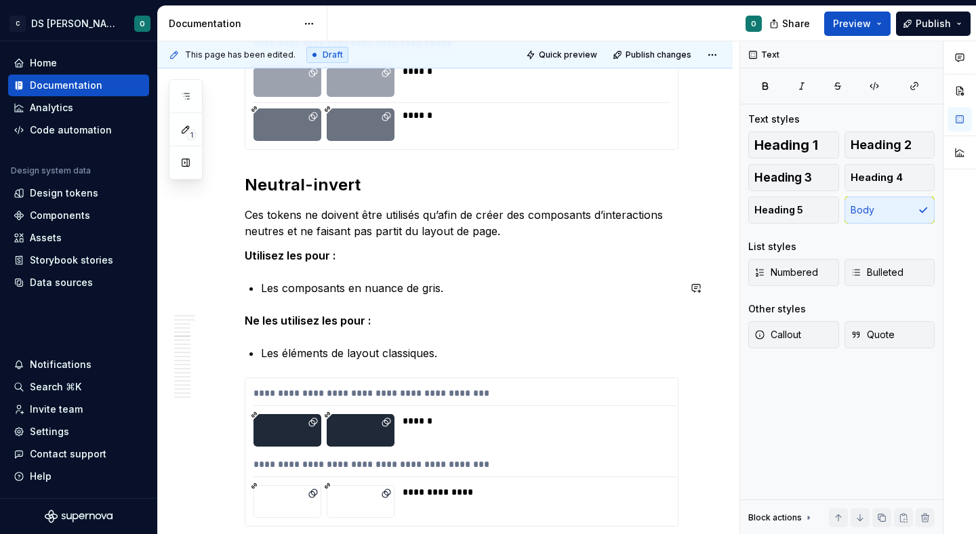
scroll to position [3220, 0]
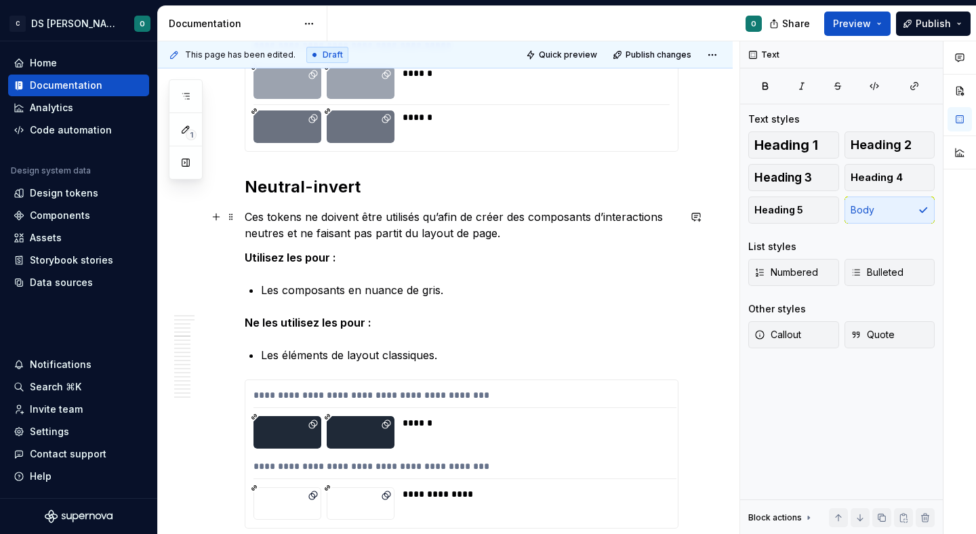
click at [456, 224] on p "Ces tokens ne doivent être utilisés qu’afin de créer des composants d’interacti…" at bounding box center [462, 225] width 434 height 33
click at [456, 232] on p "Ces tokens ne doivent être utilisés qu’afin de créer des composants d’interacti…" at bounding box center [462, 225] width 434 height 33
click at [675, 217] on p "Ces tokens ne doivent être utilisés qu’afin de créer des composants d’interacti…" at bounding box center [462, 225] width 434 height 33
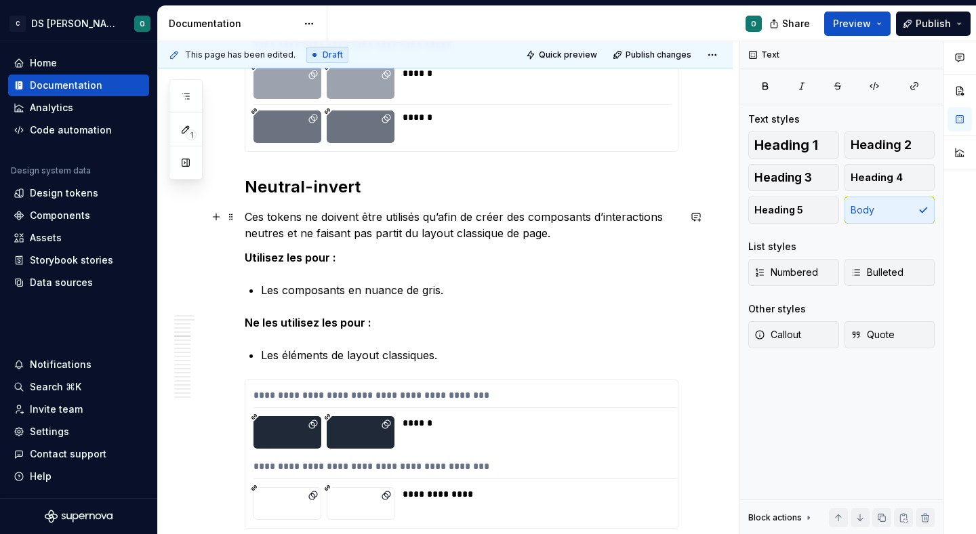
click at [285, 231] on p "Ces tokens ne doivent être utilisés qu’afin de créer des composants d’interacti…" at bounding box center [462, 225] width 434 height 33
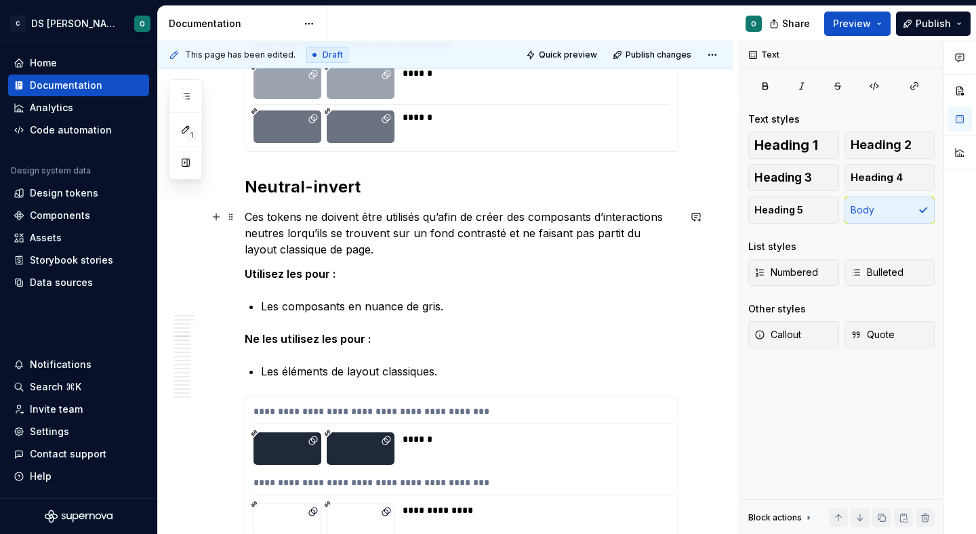
click at [312, 232] on p "Ces tokens ne doivent être utilisés qu’afin de créer des composants d’interacti…" at bounding box center [462, 233] width 434 height 49
click at [327, 236] on p "Ces tokens ne doivent être utilisés qu’afin de créer des composants d’interacti…" at bounding box center [462, 233] width 434 height 49
click at [403, 245] on p "Ces tokens ne doivent être utilisés qu’afin de créer des composants d’interacti…" at bounding box center [462, 233] width 434 height 49
drag, startPoint x: 505, startPoint y: 235, endPoint x: 533, endPoint y: 245, distance: 30.2
click at [533, 245] on p "Ces tokens ne doivent être utilisés qu’afin de créer des composants d’interacti…" at bounding box center [462, 233] width 434 height 49
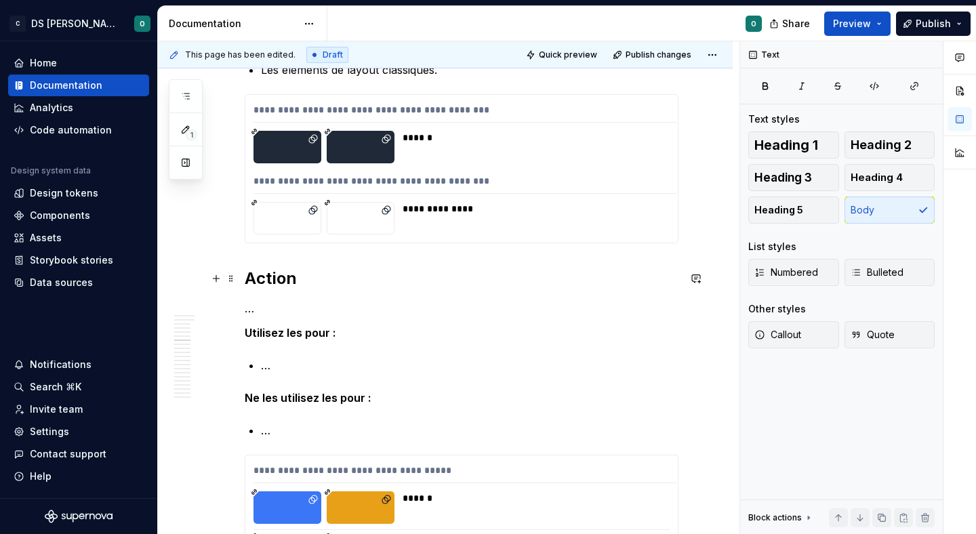
scroll to position [3519, 0]
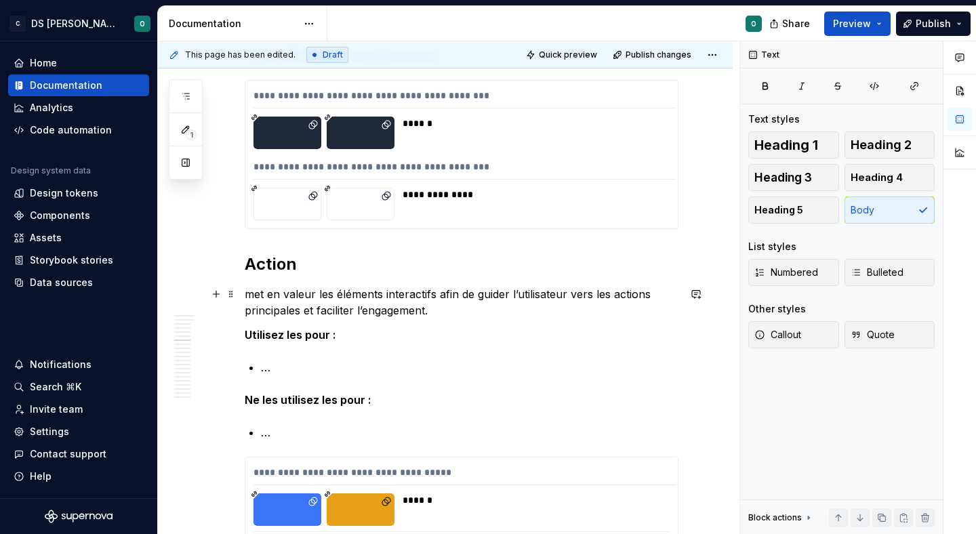
click at [253, 293] on p "met en valeur les éléments interactifs afin de guider l’utilisateur vers les ac…" at bounding box center [462, 302] width 434 height 33
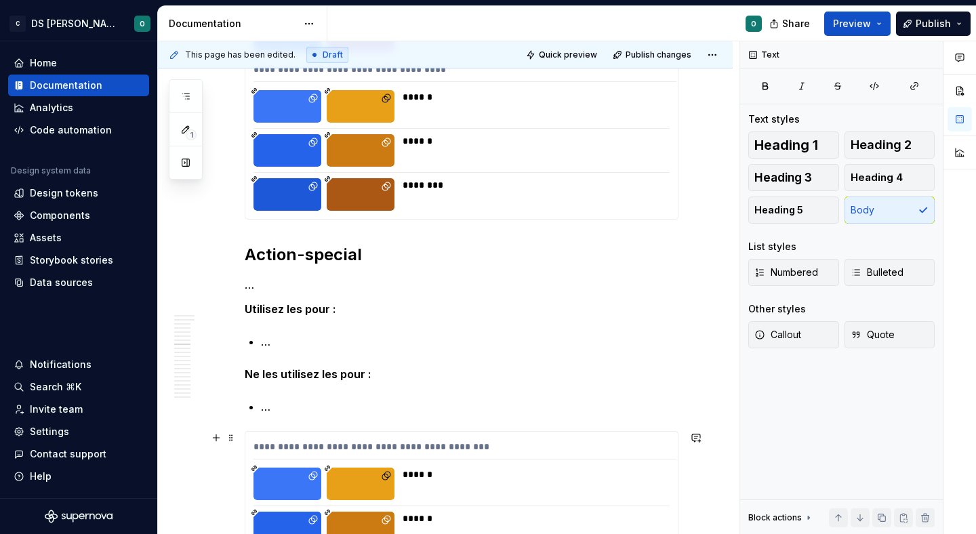
scroll to position [4339, 0]
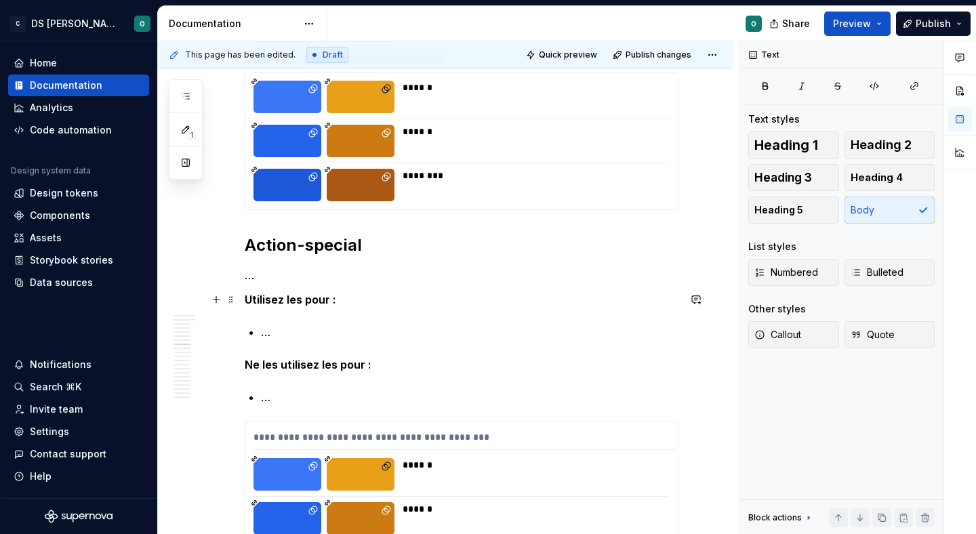
click at [294, 269] on p "…" at bounding box center [462, 275] width 434 height 16
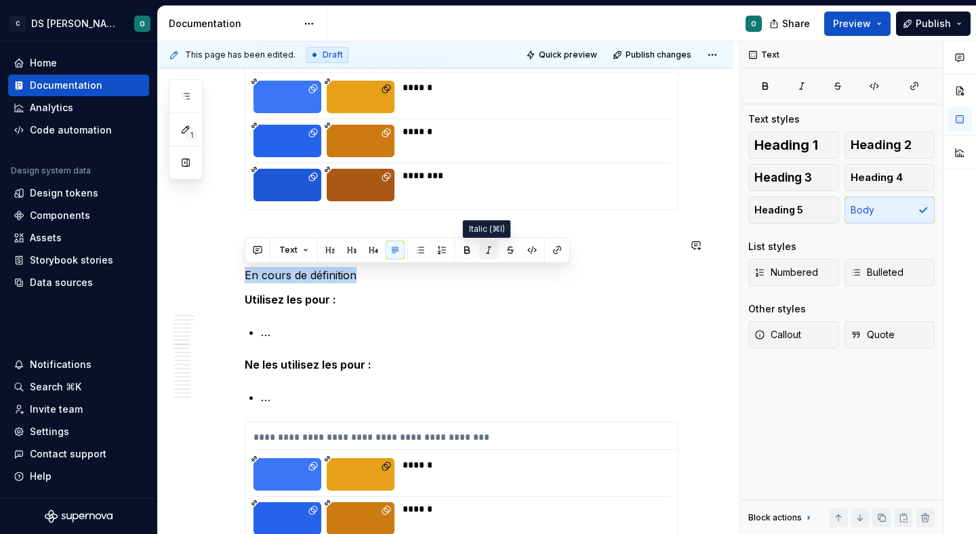
click at [493, 251] on button "button" at bounding box center [488, 250] width 19 height 19
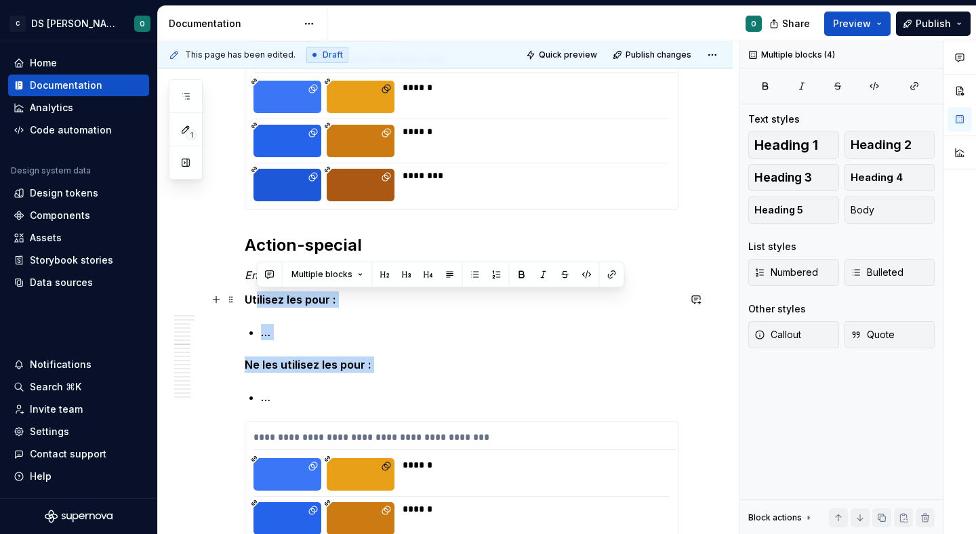
drag, startPoint x: 423, startPoint y: 383, endPoint x: 222, endPoint y: 307, distance: 215.3
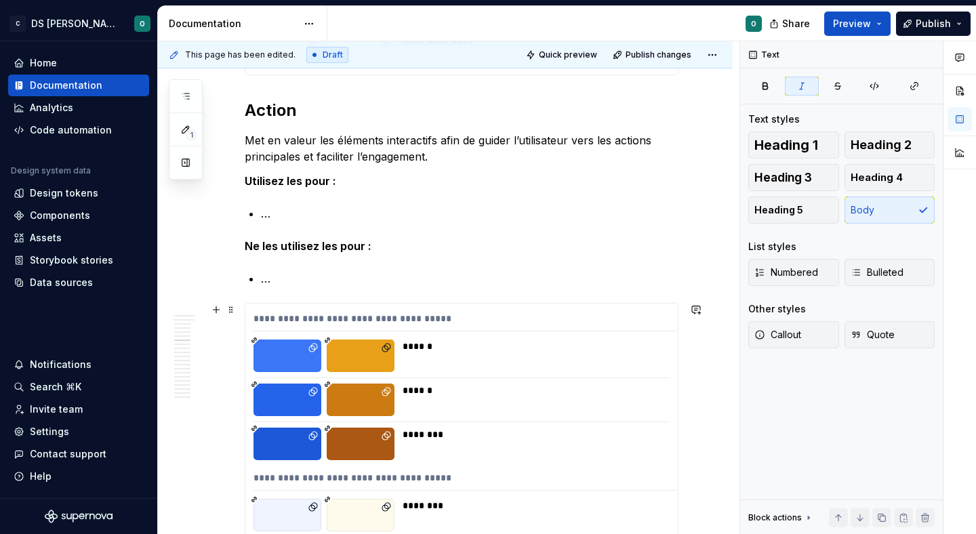
scroll to position [3658, 0]
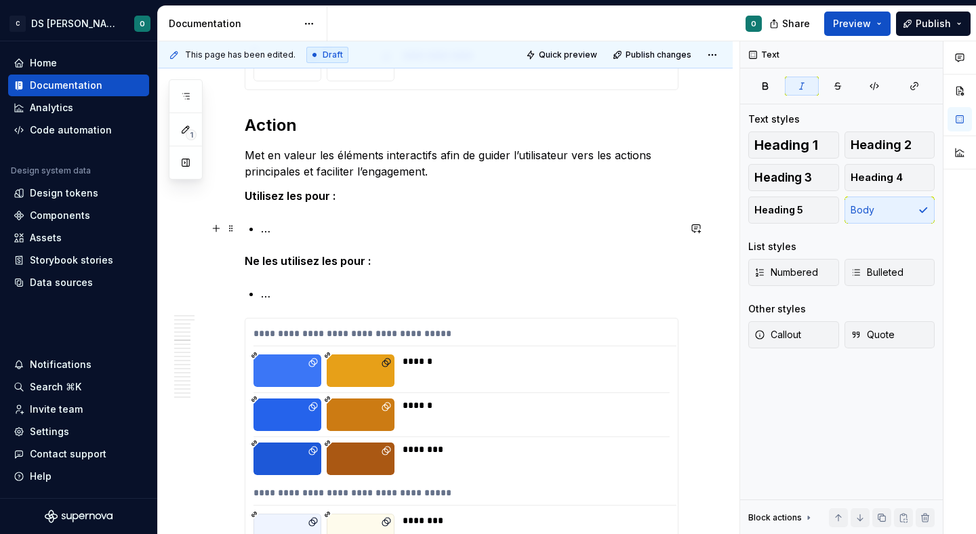
click at [318, 233] on p "…" at bounding box center [469, 228] width 417 height 16
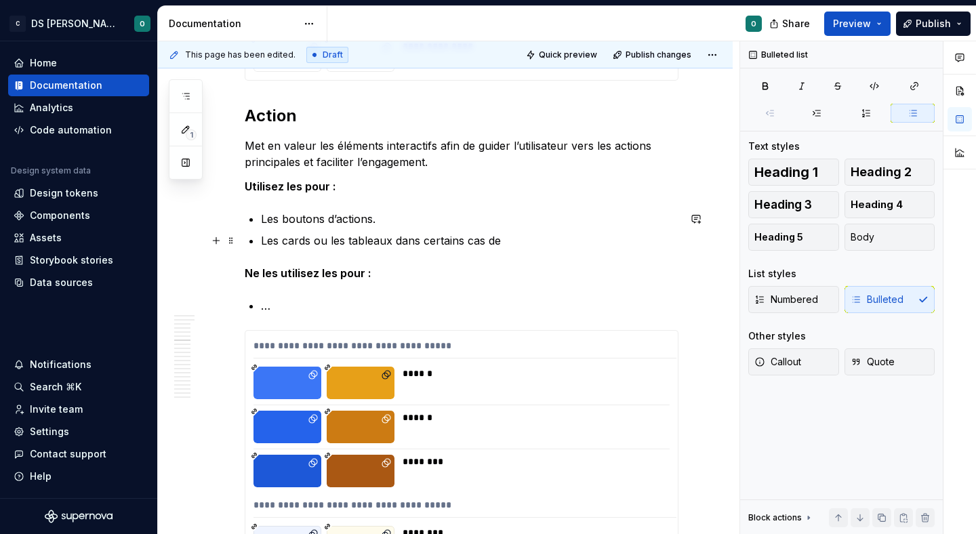
scroll to position [3662, 0]
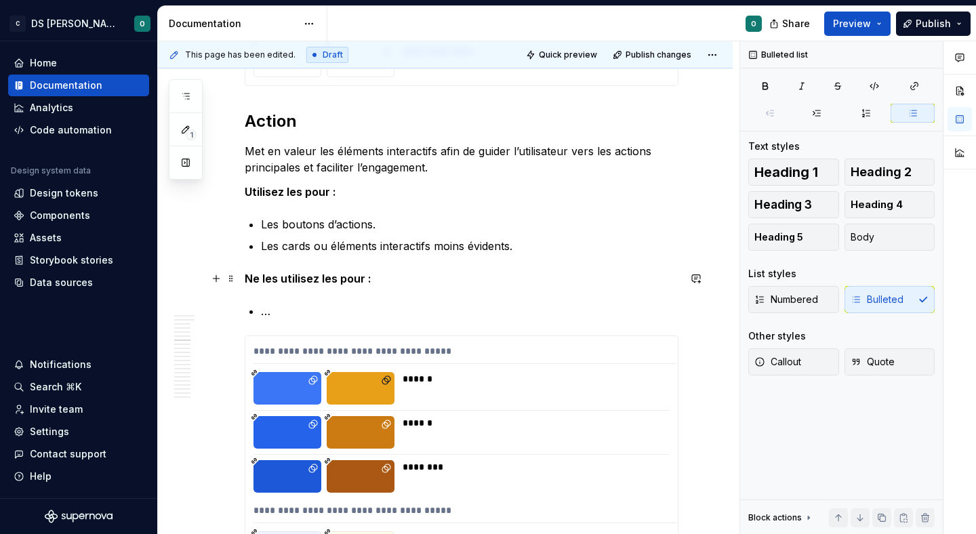
click at [325, 282] on strong "Ne les utilisez les pour :" at bounding box center [308, 279] width 127 height 14
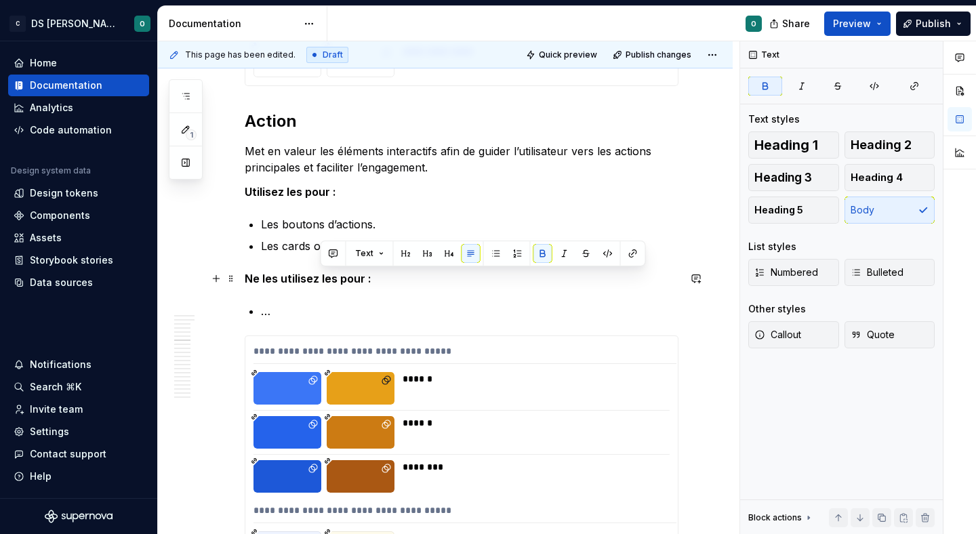
click at [325, 282] on strong "Ne les utilisez les pour :" at bounding box center [308, 279] width 127 height 14
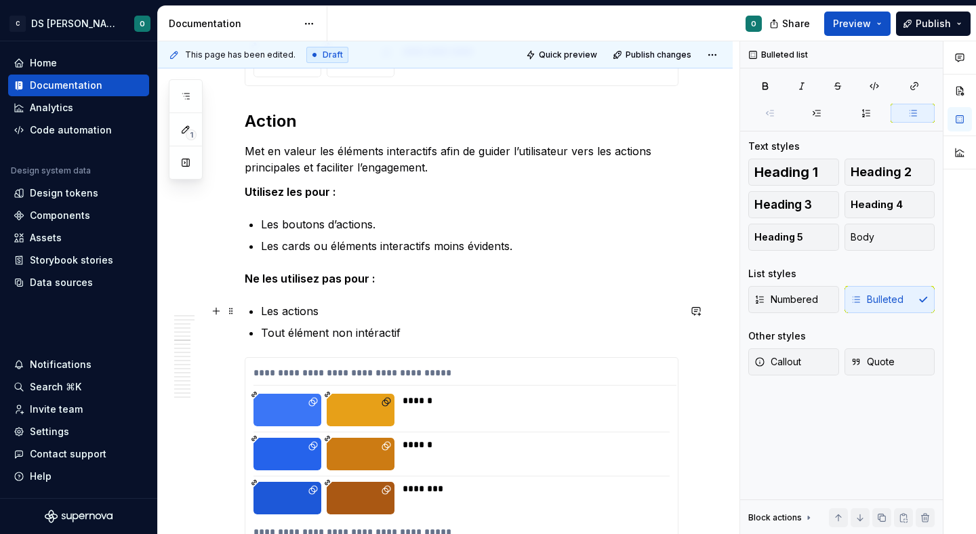
click at [350, 311] on p "Les actions" at bounding box center [469, 311] width 417 height 16
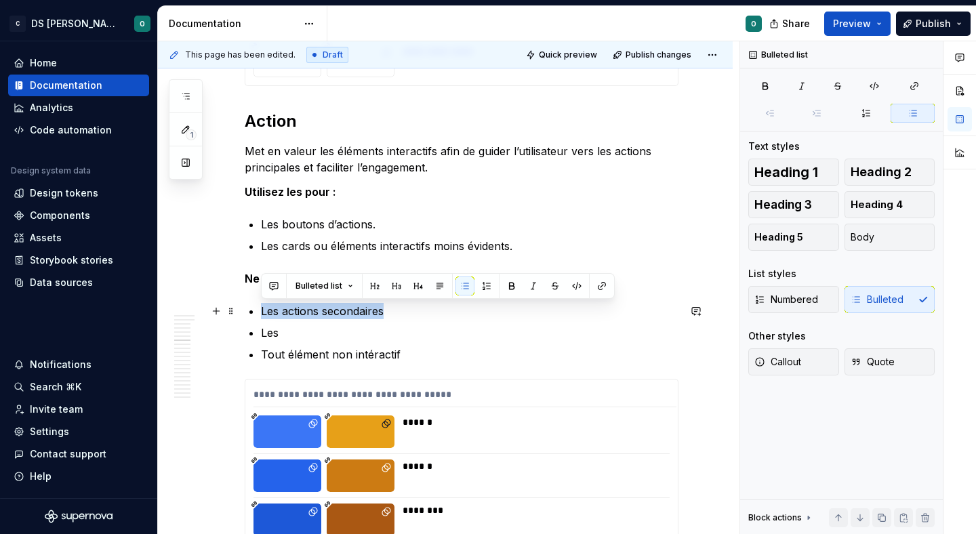
drag, startPoint x: 407, startPoint y: 312, endPoint x: 243, endPoint y: 314, distance: 164.0
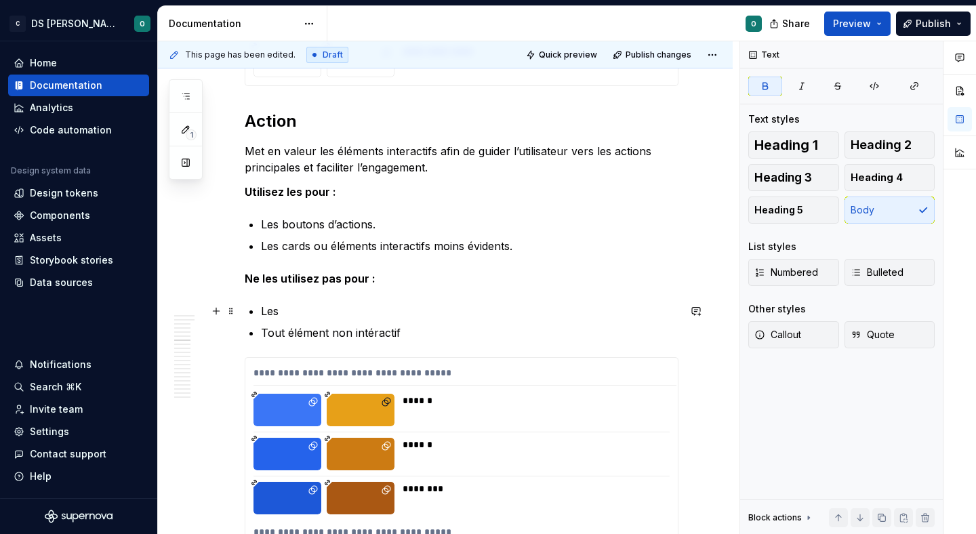
click at [311, 320] on ul "Les Tout élément non intéractif" at bounding box center [469, 322] width 417 height 38
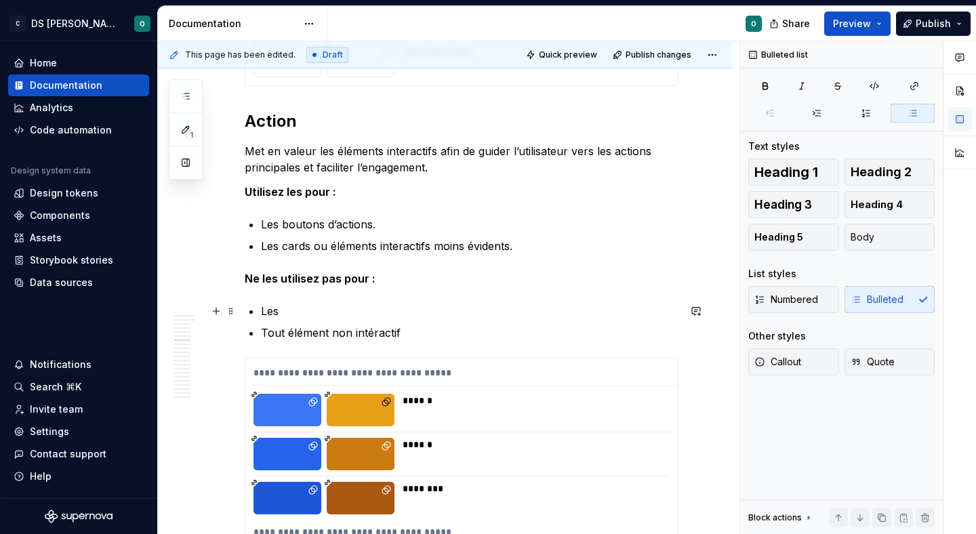
click at [316, 308] on p "Les" at bounding box center [469, 311] width 417 height 16
click at [373, 327] on p "Tout élément non intéractif" at bounding box center [469, 333] width 417 height 16
click at [416, 335] on p "Tout élément non intéractif" at bounding box center [469, 333] width 417 height 16
click at [379, 331] on p "Tout élément non intéractif." at bounding box center [469, 333] width 417 height 16
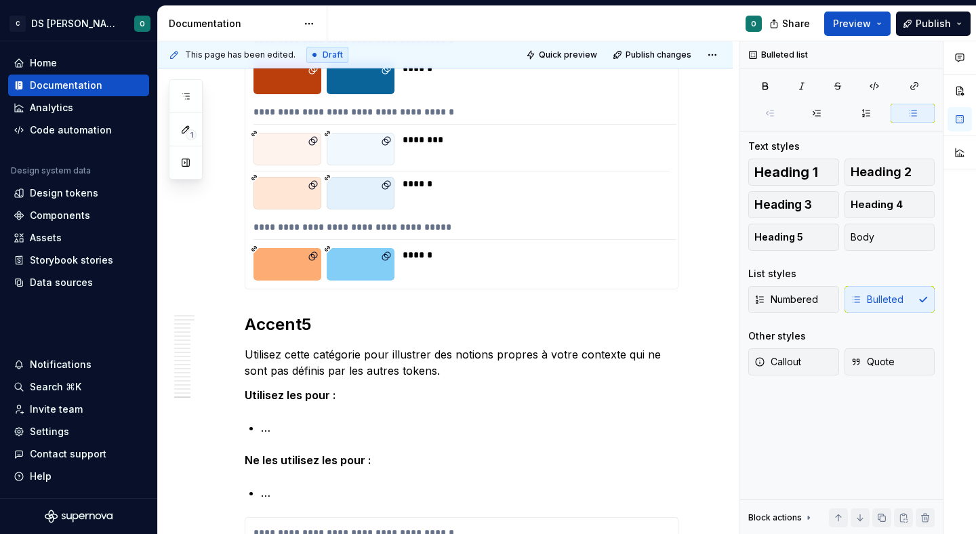
scroll to position [10959, 0]
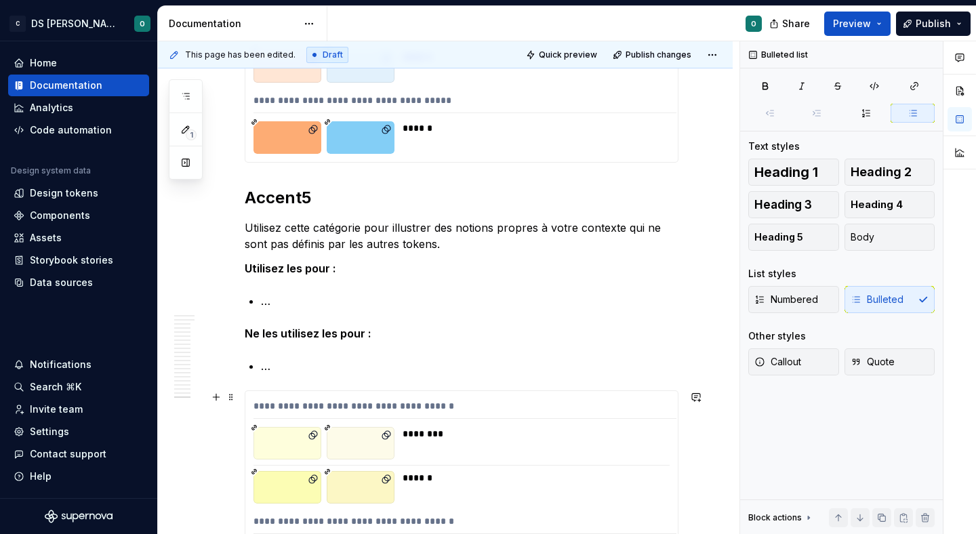
scroll to position [11086, 0]
click at [371, 357] on p "…" at bounding box center [469, 365] width 417 height 16
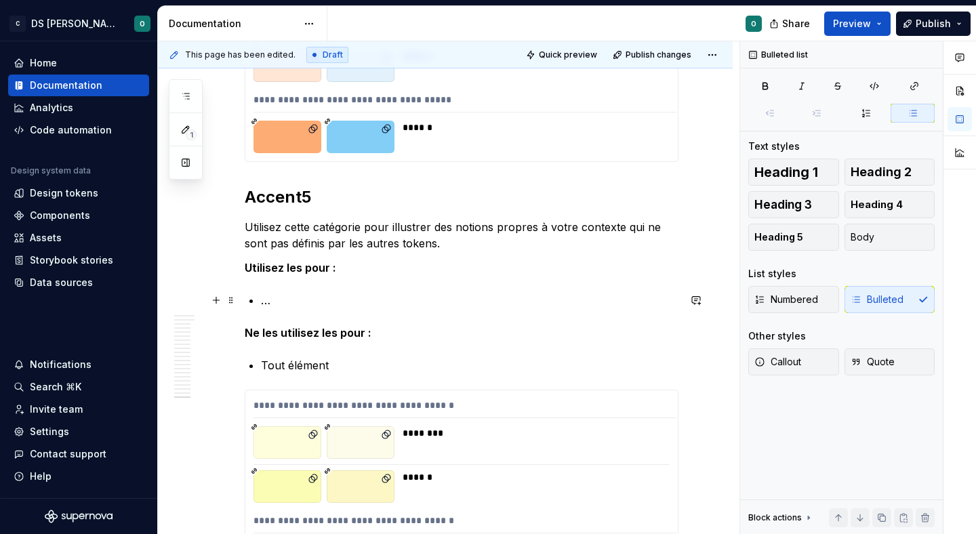
click at [301, 301] on p "…" at bounding box center [469, 300] width 417 height 16
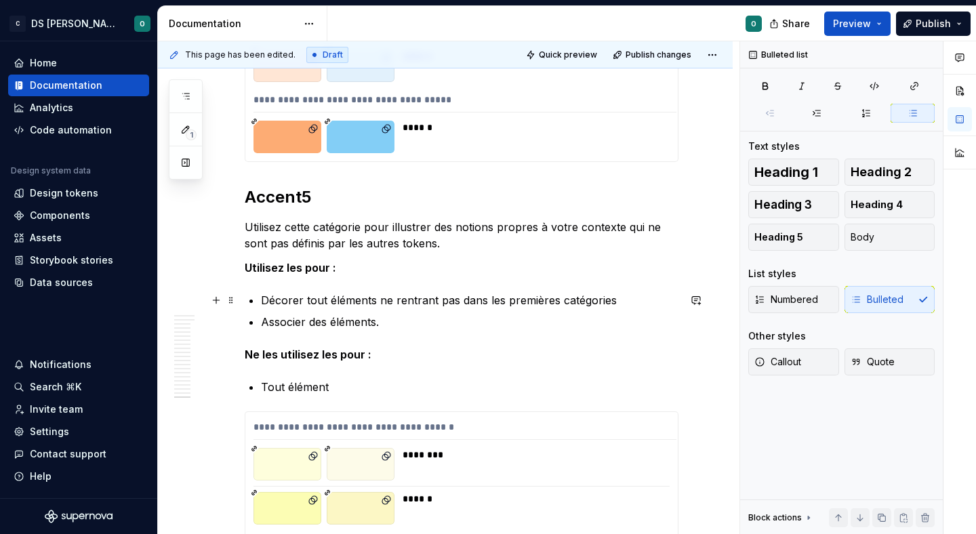
click at [622, 301] on p "Décorer tout éléments ne rentrant pas dans les premières catégories" at bounding box center [469, 300] width 417 height 16
click at [545, 316] on p "Associer des éléments." at bounding box center [469, 322] width 417 height 16
click at [389, 321] on p "Associer des éléments faisant partit d’un même groupe" at bounding box center [469, 322] width 417 height 16
click at [381, 321] on p "Associer des éléments faisant partit d’un même groupe" at bounding box center [469, 322] width 417 height 16
click at [639, 329] on p "Associer des éléments éloignés mais faisant partit d’un même groupe" at bounding box center [469, 322] width 417 height 16
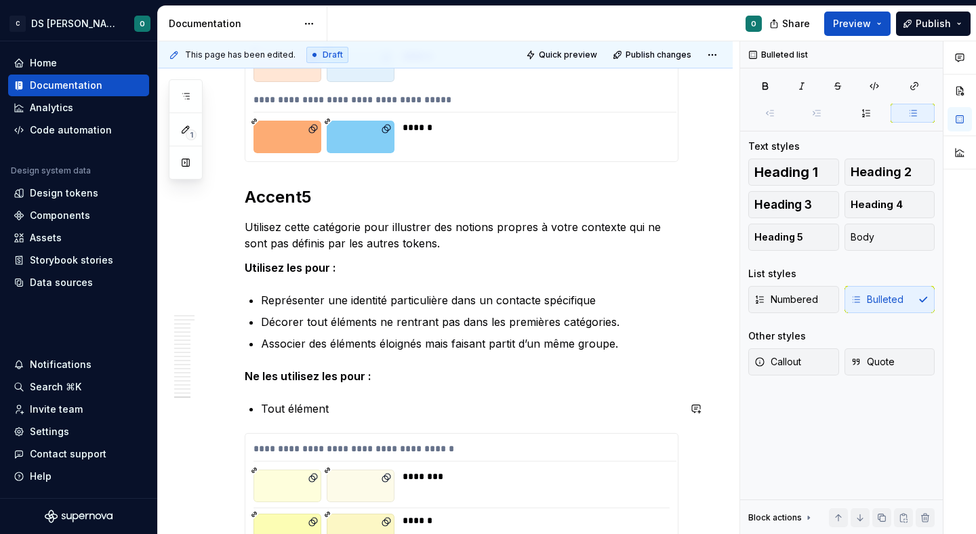
click at [365, 409] on p "Tout élément" at bounding box center [469, 408] width 417 height 16
click at [329, 375] on strong "Ne les utilisez les pour :" at bounding box center [308, 376] width 127 height 14
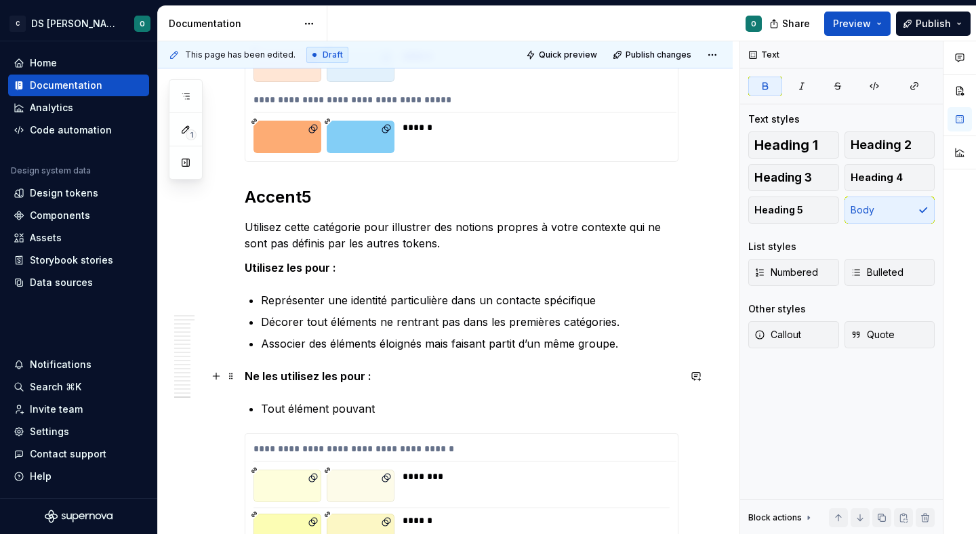
click at [329, 375] on strong "Ne les utilisez les pour :" at bounding box center [308, 376] width 127 height 14
click at [420, 404] on p "Tout élément pouvant" at bounding box center [469, 408] width 417 height 16
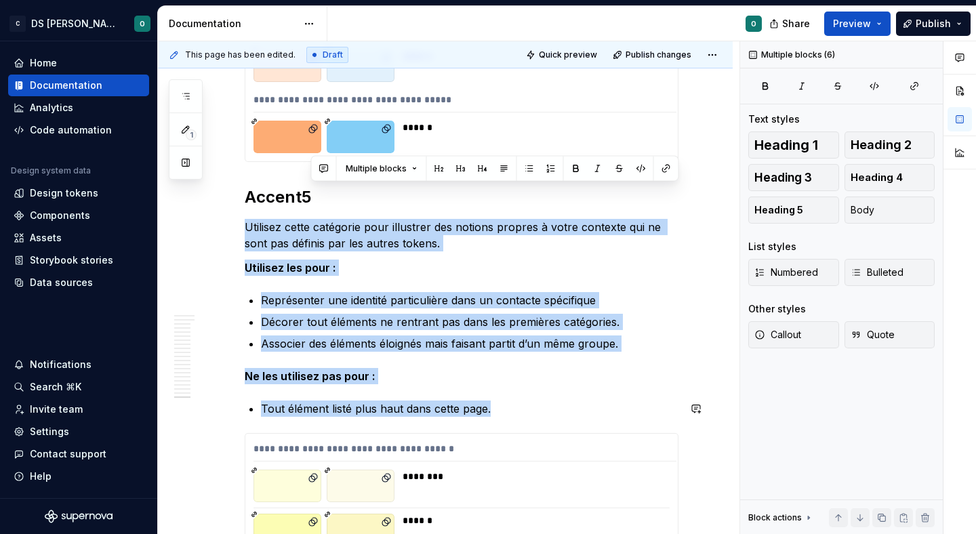
copy div "Utilisez cette catégorie pour illustrer des notions propres à votre contexte qu…"
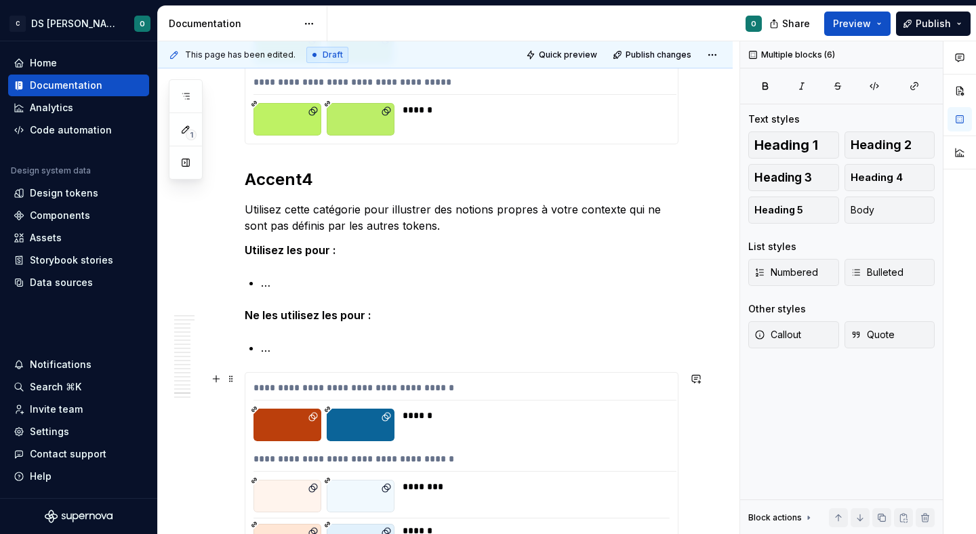
scroll to position [10605, 0]
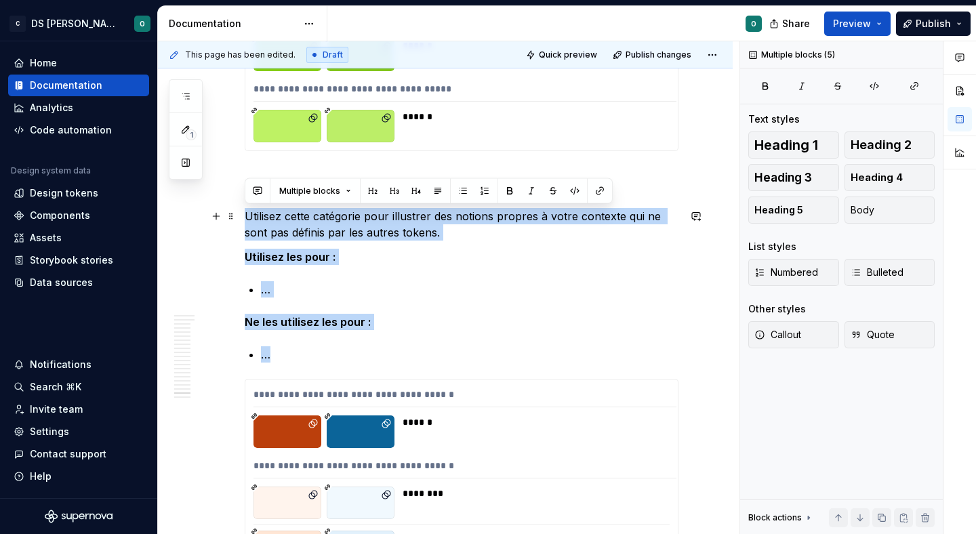
drag, startPoint x: 381, startPoint y: 352, endPoint x: 243, endPoint y: 221, distance: 190.7
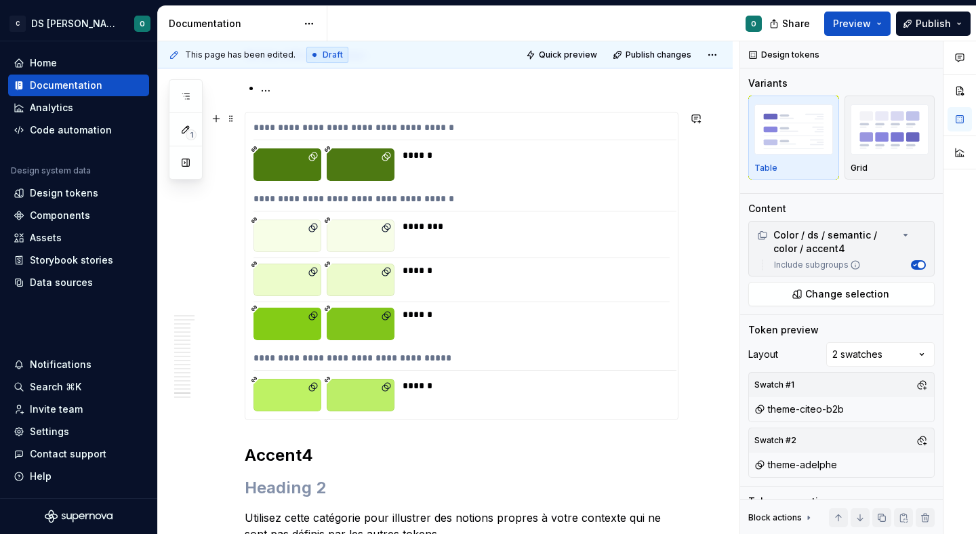
scroll to position [10359, 0]
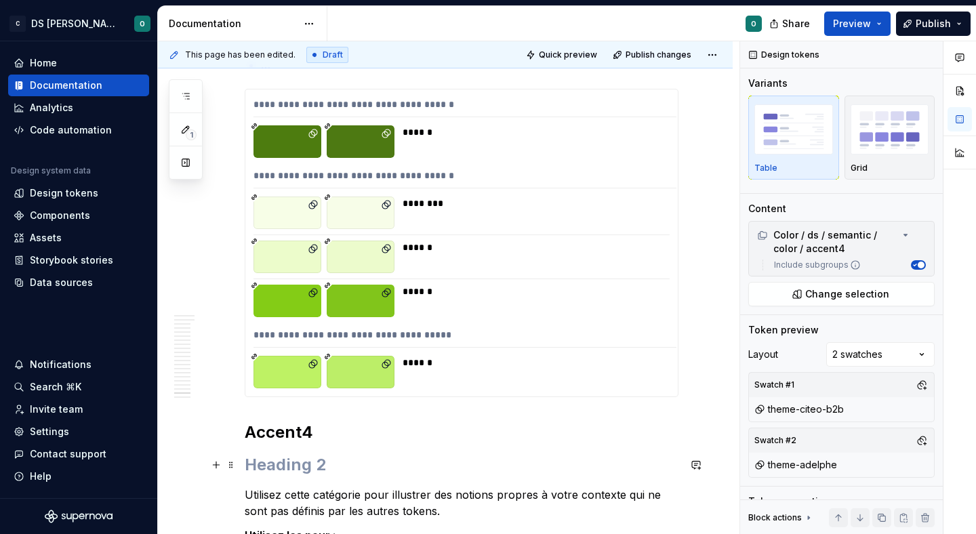
click at [305, 461] on h2 at bounding box center [462, 465] width 434 height 22
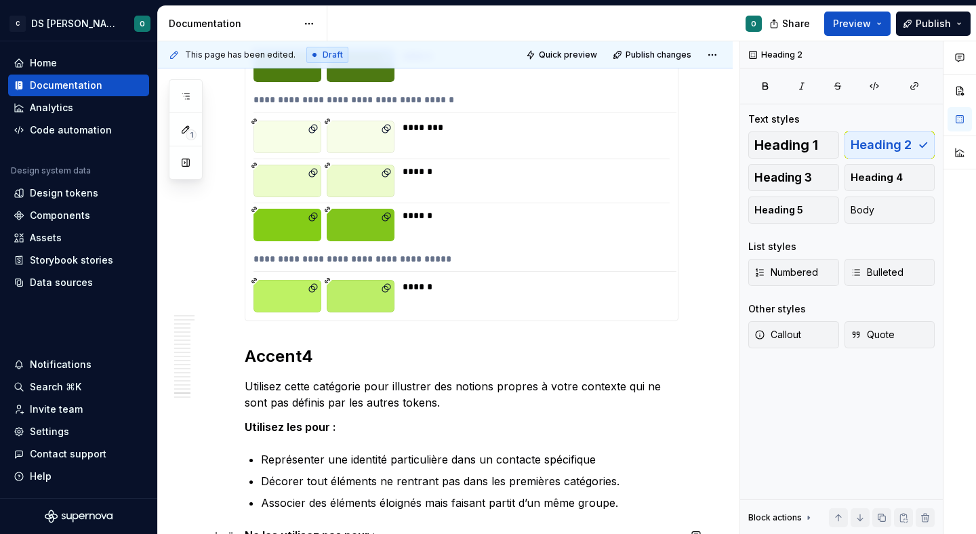
scroll to position [10518, 0]
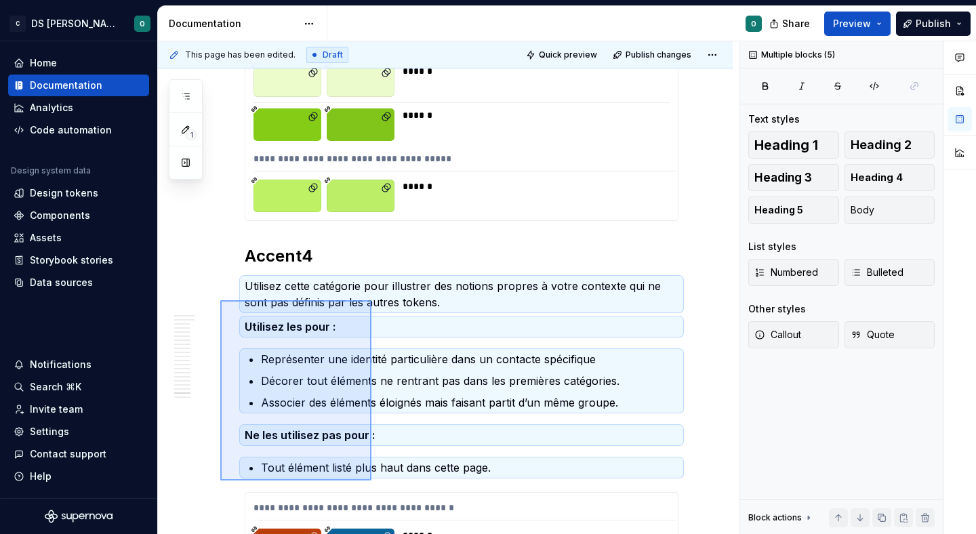
drag, startPoint x: 220, startPoint y: 314, endPoint x: 371, endPoint y: 479, distance: 223.4
click at [371, 480] on div "This page has been edited. Draft Quick preview Publish changes Tokens sémantiqu…" at bounding box center [448, 287] width 581 height 493
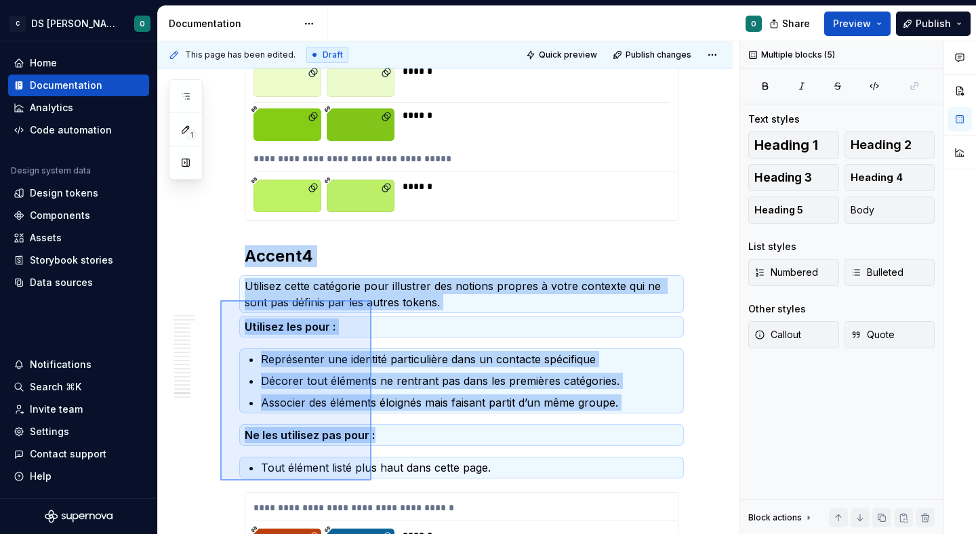
copy div "Accent4 Utilisez cette catégorie pour illustrer des notions propres à votre con…"
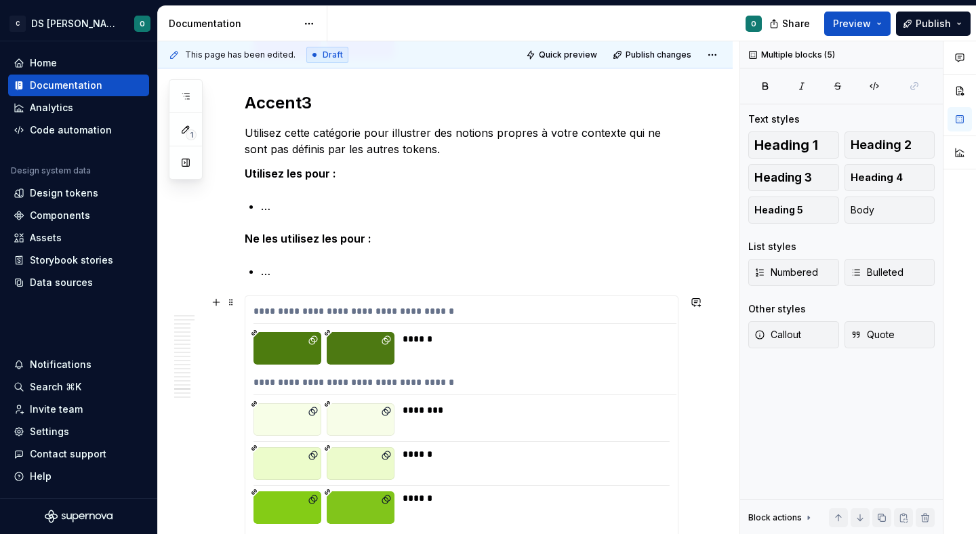
scroll to position [10145, 0]
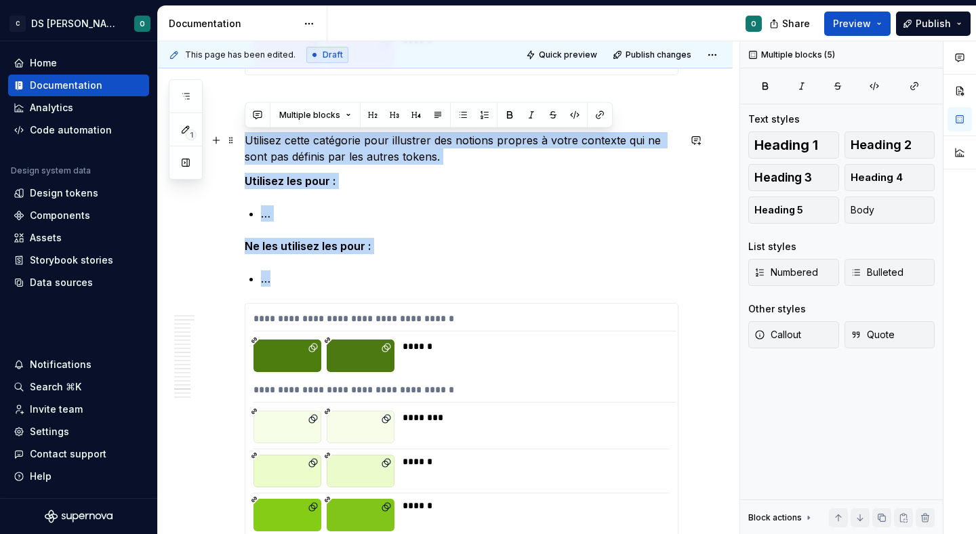
drag, startPoint x: 311, startPoint y: 280, endPoint x: 244, endPoint y: 141, distance: 154.2
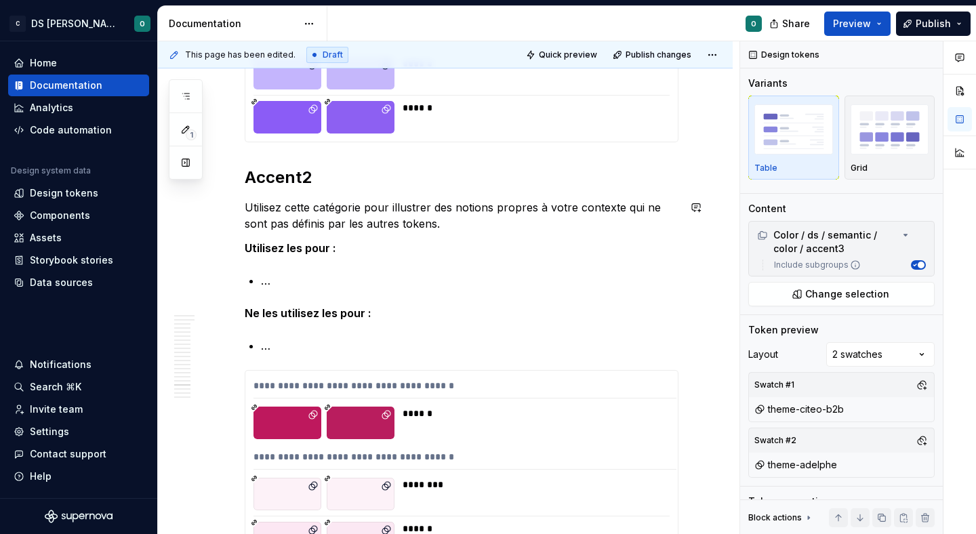
scroll to position [9534, 0]
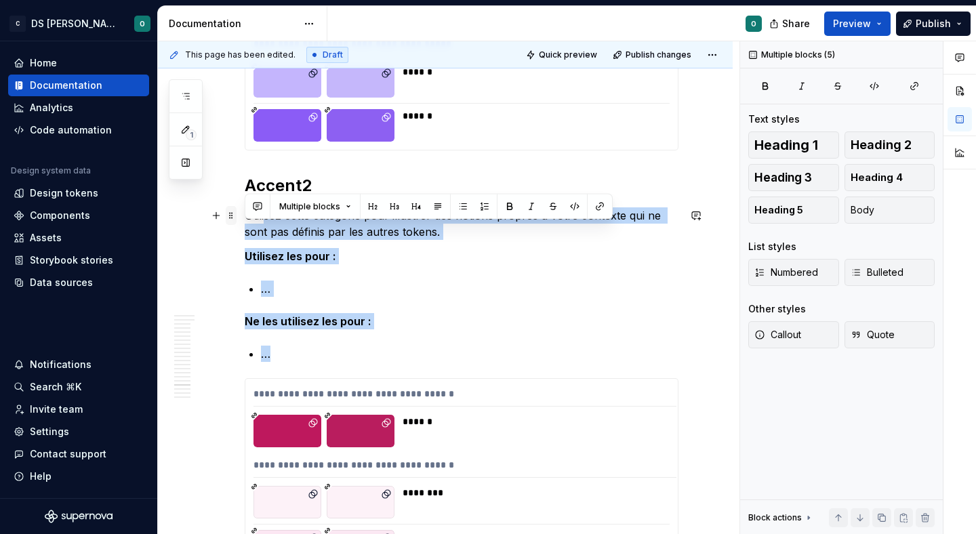
drag, startPoint x: 302, startPoint y: 355, endPoint x: 233, endPoint y: 222, distance: 150.3
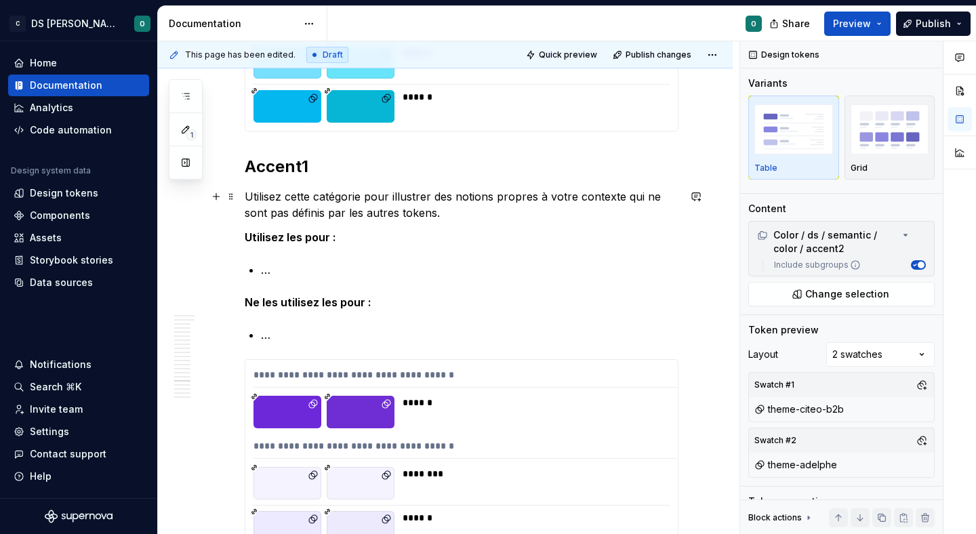
scroll to position [8967, 0]
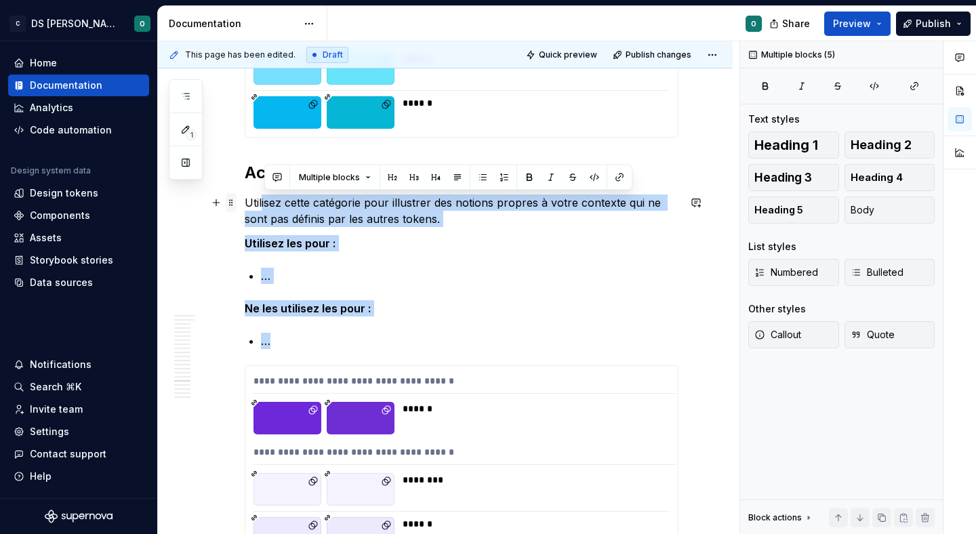
drag, startPoint x: 308, startPoint y: 336, endPoint x: 230, endPoint y: 198, distance: 158.1
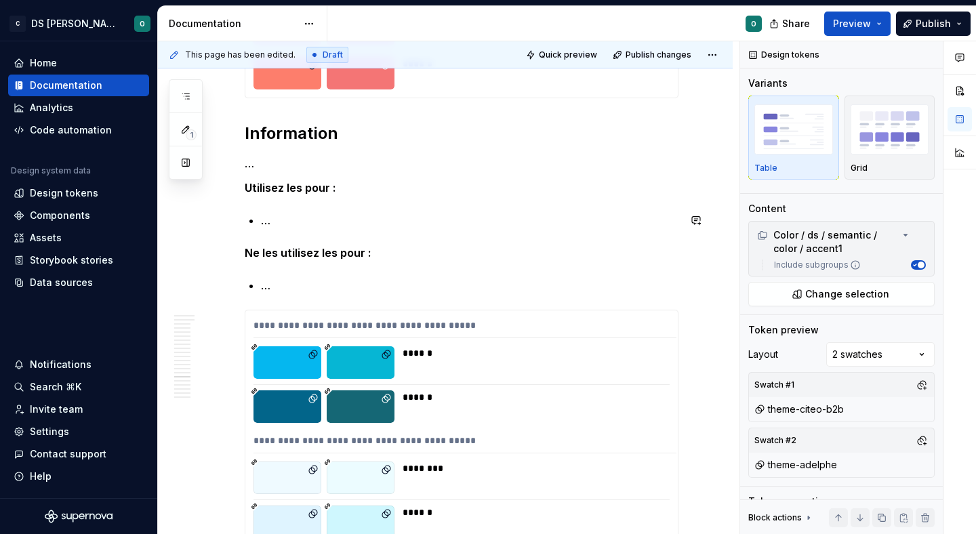
scroll to position [8373, 0]
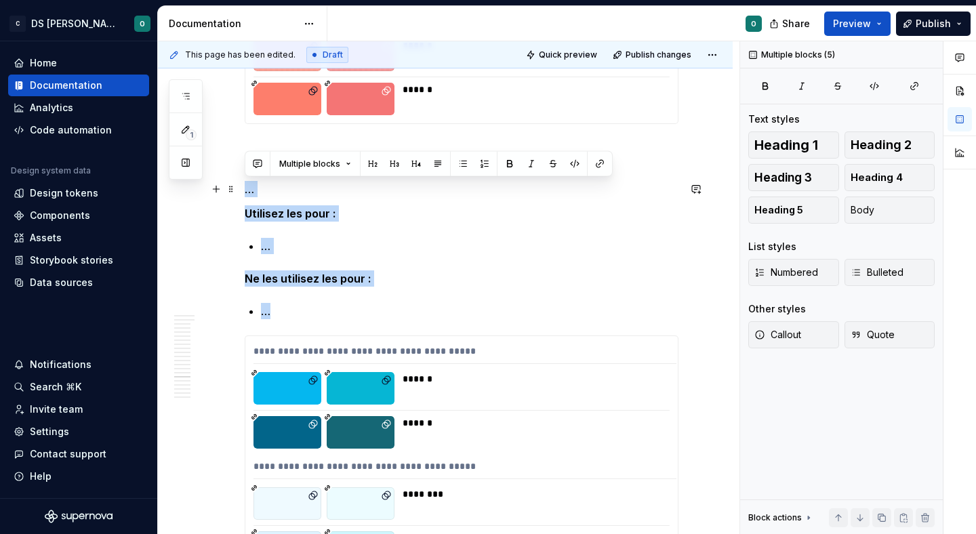
drag, startPoint x: 296, startPoint y: 310, endPoint x: 196, endPoint y: 185, distance: 159.6
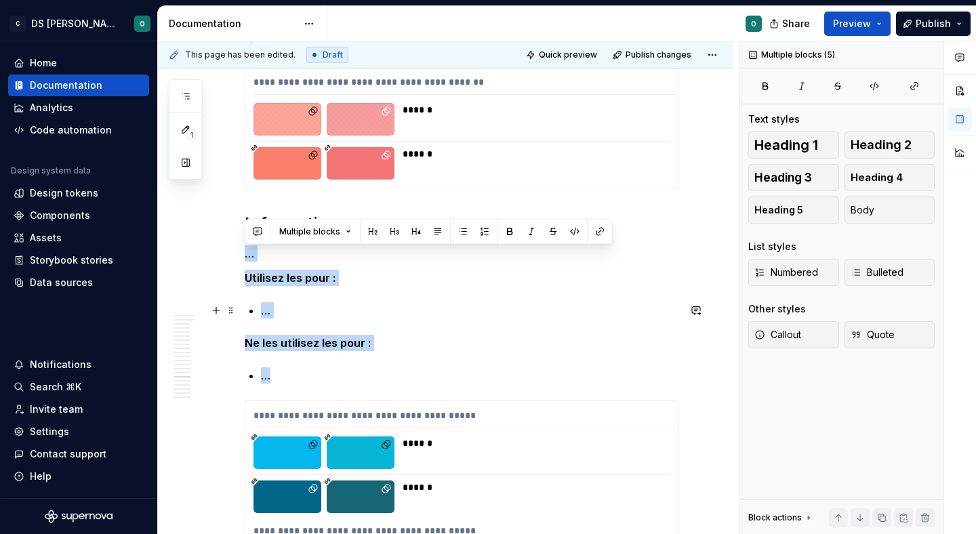
scroll to position [8304, 0]
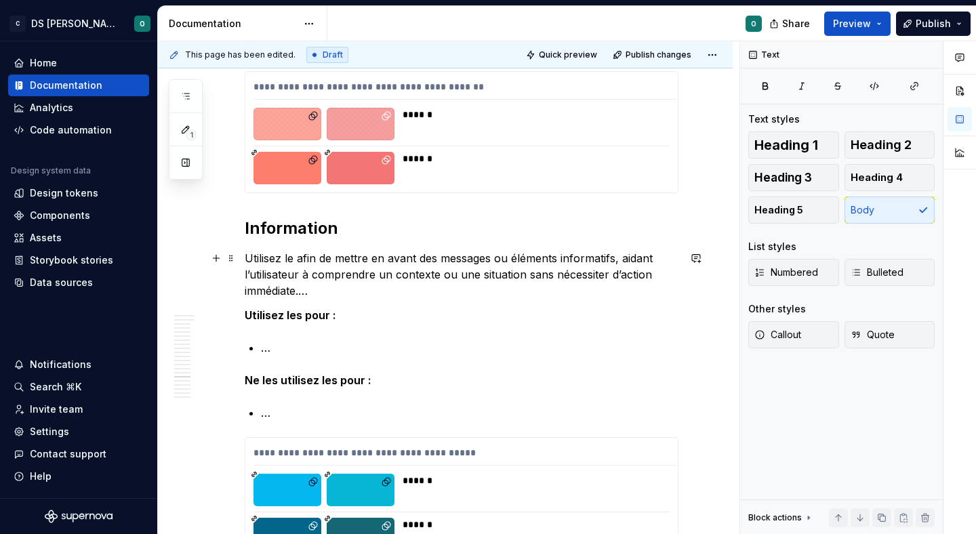
click at [469, 286] on p "Utilisez le afin de mettre en avant des messages ou éléments informatifs, aidan…" at bounding box center [462, 274] width 434 height 49
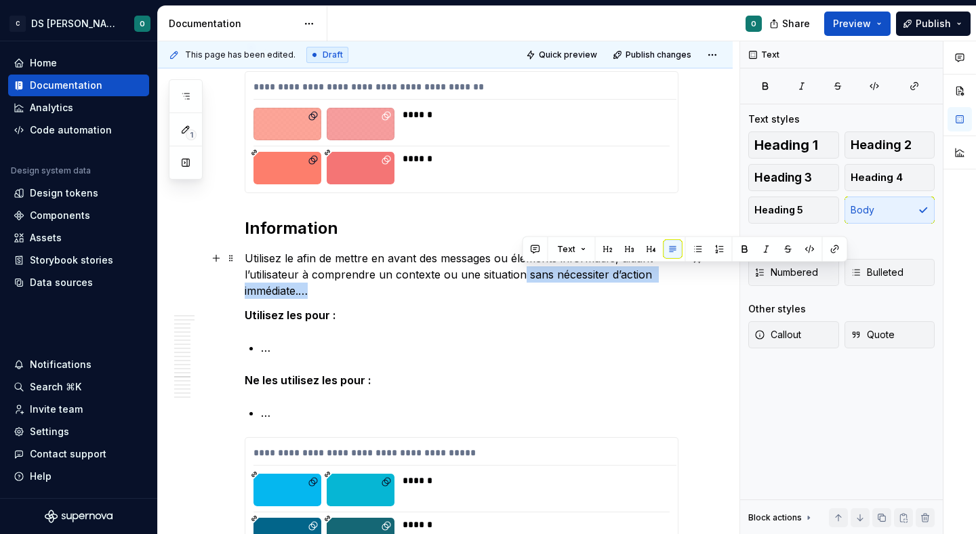
drag, startPoint x: 520, startPoint y: 274, endPoint x: 533, endPoint y: 283, distance: 15.6
click at [533, 283] on p "Utilisez le afin de mettre en avant des messages ou éléments informatifs, aidan…" at bounding box center [462, 274] width 434 height 49
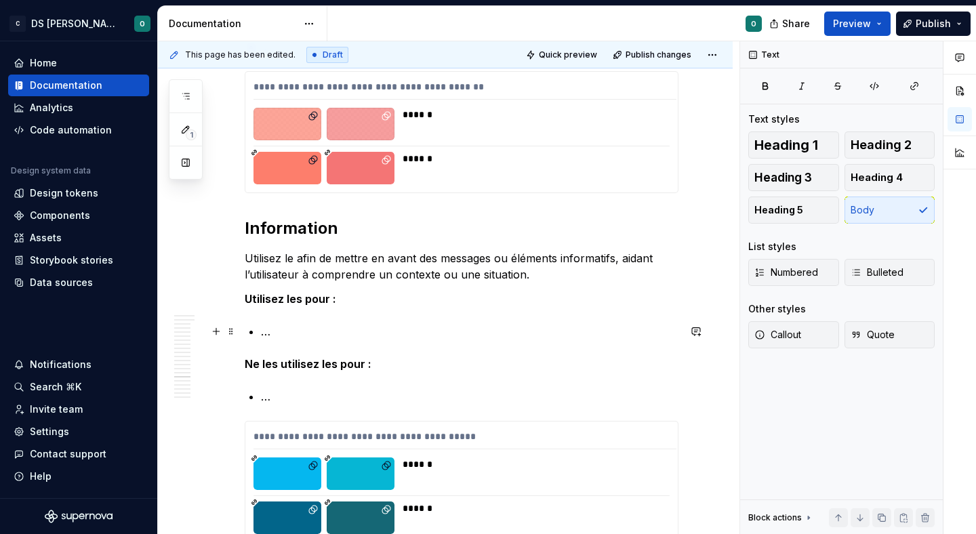
click at [377, 323] on p "…" at bounding box center [469, 331] width 417 height 16
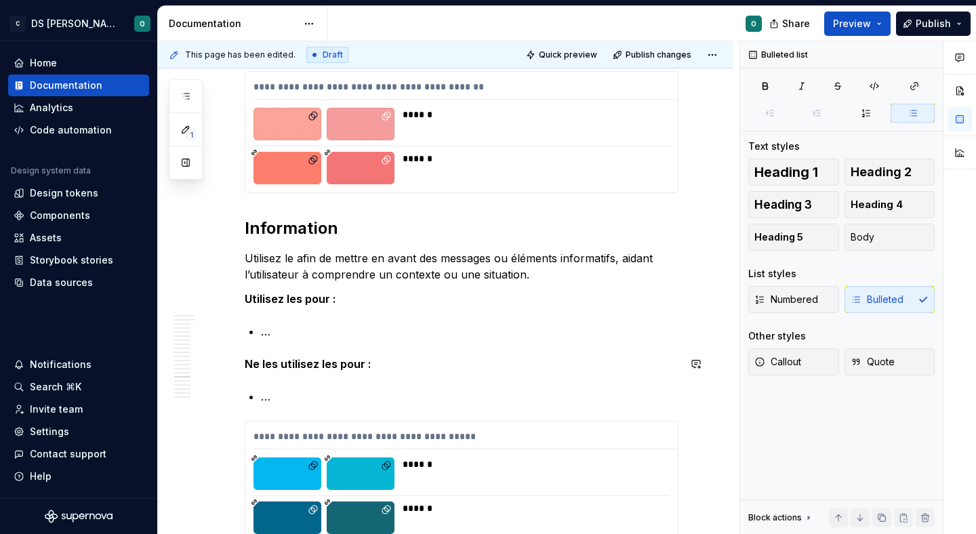
click at [306, 398] on p "…" at bounding box center [469, 396] width 417 height 16
click at [335, 331] on p "…" at bounding box center [469, 331] width 417 height 16
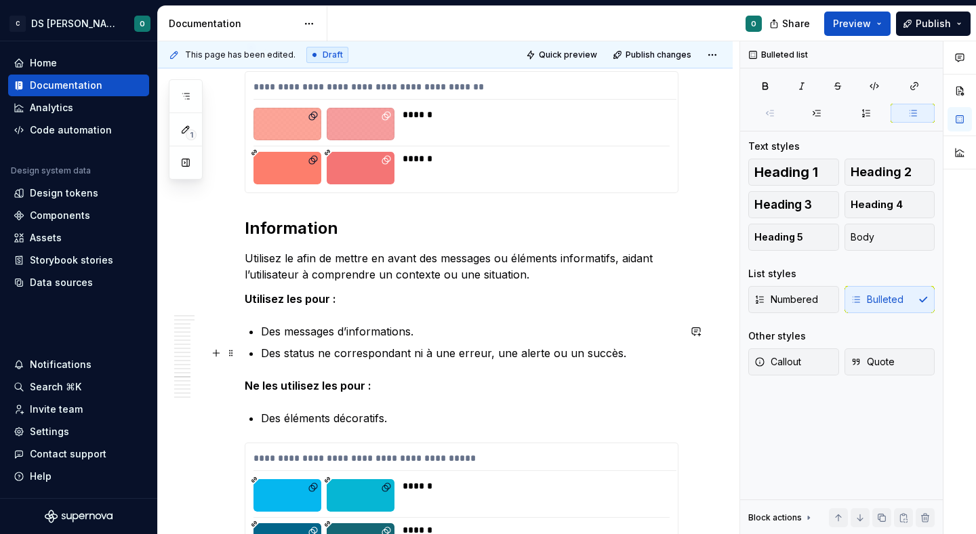
click at [308, 353] on p "Des status ne correspondant ni à une erreur, une alerte ou un succès." at bounding box center [469, 353] width 417 height 16
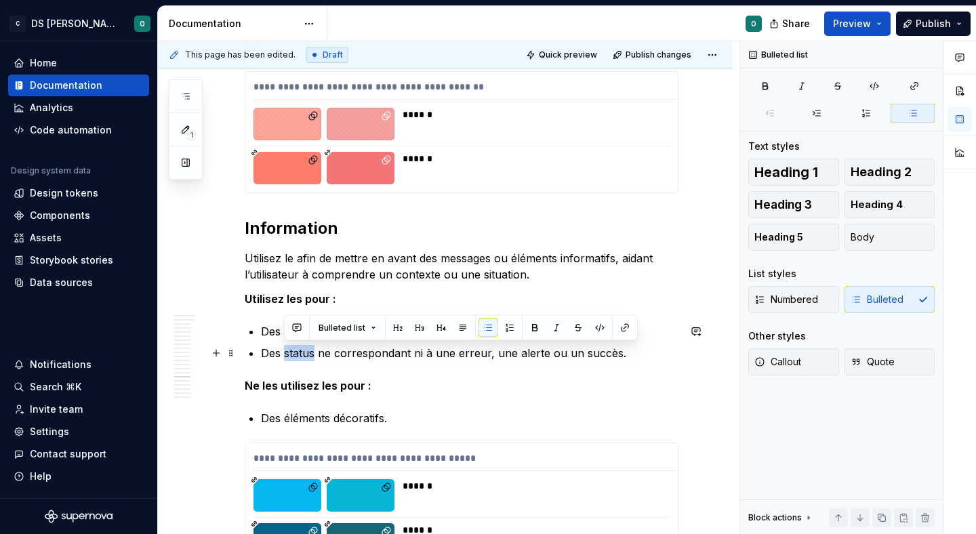
click at [314, 354] on p "Des status ne correspondant ni à une erreur, une alerte ou un succès." at bounding box center [469, 353] width 417 height 16
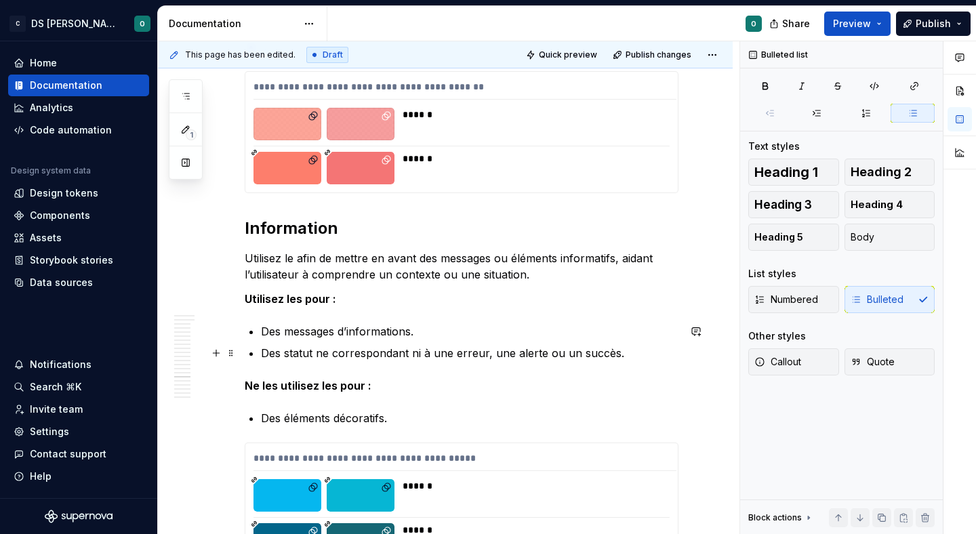
click at [378, 347] on p "Des statut ne correspondant ni à une erreur, une alerte ou un succès." at bounding box center [469, 353] width 417 height 16
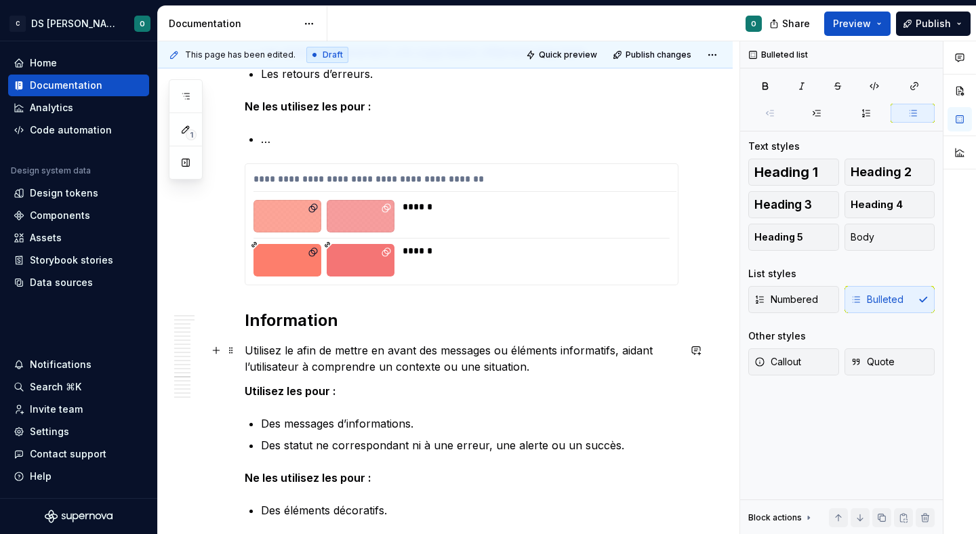
scroll to position [8218, 0]
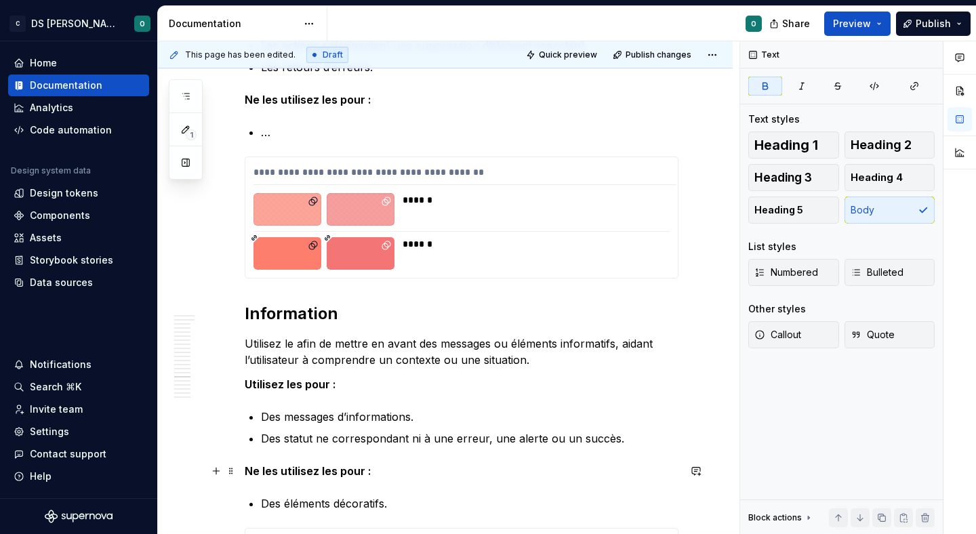
click at [320, 468] on strong "Ne les utilisez les pour :" at bounding box center [308, 471] width 127 height 14
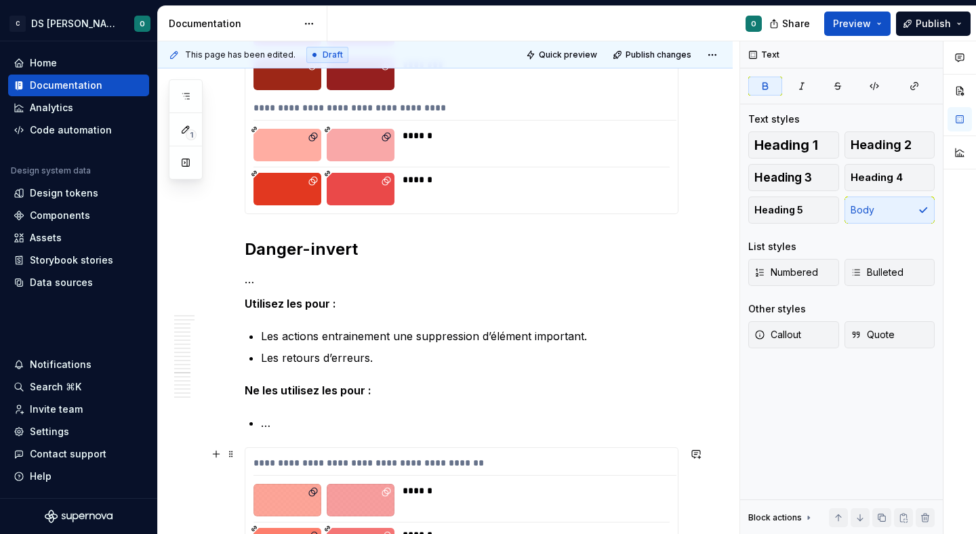
scroll to position [7926, 0]
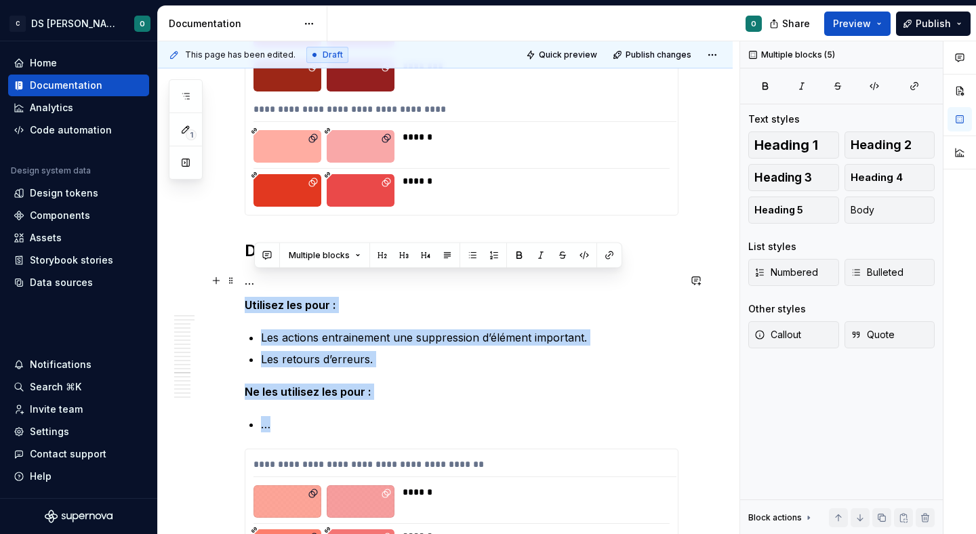
drag, startPoint x: 316, startPoint y: 430, endPoint x: 224, endPoint y: 288, distance: 168.6
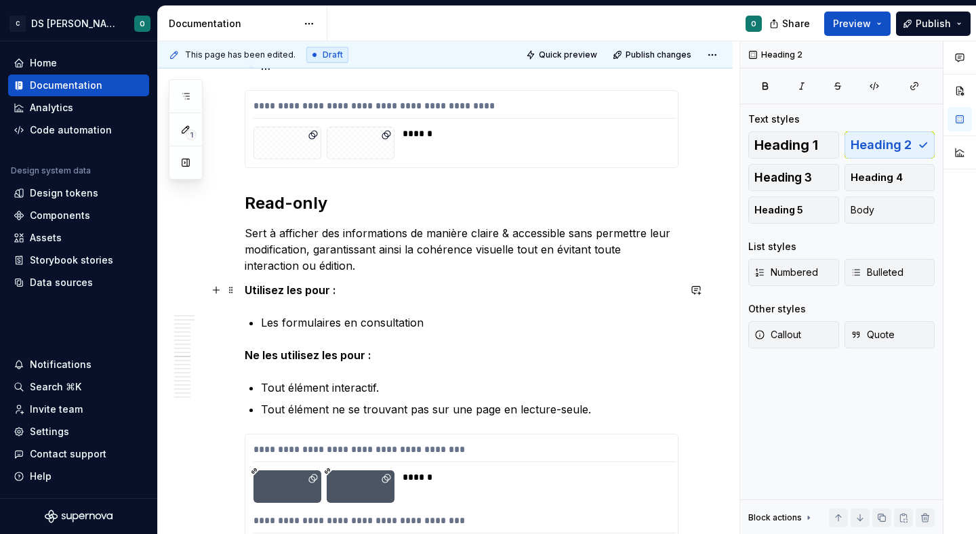
scroll to position [5765, 0]
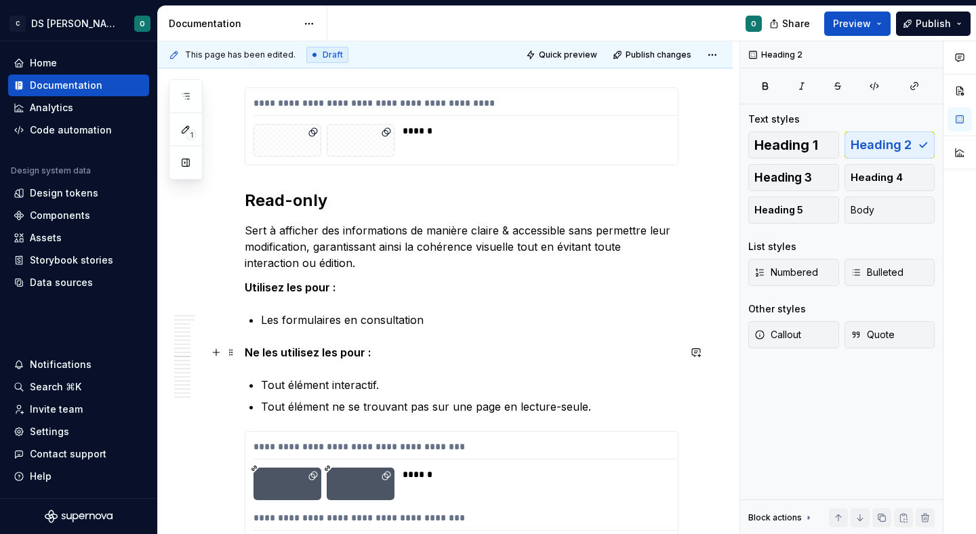
click at [327, 350] on strong "Ne les utilisez les pour :" at bounding box center [308, 353] width 127 height 14
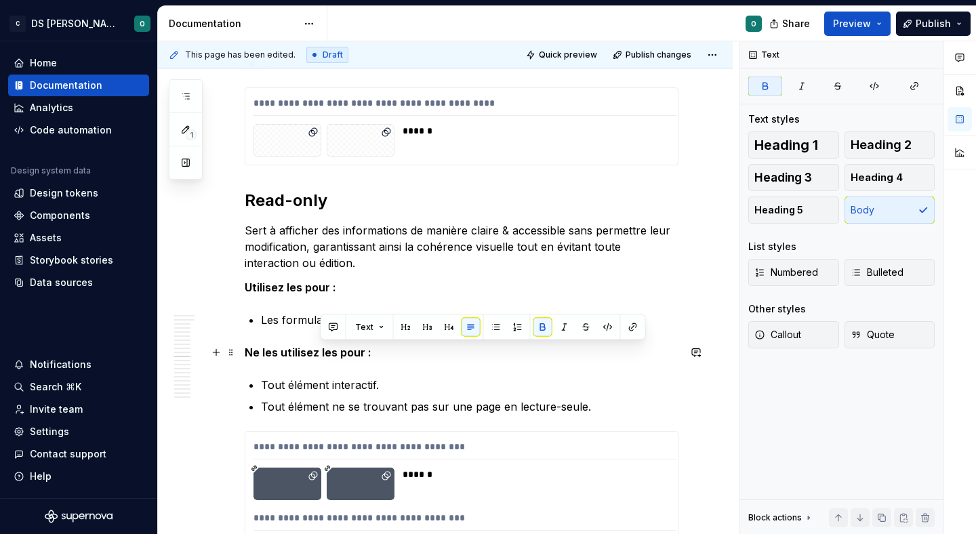
click at [327, 350] on strong "Ne les utilisez les pour :" at bounding box center [308, 353] width 127 height 14
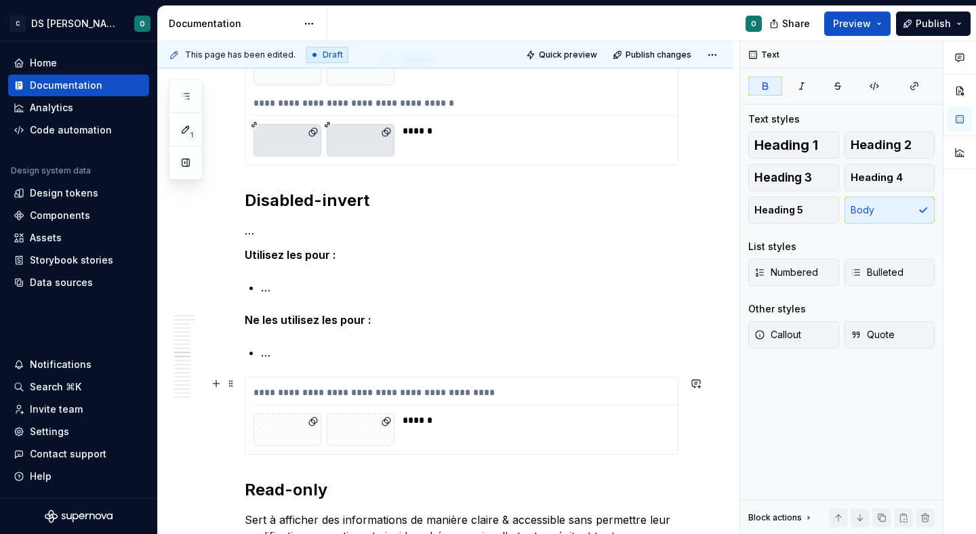
scroll to position [5462, 0]
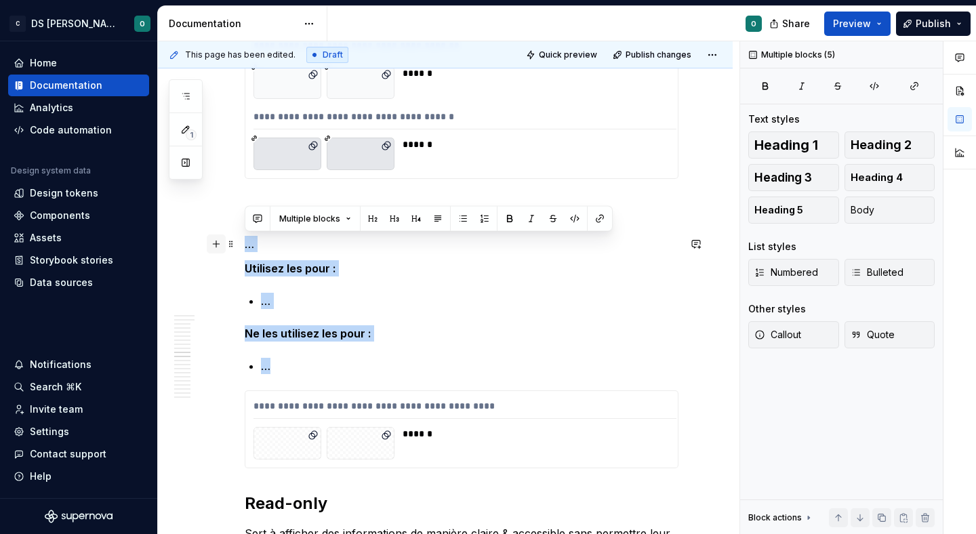
drag, startPoint x: 335, startPoint y: 364, endPoint x: 210, endPoint y: 243, distance: 173.4
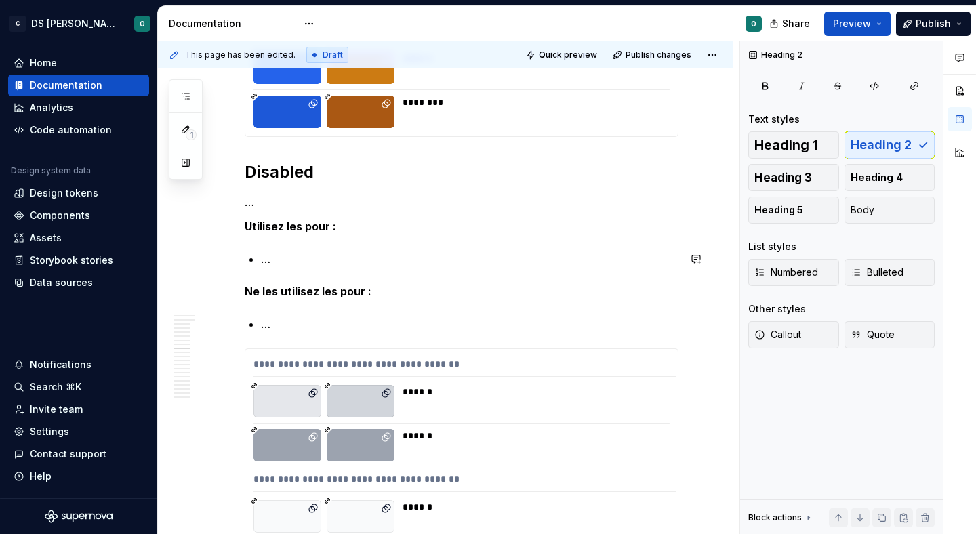
scroll to position [5026, 0]
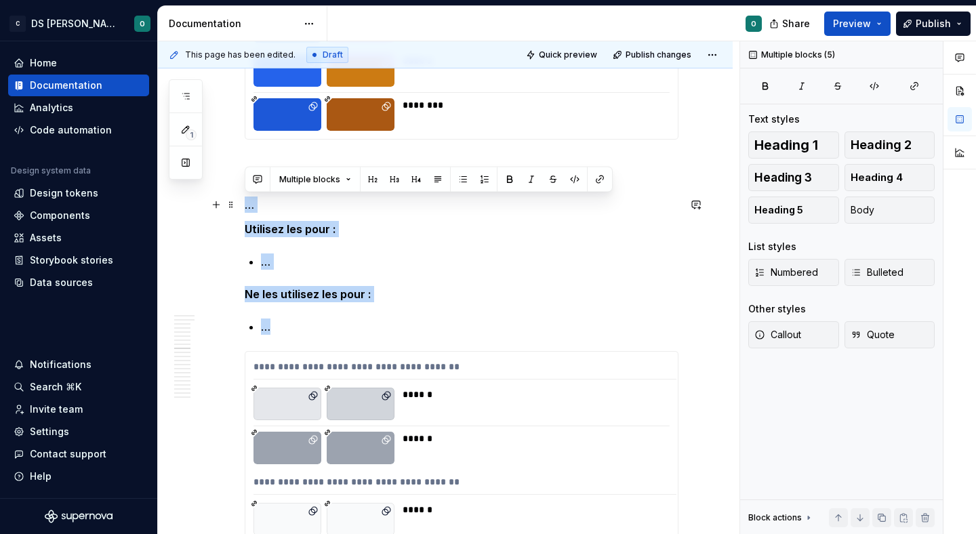
drag, startPoint x: 299, startPoint y: 331, endPoint x: 237, endPoint y: 202, distance: 143.3
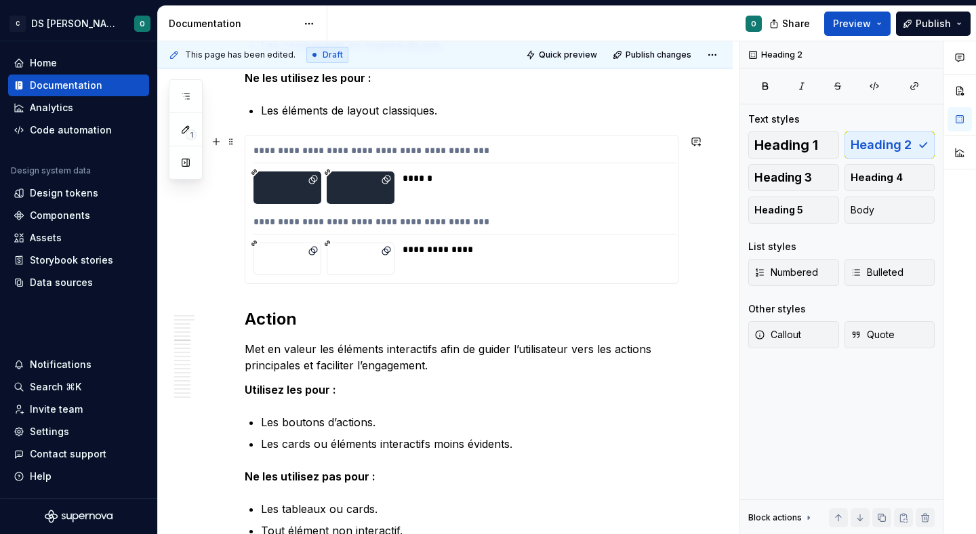
scroll to position [3477, 0]
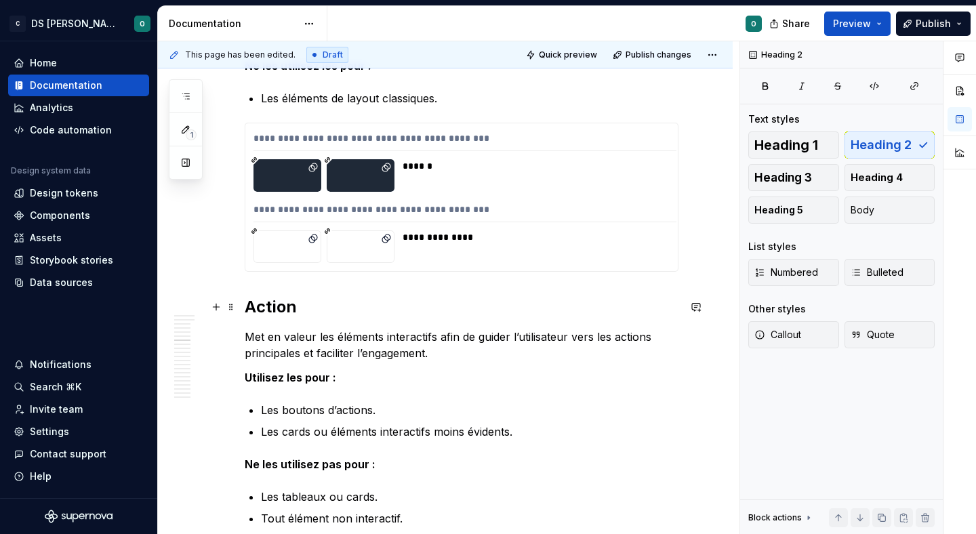
click at [246, 308] on h2 "Action" at bounding box center [462, 307] width 434 height 22
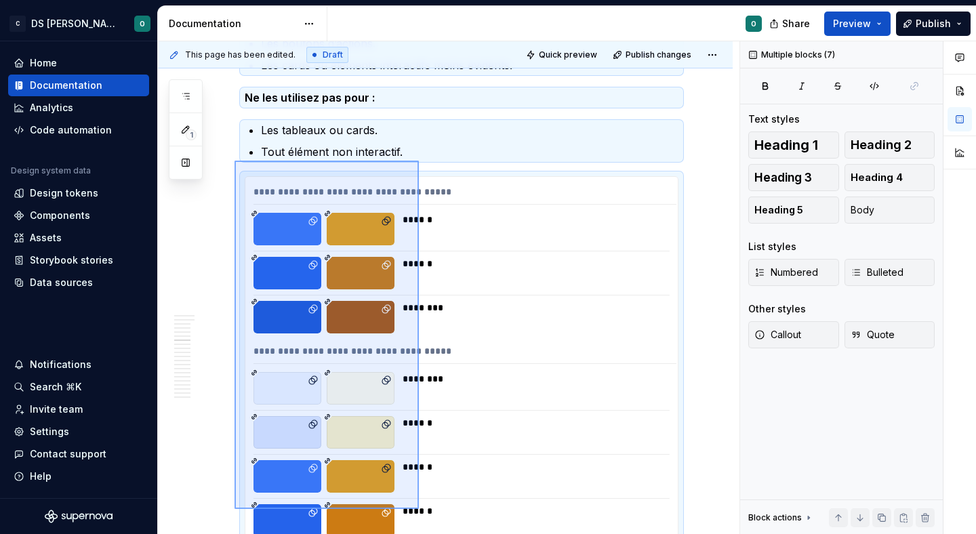
drag, startPoint x: 234, startPoint y: 329, endPoint x: 419, endPoint y: 509, distance: 257.7
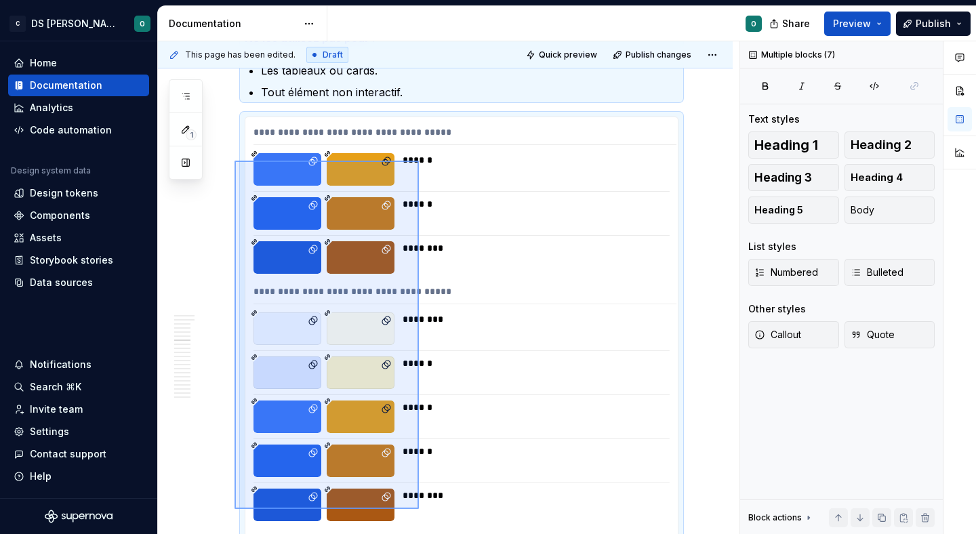
click at [419, 509] on div "This page has been edited. Draft Quick preview Publish changes Tokens sémantiqu…" at bounding box center [448, 287] width 581 height 493
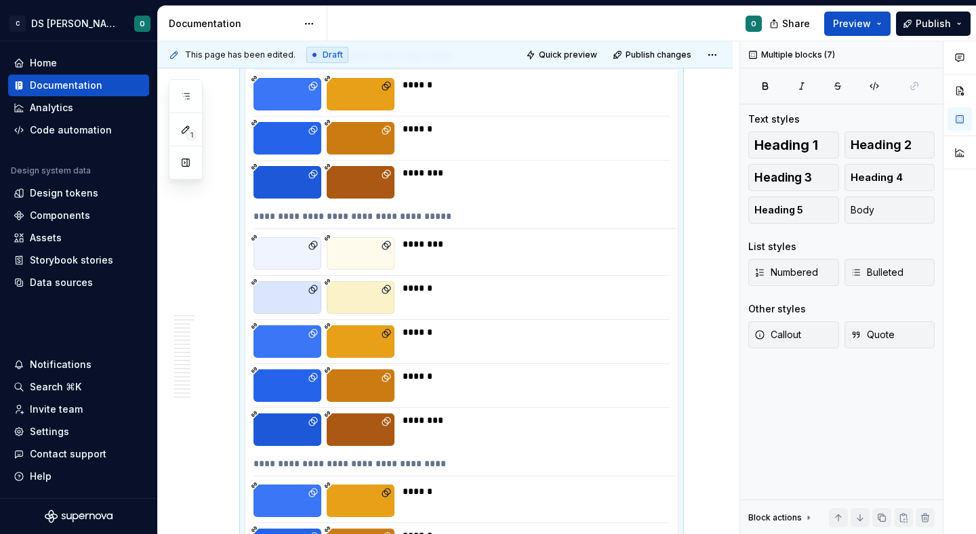
copy div "Action Met en valeur les éléments interactifs afin de guider l’utilisateur vers…"
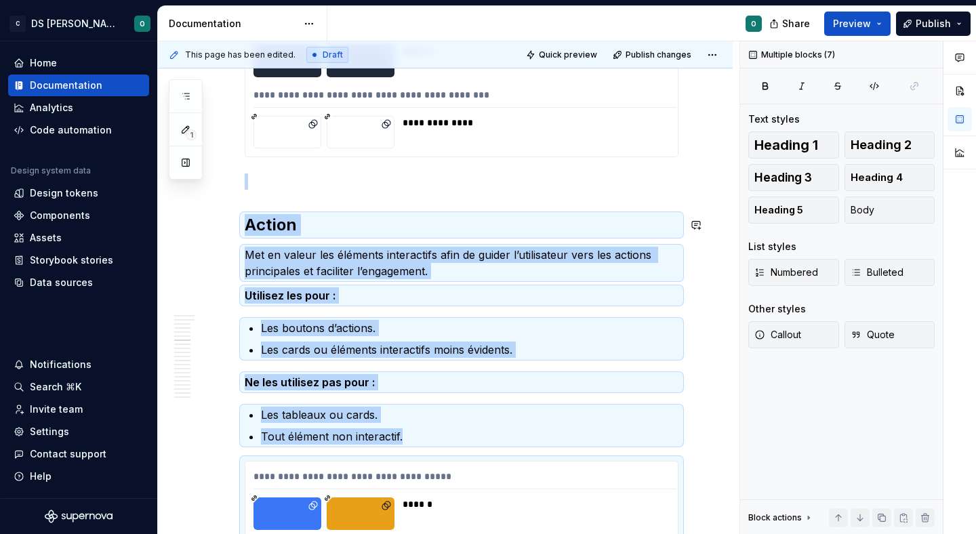
scroll to position [3569, 0]
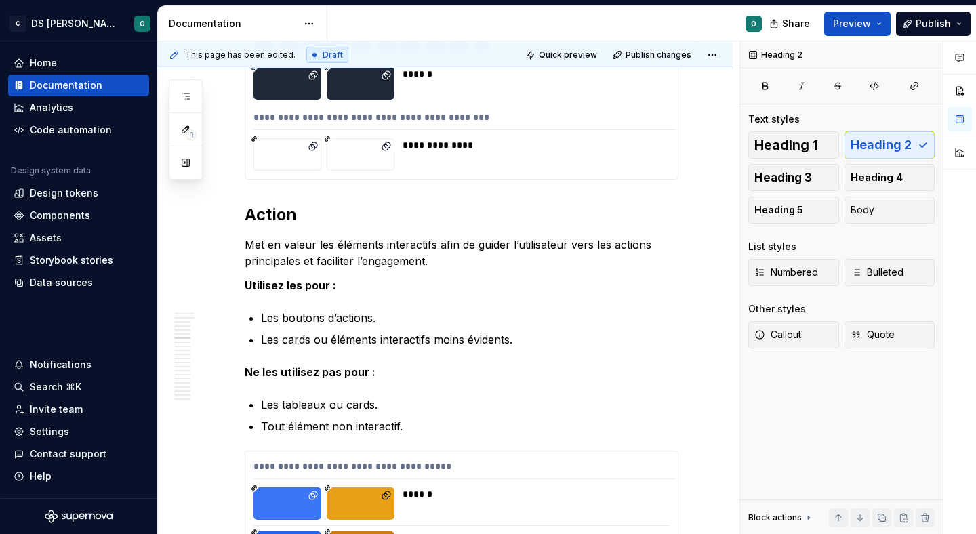
click at [274, 209] on h2 "Action" at bounding box center [462, 215] width 434 height 22
type textarea "*"
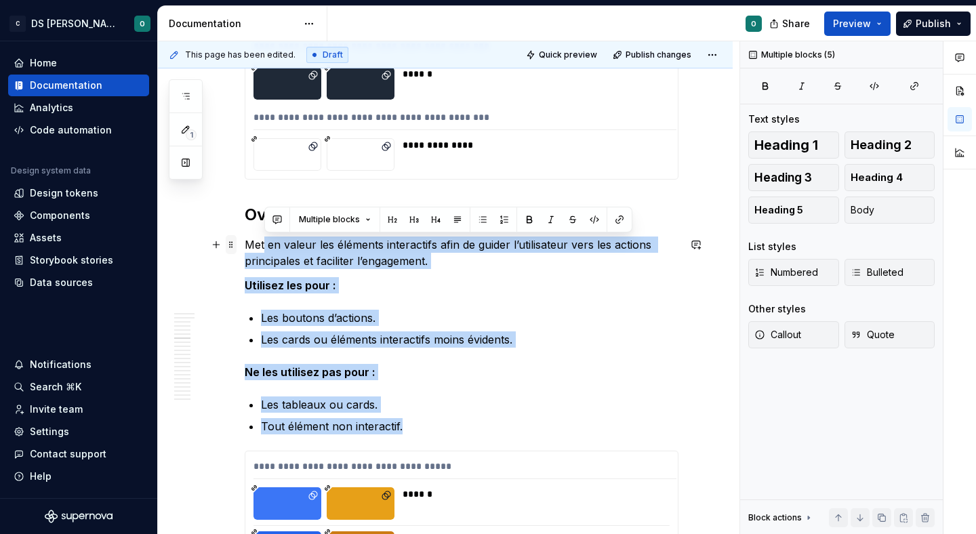
drag, startPoint x: 425, startPoint y: 425, endPoint x: 234, endPoint y: 250, distance: 259.4
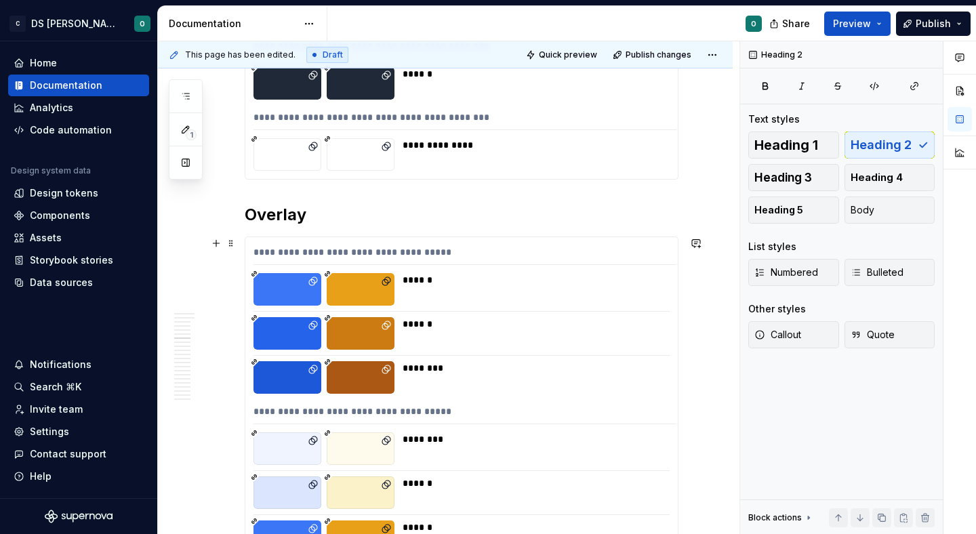
click at [480, 247] on div "**********" at bounding box center [464, 255] width 423 height 20
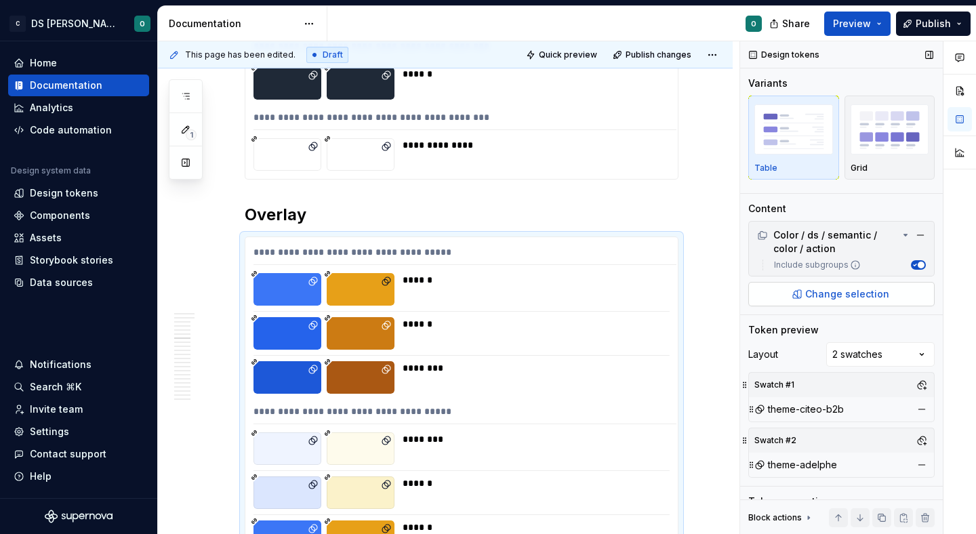
click at [824, 291] on span "Change selection" at bounding box center [847, 294] width 84 height 14
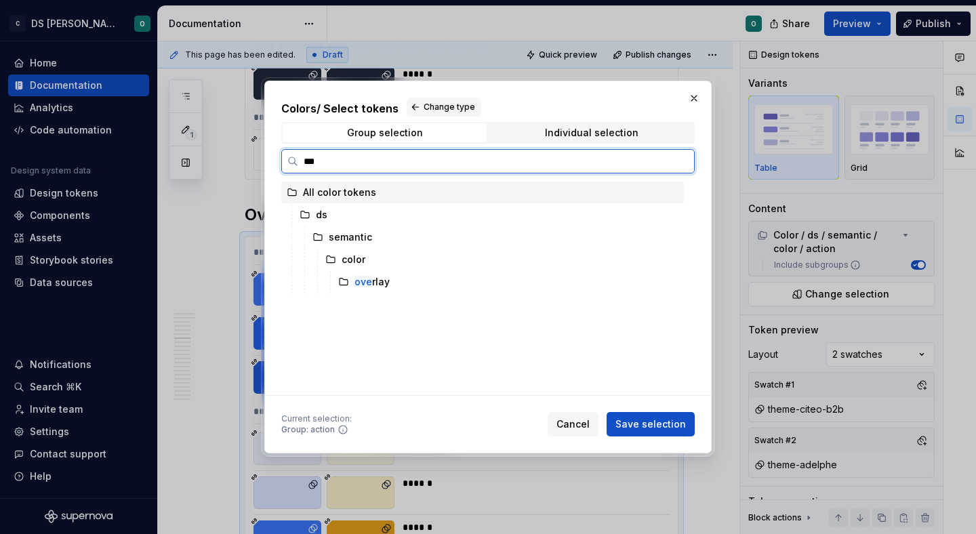
type input "****"
click at [482, 283] on div "over lay" at bounding box center [508, 282] width 351 height 22
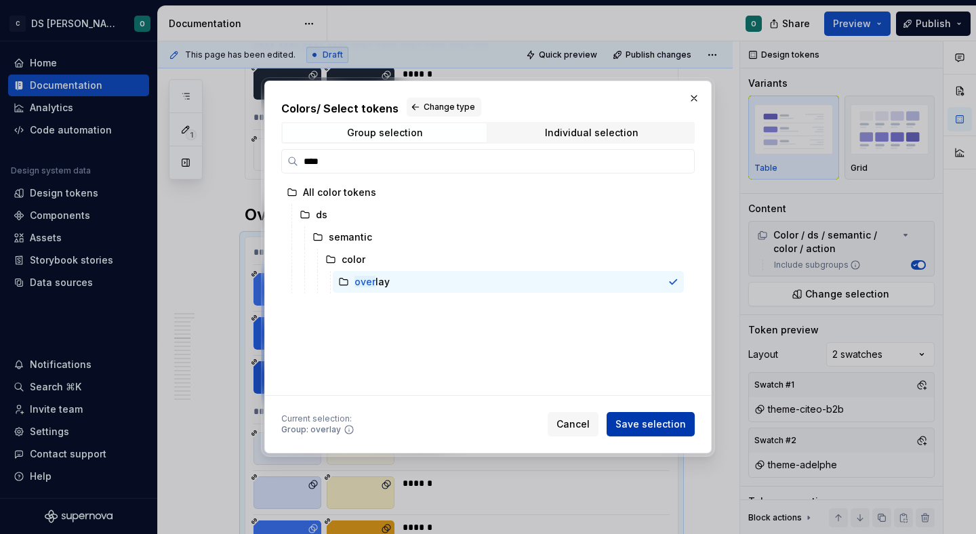
click at [677, 434] on button "Save selection" at bounding box center [650, 424] width 88 height 24
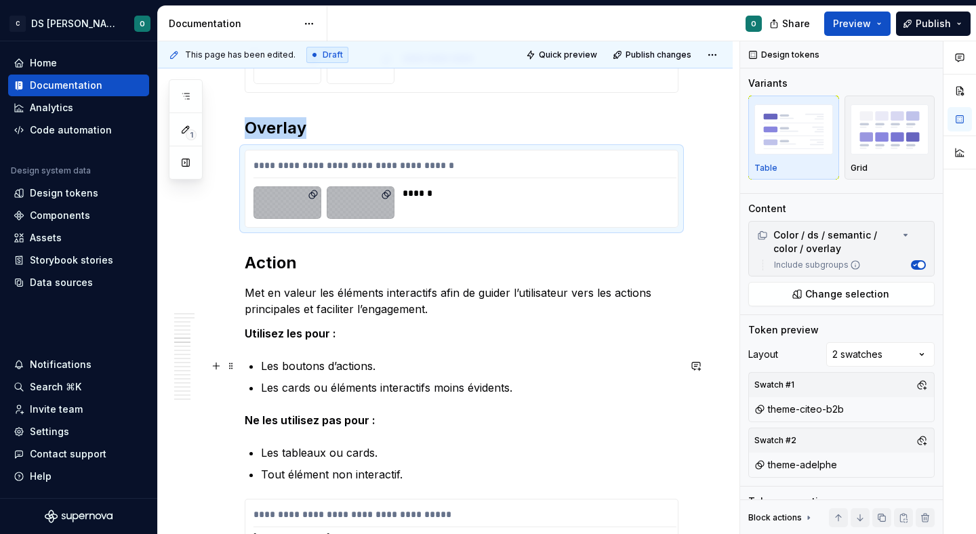
scroll to position [3656, 0]
click at [560, 293] on p "Met en valeur les éléments interactifs afin de guider l’utilisateur vers les ac…" at bounding box center [462, 300] width 434 height 33
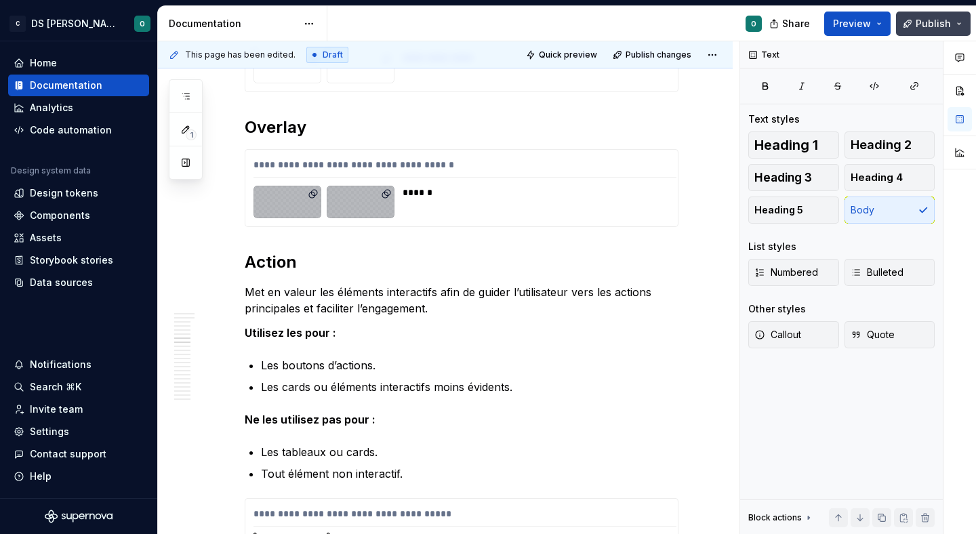
click at [933, 27] on span "Publish" at bounding box center [932, 24] width 35 height 14
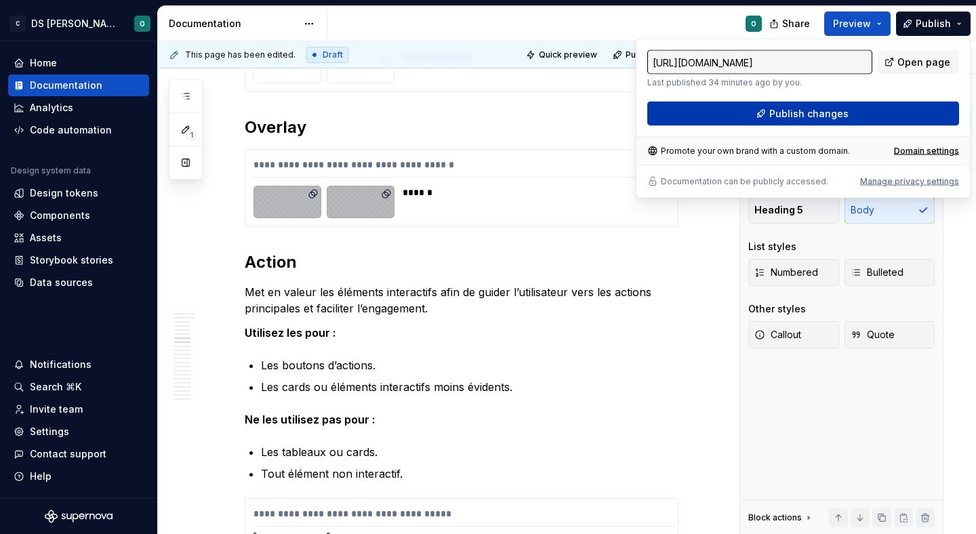
click at [838, 114] on span "Publish changes" at bounding box center [808, 114] width 79 height 14
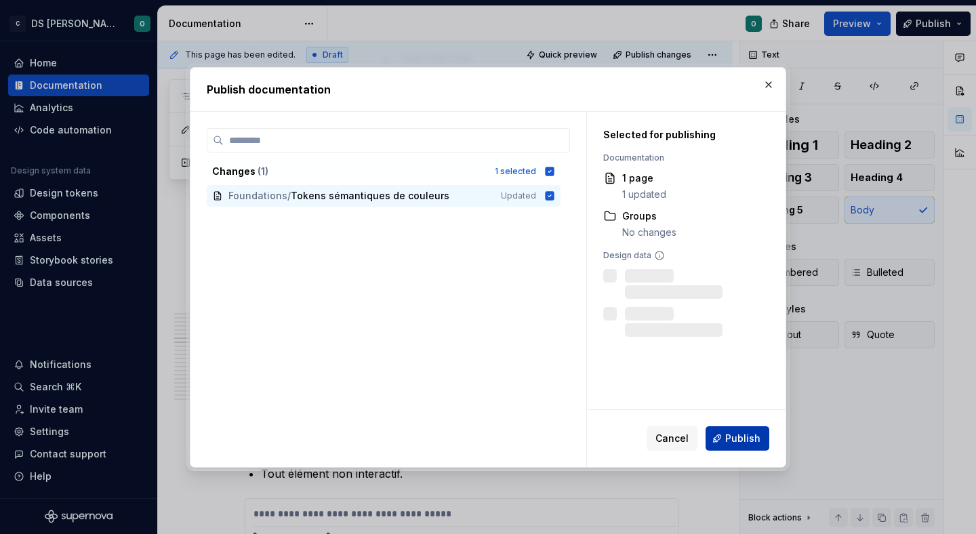
click at [735, 439] on span "Publish" at bounding box center [742, 439] width 35 height 14
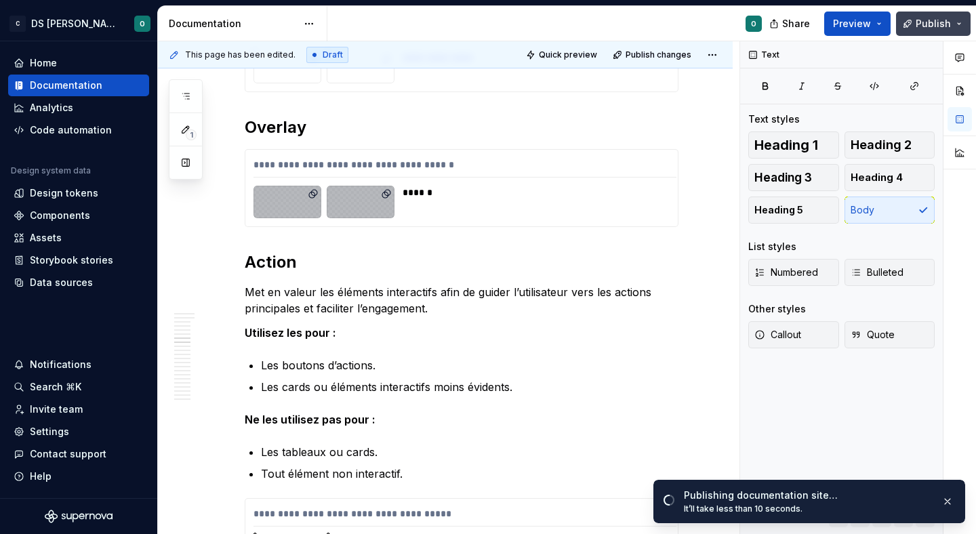
click at [946, 25] on span "Publish" at bounding box center [932, 24] width 35 height 14
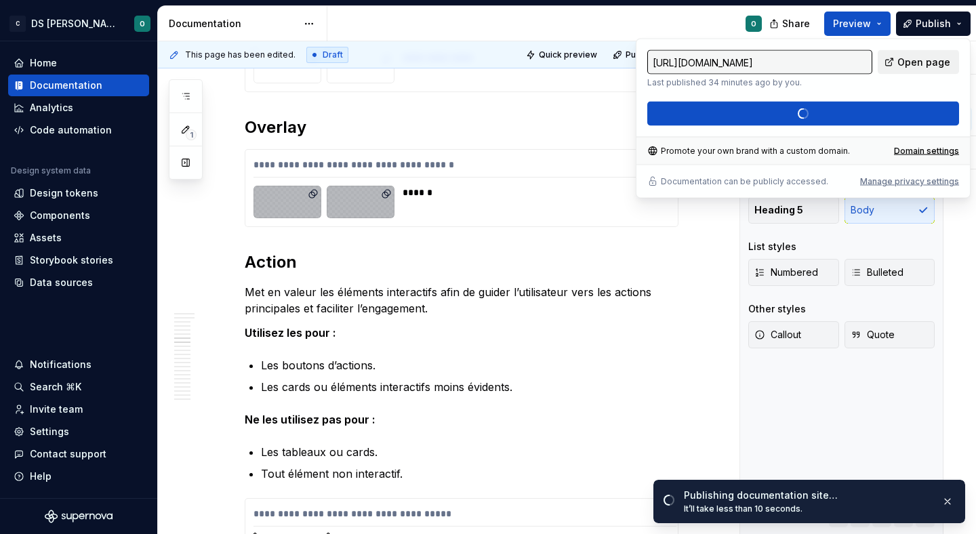
click at [928, 56] on span "Open page" at bounding box center [923, 63] width 53 height 14
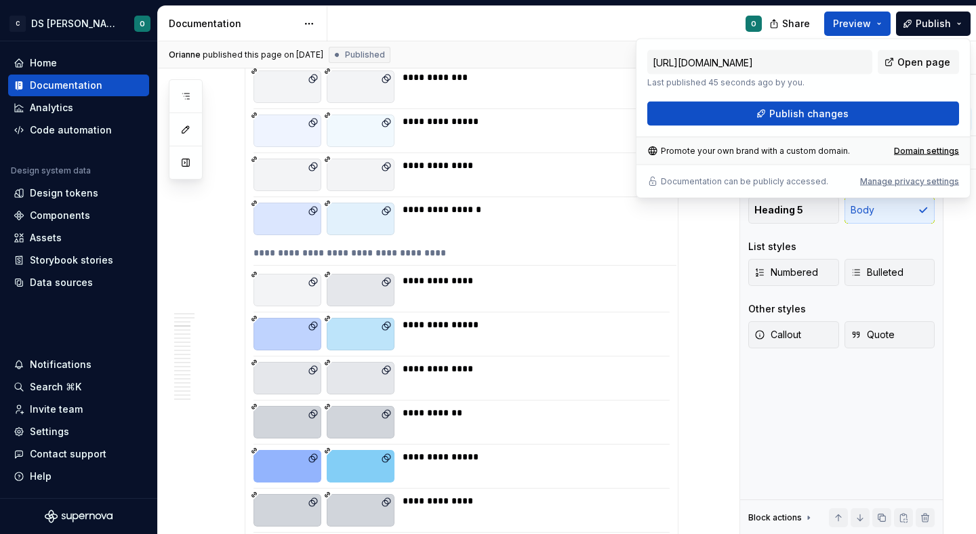
scroll to position [1328, 0]
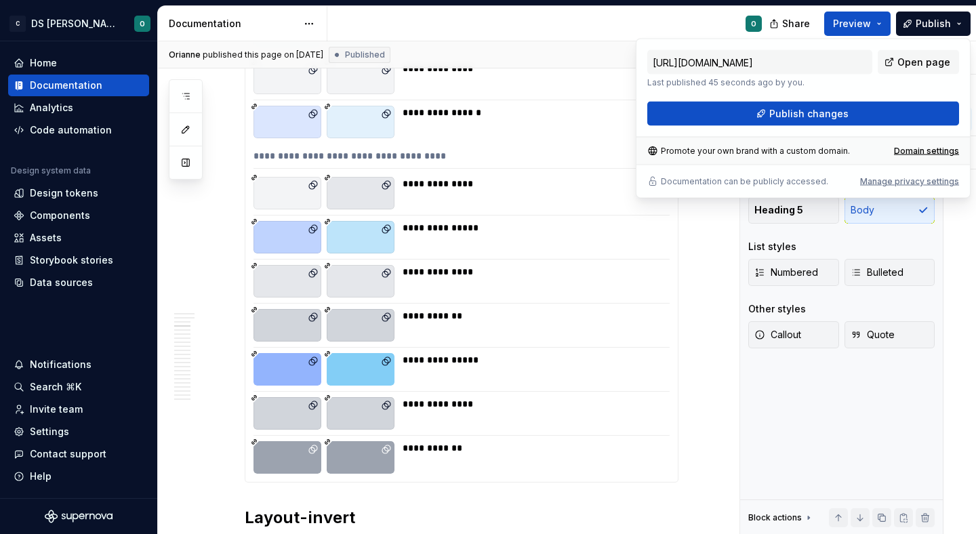
click at [560, 278] on div "**********" at bounding box center [531, 281] width 259 height 33
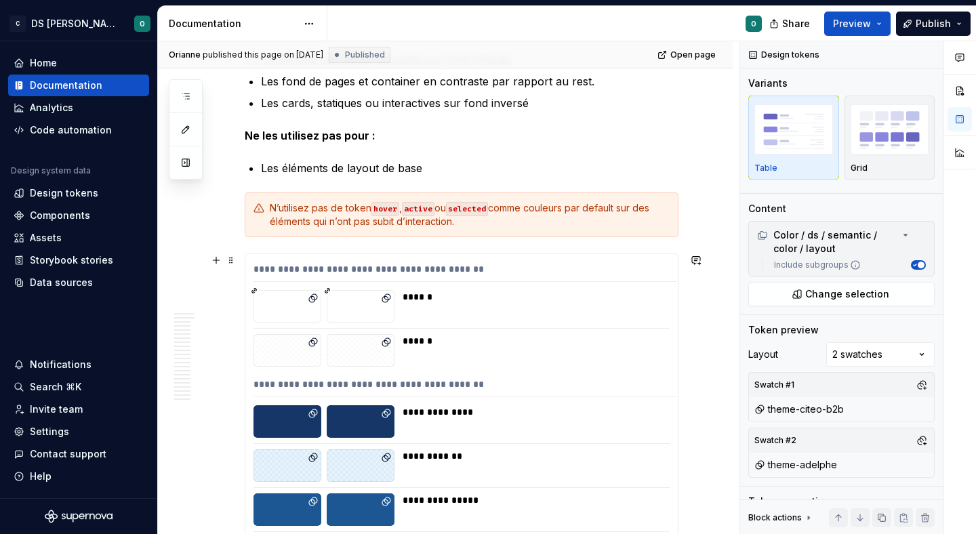
scroll to position [1755, 0]
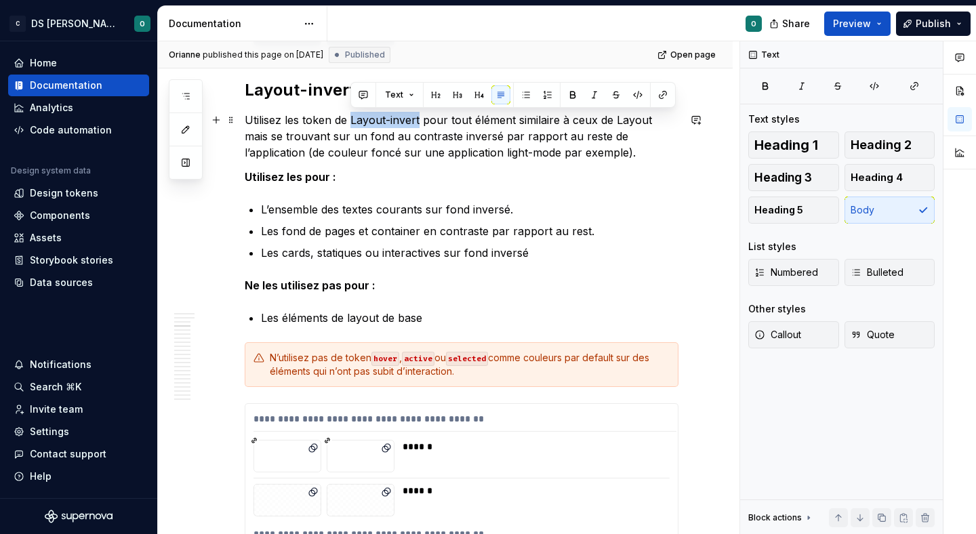
drag, startPoint x: 419, startPoint y: 118, endPoint x: 350, endPoint y: 115, distance: 69.2
click at [350, 115] on p "Utilisez les token de Layout-invert pour tout élément similaire à ceux de Layou…" at bounding box center [462, 136] width 434 height 49
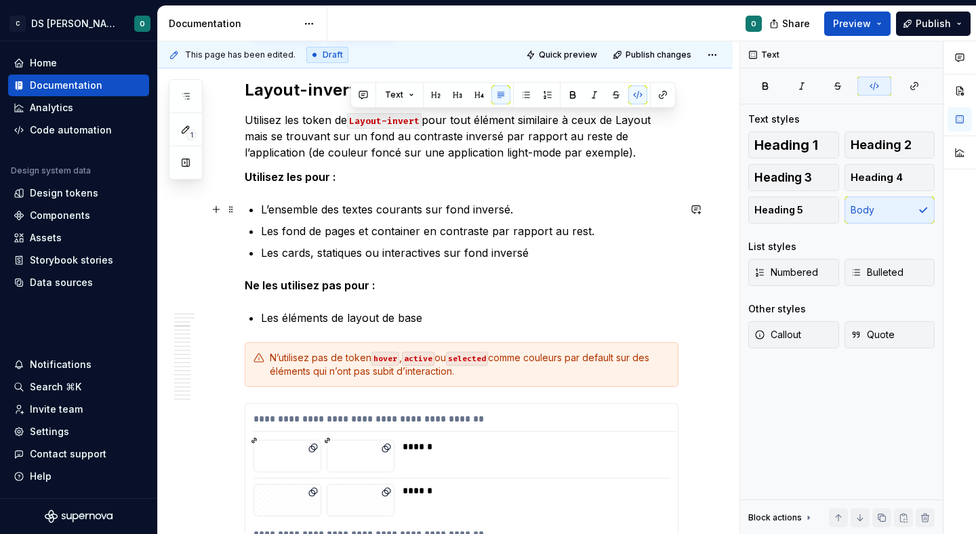
click at [578, 202] on p "L’ensemble des textes courants sur fond inversé." at bounding box center [469, 209] width 417 height 16
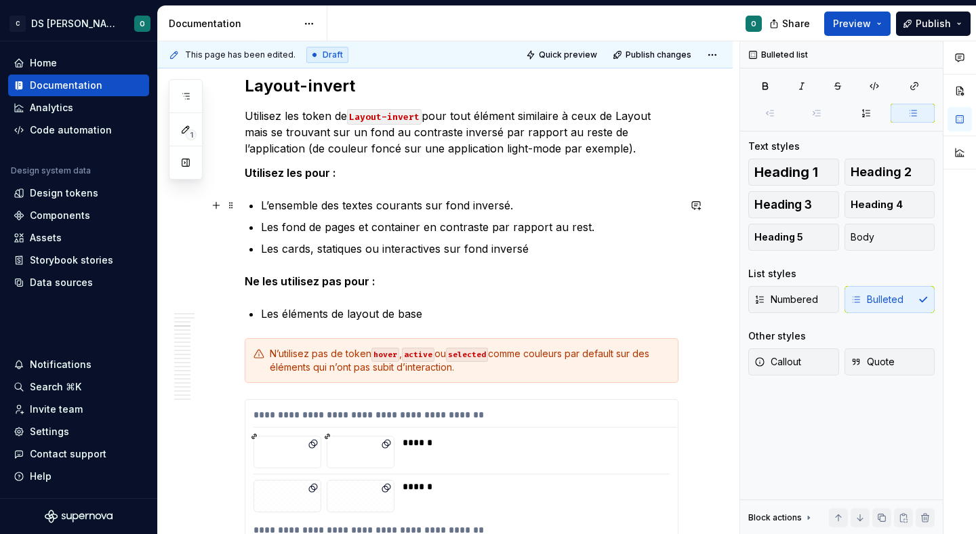
scroll to position [1760, 0]
click at [579, 220] on p "Les fond de pages et container en contraste par rapport au rest." at bounding box center [469, 226] width 417 height 16
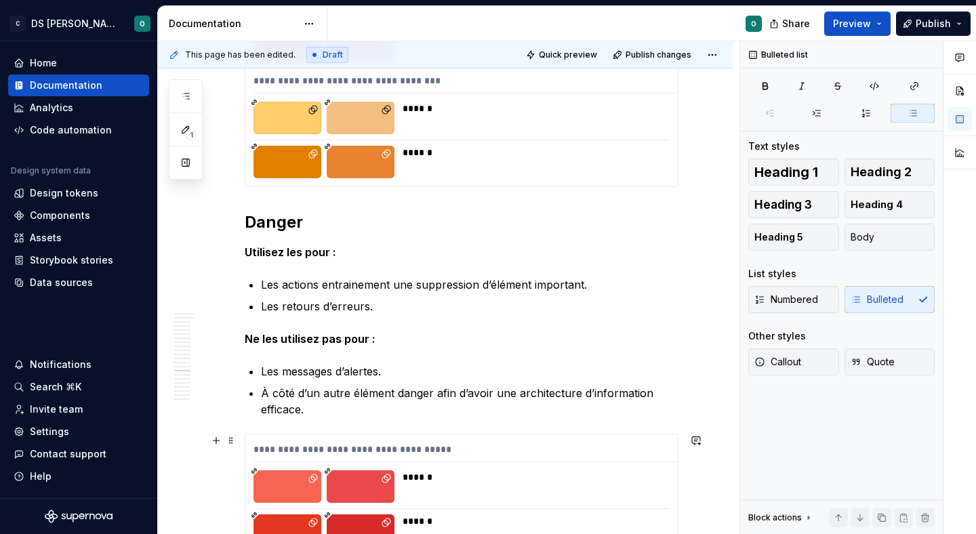
scroll to position [7008, 0]
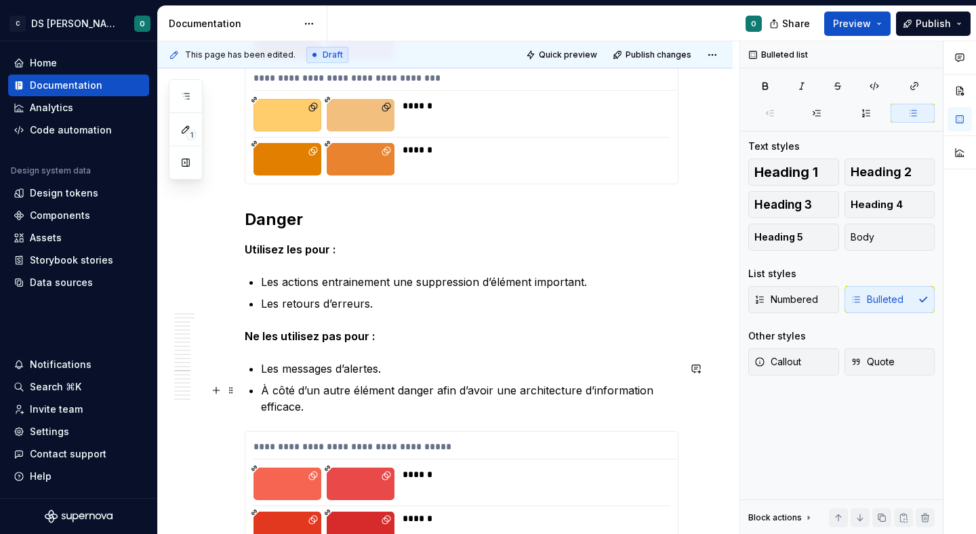
click at [413, 387] on p "À côté d’un autre élément danger afin d’avoir une architecture d’information ef…" at bounding box center [469, 398] width 417 height 33
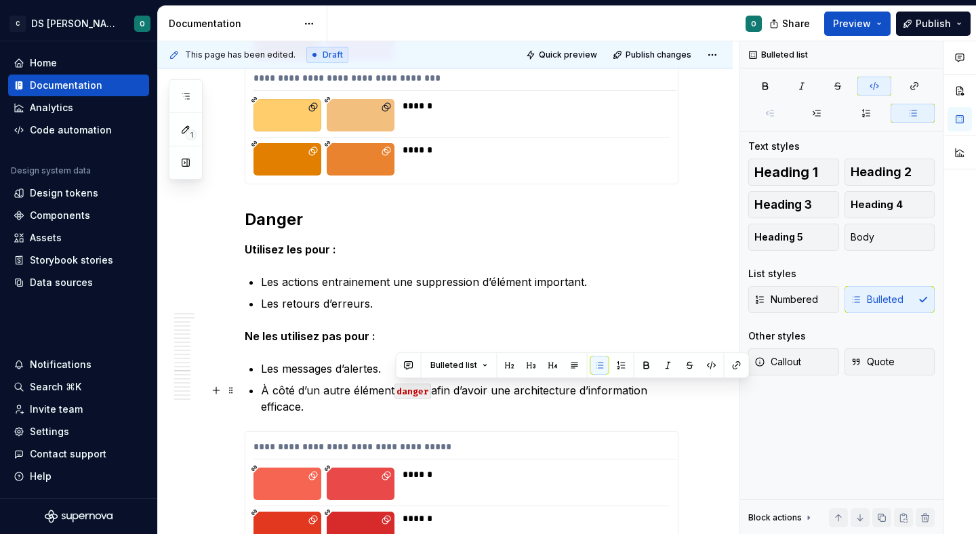
click at [506, 401] on p "À côté d’un autre élément danger afin d’avoir une architecture d’information ef…" at bounding box center [469, 398] width 417 height 33
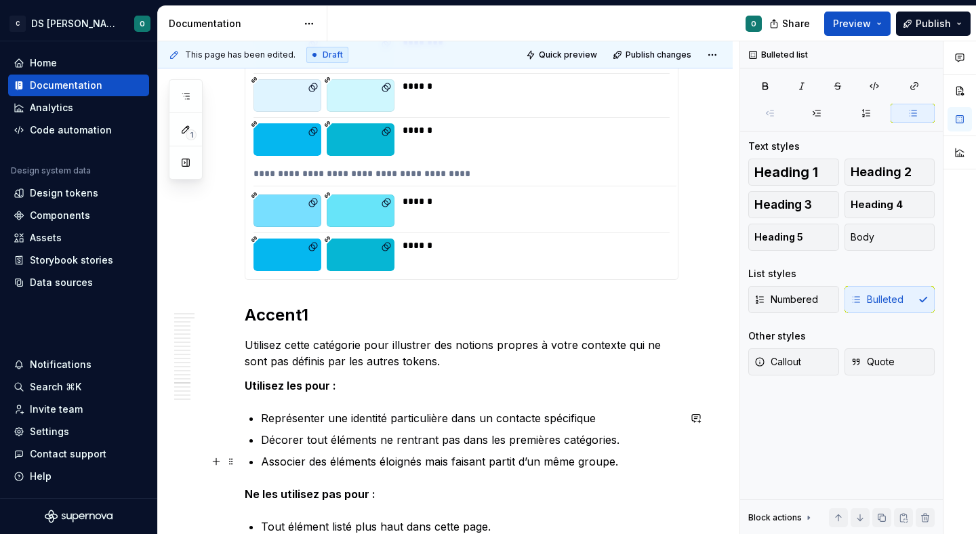
scroll to position [8665, 0]
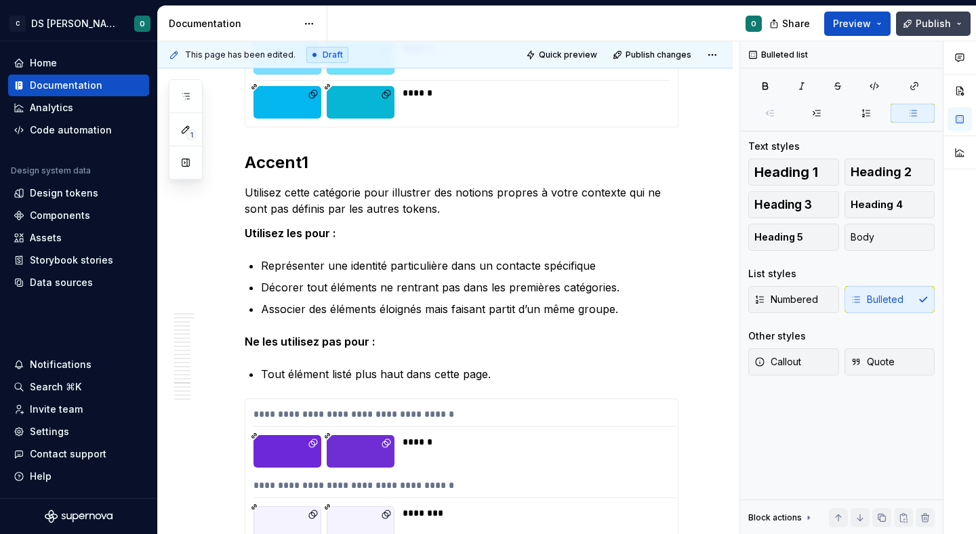
click at [913, 18] on button "Publish" at bounding box center [933, 24] width 75 height 24
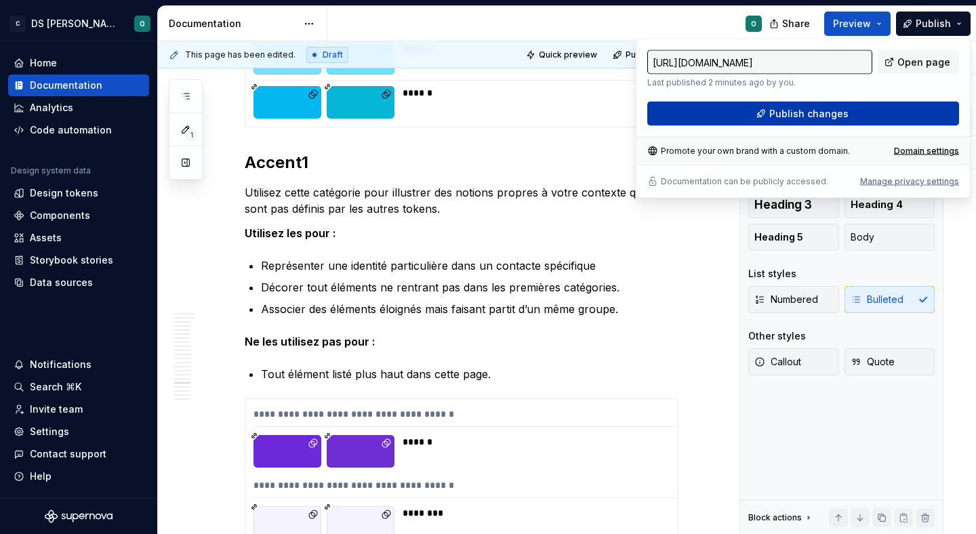
click at [850, 113] on button "Publish changes" at bounding box center [803, 114] width 312 height 24
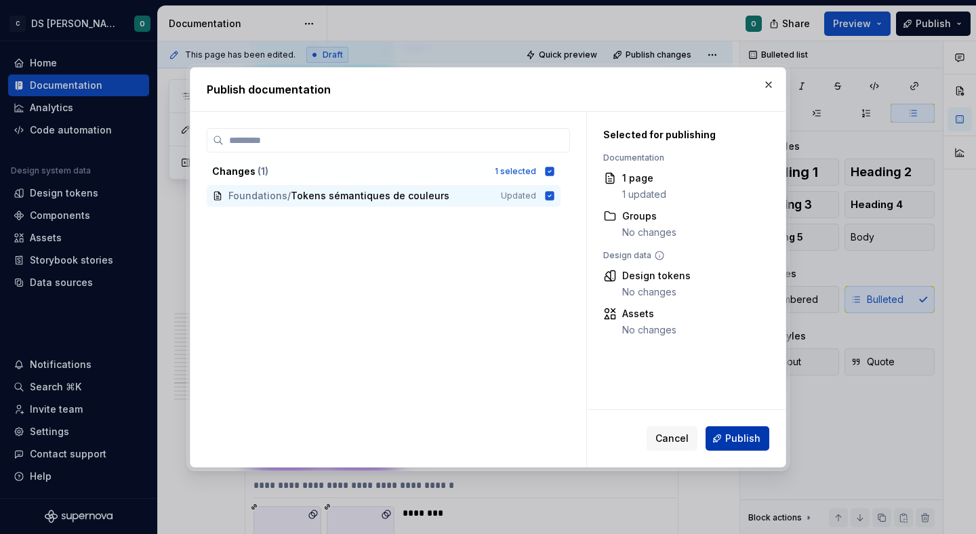
click at [745, 444] on span "Publish" at bounding box center [742, 439] width 35 height 14
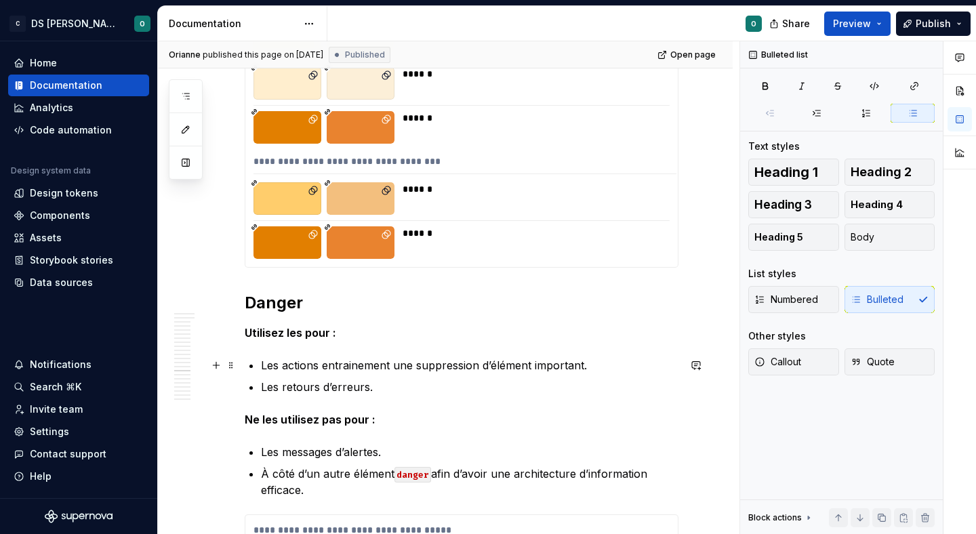
scroll to position [6750, 0]
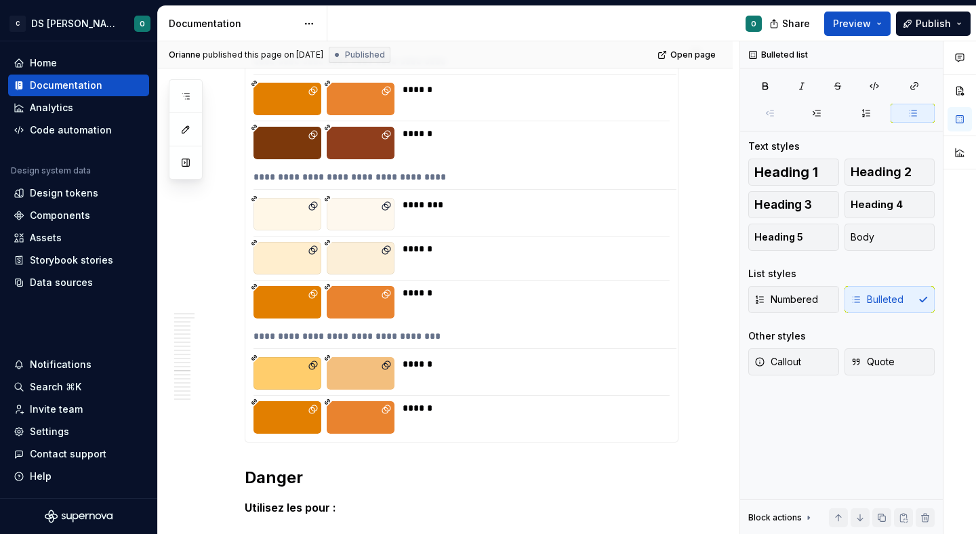
type textarea "*"
